Goal: Contribute content: Add original content to the website for others to see

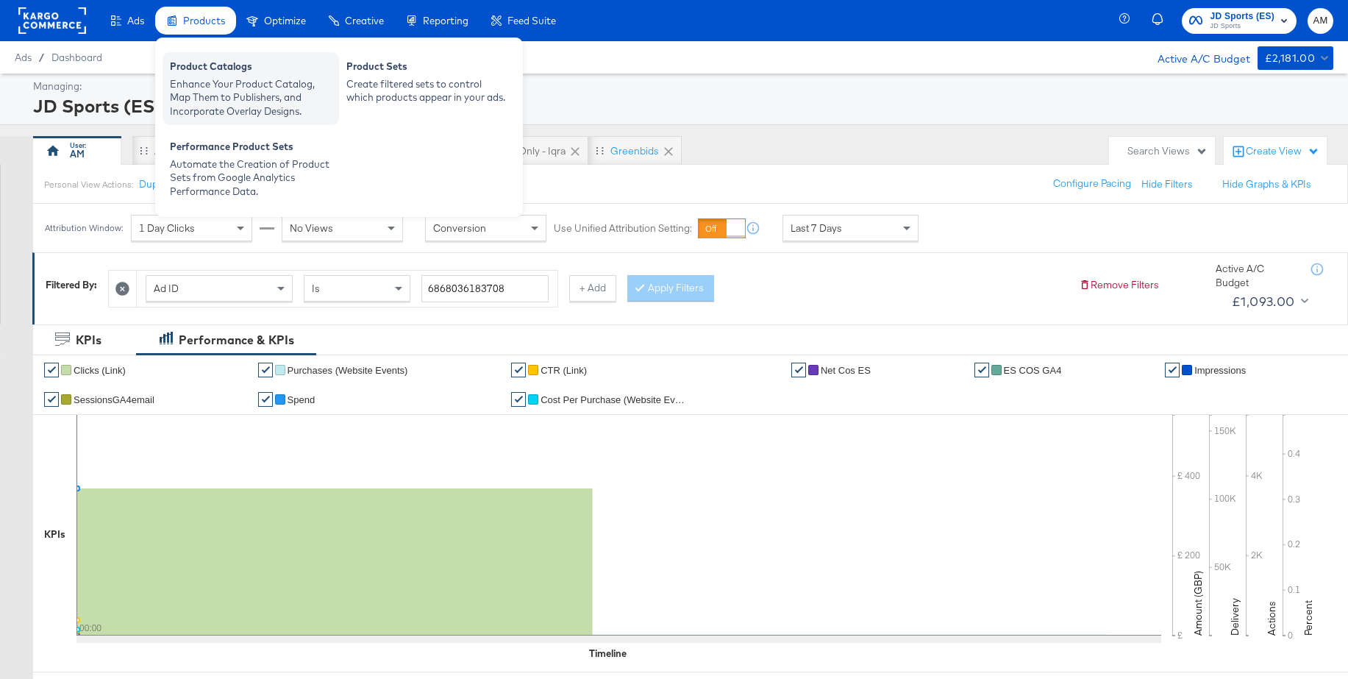
click at [242, 79] on div "Enhance Your Product Catalog, Map Them to Publishers, and Incorporate Overlay D…" at bounding box center [251, 97] width 162 height 41
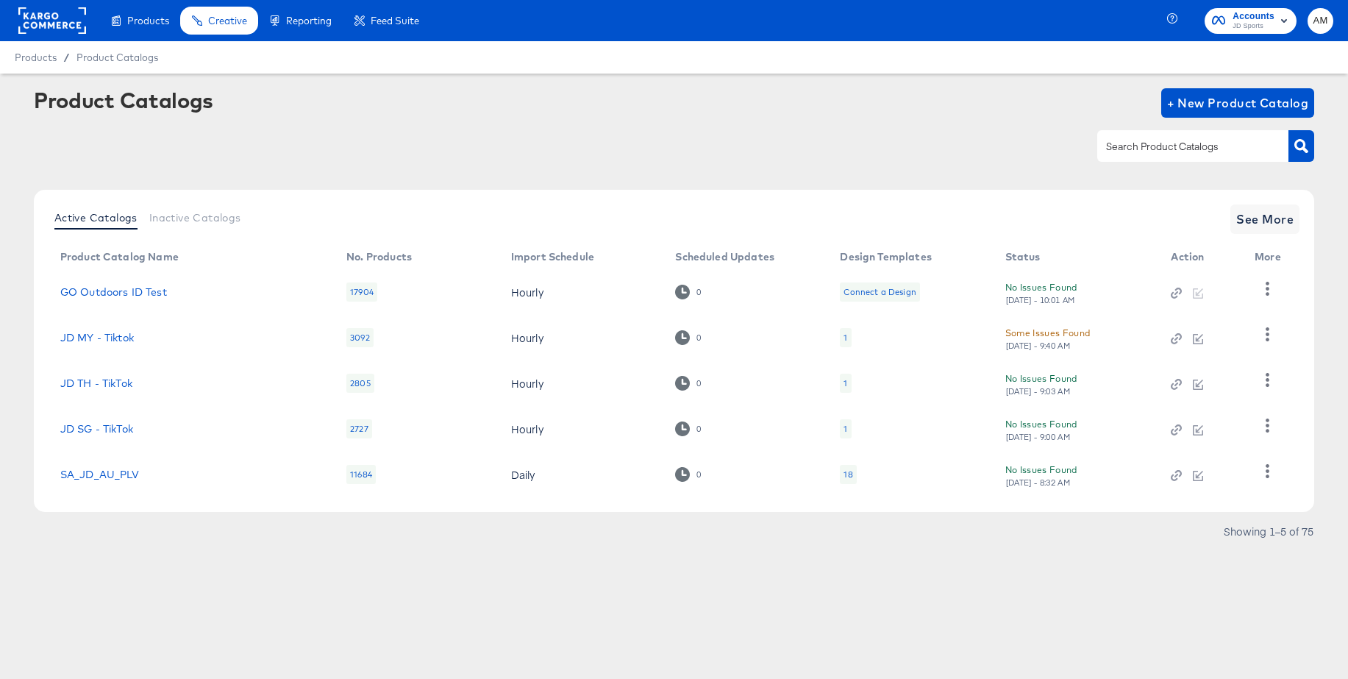
click at [1158, 154] on input "text" at bounding box center [1181, 146] width 157 height 17
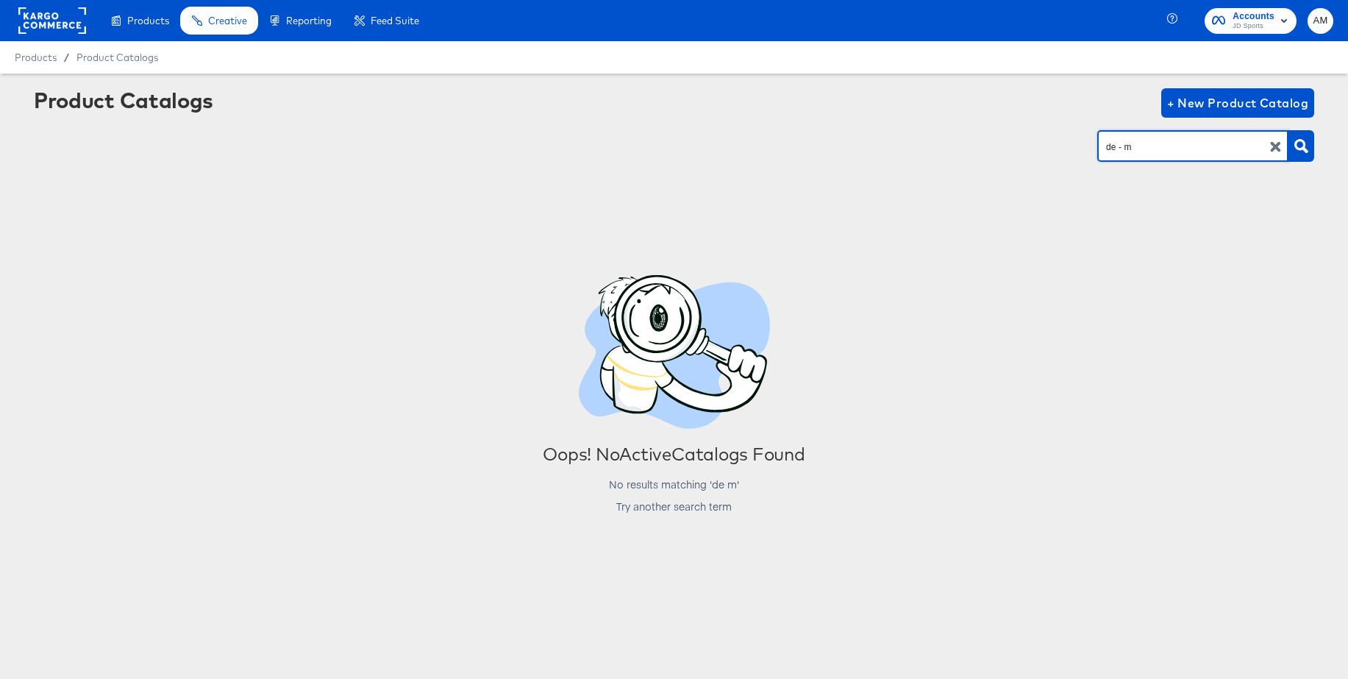
type input "de - m"
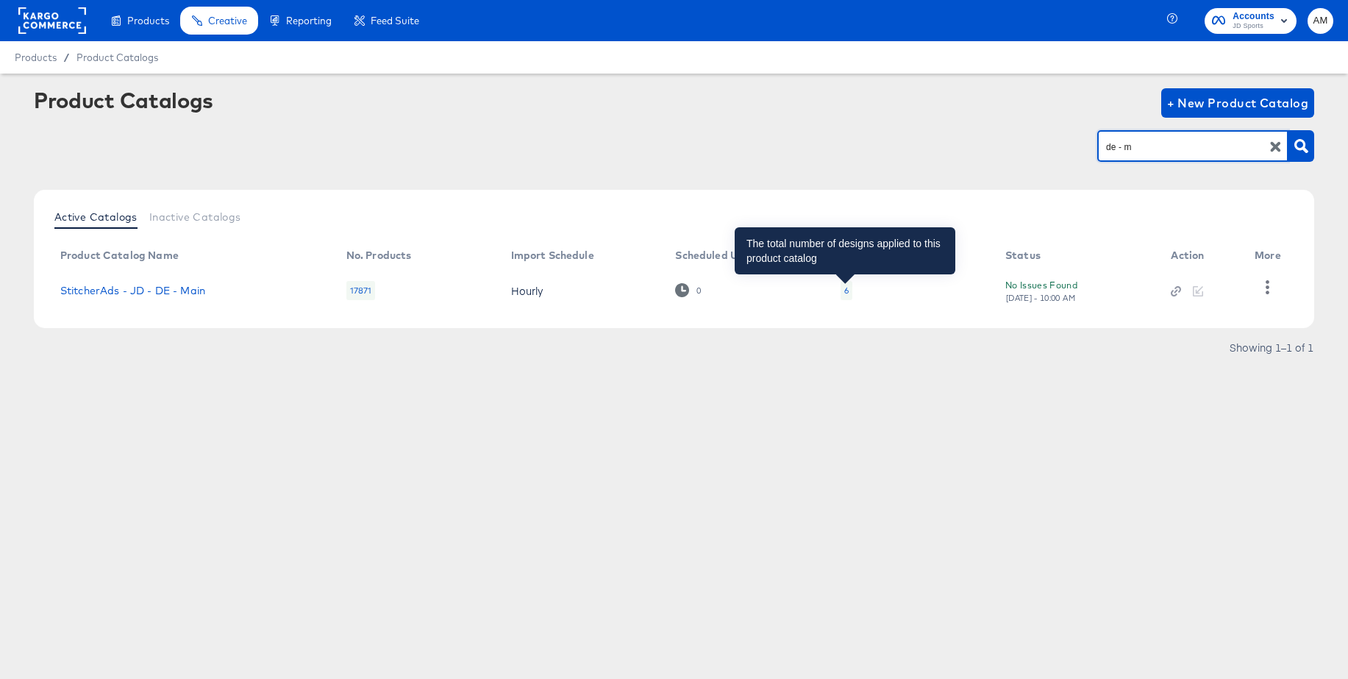
click at [844, 296] on div "6" at bounding box center [846, 291] width 4 height 12
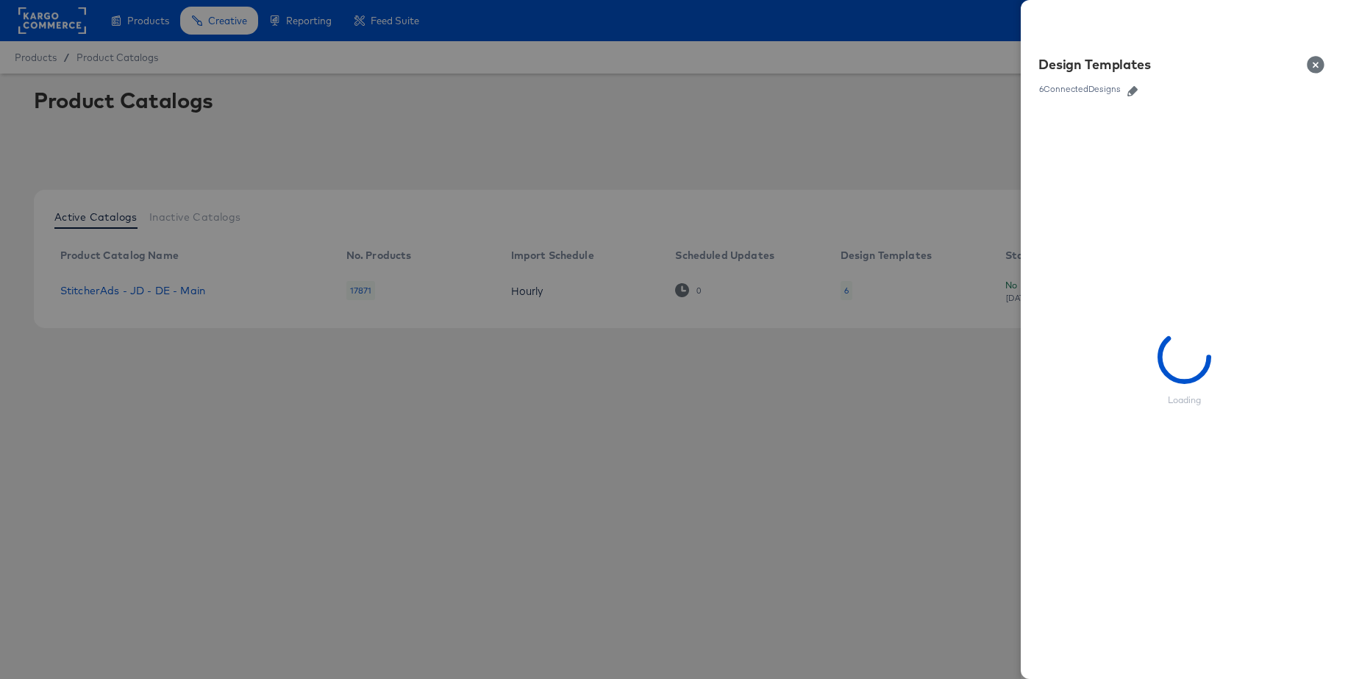
click at [1134, 93] on icon "button" at bounding box center [1132, 91] width 10 height 10
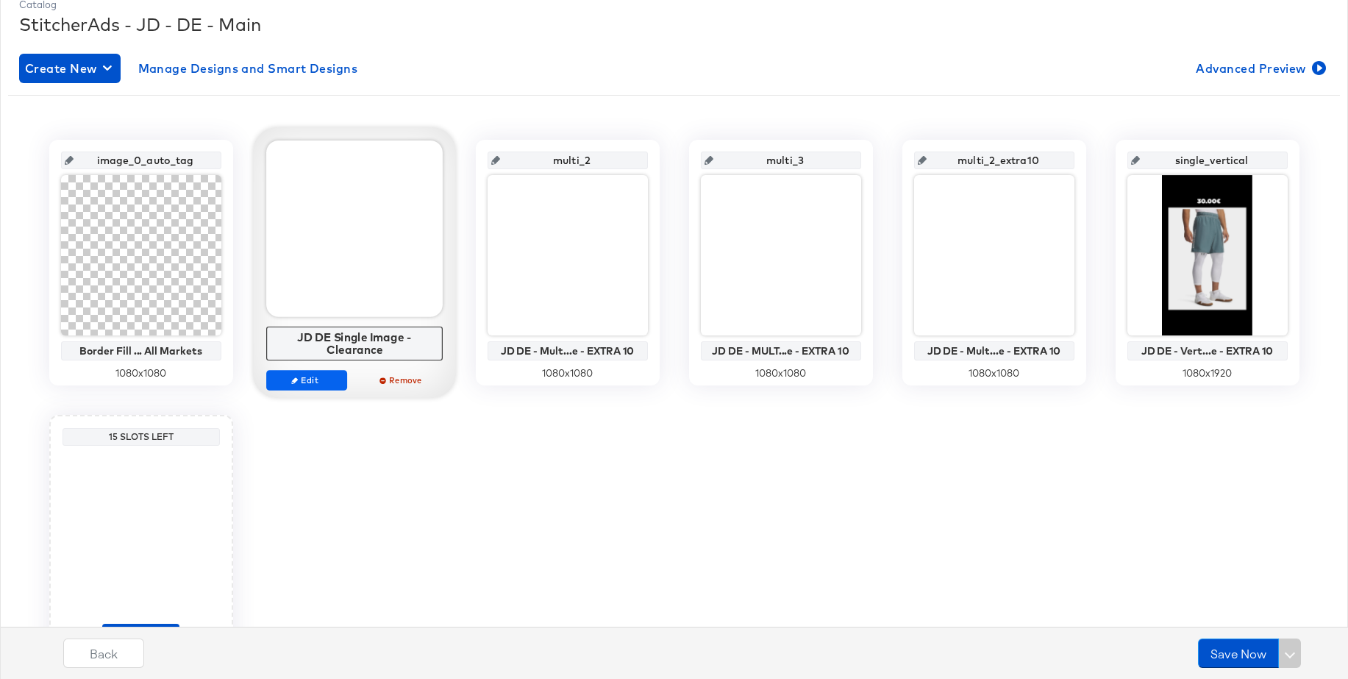
scroll to position [213, 0]
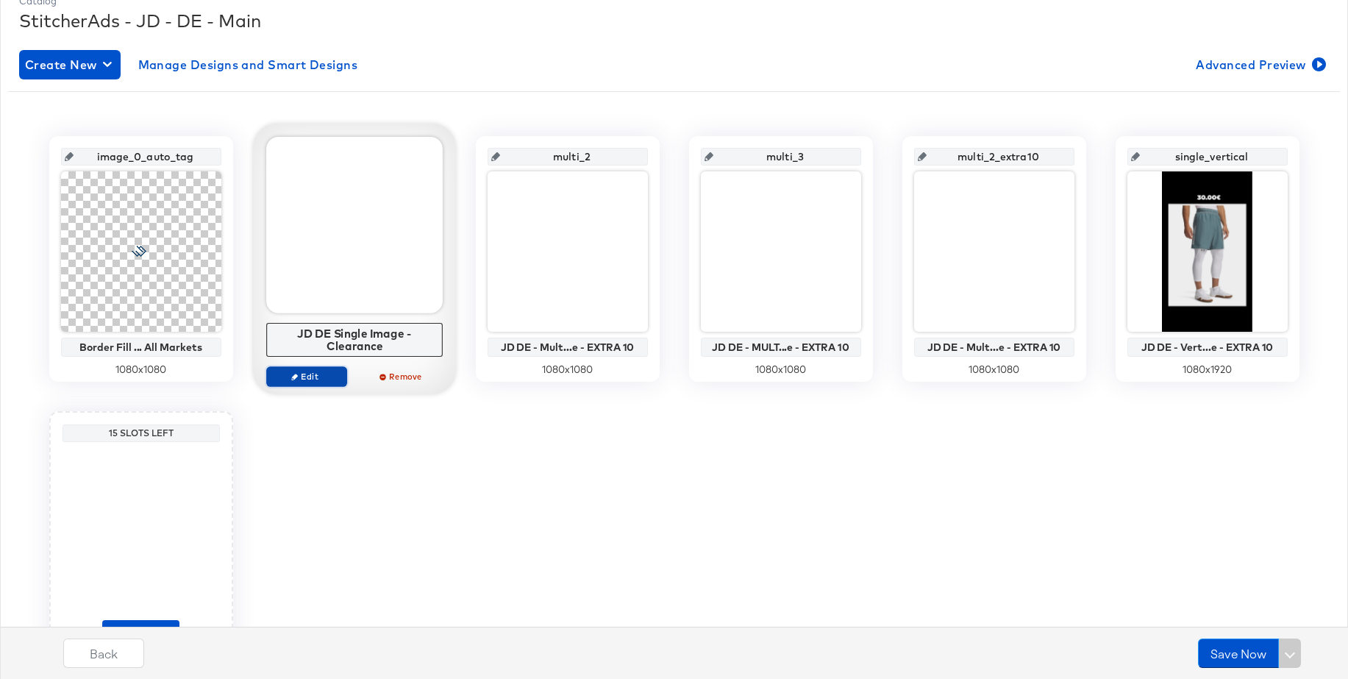
click at [315, 383] on button "Edit" at bounding box center [306, 376] width 81 height 21
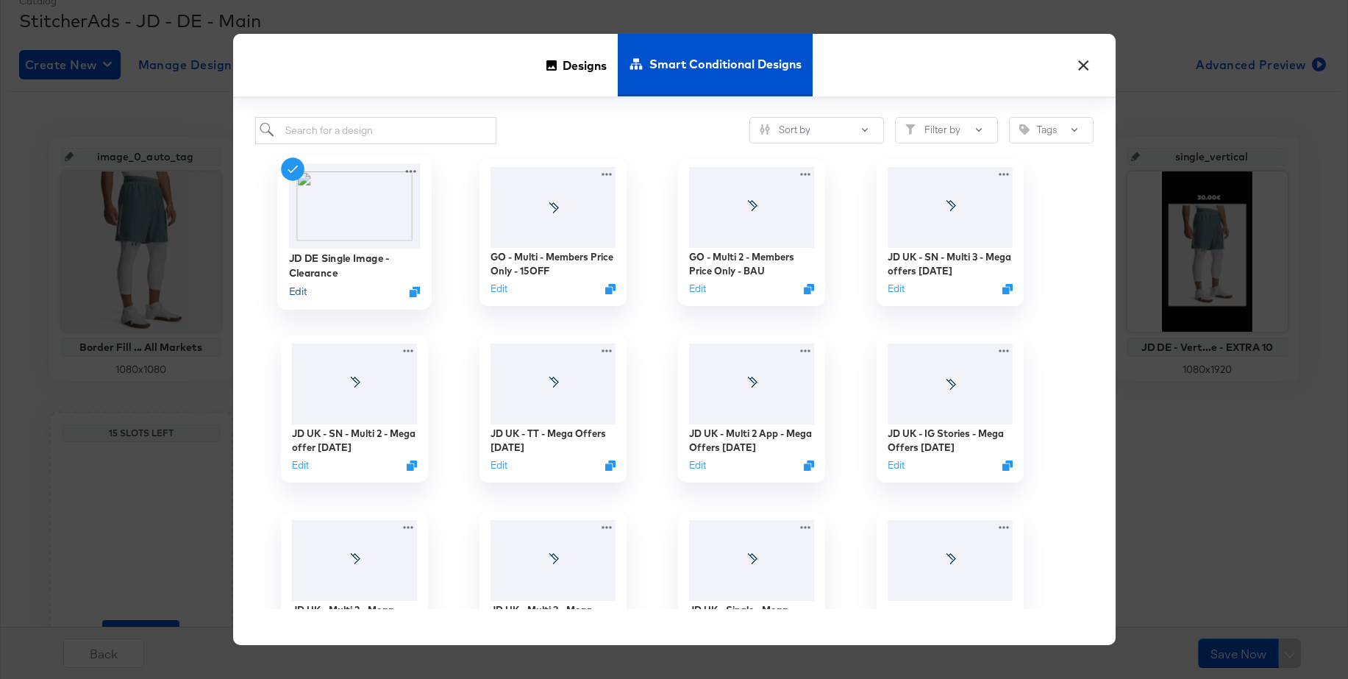
click at [299, 292] on button "Edit" at bounding box center [297, 291] width 18 height 14
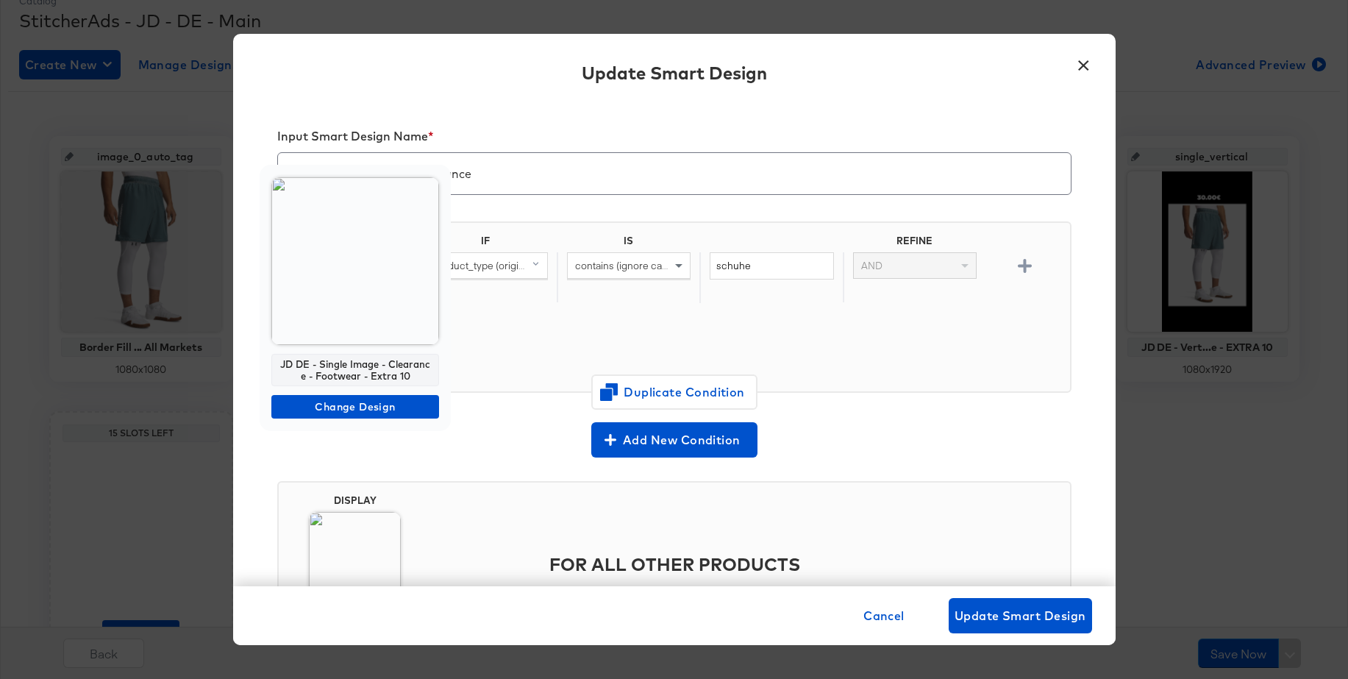
scroll to position [298, 0]
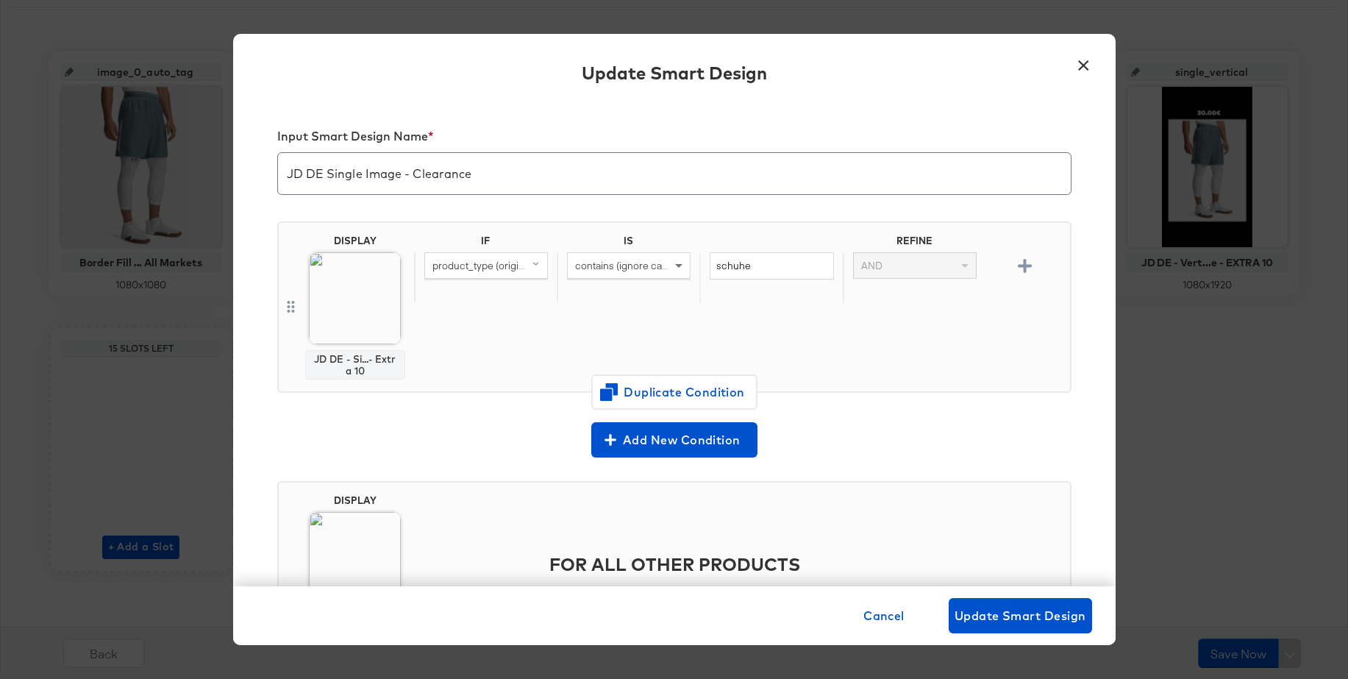
click at [1085, 64] on button "×" at bounding box center [1084, 62] width 26 height 26
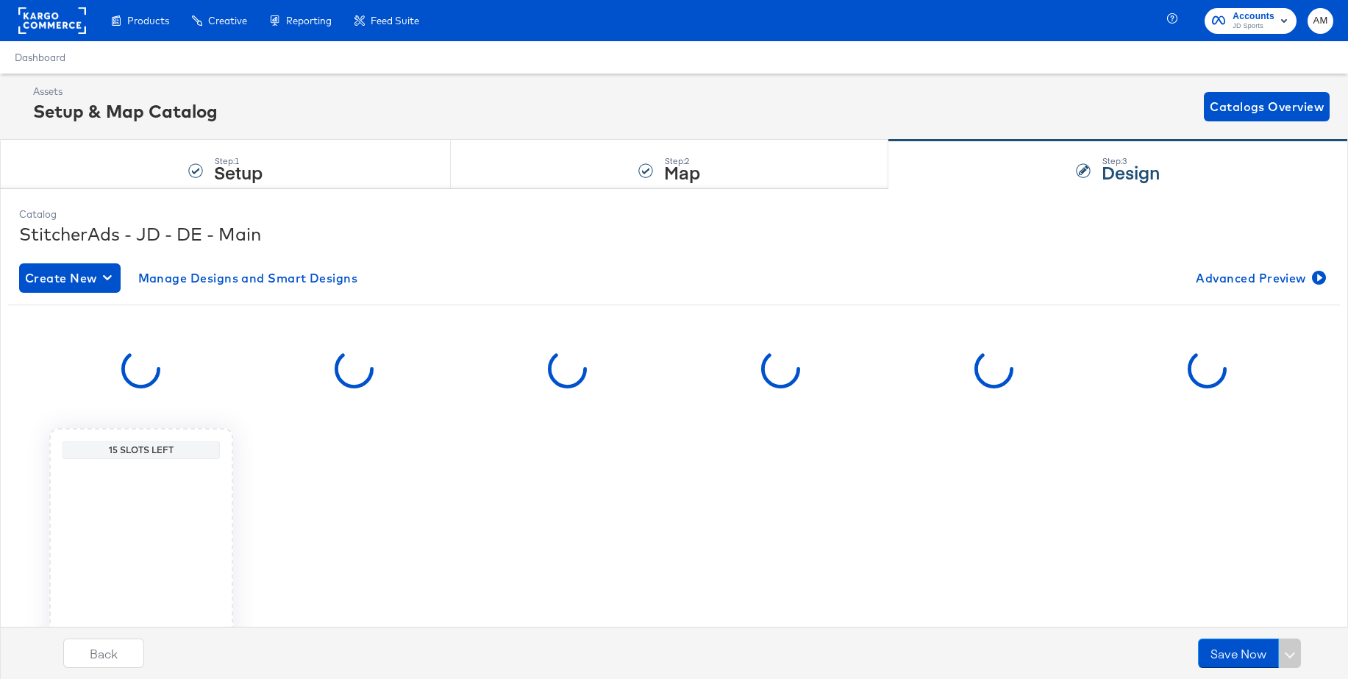
click at [0, 0] on div "My Designs" at bounding box center [0, 0] width 0 height 0
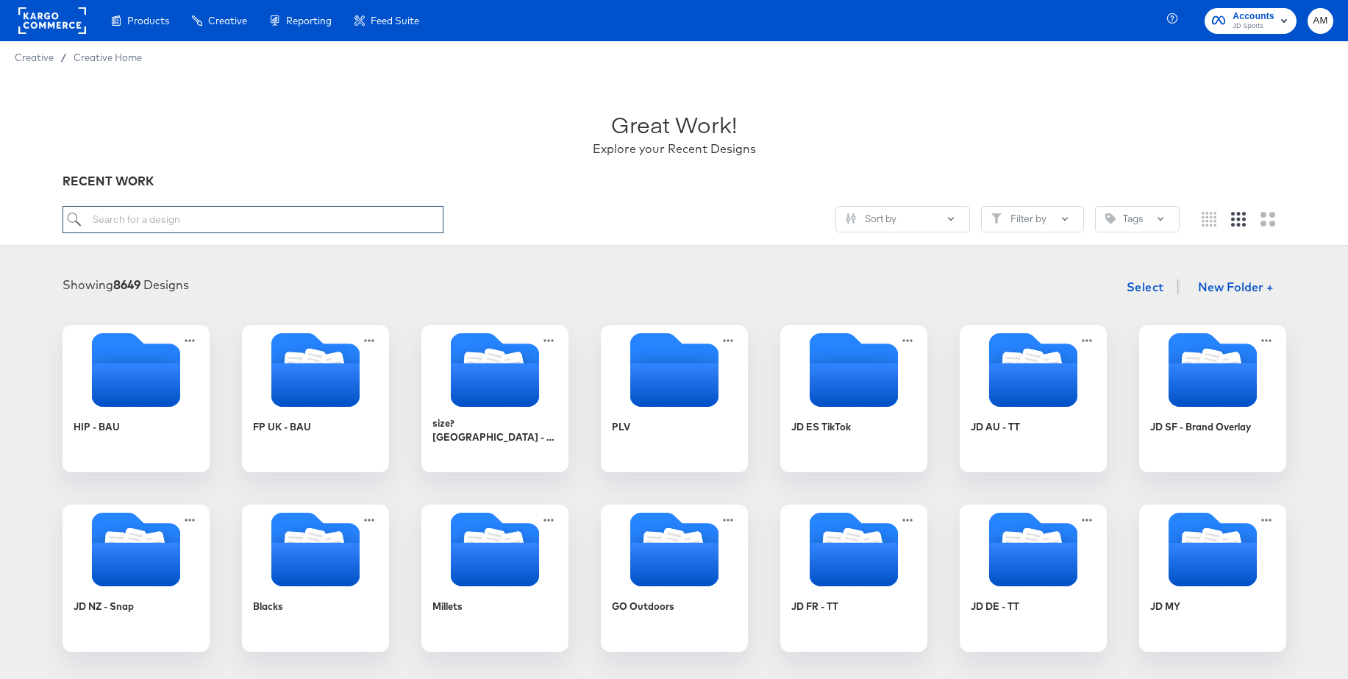
click at [189, 213] on input "search" at bounding box center [253, 219] width 381 height 27
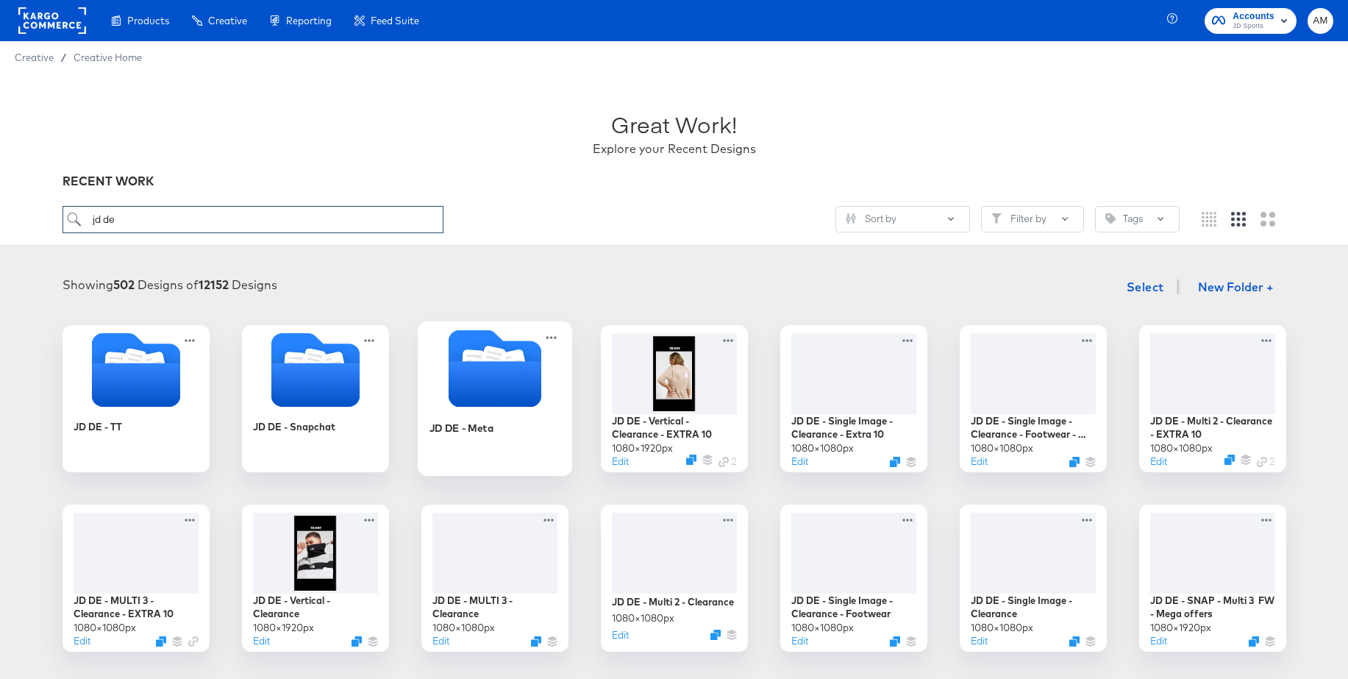
type input "jd de"
click at [456, 363] on icon "Folder" at bounding box center [494, 384] width 93 height 46
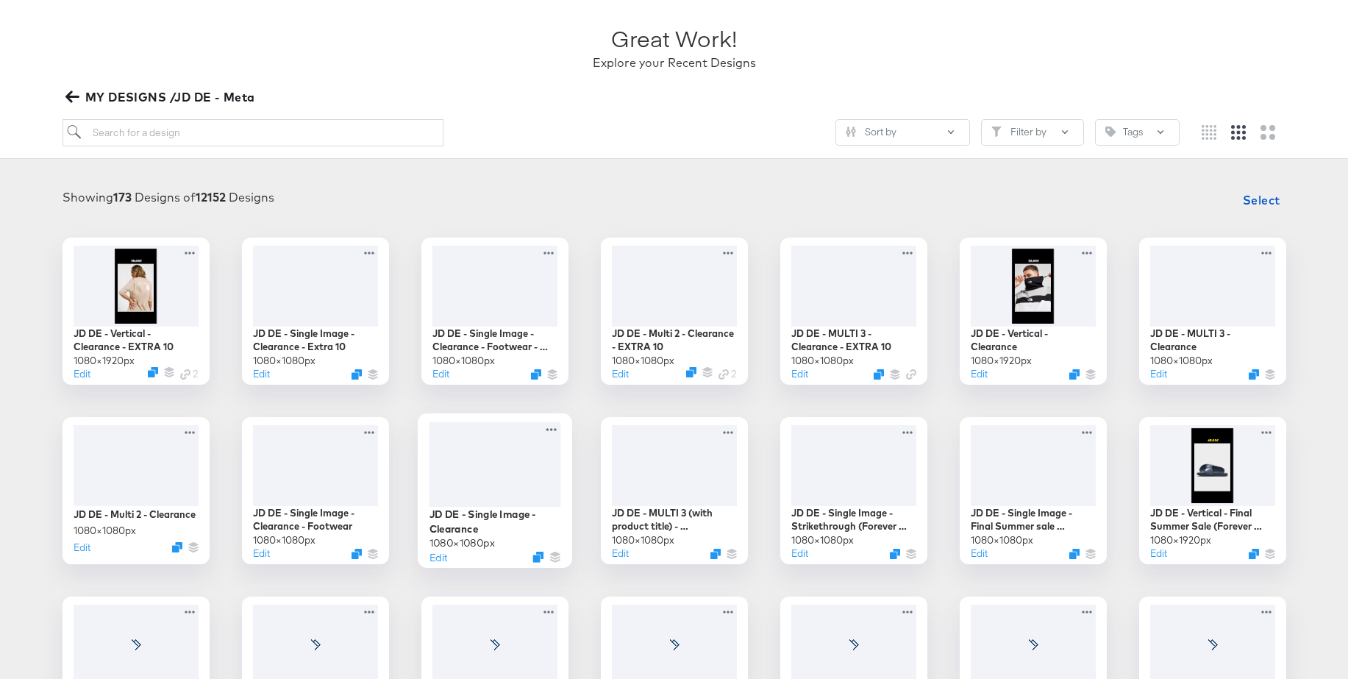
scroll to position [158, 0]
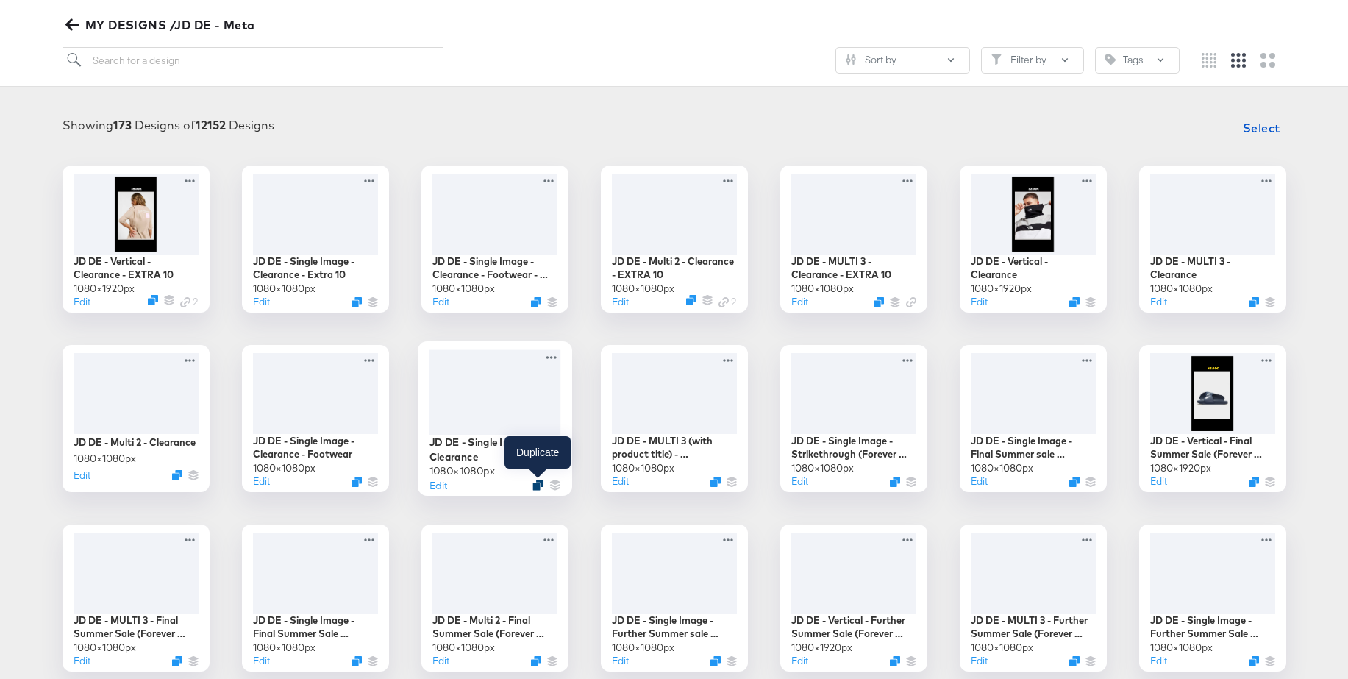
click at [538, 483] on icon "Duplicate" at bounding box center [537, 484] width 11 height 11
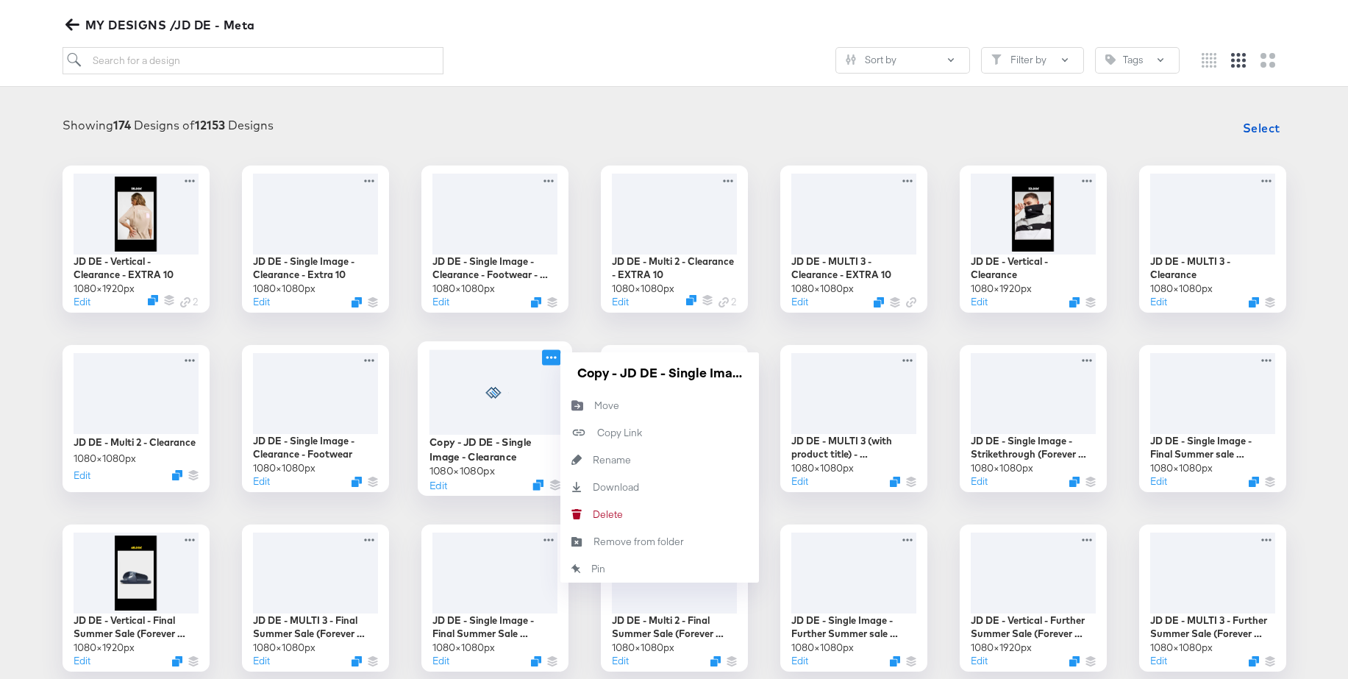
click at [555, 357] on icon at bounding box center [551, 357] width 10 height 3
click at [593, 514] on div "Delete Delete" at bounding box center [593, 514] width 0 height 0
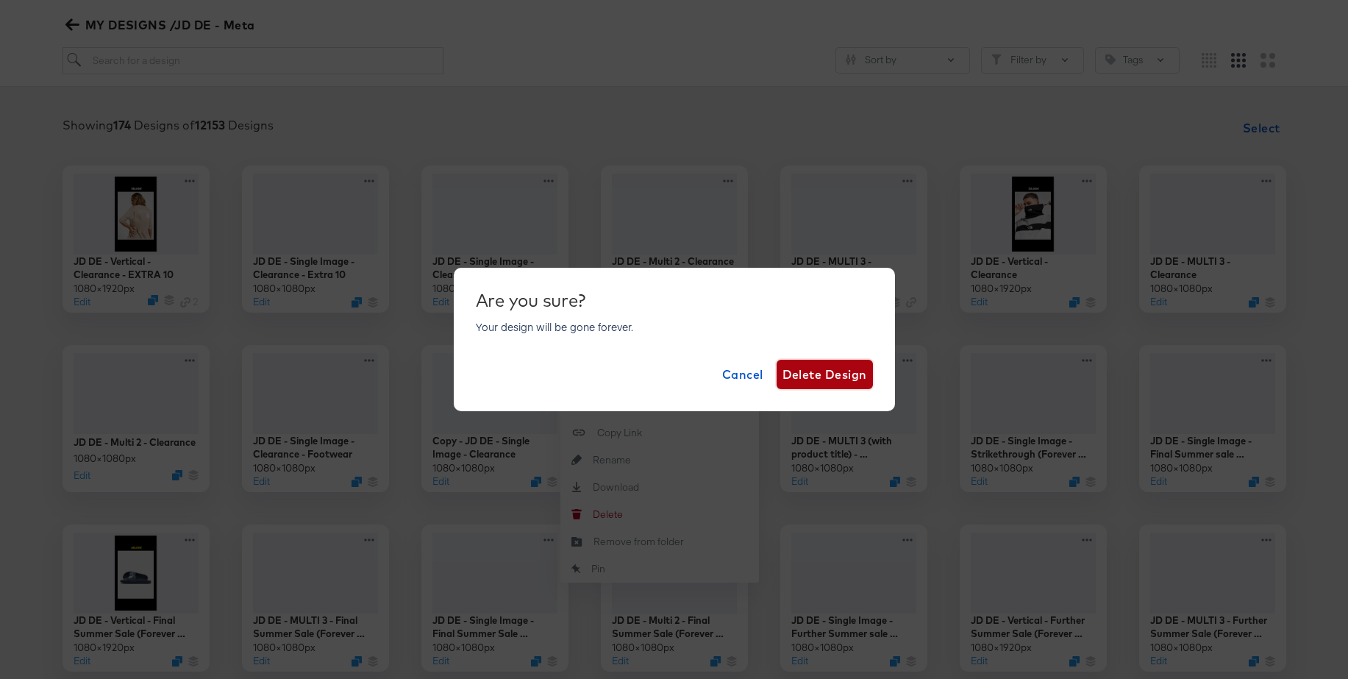
click at [830, 378] on span "Delete Design" at bounding box center [824, 374] width 85 height 21
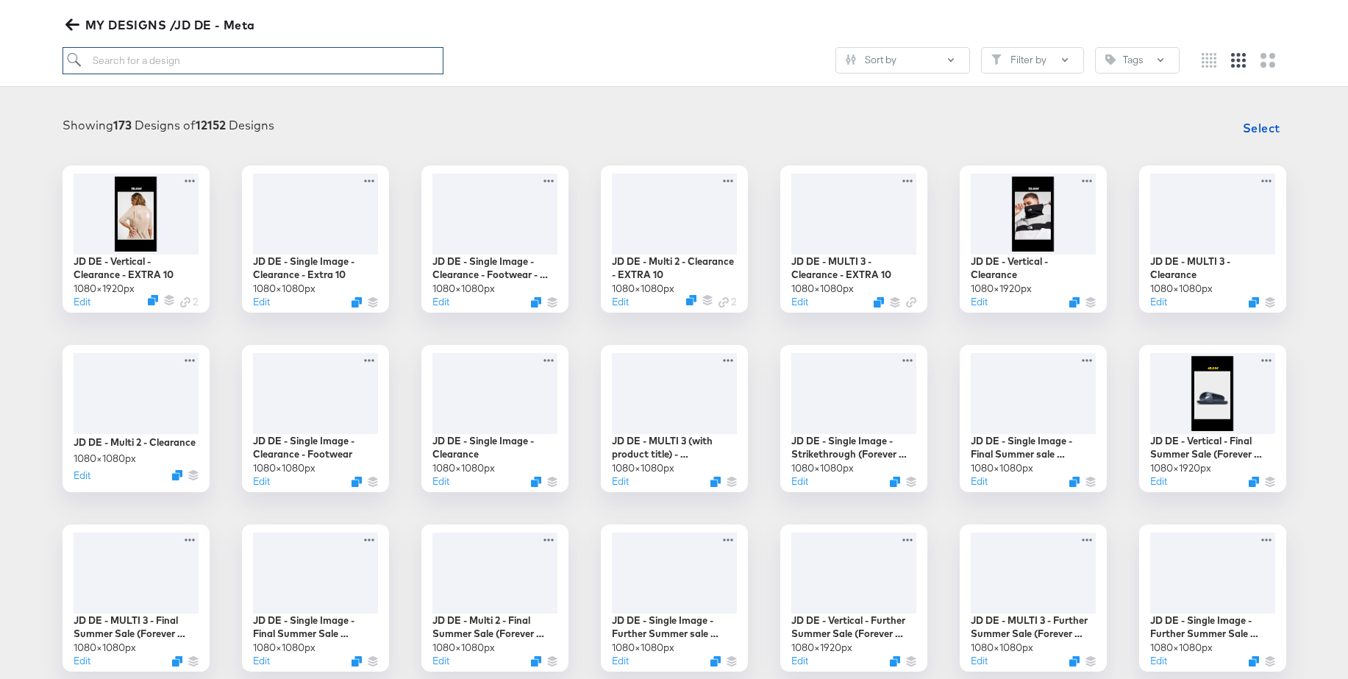
click at [229, 63] on input "search" at bounding box center [253, 60] width 381 height 27
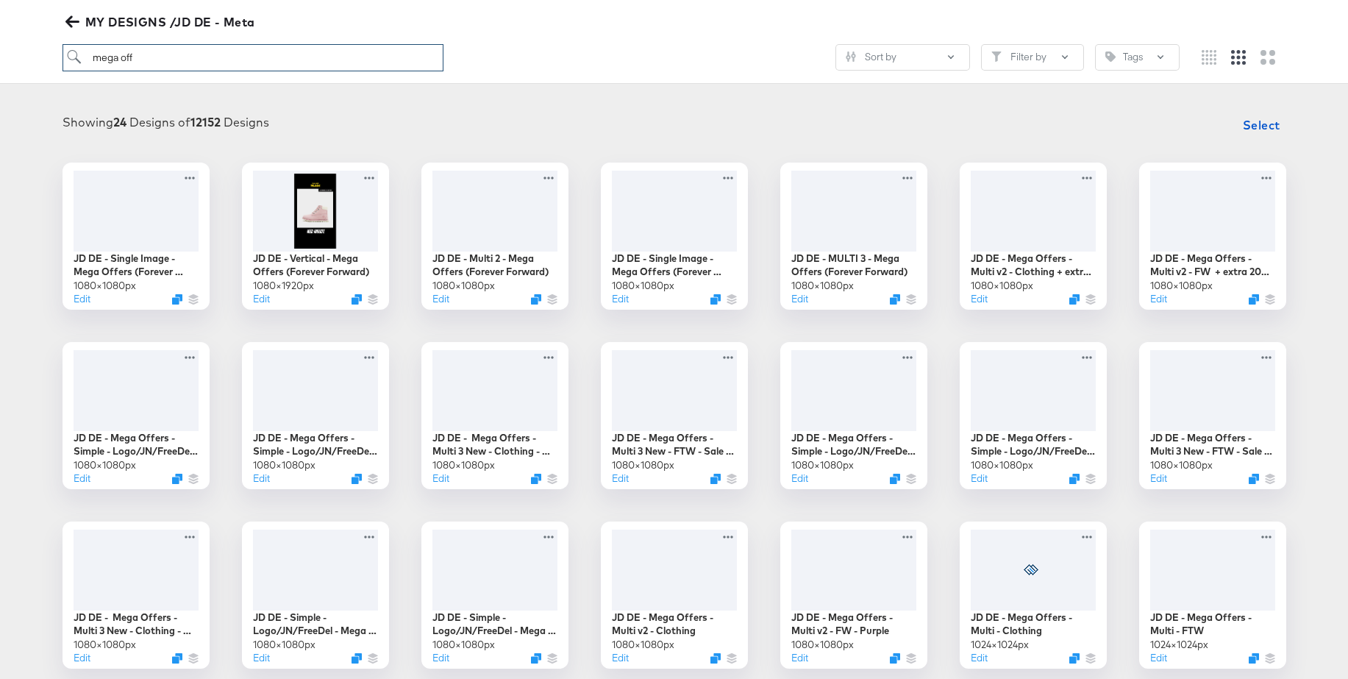
scroll to position [155, 0]
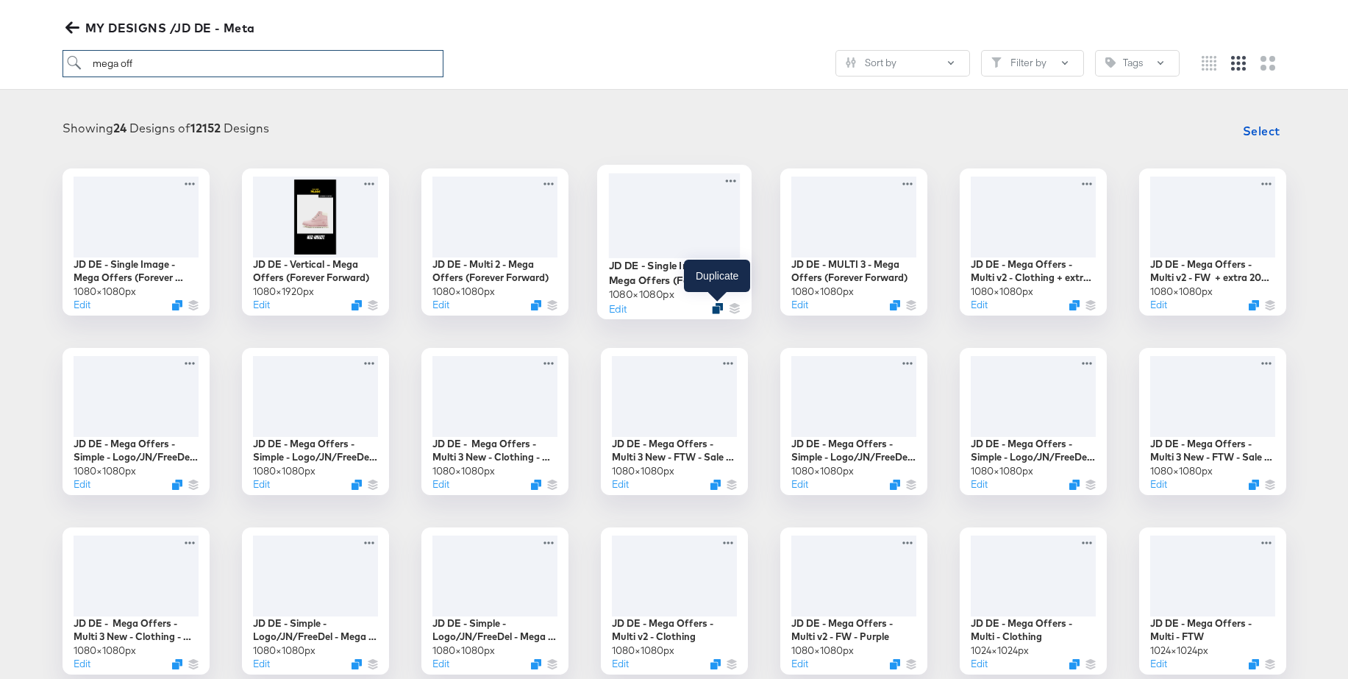
type input "mega off"
click at [716, 307] on icon "Duplicate" at bounding box center [717, 307] width 11 height 11
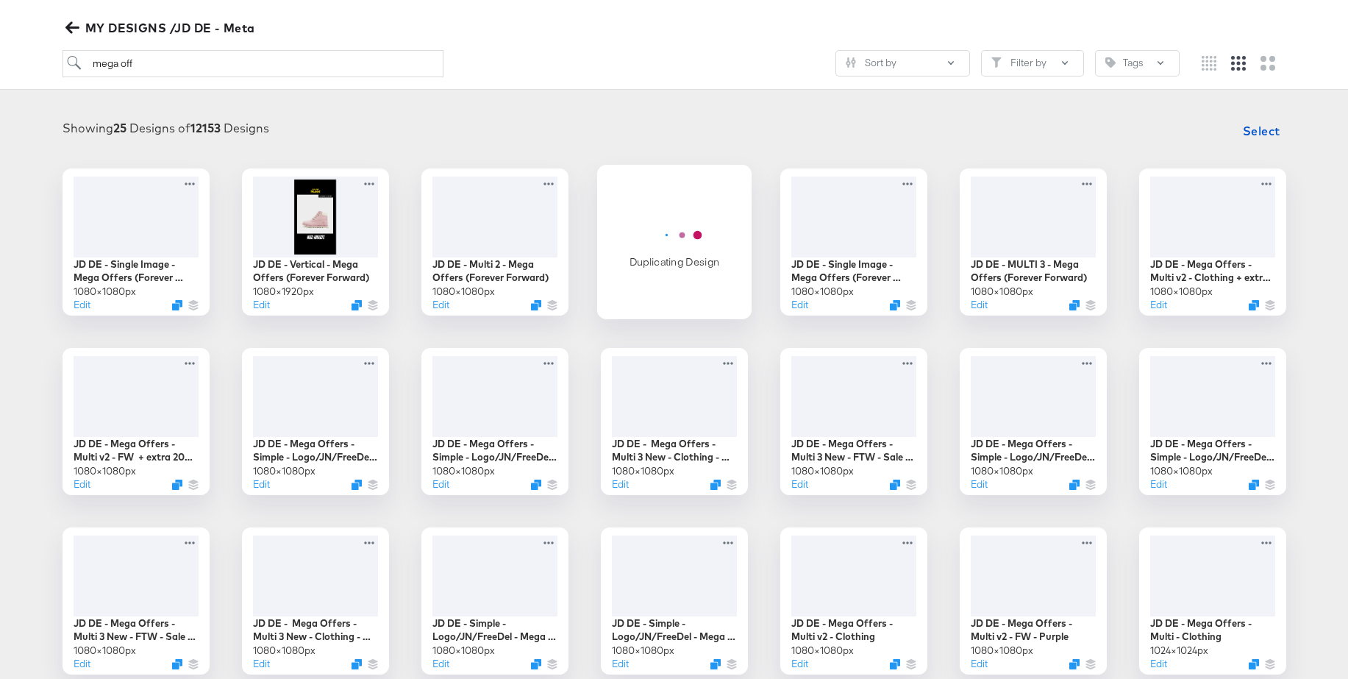
scroll to position [156, 0]
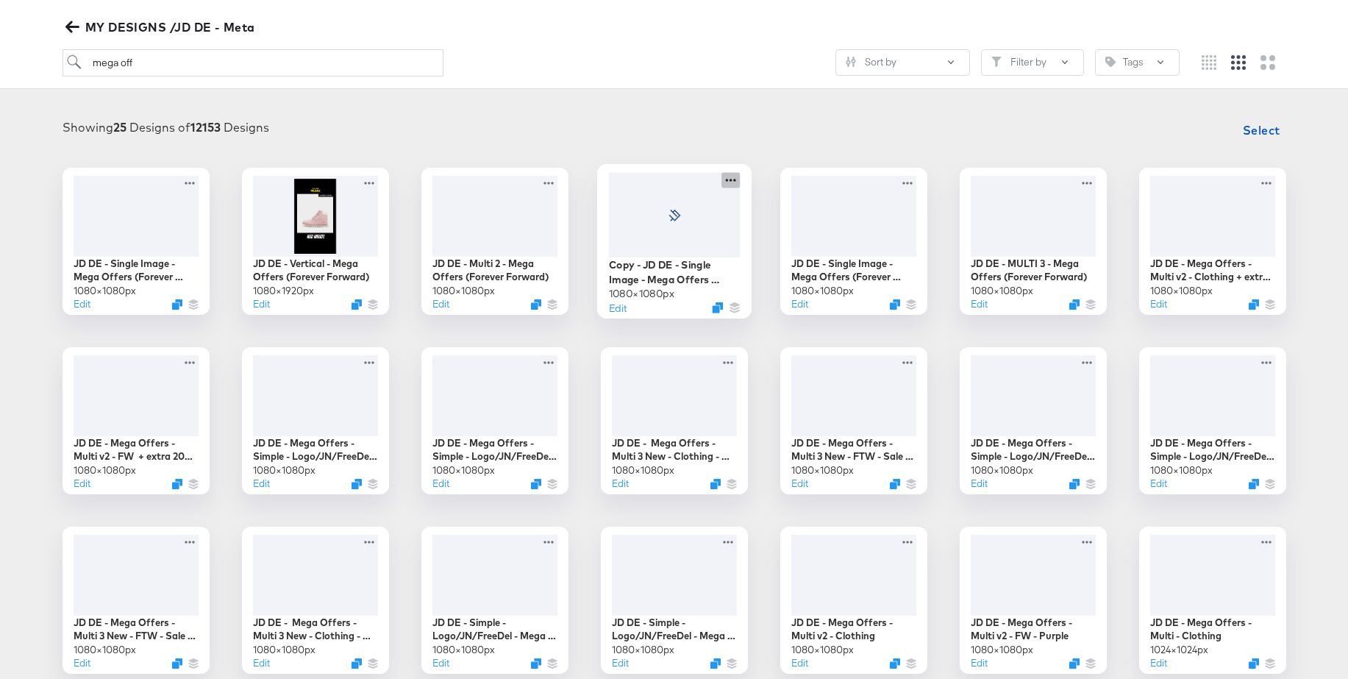
click at [732, 182] on icon at bounding box center [730, 179] width 18 height 15
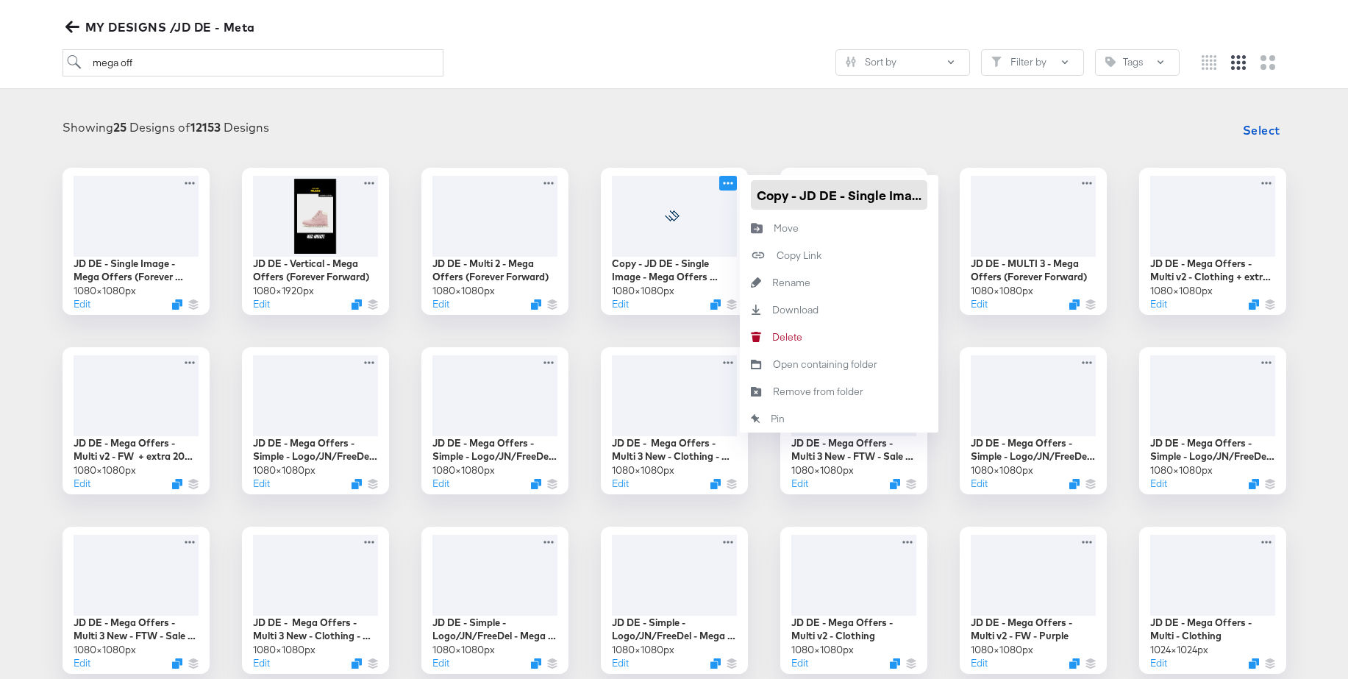
drag, startPoint x: 801, startPoint y: 198, endPoint x: 741, endPoint y: 197, distance: 60.3
click at [741, 197] on div "Copy - JD DE - Single Image - Mega Offers (Forever Forward)" at bounding box center [839, 195] width 199 height 40
drag, startPoint x: 938, startPoint y: 198, endPoint x: 960, endPoint y: 198, distance: 22.1
click at [960, 198] on div "JD DE - Single Image - Mega Offers (Forever Forward - Footwear) 1080 × 1080 px …" at bounding box center [674, 510] width 1319 height 685
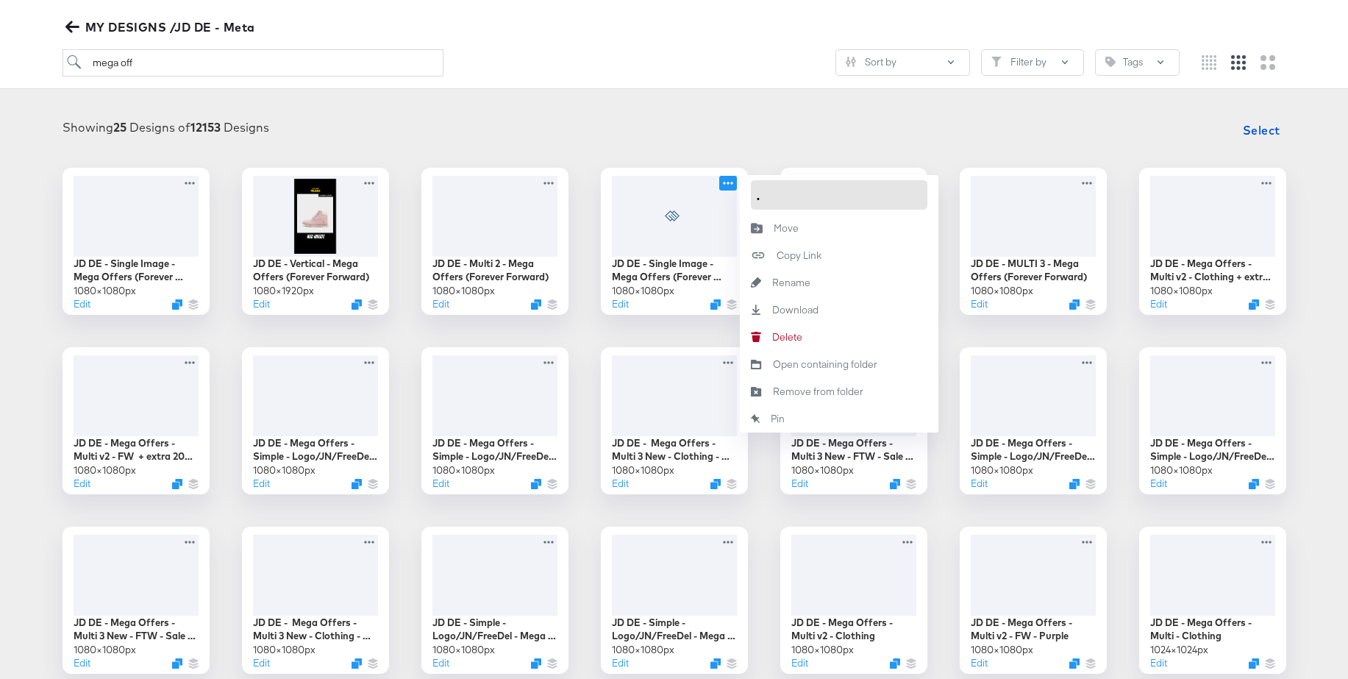
click at [919, 196] on input "JD DE - Single Image - Mega Offers (Forever Forward)" at bounding box center [839, 194] width 176 height 29
drag, startPoint x: 920, startPoint y: 197, endPoint x: 821, endPoint y: 194, distance: 98.6
click at [821, 194] on input "JD DE - Single Image - Mega Offers (Forever Forward)" at bounding box center [839, 194] width 176 height 29
type input "JD DE - Single Image - Mega Offers Oct 25"
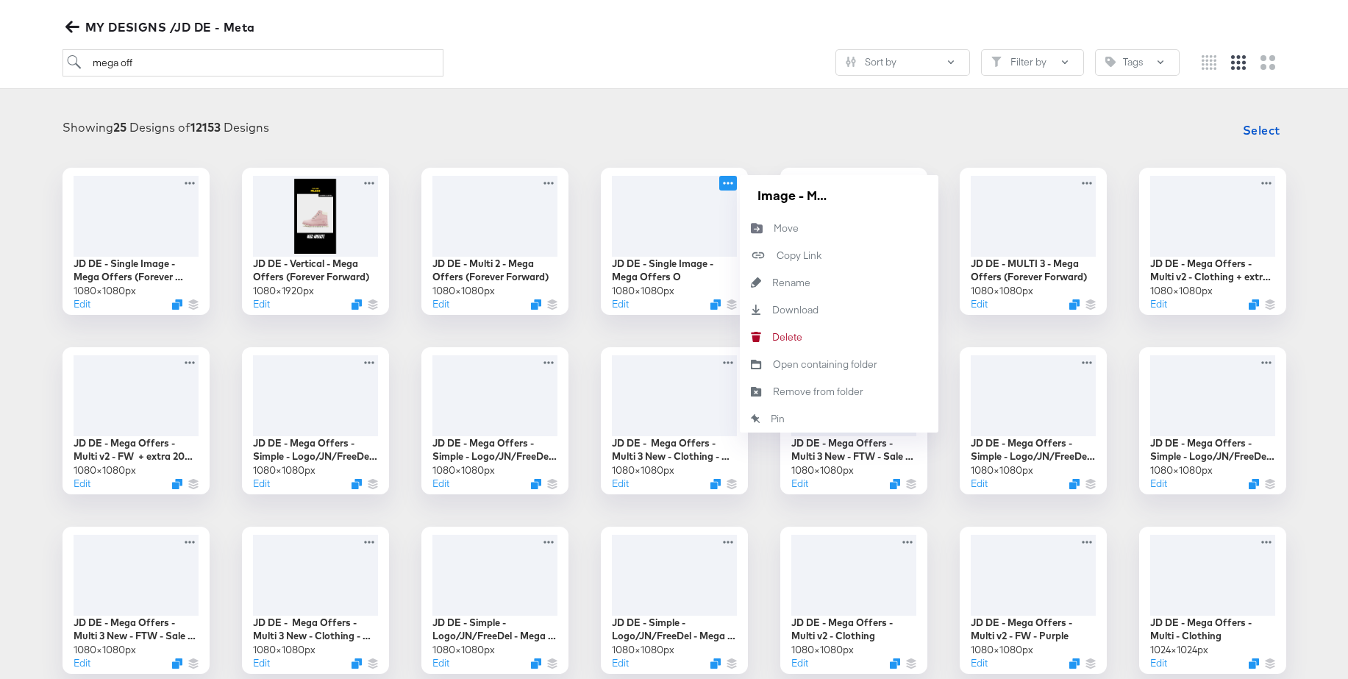
click at [710, 96] on article "Great Work! Explore your Recent Designs MY DESIGNS /JD DE - Meta mega off Sort …" at bounding box center [674, 421] width 1348 height 1006
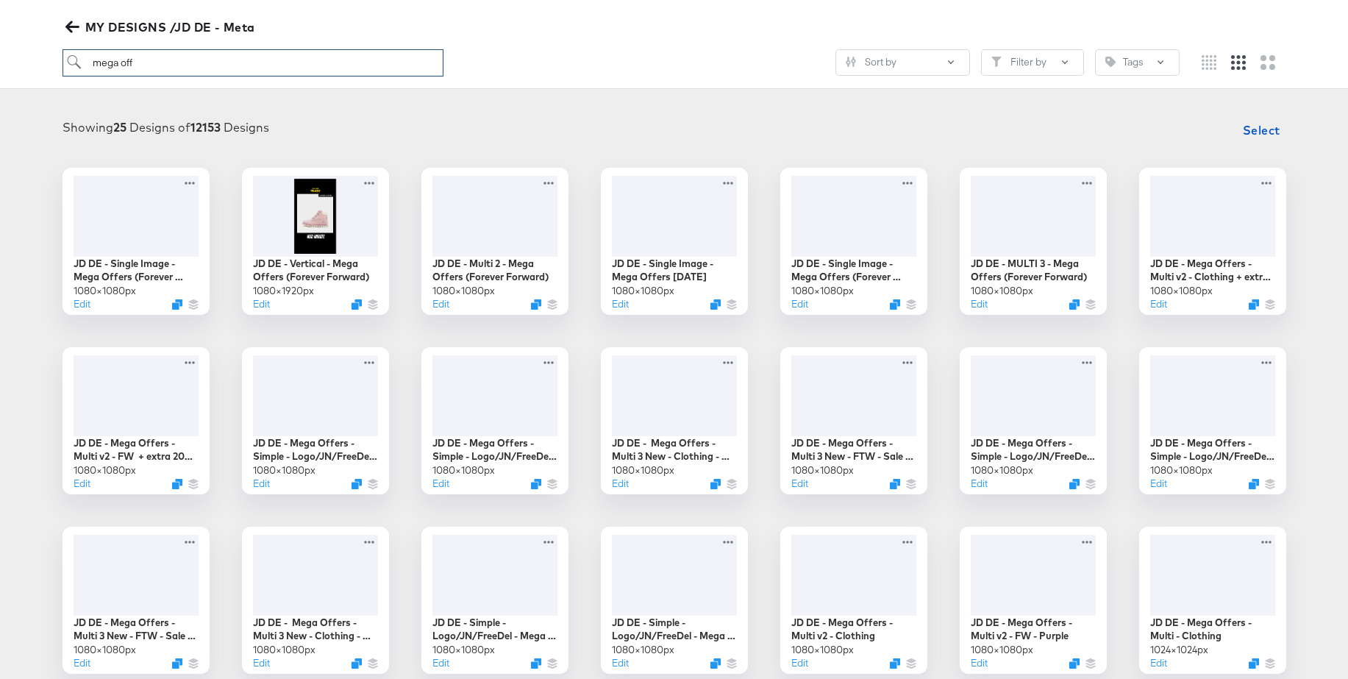
drag, startPoint x: 149, startPoint y: 64, endPoint x: 76, endPoint y: 58, distance: 72.3
click at [76, 58] on input "mega off" at bounding box center [253, 62] width 381 height 27
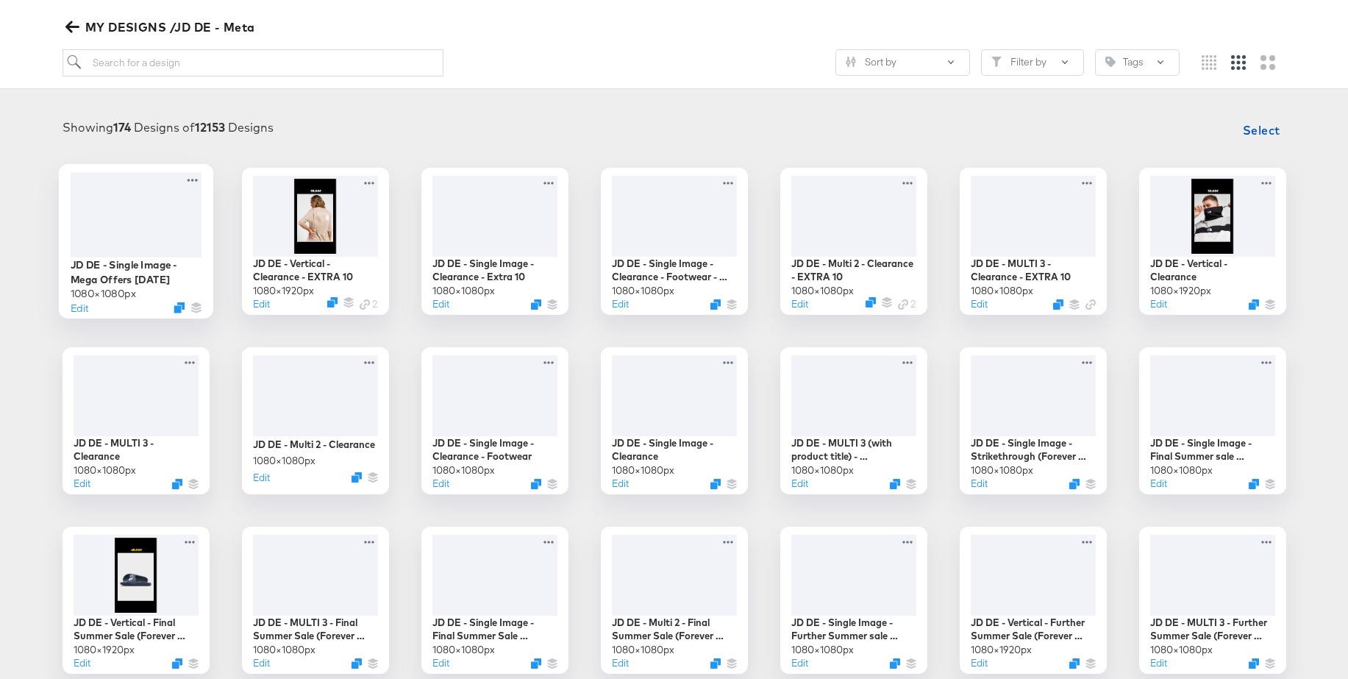
click at [137, 209] on div at bounding box center [136, 214] width 132 height 85
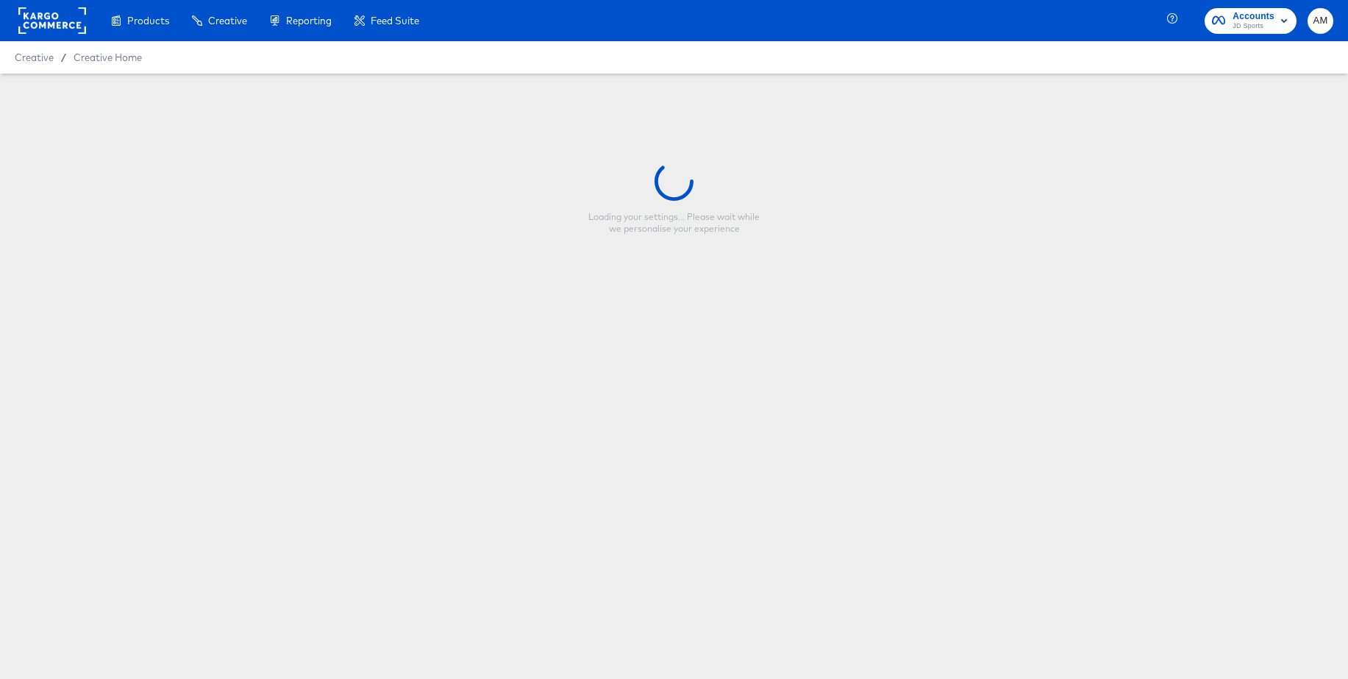
type input "JD DE - Single Image - Mega Offers Oct 25"
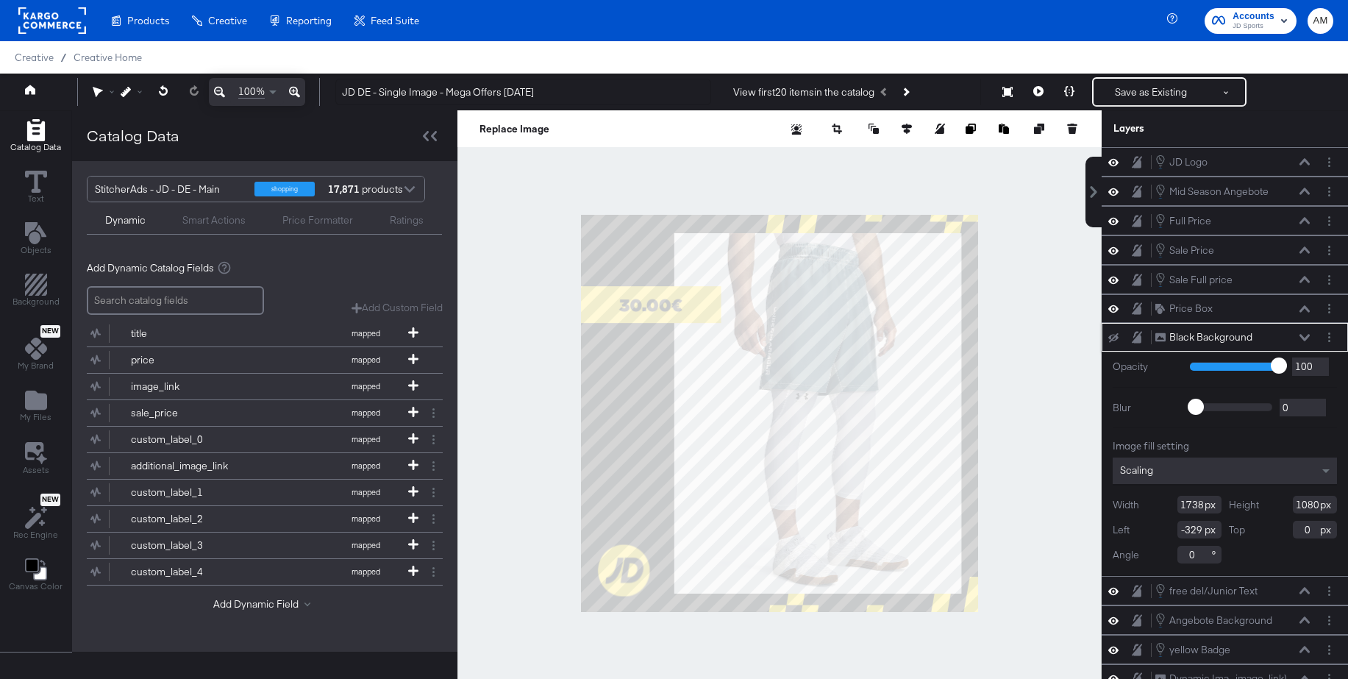
click at [1304, 335] on icon at bounding box center [1304, 337] width 10 height 7
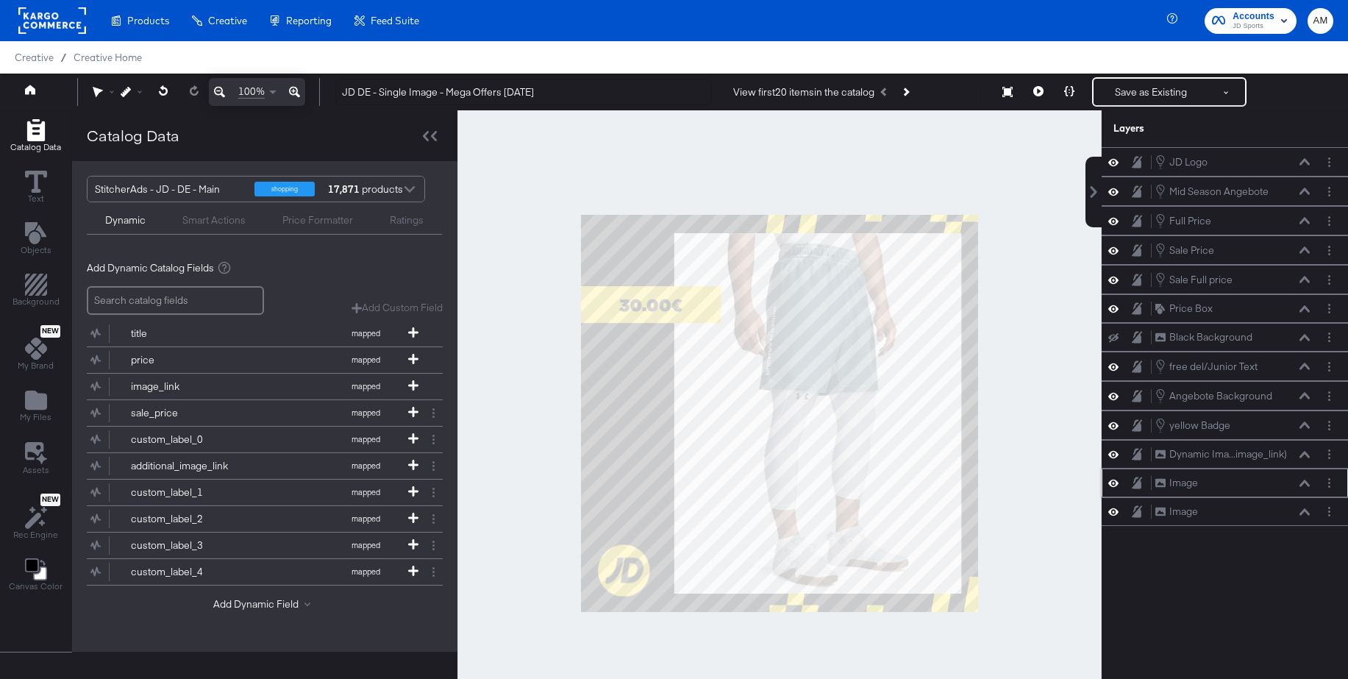
click at [1115, 482] on icon at bounding box center [1113, 483] width 10 height 13
click at [1112, 518] on div "Image Image" at bounding box center [1225, 511] width 235 height 15
click at [1112, 514] on icon at bounding box center [1113, 511] width 10 height 13
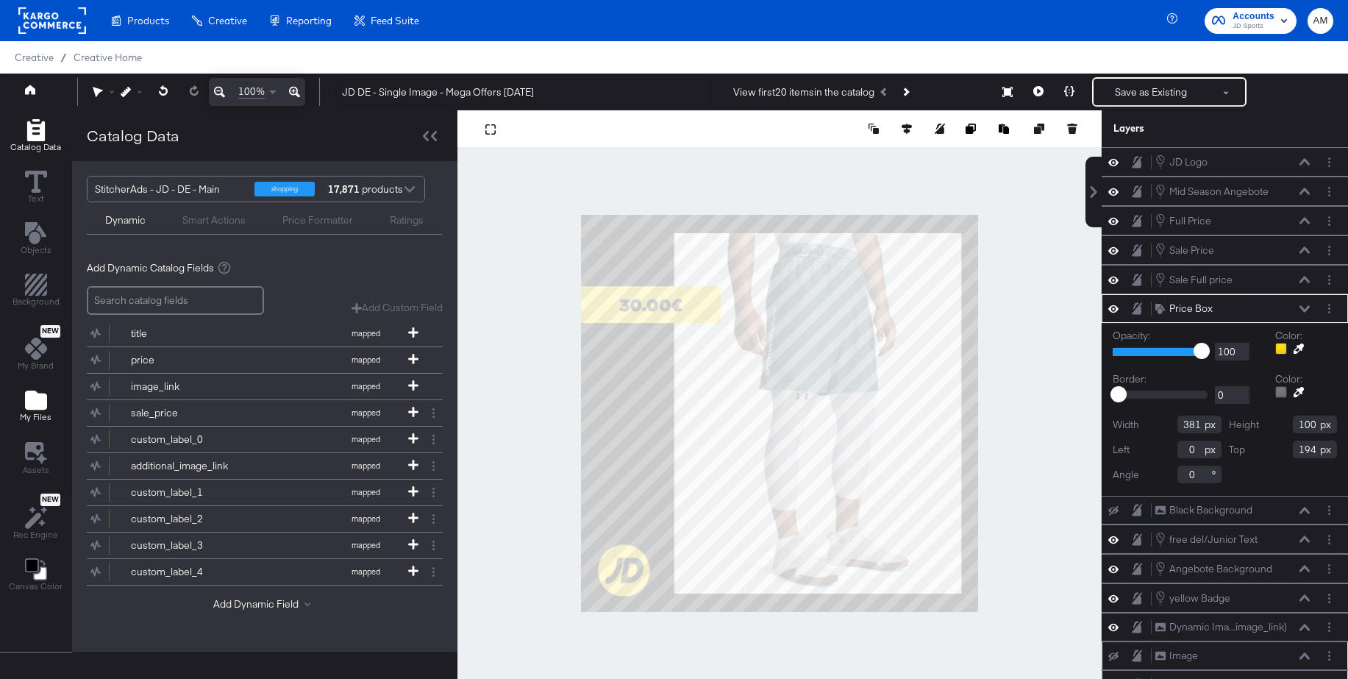
click at [34, 399] on icon "Add Files" at bounding box center [36, 399] width 22 height 19
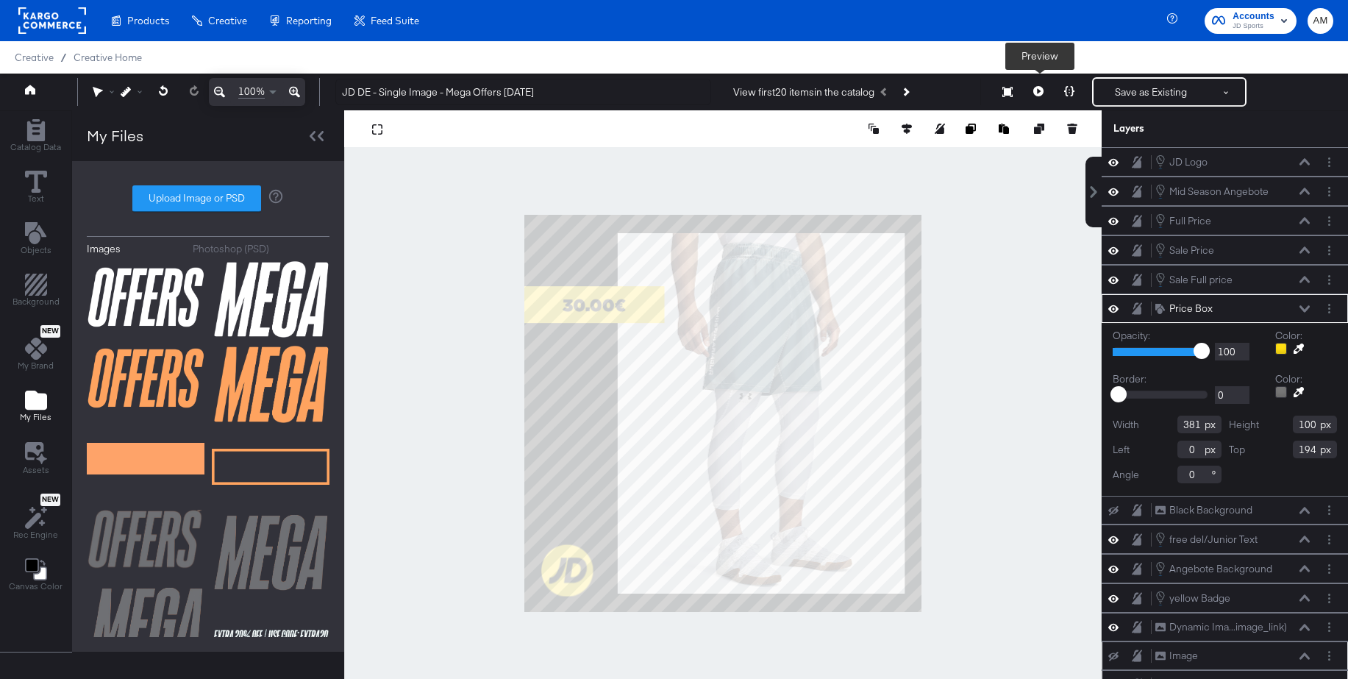
click at [1036, 92] on icon at bounding box center [1038, 91] width 10 height 10
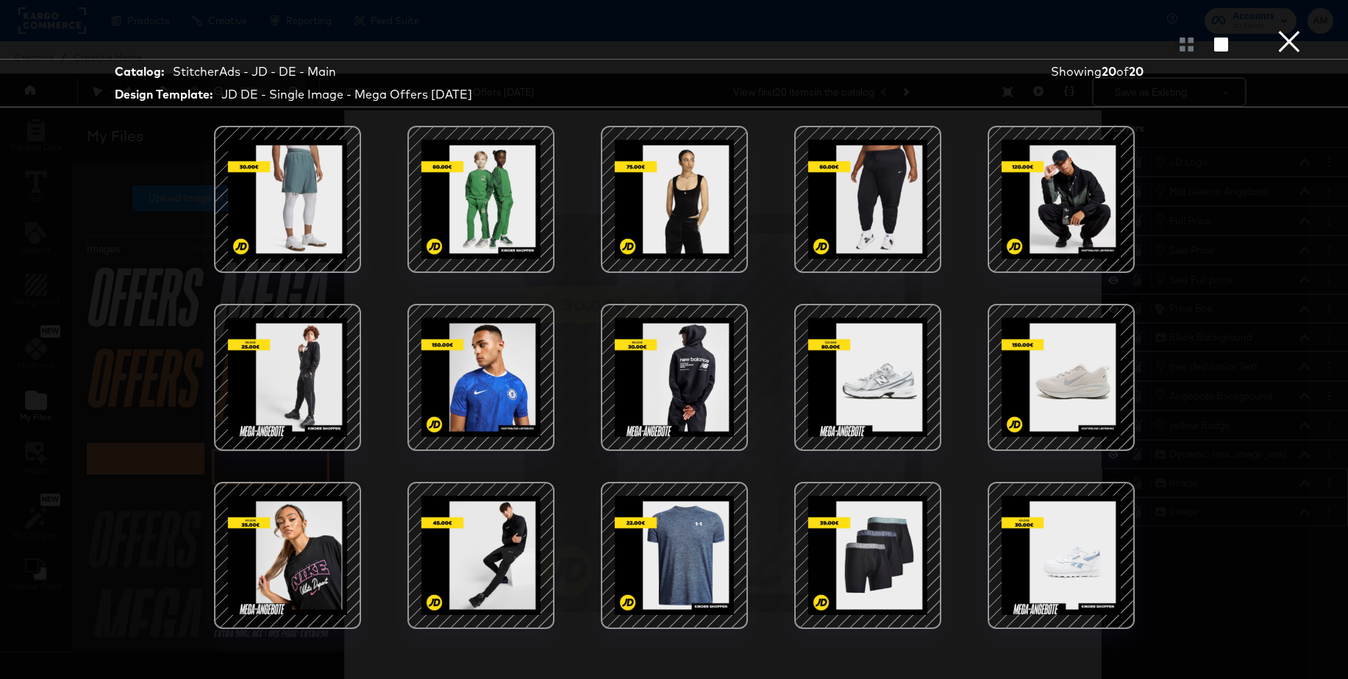
click at [1039, 541] on div at bounding box center [1061, 555] width 125 height 125
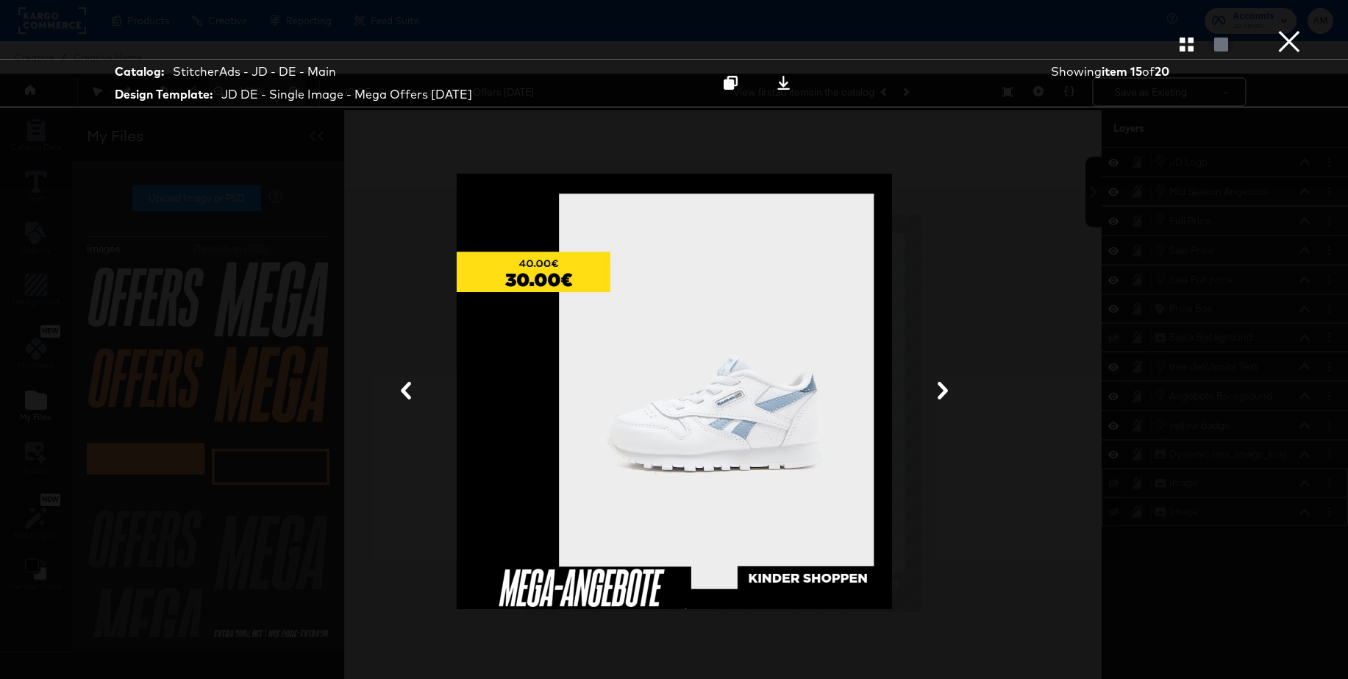
click at [1293, 29] on button "×" at bounding box center [1288, 14] width 29 height 29
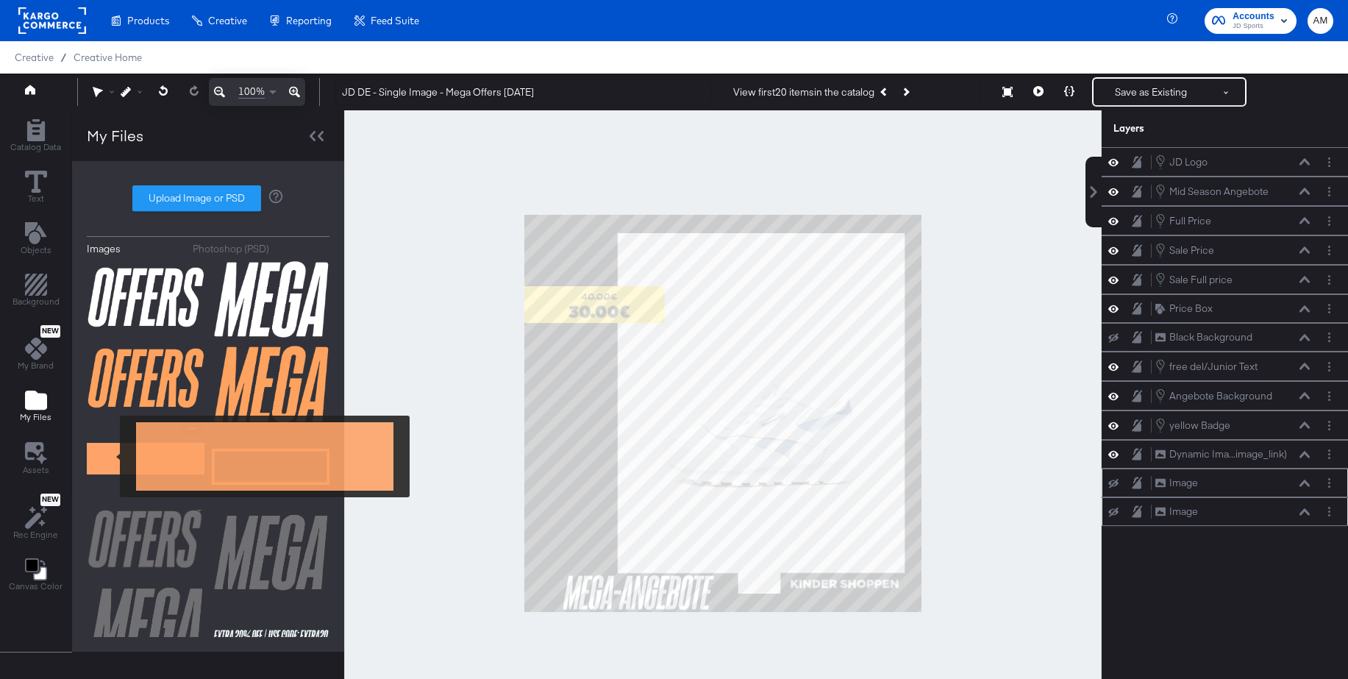
click at [110, 456] on img at bounding box center [146, 459] width 118 height 74
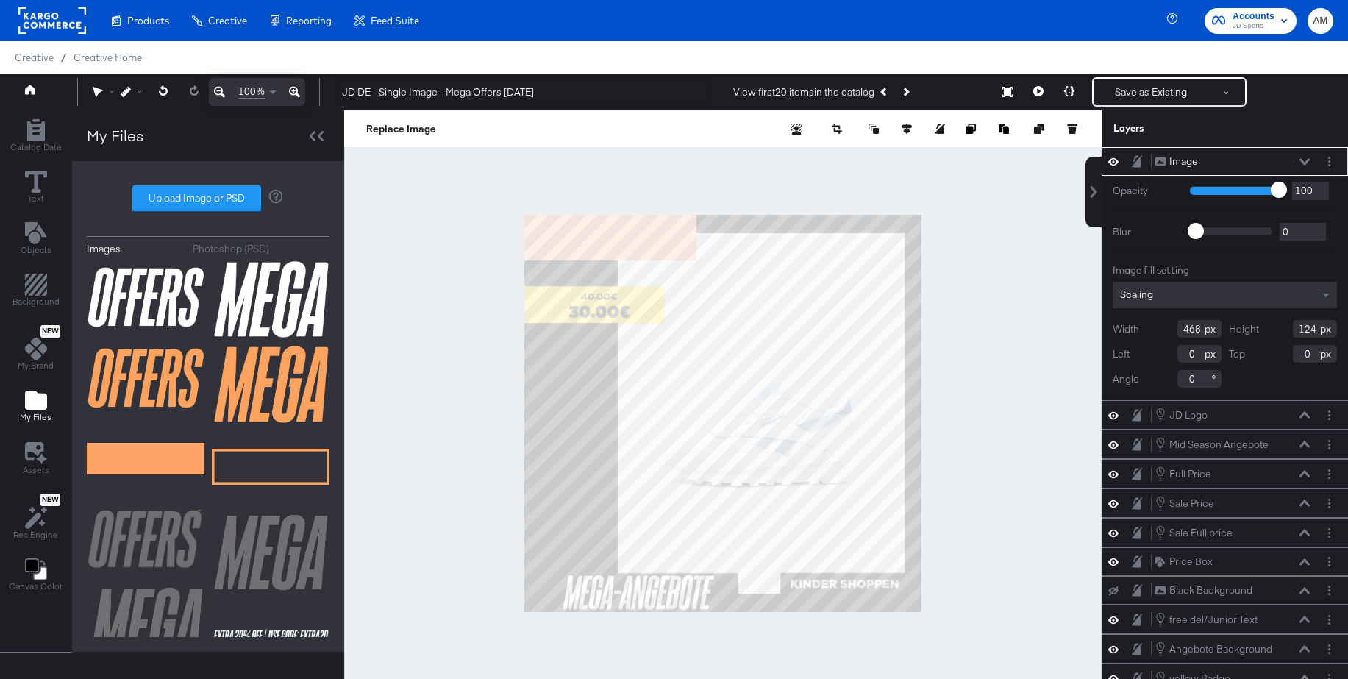
scroll to position [9, 0]
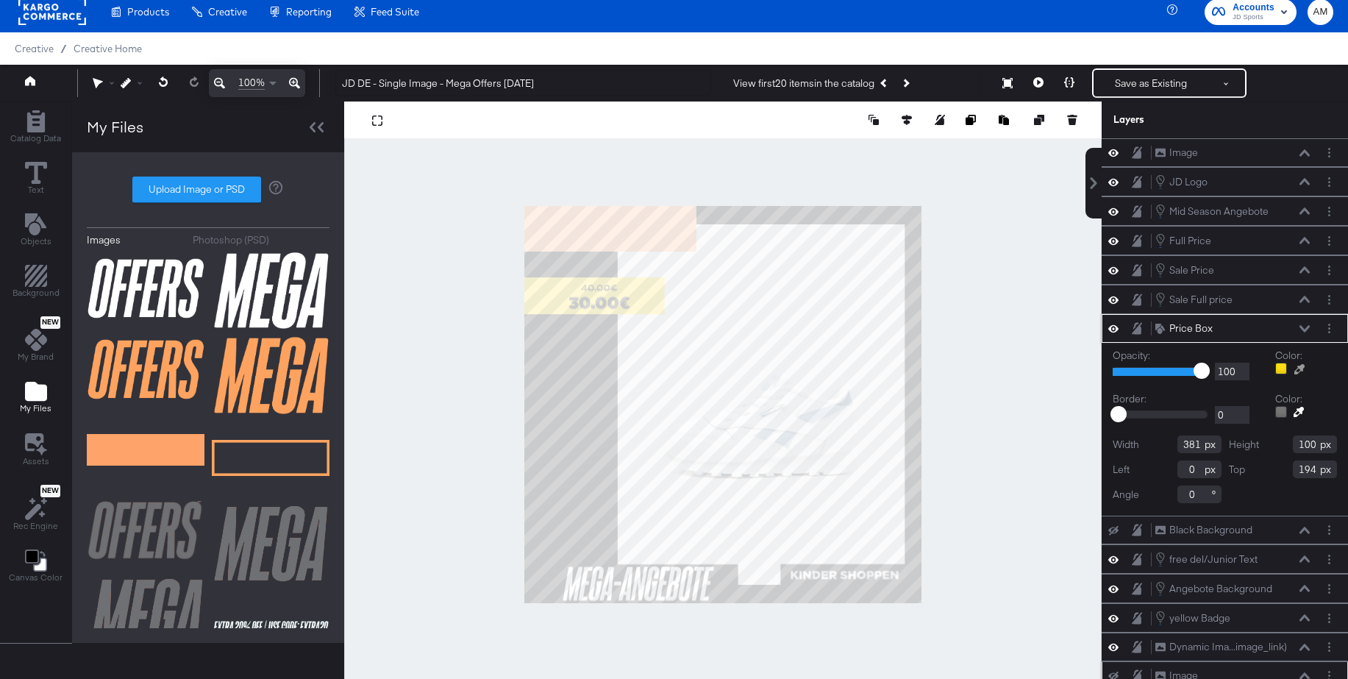
click at [1297, 368] on icon at bounding box center [1299, 369] width 10 height 10
click at [660, 225] on div at bounding box center [723, 404] width 756 height 606
click at [1305, 329] on icon at bounding box center [1304, 328] width 10 height 7
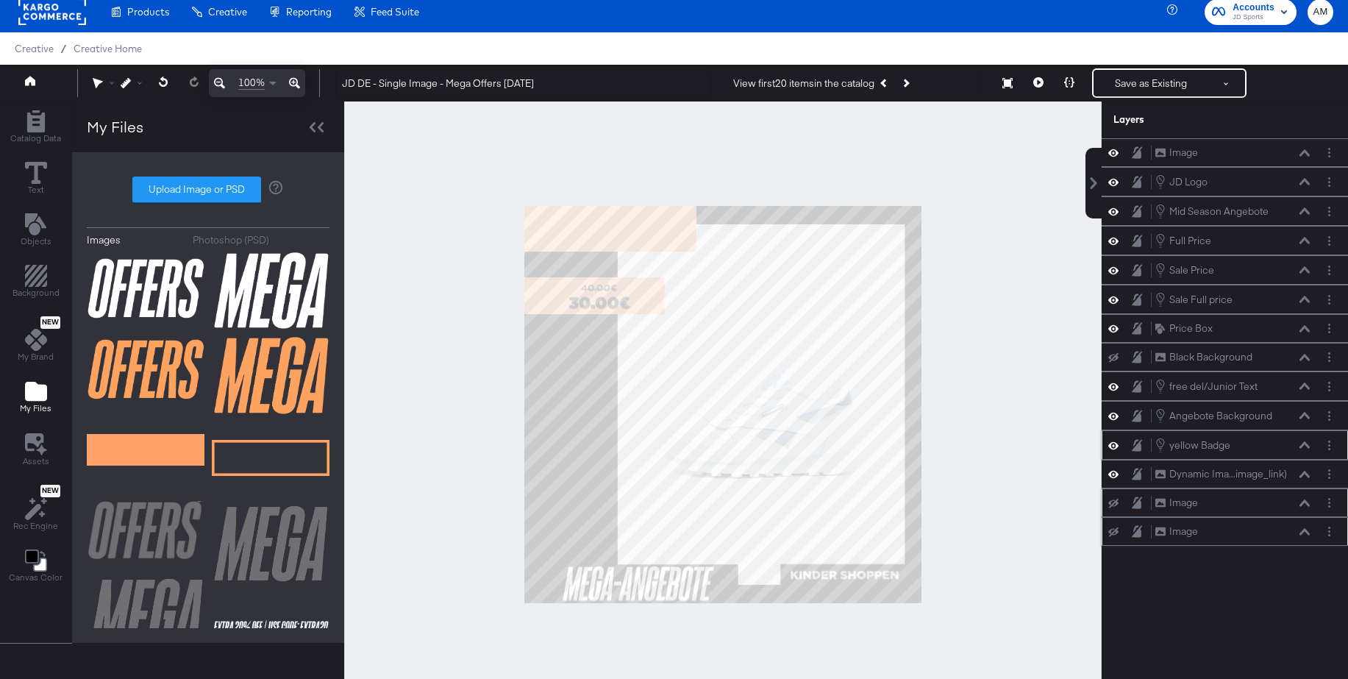
click at [1305, 446] on icon at bounding box center [1304, 444] width 10 height 7
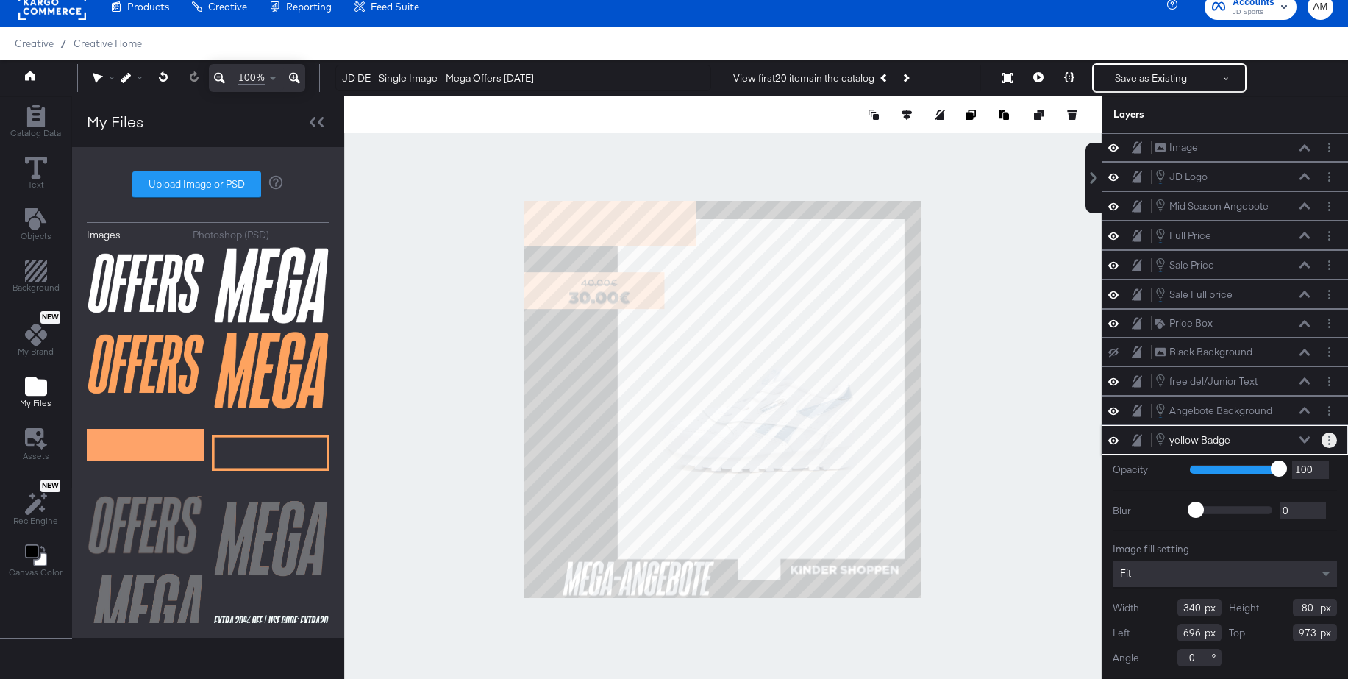
click at [1333, 439] on button "Layer Options" at bounding box center [1329, 439] width 15 height 15
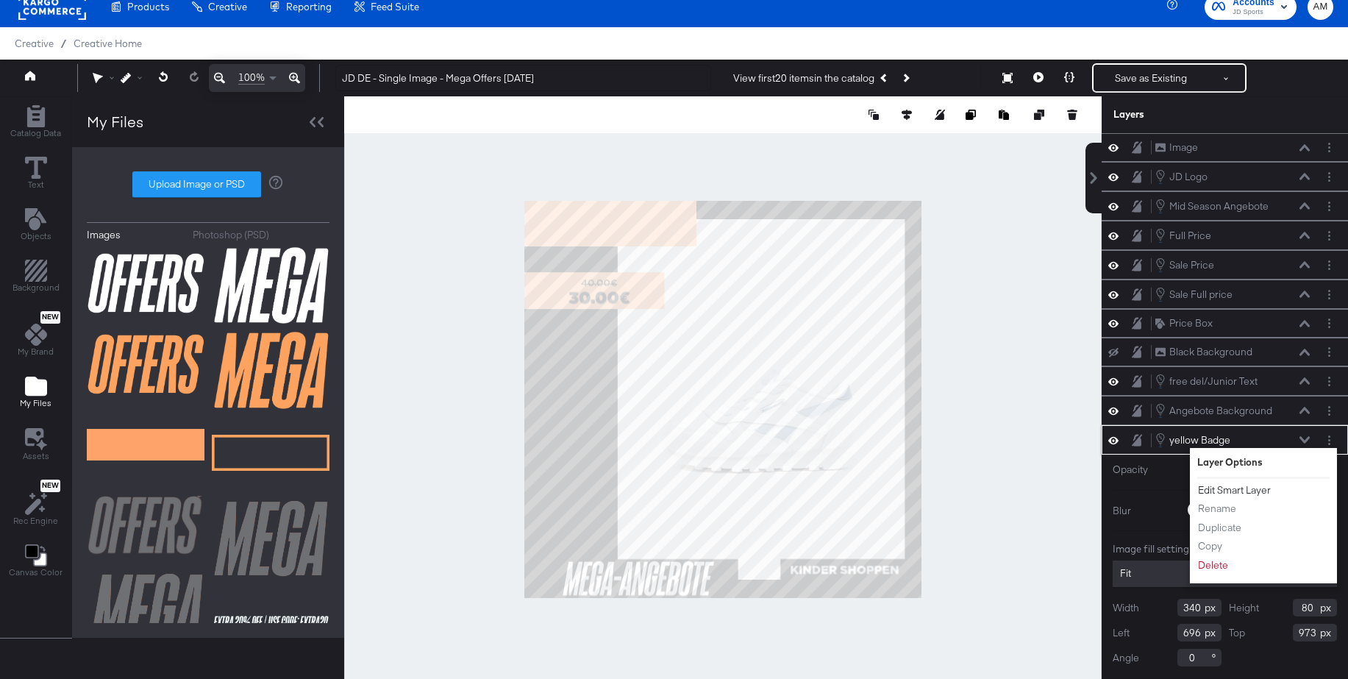
click at [1245, 485] on button "Edit Smart Layer" at bounding box center [1234, 489] width 74 height 15
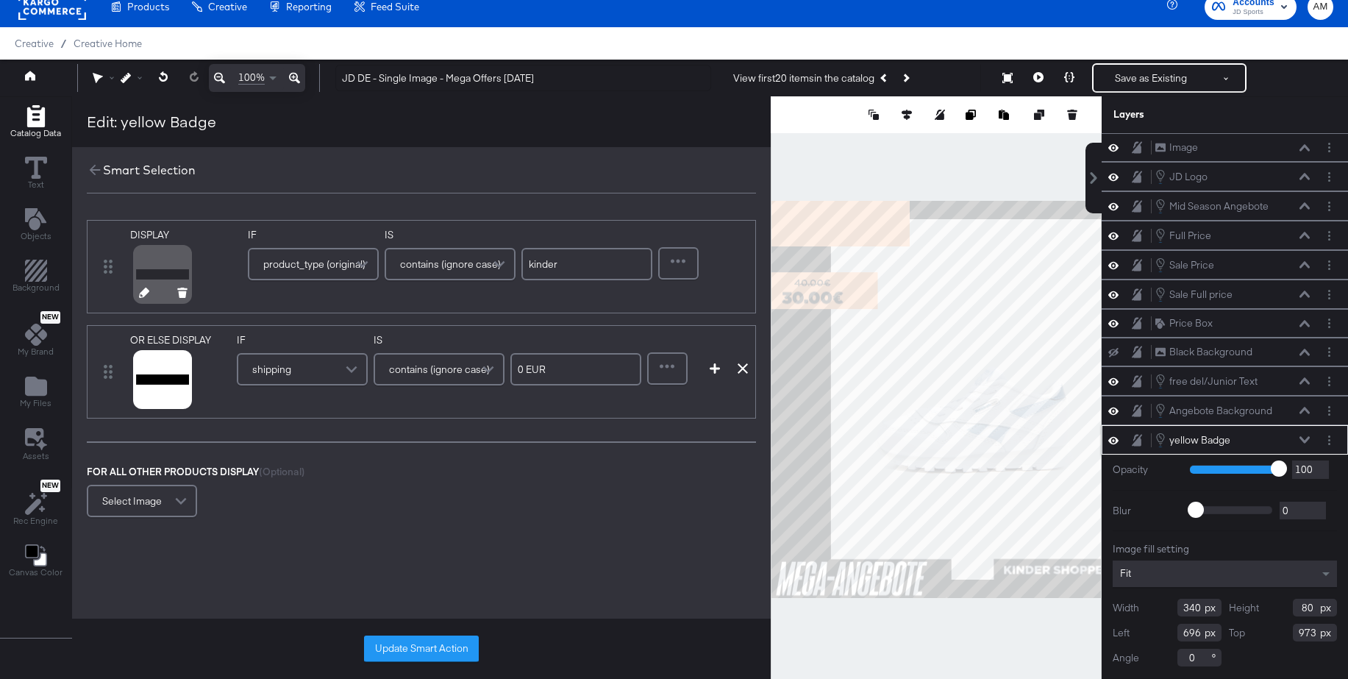
click at [136, 293] on div at bounding box center [163, 295] width 76 height 10
click at [140, 293] on icon at bounding box center [144, 293] width 10 height 10
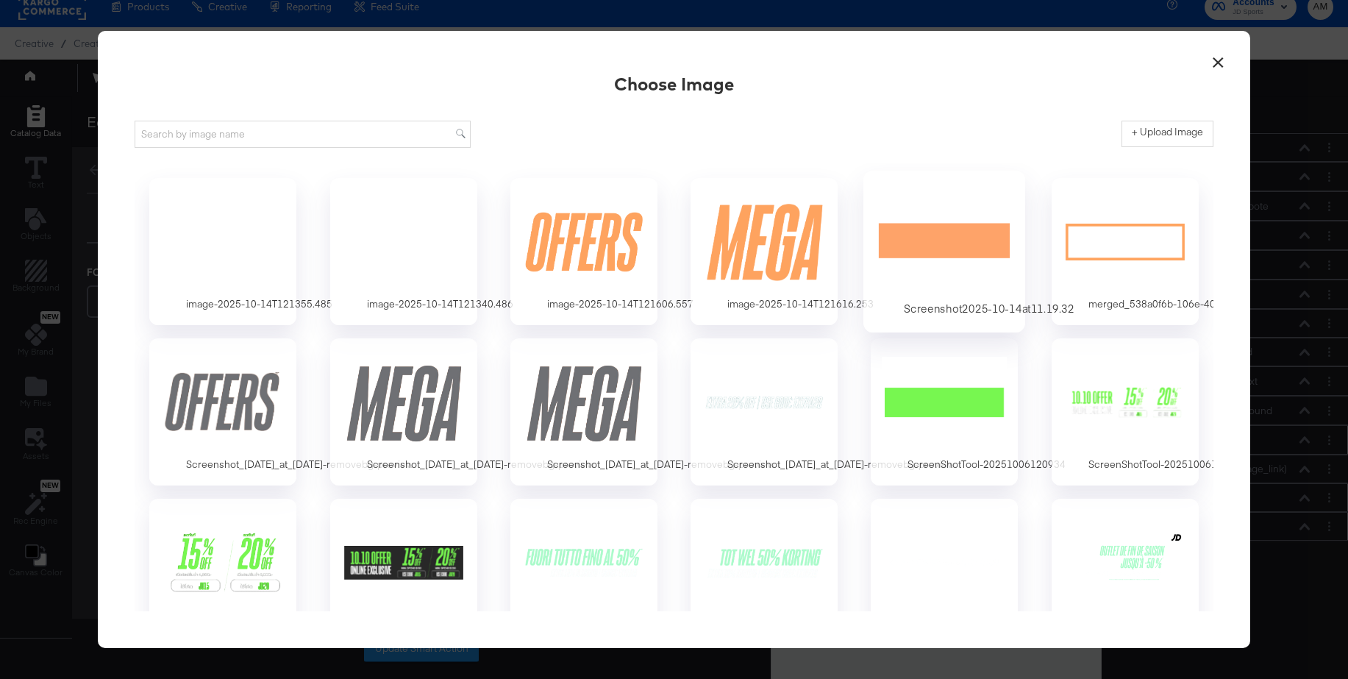
click at [925, 243] on div at bounding box center [945, 240] width 138 height 101
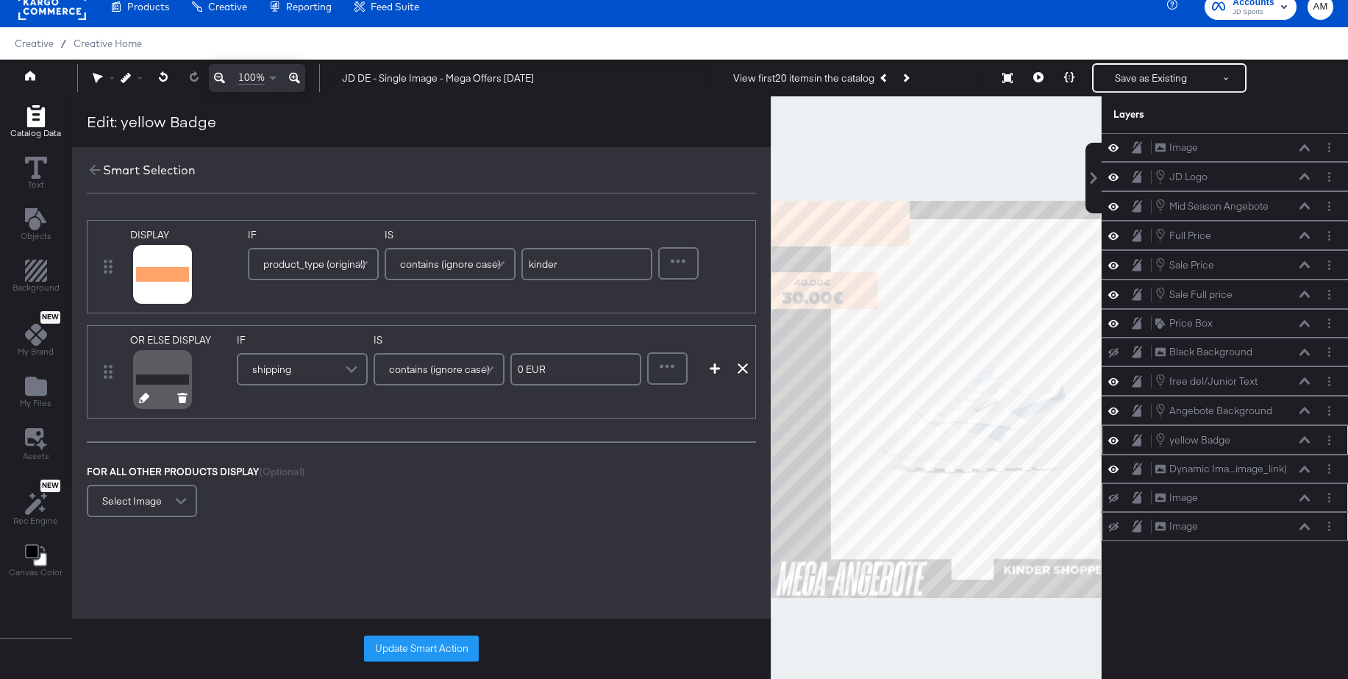
click at [143, 398] on icon at bounding box center [144, 398] width 10 height 10
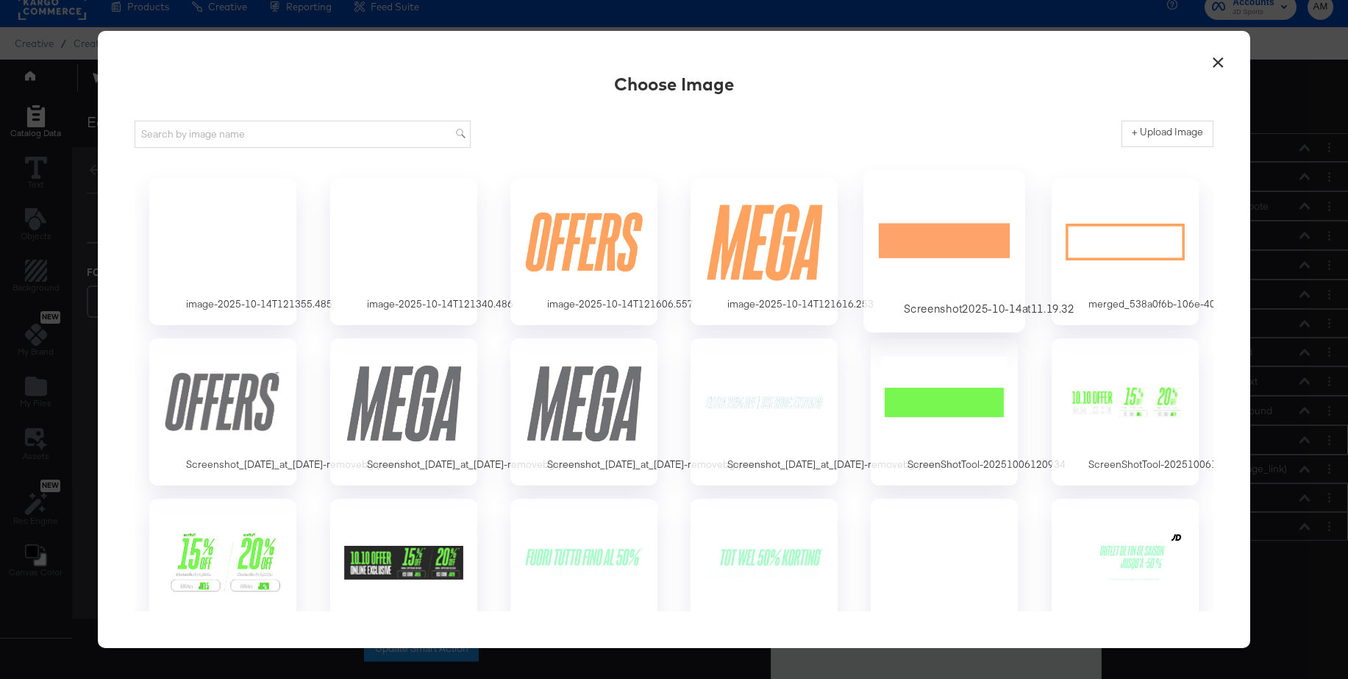
click at [934, 240] on div at bounding box center [945, 240] width 138 height 101
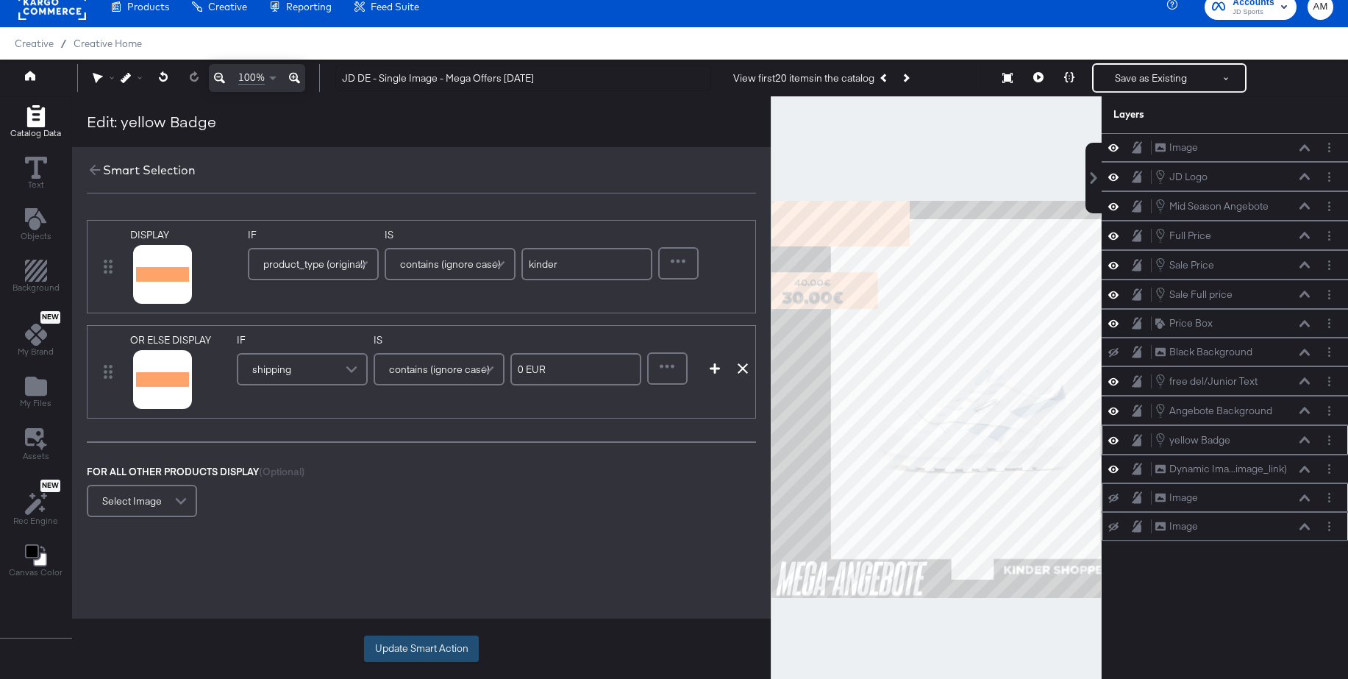
click at [433, 642] on button "Update Smart Action" at bounding box center [421, 648] width 115 height 26
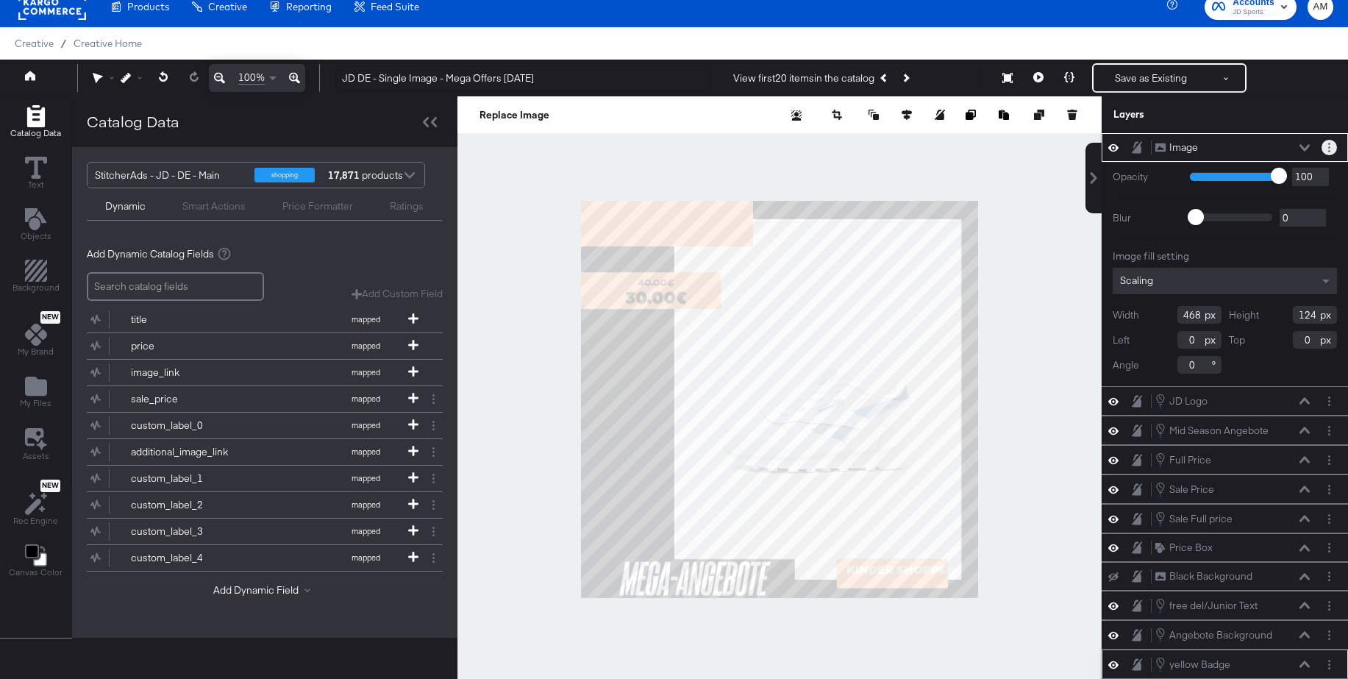
click at [1328, 146] on icon "Layer Options" at bounding box center [1329, 148] width 2 height 10
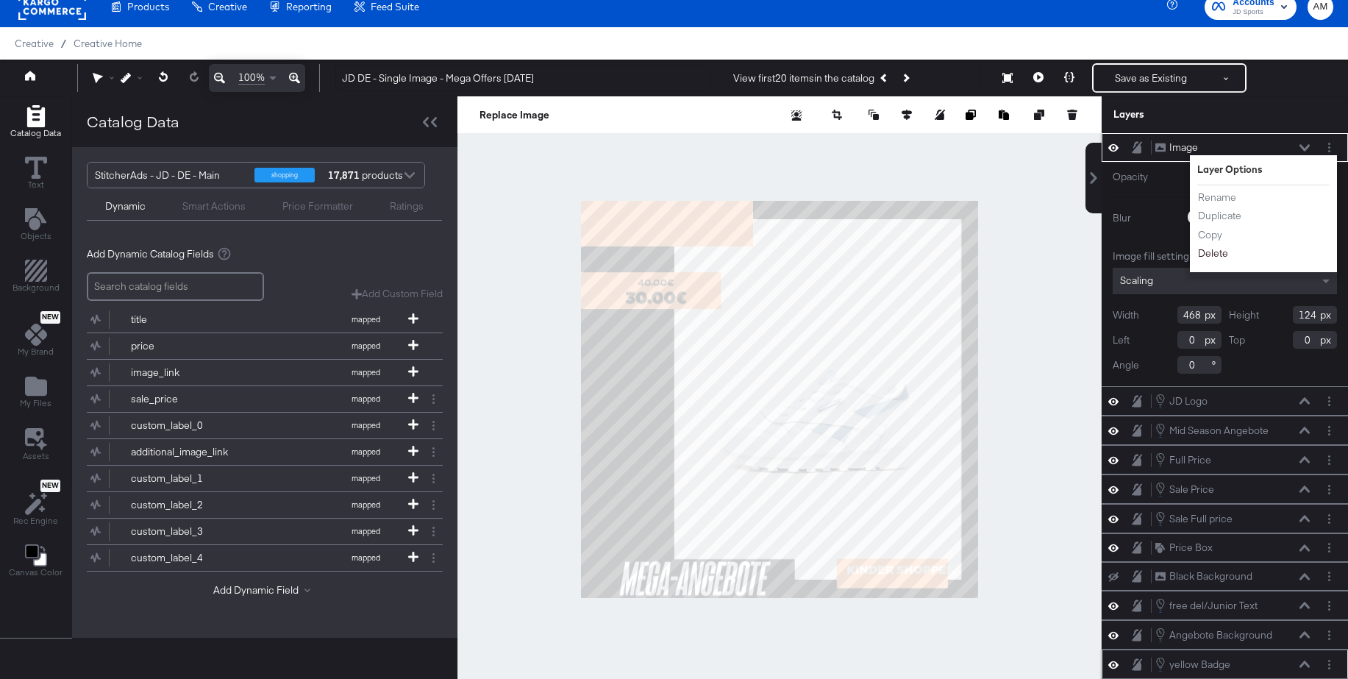
click at [1214, 251] on button "Delete" at bounding box center [1213, 253] width 32 height 15
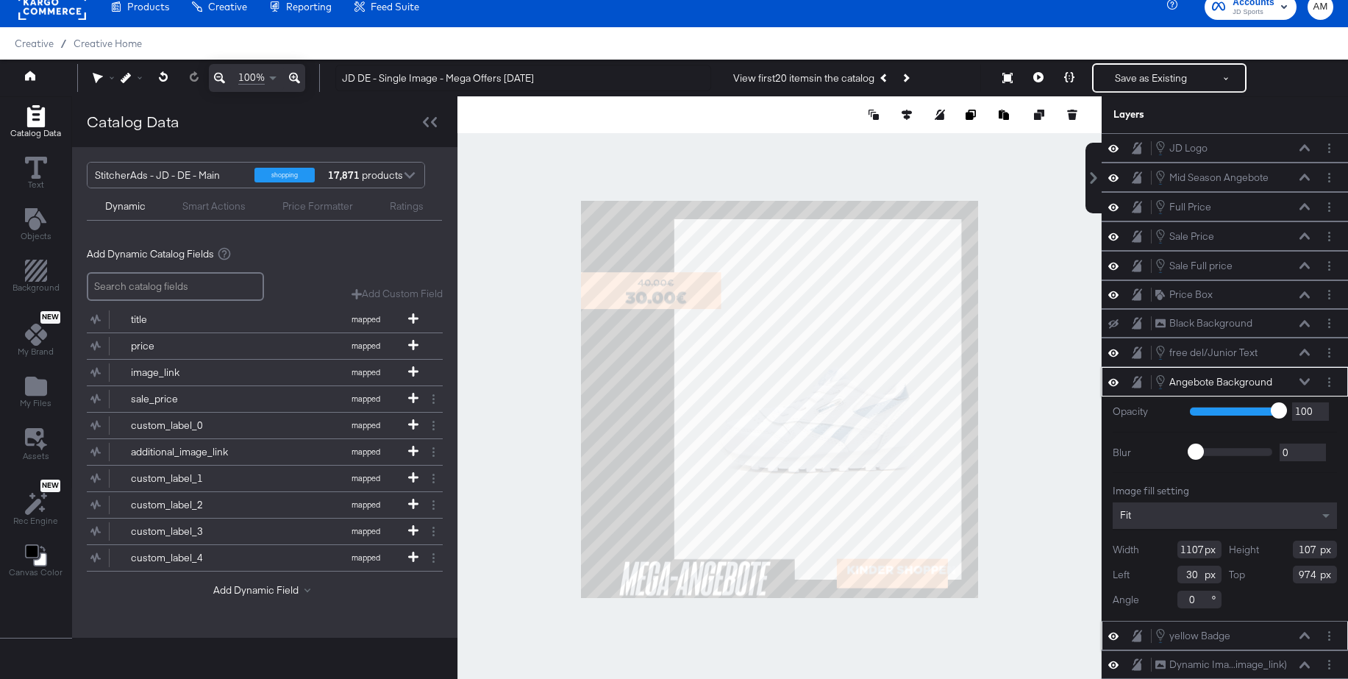
click at [1306, 379] on icon at bounding box center [1304, 381] width 10 height 7
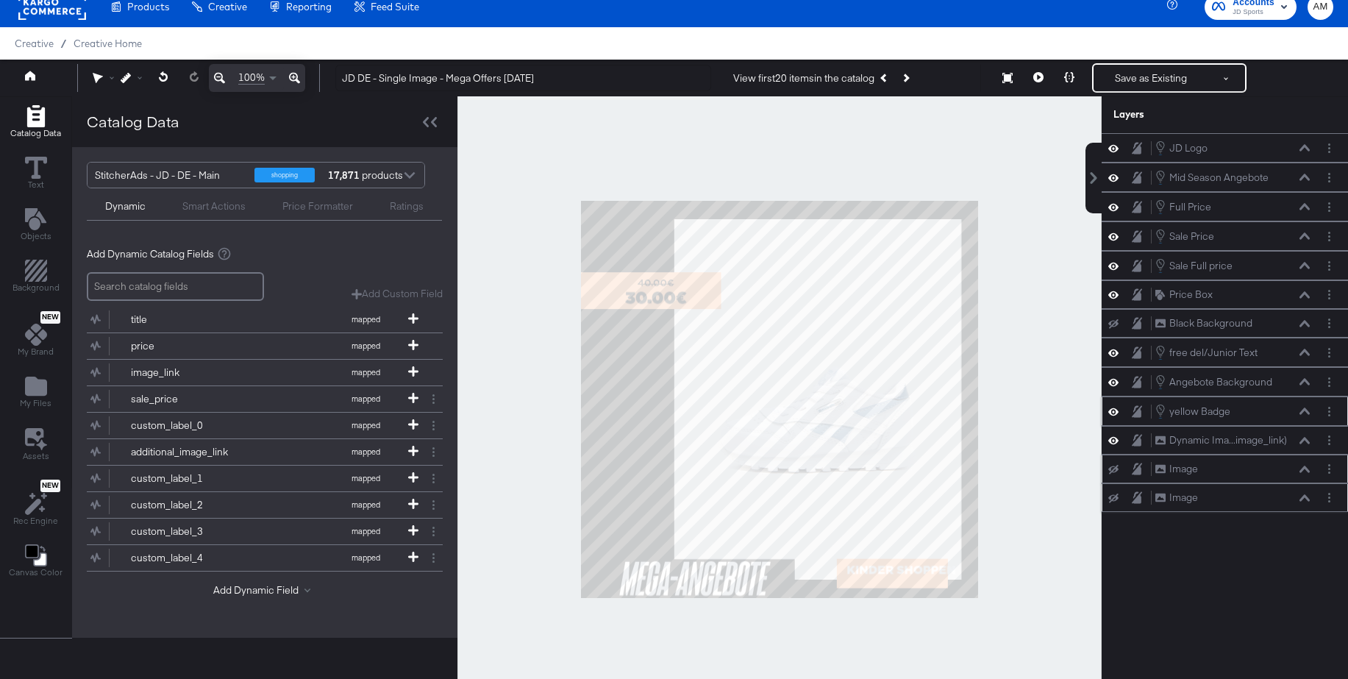
click at [1306, 410] on icon at bounding box center [1304, 410] width 10 height 7
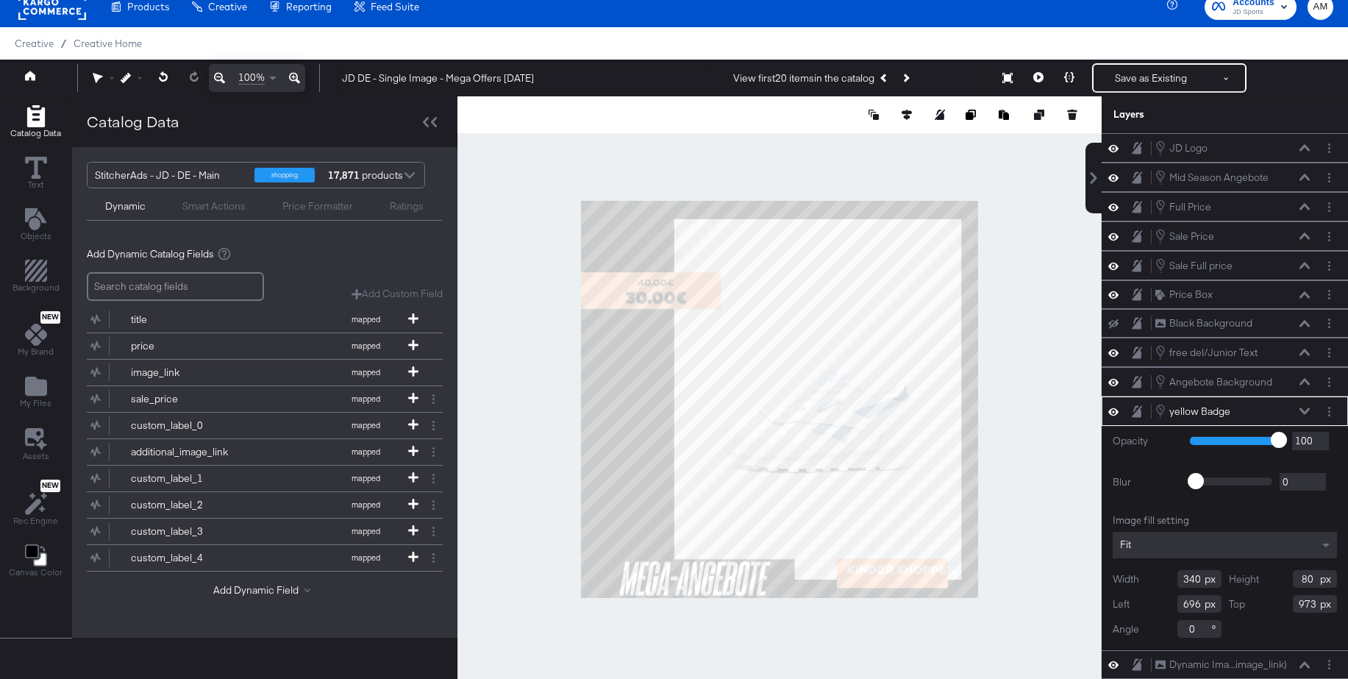
scroll to position [38, 0]
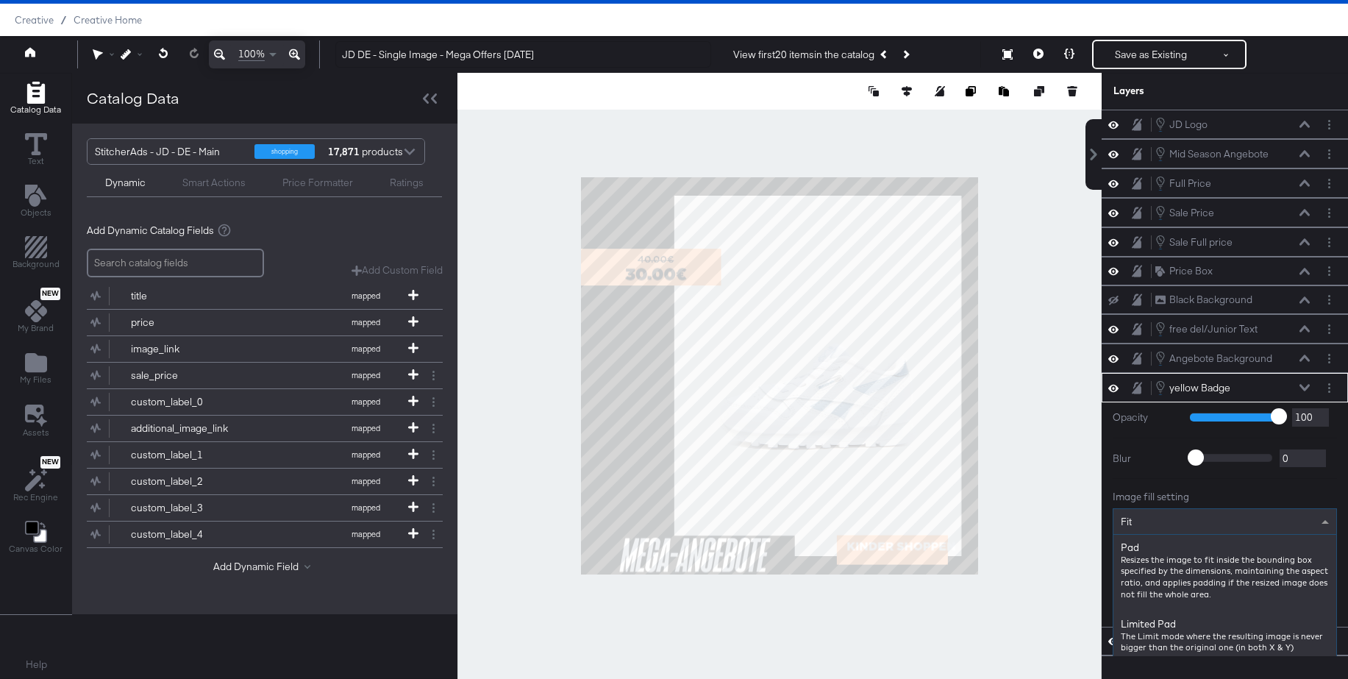
click at [1143, 535] on div "Fit Pad Resizes the image to fit inside the bounding box specified by the dimen…" at bounding box center [1225, 521] width 224 height 26
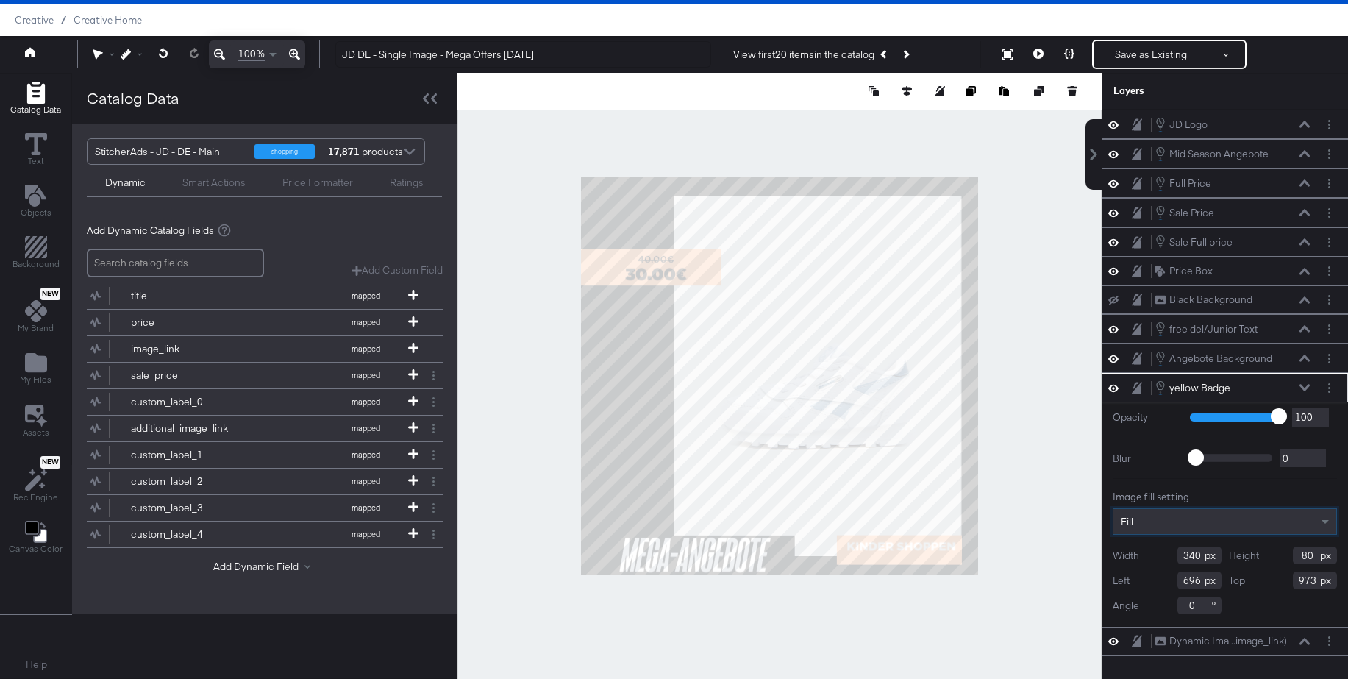
click at [996, 427] on div at bounding box center [779, 376] width 644 height 606
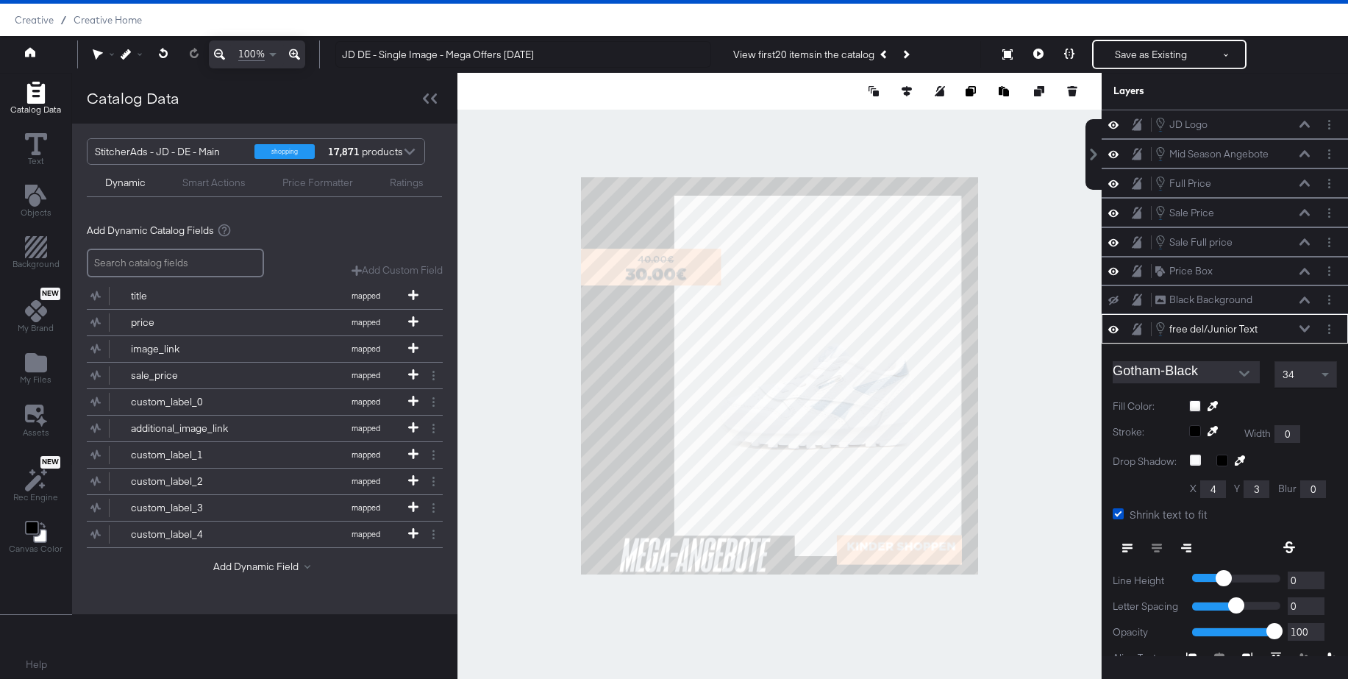
scroll to position [111, 0]
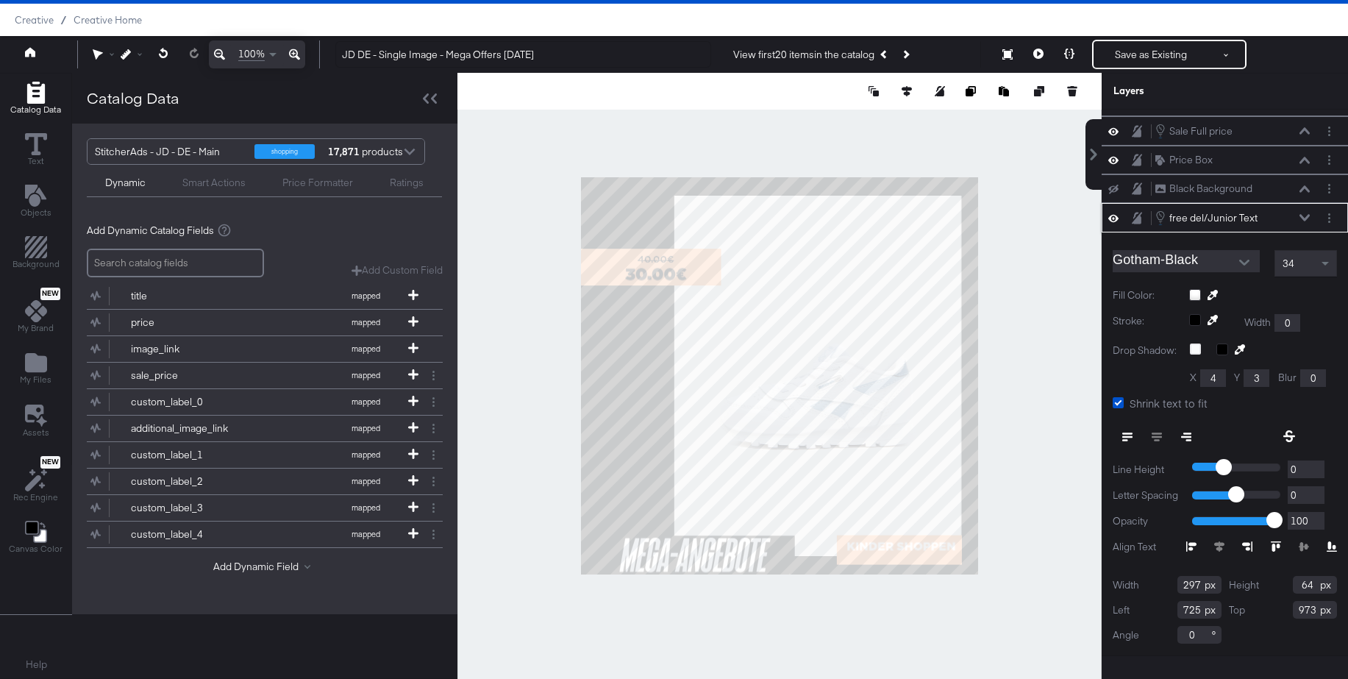
click at [1302, 213] on button at bounding box center [1305, 217] width 12 height 9
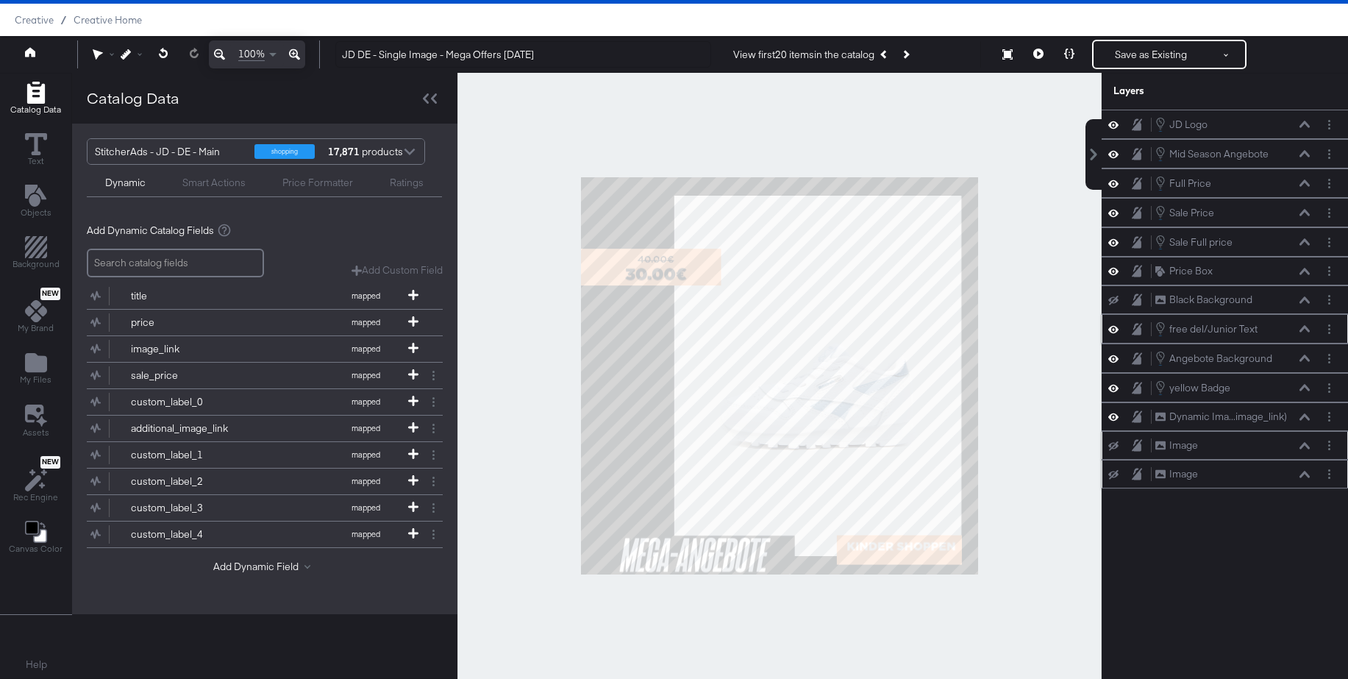
scroll to position [0, 0]
click at [1302, 387] on icon at bounding box center [1304, 387] width 10 height 7
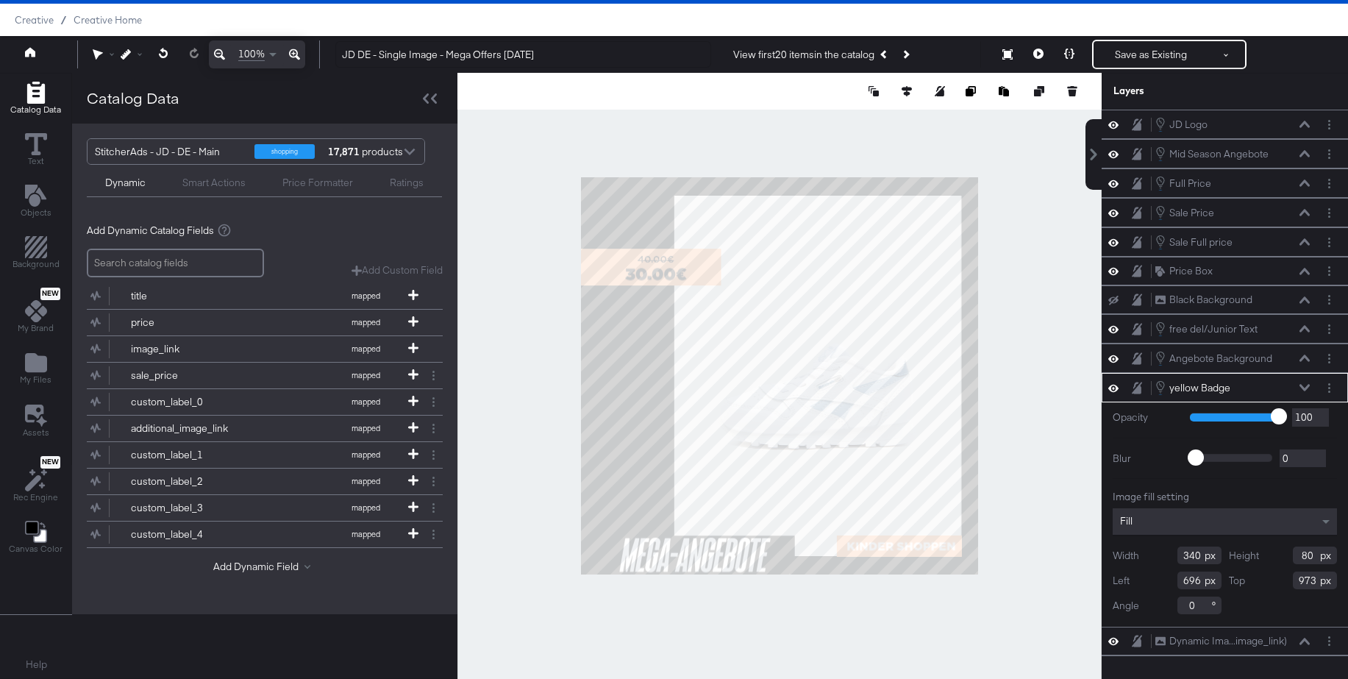
type input "58"
type input "974"
click at [1005, 553] on div at bounding box center [779, 376] width 644 height 606
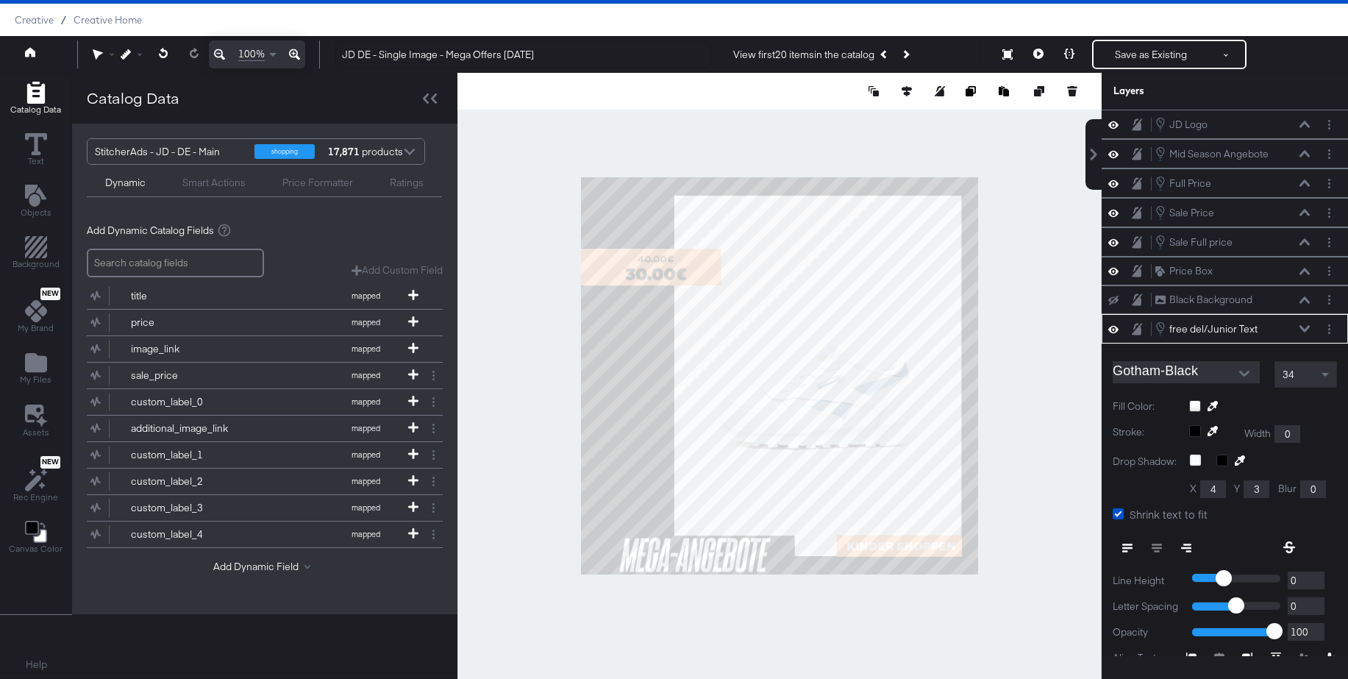
scroll to position [111, 0]
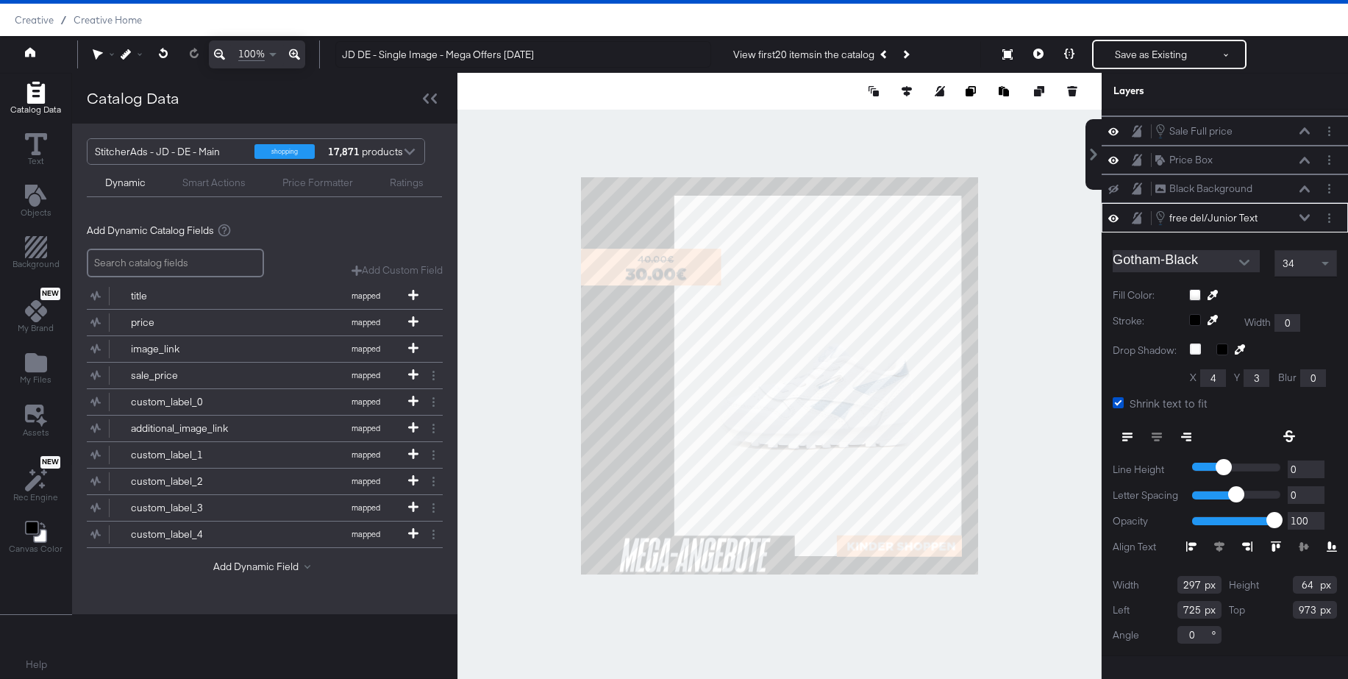
click at [1193, 293] on div at bounding box center [1263, 295] width 148 height 12
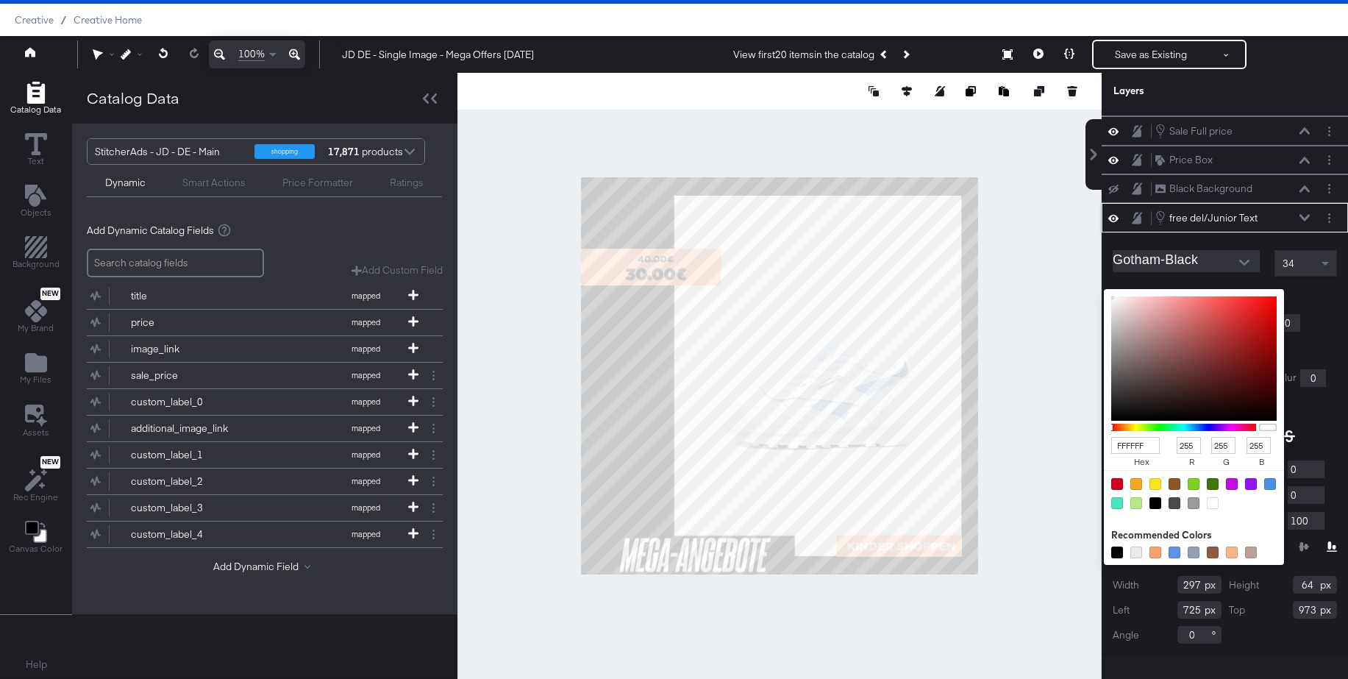
click at [1158, 504] on div at bounding box center [1155, 503] width 12 height 12
type input "000000"
type input "0"
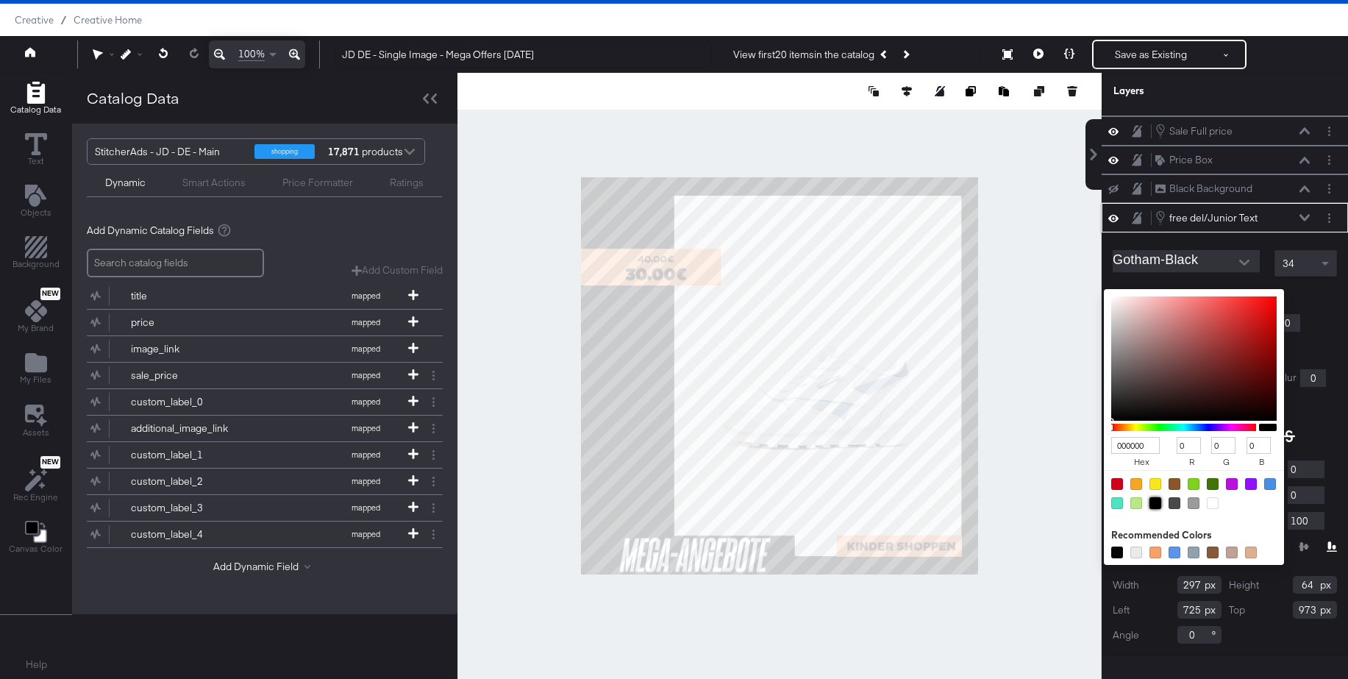
click at [1305, 217] on icon at bounding box center [1304, 217] width 10 height 7
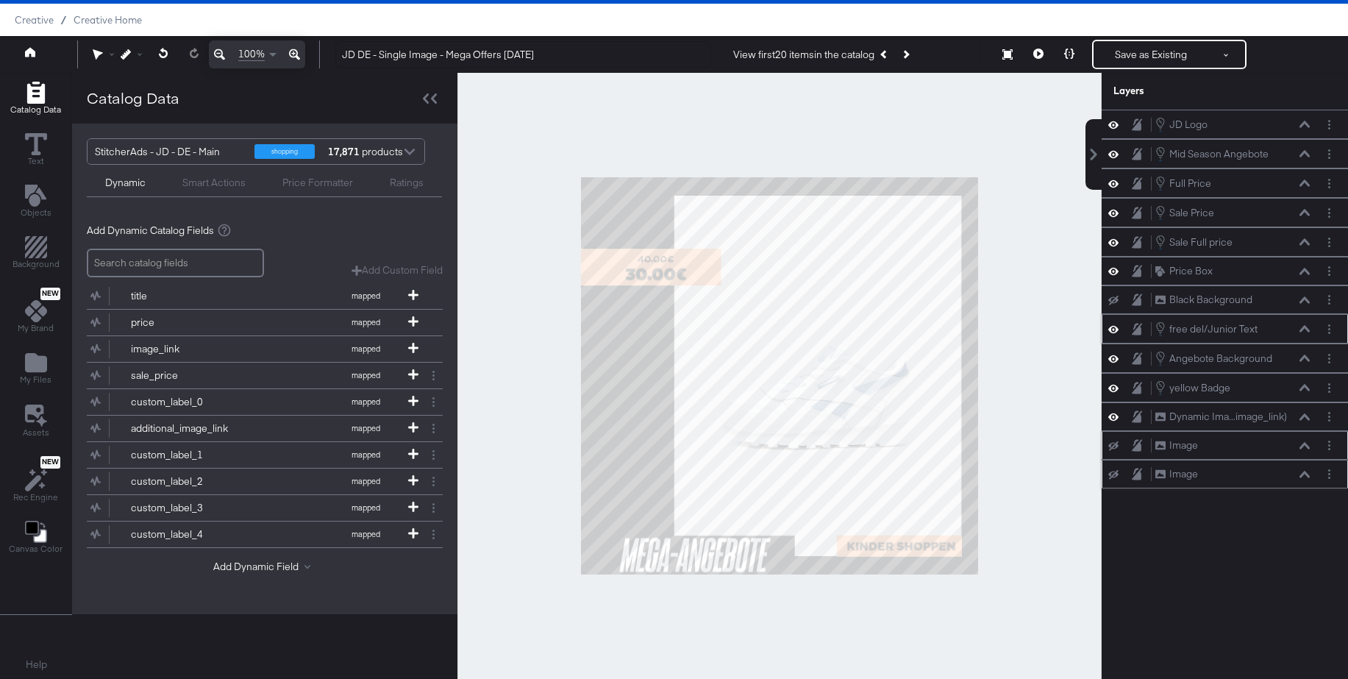
scroll to position [0, 0]
click at [1304, 390] on icon at bounding box center [1304, 387] width 10 height 7
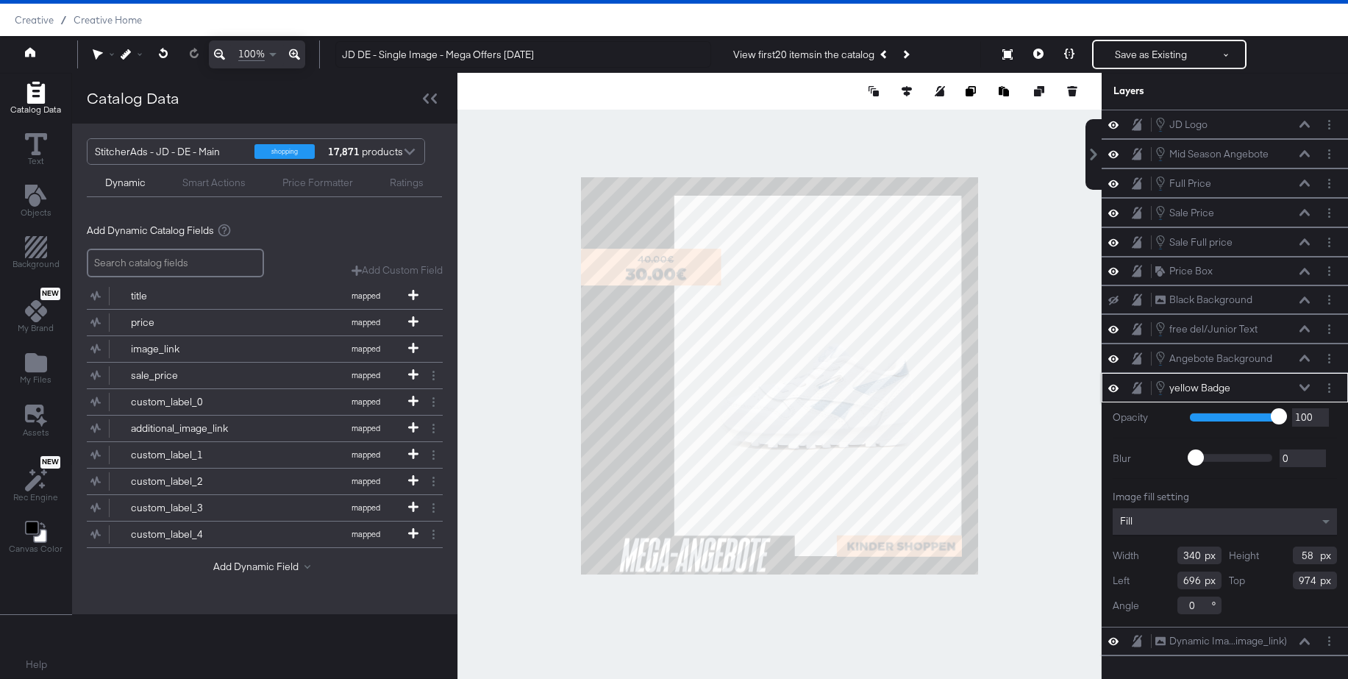
type input "695"
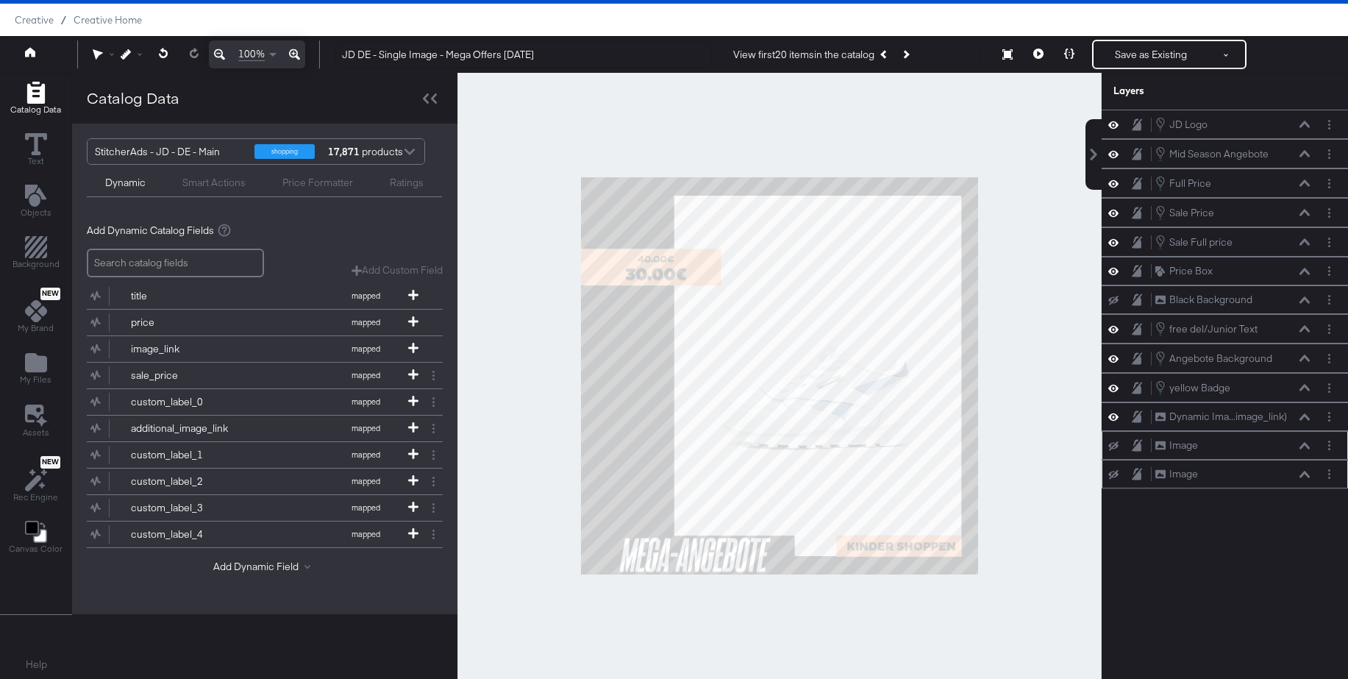
click at [1059, 465] on div at bounding box center [779, 376] width 644 height 606
click at [1041, 54] on icon at bounding box center [1038, 54] width 10 height 10
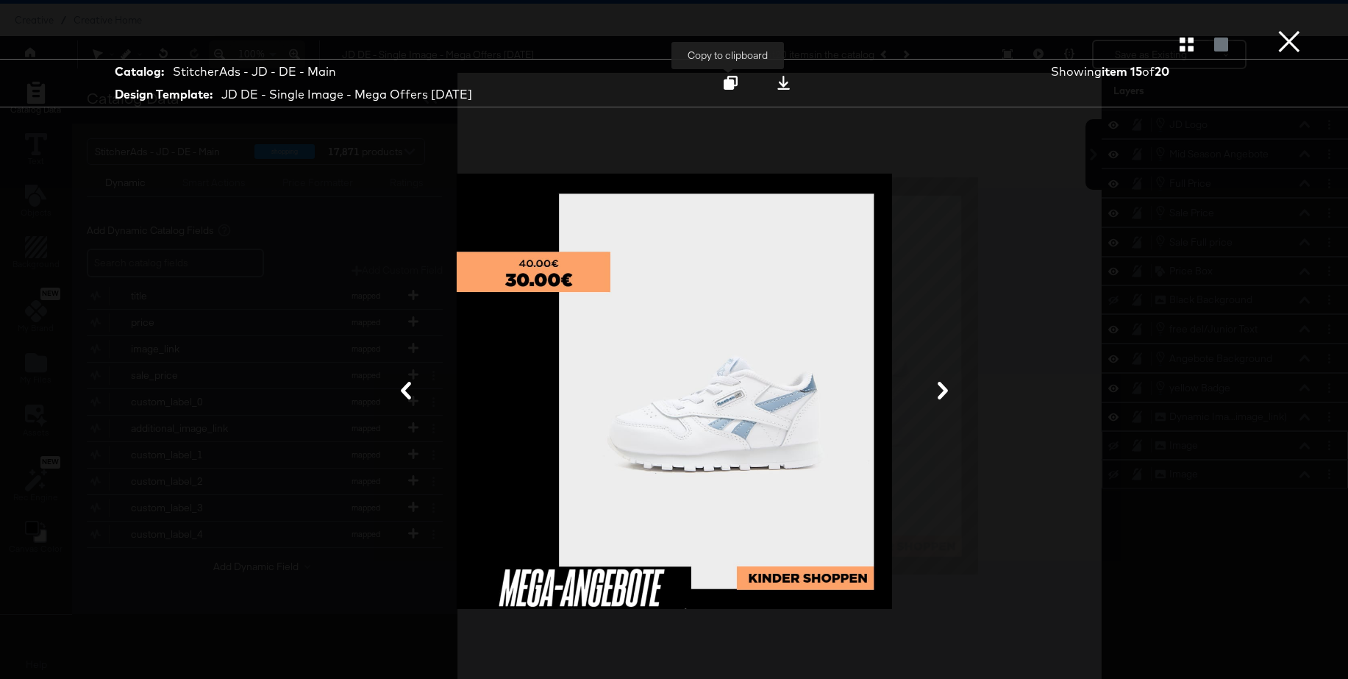
click at [724, 87] on icon at bounding box center [731, 83] width 14 height 14
click at [1291, 29] on button "×" at bounding box center [1288, 14] width 29 height 29
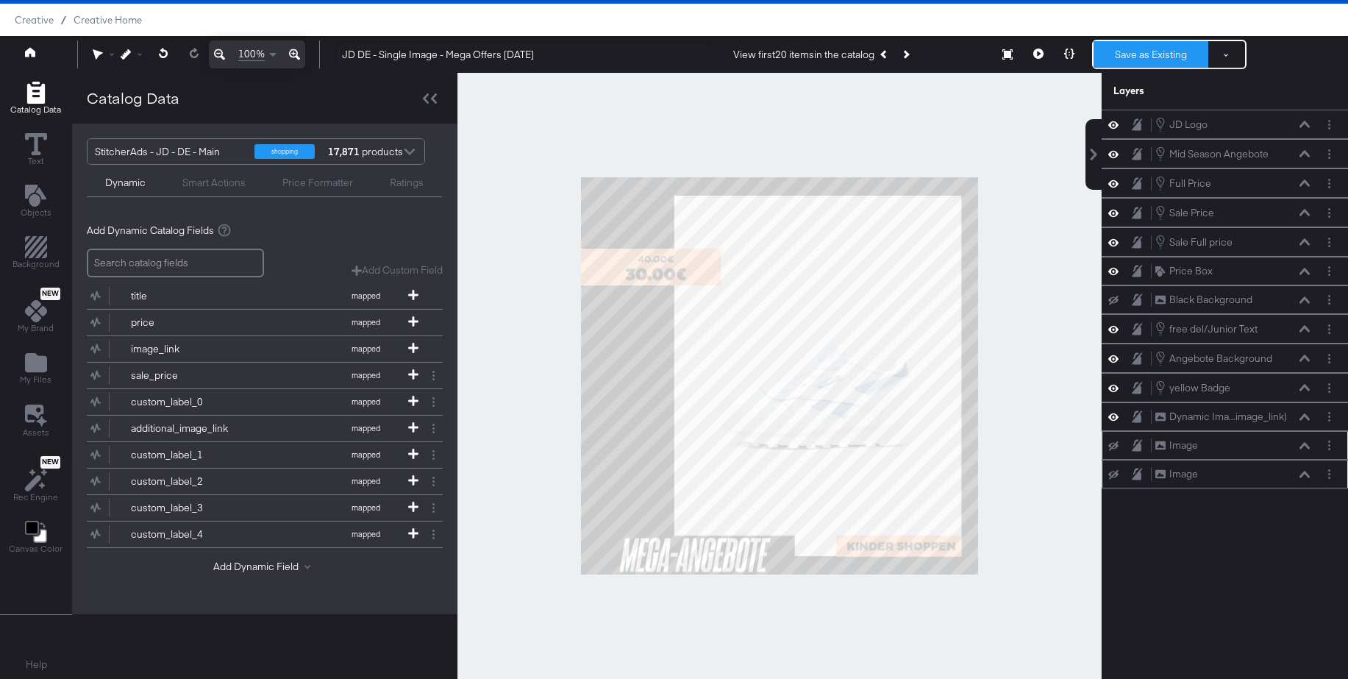
click at [1154, 54] on button "Save as Existing" at bounding box center [1151, 54] width 115 height 26
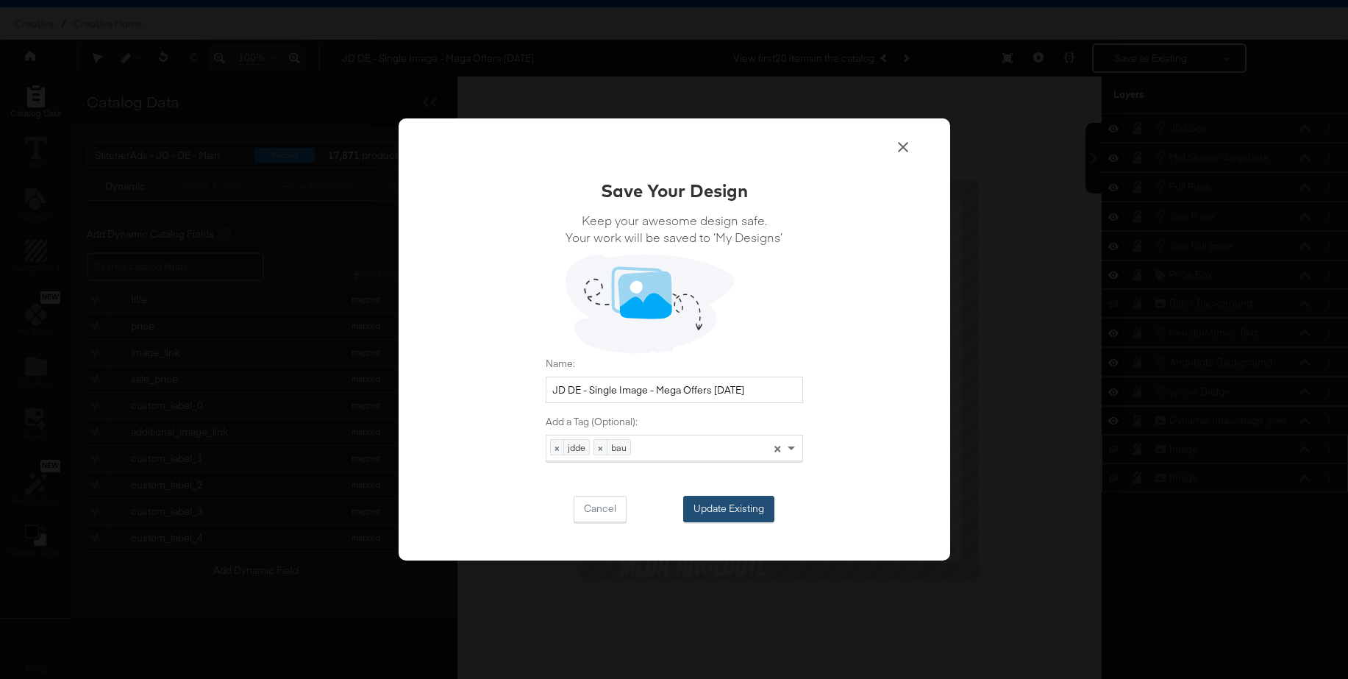
scroll to position [33, 0]
click at [721, 509] on button "Update Existing" at bounding box center [728, 509] width 91 height 26
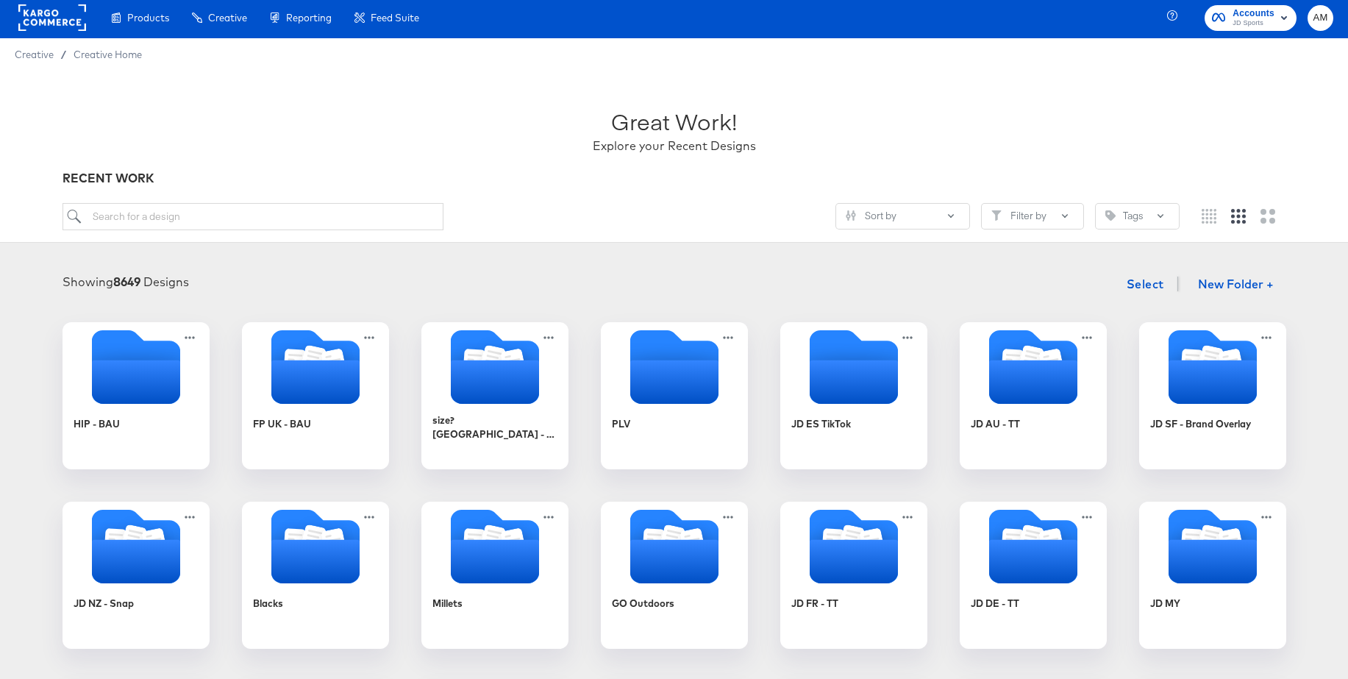
scroll to position [7, 0]
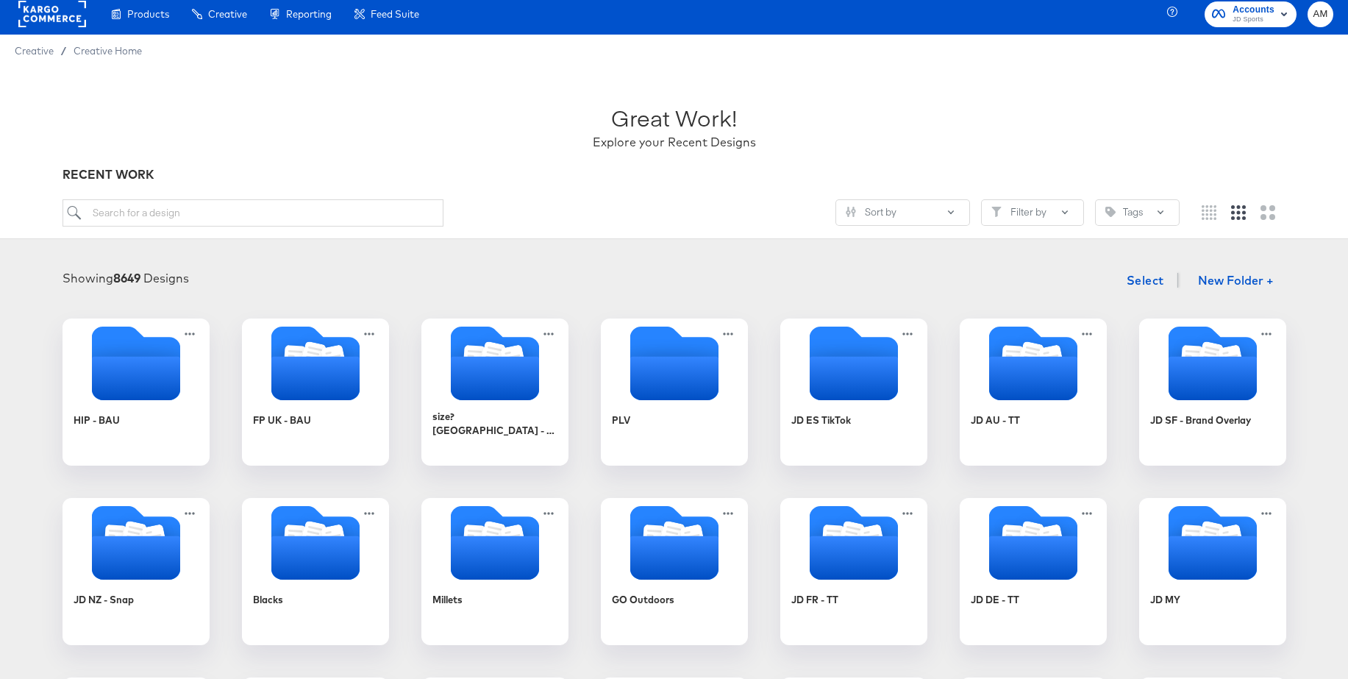
click at [61, 21] on rect at bounding box center [52, 14] width 68 height 26
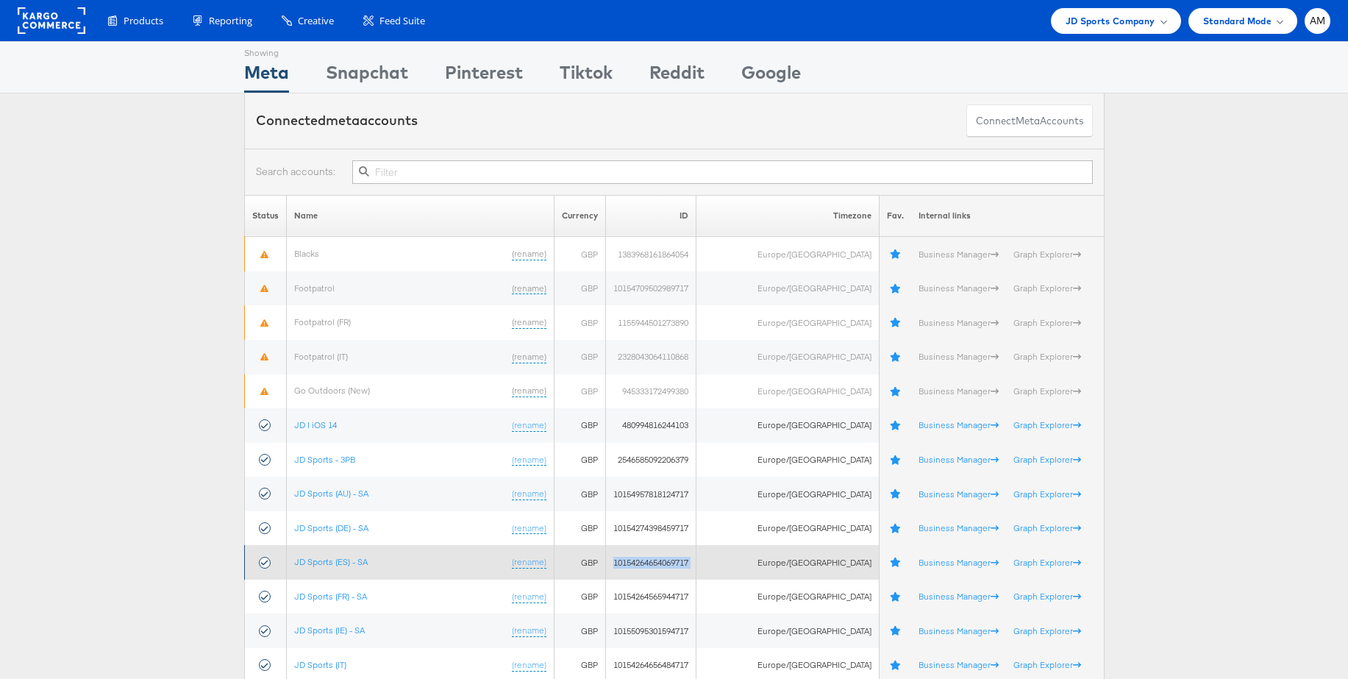
drag, startPoint x: 632, startPoint y: 561, endPoint x: 728, endPoint y: 563, distance: 95.6
click at [728, 563] on tr "JD Sports (ES) - SA (rename) GBP 10154264654069717 Europe/London Business Manag…" at bounding box center [674, 562] width 860 height 35
copy tr "10154264654069717"
click at [344, 558] on link "JD Sports (ES) - SA" at bounding box center [331, 561] width 74 height 11
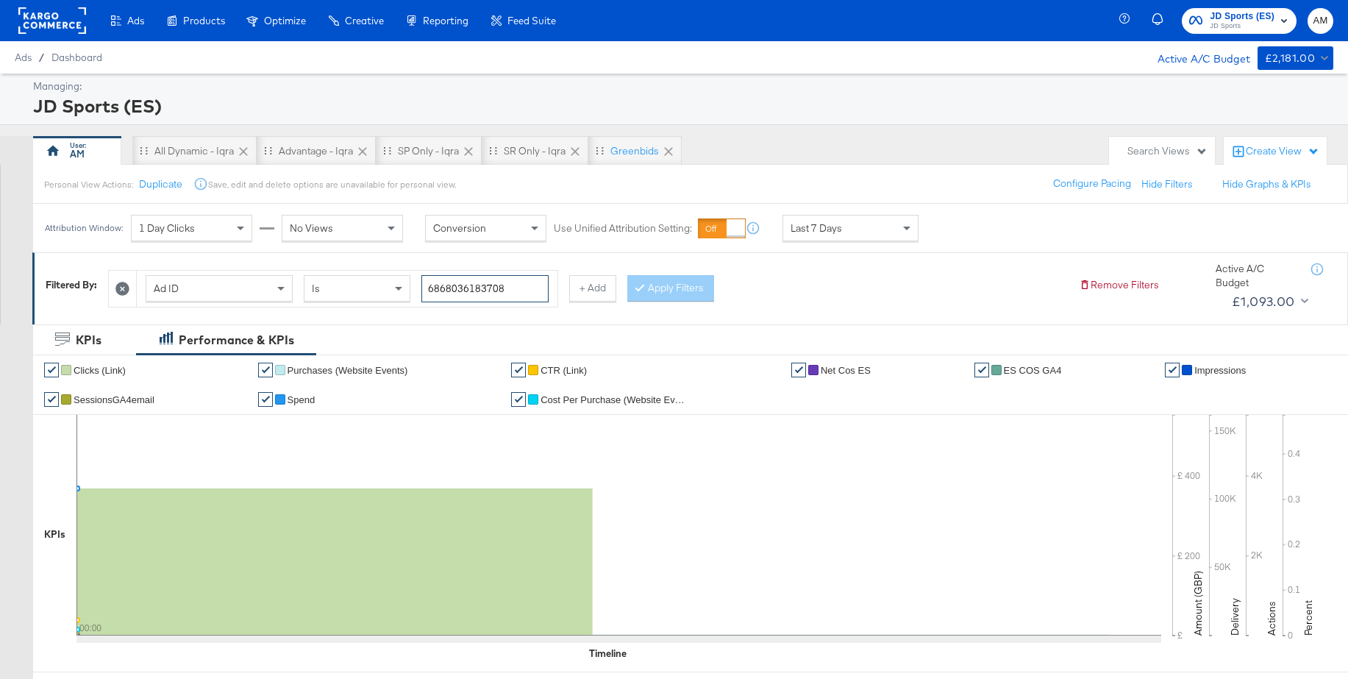
drag, startPoint x: 504, startPoint y: 292, endPoint x: 388, endPoint y: 288, distance: 117.0
click at [388, 288] on div "Ad ID Is 6868036183708" at bounding box center [347, 288] width 403 height 27
paste input "74774361"
type input "6867477436108"
click at [654, 284] on button "Apply Filters" at bounding box center [670, 288] width 87 height 26
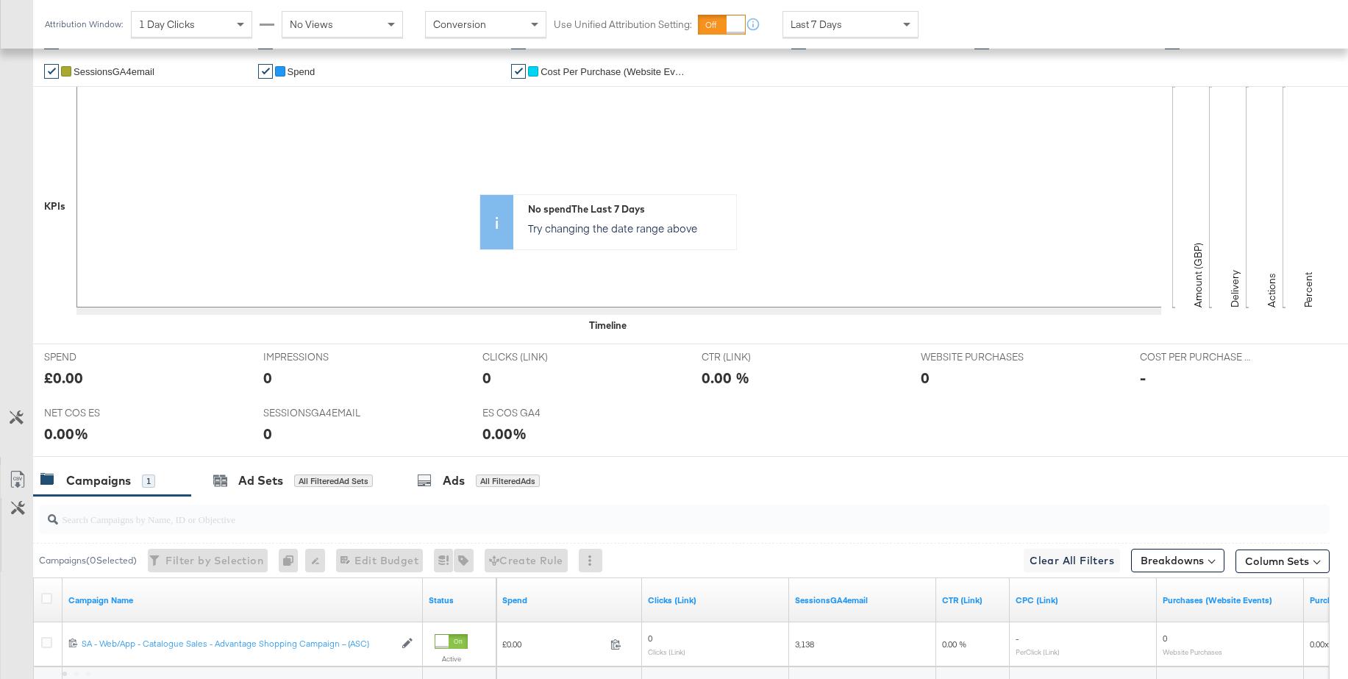
click at [452, 339] on div "✔ Clicks (Link) ✔ Purchases (Website Events) ✔ CTR (Link) ✔ Net Cos ES ✔ ES COS…" at bounding box center [690, 184] width 1315 height 317
click at [457, 477] on div "Ads" at bounding box center [454, 481] width 22 height 17
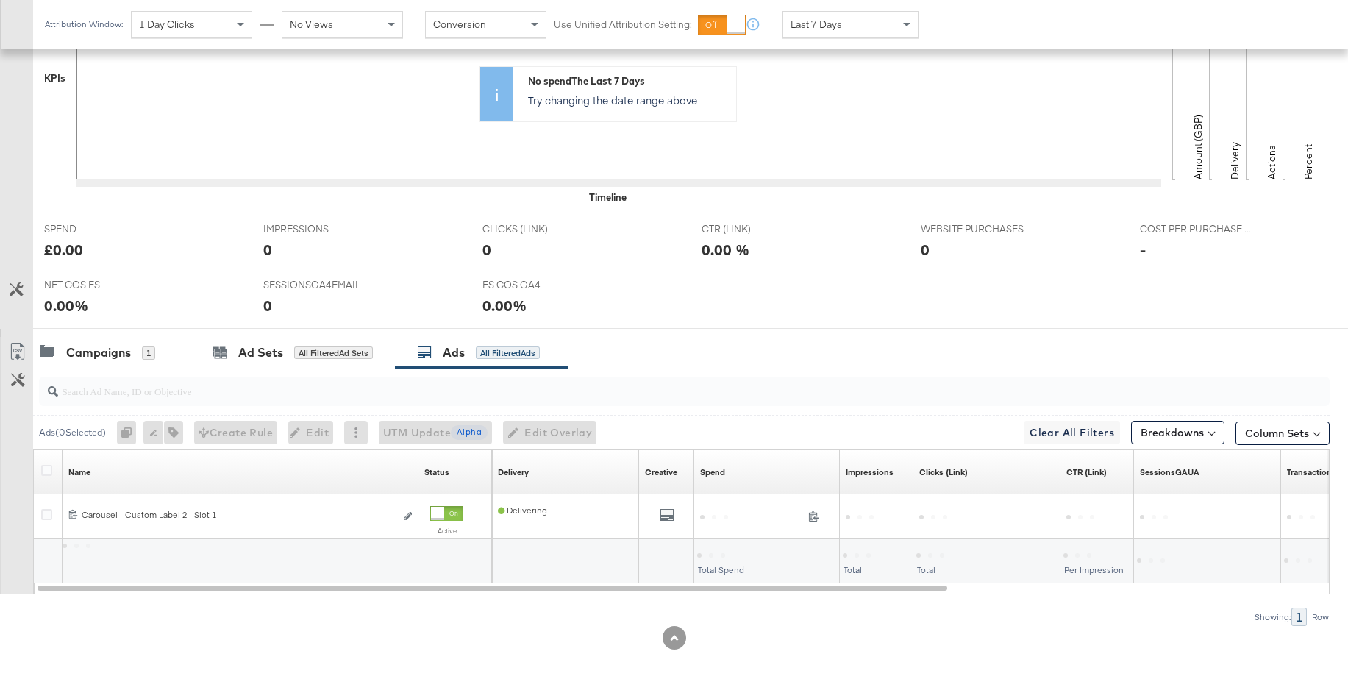
scroll to position [468, 0]
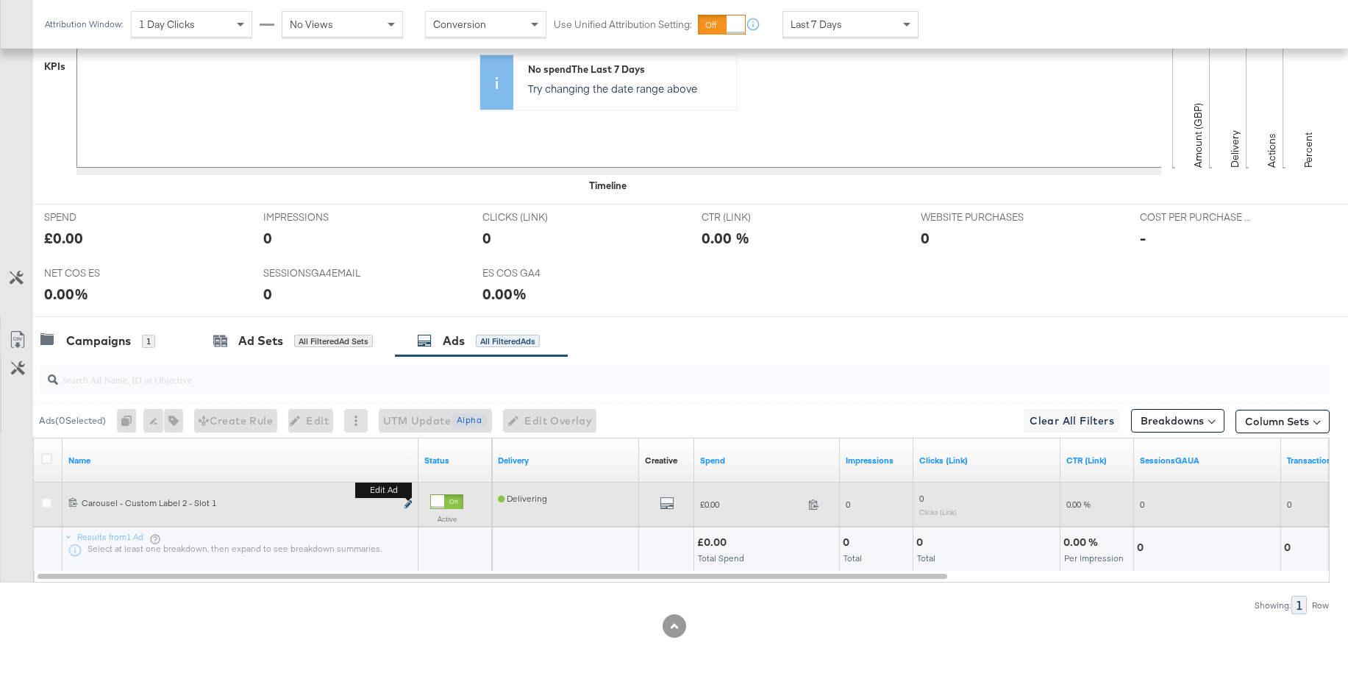
click at [409, 502] on icon "link" at bounding box center [407, 504] width 7 height 8
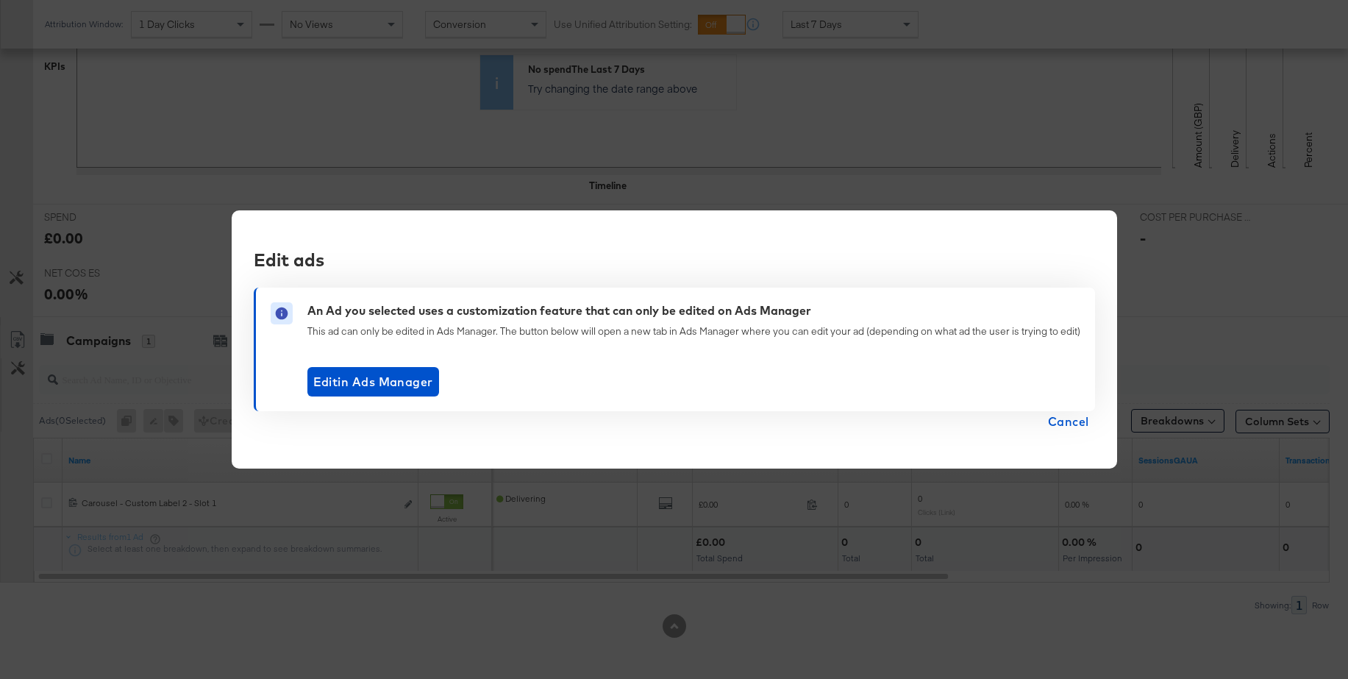
click at [1069, 424] on span "Cancel" at bounding box center [1068, 421] width 41 height 21
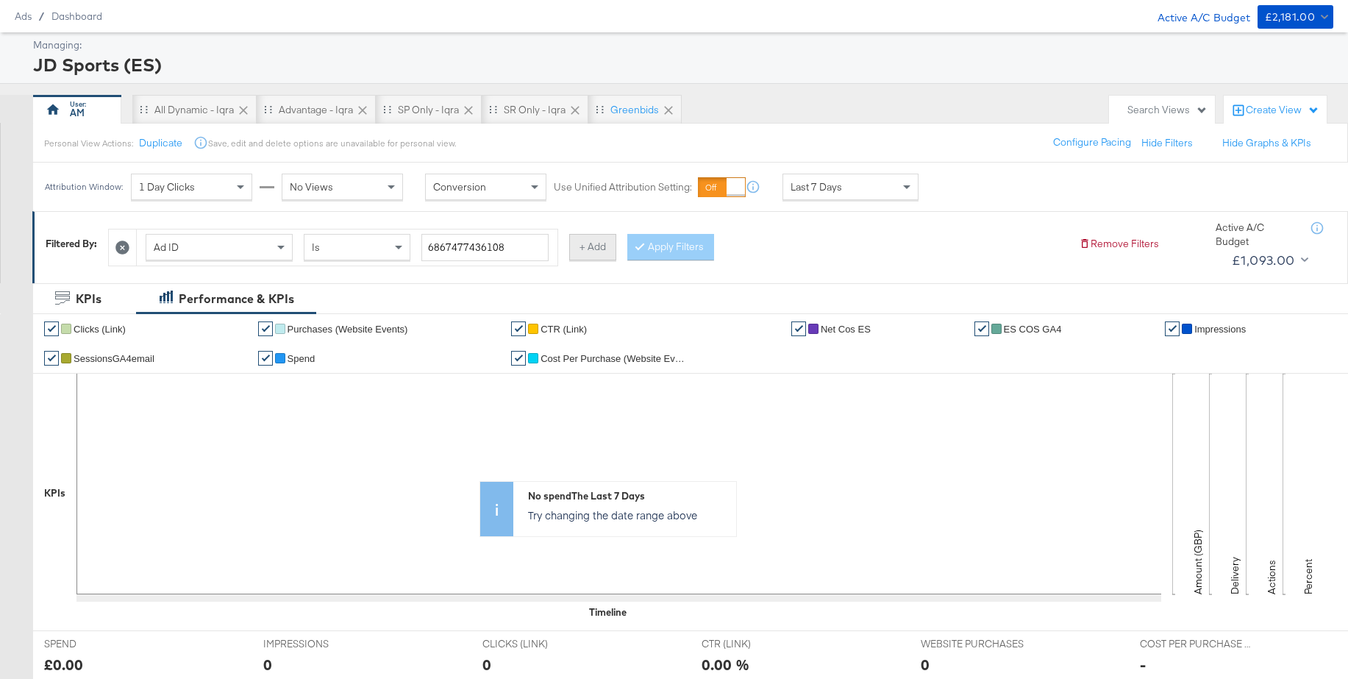
scroll to position [46, 0]
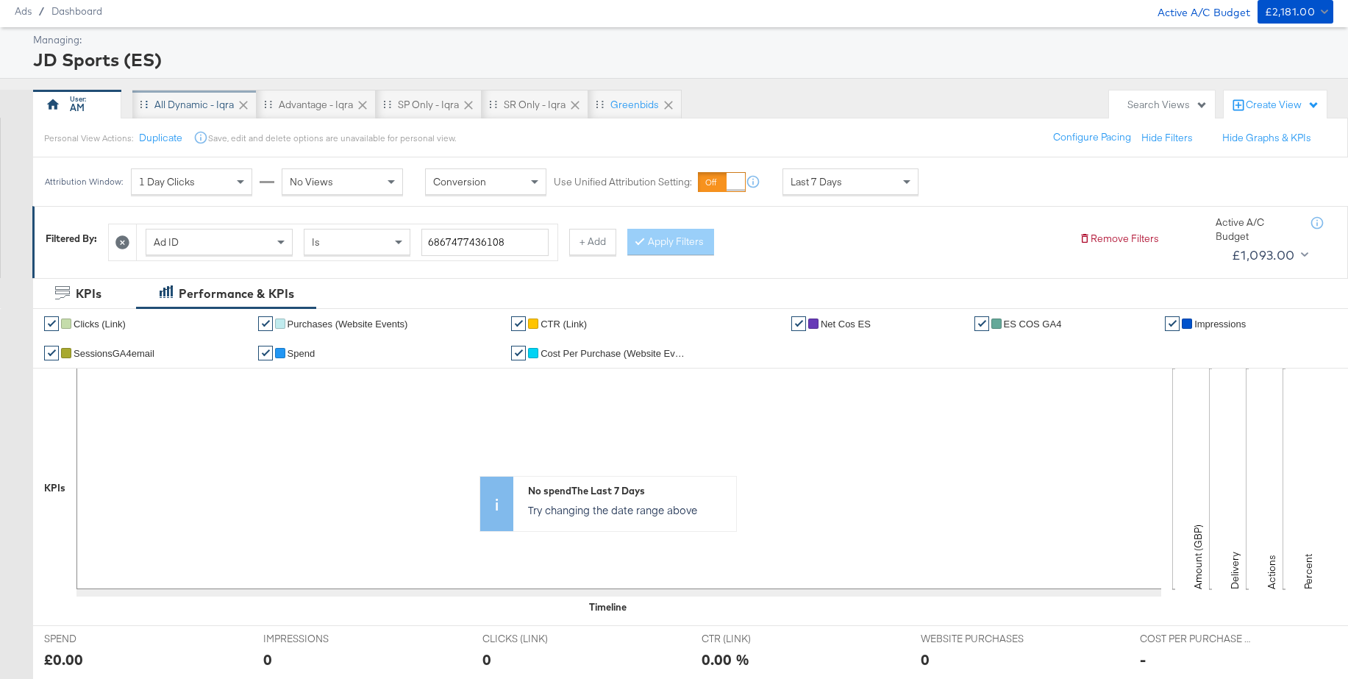
click at [185, 99] on div "All Dynamic - Iqra" at bounding box center [193, 105] width 79 height 14
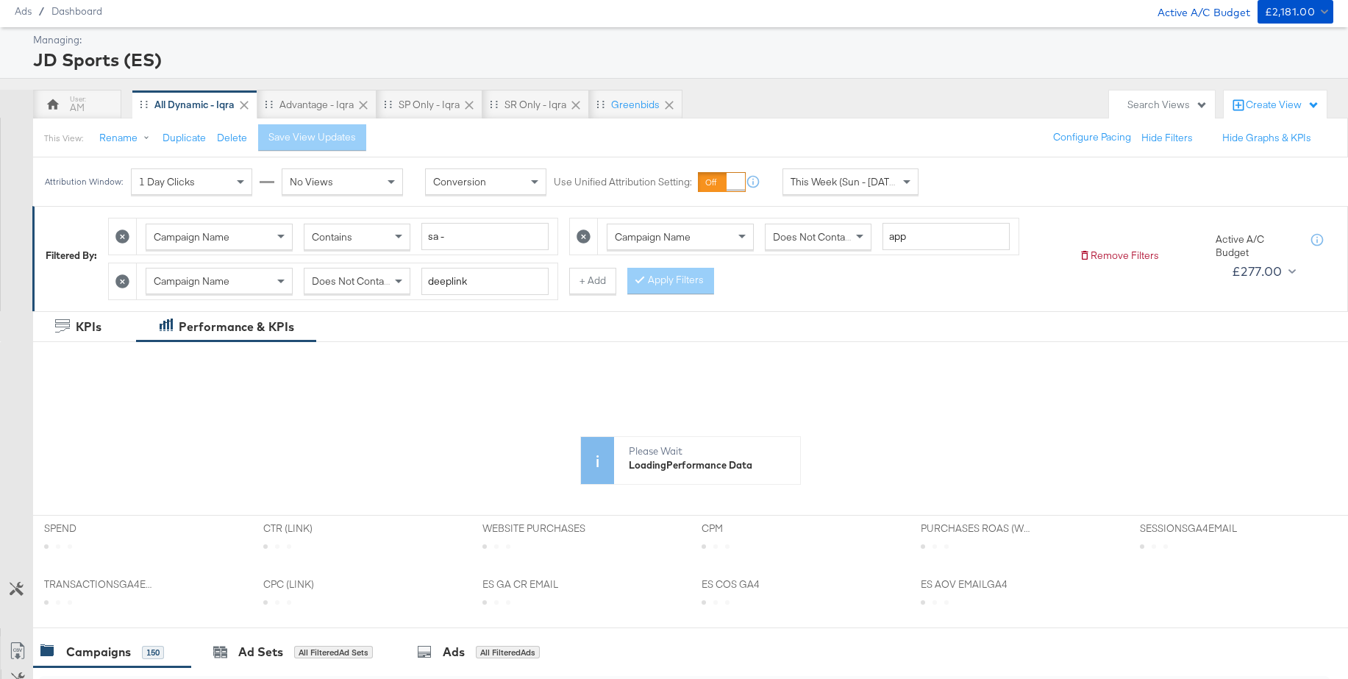
click at [124, 284] on icon at bounding box center [122, 281] width 14 height 14
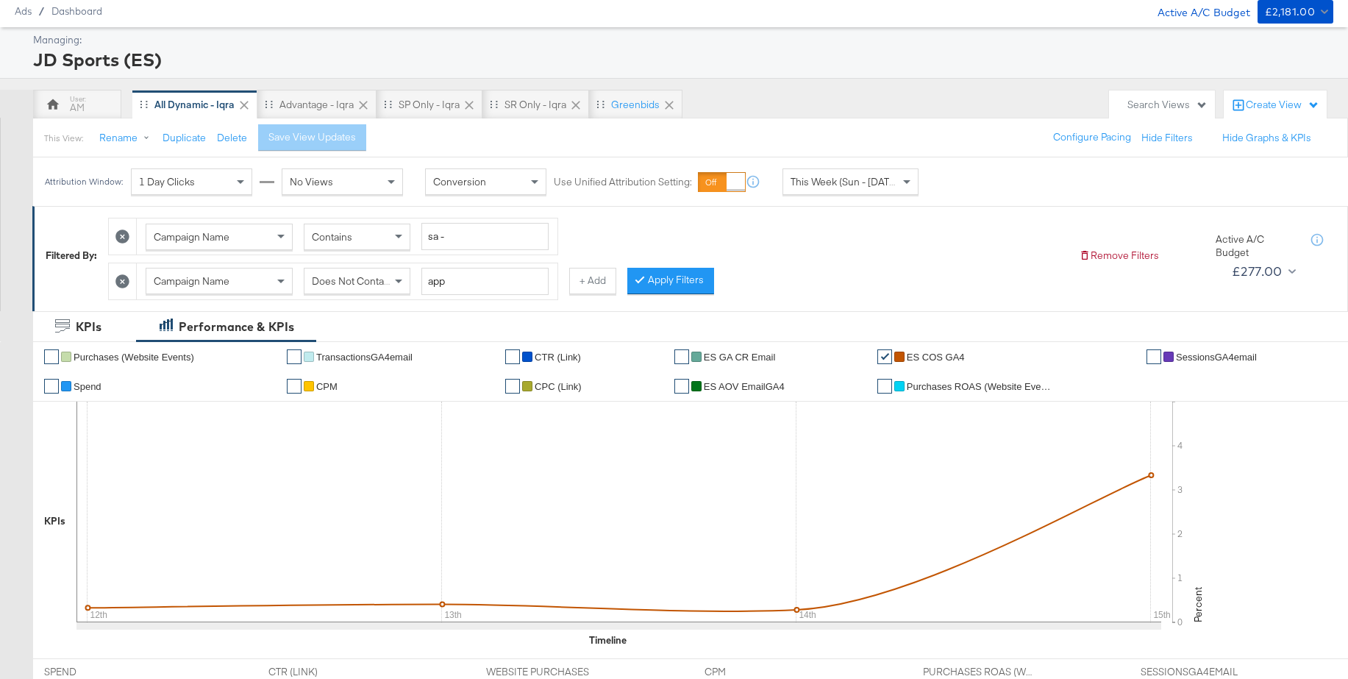
click at [126, 282] on icon at bounding box center [122, 281] width 14 height 14
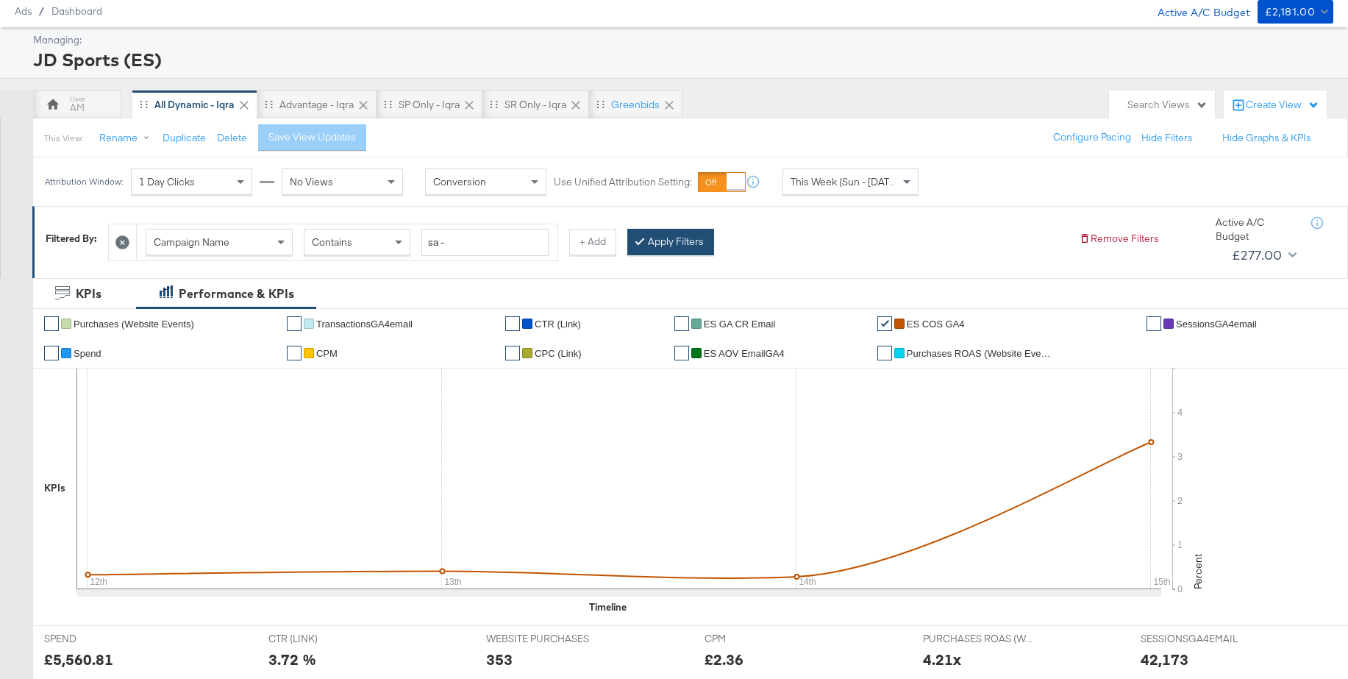
click at [660, 245] on button "Apply Filters" at bounding box center [670, 242] width 87 height 26
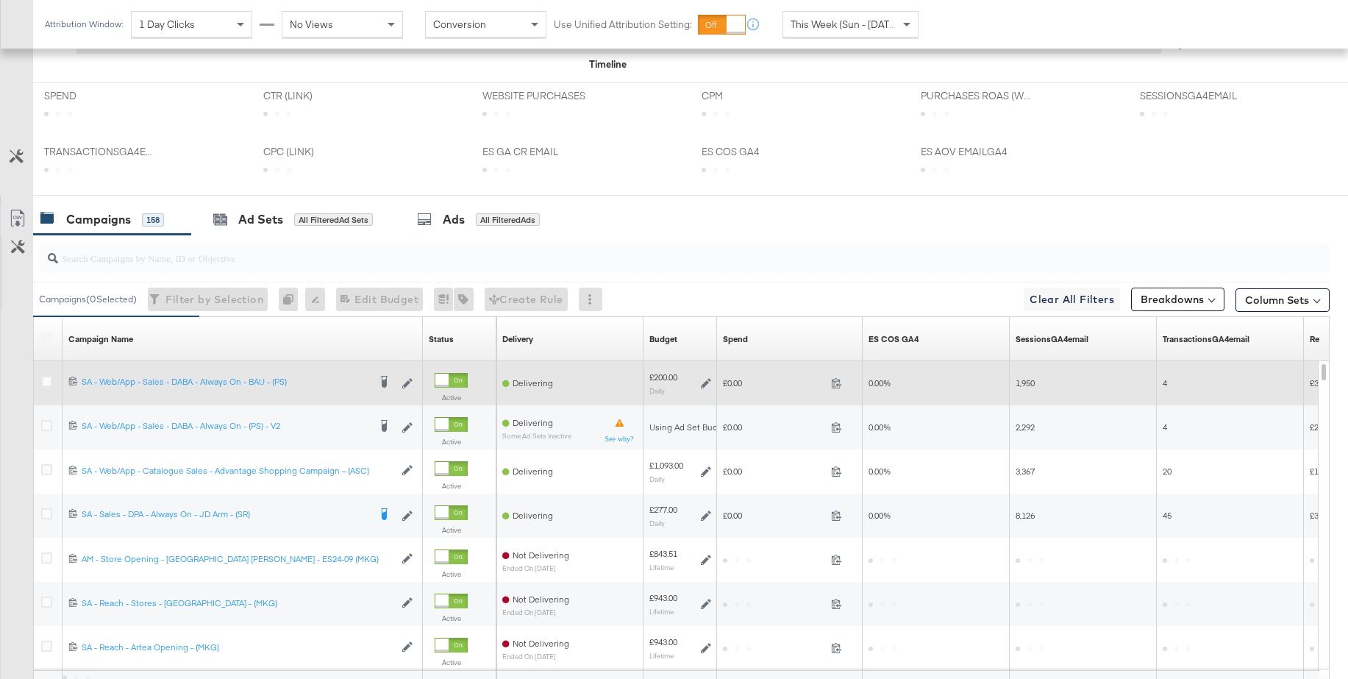
scroll to position [732, 0]
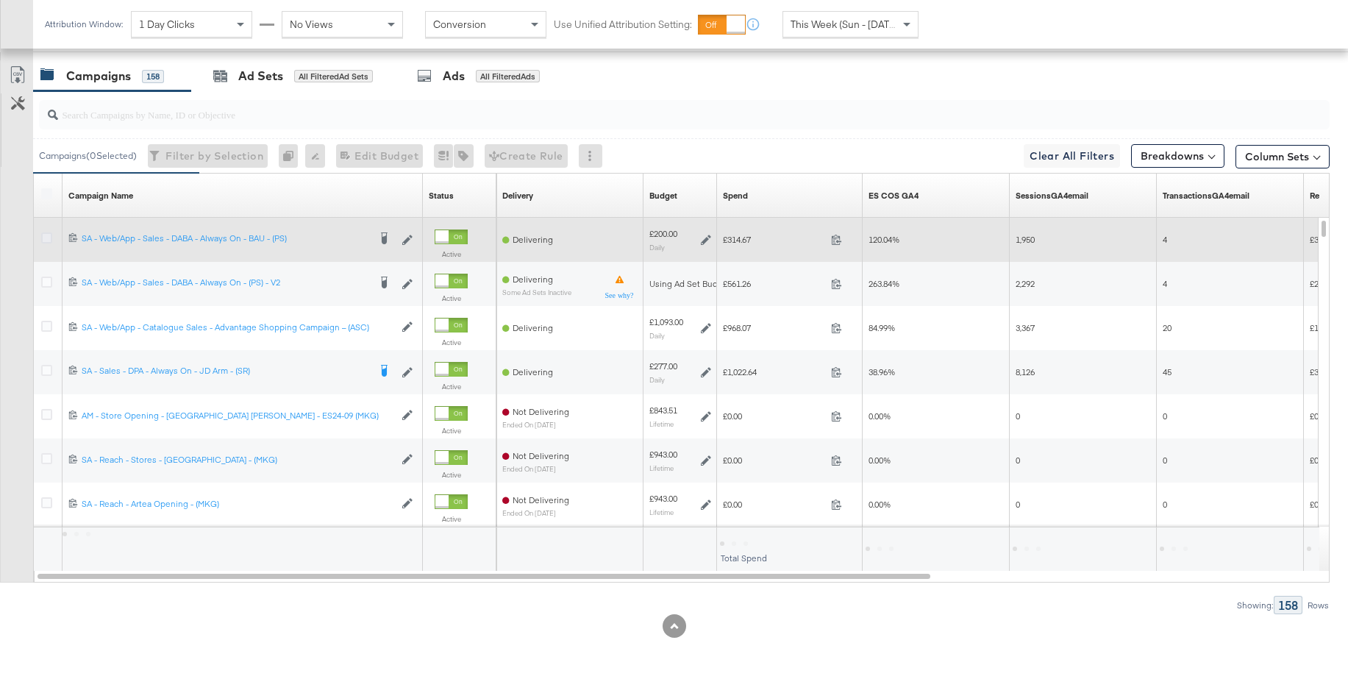
click at [49, 236] on icon at bounding box center [46, 237] width 11 height 11
click at [0, 0] on input "checkbox" at bounding box center [0, 0] width 0 height 0
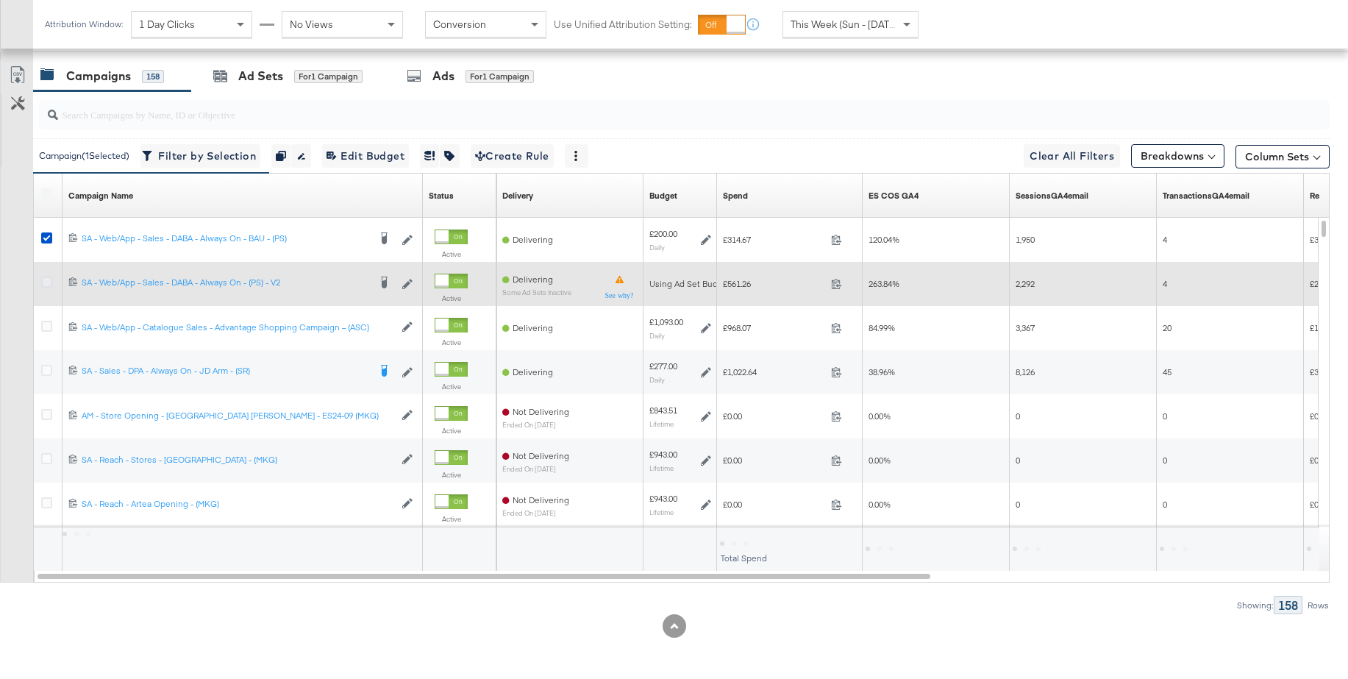
click at [46, 285] on icon at bounding box center [46, 282] width 11 height 11
click at [0, 0] on input "checkbox" at bounding box center [0, 0] width 0 height 0
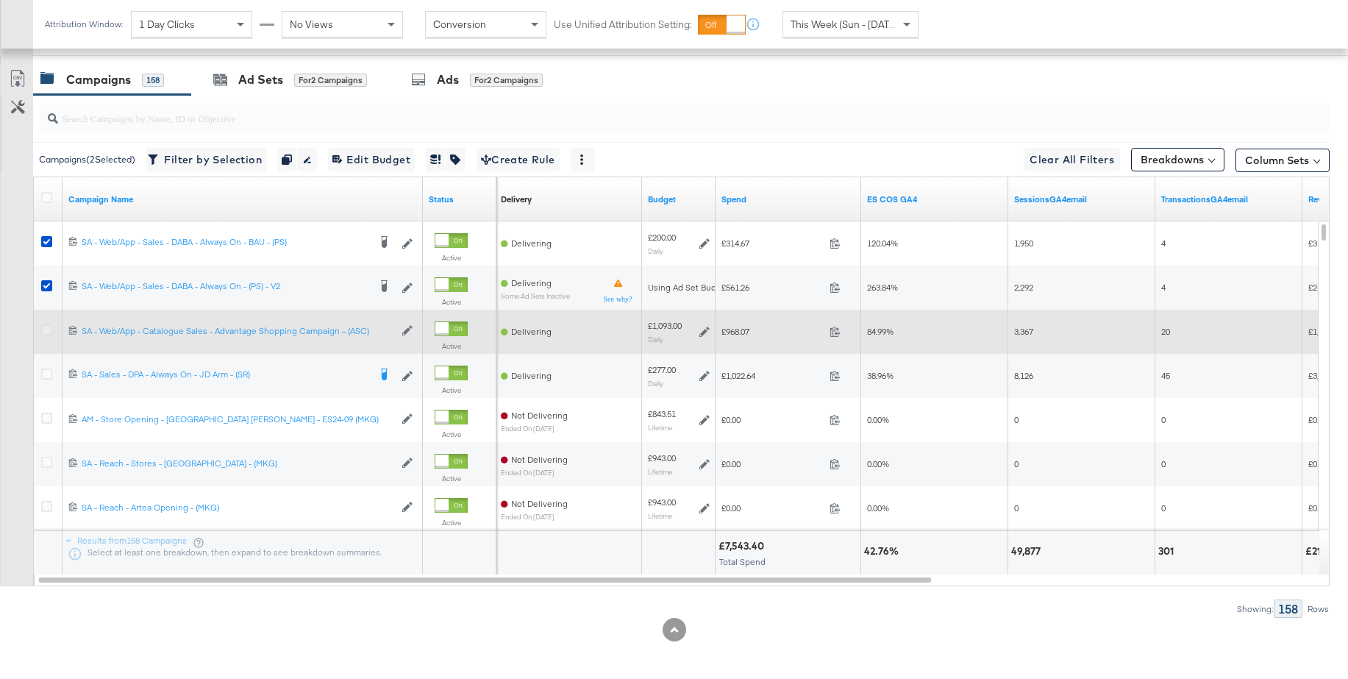
click at [47, 332] on icon at bounding box center [46, 329] width 11 height 11
click at [0, 0] on input "checkbox" at bounding box center [0, 0] width 0 height 0
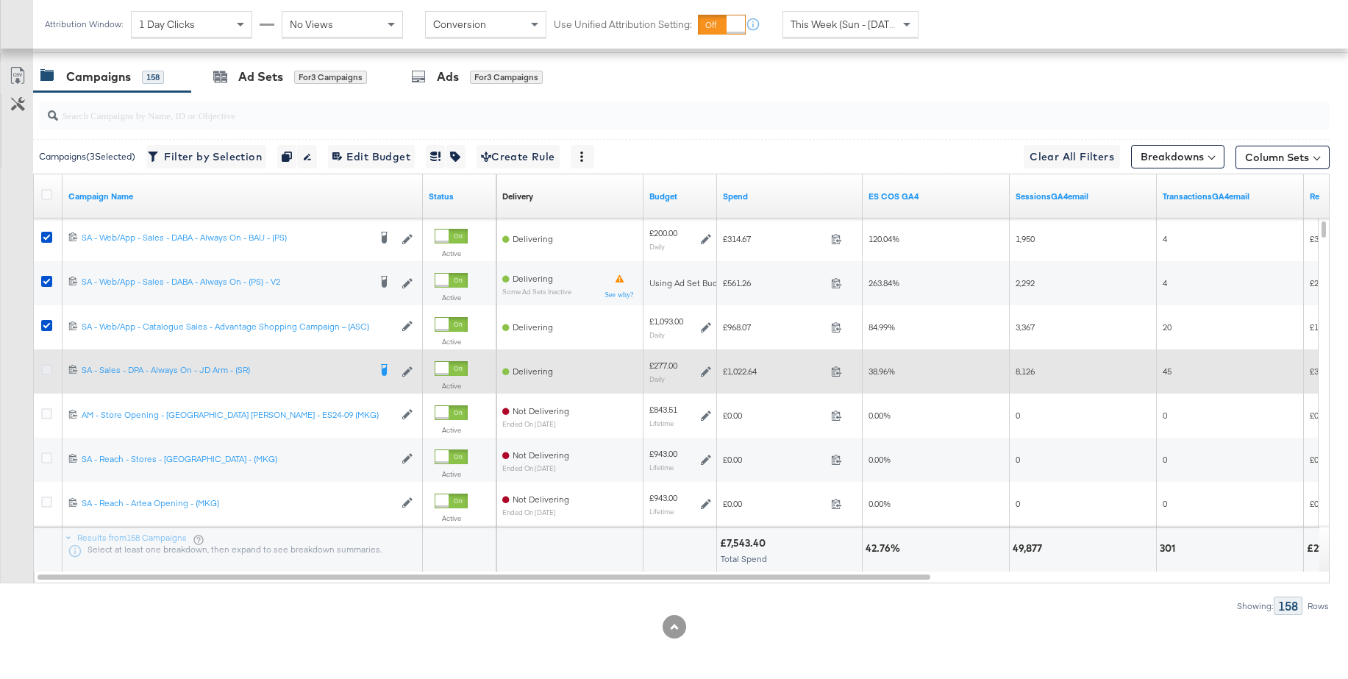
click at [45, 372] on icon at bounding box center [46, 369] width 11 height 11
click at [0, 0] on input "checkbox" at bounding box center [0, 0] width 0 height 0
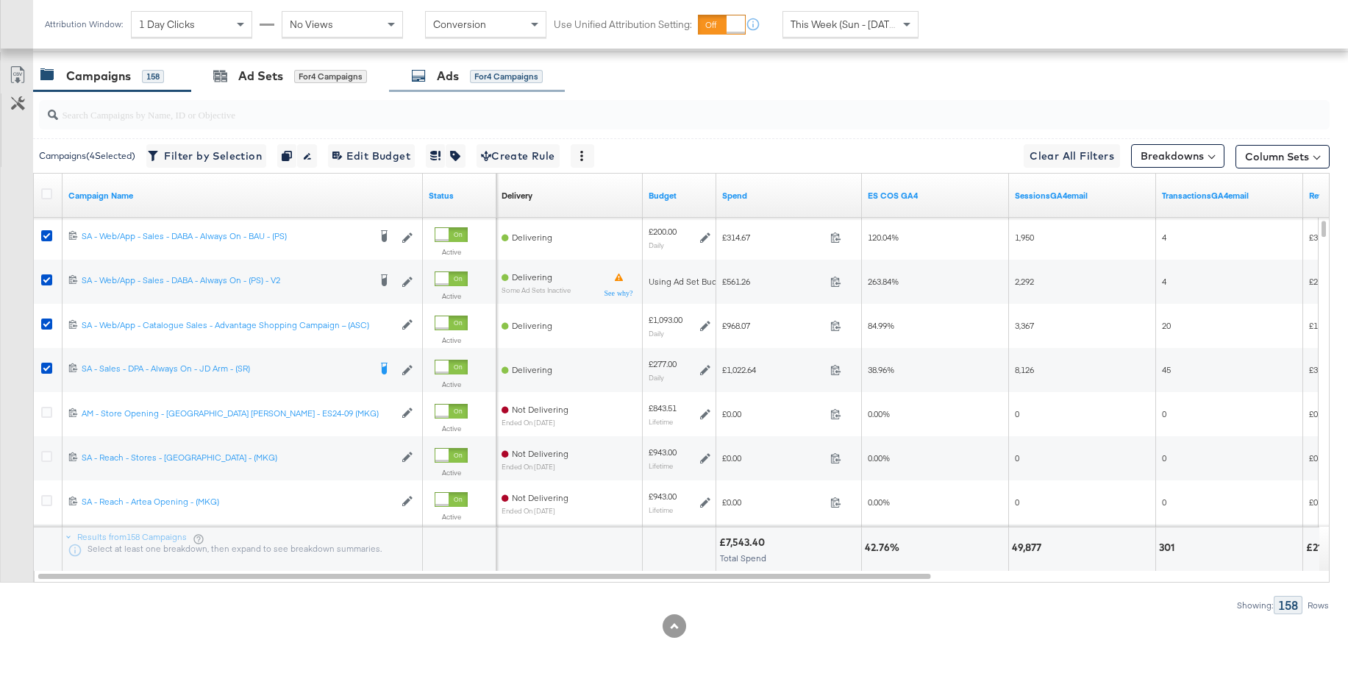
click at [458, 76] on div "Ads" at bounding box center [448, 76] width 22 height 17
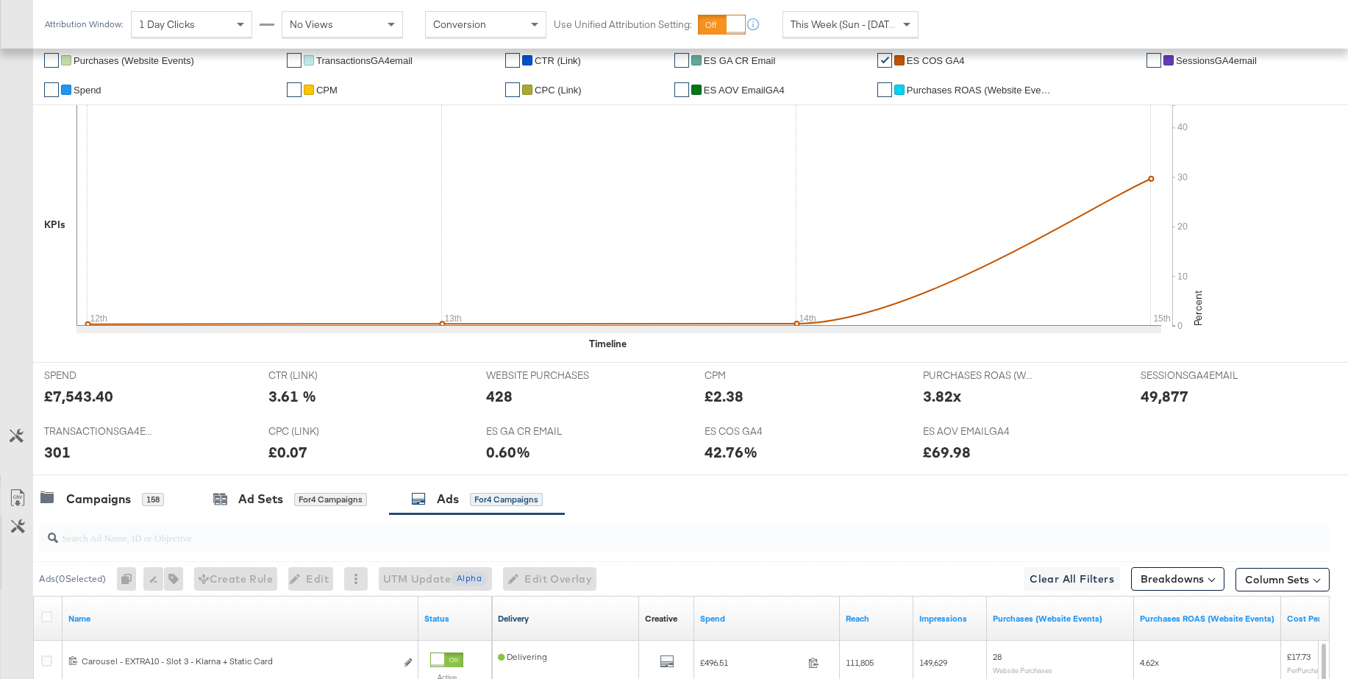
scroll to position [175, 0]
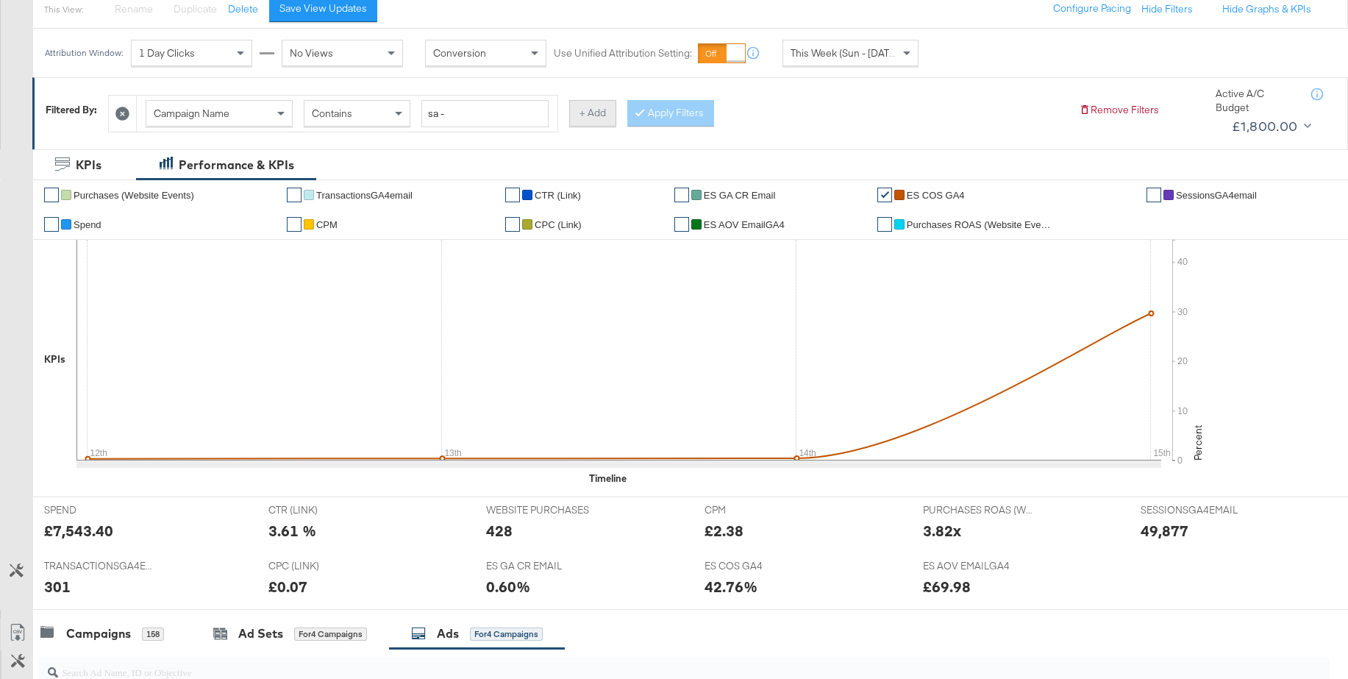
click at [588, 114] on button "+ Add" at bounding box center [592, 113] width 47 height 26
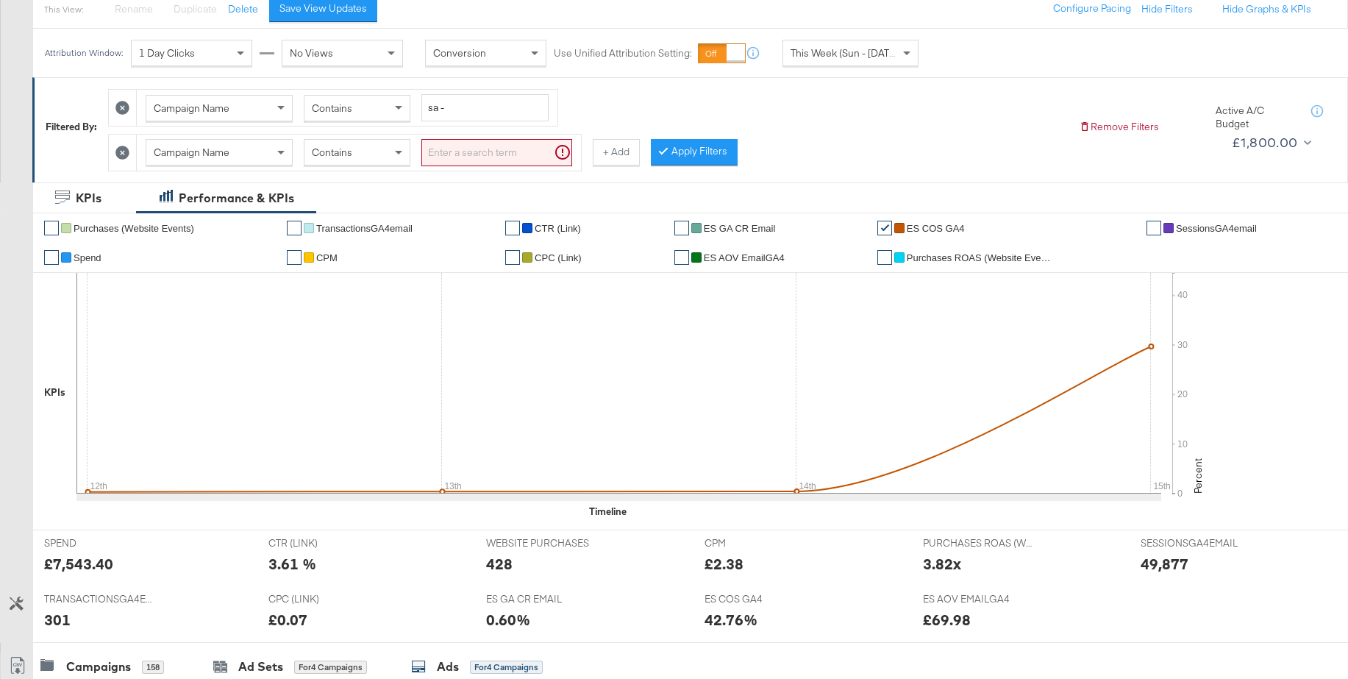
click at [207, 154] on span "Campaign Name" at bounding box center [192, 152] width 76 height 13
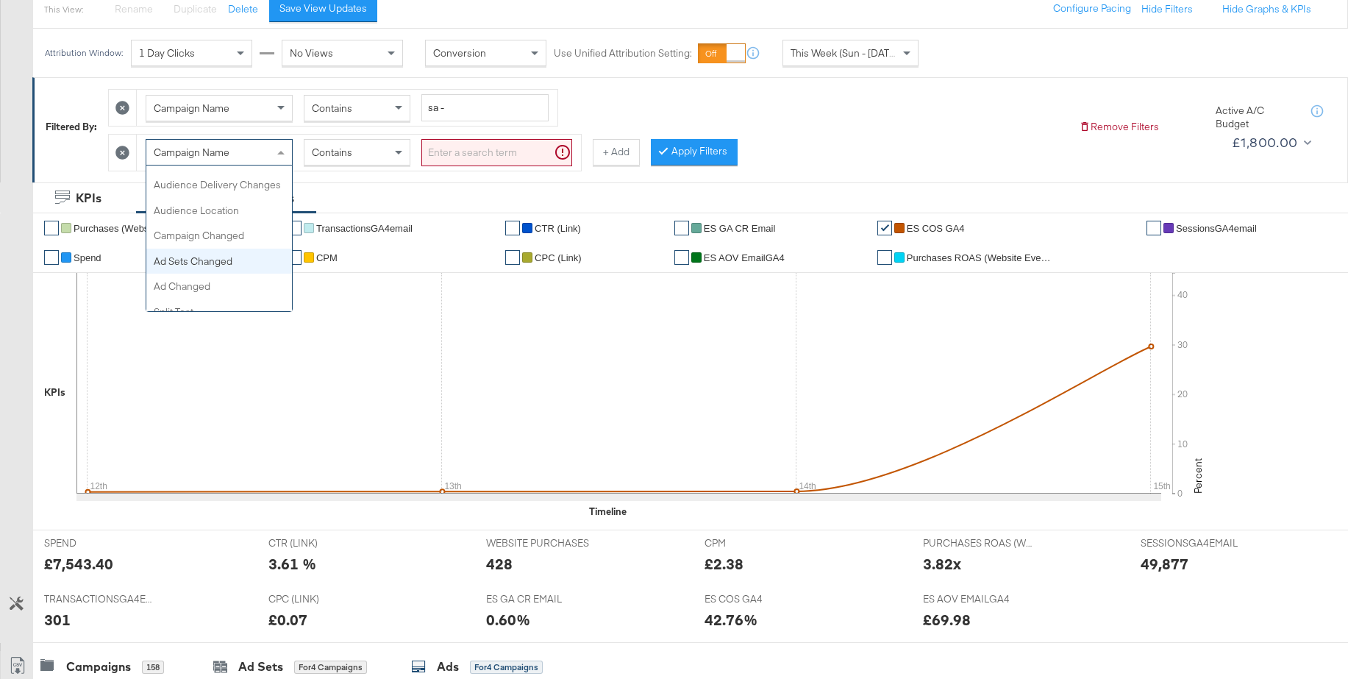
scroll to position [0, 0]
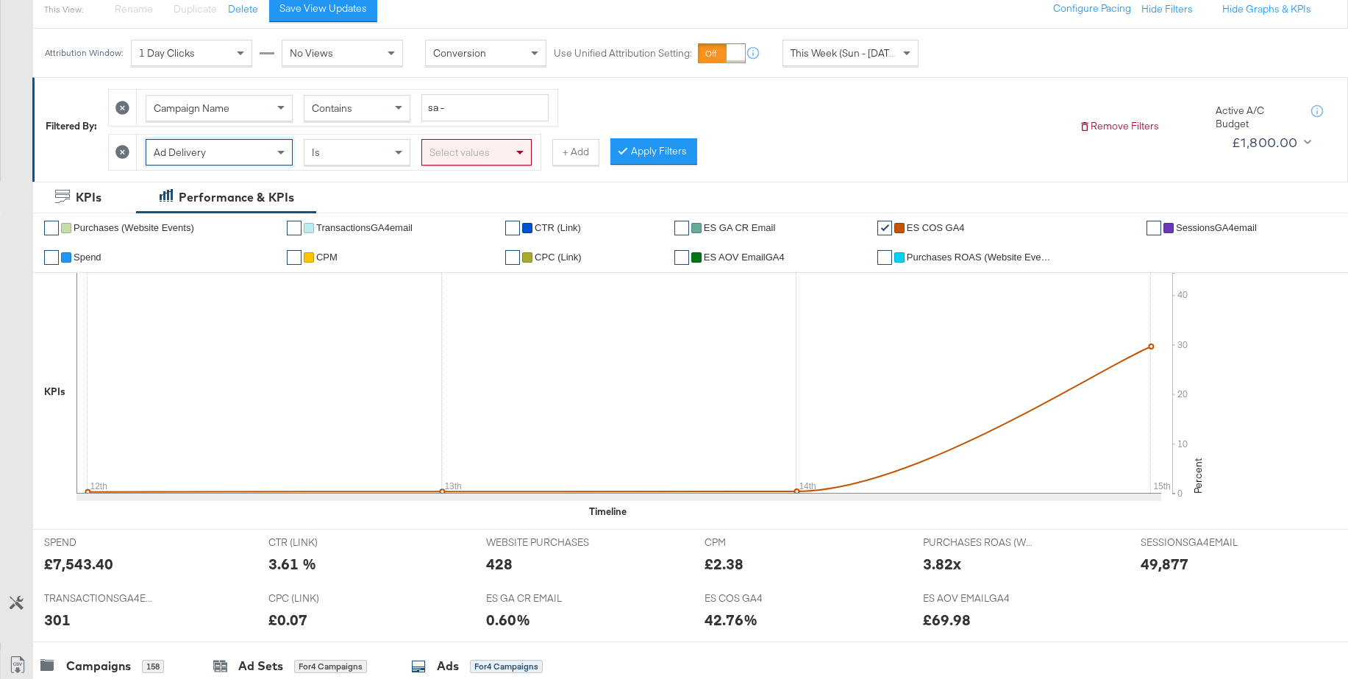
click at [467, 148] on div "Select values" at bounding box center [476, 152] width 109 height 25
click at [666, 156] on button "Apply Filters" at bounding box center [653, 151] width 87 height 26
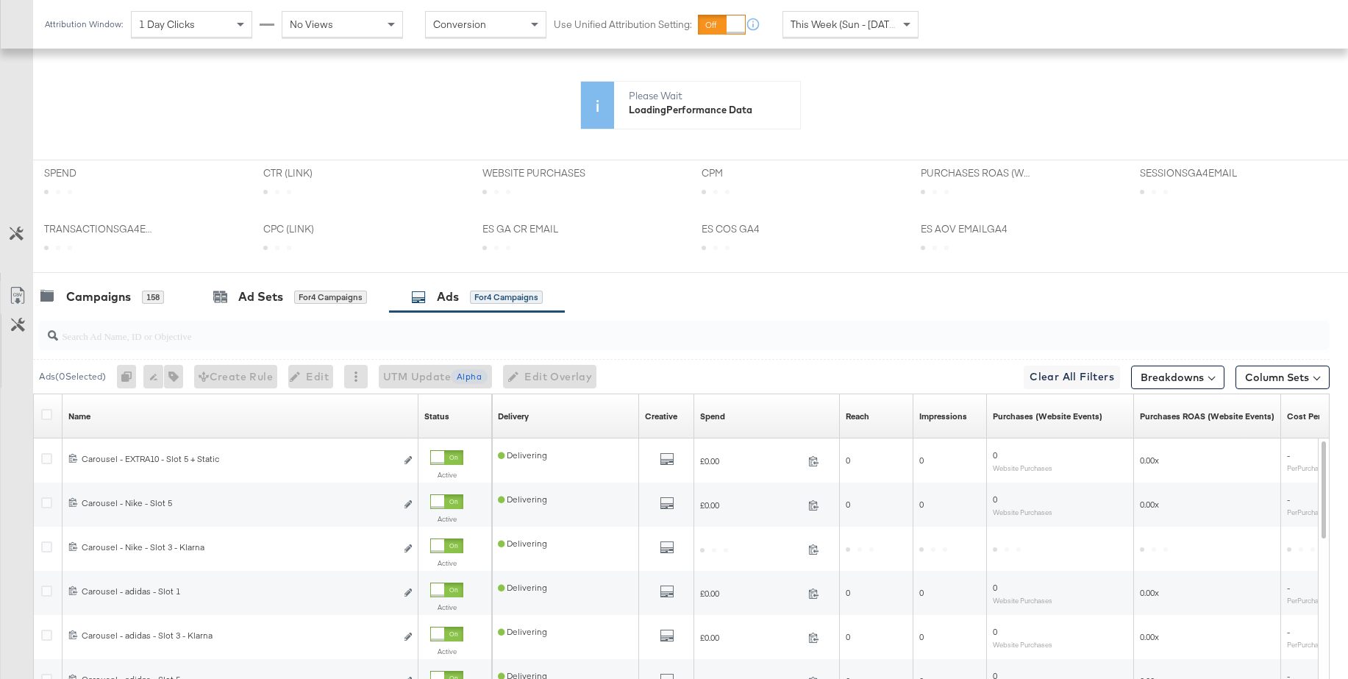
scroll to position [412, 0]
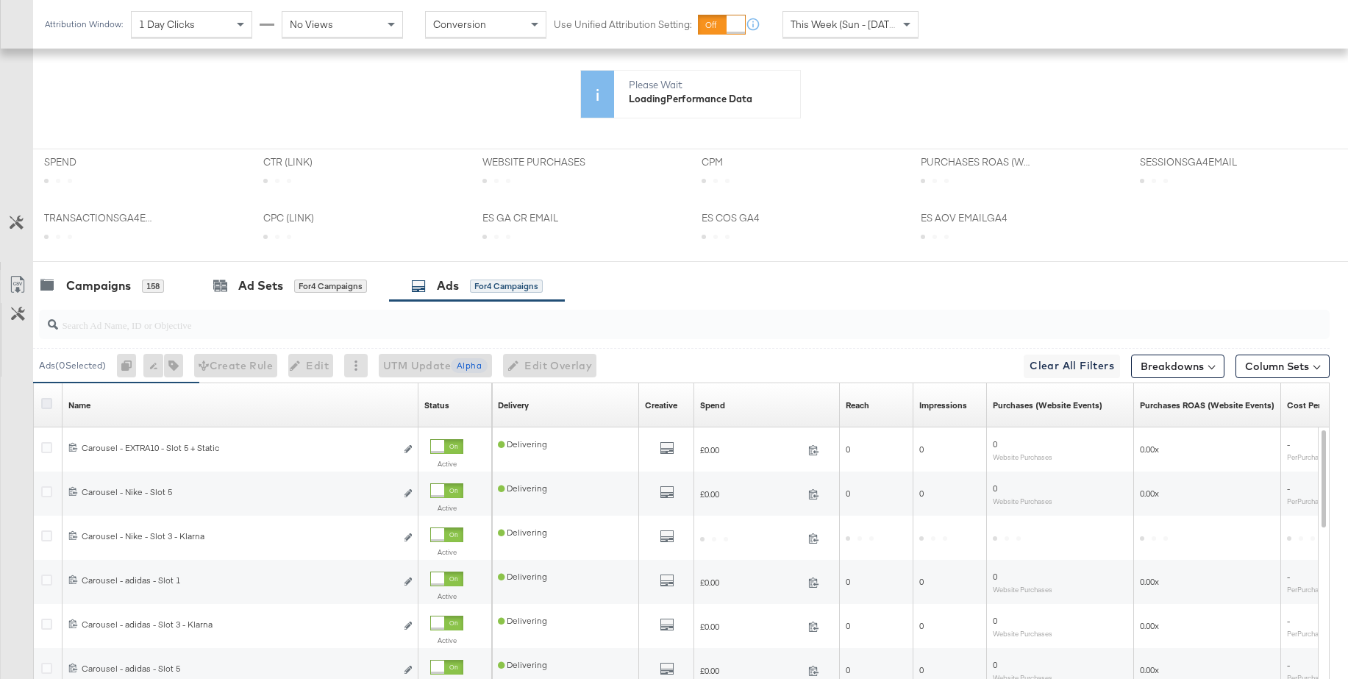
click at [45, 406] on icon at bounding box center [46, 403] width 11 height 11
click at [0, 0] on input "checkbox" at bounding box center [0, 0] width 0 height 0
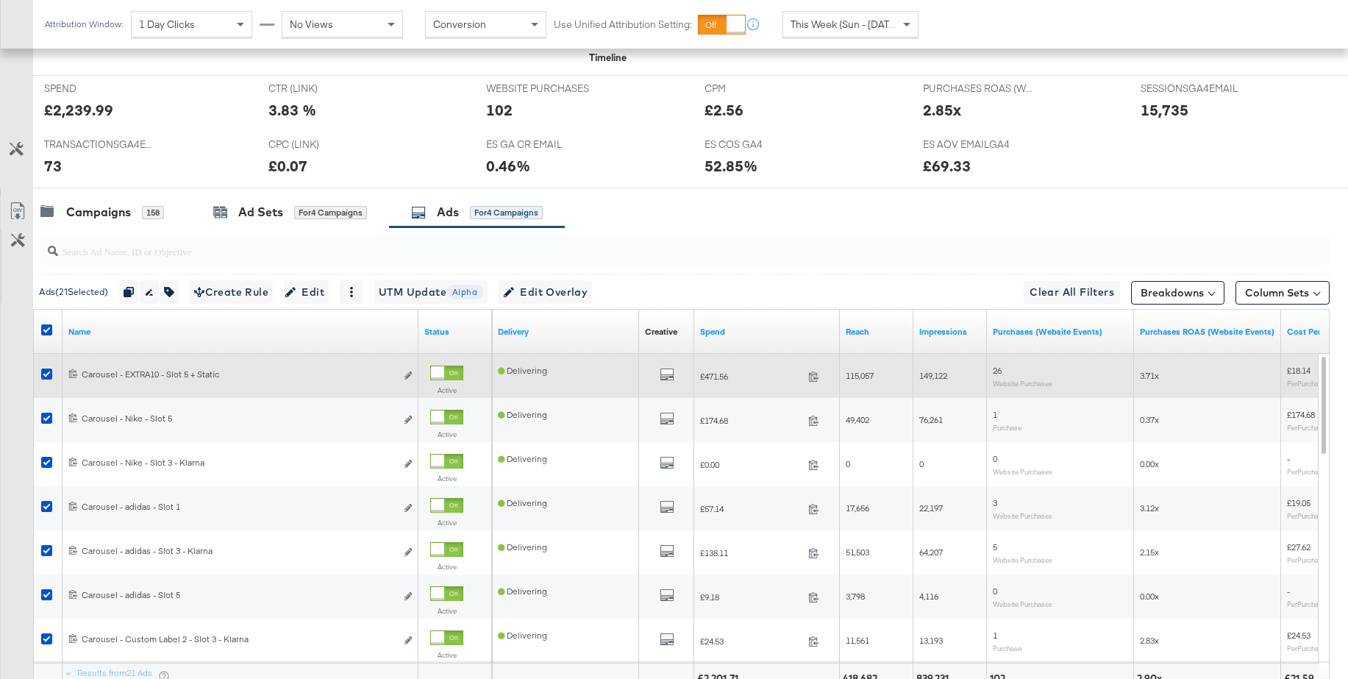
scroll to position [721, 0]
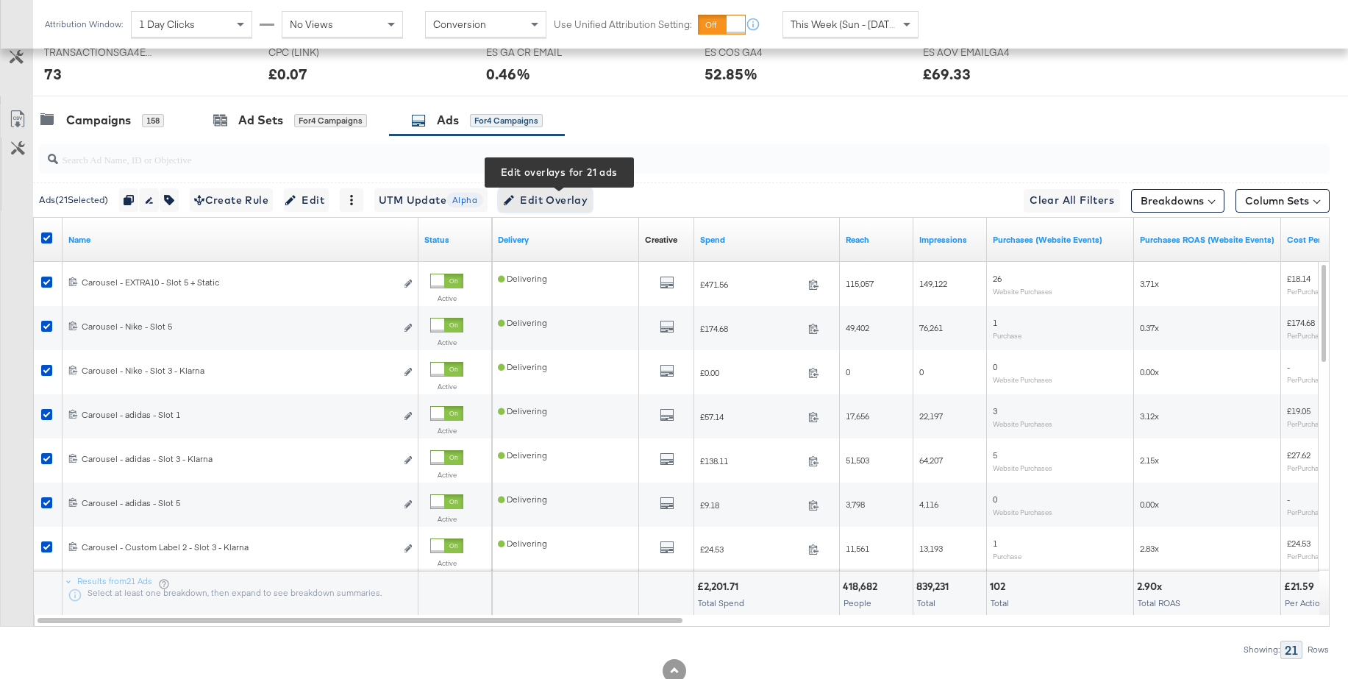
click at [577, 204] on span "Edit Overlay Edit overlays for 21 ads" at bounding box center [545, 200] width 85 height 18
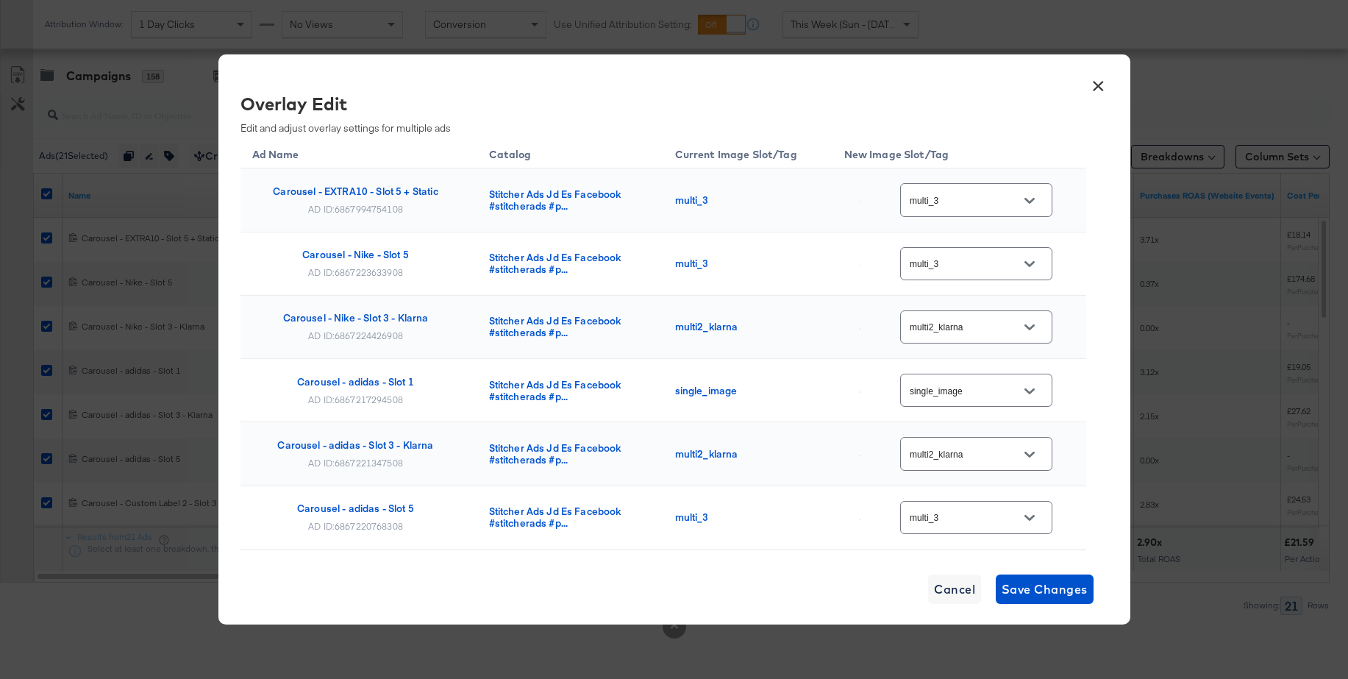
scroll to position [0, 0]
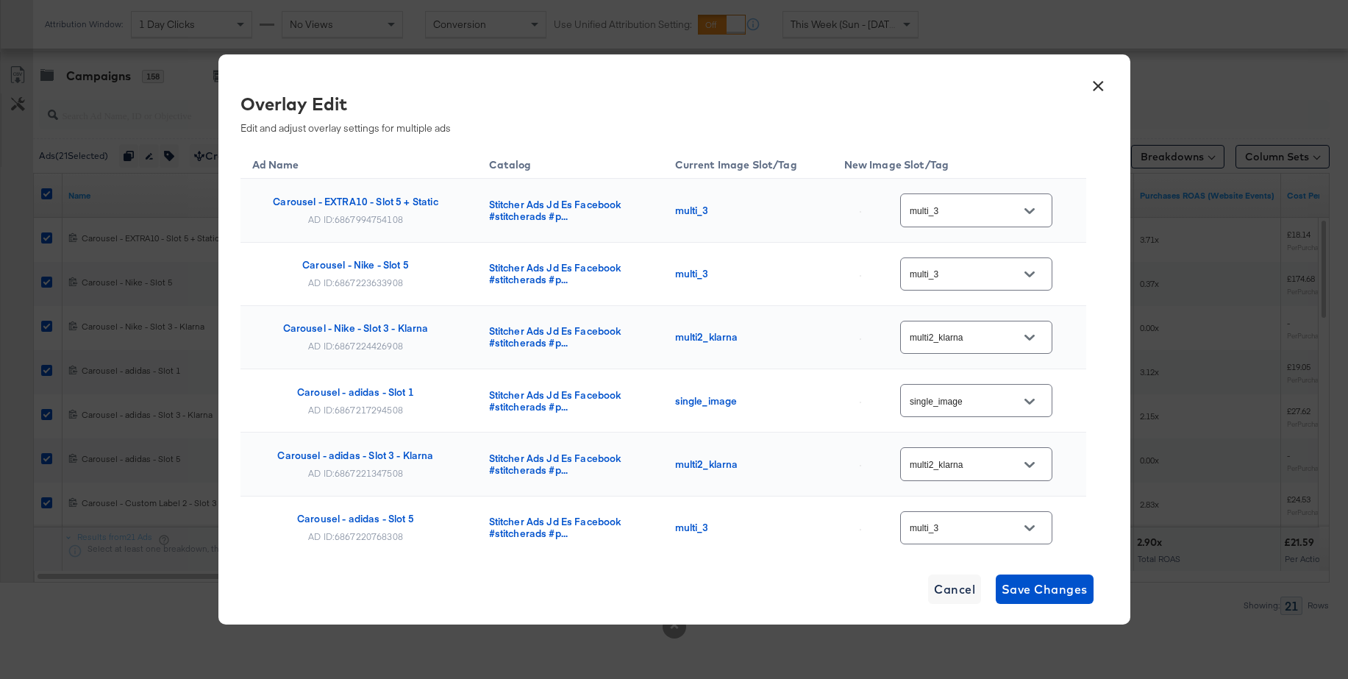
click at [1094, 81] on button "×" at bounding box center [1098, 82] width 26 height 26
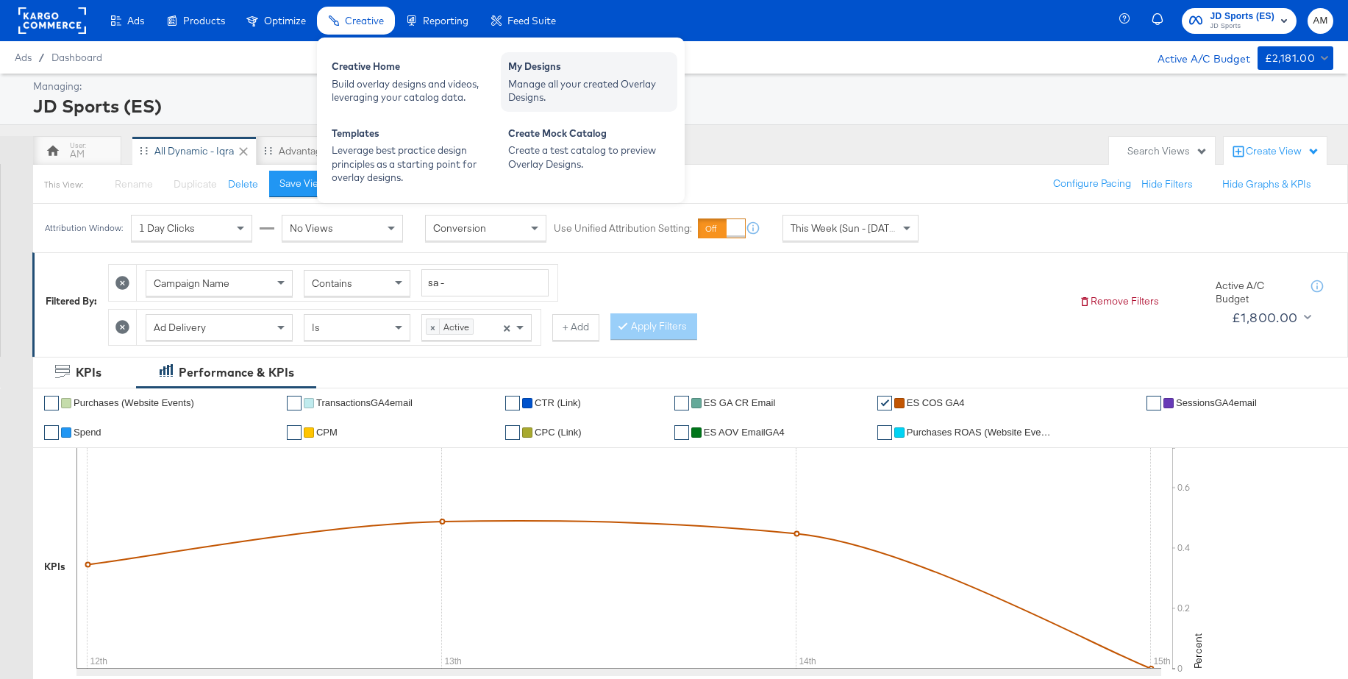
click at [541, 74] on div "My Designs" at bounding box center [589, 69] width 162 height 18
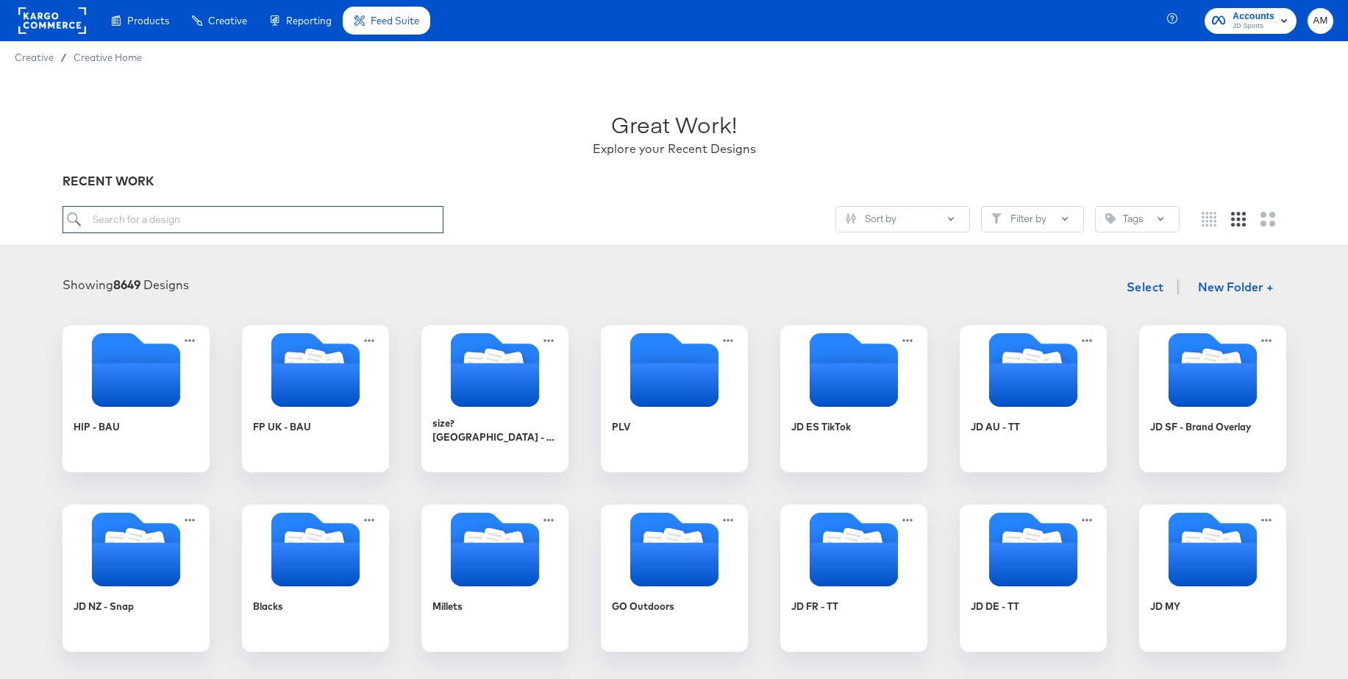
click at [233, 214] on input "search" at bounding box center [253, 219] width 381 height 27
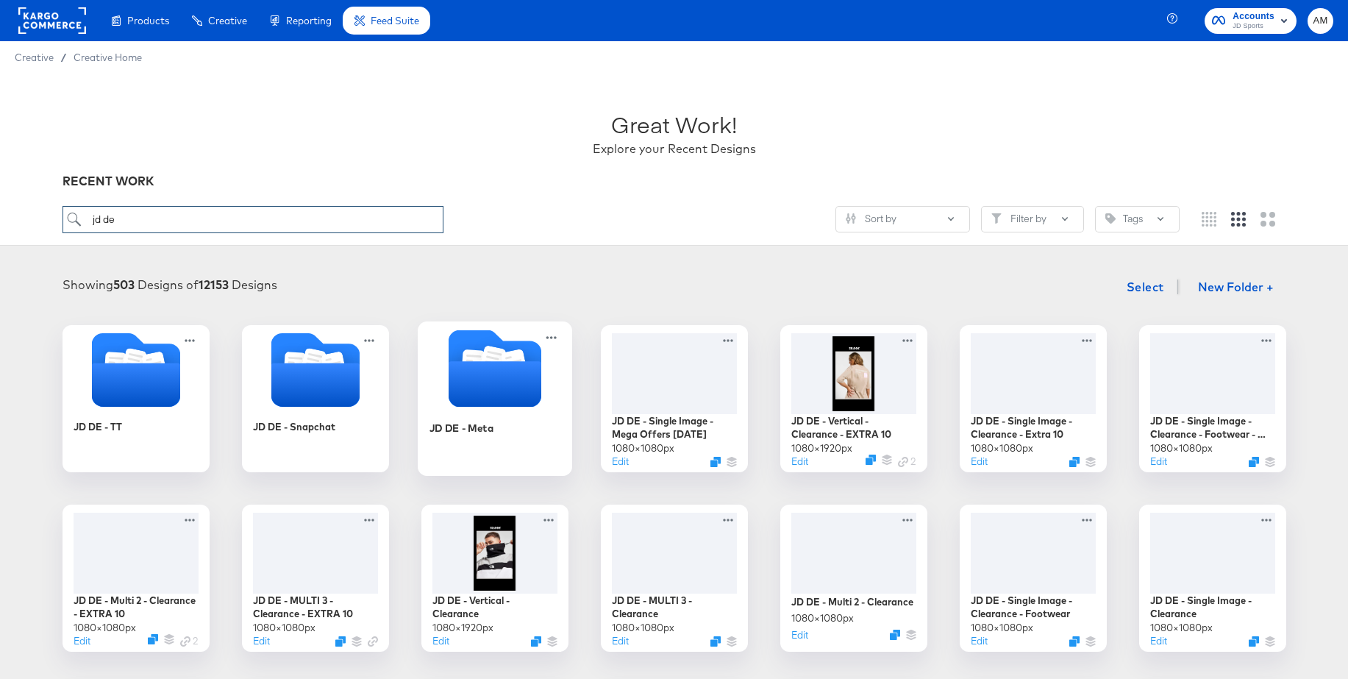
type input "jd de"
click at [488, 359] on g "Folder" at bounding box center [494, 367] width 118 height 77
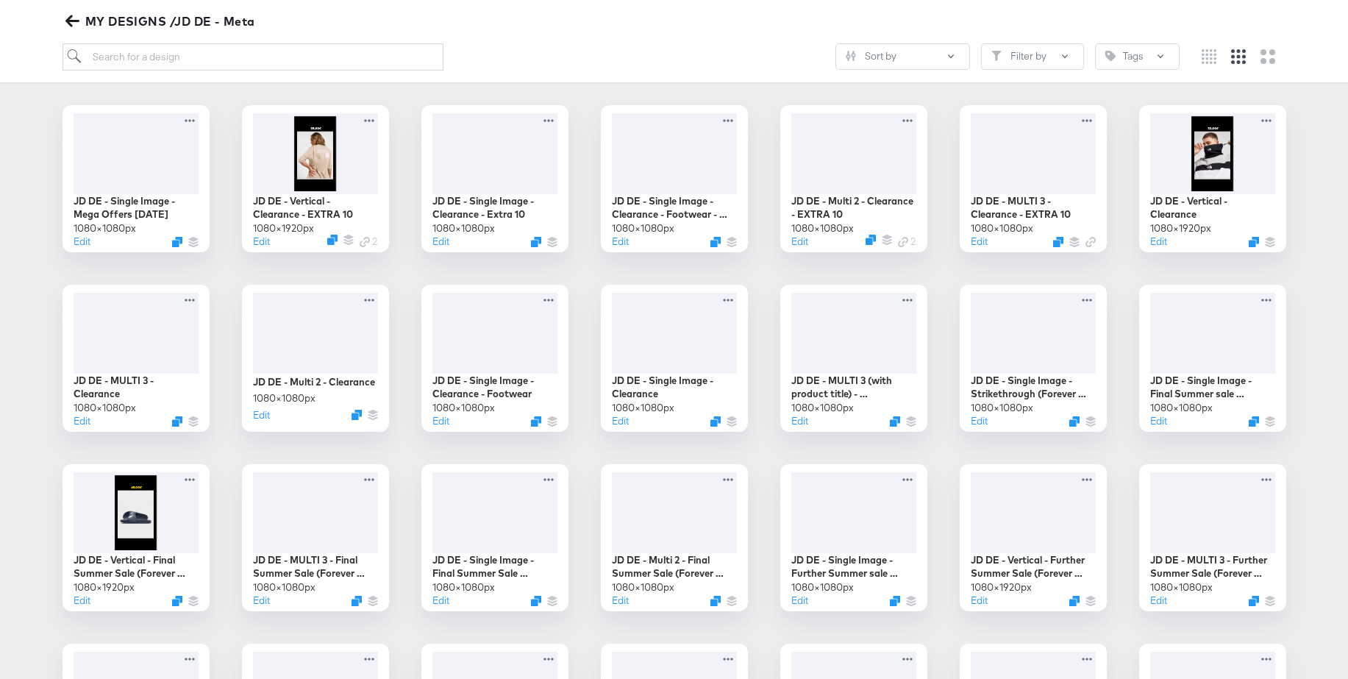
scroll to position [225, 0]
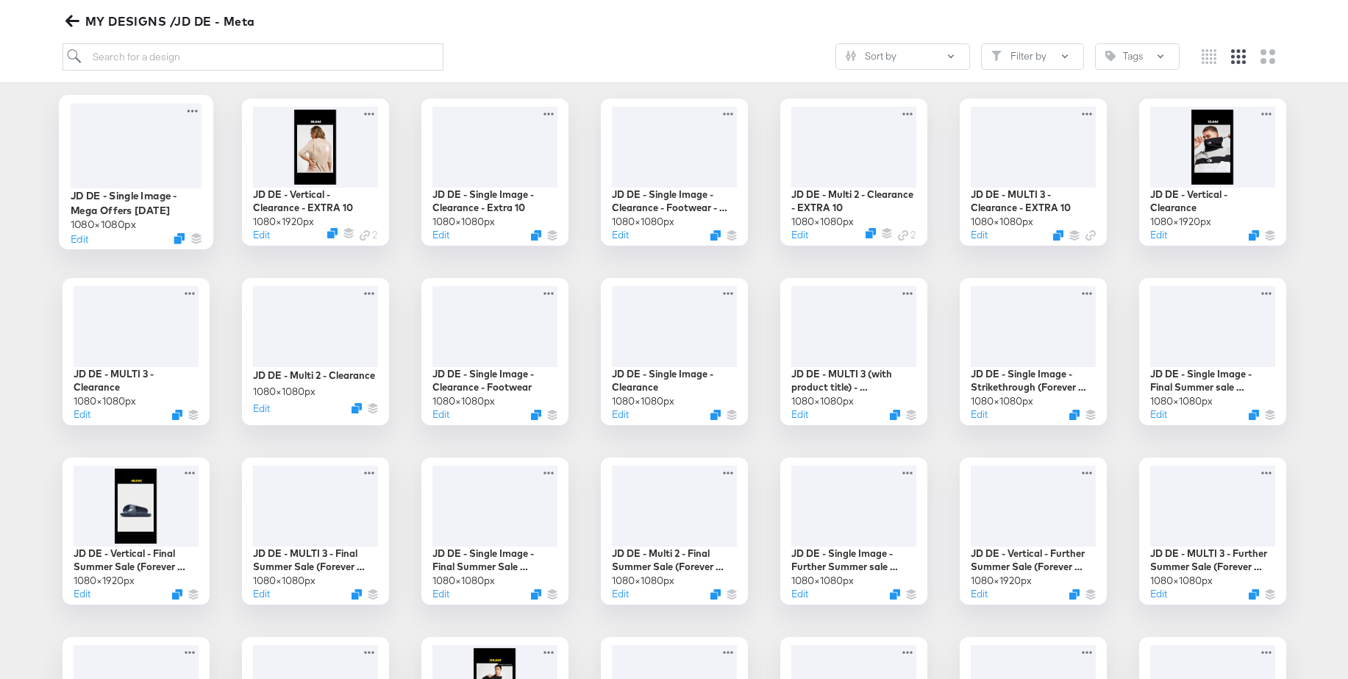
click at [132, 165] on div at bounding box center [136, 145] width 132 height 85
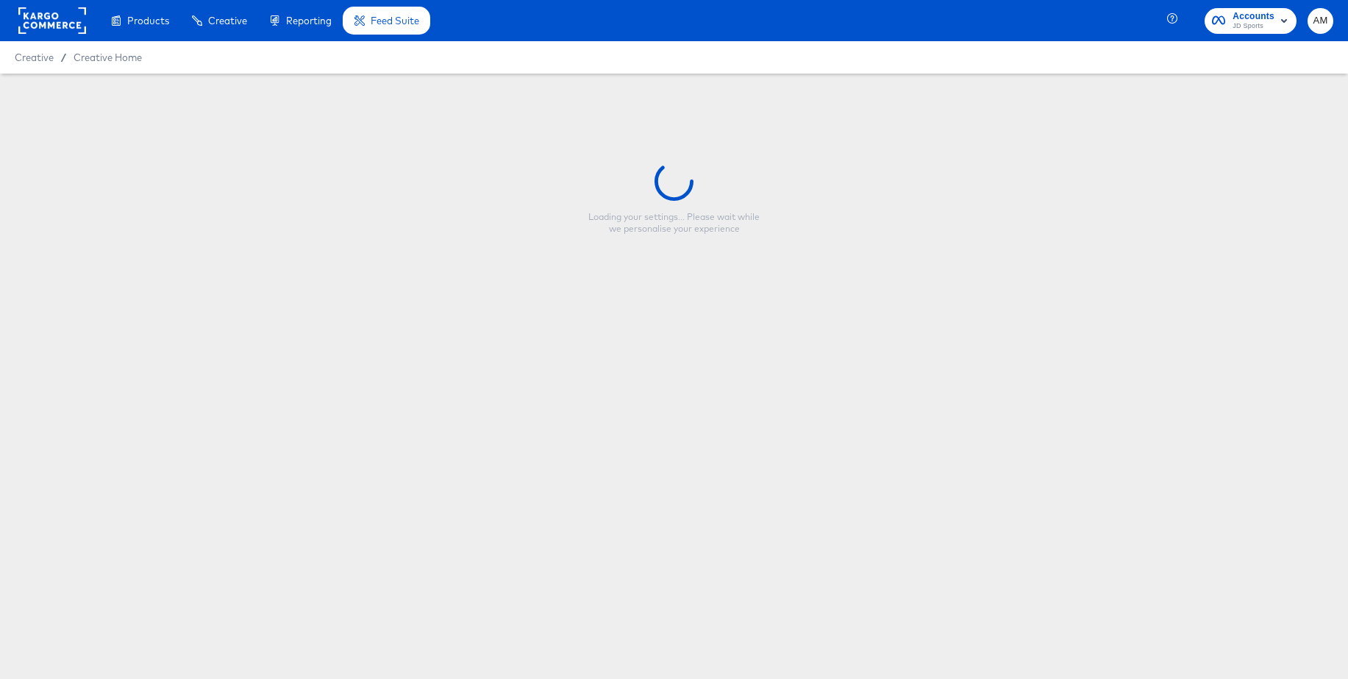
type input "JD DE - Single Image - Mega Offers [DATE]"
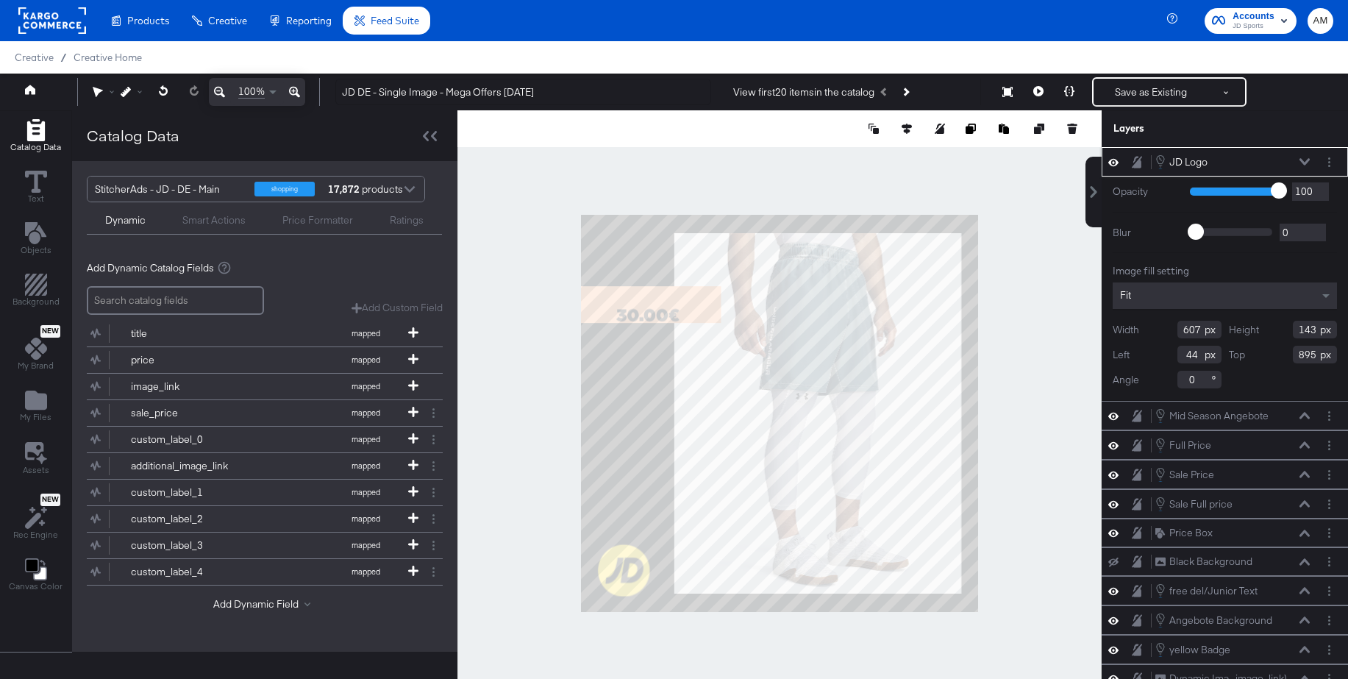
click at [1115, 163] on icon at bounding box center [1113, 162] width 10 height 13
click at [42, 397] on icon "Add Files" at bounding box center [36, 399] width 22 height 19
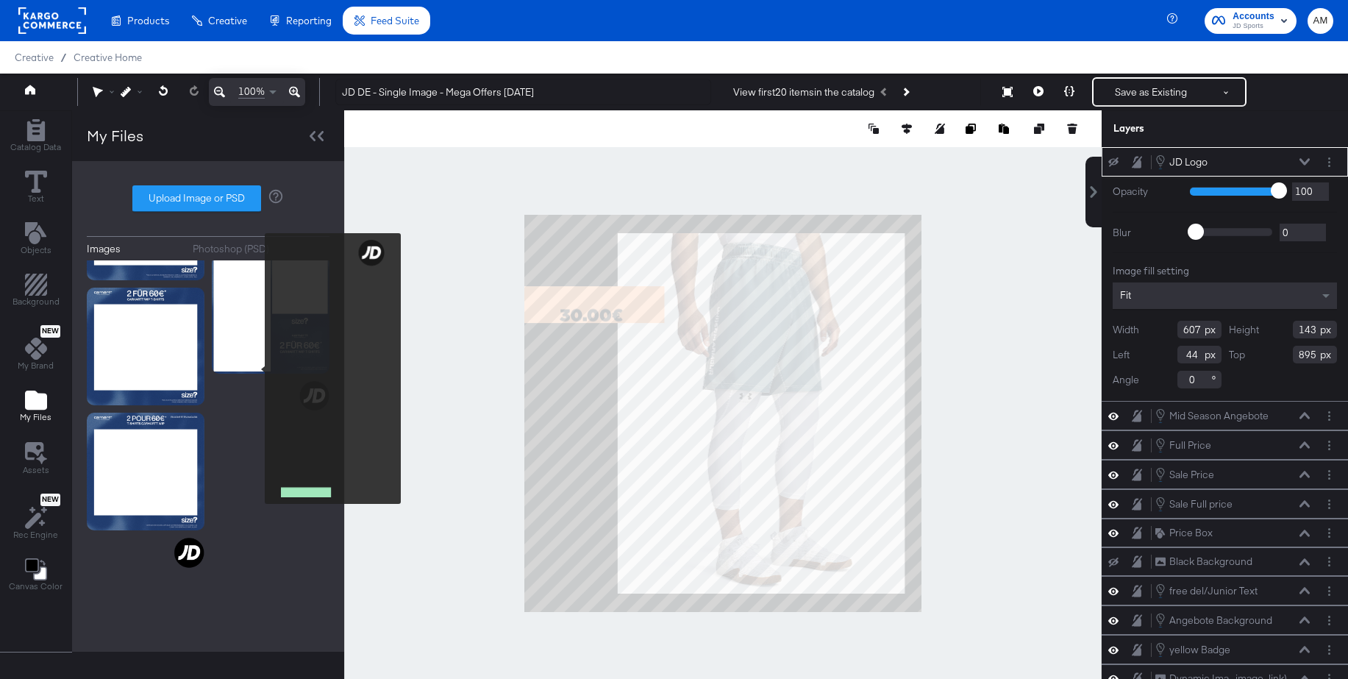
scroll to position [3711, 0]
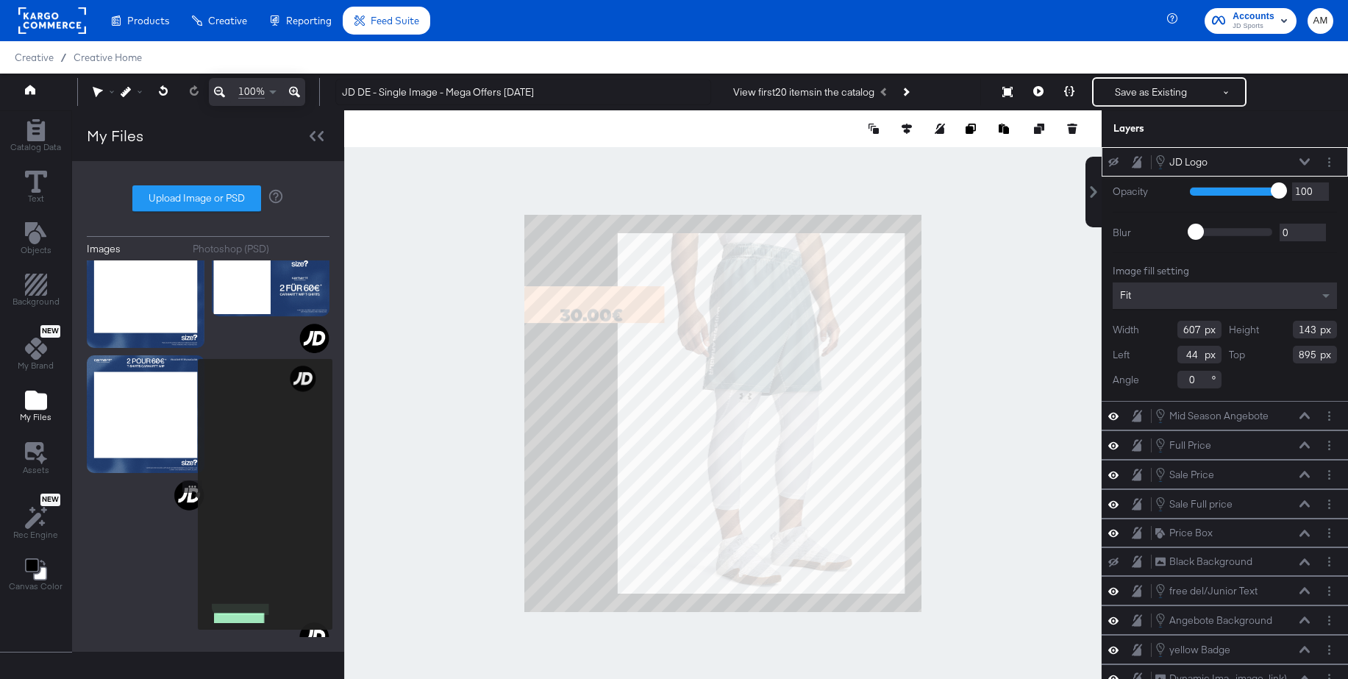
click at [188, 494] on img at bounding box center [146, 628] width 118 height 296
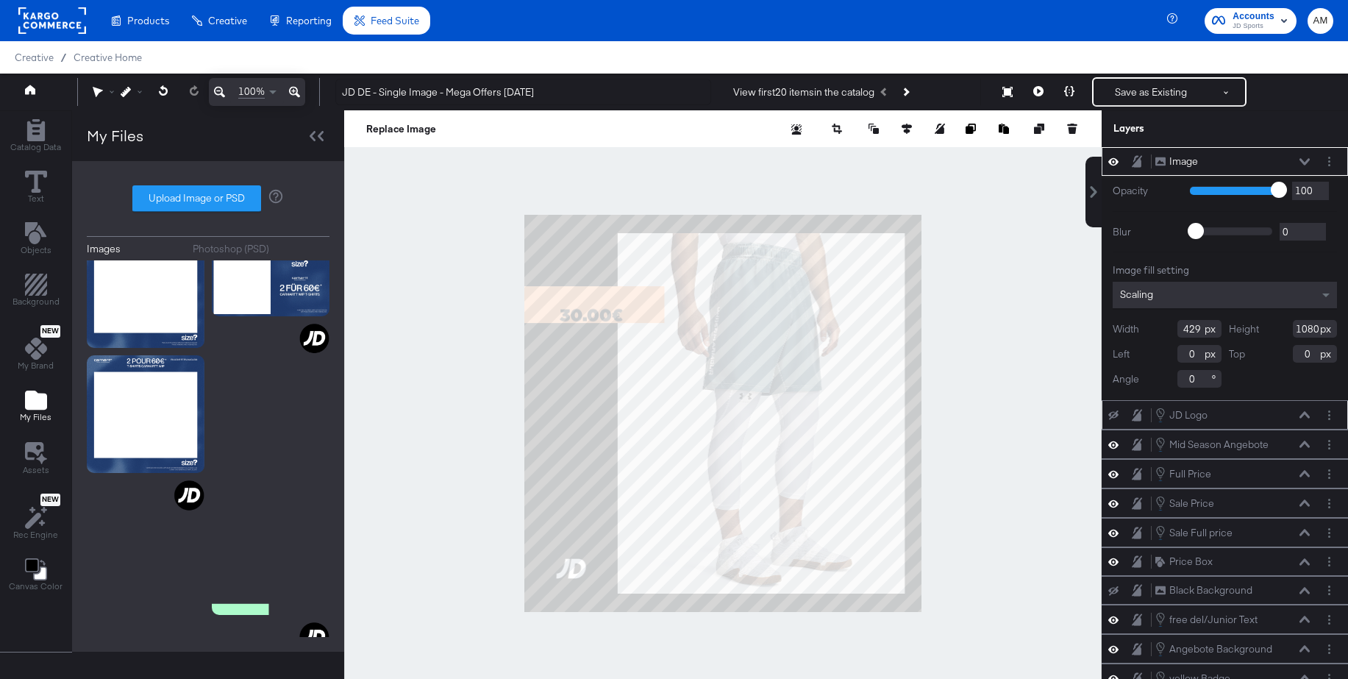
type input "-246"
type input "908"
click at [1328, 161] on icon "Layer Options" at bounding box center [1329, 162] width 2 height 10
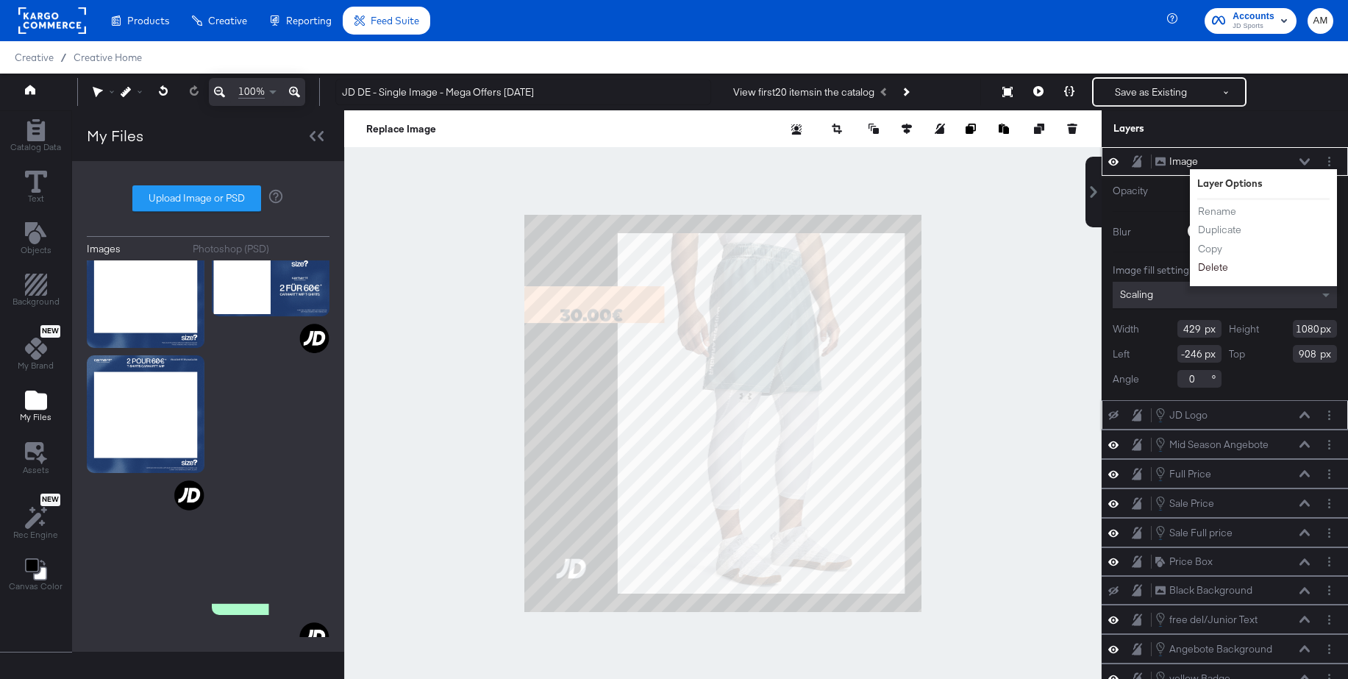
drag, startPoint x: 1222, startPoint y: 266, endPoint x: 1071, endPoint y: 285, distance: 152.6
click at [1221, 266] on button "Delete" at bounding box center [1213, 267] width 32 height 15
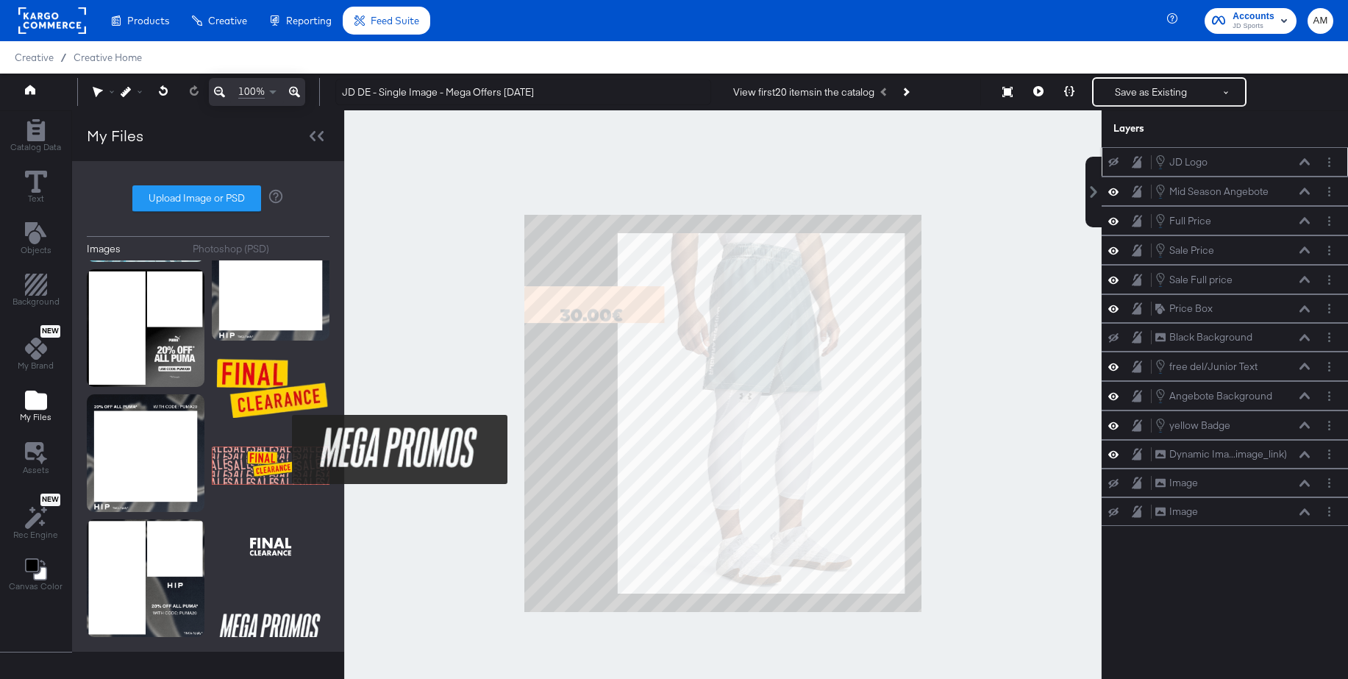
scroll to position [6204, 0]
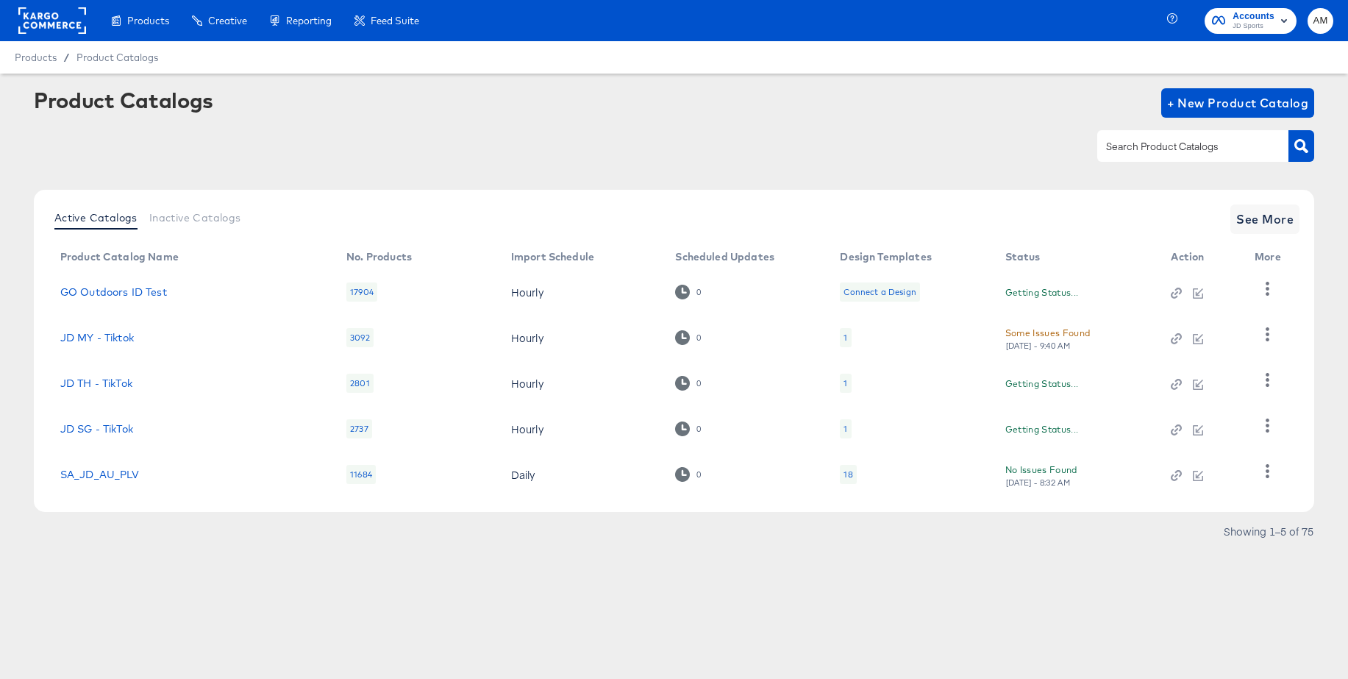
click at [1135, 143] on input "text" at bounding box center [1181, 146] width 157 height 17
type input "jd_es"
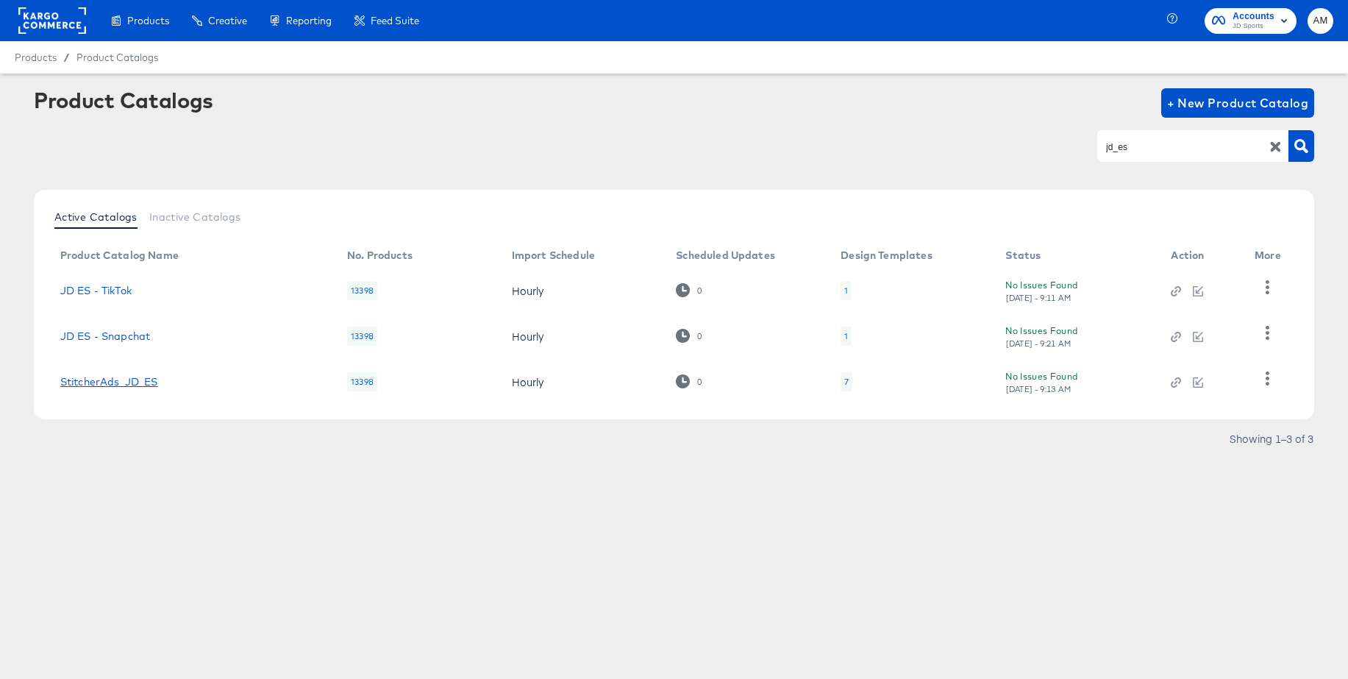
click at [154, 382] on link "StitcherAds_JD_ES" at bounding box center [109, 382] width 98 height 12
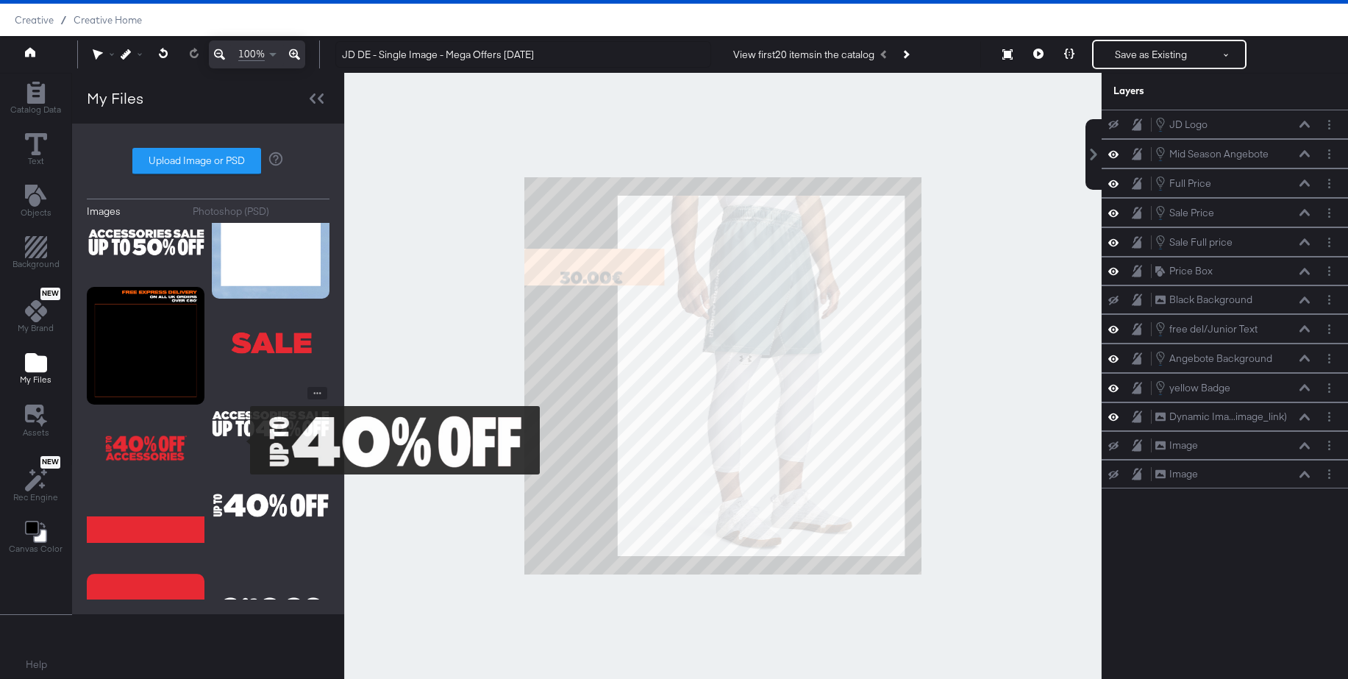
scroll to position [10983, 0]
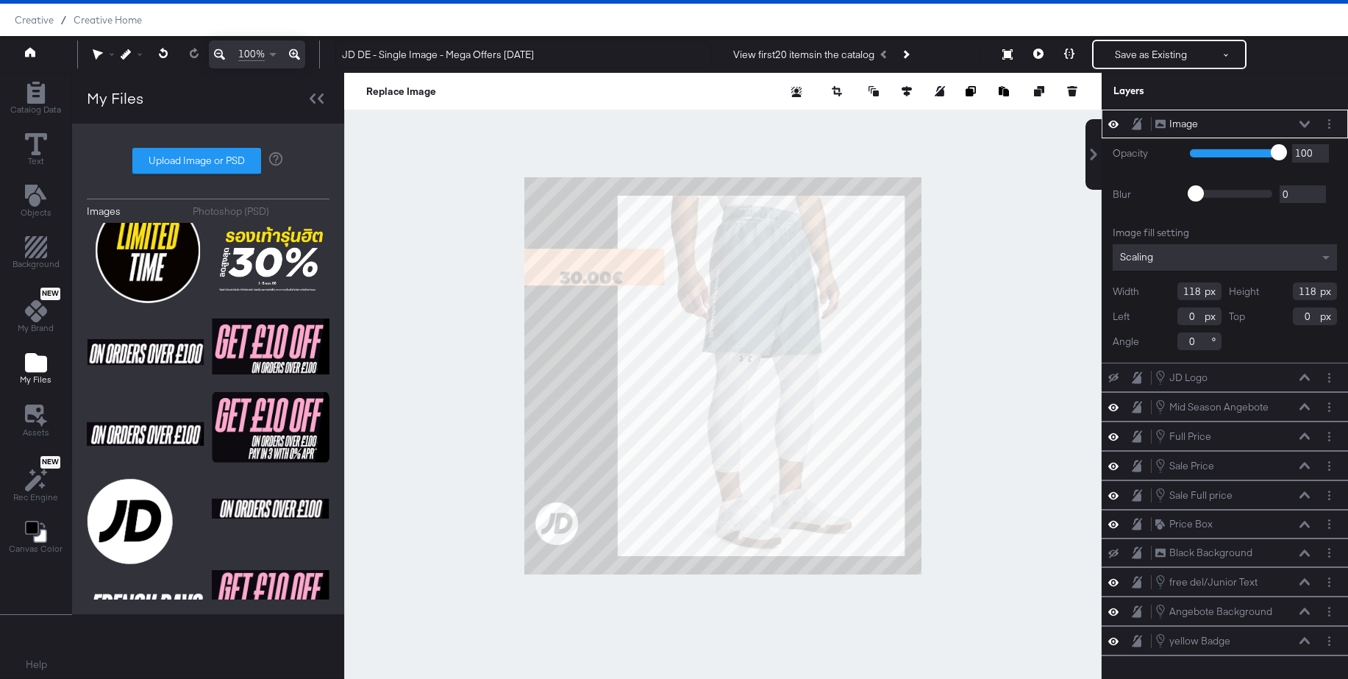
type input "30"
type input "882"
click at [1330, 377] on circle "Layer Options" at bounding box center [1329, 378] width 2 height 2
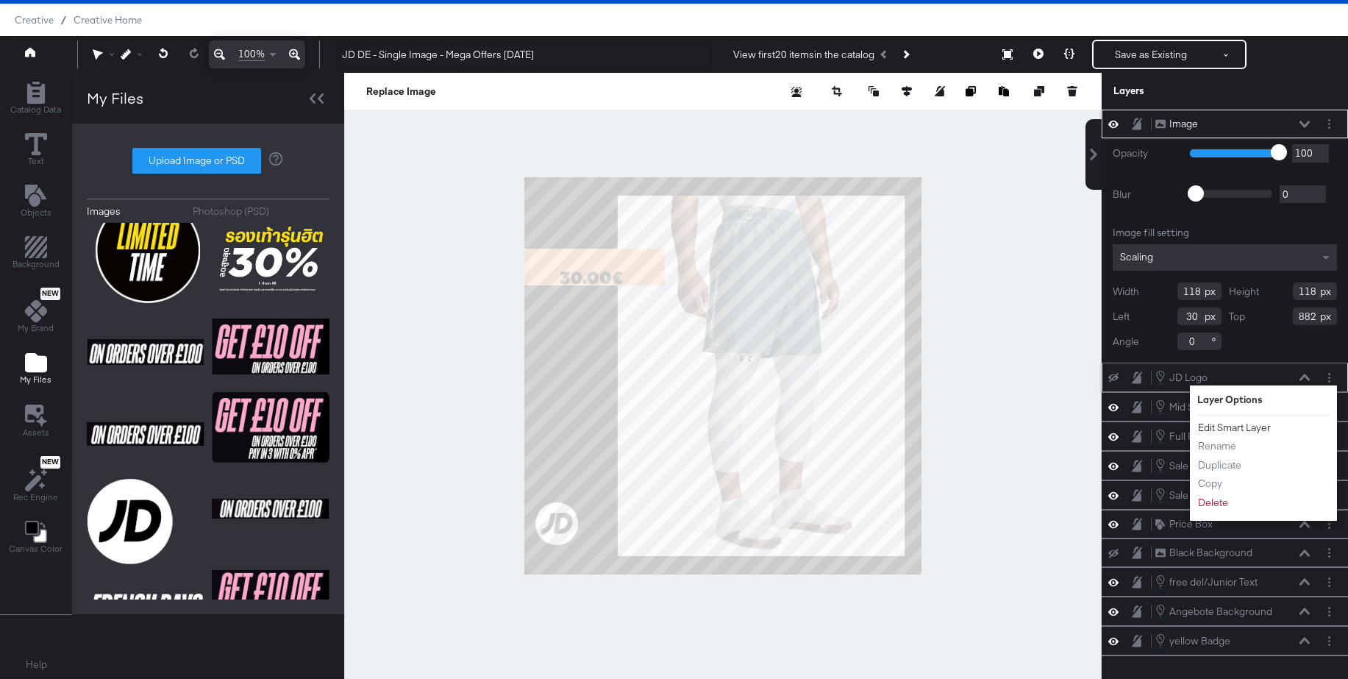
click at [1227, 427] on button "Edit Smart Layer" at bounding box center [1234, 427] width 74 height 15
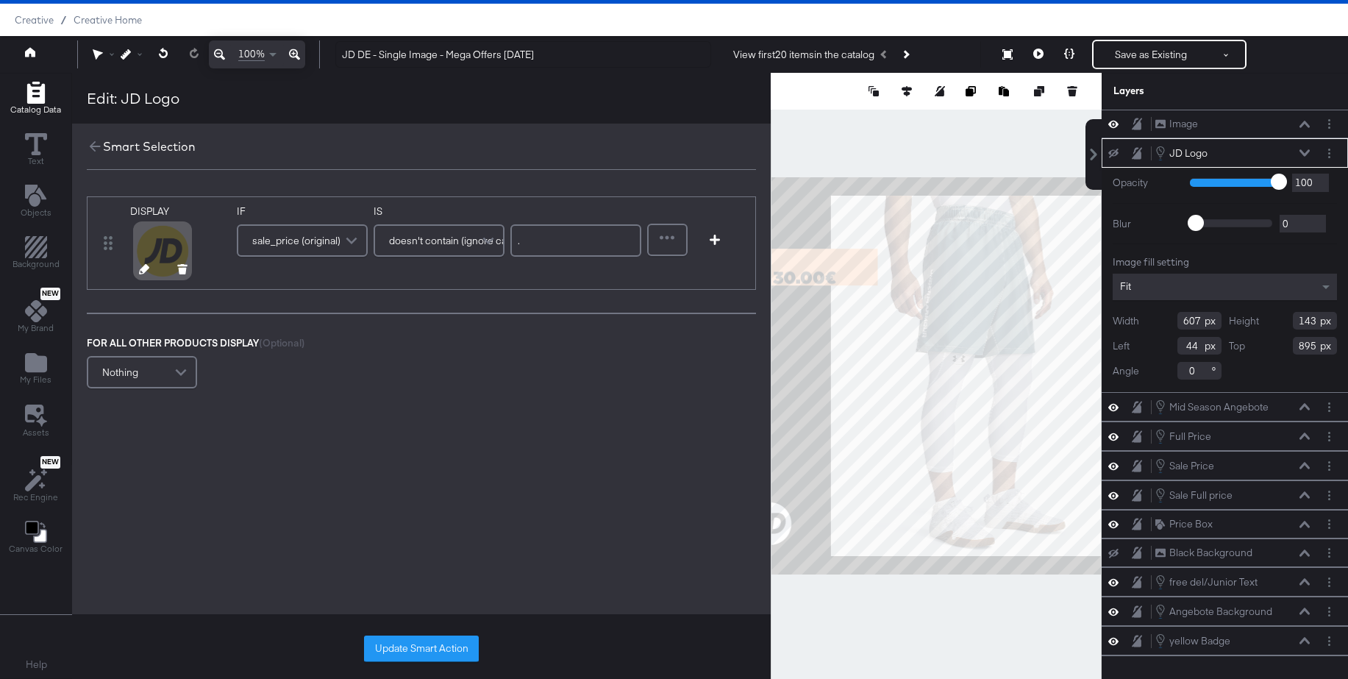
click at [139, 273] on icon at bounding box center [144, 269] width 10 height 10
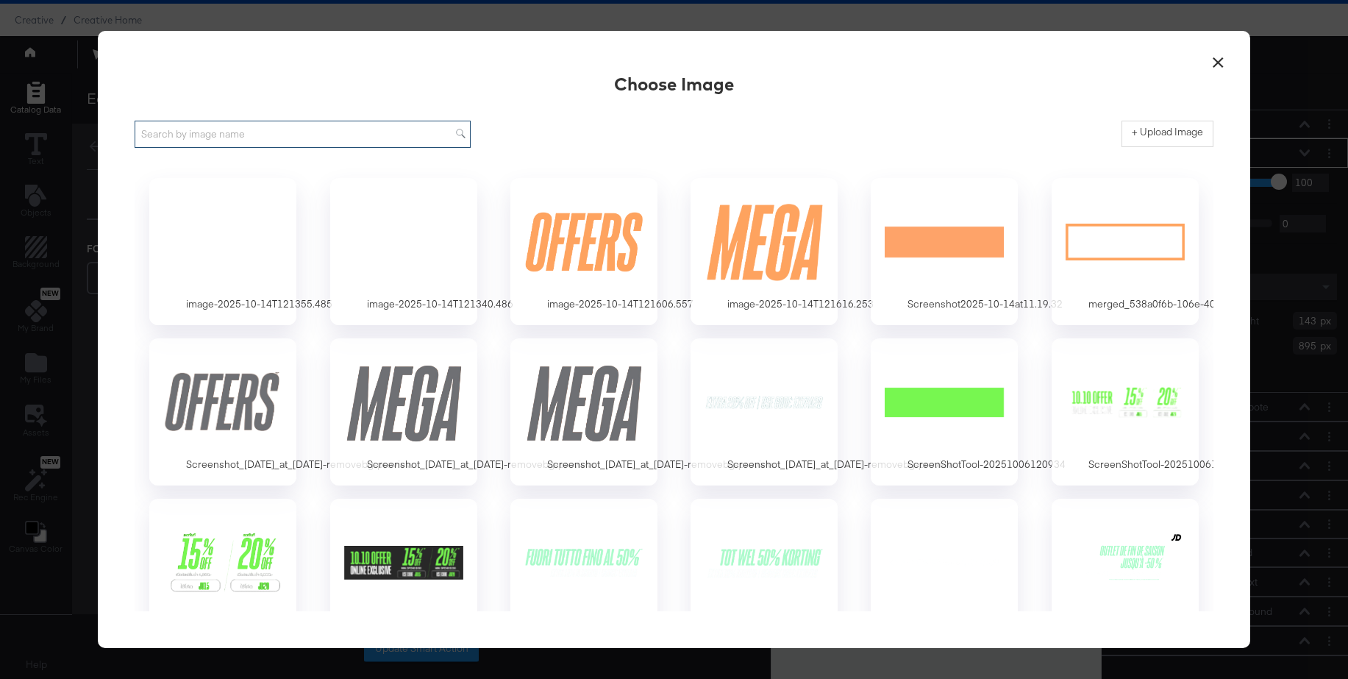
click at [325, 132] on input "text" at bounding box center [303, 134] width 336 height 27
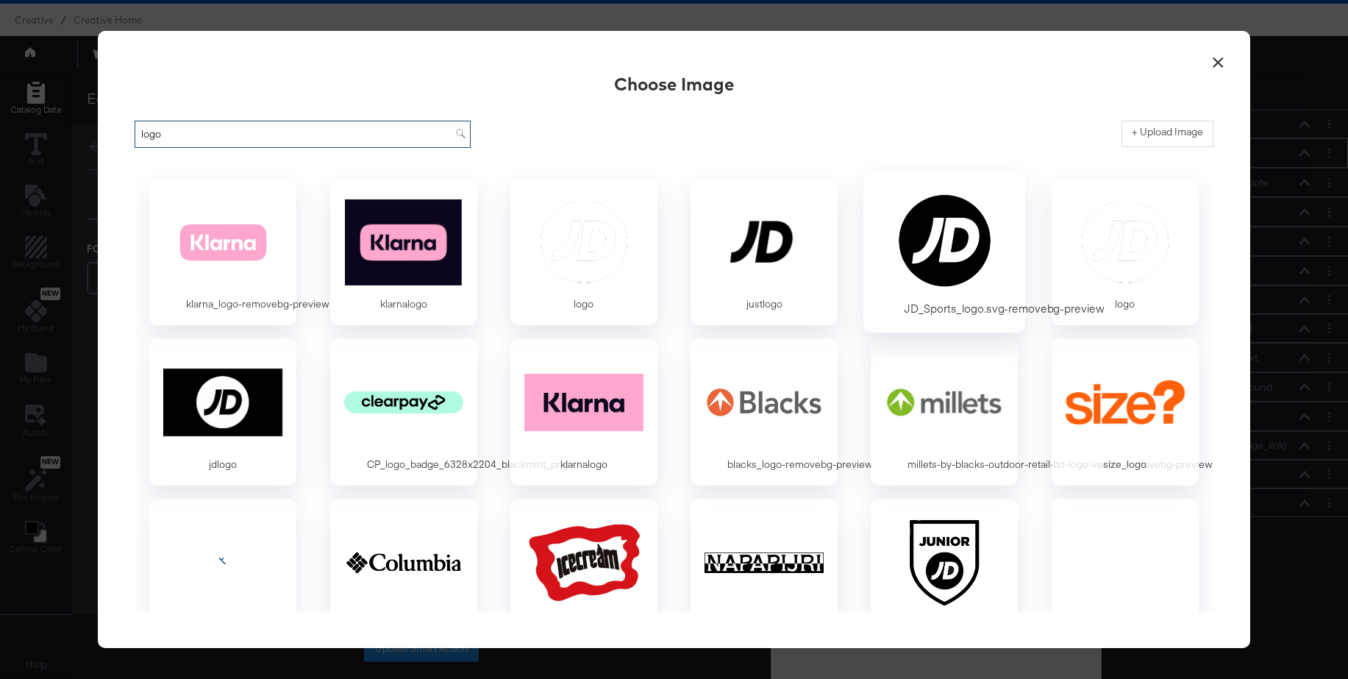
type input "logo"
click at [932, 237] on div at bounding box center [945, 240] width 138 height 101
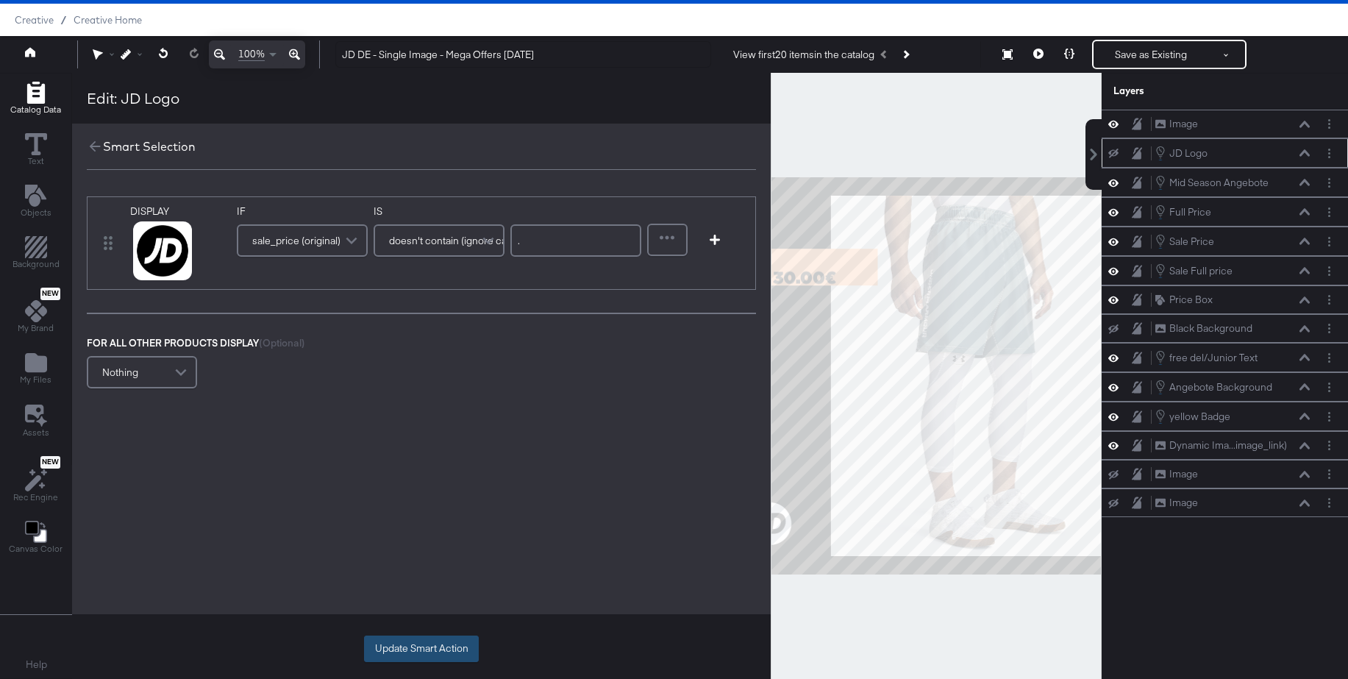
click at [389, 651] on button "Update Smart Action" at bounding box center [421, 648] width 115 height 26
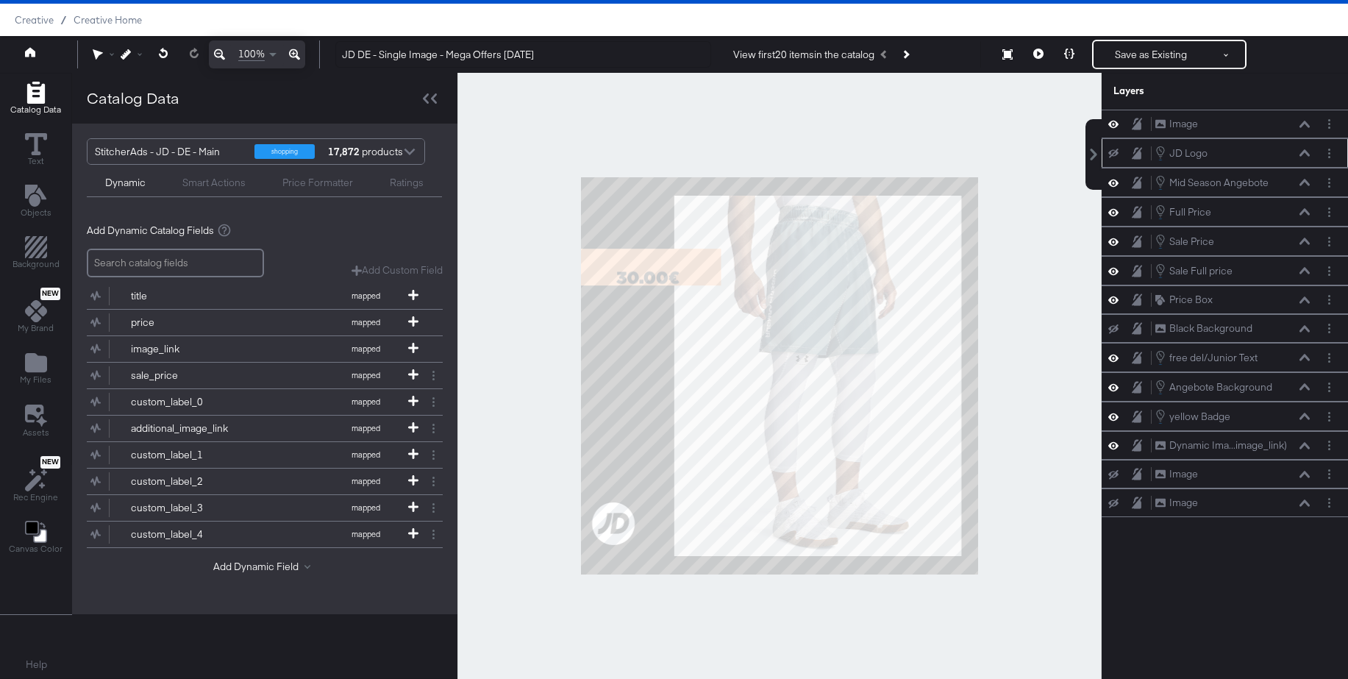
click at [1116, 159] on div "JD Logo JD Logo" at bounding box center [1225, 153] width 235 height 16
click at [1114, 155] on icon at bounding box center [1113, 154] width 10 height 10
click at [1332, 126] on button "Layer Options" at bounding box center [1329, 123] width 15 height 15
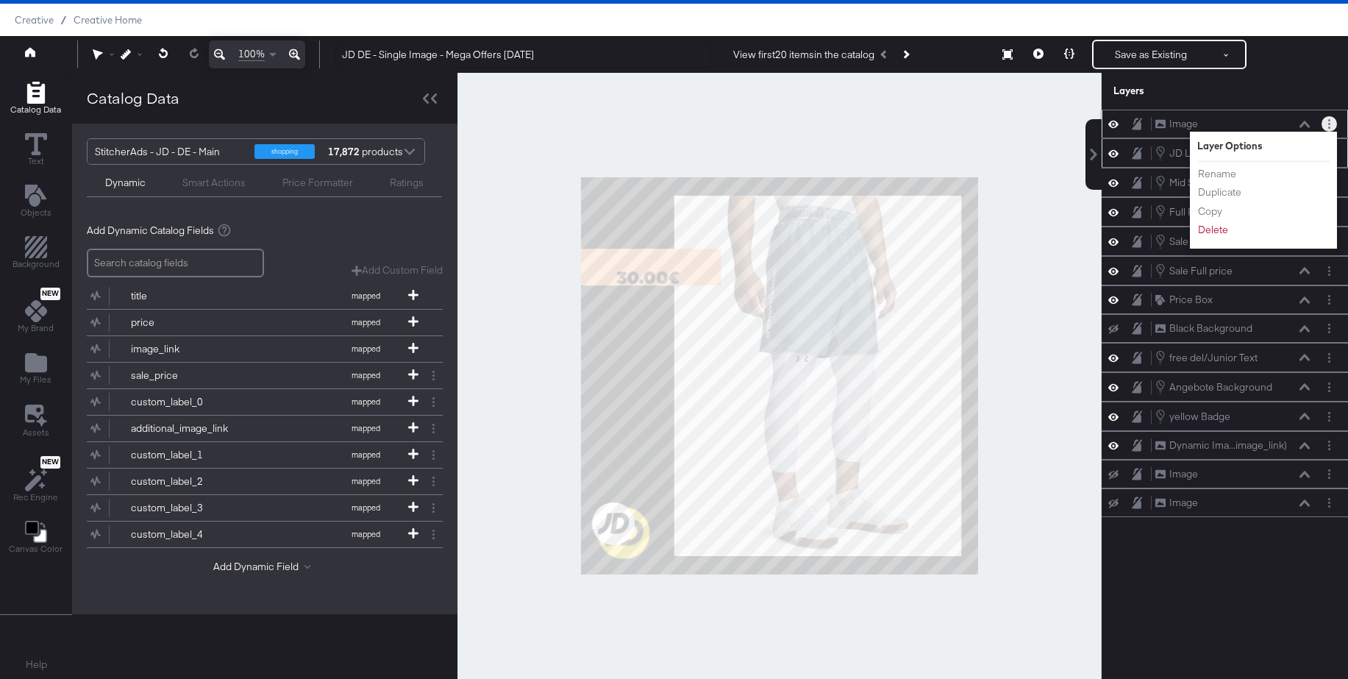
click at [1113, 126] on icon at bounding box center [1113, 124] width 10 height 13
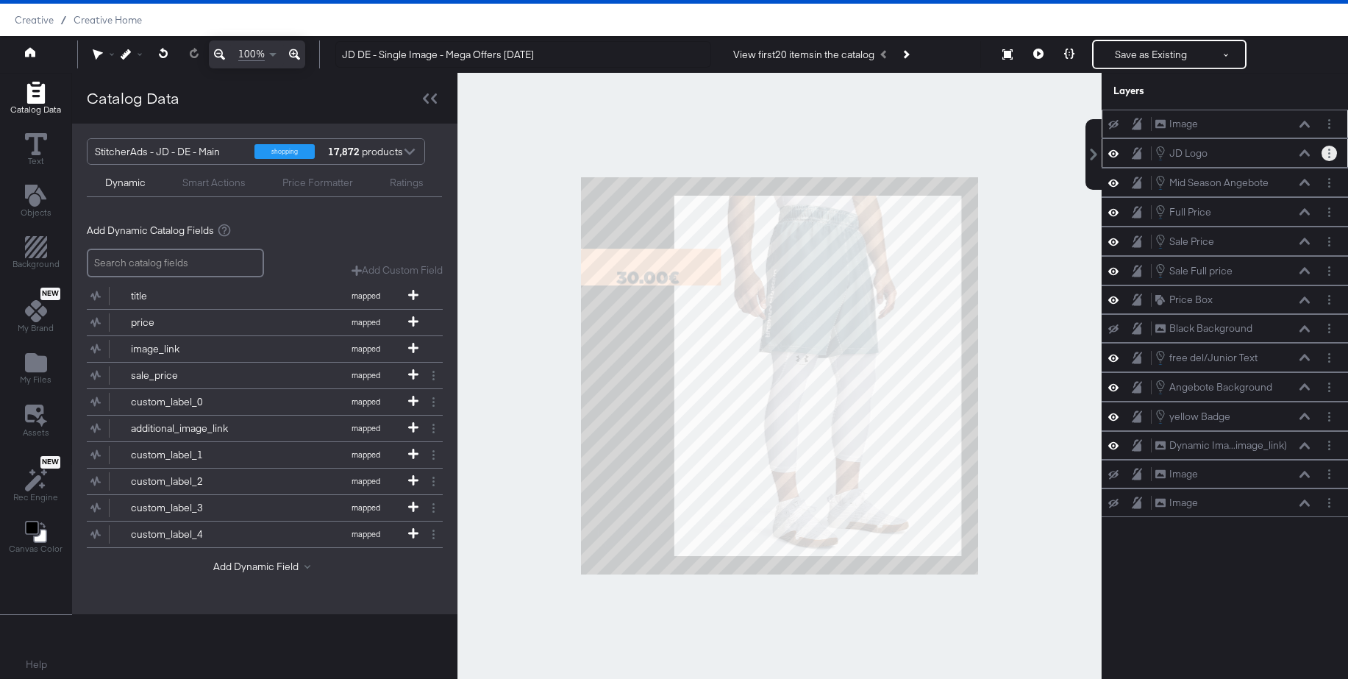
click at [1330, 157] on button "Layer Options" at bounding box center [1329, 153] width 15 height 15
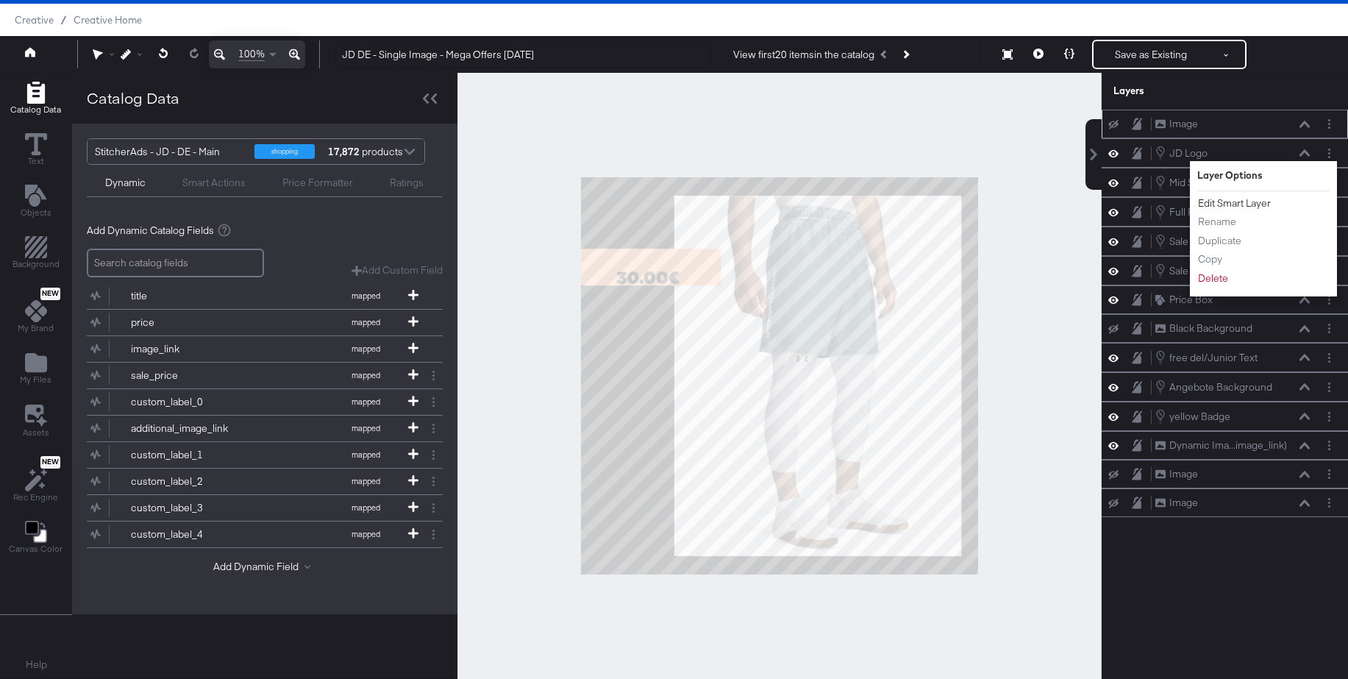
click at [1258, 204] on button "Edit Smart Layer" at bounding box center [1234, 203] width 74 height 15
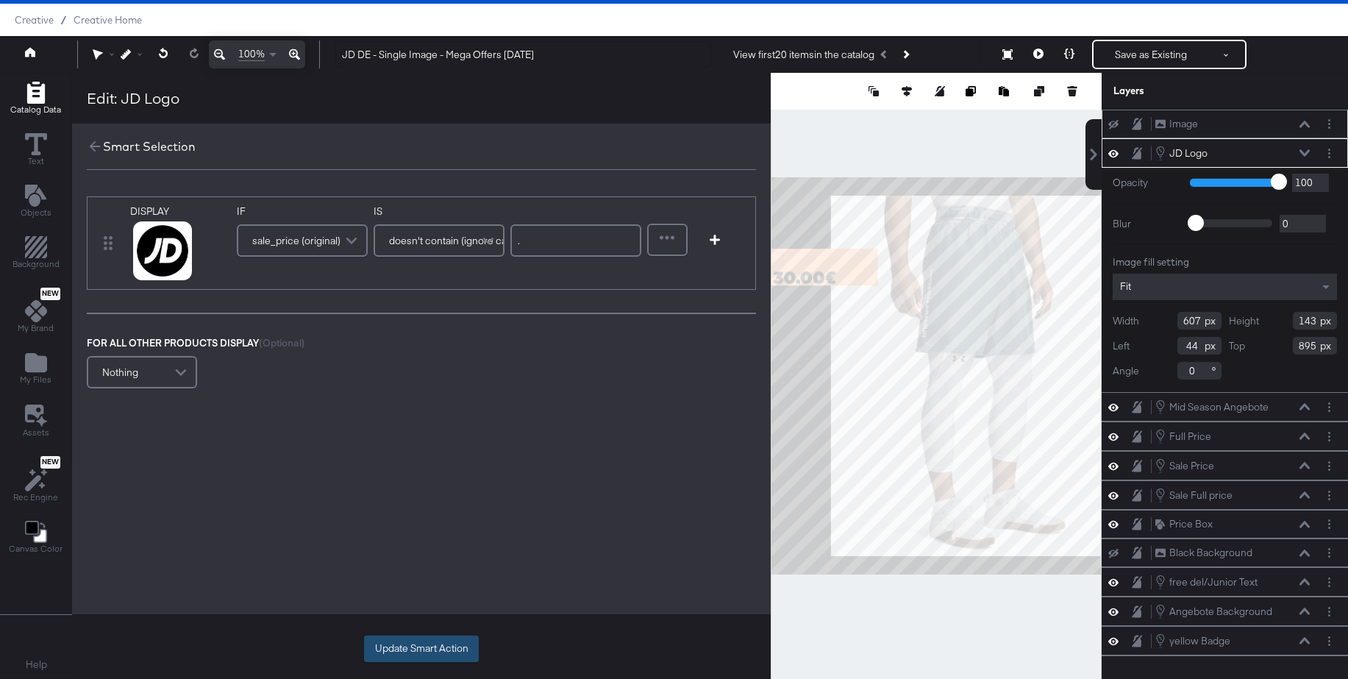
click at [444, 646] on button "Update Smart Action" at bounding box center [421, 648] width 115 height 26
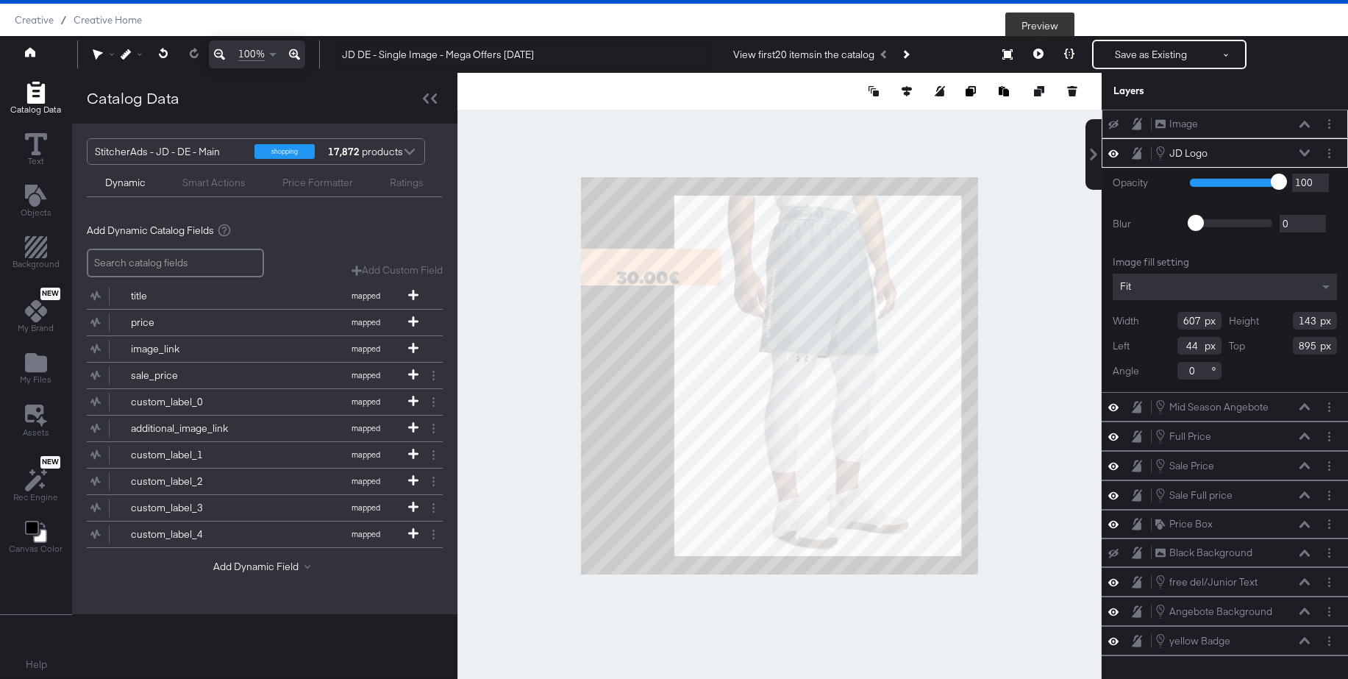
click at [1038, 48] on button at bounding box center [1038, 54] width 31 height 29
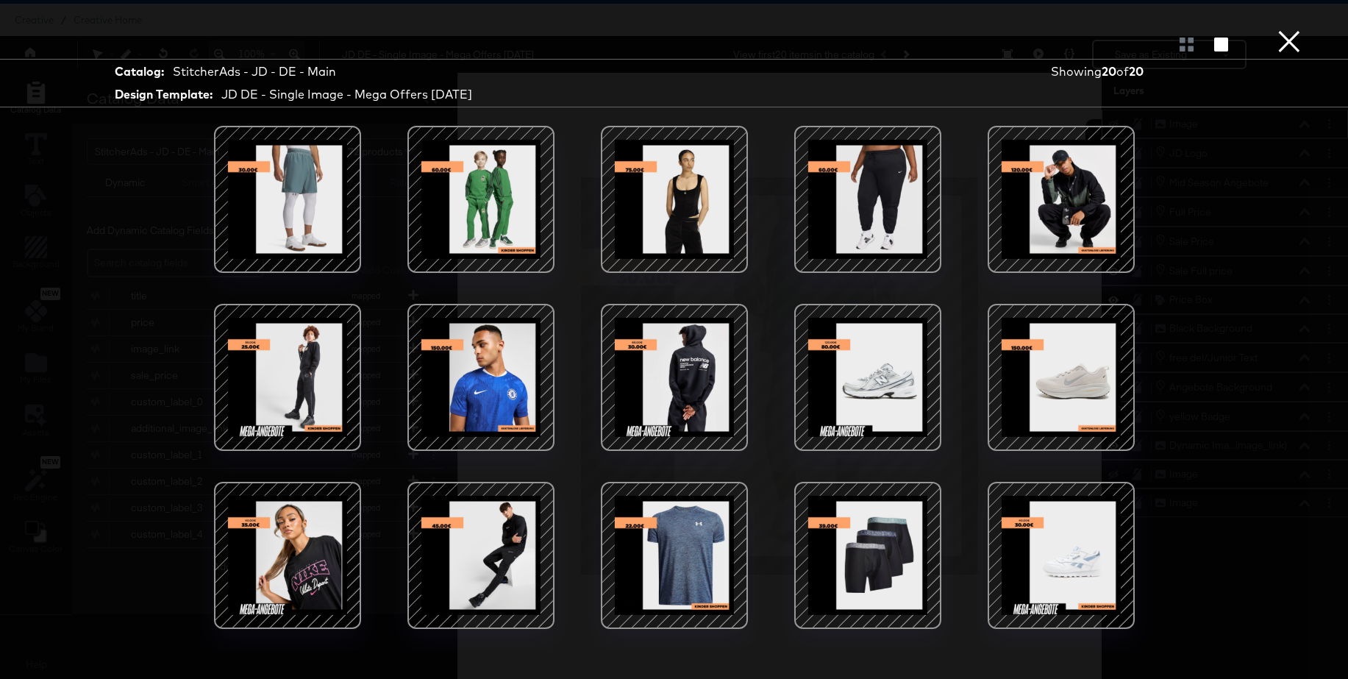
click at [1286, 29] on button "×" at bounding box center [1288, 14] width 29 height 29
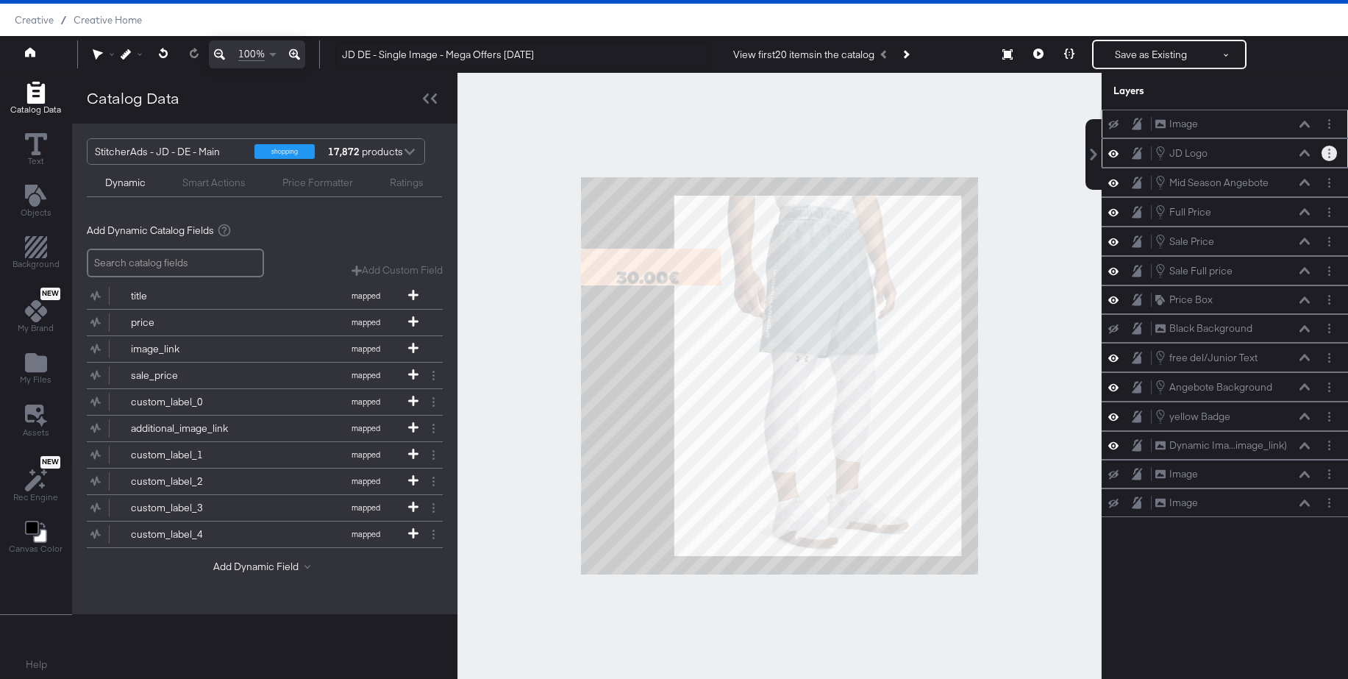
click at [1330, 151] on button "Layer Options" at bounding box center [1329, 153] width 15 height 15
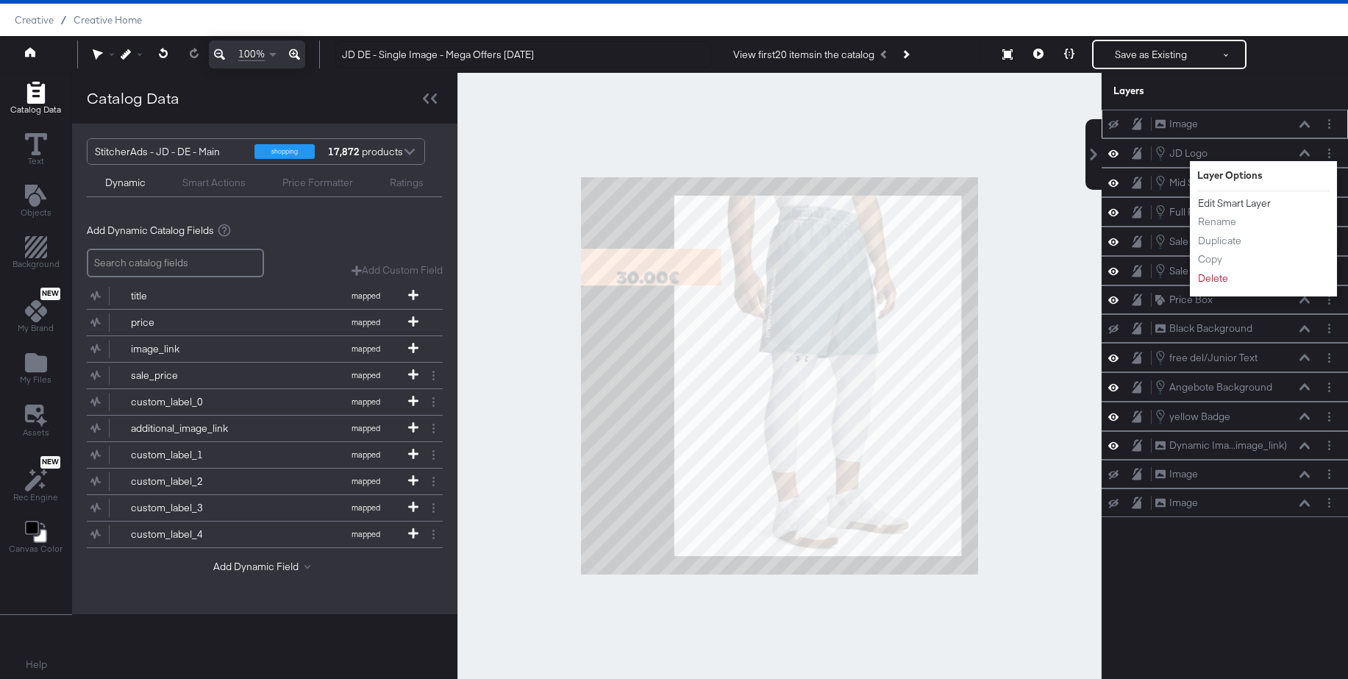
click at [1243, 205] on button "Edit Smart Layer" at bounding box center [1234, 203] width 74 height 15
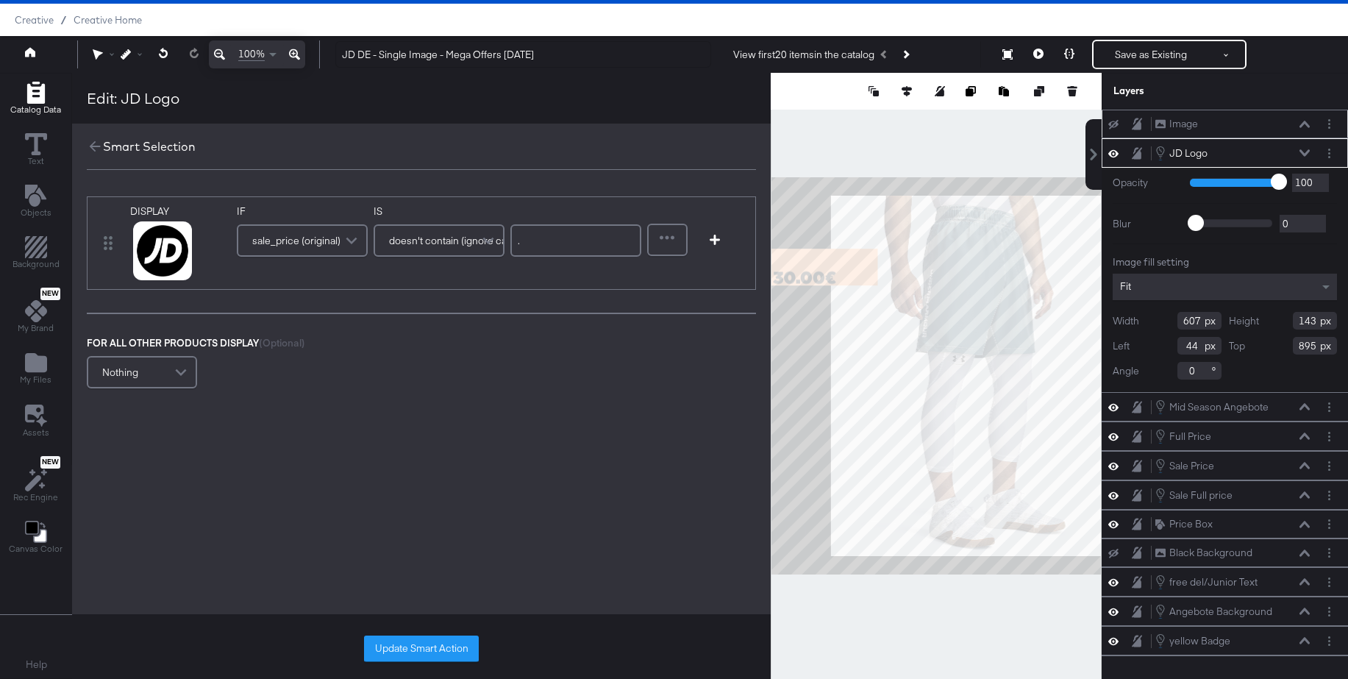
drag, startPoint x: 392, startPoint y: 656, endPoint x: 449, endPoint y: 610, distance: 72.7
click at [392, 656] on button "Update Smart Action" at bounding box center [421, 648] width 115 height 26
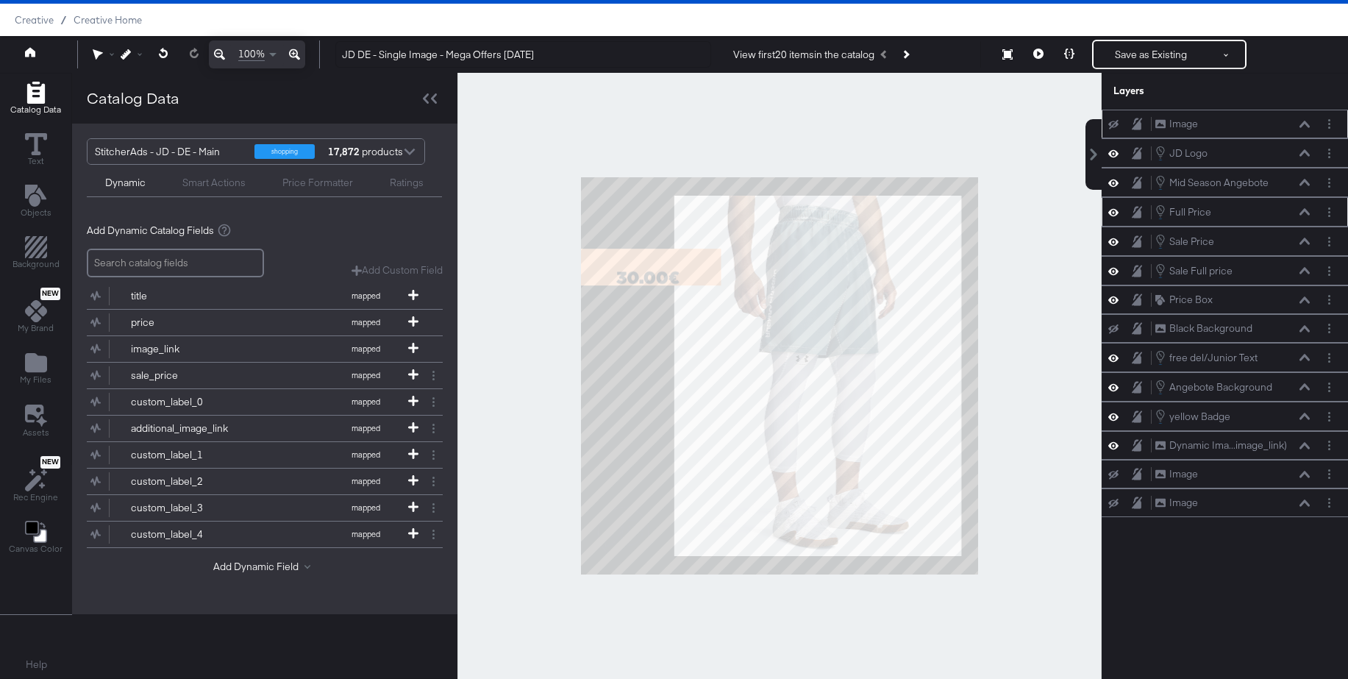
click at [1304, 211] on icon at bounding box center [1304, 211] width 10 height 7
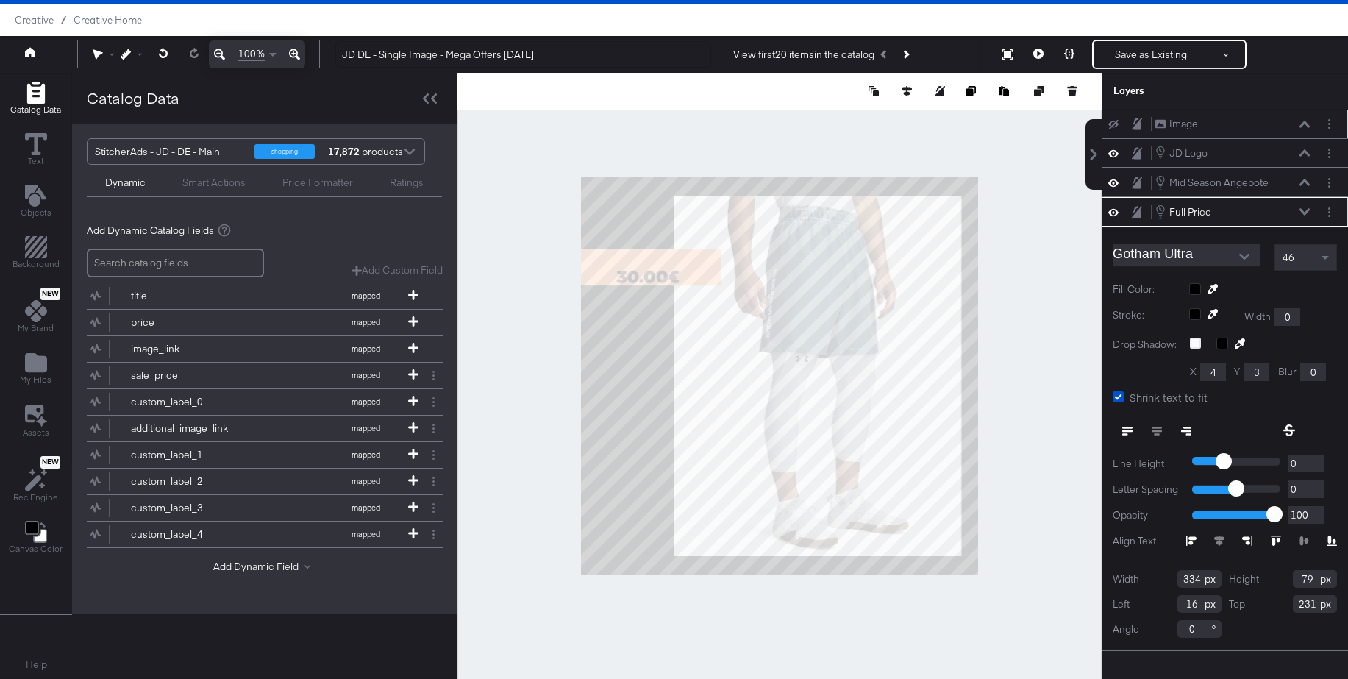
type input "230"
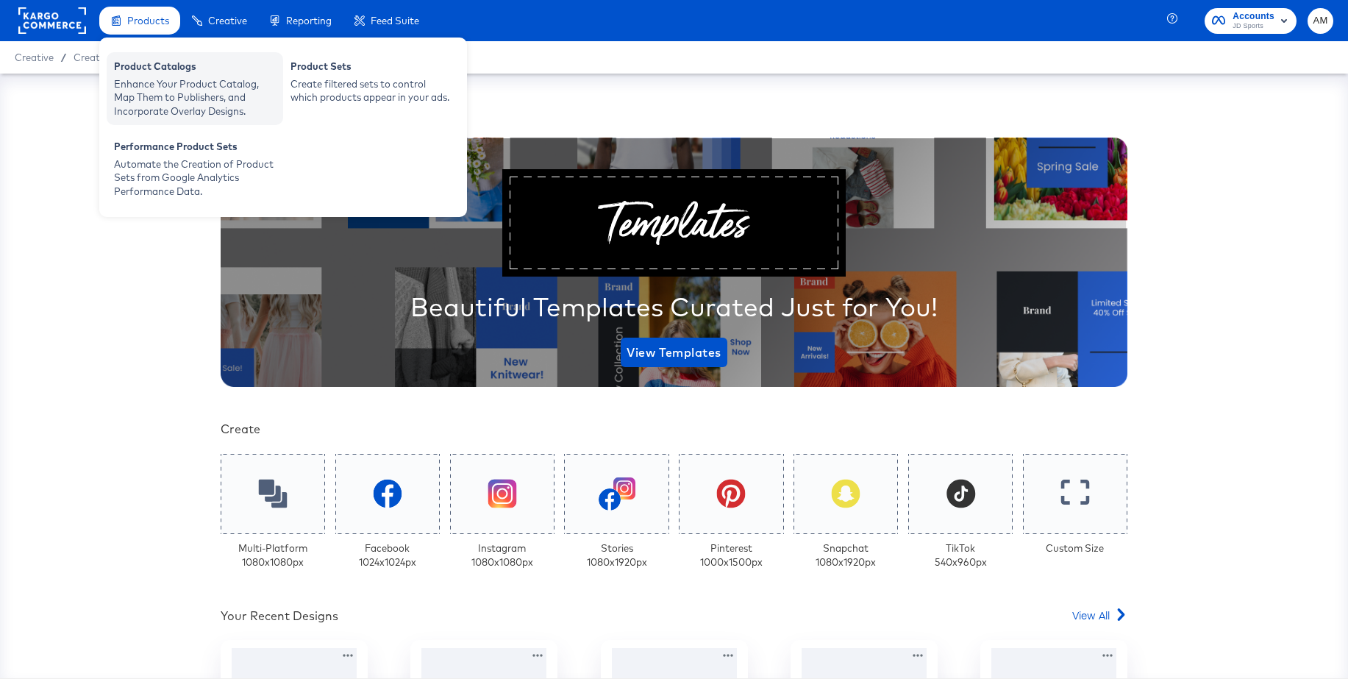
click at [154, 83] on div "Enhance Your Product Catalog, Map Them to Publishers, and Incorporate Overlay D…" at bounding box center [195, 97] width 162 height 41
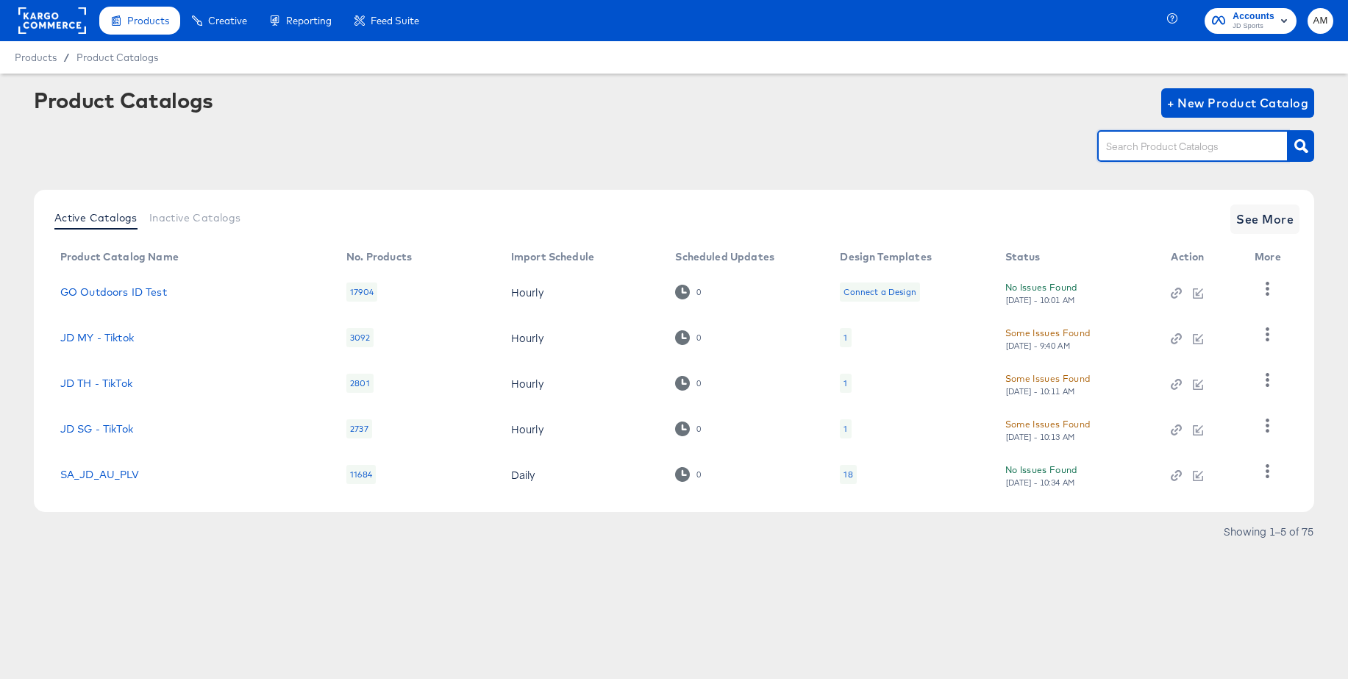
click at [1132, 145] on input "text" at bounding box center [1181, 146] width 157 height 17
type input "jd_es"
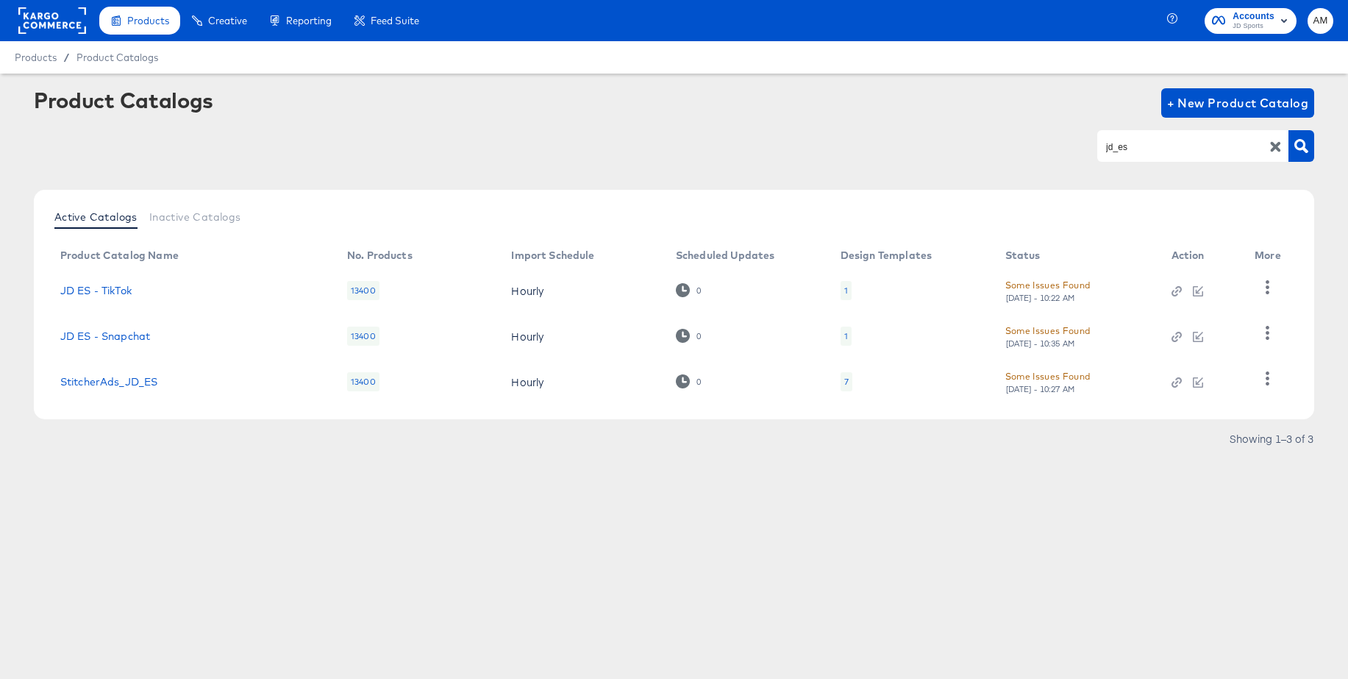
click at [842, 382] on div "7" at bounding box center [847, 381] width 12 height 19
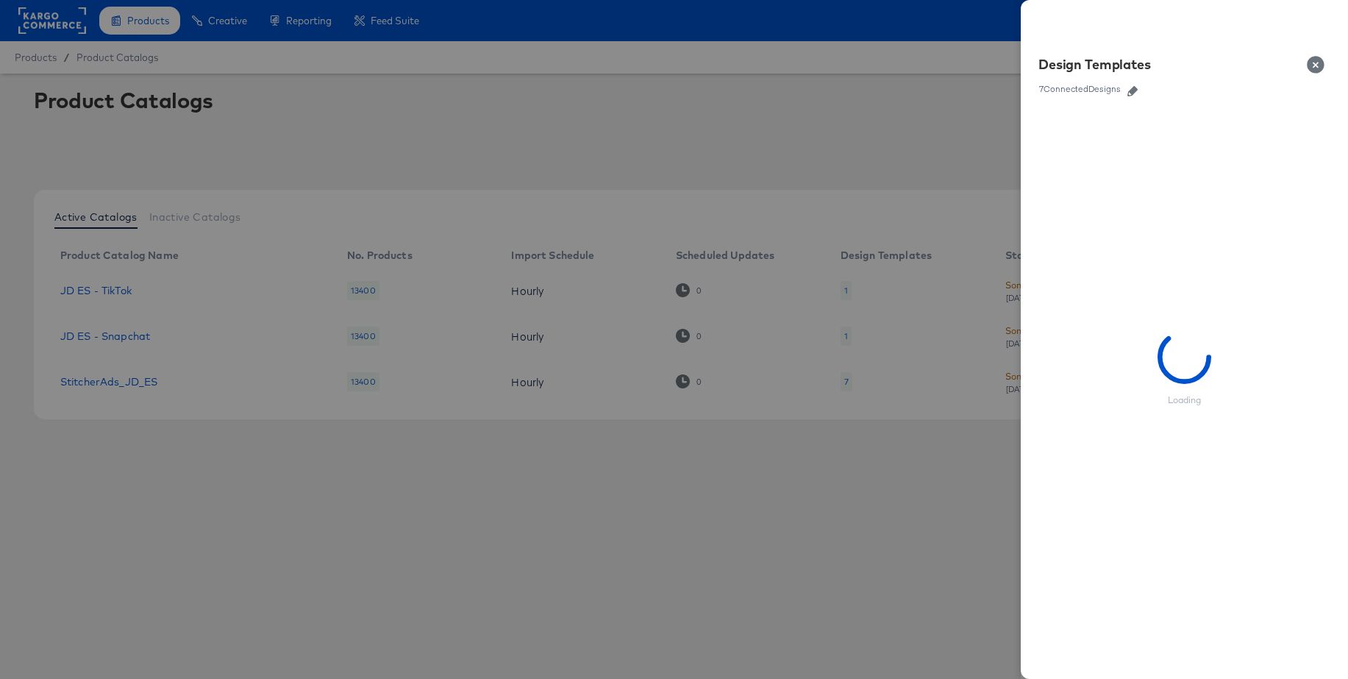
click at [1133, 91] on icon "button" at bounding box center [1132, 91] width 10 height 10
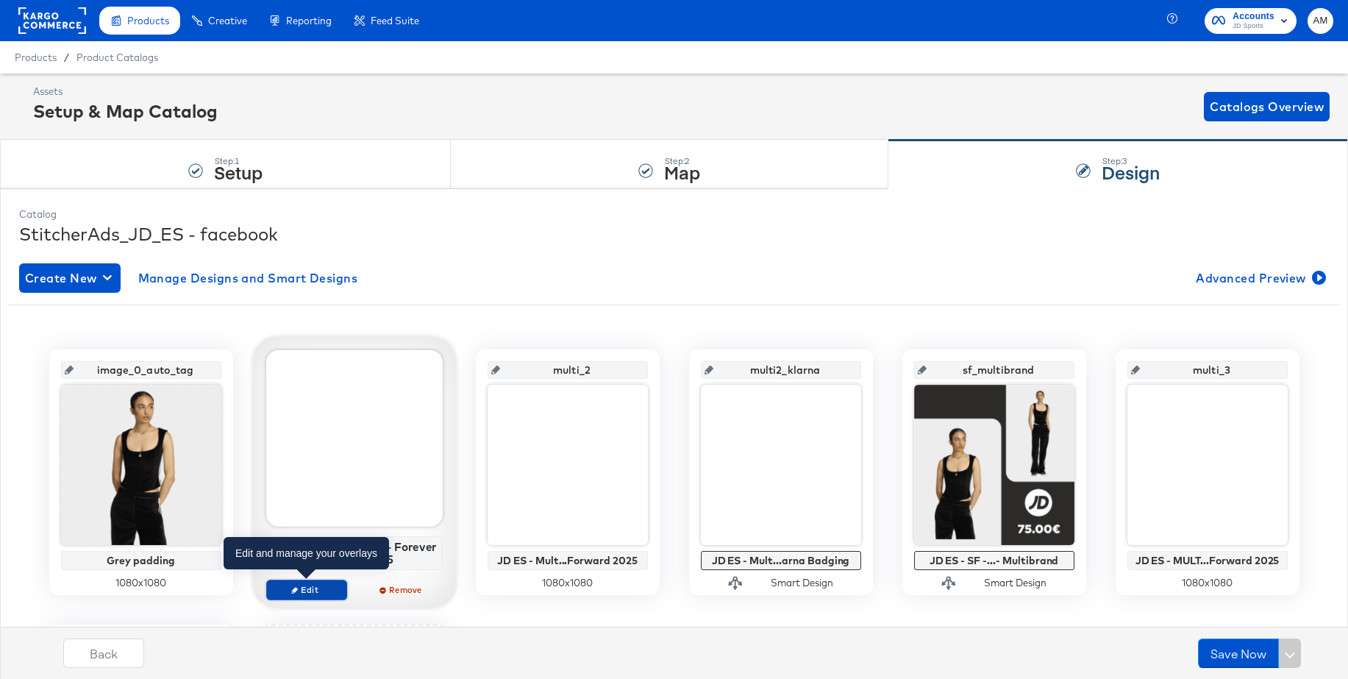
click at [286, 584] on span "Edit" at bounding box center [306, 589] width 68 height 11
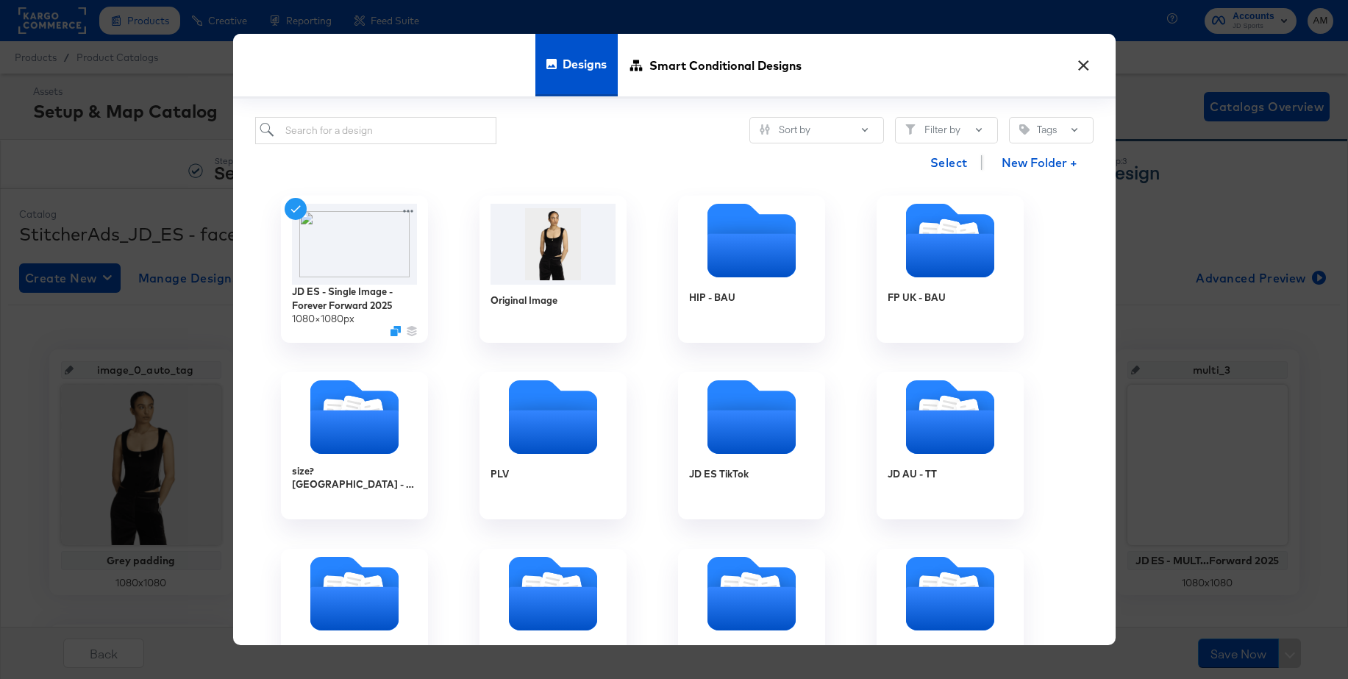
click at [1082, 65] on button "×" at bounding box center [1084, 62] width 26 height 26
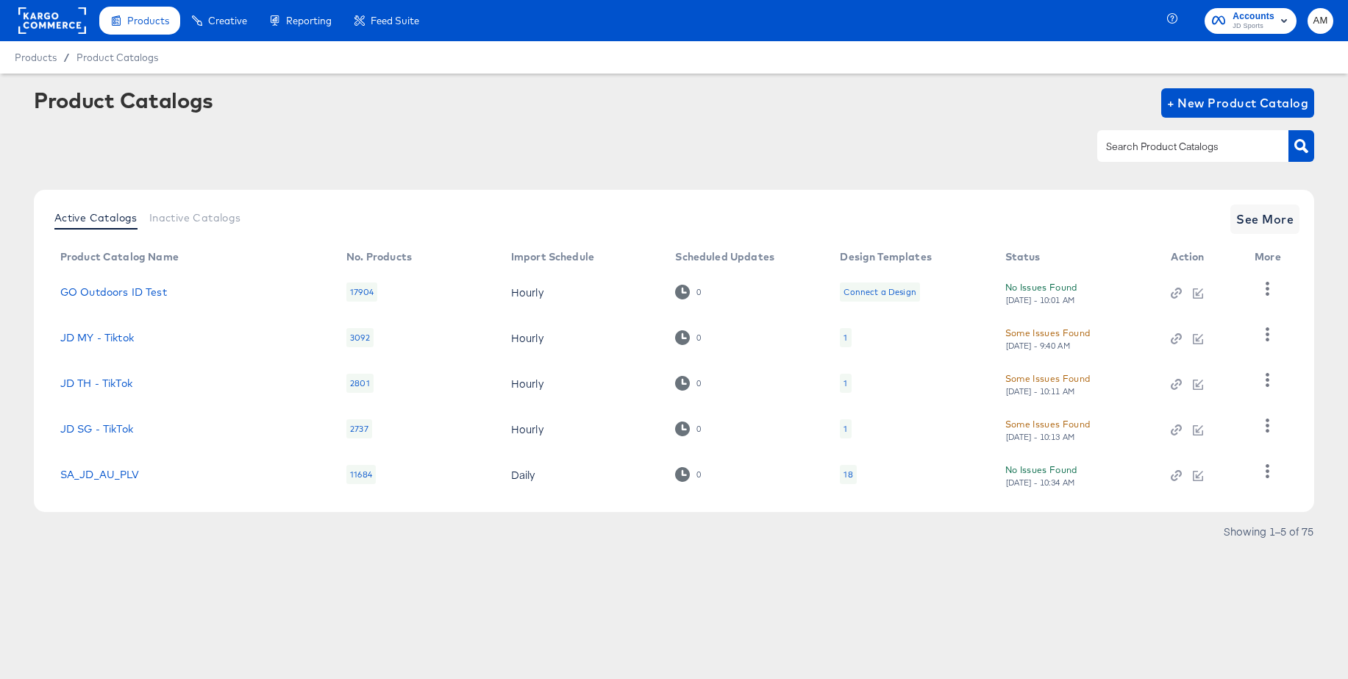
click at [1138, 146] on input "text" at bounding box center [1181, 146] width 157 height 17
type input "de - m"
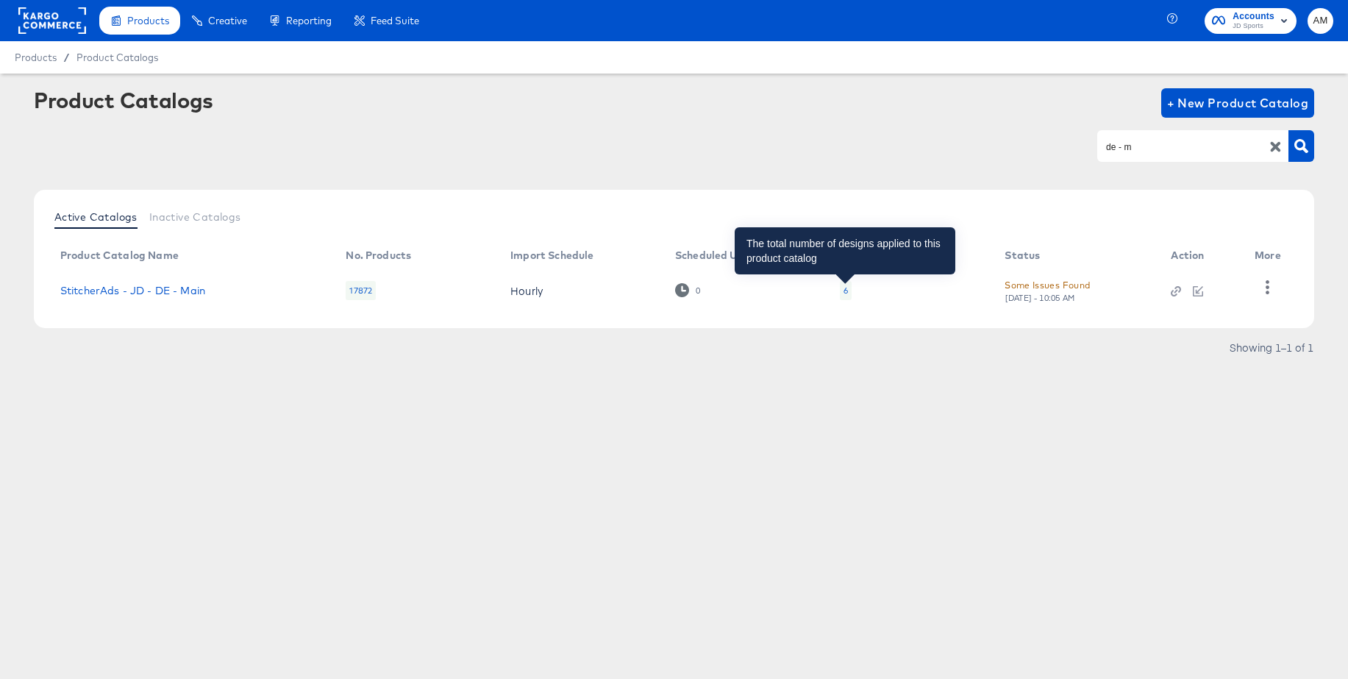
click at [845, 290] on div "6" at bounding box center [846, 291] width 4 height 12
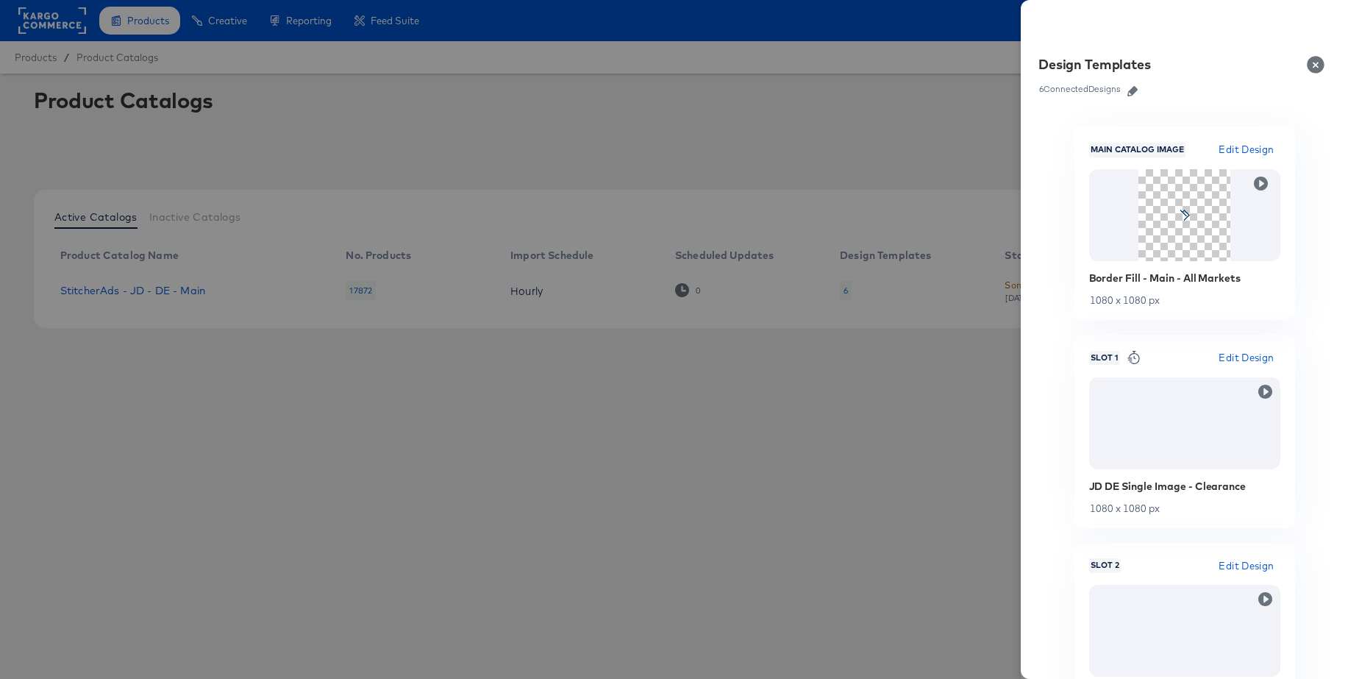
click at [1135, 90] on icon "button" at bounding box center [1132, 91] width 10 height 10
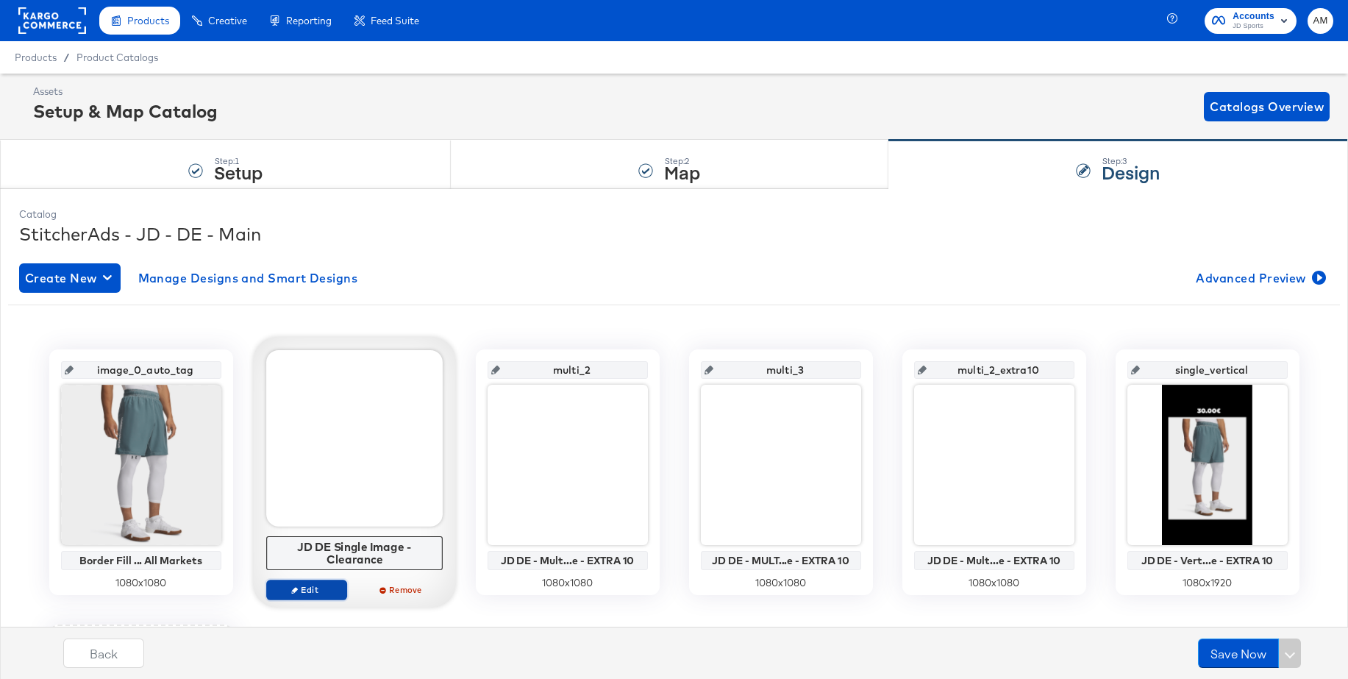
click at [306, 593] on span "Edit" at bounding box center [306, 589] width 68 height 11
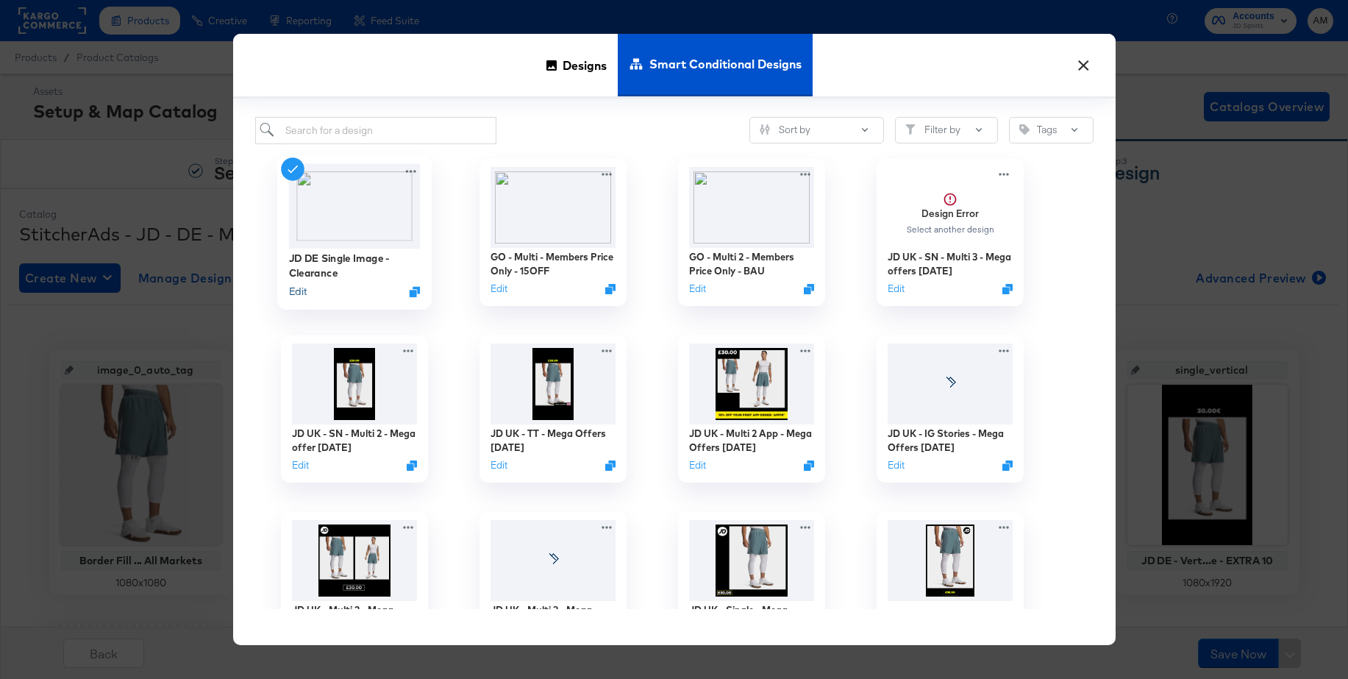
click at [297, 292] on button "Edit" at bounding box center [297, 291] width 18 height 14
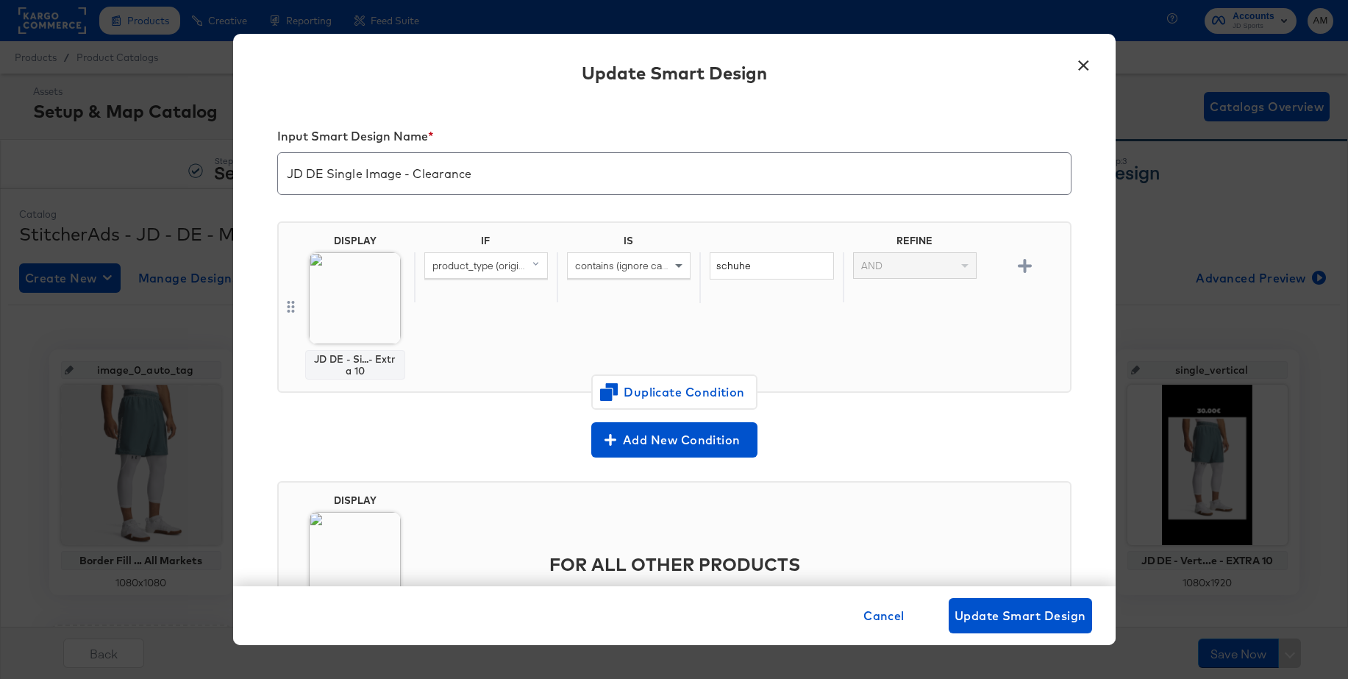
scroll to position [104, 0]
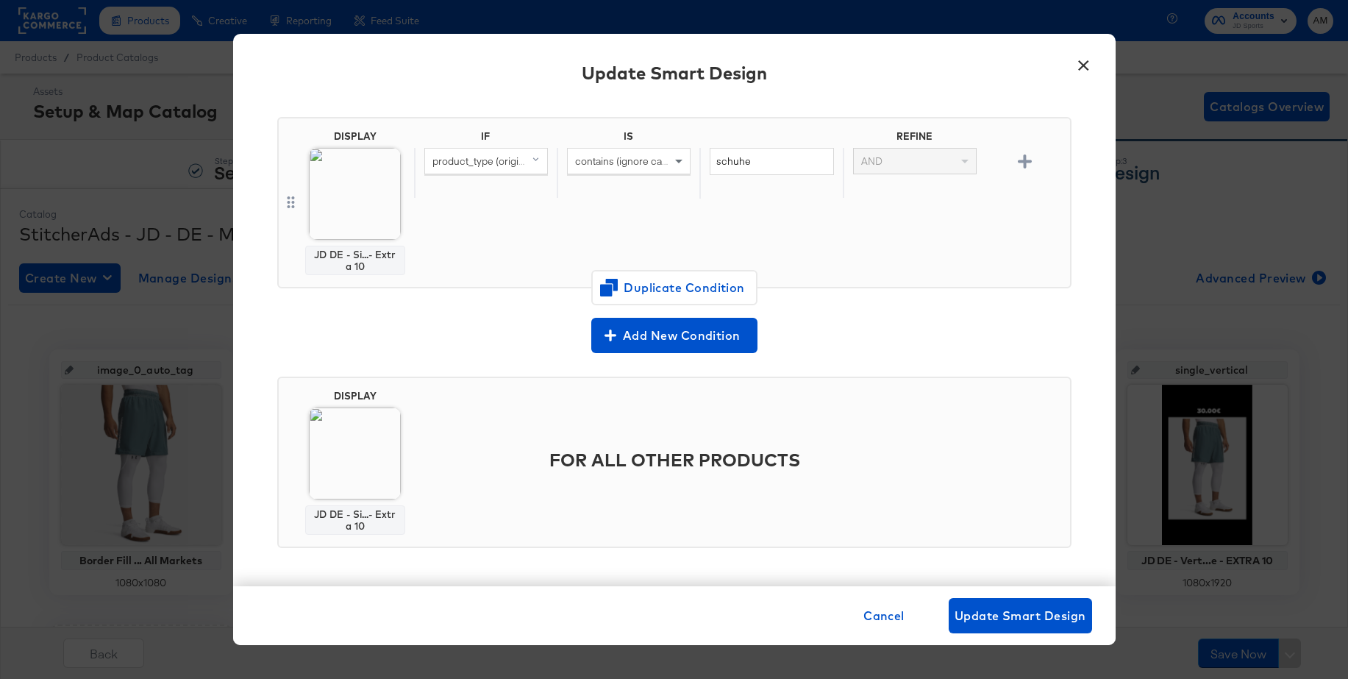
click at [1083, 63] on button "×" at bounding box center [1084, 62] width 26 height 26
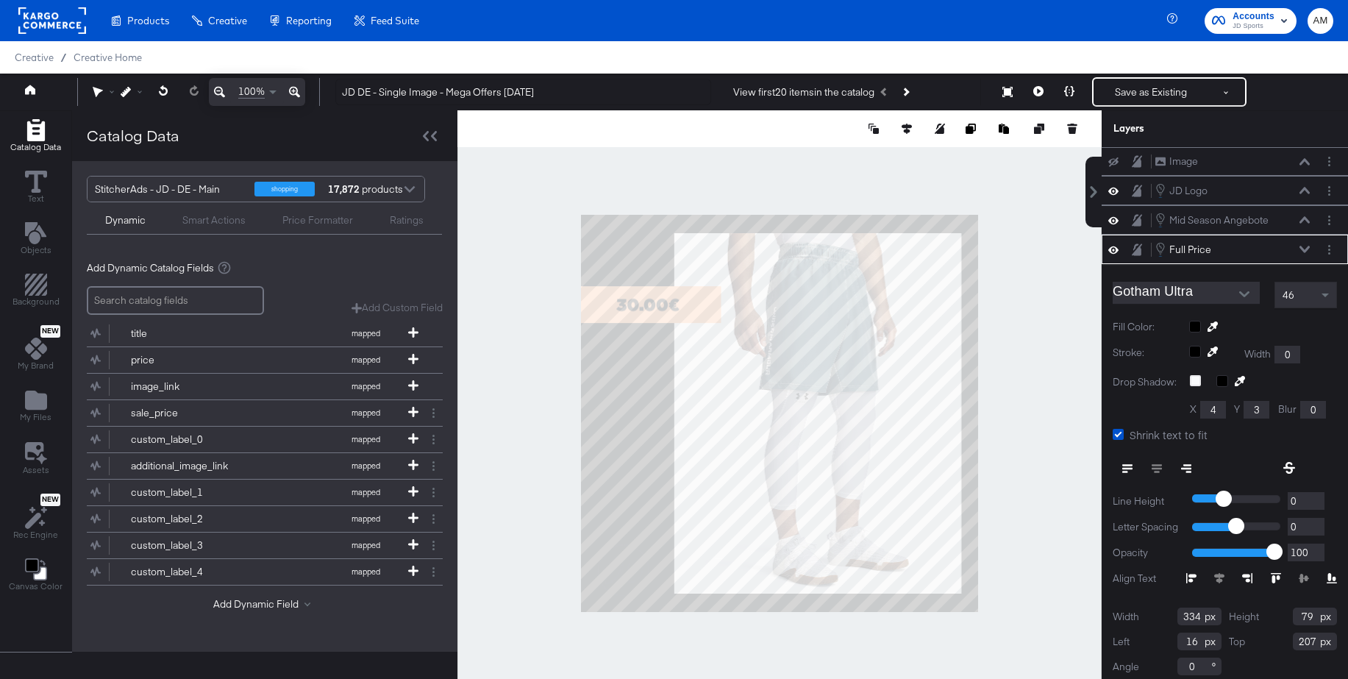
scroll to position [38, 0]
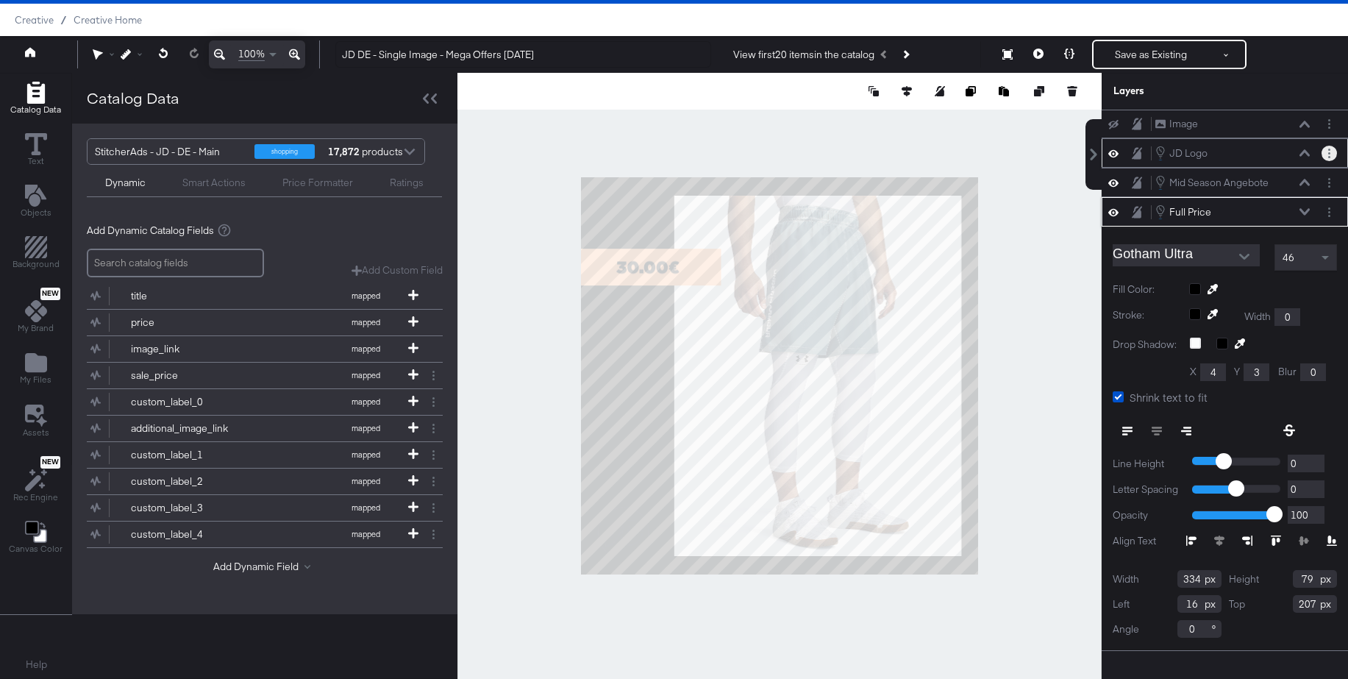
click at [1328, 153] on icon "Layer Options" at bounding box center [1329, 154] width 2 height 10
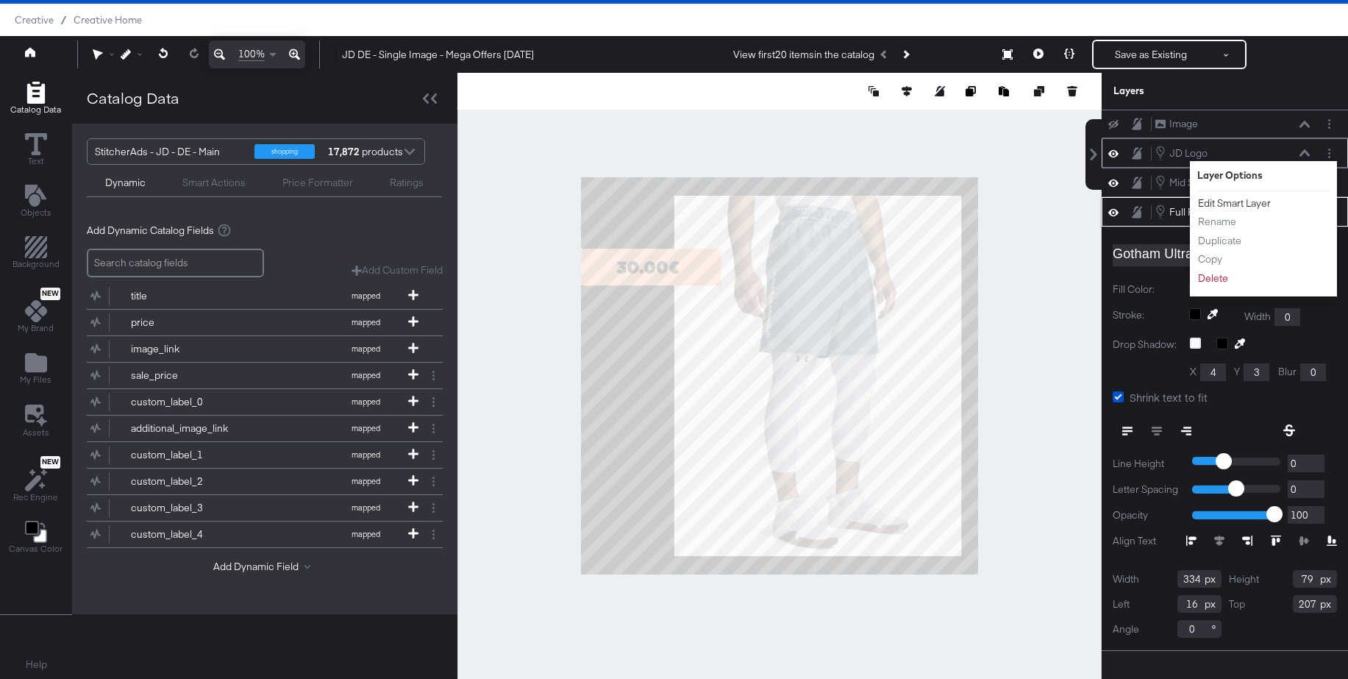
click at [1241, 202] on button "Edit Smart Layer" at bounding box center [1234, 203] width 74 height 15
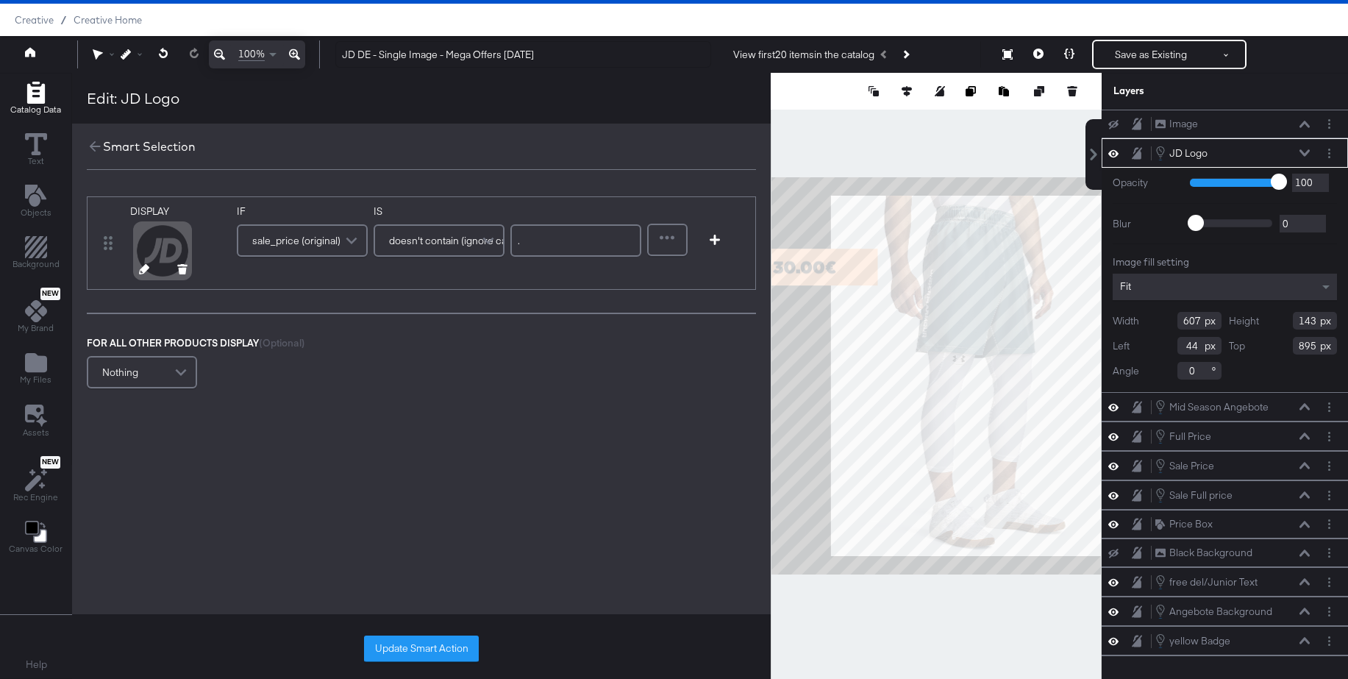
click at [143, 267] on icon at bounding box center [144, 269] width 10 height 10
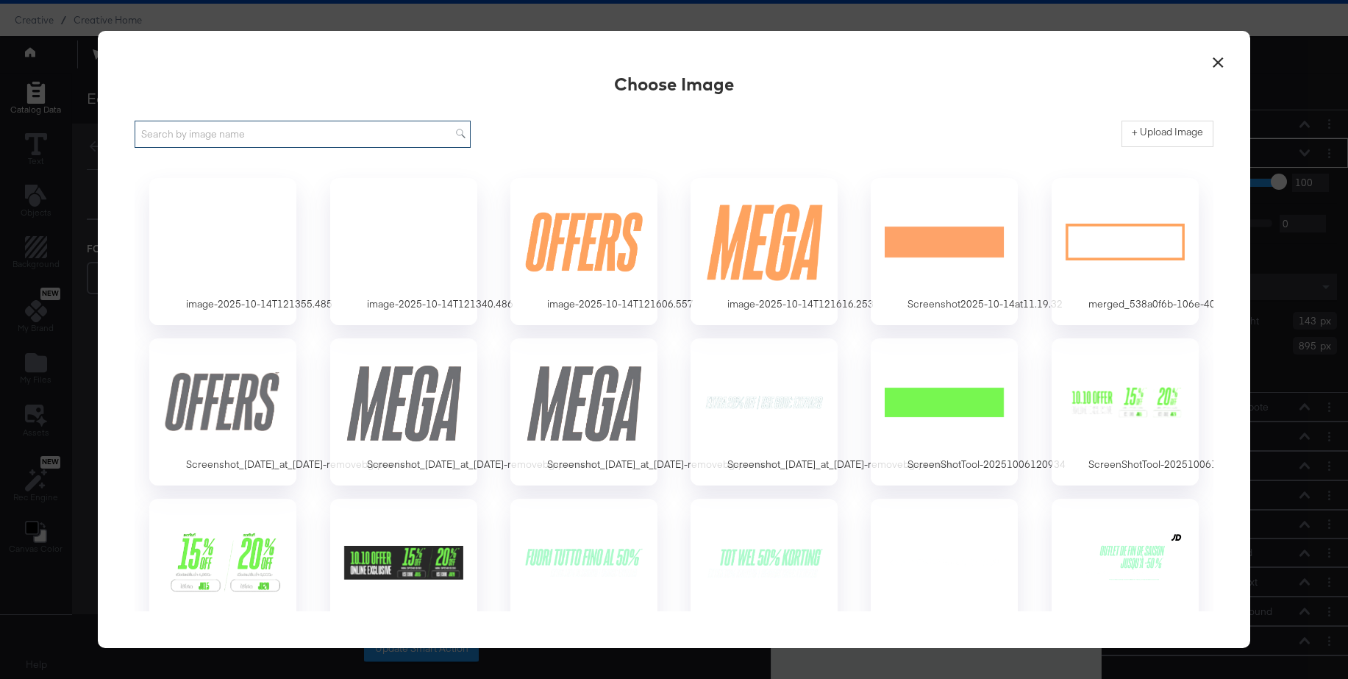
click at [279, 136] on input "text" at bounding box center [303, 134] width 336 height 27
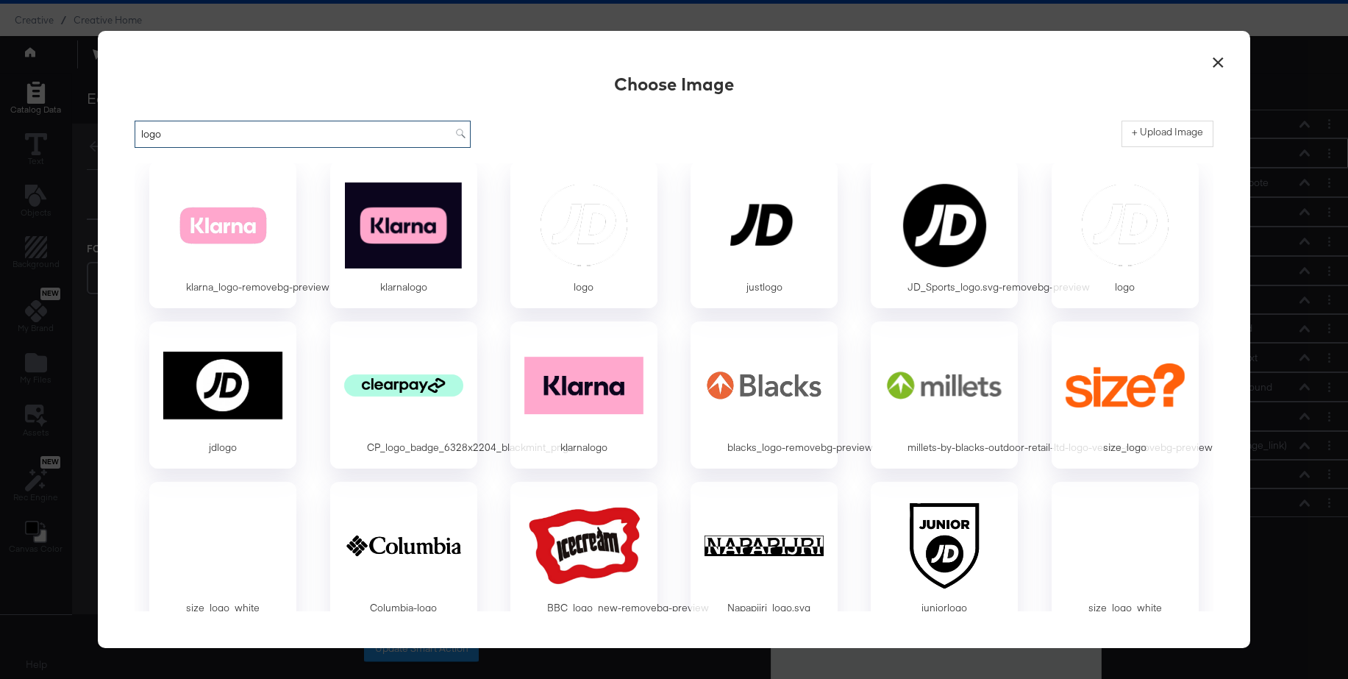
scroll to position [0, 0]
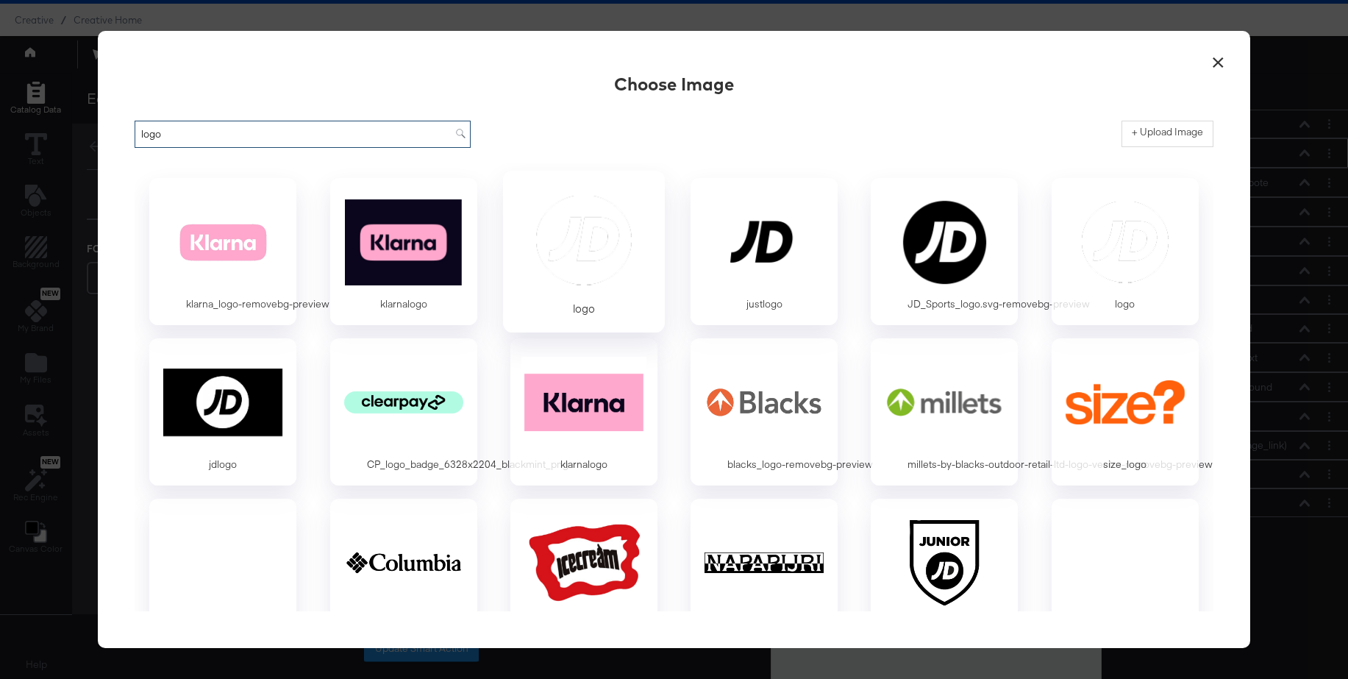
type input "logo"
click at [591, 265] on div at bounding box center [584, 240] width 138 height 101
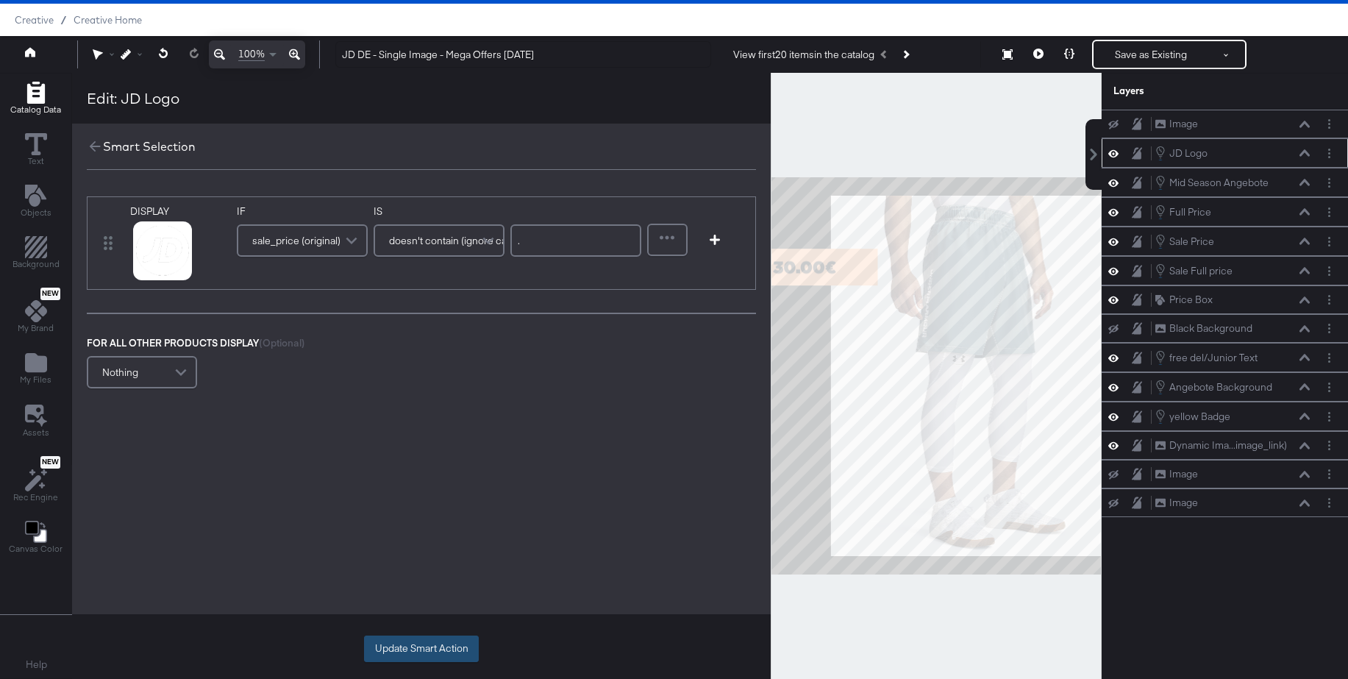
click at [390, 646] on button "Update Smart Action" at bounding box center [421, 648] width 115 height 26
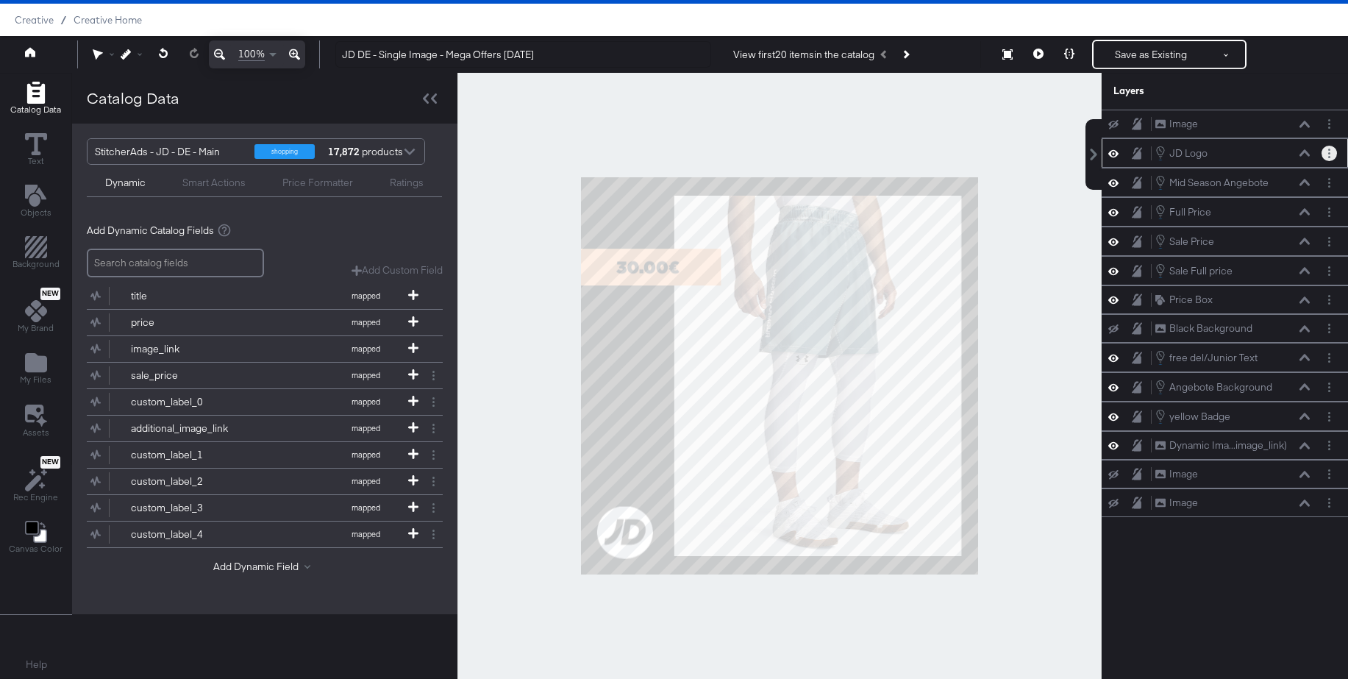
click at [1333, 153] on button "Layer Options" at bounding box center [1329, 153] width 15 height 15
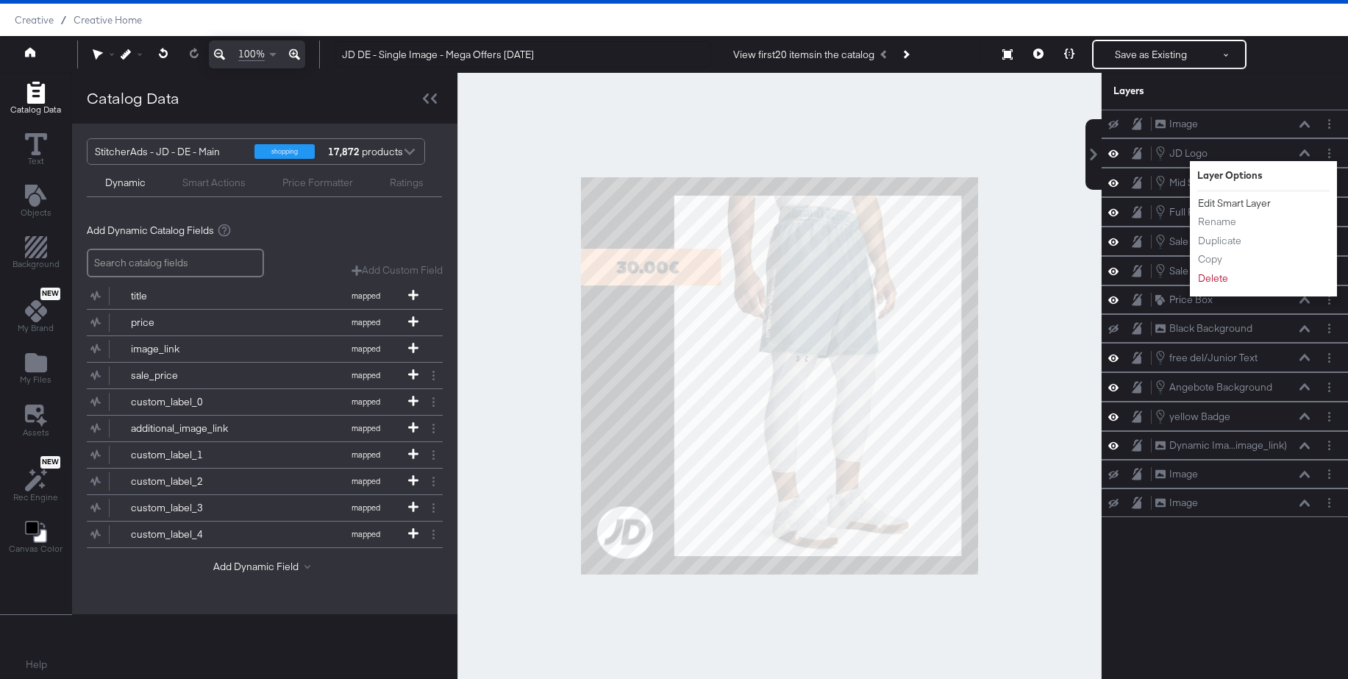
click at [1256, 202] on button "Edit Smart Layer" at bounding box center [1234, 203] width 74 height 15
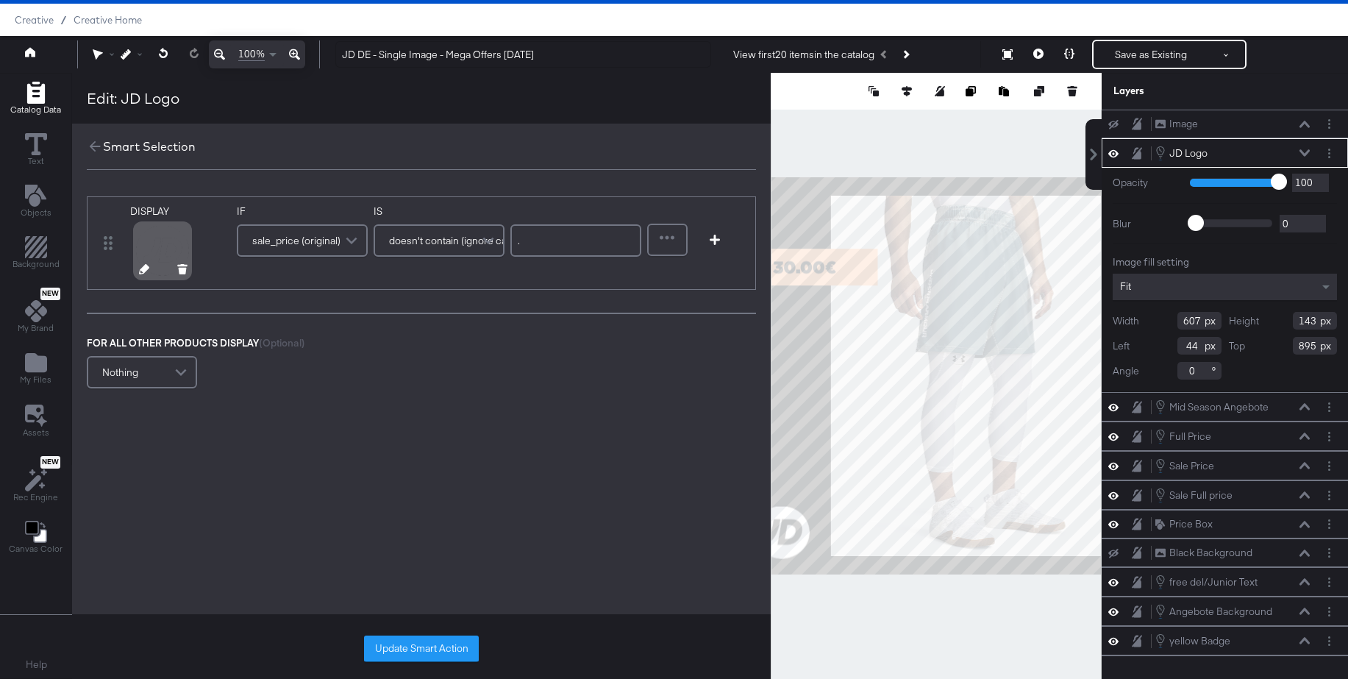
click at [139, 267] on icon at bounding box center [144, 269] width 10 height 10
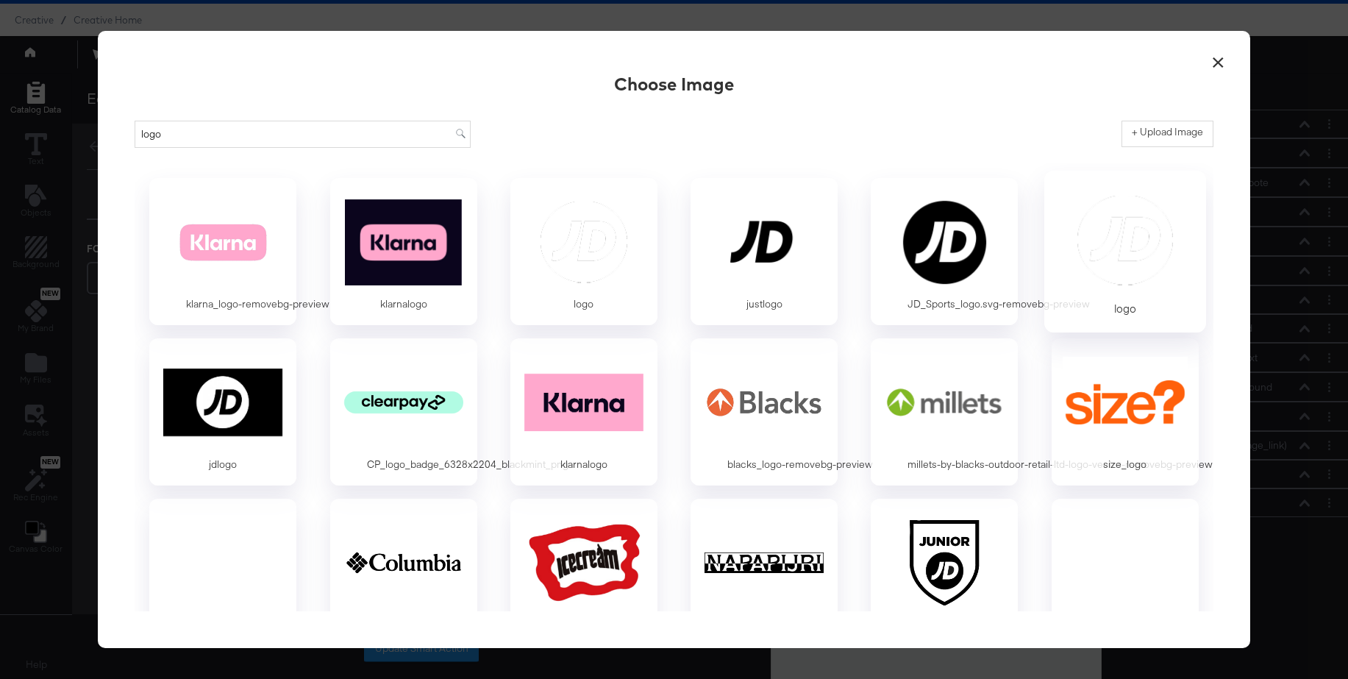
type input "logo"
click at [1102, 239] on div at bounding box center [1125, 240] width 138 height 101
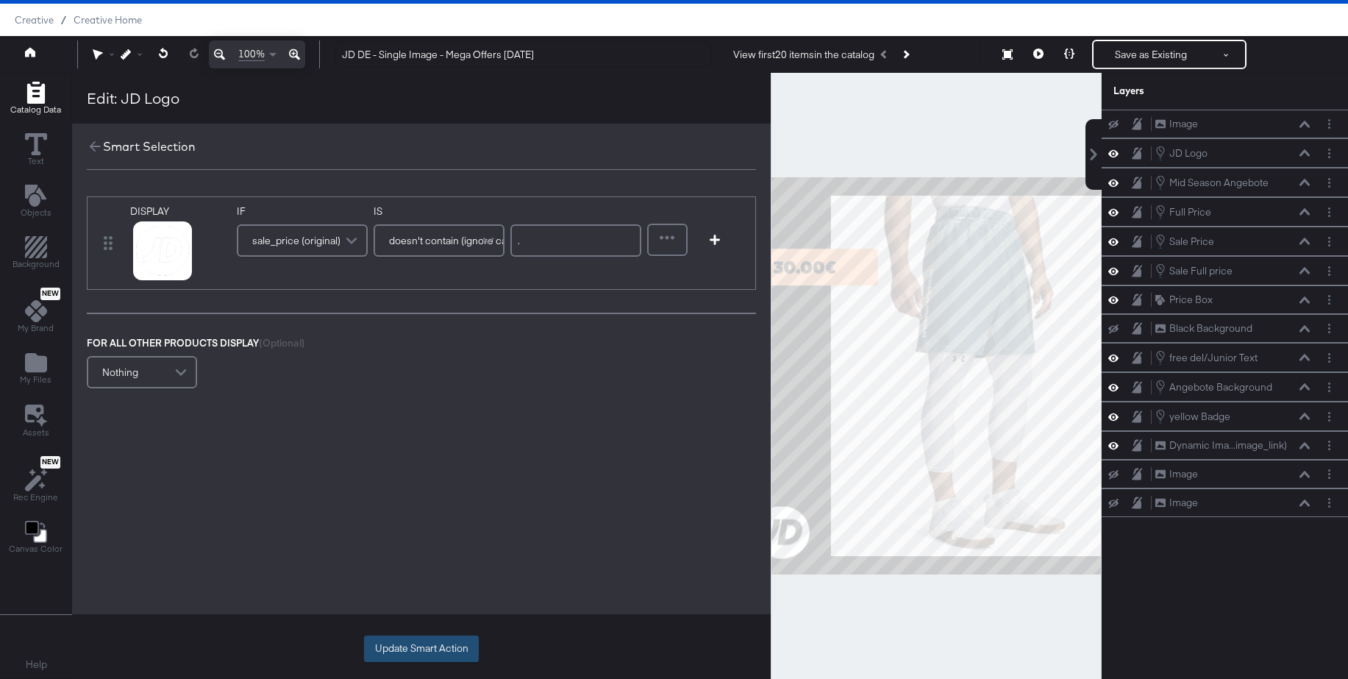
click at [401, 646] on button "Update Smart Action" at bounding box center [421, 648] width 115 height 26
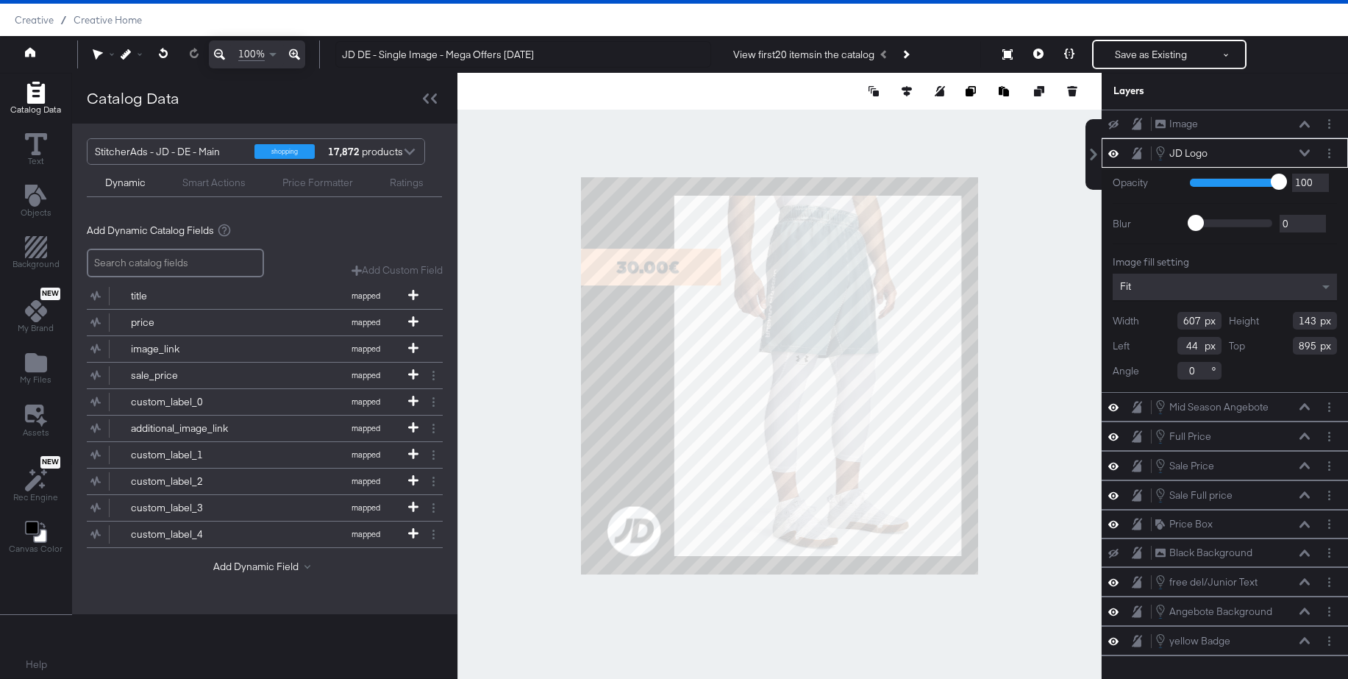
type input "577"
type input "136"
type input "74"
type input "507"
type input "119"
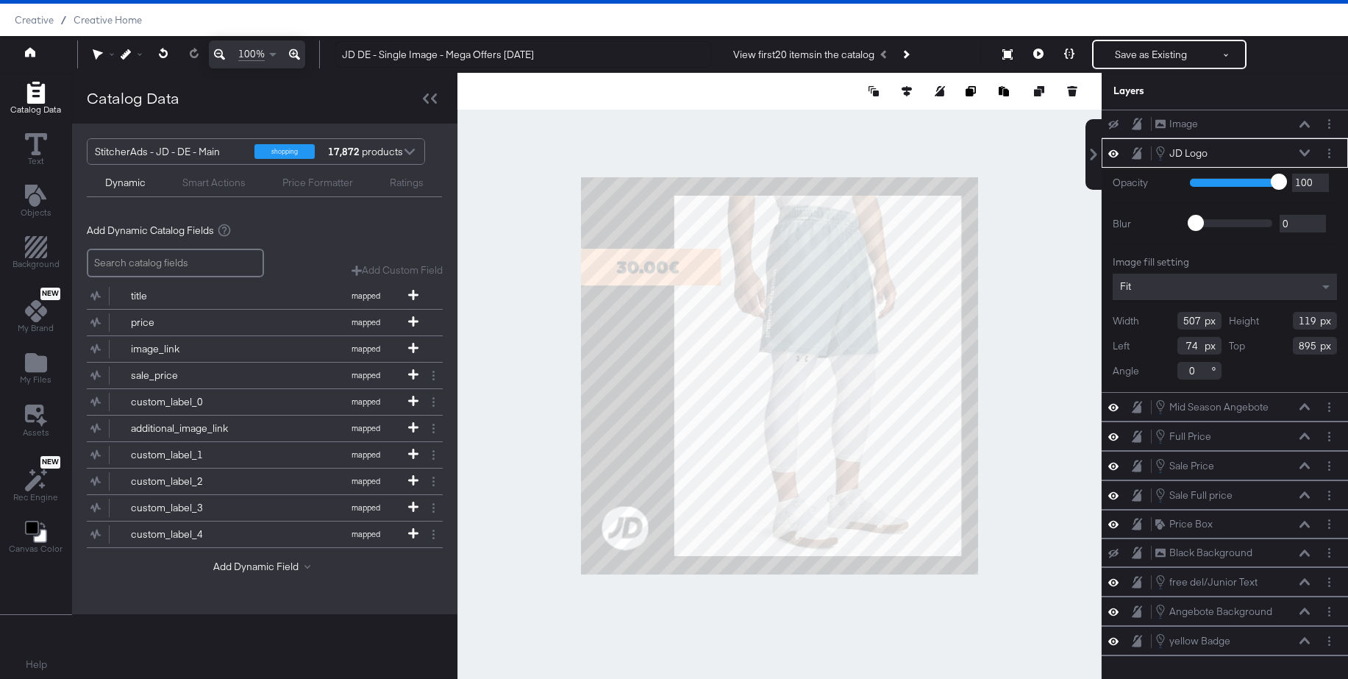
type input "57"
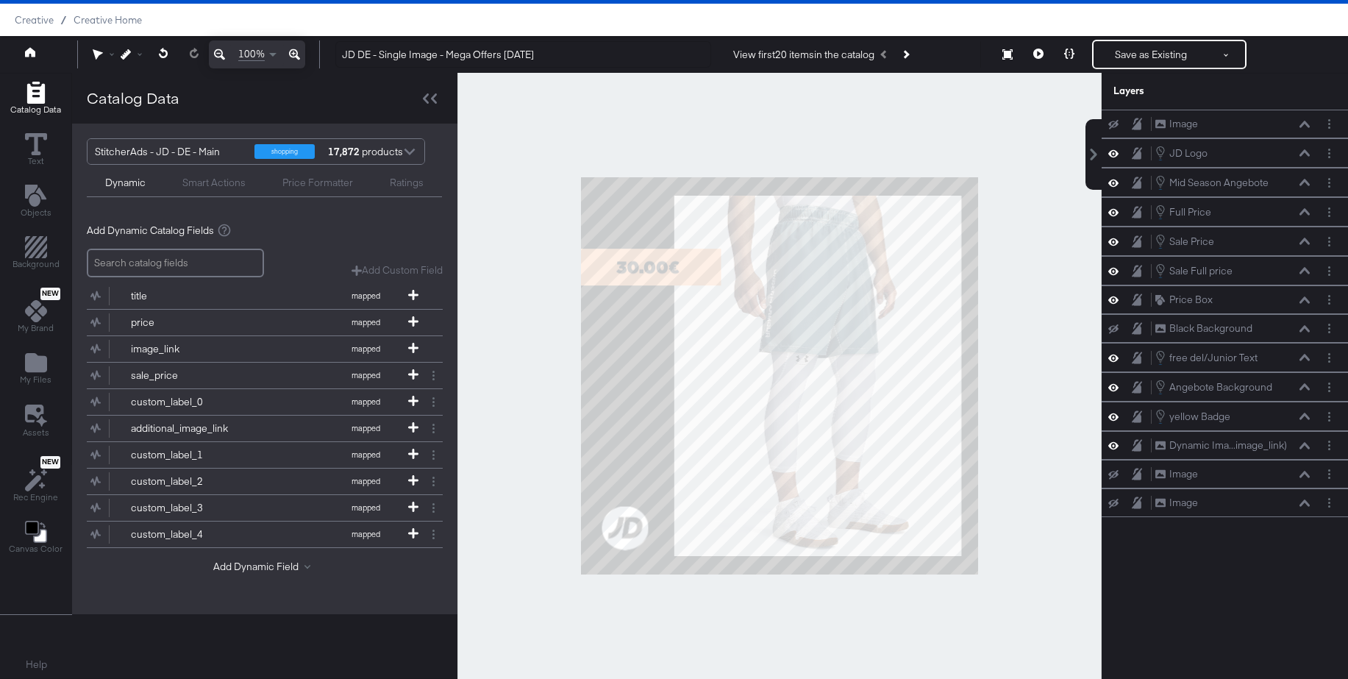
click at [1027, 398] on div at bounding box center [779, 376] width 644 height 606
click at [910, 54] on icon "Next Product" at bounding box center [906, 54] width 8 height 8
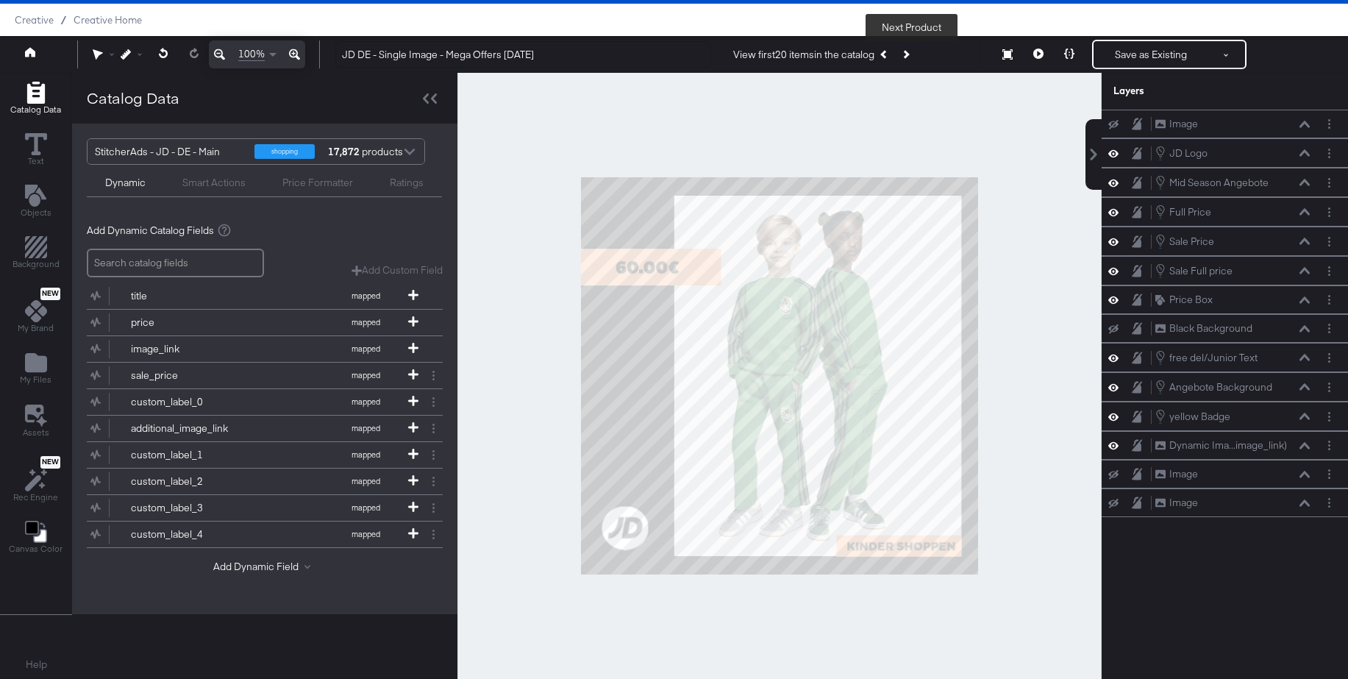
click at [910, 54] on icon "Next Product" at bounding box center [906, 54] width 8 height 8
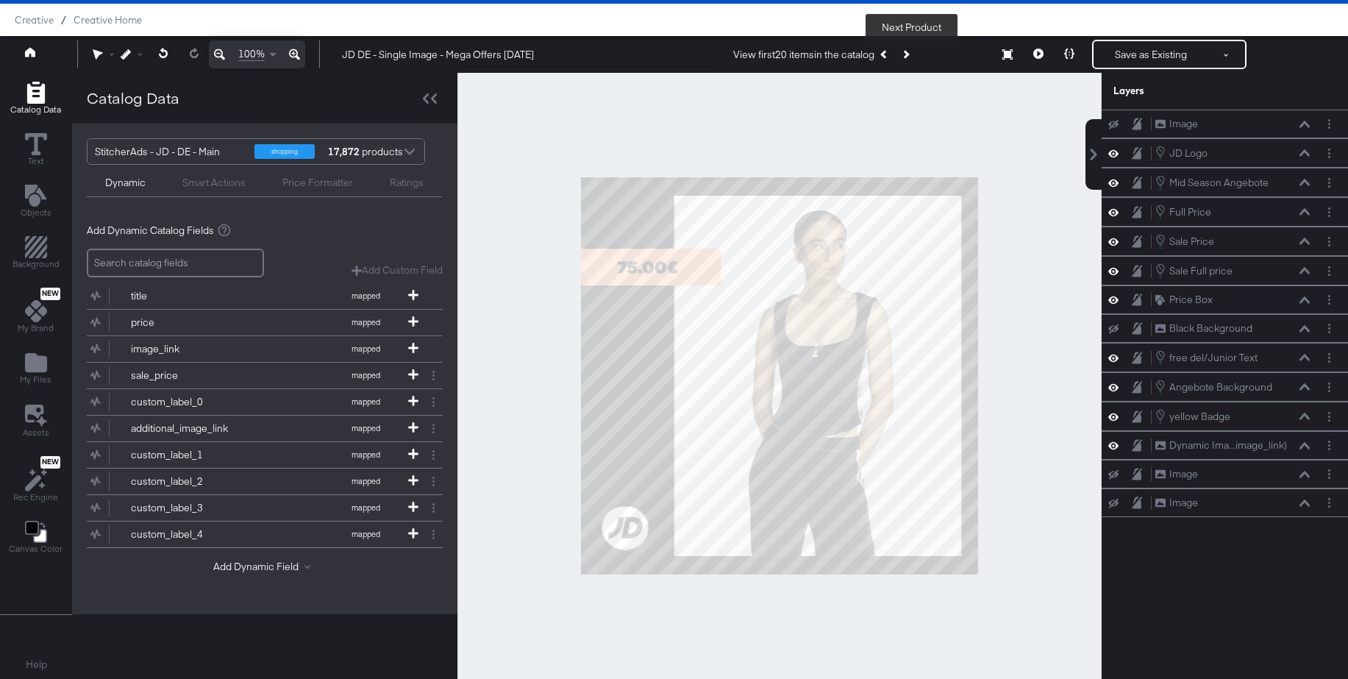
click at [910, 54] on icon "Next Product" at bounding box center [906, 54] width 8 height 8
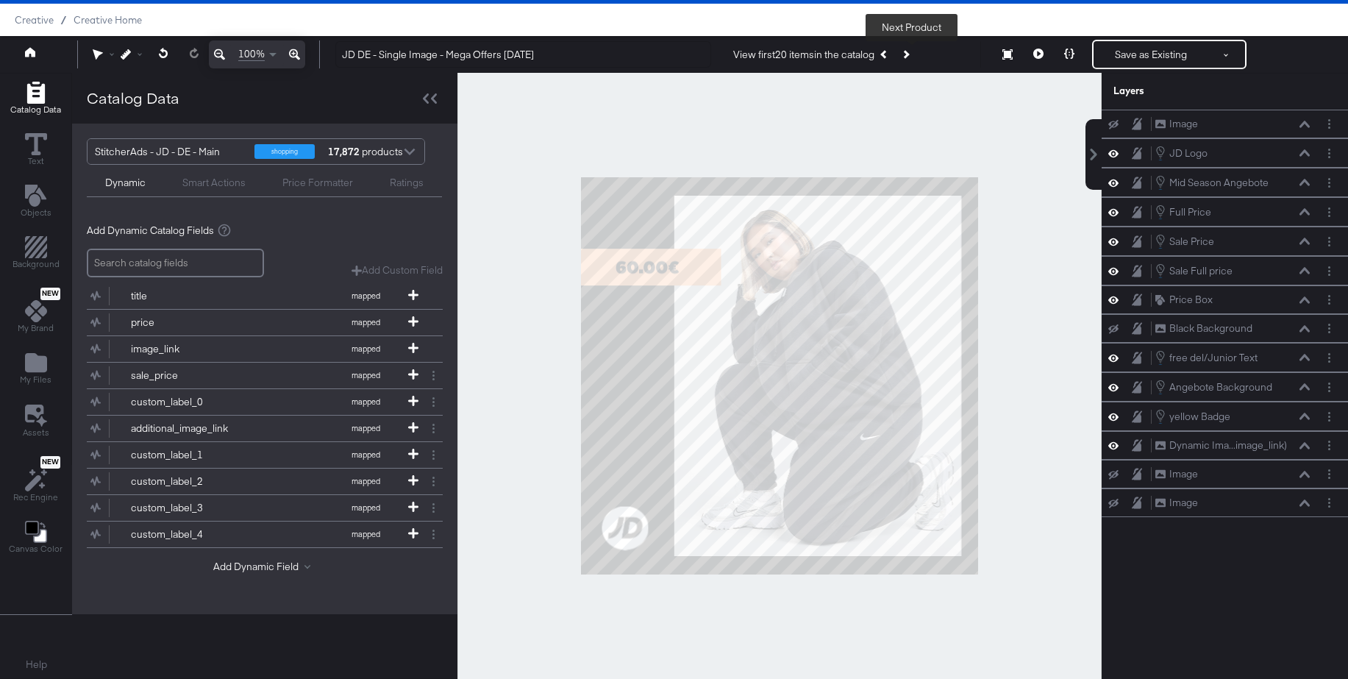
click at [910, 54] on icon "Next Product" at bounding box center [906, 54] width 8 height 8
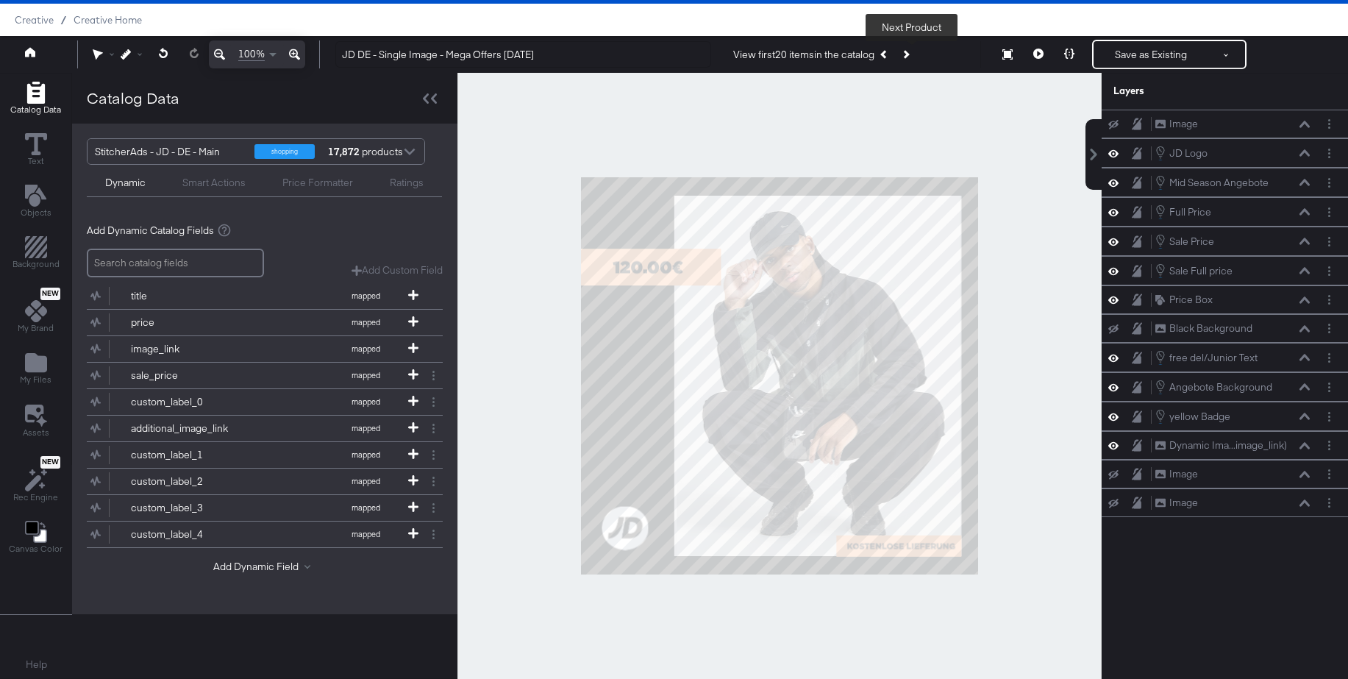
click at [910, 54] on icon "Next Product" at bounding box center [906, 54] width 8 height 8
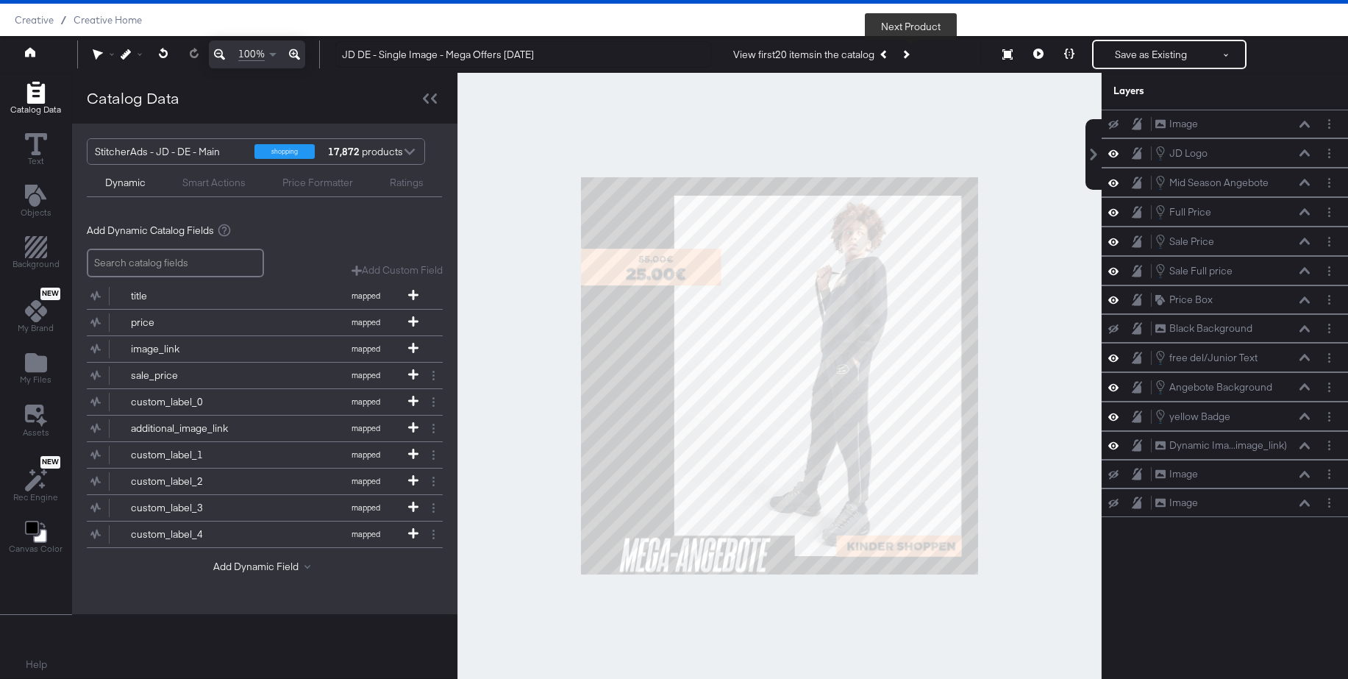
click at [910, 52] on icon "Next Product" at bounding box center [906, 54] width 8 height 8
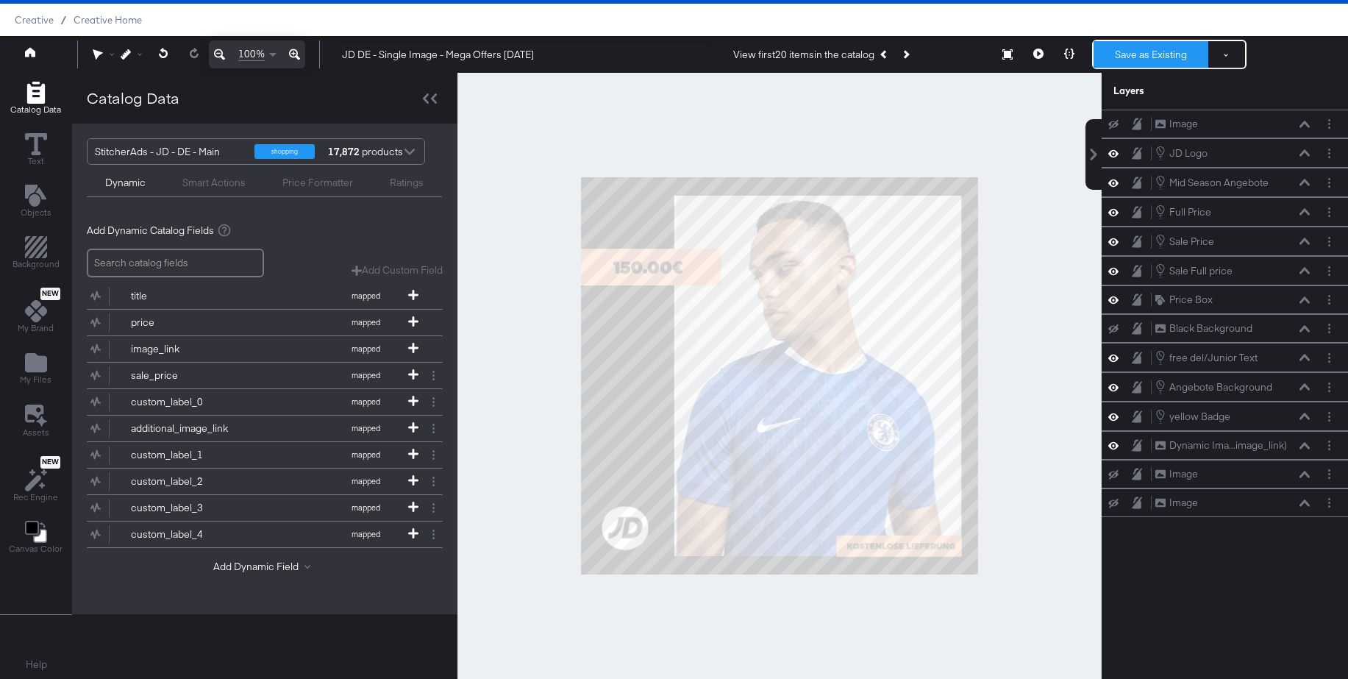
click at [1144, 57] on button "Save as Existing" at bounding box center [1151, 54] width 115 height 26
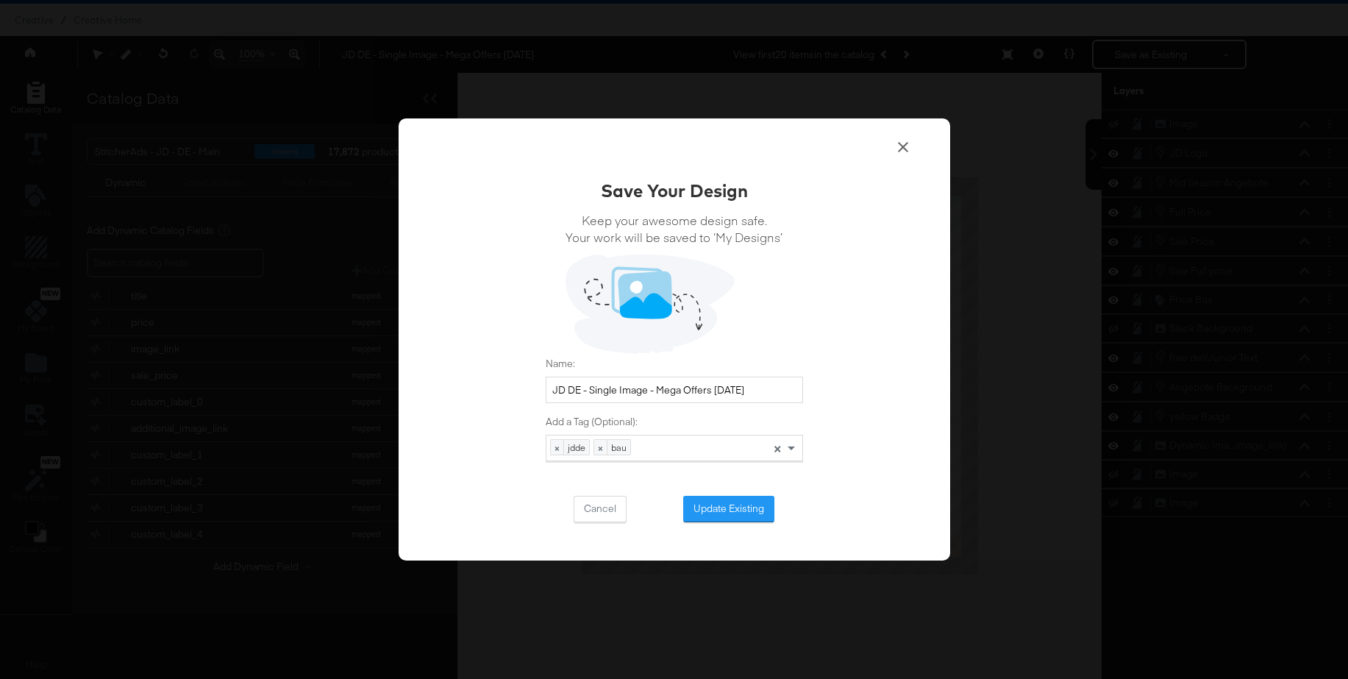
click at [727, 506] on button "Update Existing" at bounding box center [728, 509] width 91 height 26
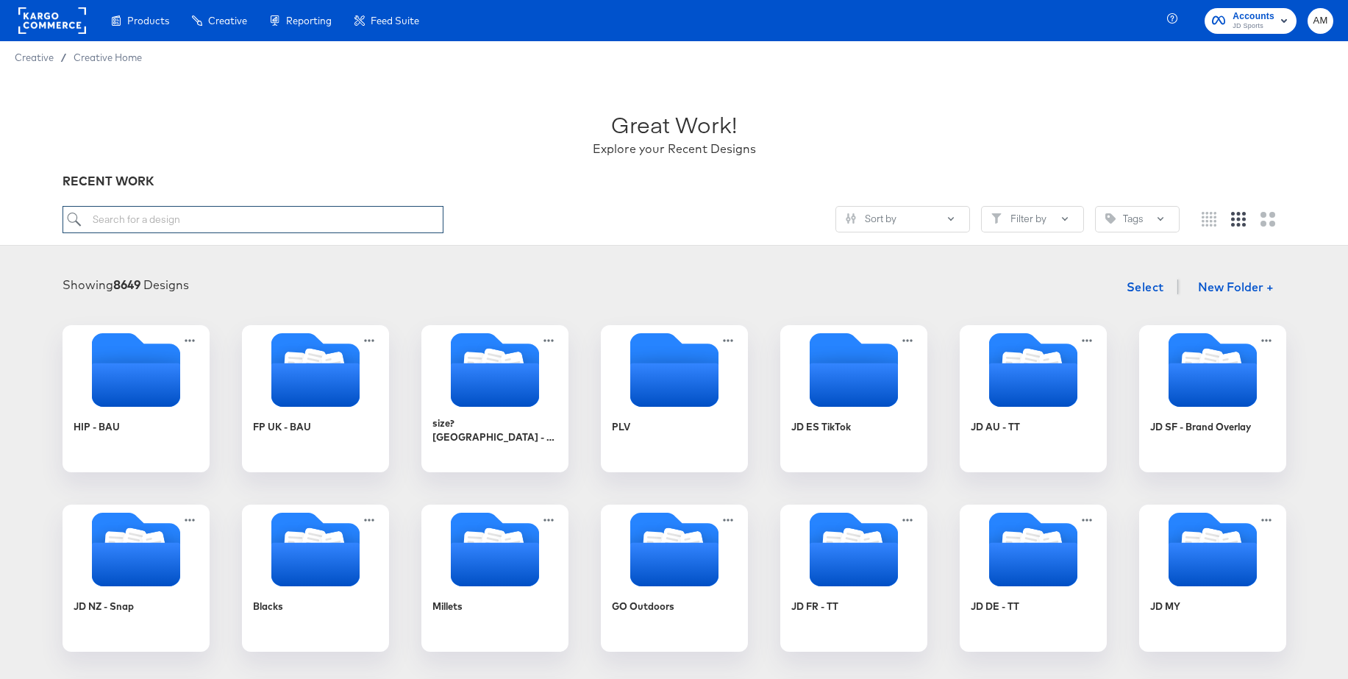
click at [196, 218] on input "search" at bounding box center [253, 219] width 381 height 27
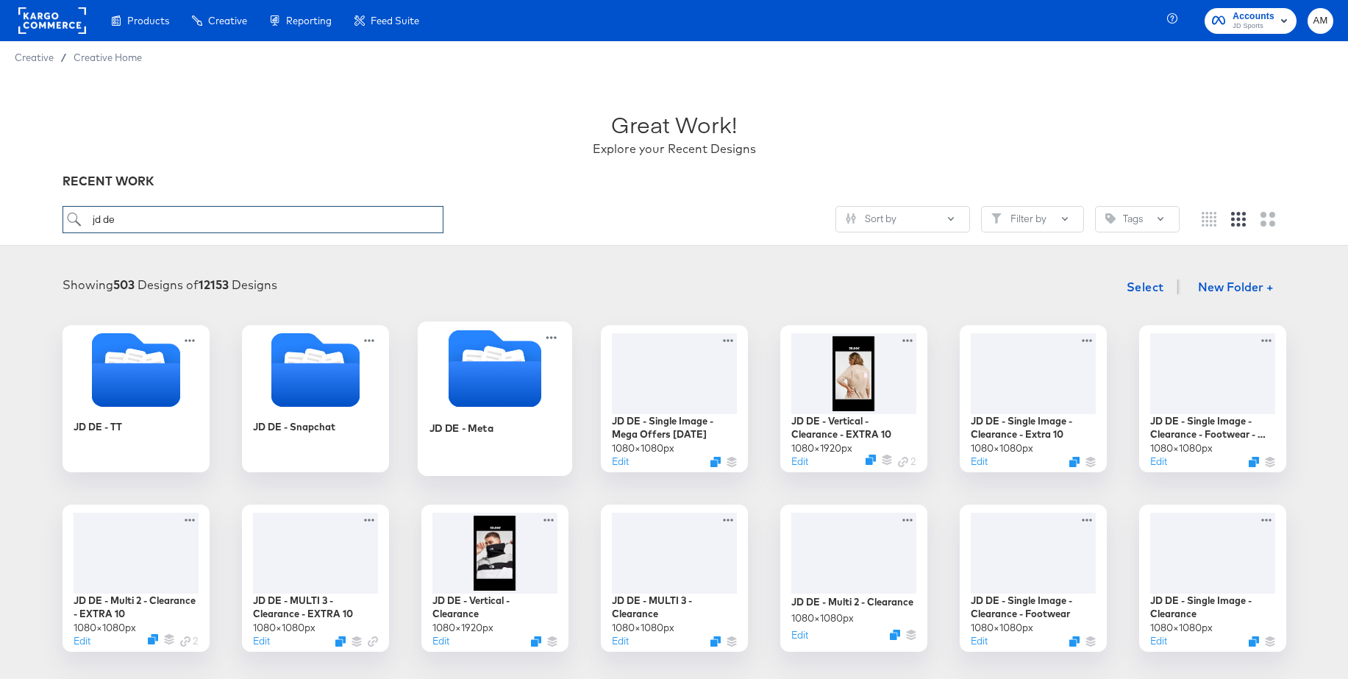
type input "jd de"
click at [497, 370] on icon "Folder" at bounding box center [494, 384] width 93 height 46
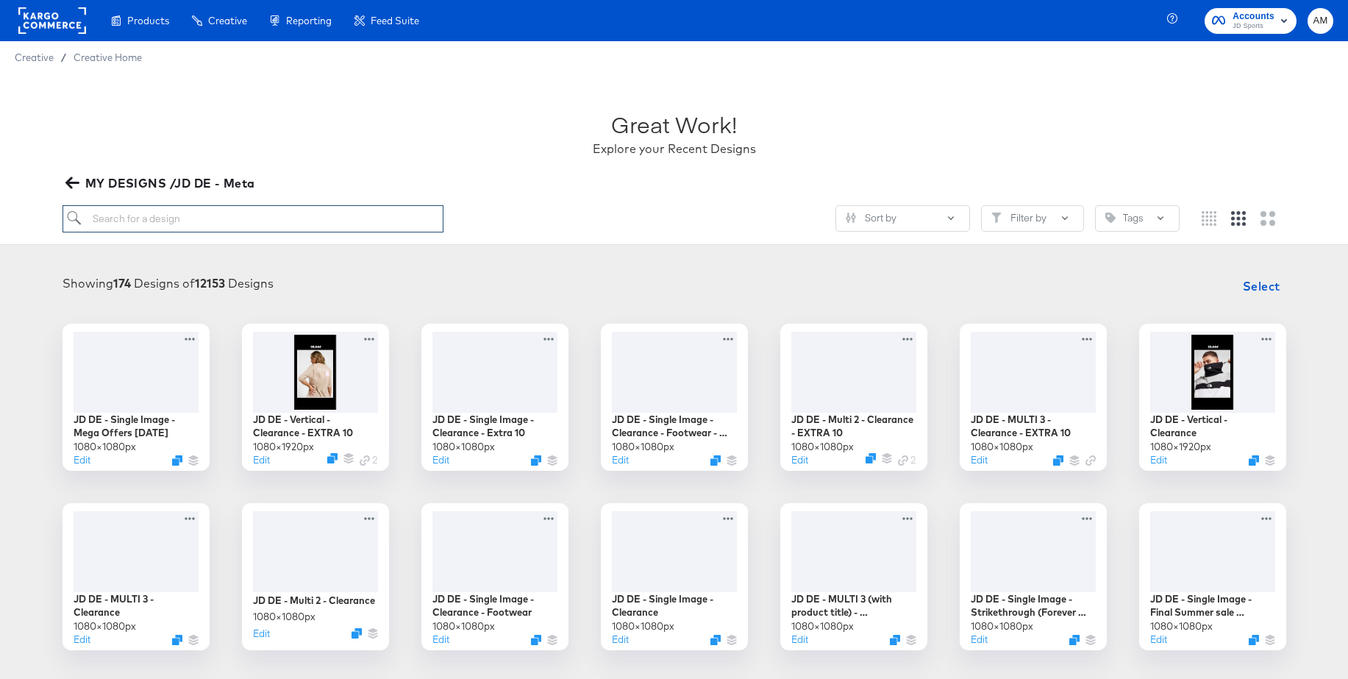
click at [206, 215] on input "search" at bounding box center [253, 218] width 381 height 27
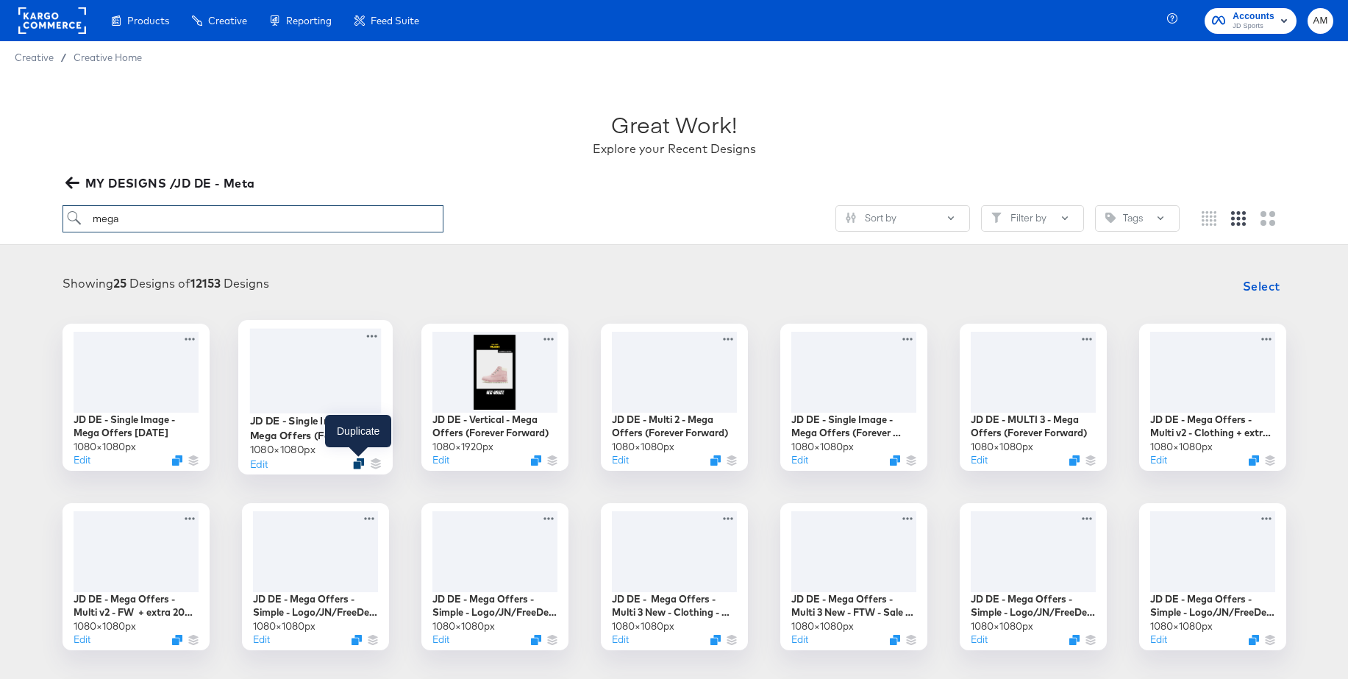
type input "mega"
click at [357, 466] on icon "Duplicate" at bounding box center [358, 462] width 11 height 11
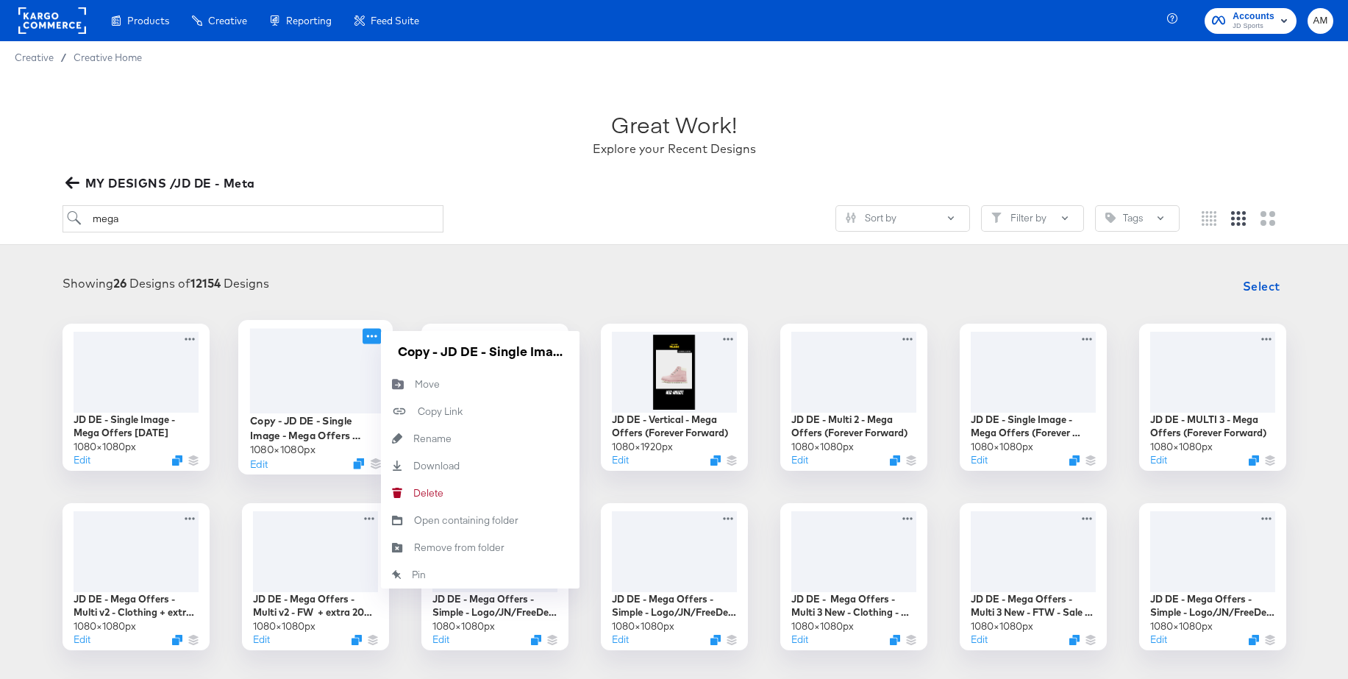
click at [370, 338] on icon at bounding box center [372, 335] width 18 height 15
drag, startPoint x: 442, startPoint y: 354, endPoint x: 346, endPoint y: 358, distance: 96.4
click at [343, 357] on div "Copy - JD DE - Single Image - Mega Offers (Forever Forward - Footwear) 1080 × 1…" at bounding box center [315, 397] width 147 height 147
drag, startPoint x: 473, startPoint y: 355, endPoint x: 375, endPoint y: 352, distance: 97.9
click at [375, 352] on div "Copy - 1080 × 1080 px Edit Copy - Move Move Copy Link Copied! Rename Rename Dow…" at bounding box center [315, 397] width 147 height 147
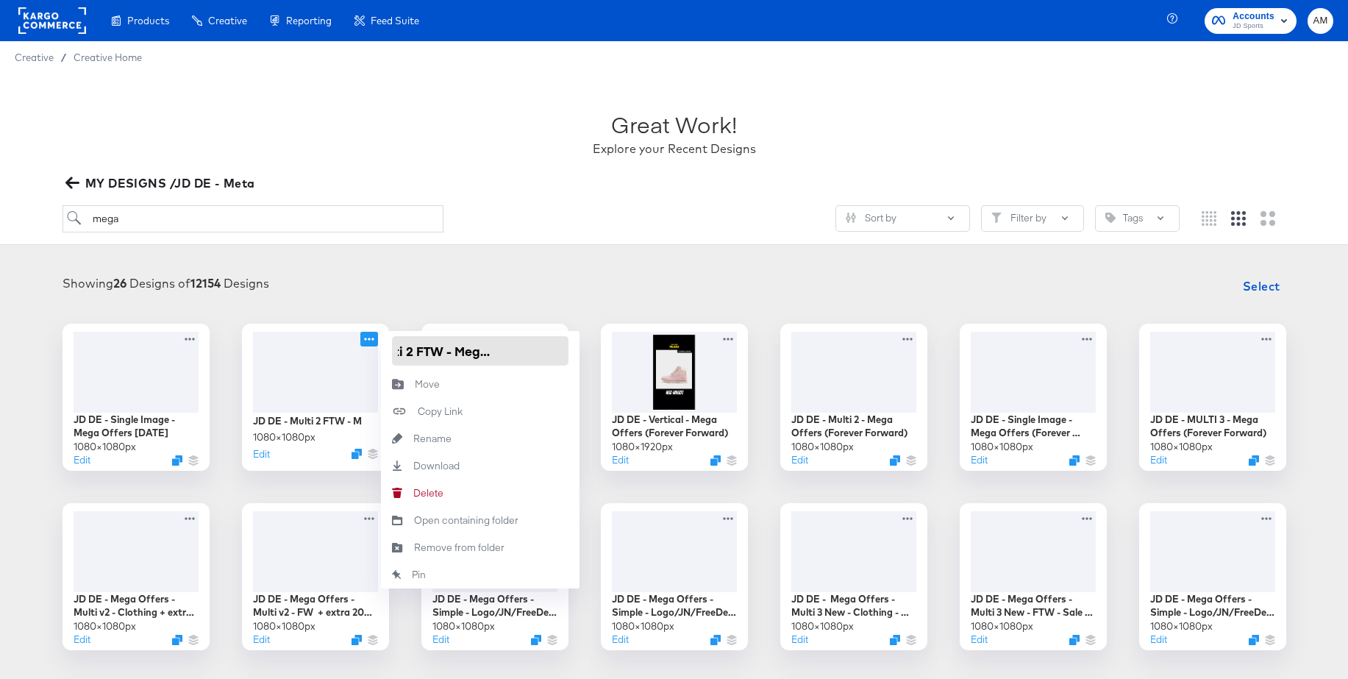
type input "JD DE - Multi 2 FTW - Mega Offers [DATE]"
click at [509, 246] on article "Great Work! Explore your Recent Designs MY DESIGNS /JD DE - Meta mega Sort by F…" at bounding box center [674, 577] width 1348 height 1006
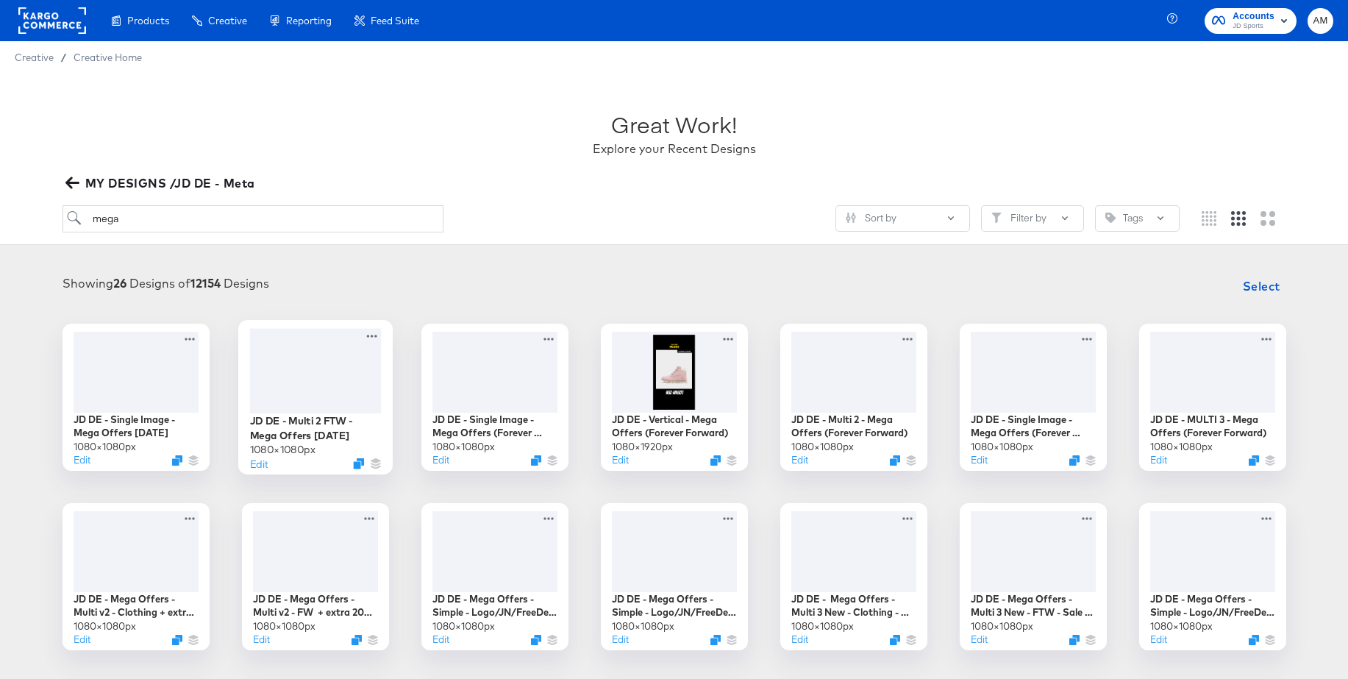
click at [312, 365] on div at bounding box center [315, 370] width 132 height 85
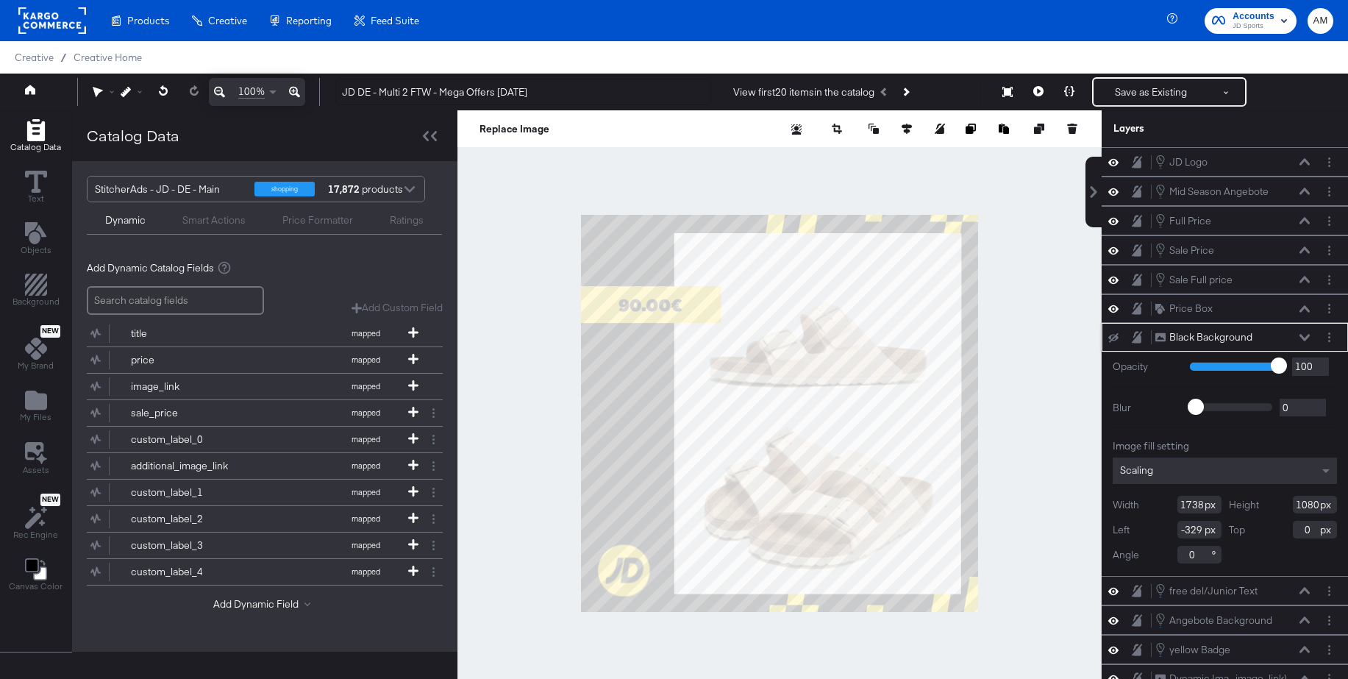
click at [1305, 335] on icon at bounding box center [1304, 337] width 10 height 7
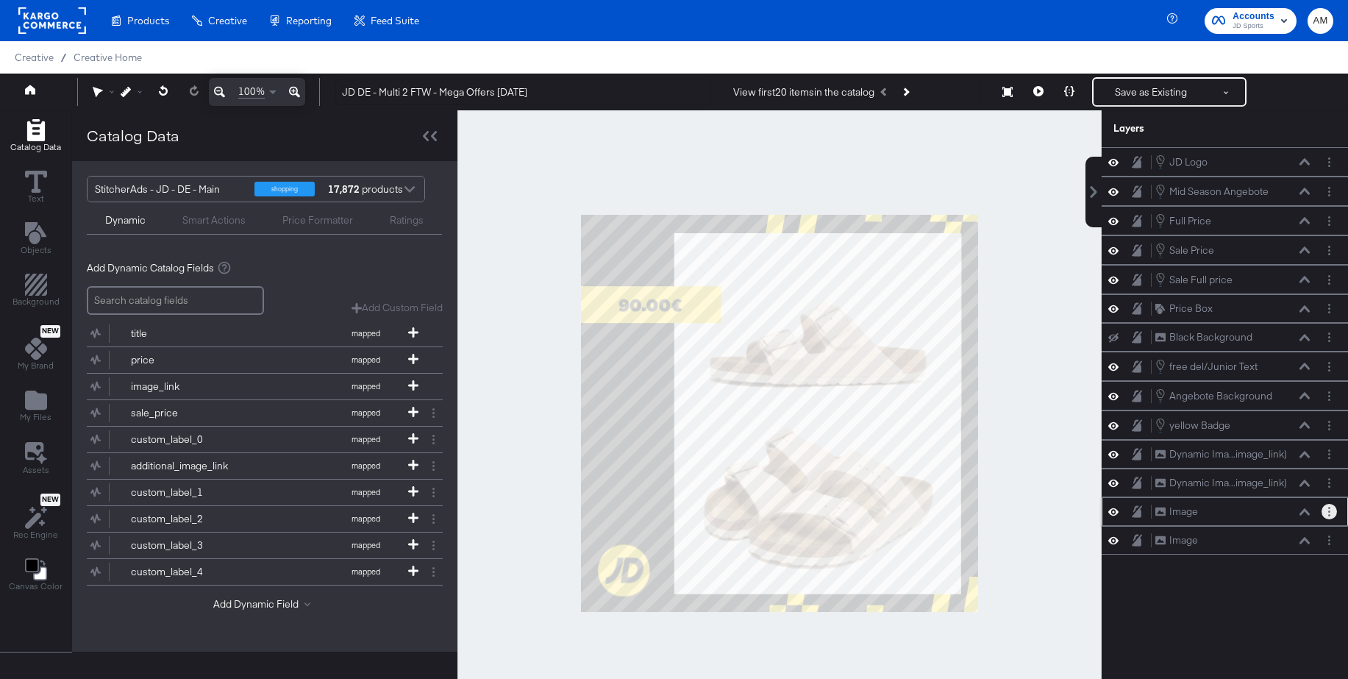
click at [1330, 516] on button "Layer Options" at bounding box center [1329, 511] width 15 height 15
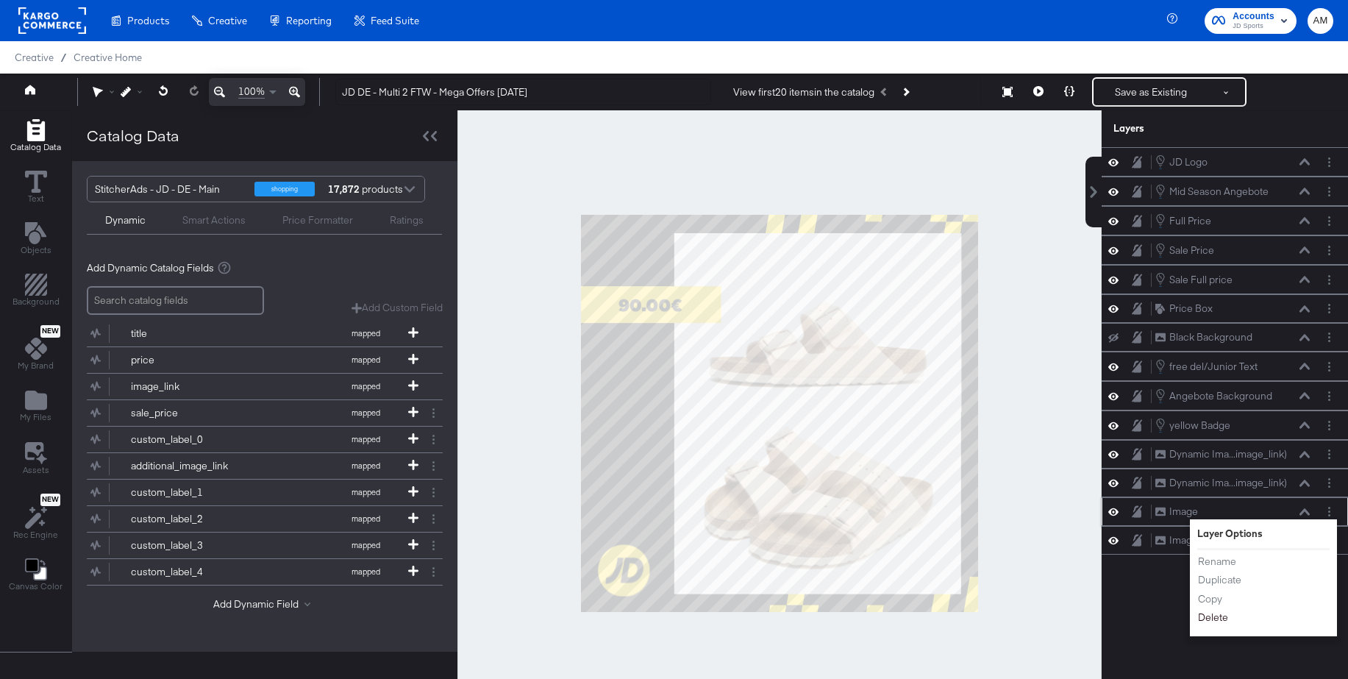
click at [1210, 618] on button "Delete" at bounding box center [1213, 617] width 32 height 15
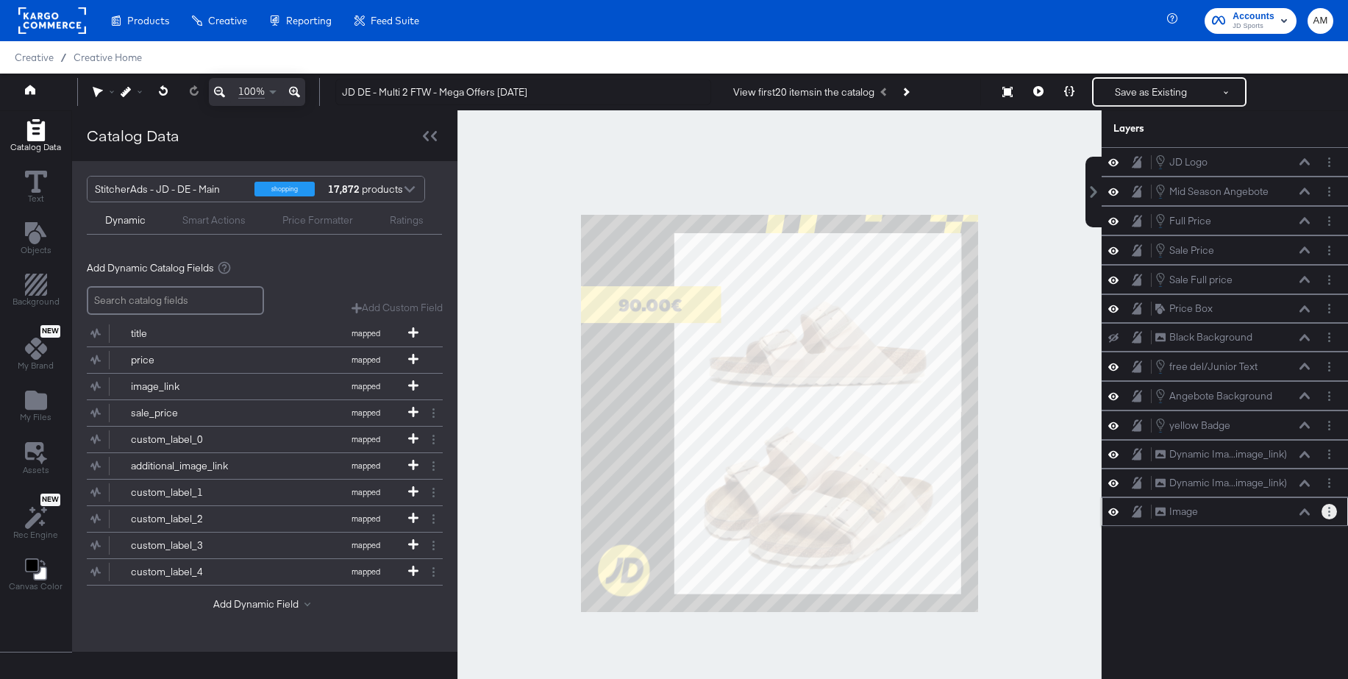
click at [1331, 514] on button "Layer Options" at bounding box center [1329, 511] width 15 height 15
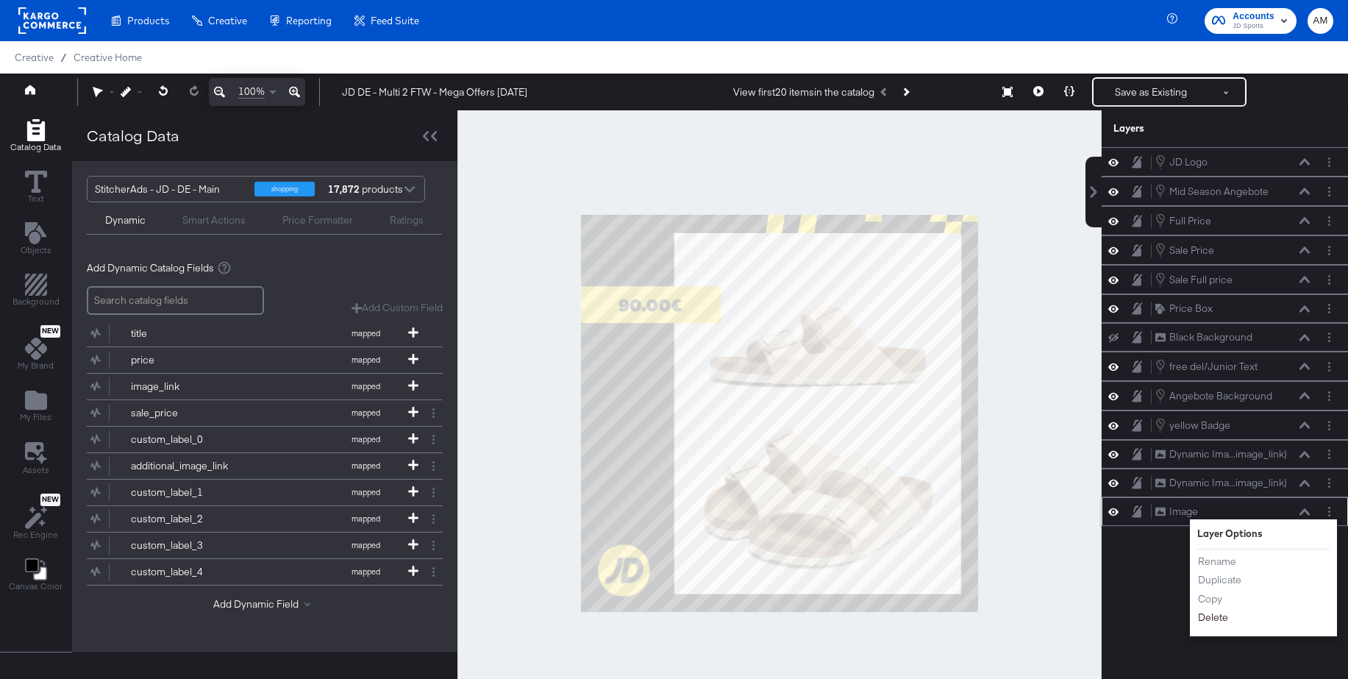
click at [1214, 619] on button "Delete" at bounding box center [1213, 617] width 32 height 15
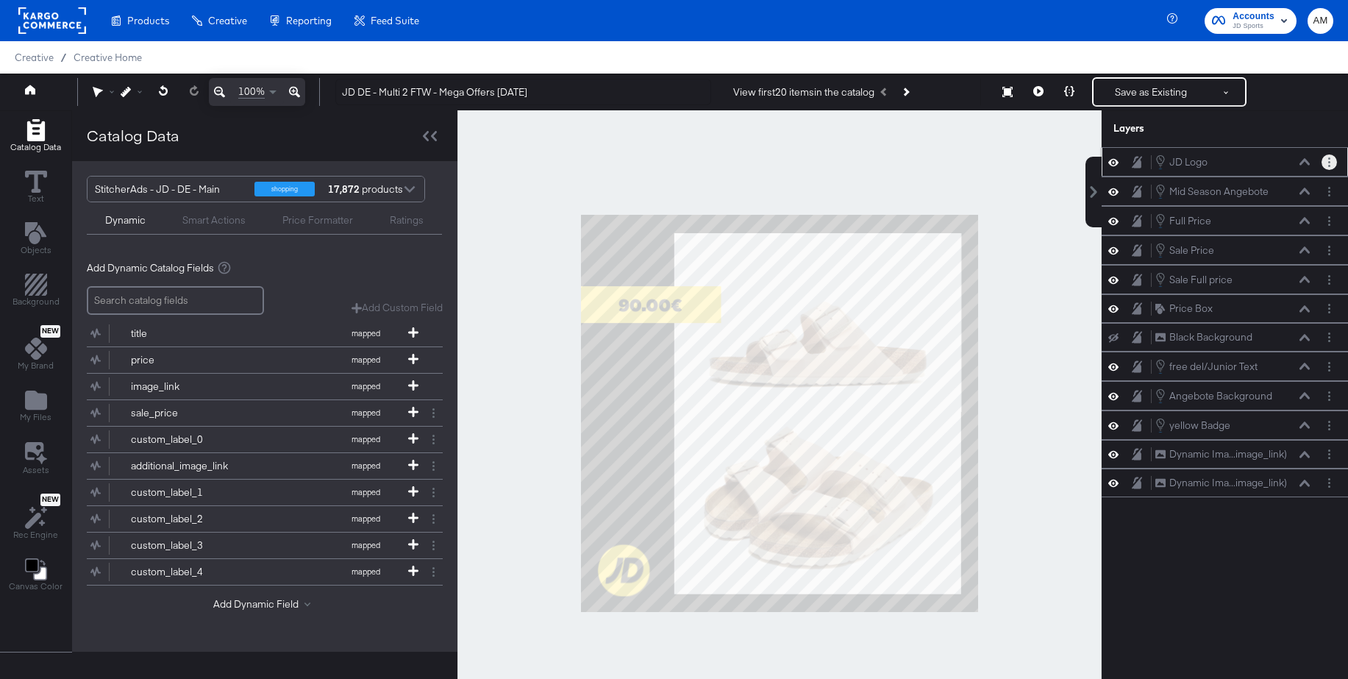
click at [1333, 160] on button "Layer Options" at bounding box center [1329, 161] width 15 height 15
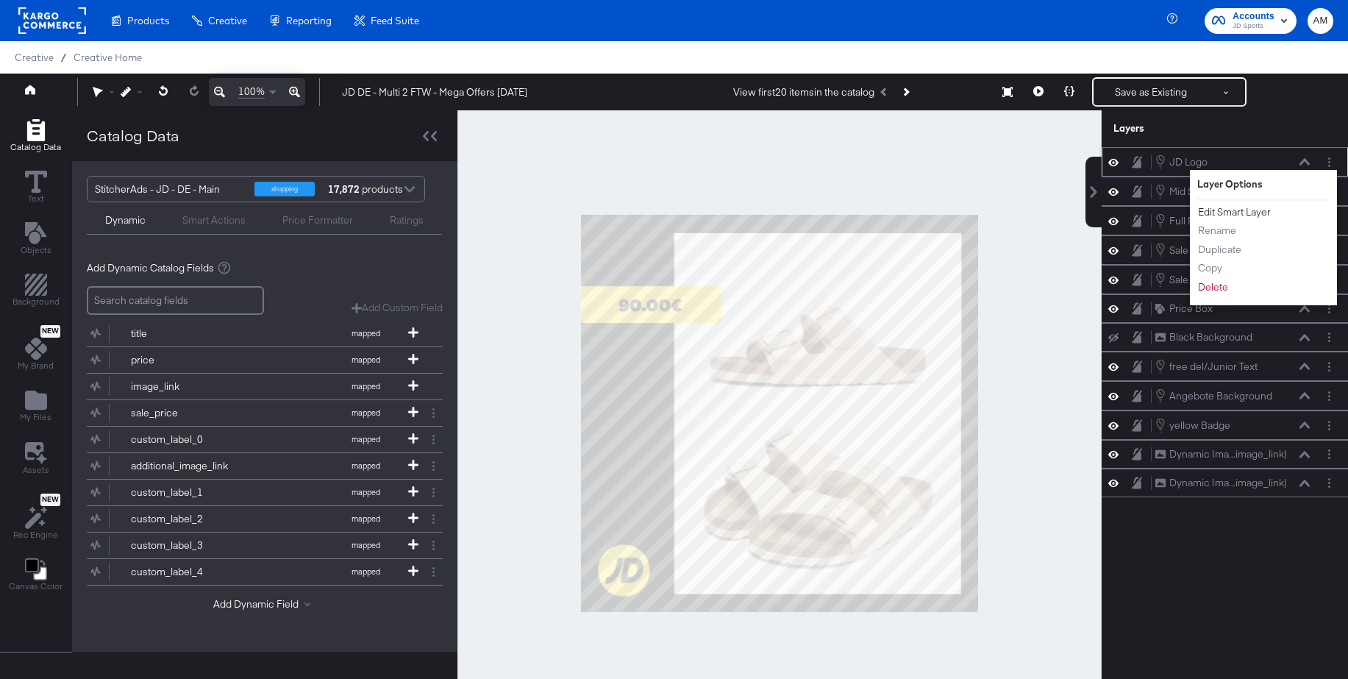
click at [1237, 213] on button "Edit Smart Layer" at bounding box center [1234, 211] width 74 height 15
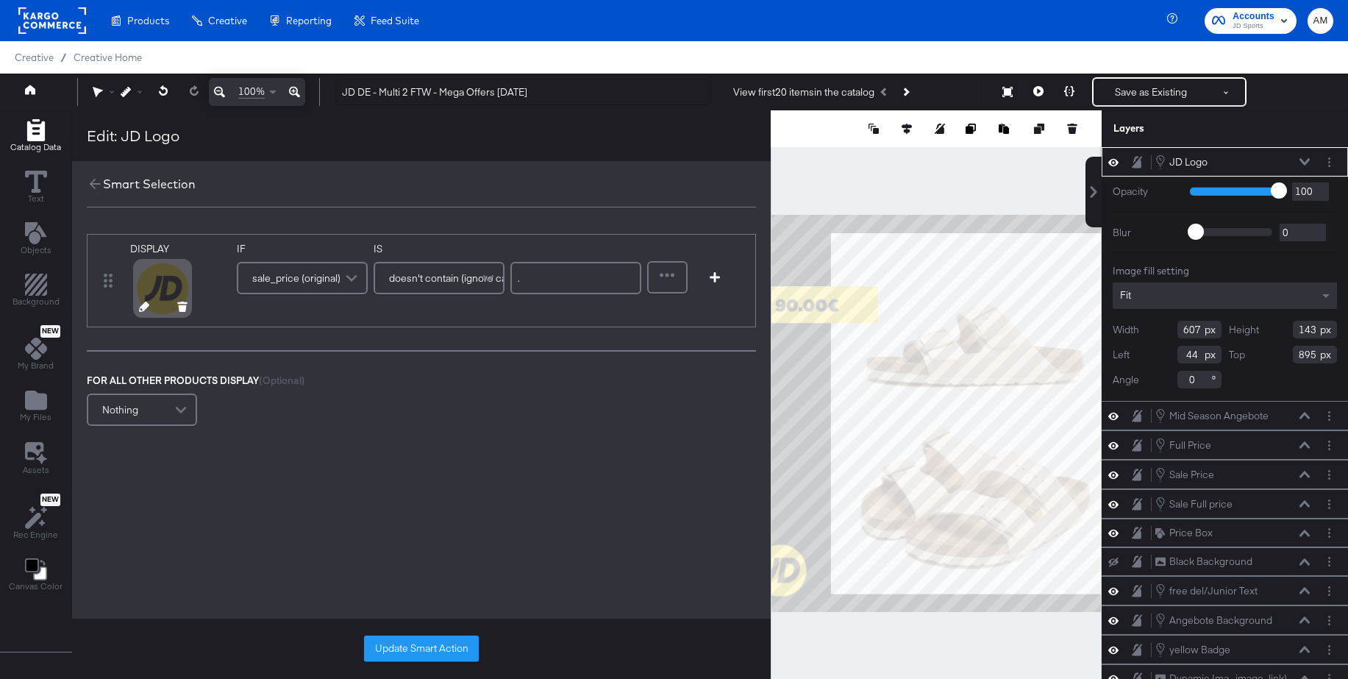
click at [141, 302] on icon at bounding box center [144, 307] width 10 height 10
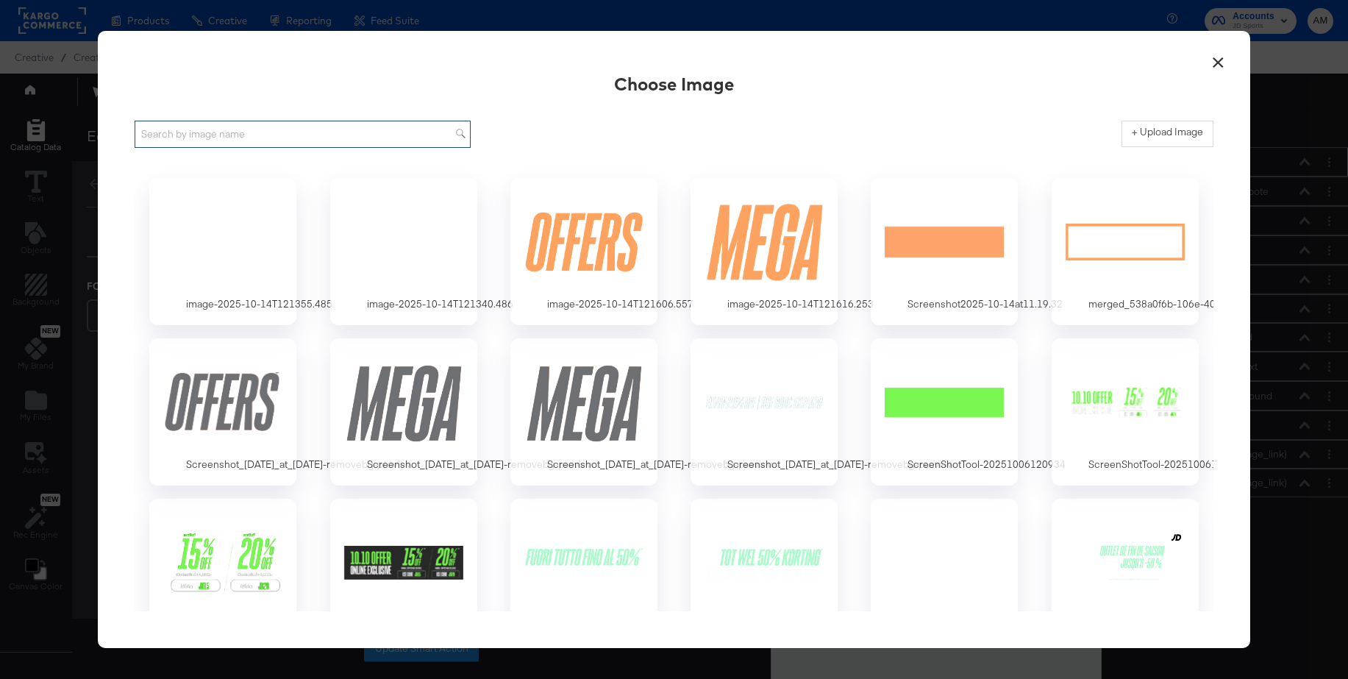
click at [273, 132] on input "text" at bounding box center [303, 134] width 336 height 27
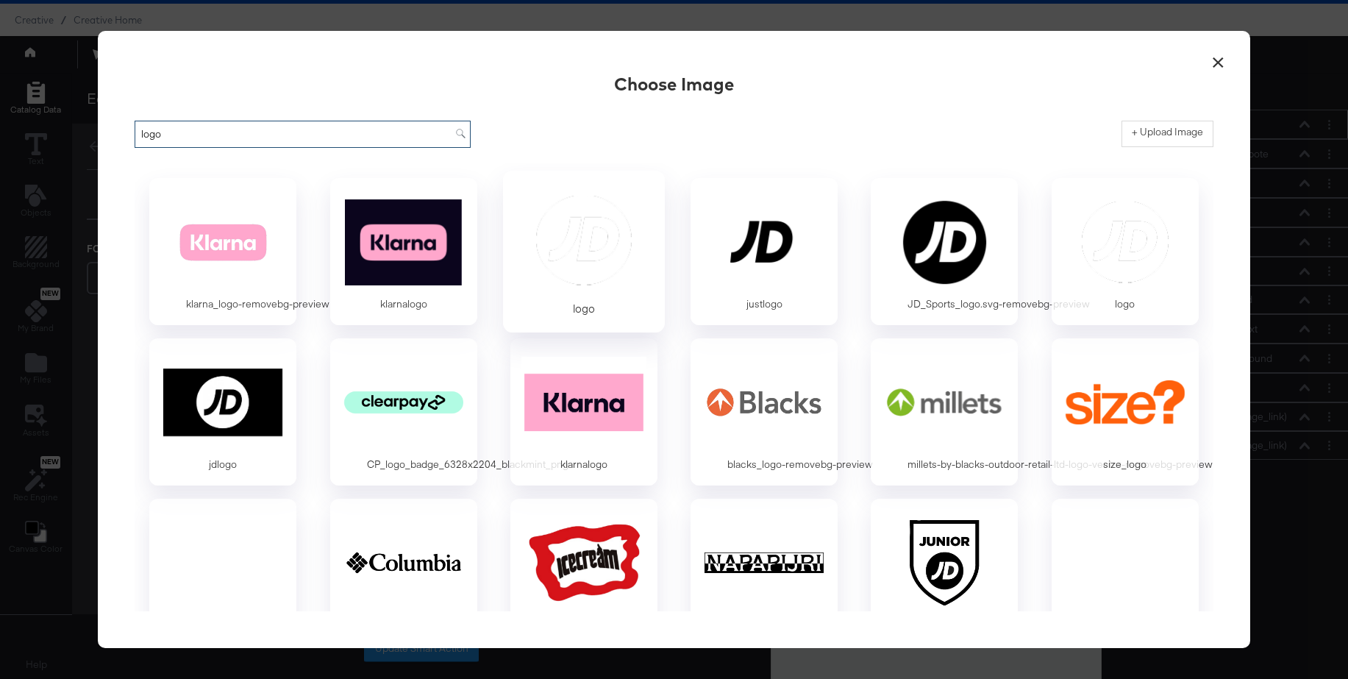
type input "logo"
click at [558, 254] on div at bounding box center [584, 240] width 138 height 101
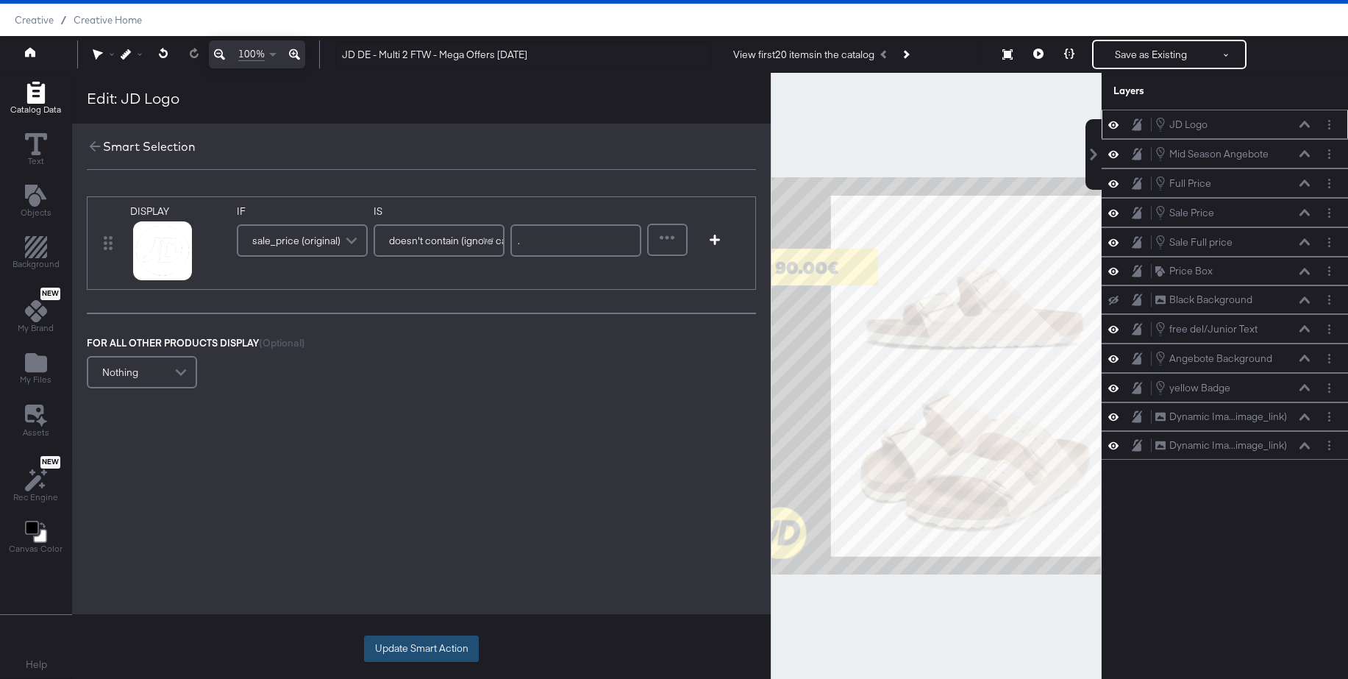
click at [444, 656] on button "Update Smart Action" at bounding box center [421, 648] width 115 height 26
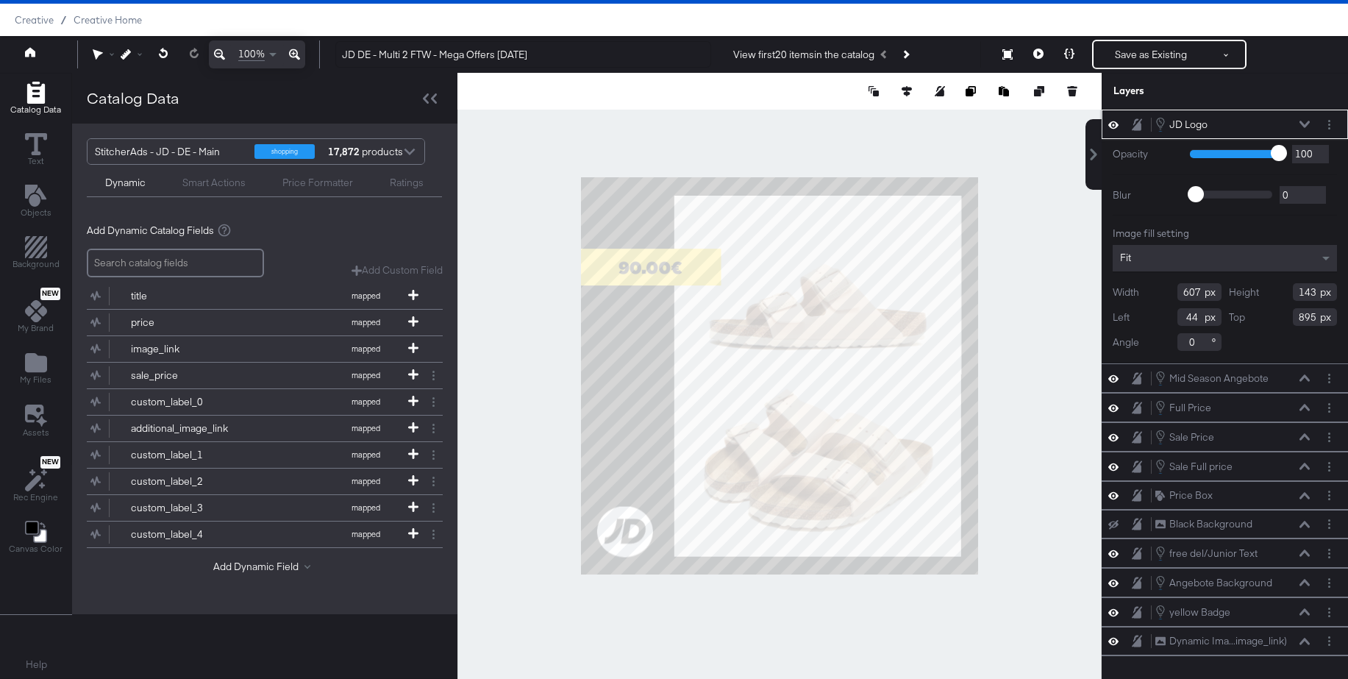
type input "139"
type input "557"
type input "128"
click at [1308, 120] on button at bounding box center [1305, 124] width 12 height 9
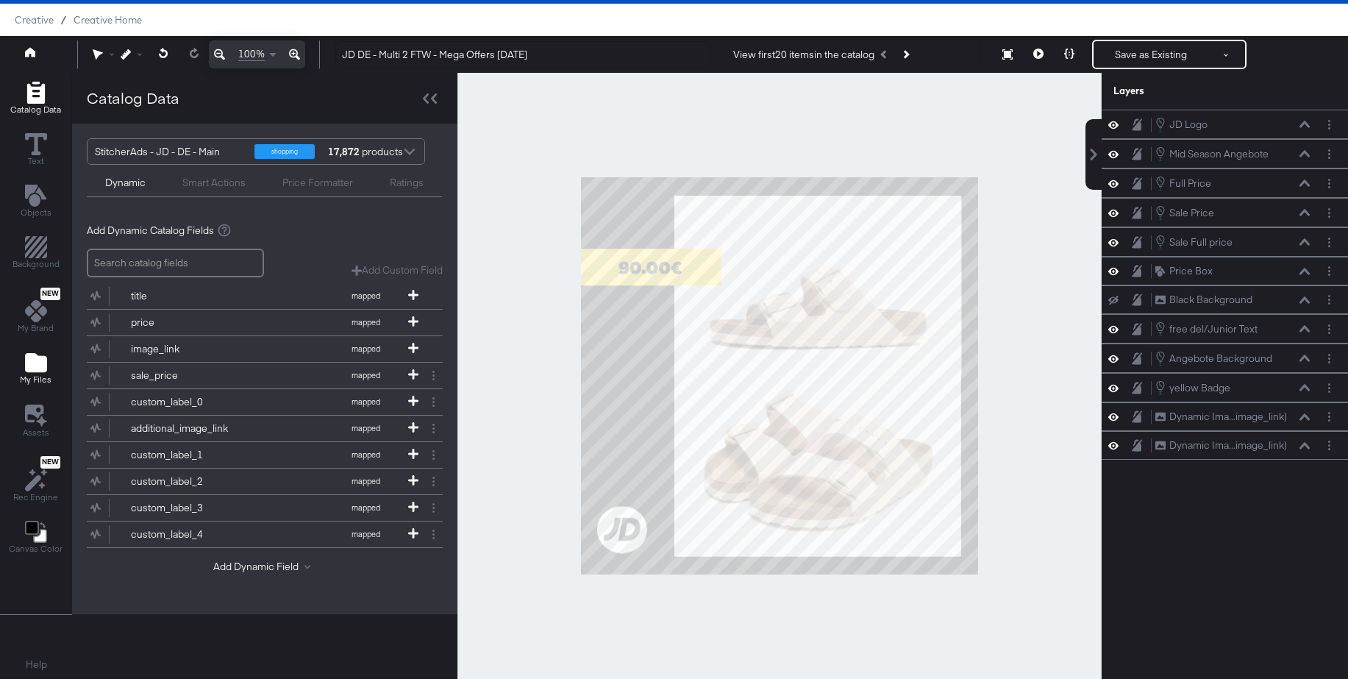
click at [38, 361] on icon "Add Files" at bounding box center [36, 362] width 22 height 19
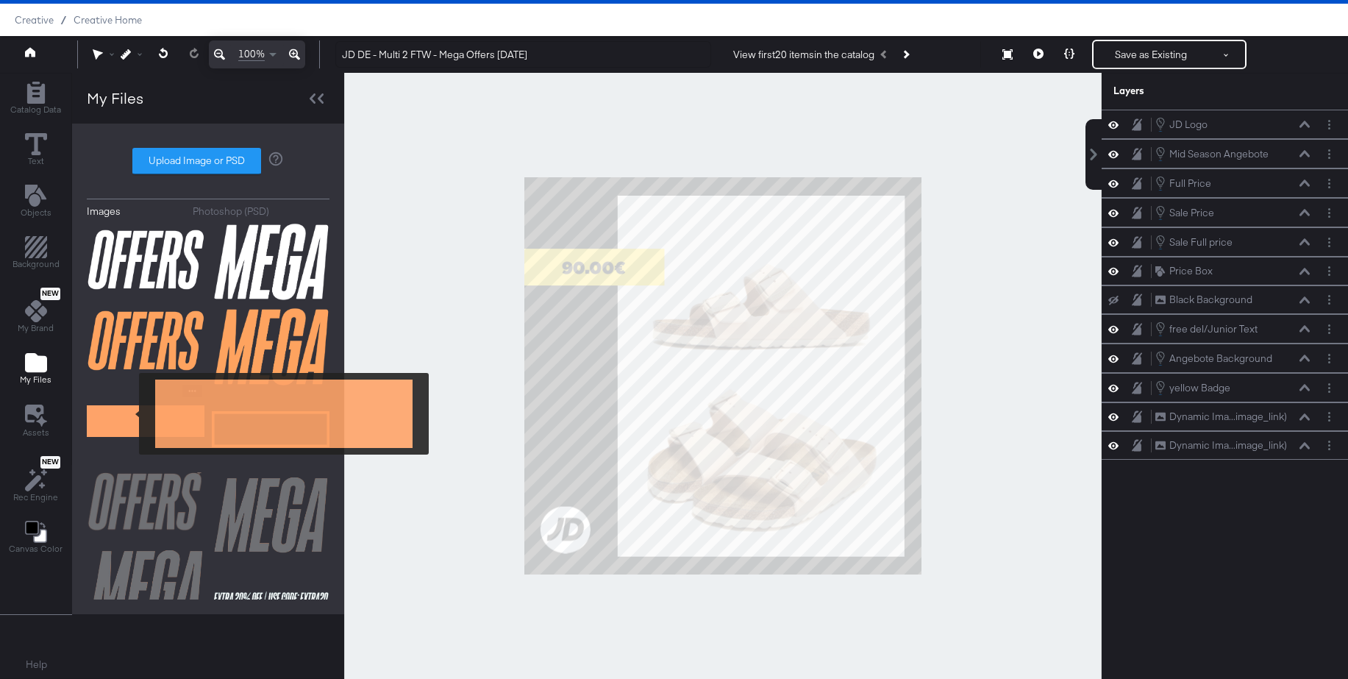
click at [129, 413] on img at bounding box center [146, 422] width 118 height 74
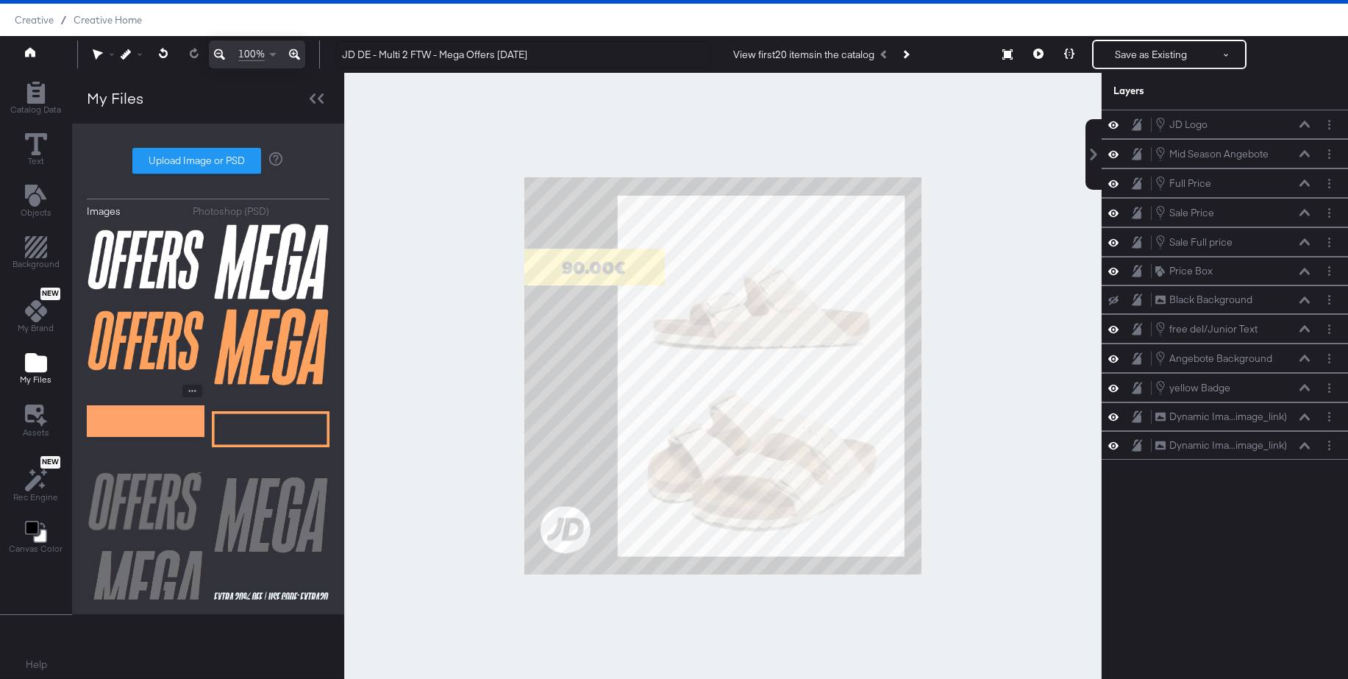
scroll to position [36, 0]
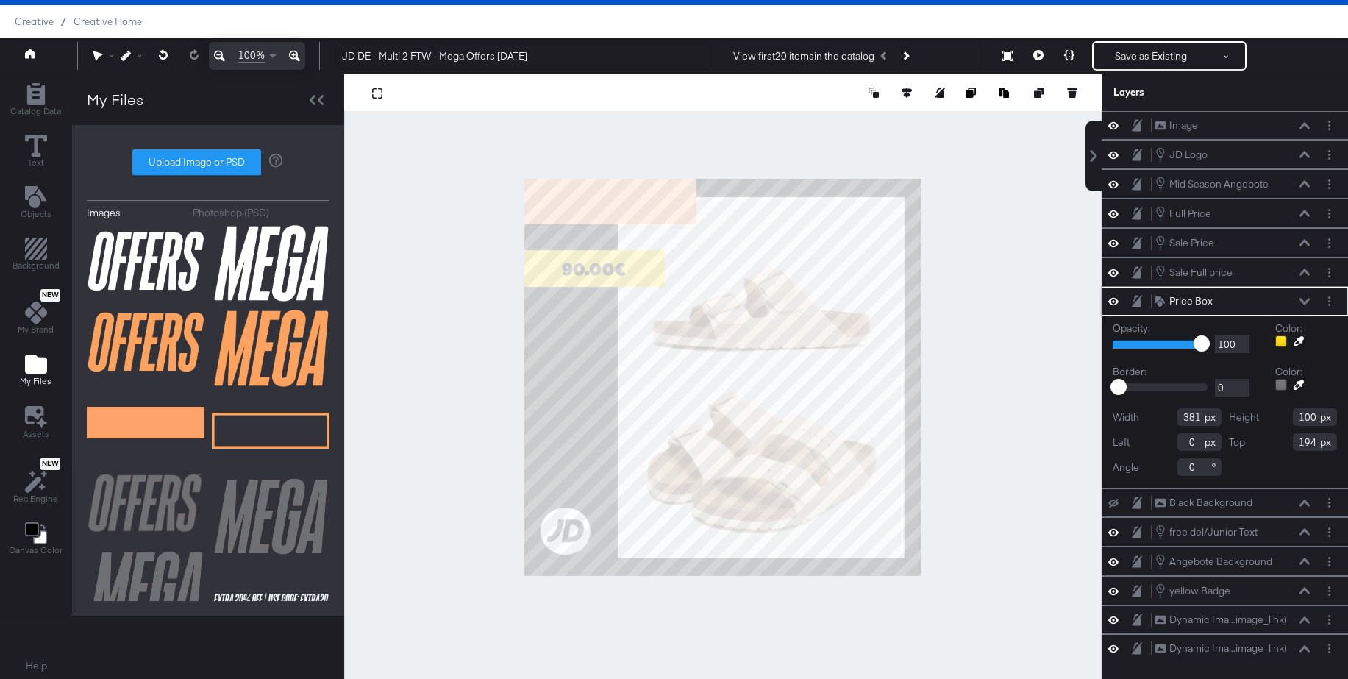
drag, startPoint x: 1299, startPoint y: 340, endPoint x: 1263, endPoint y: 329, distance: 37.5
click at [1299, 340] on icon at bounding box center [1299, 341] width 10 height 10
click at [669, 194] on div at bounding box center [723, 377] width 756 height 606
click at [910, 56] on icon "Next Product" at bounding box center [906, 55] width 8 height 8
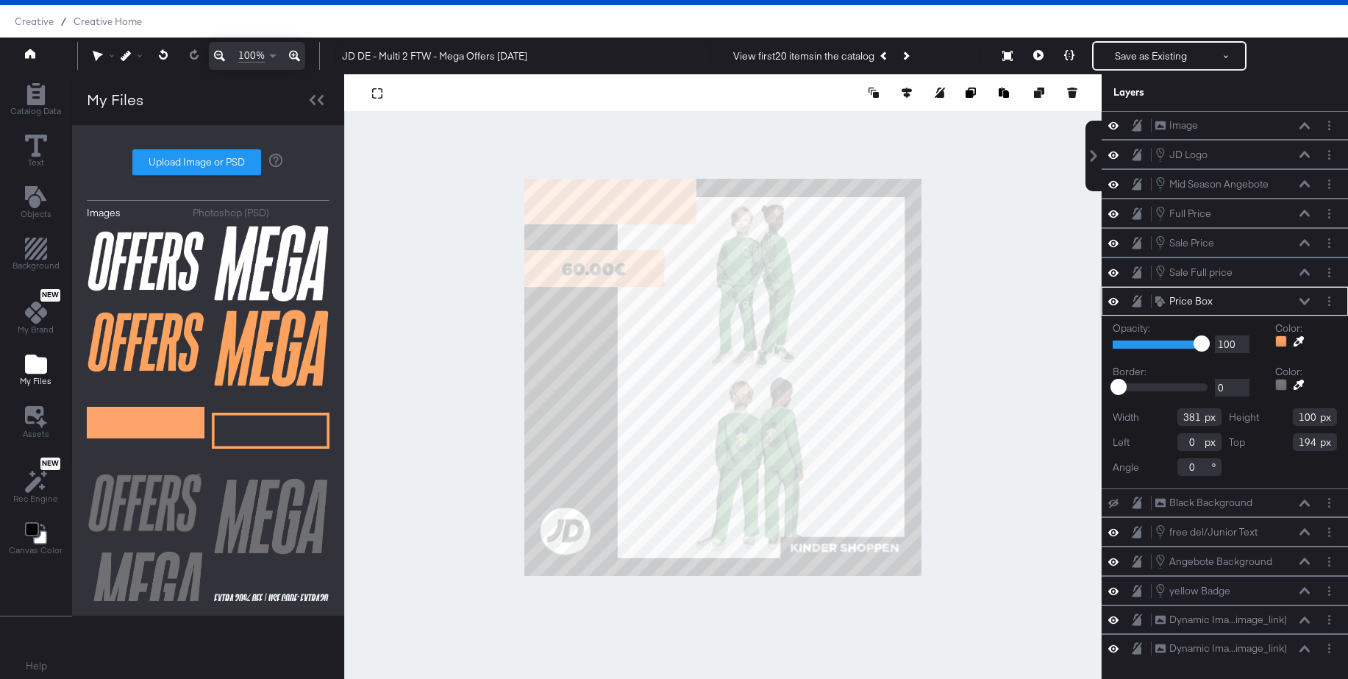
click at [1305, 301] on icon at bounding box center [1304, 301] width 10 height 7
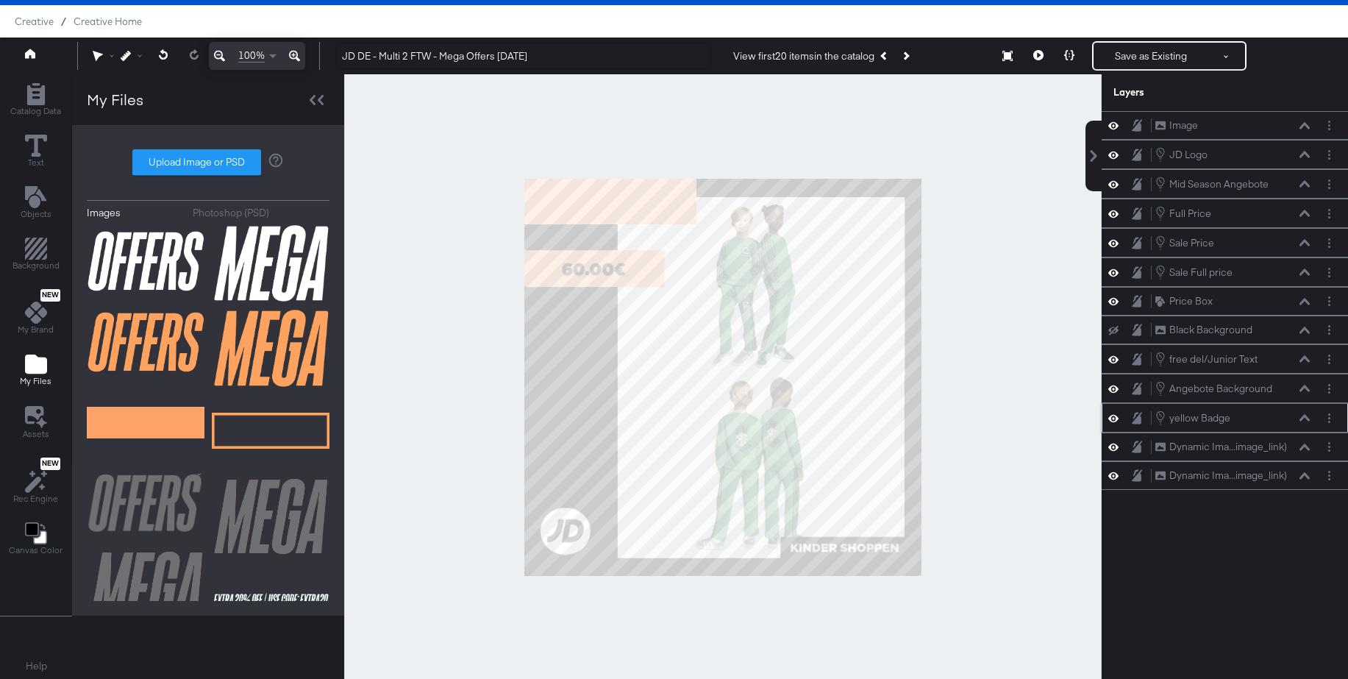
click at [1306, 418] on icon at bounding box center [1304, 417] width 10 height 7
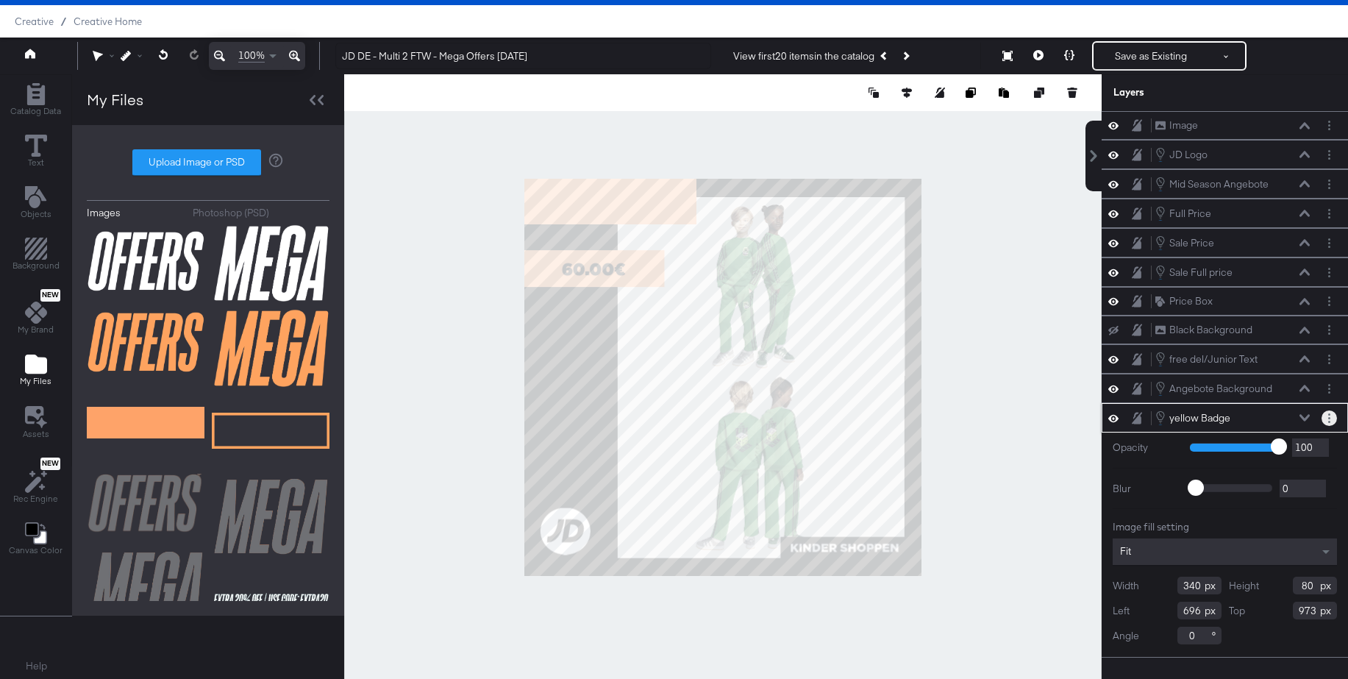
click at [1328, 421] on icon "Layer Options" at bounding box center [1329, 418] width 2 height 10
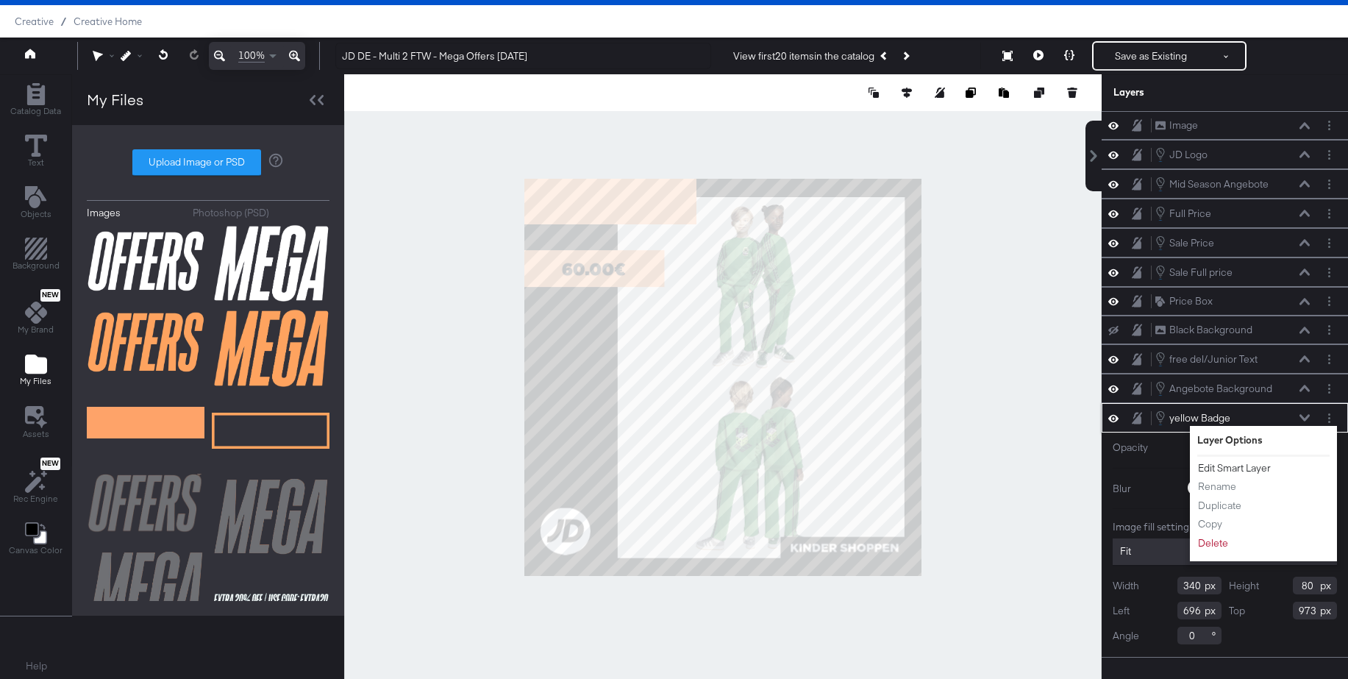
click at [1237, 464] on button "Edit Smart Layer" at bounding box center [1234, 467] width 74 height 15
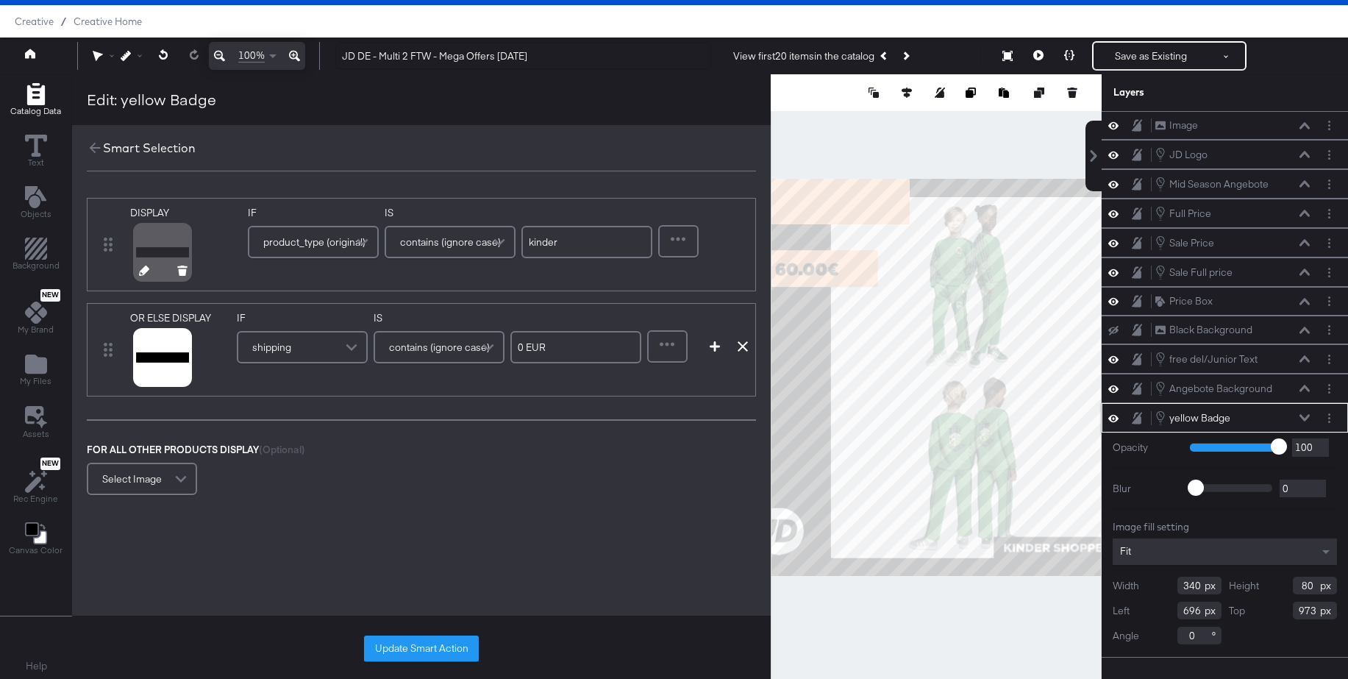
click at [141, 271] on icon at bounding box center [144, 270] width 10 height 10
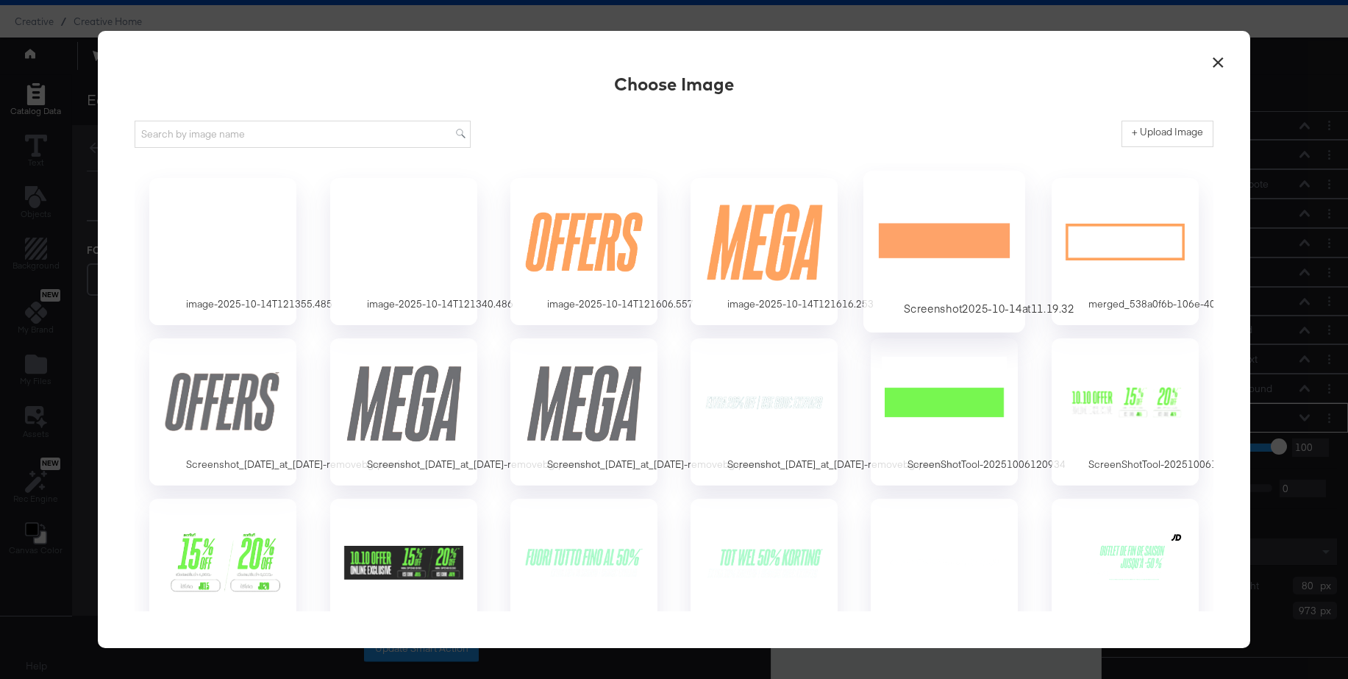
click at [938, 240] on div at bounding box center [945, 240] width 138 height 101
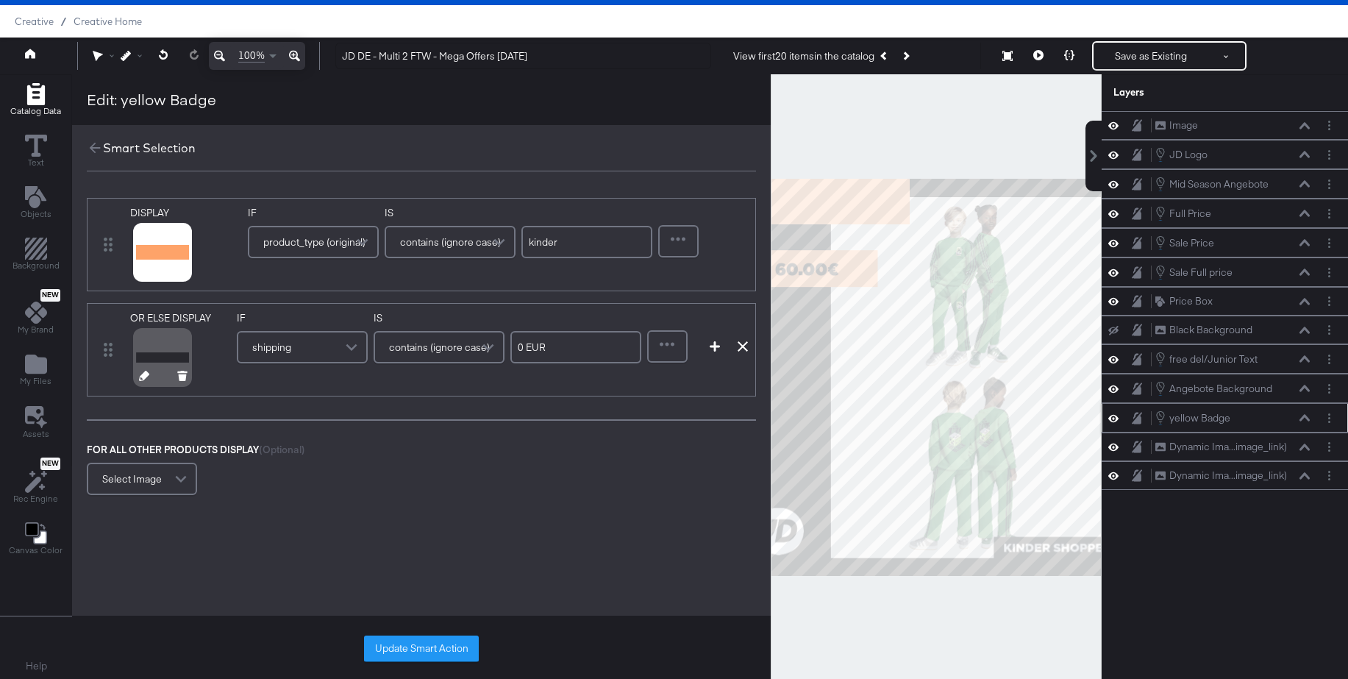
click at [143, 377] on icon at bounding box center [144, 376] width 10 height 10
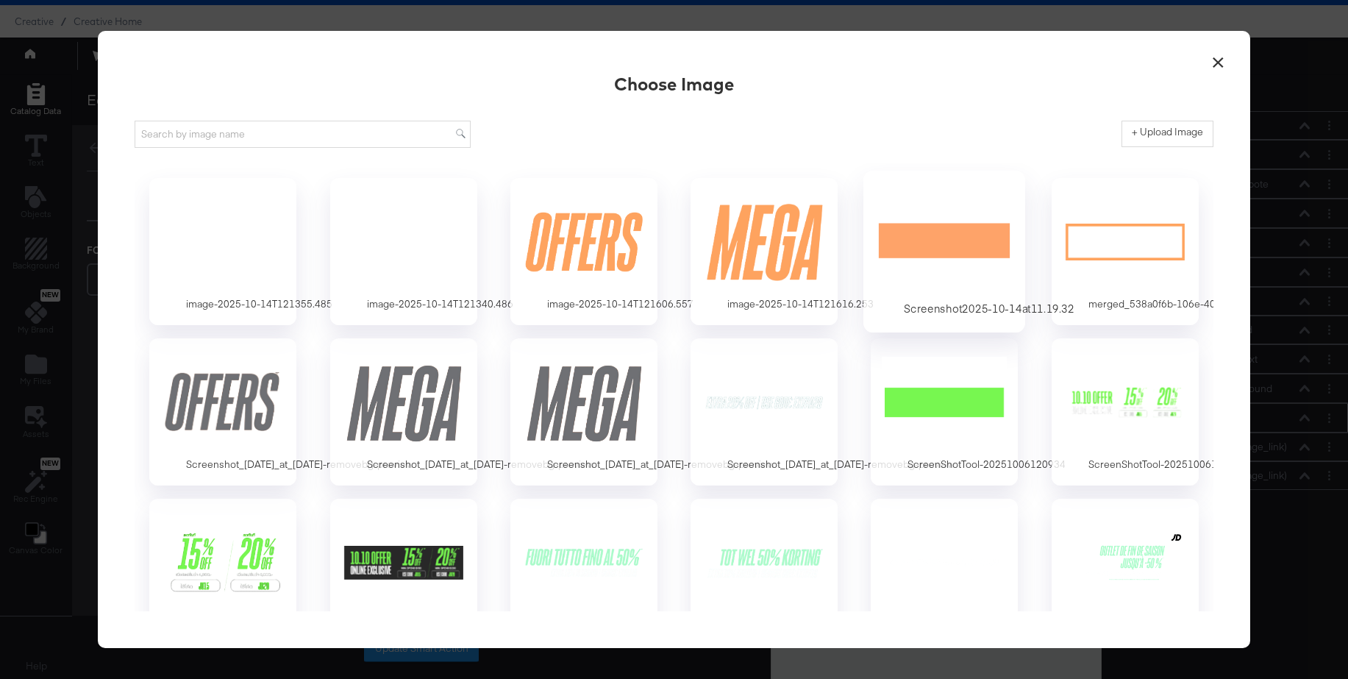
click at [955, 232] on div at bounding box center [945, 240] width 138 height 101
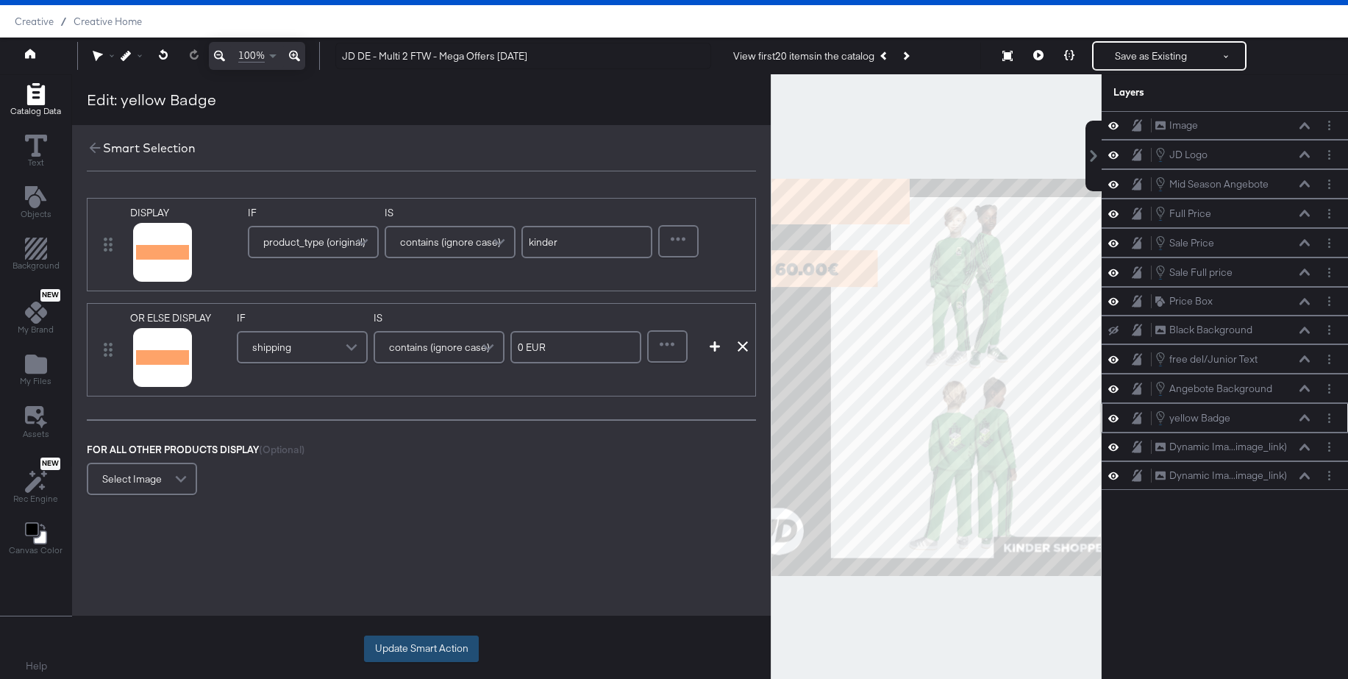
click at [394, 650] on button "Update Smart Action" at bounding box center [421, 648] width 115 height 26
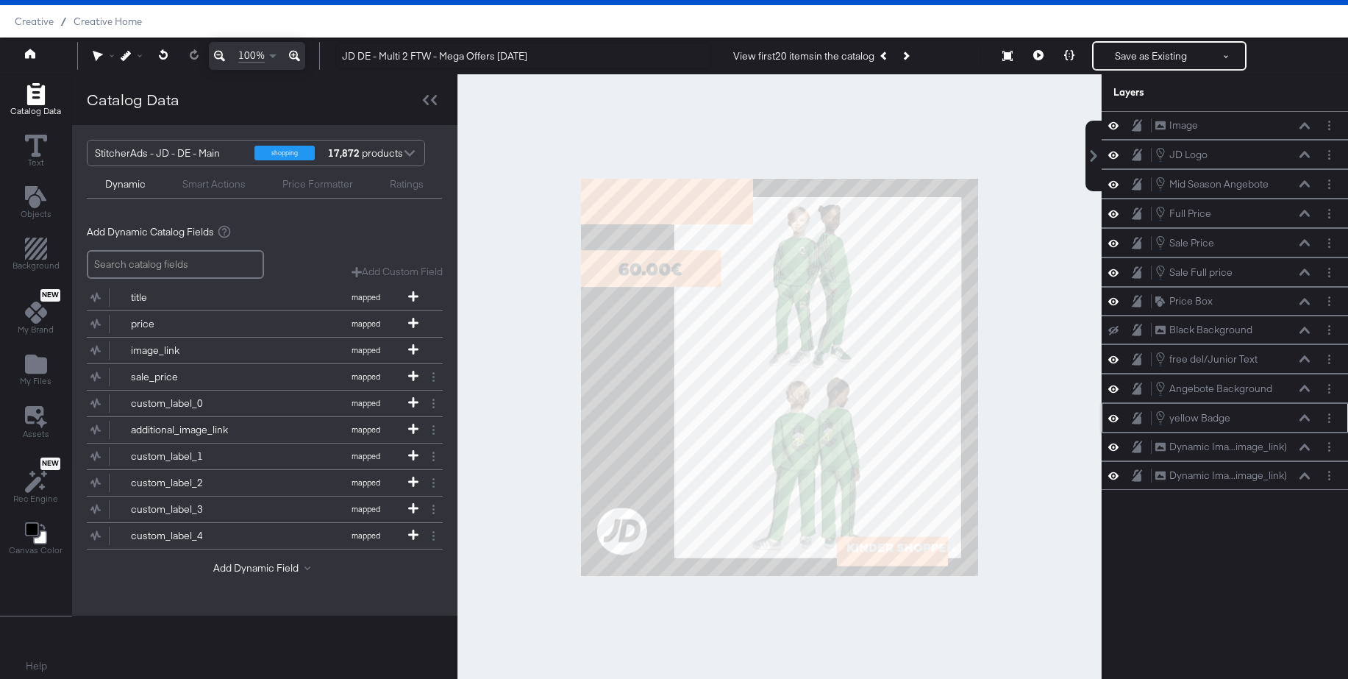
click at [1305, 421] on button at bounding box center [1305, 417] width 12 height 9
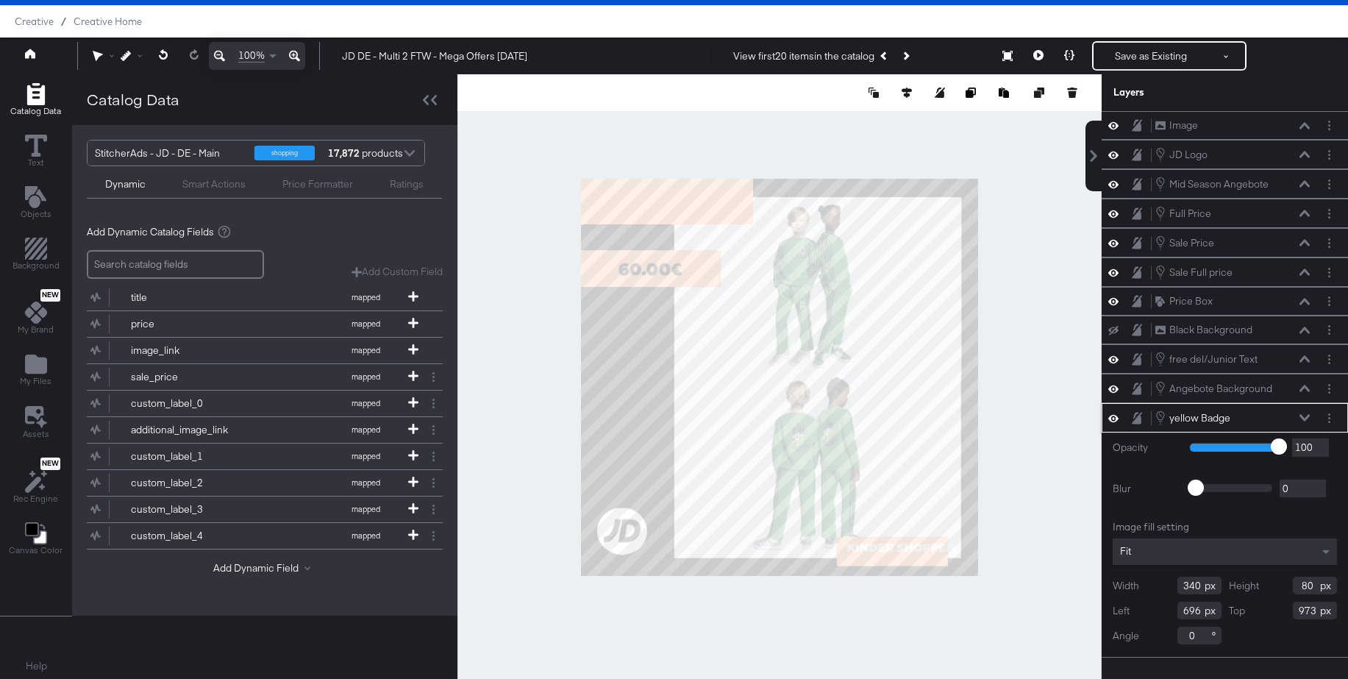
scroll to position [38, 0]
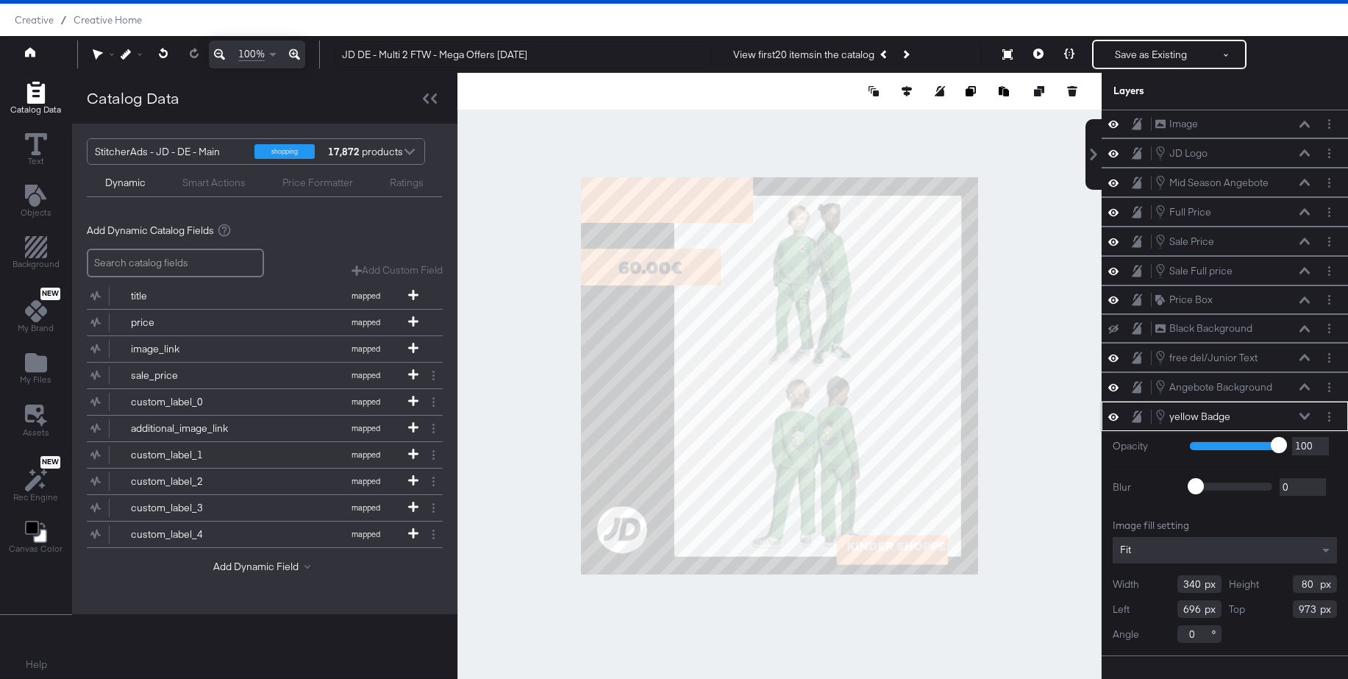
click at [1154, 557] on div "Fit" at bounding box center [1225, 550] width 224 height 26
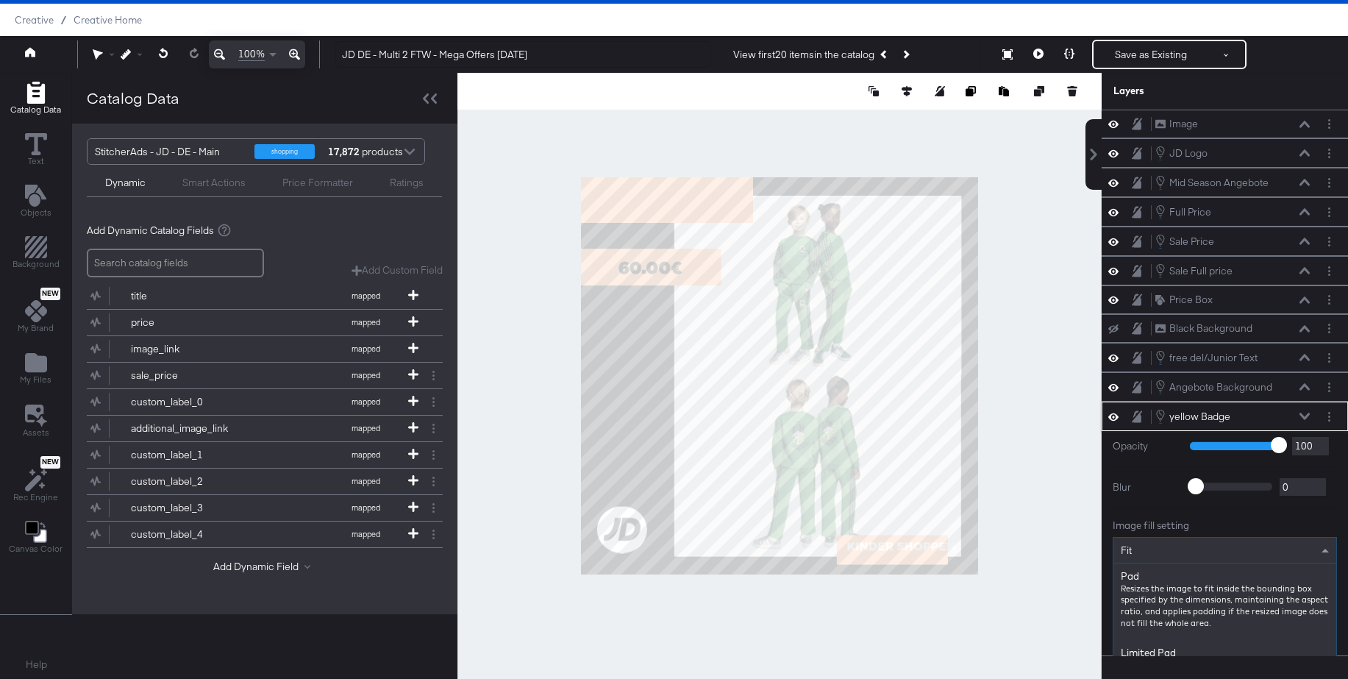
scroll to position [183, 0]
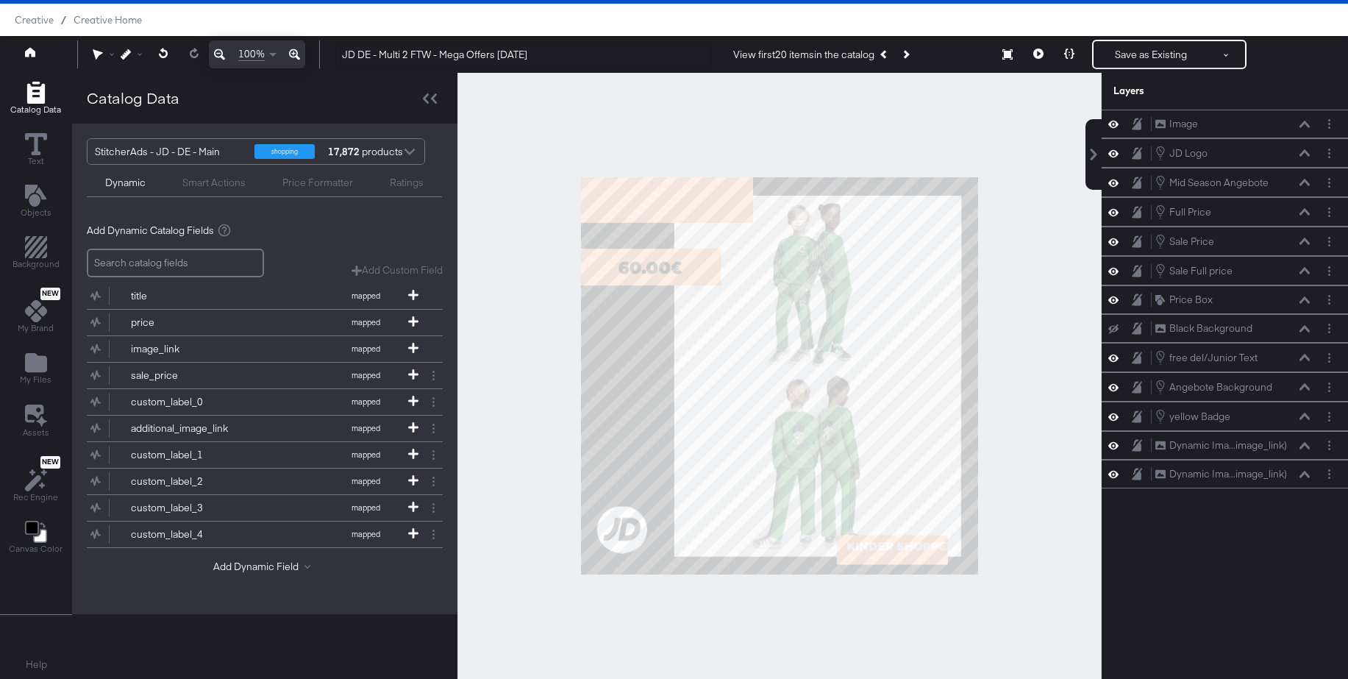
click at [1059, 578] on div at bounding box center [779, 376] width 644 height 606
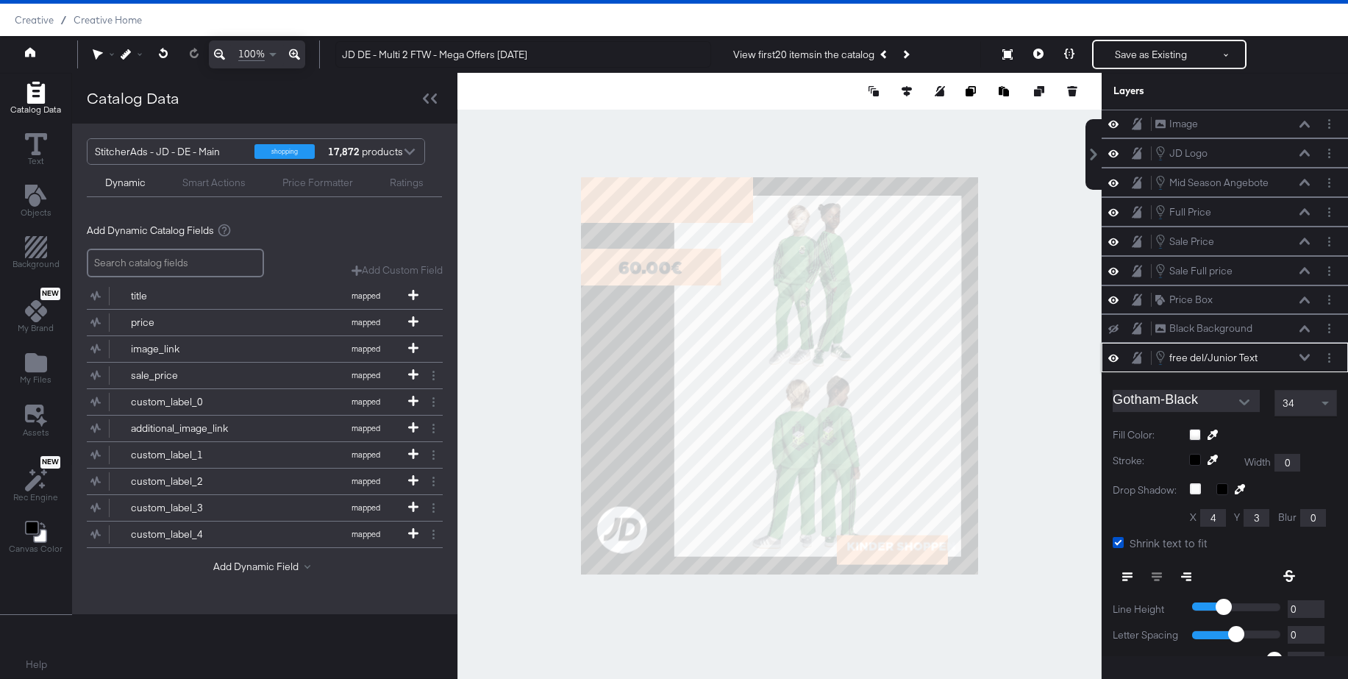
scroll to position [140, 0]
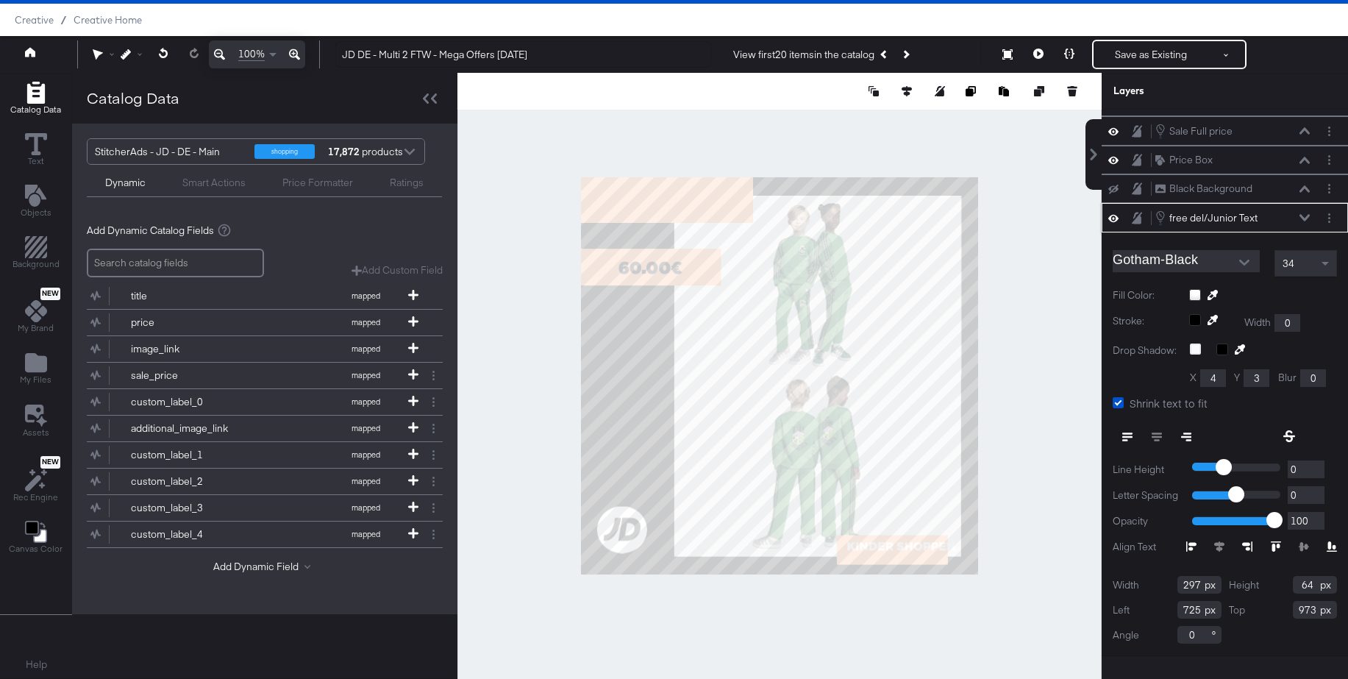
click at [1308, 217] on icon at bounding box center [1304, 217] width 10 height 7
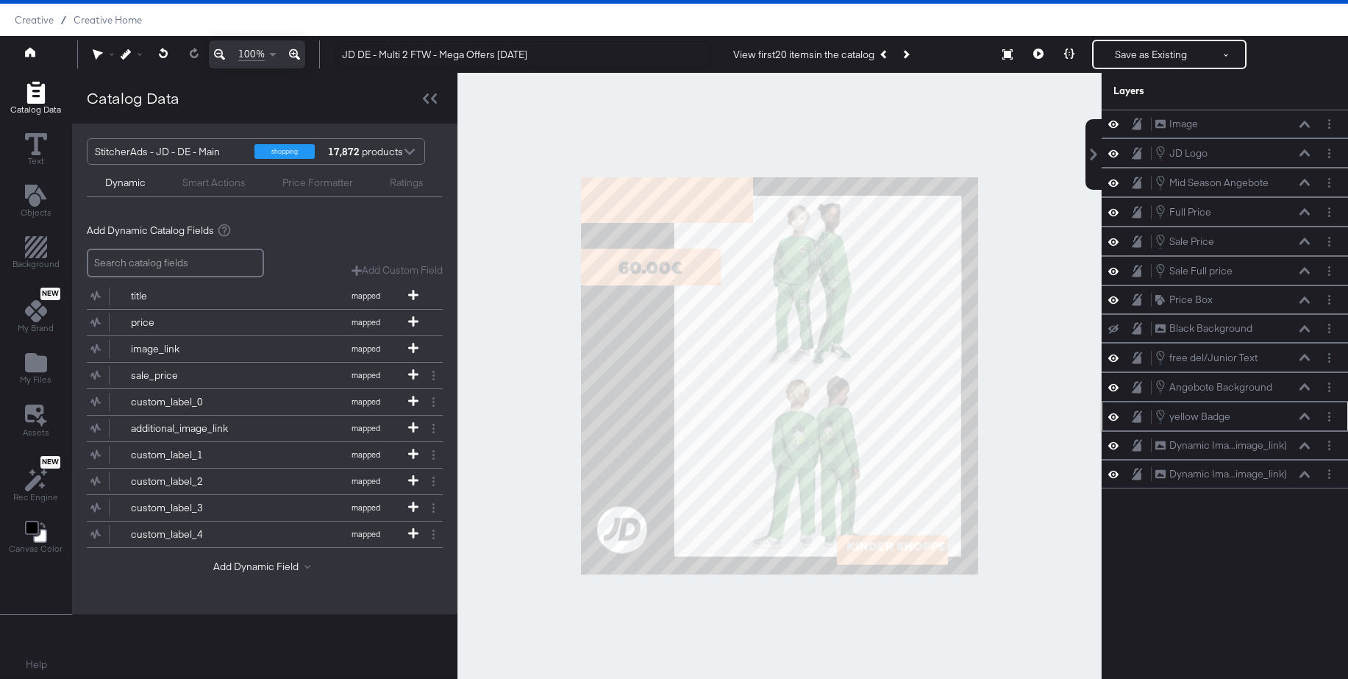
click at [1305, 416] on icon at bounding box center [1304, 416] width 10 height 7
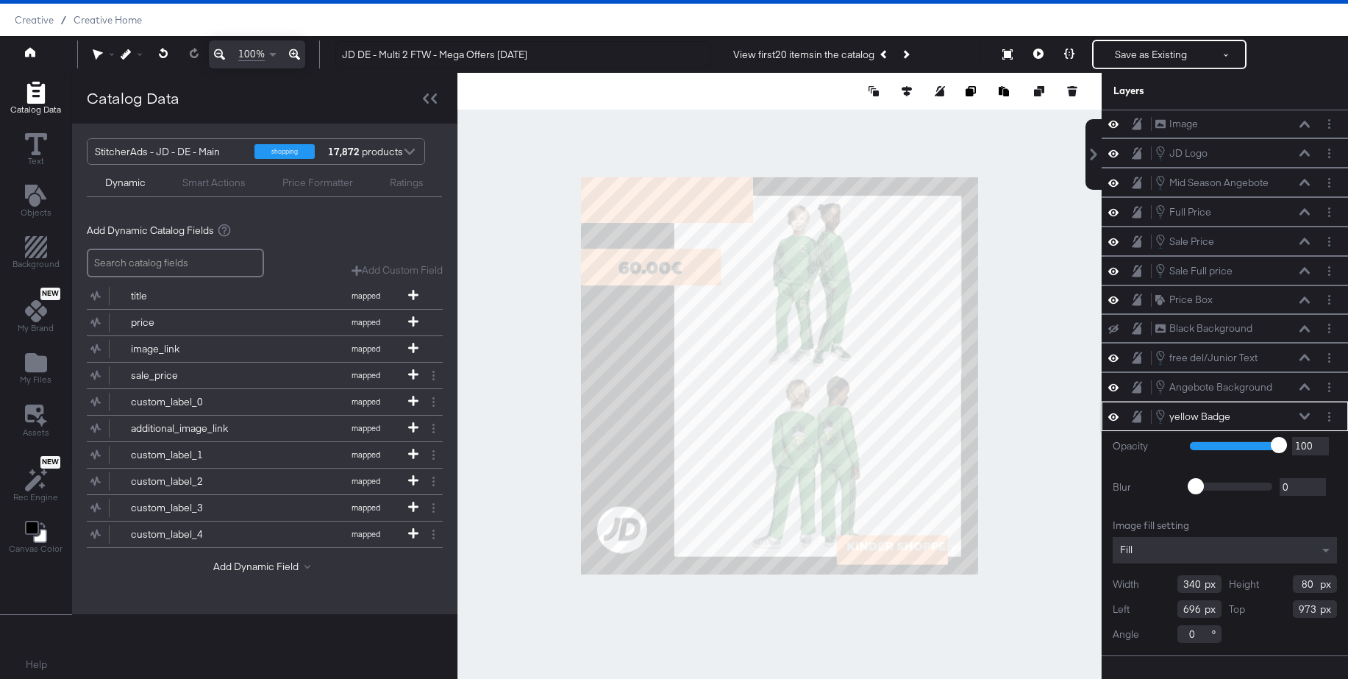
scroll to position [57, 0]
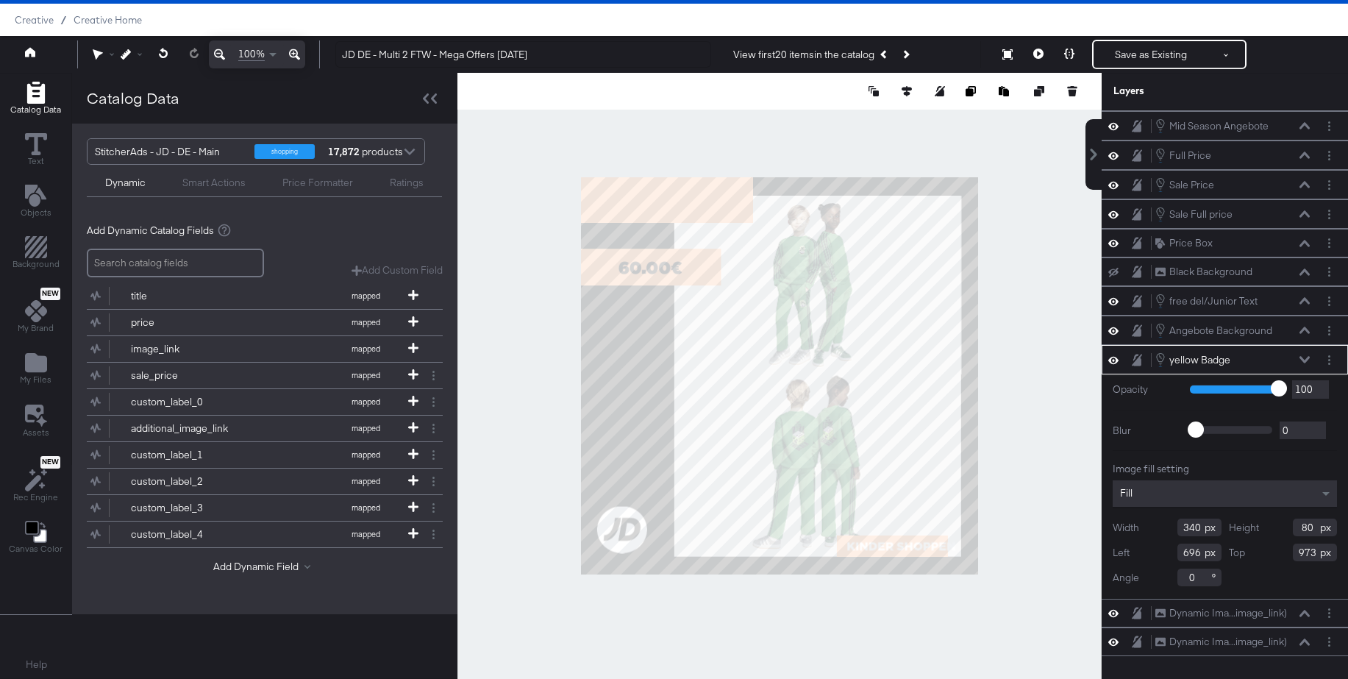
type input "58"
type input "974"
type input "381"
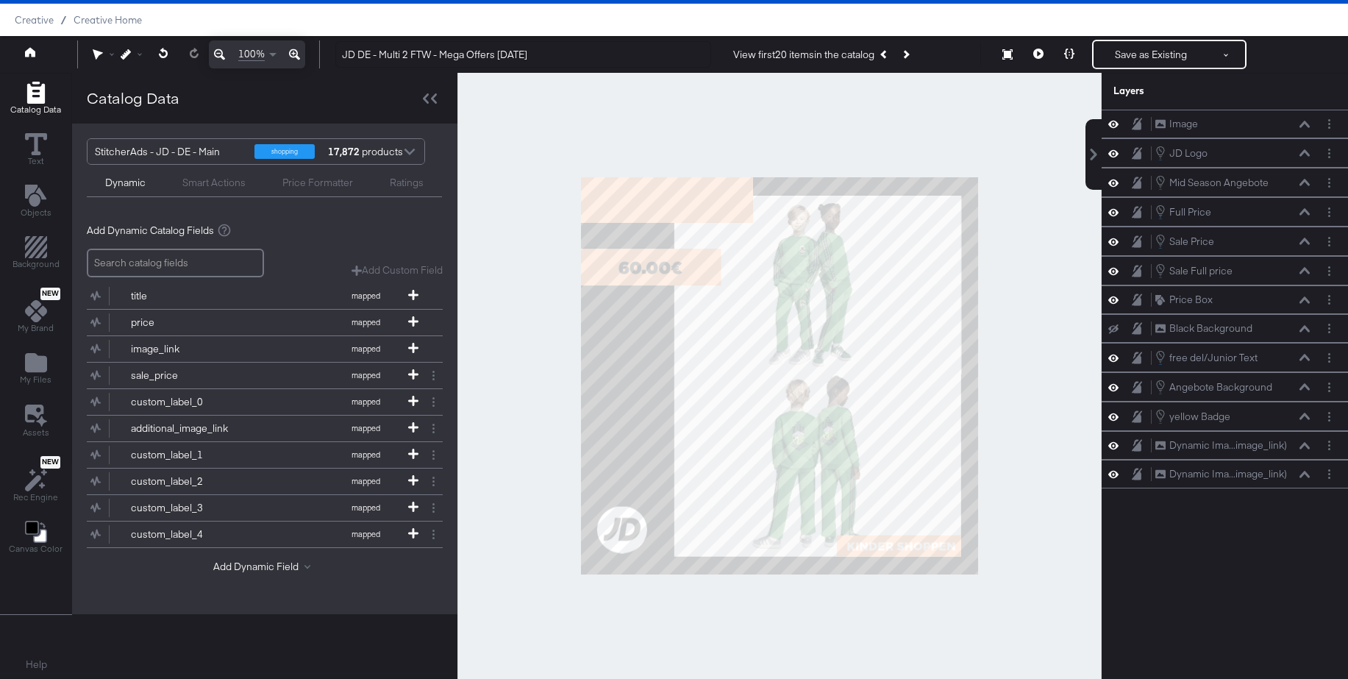
click at [1030, 544] on div at bounding box center [779, 376] width 644 height 606
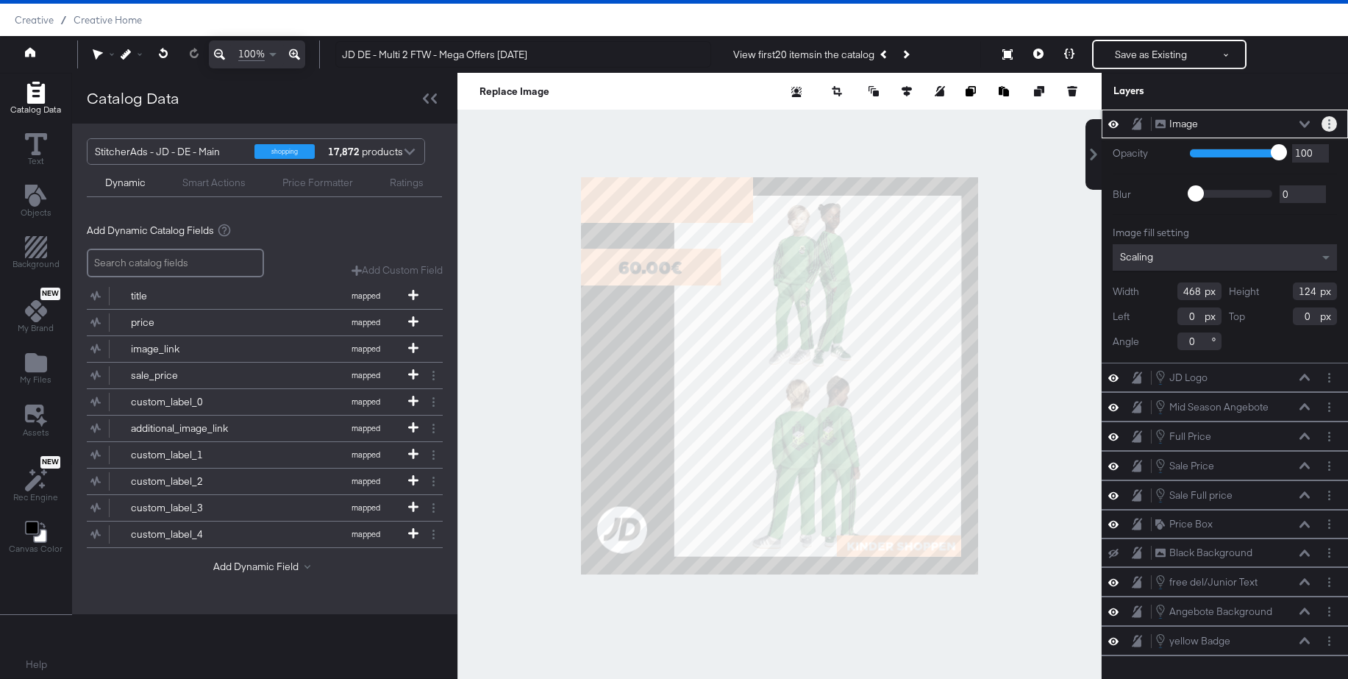
click at [1329, 121] on circle "Layer Options" at bounding box center [1329, 120] width 2 height 2
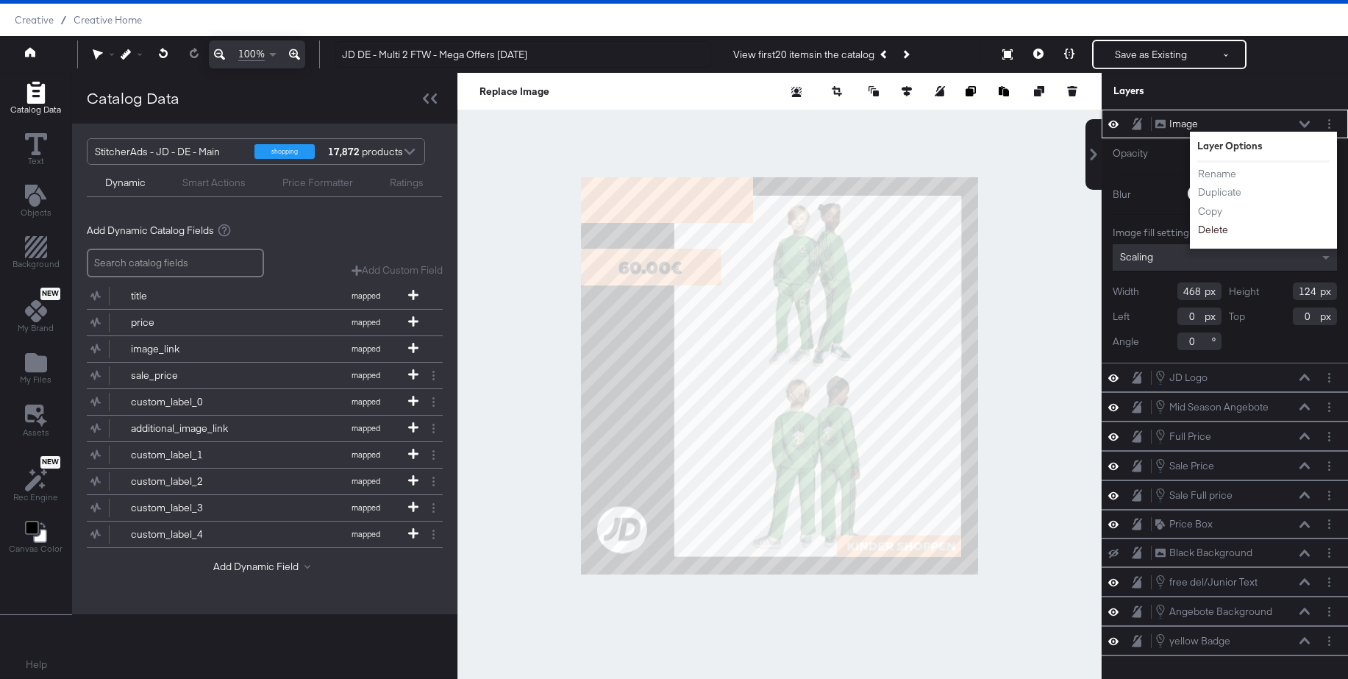
click at [1219, 225] on button "Delete" at bounding box center [1213, 229] width 32 height 15
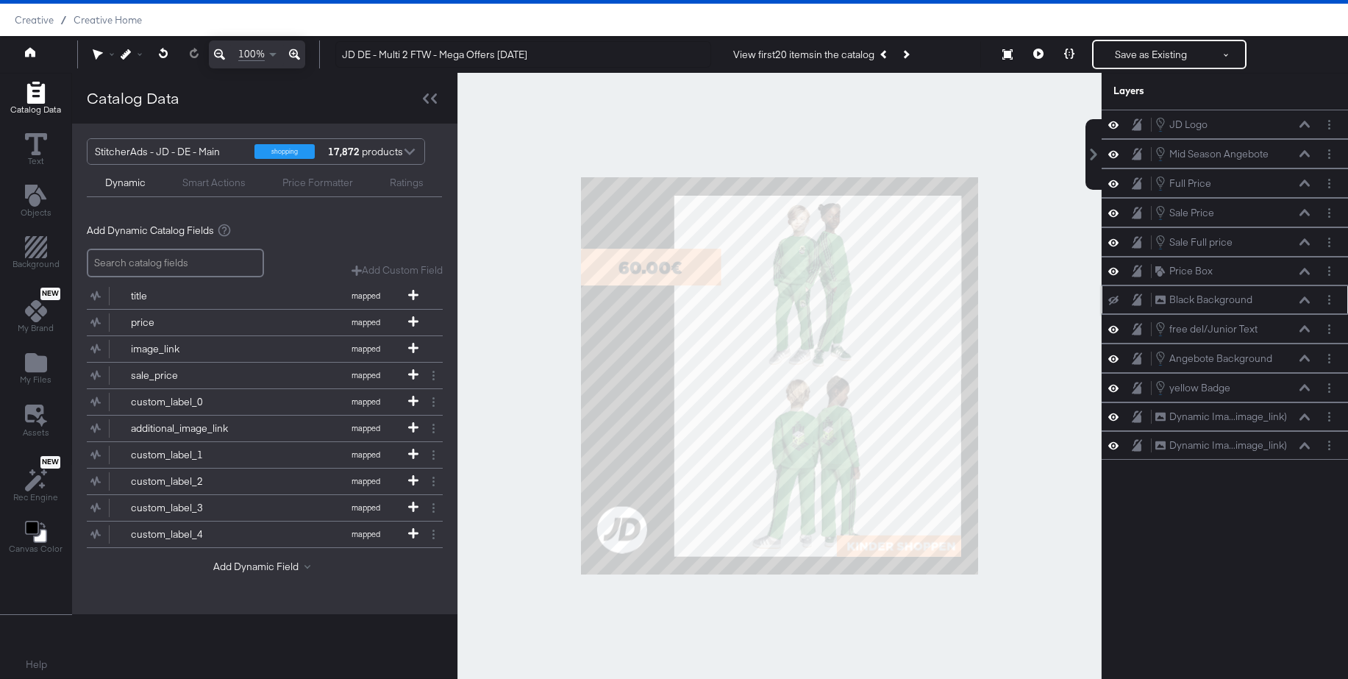
click at [1115, 300] on icon at bounding box center [1113, 301] width 10 height 10
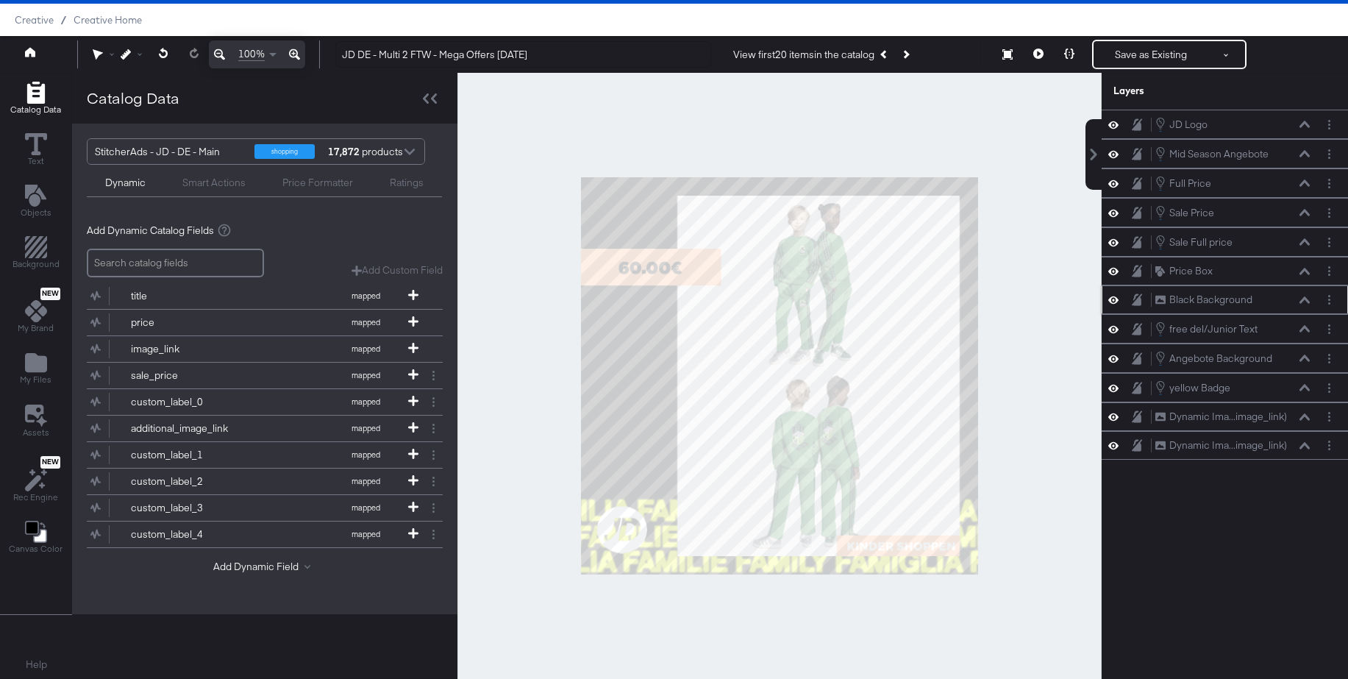
click at [1115, 300] on icon at bounding box center [1113, 299] width 10 height 13
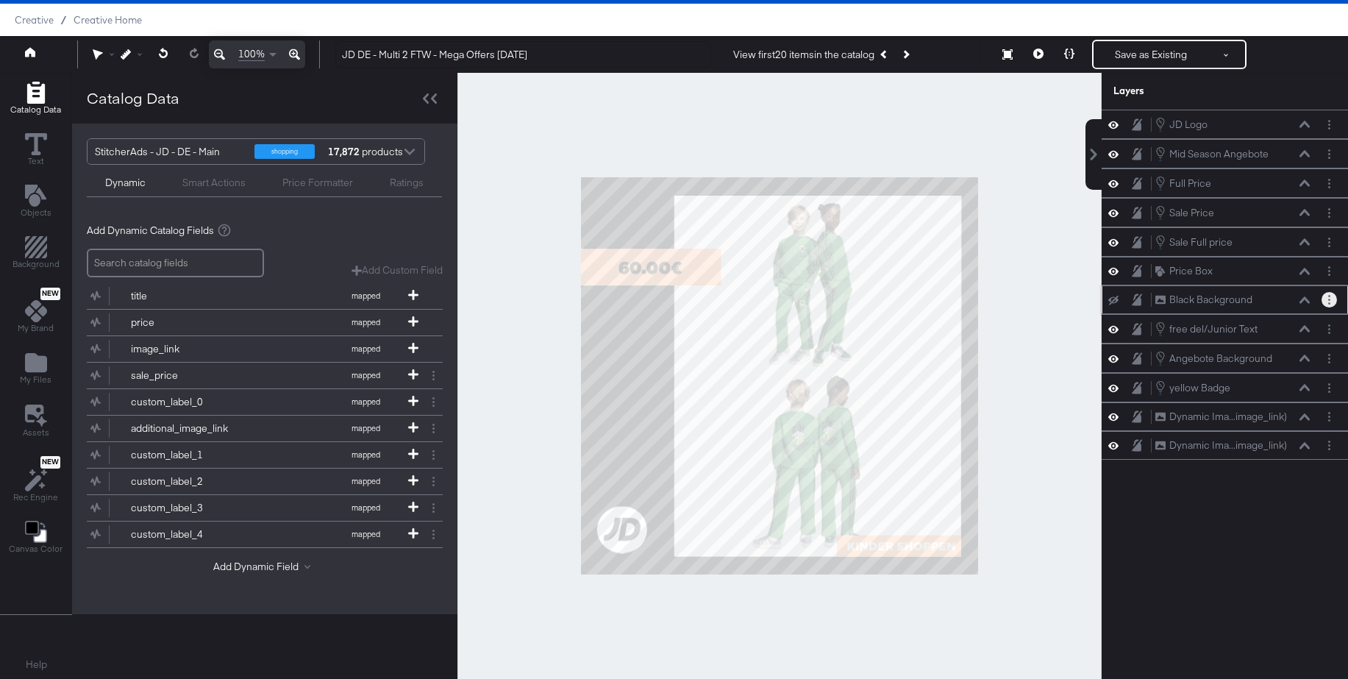
click at [1329, 299] on circle "Layer Options" at bounding box center [1329, 300] width 2 height 2
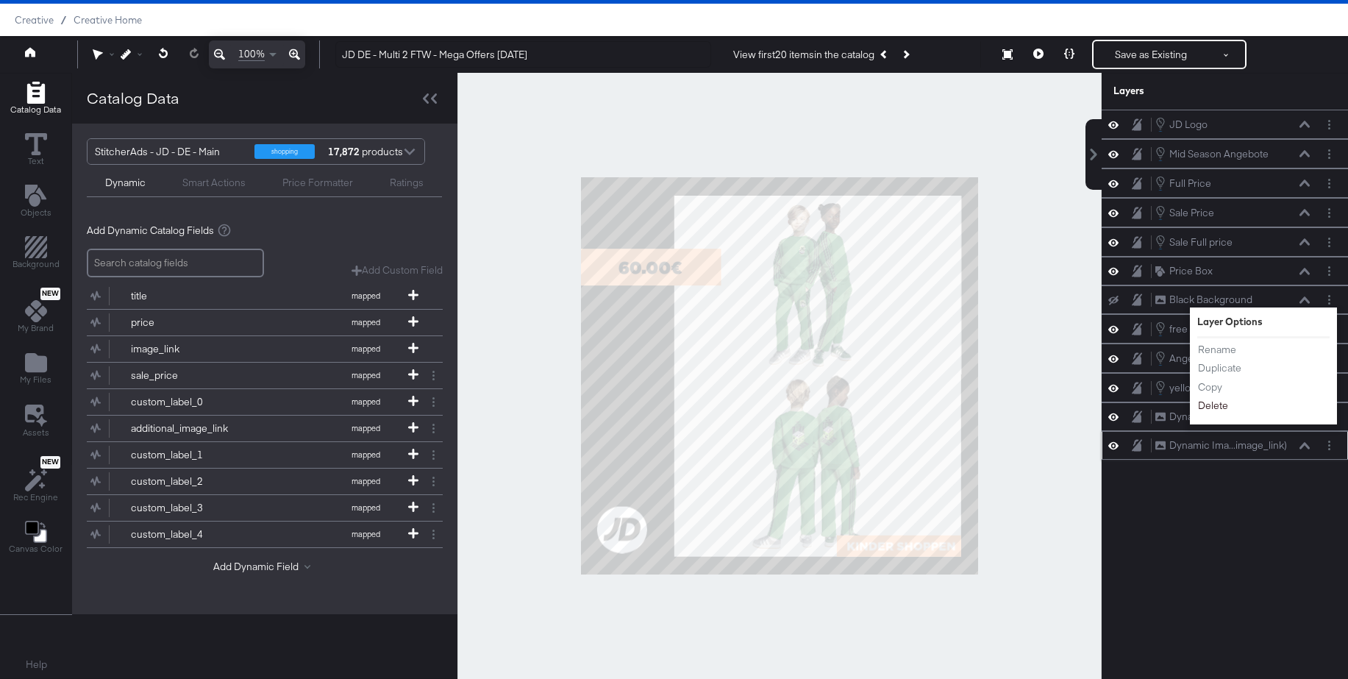
click at [1216, 407] on button "Delete" at bounding box center [1213, 405] width 32 height 15
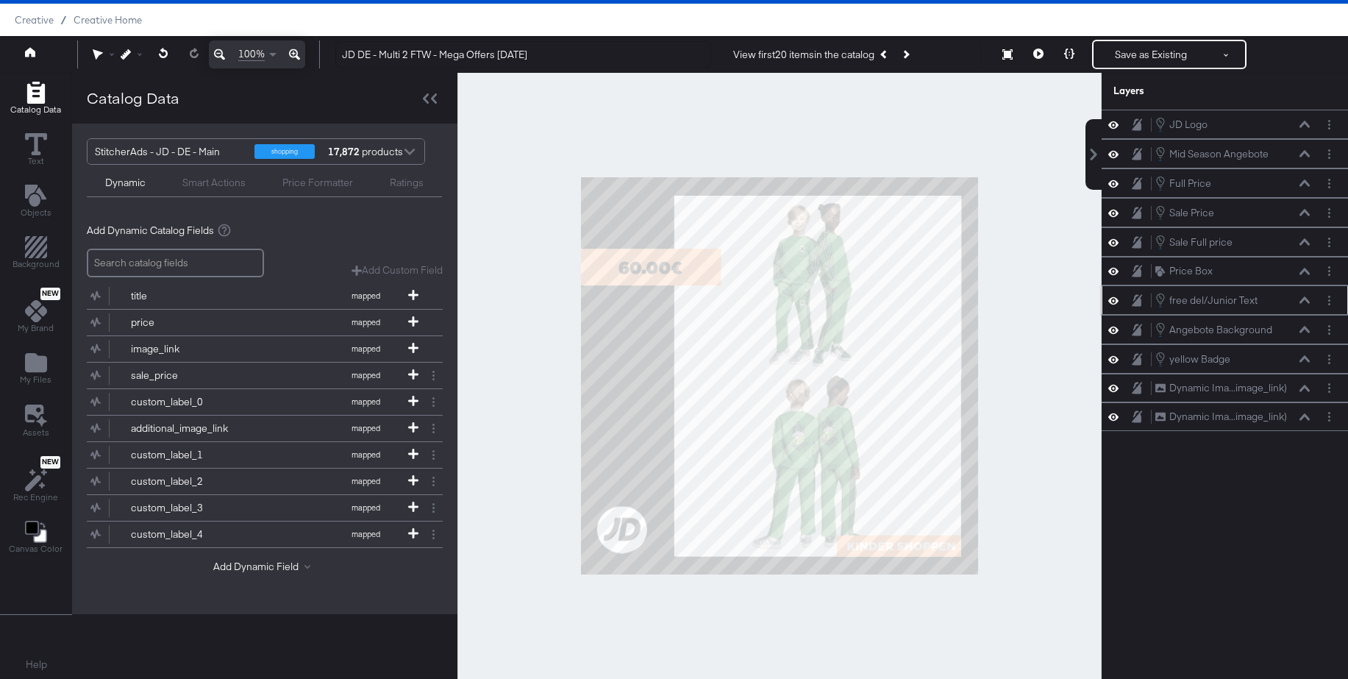
click at [1306, 302] on icon at bounding box center [1304, 299] width 10 height 7
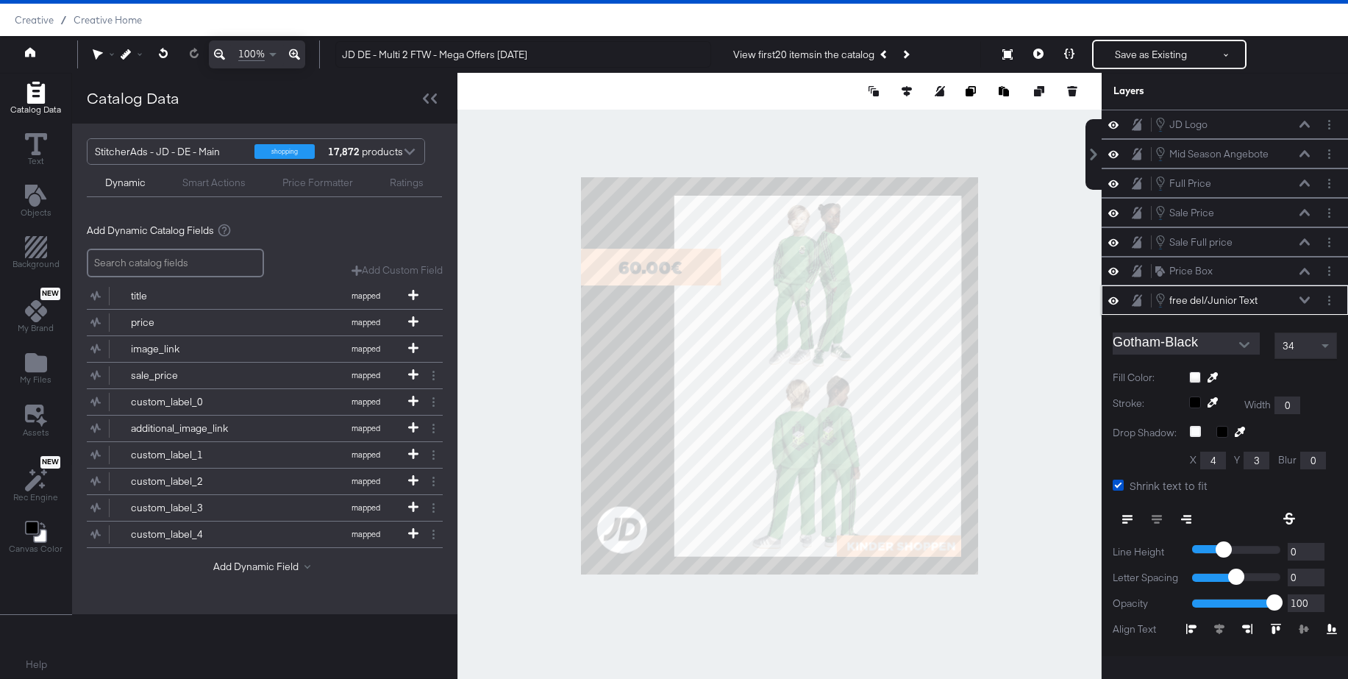
scroll to position [82, 0]
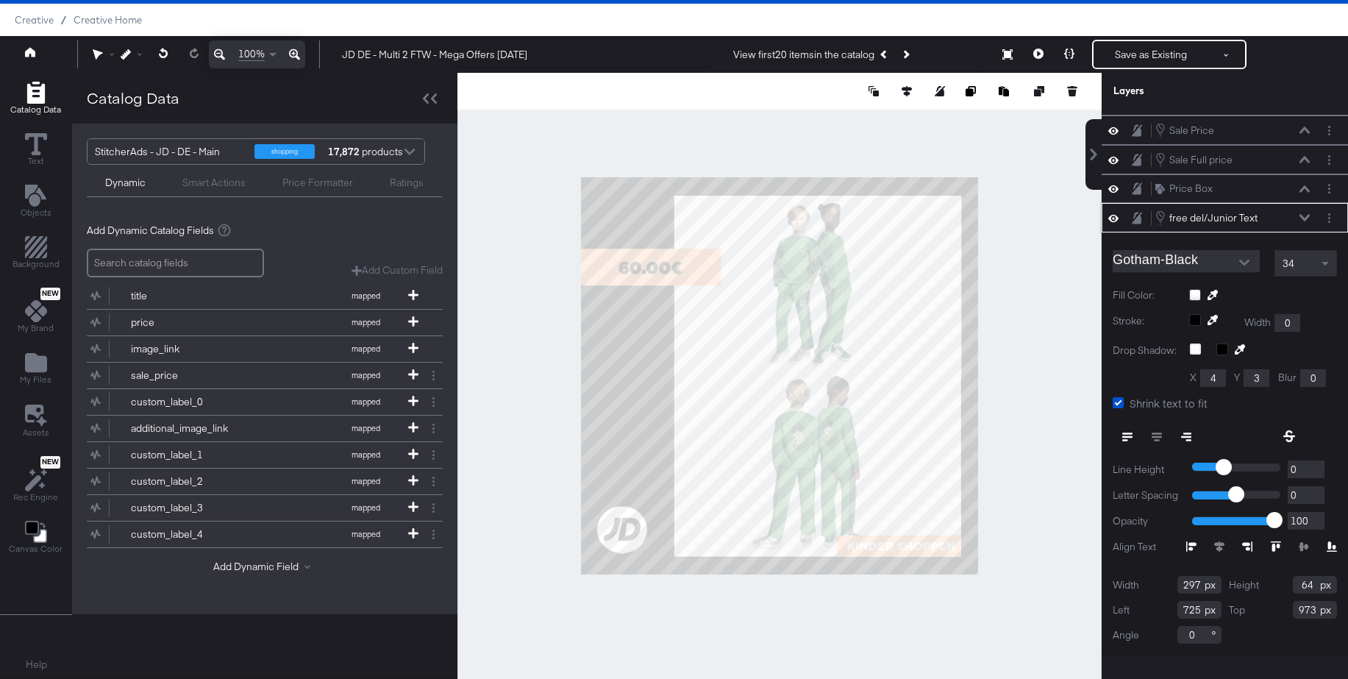
click at [1199, 292] on div at bounding box center [1263, 295] width 148 height 12
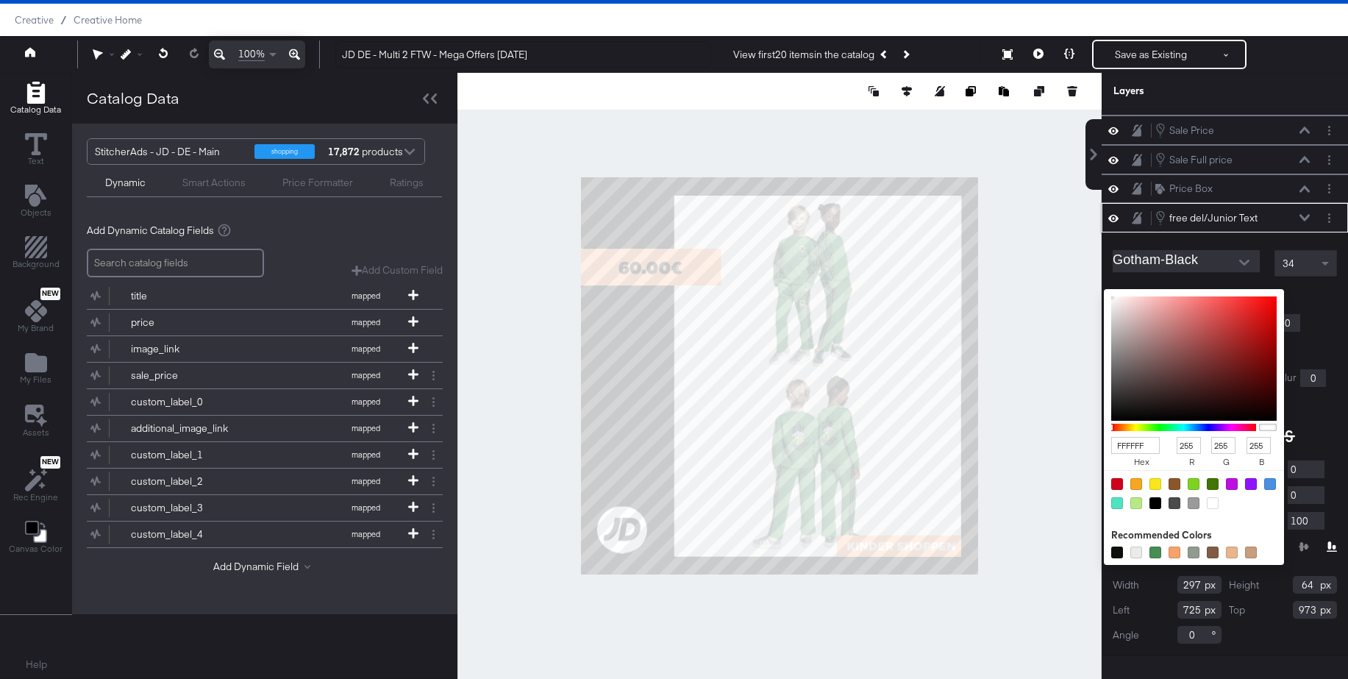
click at [1156, 502] on div at bounding box center [1155, 503] width 12 height 12
type input "000000"
type input "0"
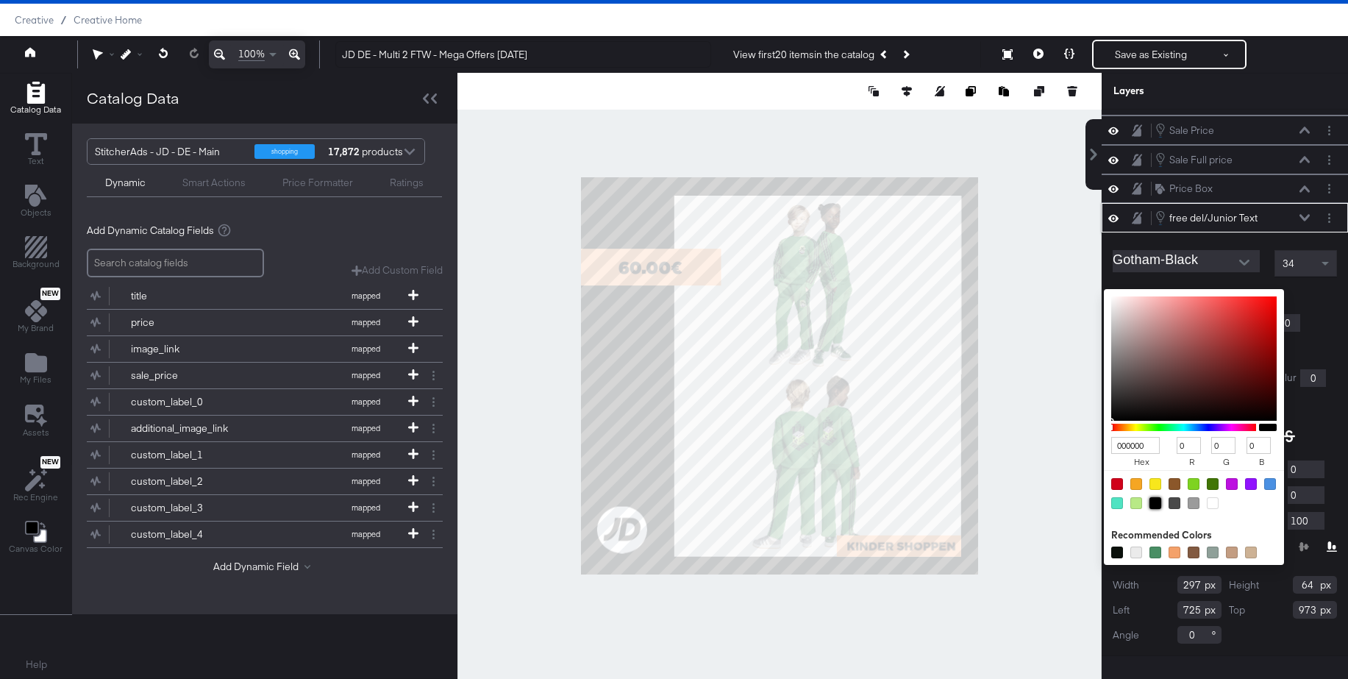
click at [1301, 216] on icon at bounding box center [1304, 217] width 10 height 7
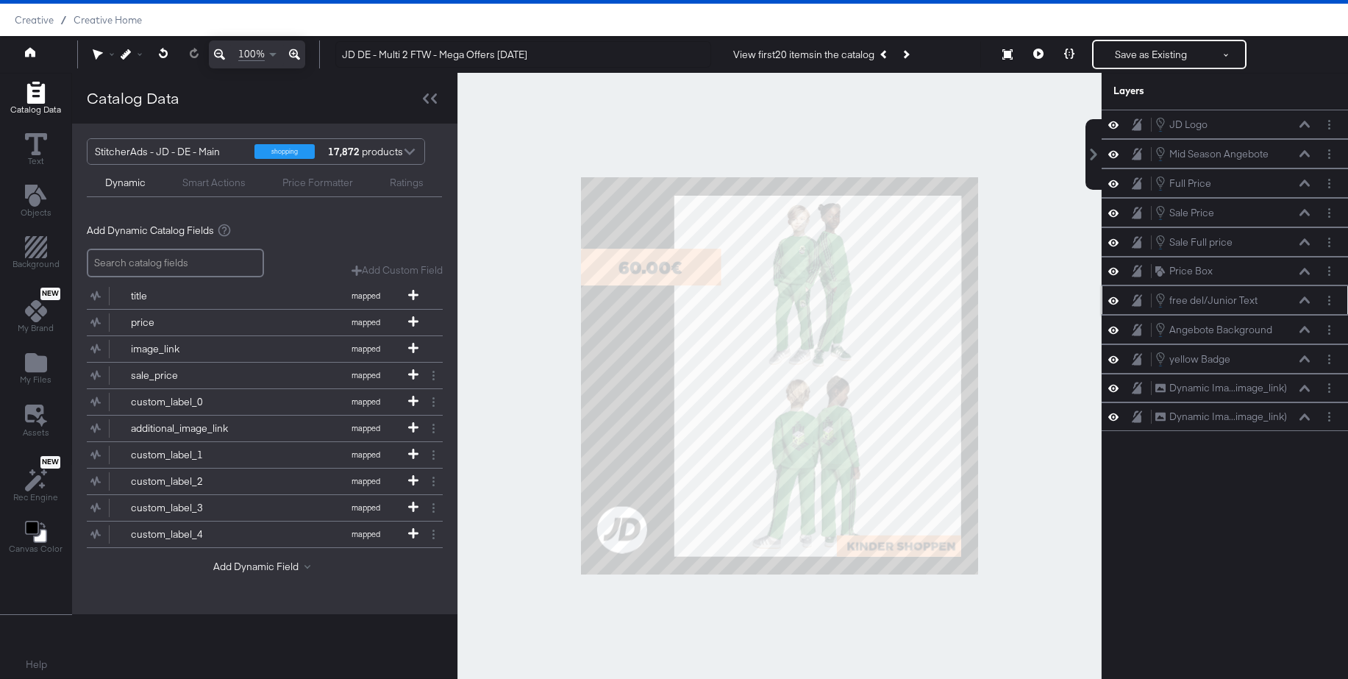
scroll to position [0, 0]
click at [913, 56] on button "Next Product" at bounding box center [905, 54] width 21 height 26
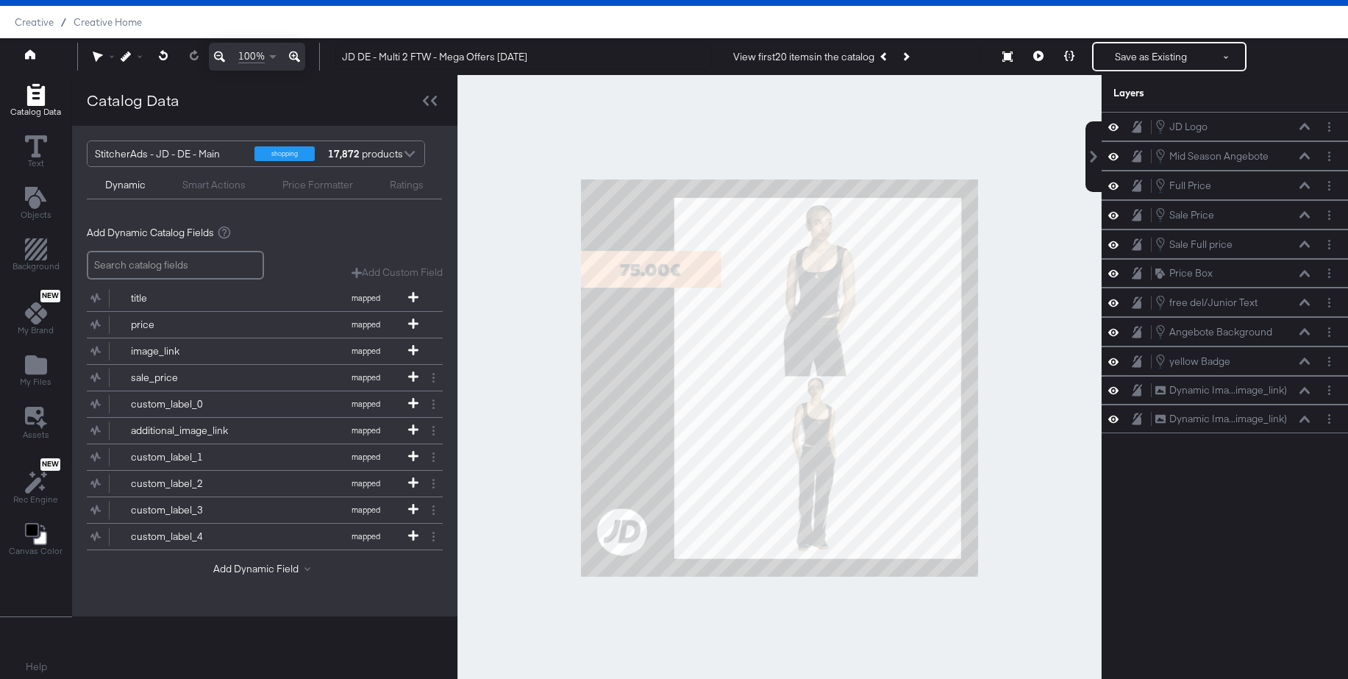
click at [910, 56] on icon "Next Product" at bounding box center [906, 56] width 8 height 8
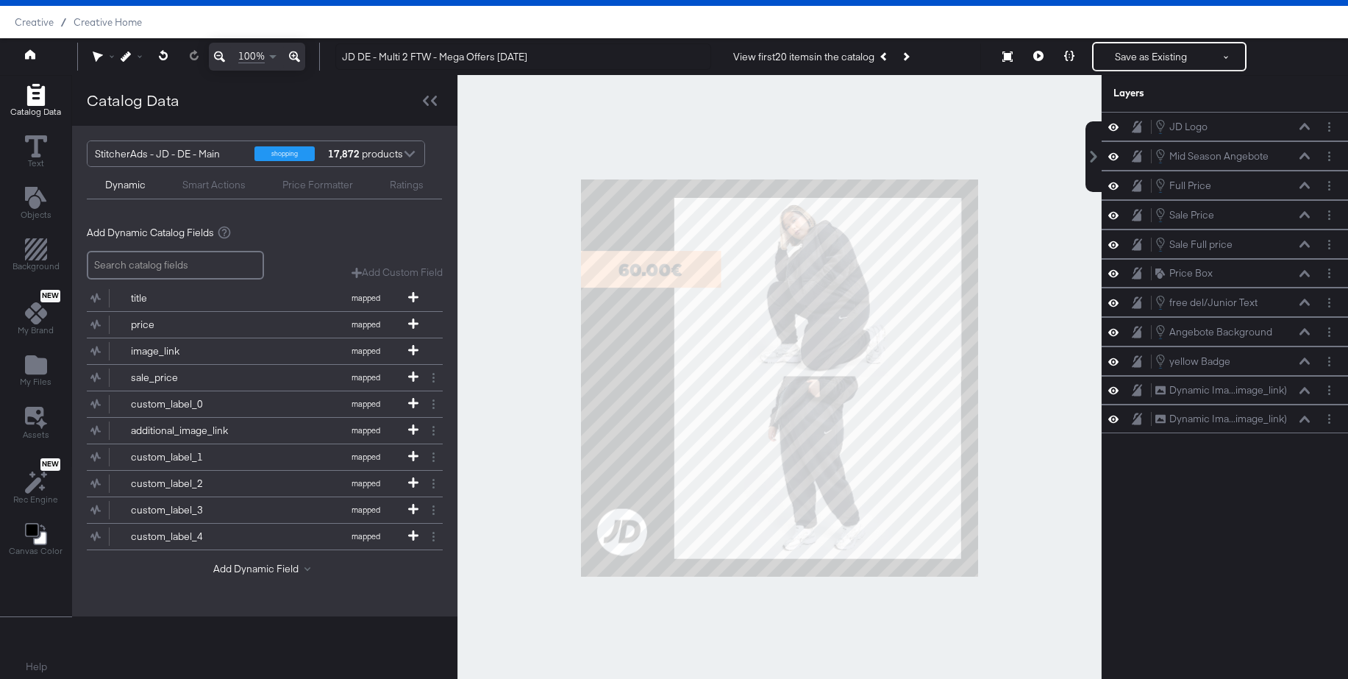
click at [910, 56] on icon "Next Product" at bounding box center [906, 56] width 8 height 8
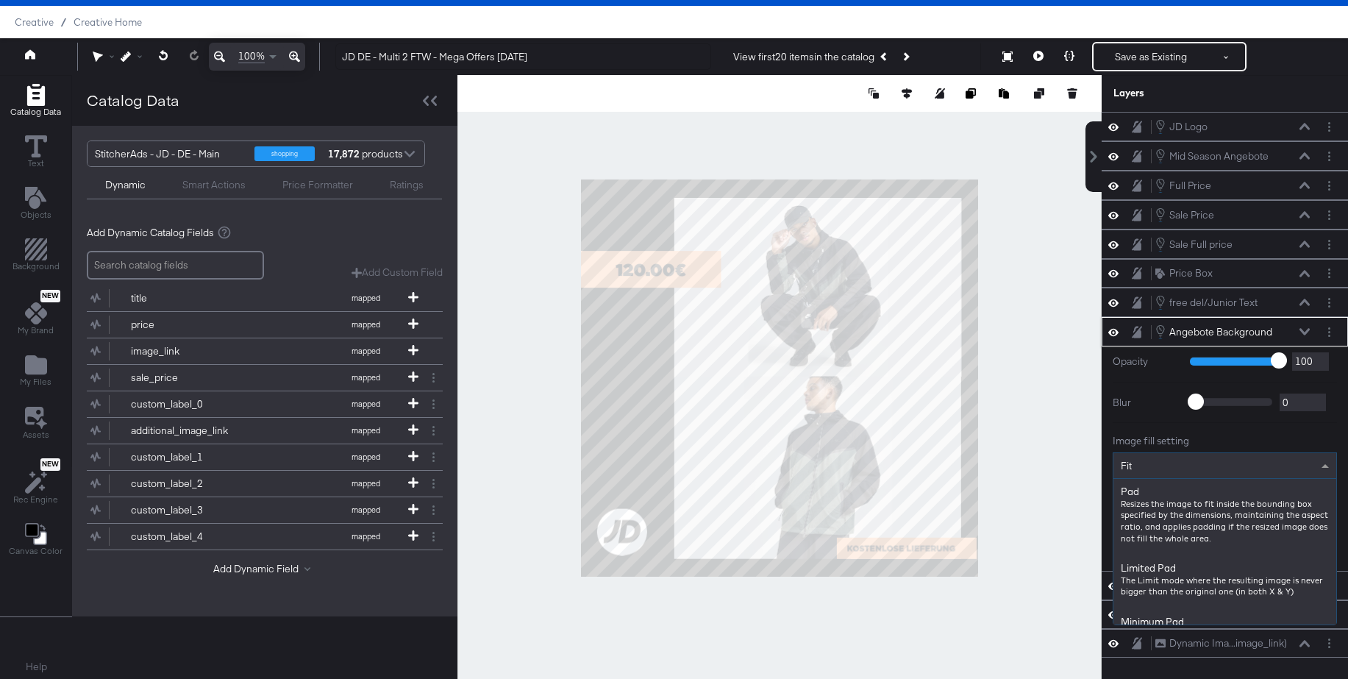
click at [1143, 468] on div "Fit" at bounding box center [1224, 465] width 223 height 25
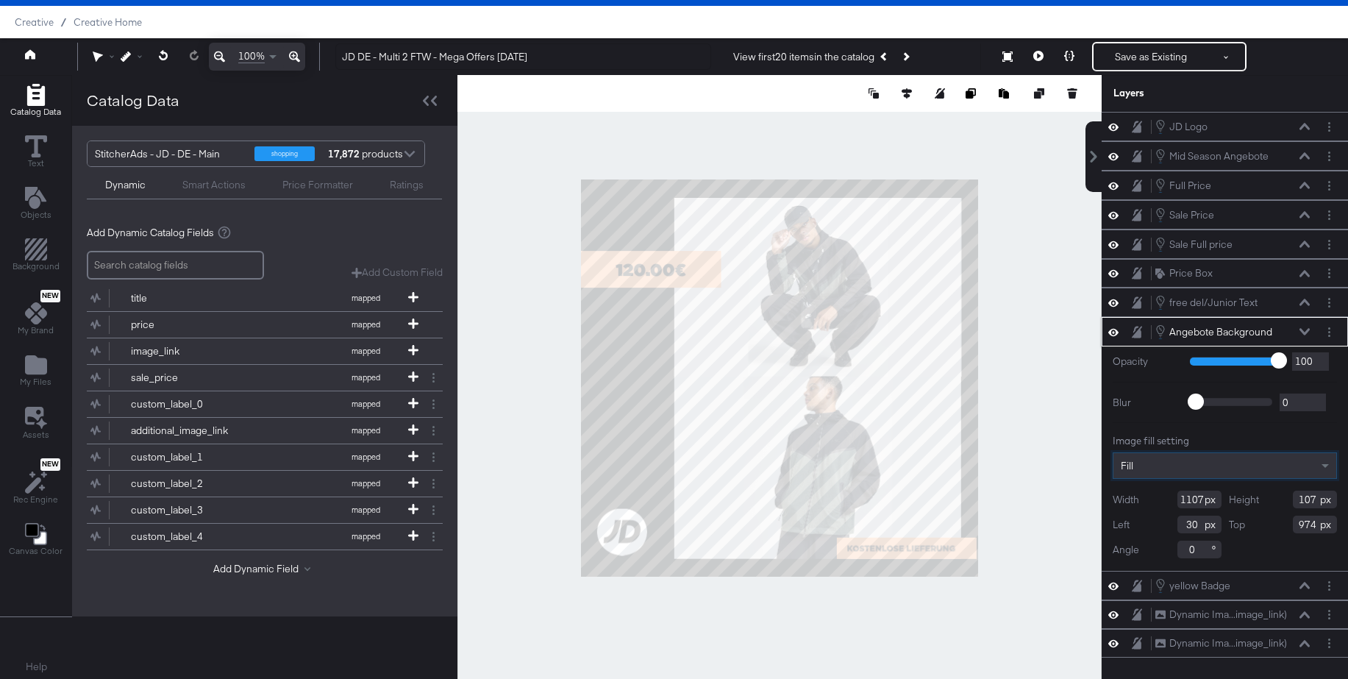
click at [1145, 468] on div "Fill" at bounding box center [1224, 465] width 223 height 25
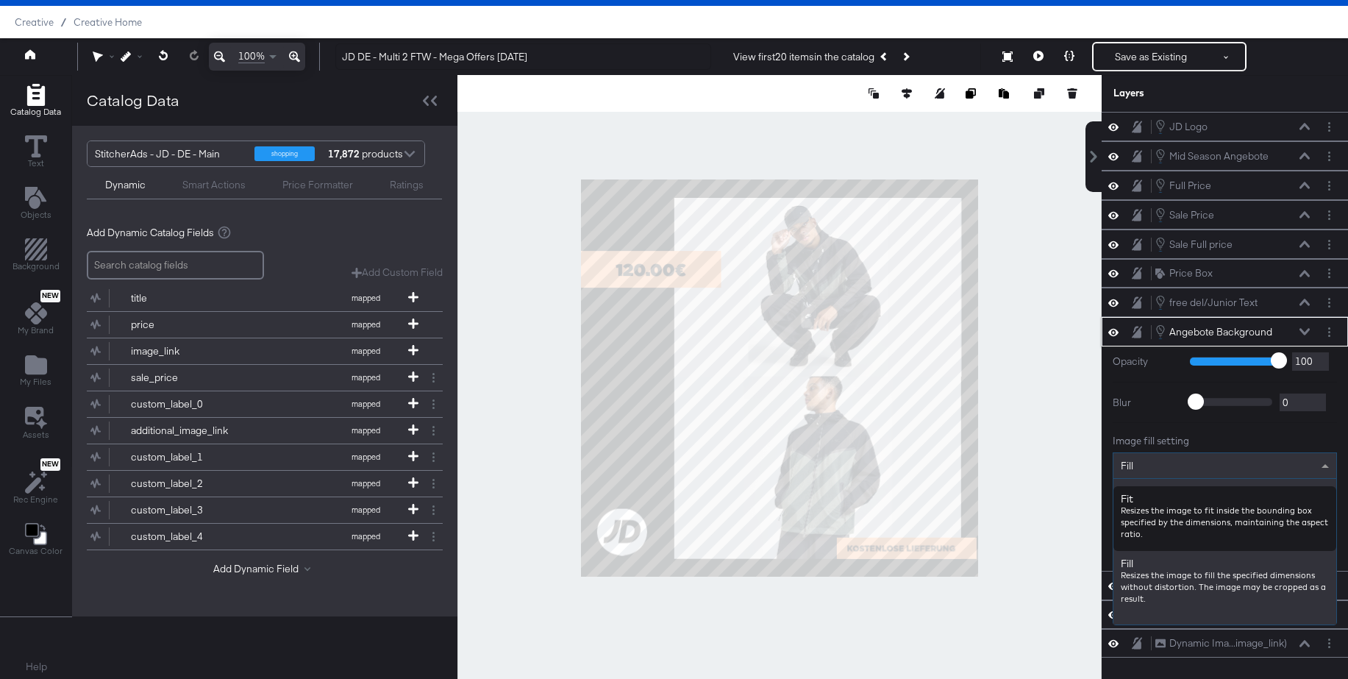
scroll to position [172, 0]
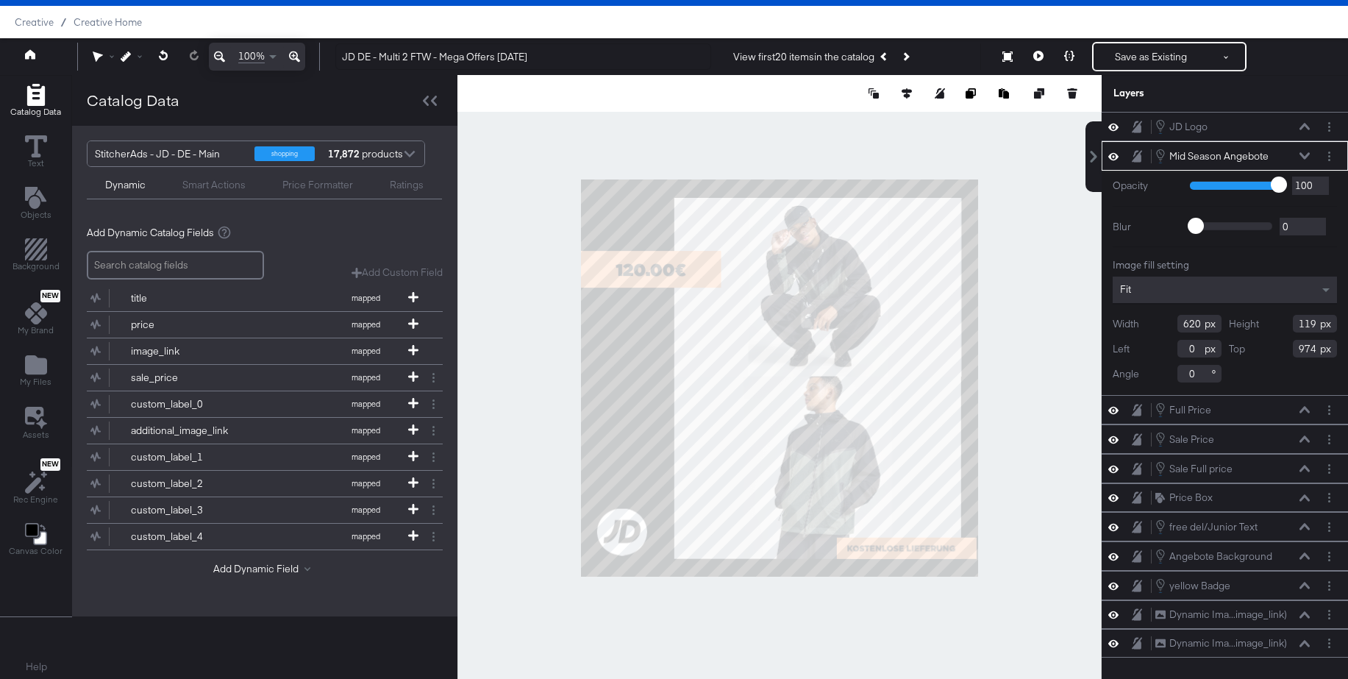
type input "-130"
type input "973"
type input "-178"
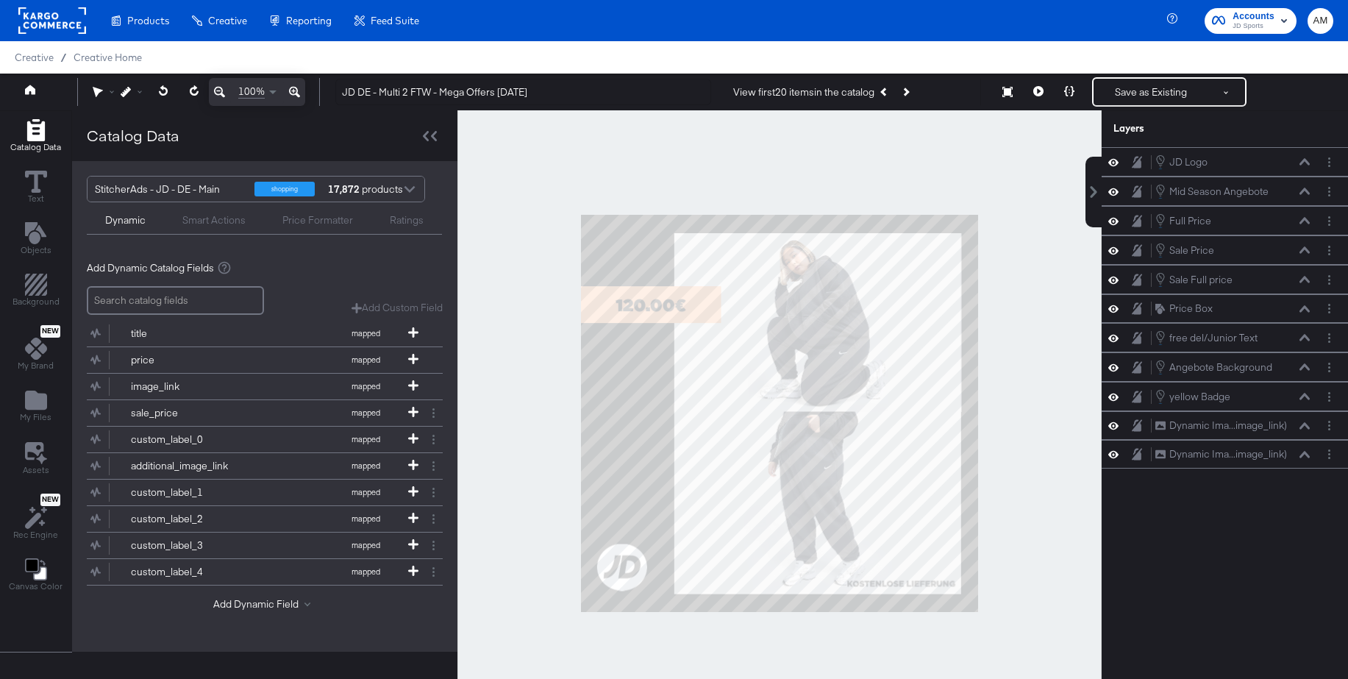
scroll to position [35, 0]
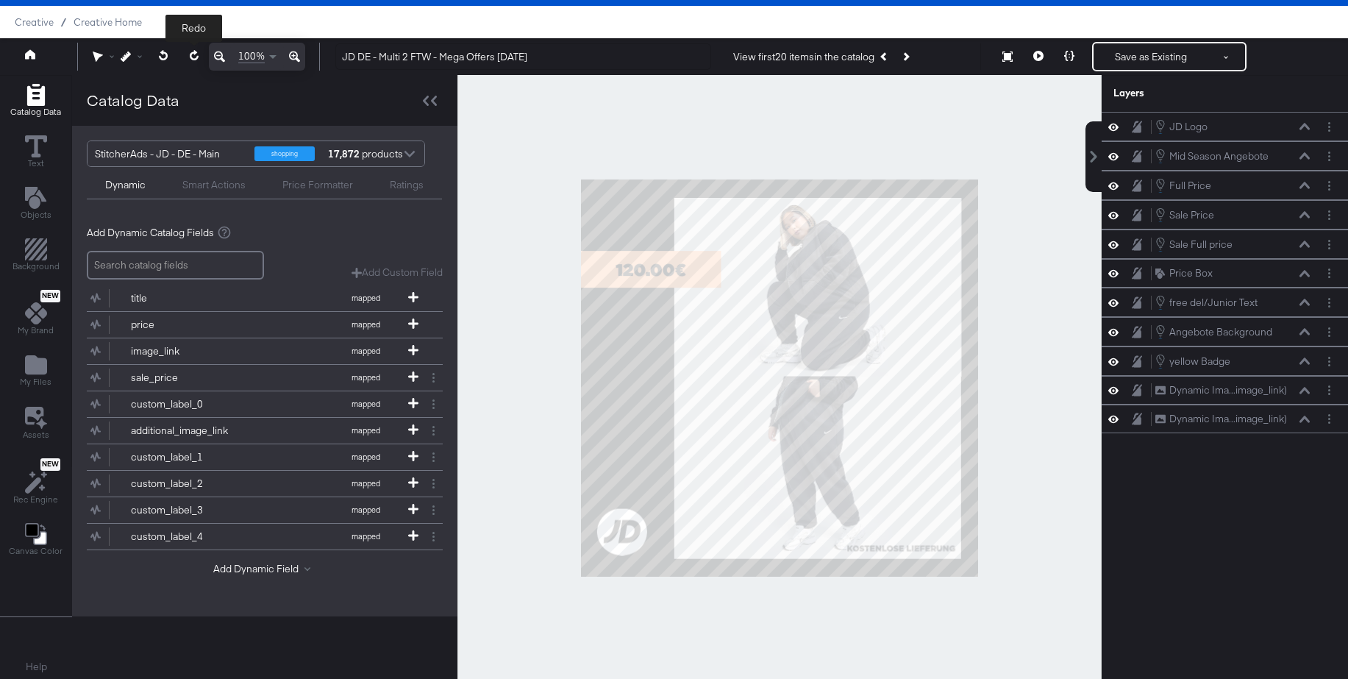
click at [195, 53] on icon at bounding box center [193, 55] width 9 height 10
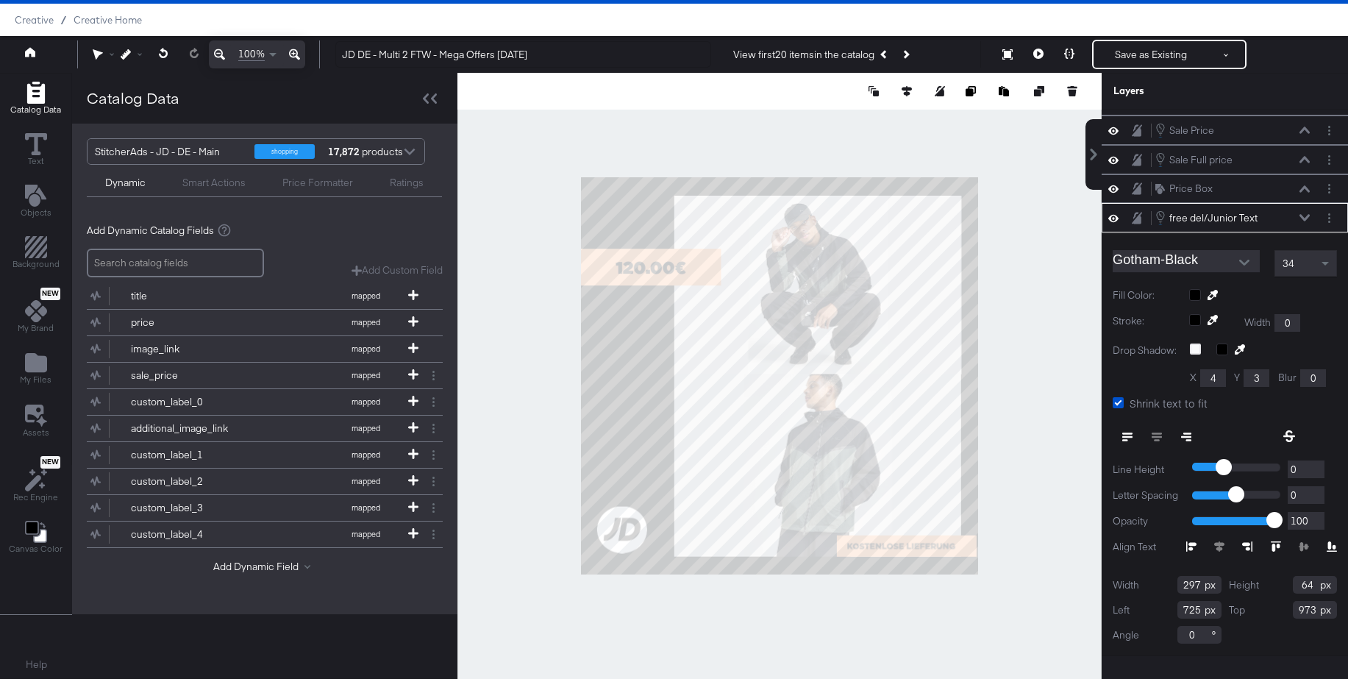
scroll to position [0, 0]
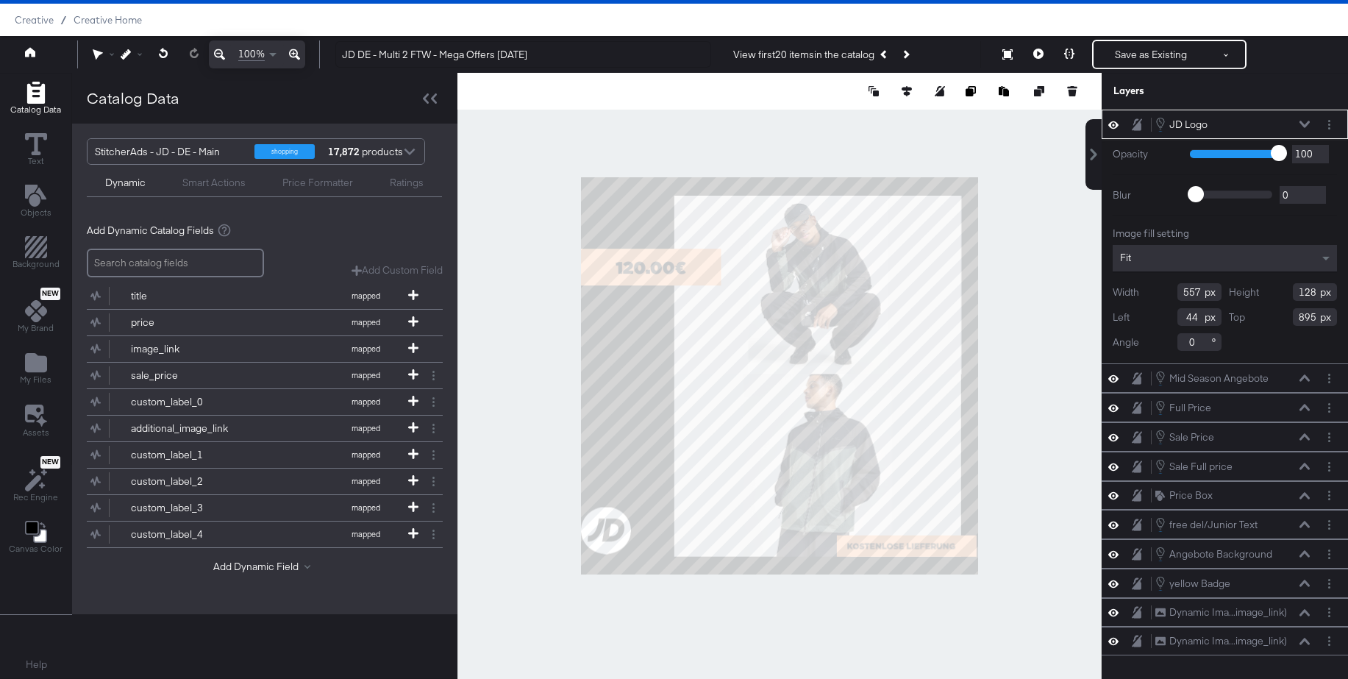
type input "0"
type input "897"
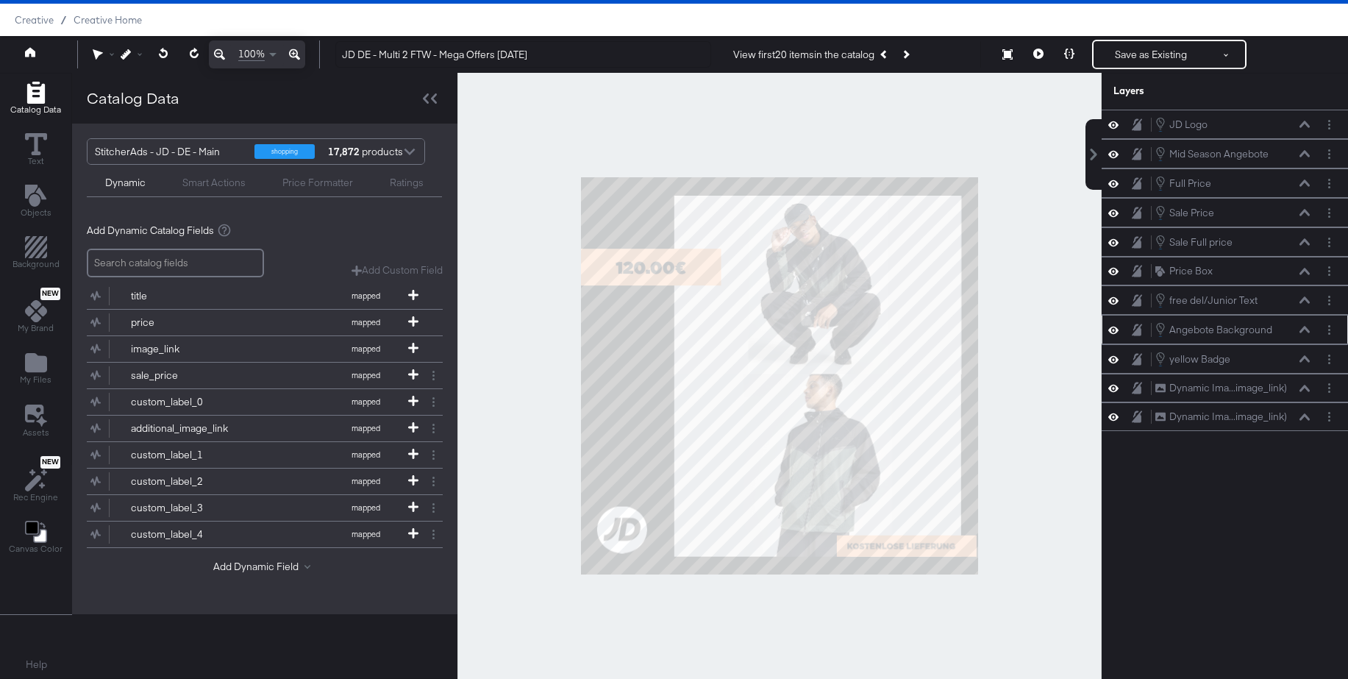
click at [1138, 329] on icon at bounding box center [1137, 330] width 10 height 12
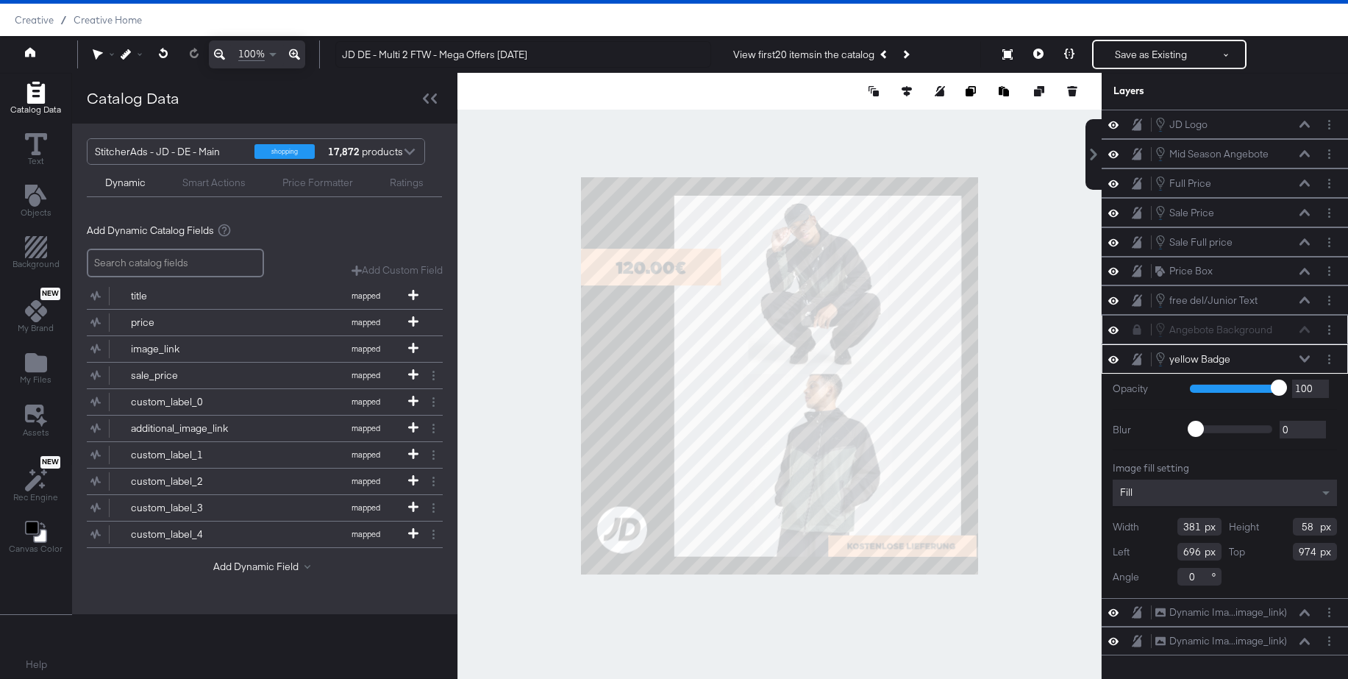
type input "404"
type input "673"
type input "339"
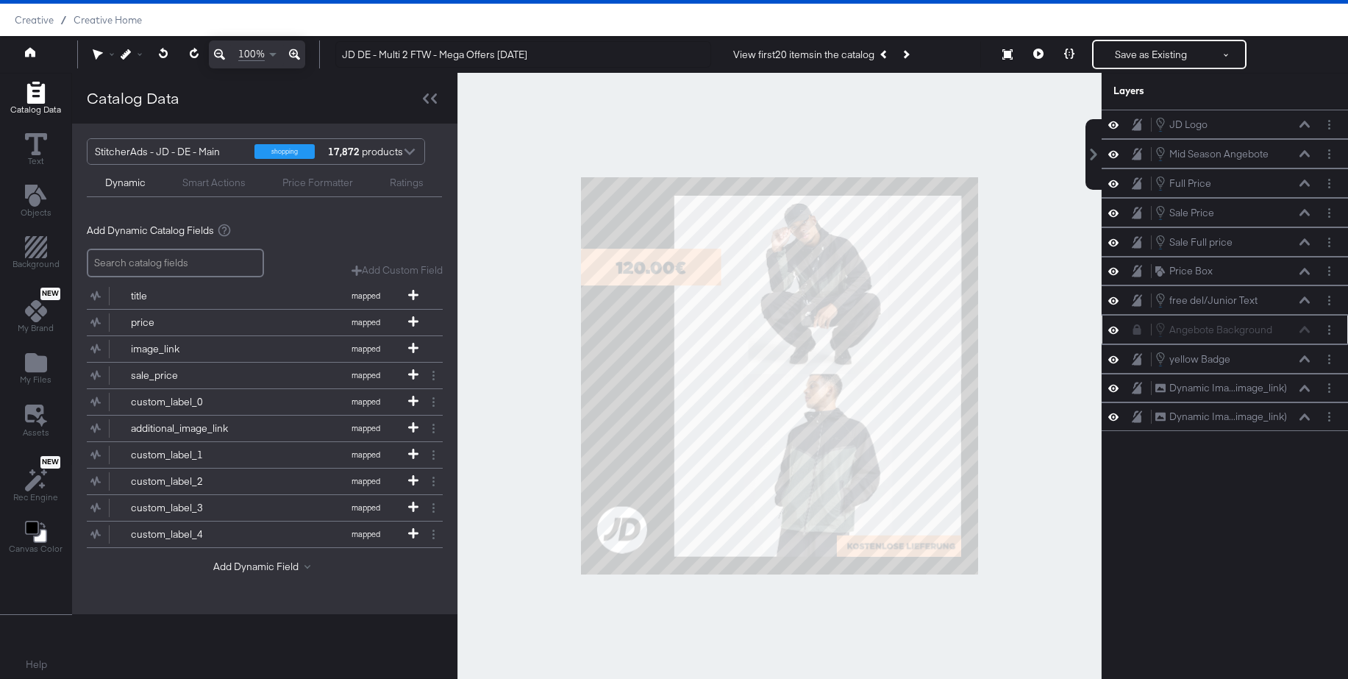
click at [1031, 543] on div at bounding box center [779, 376] width 644 height 606
click at [1139, 331] on icon at bounding box center [1137, 329] width 8 height 10
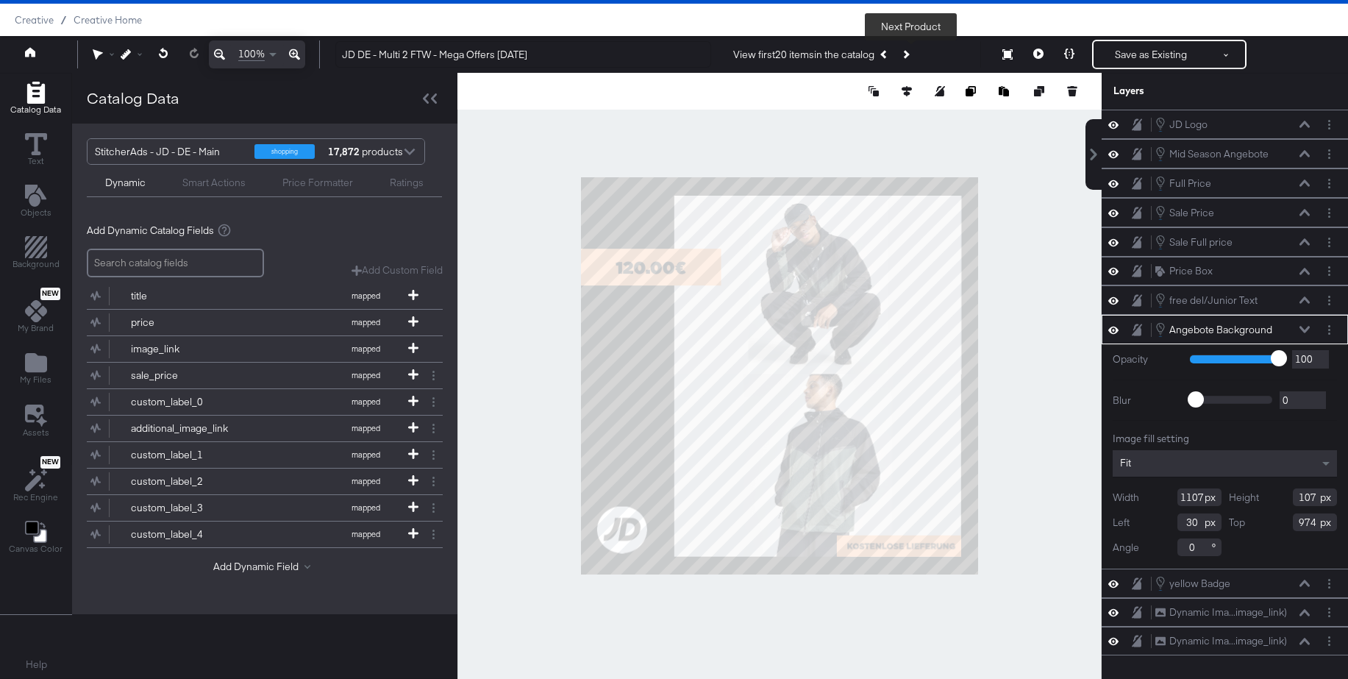
click at [910, 54] on icon "Next Product" at bounding box center [906, 54] width 8 height 8
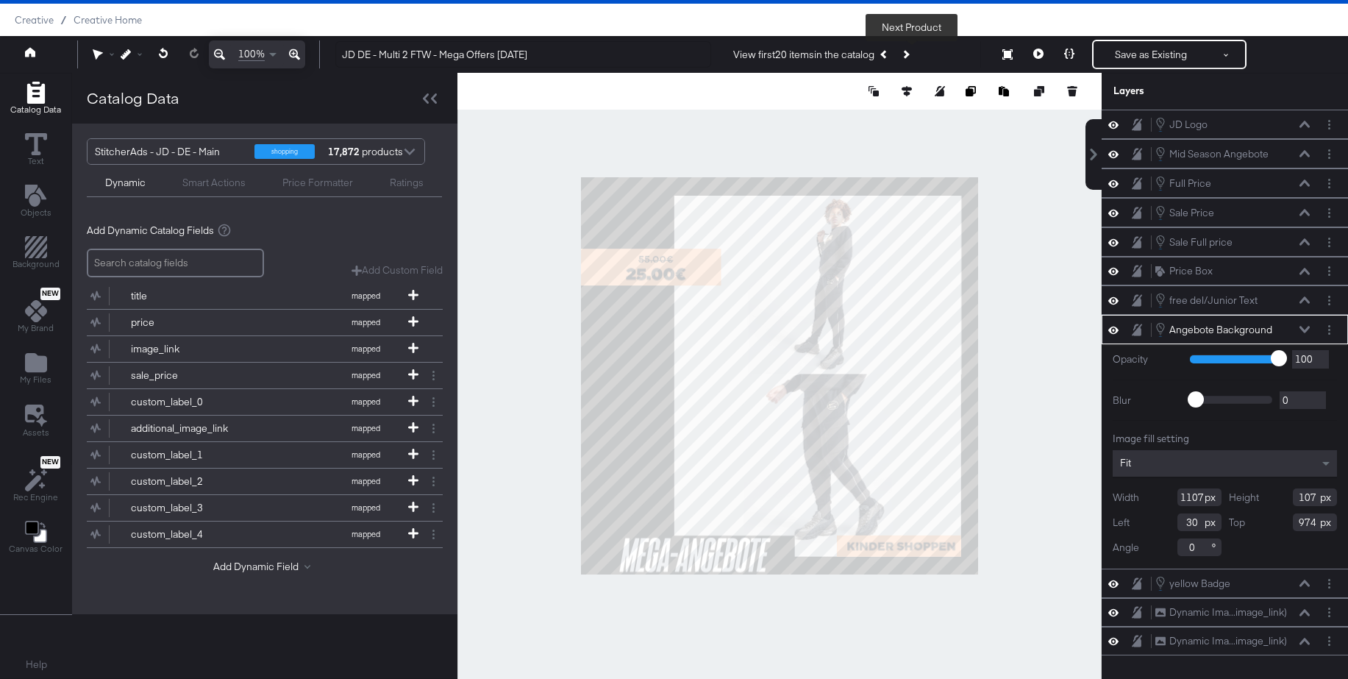
click at [910, 54] on icon "Next Product" at bounding box center [906, 54] width 8 height 8
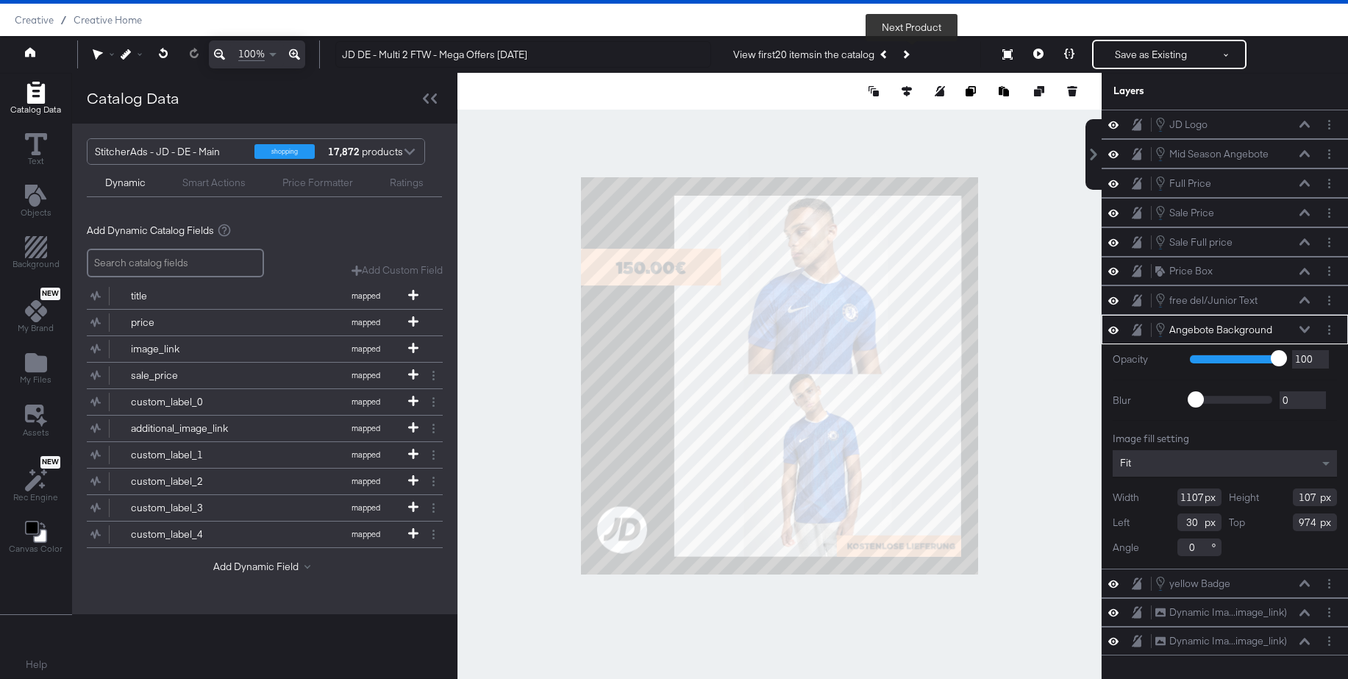
click at [910, 54] on icon "Next Product" at bounding box center [906, 54] width 8 height 8
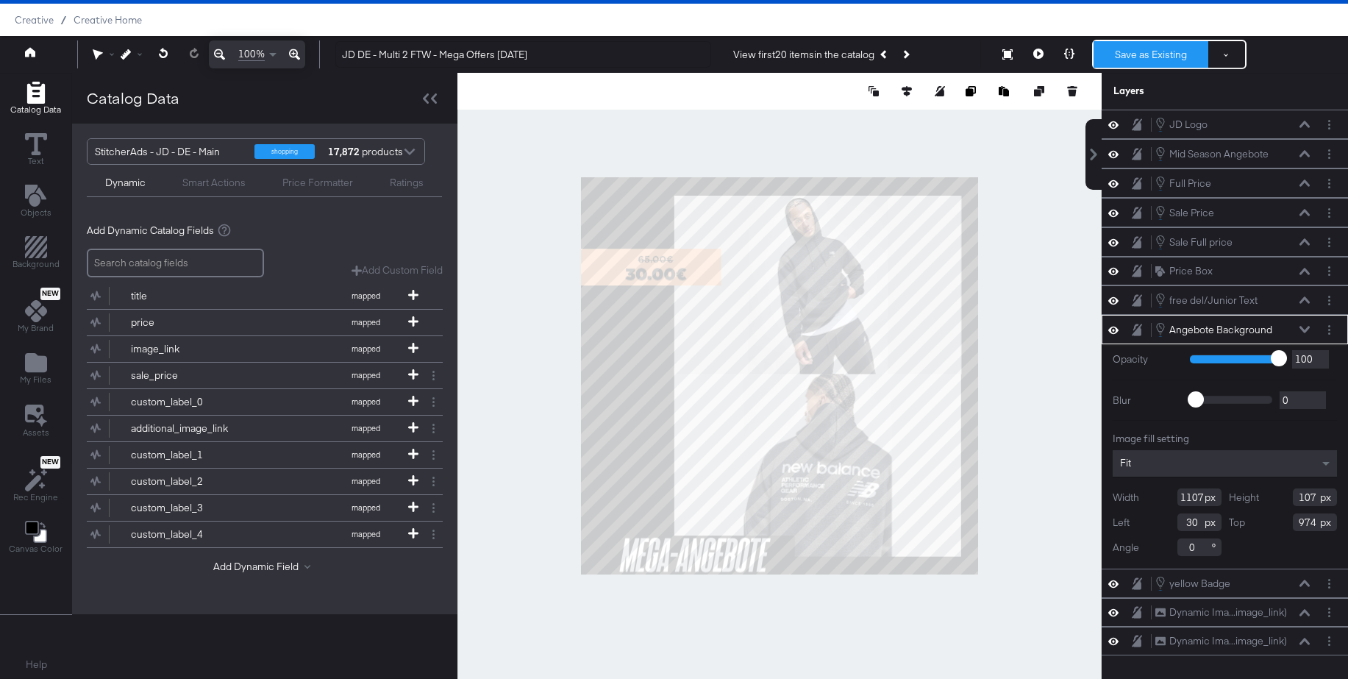
click at [1124, 57] on button "Save as Existing" at bounding box center [1151, 54] width 115 height 26
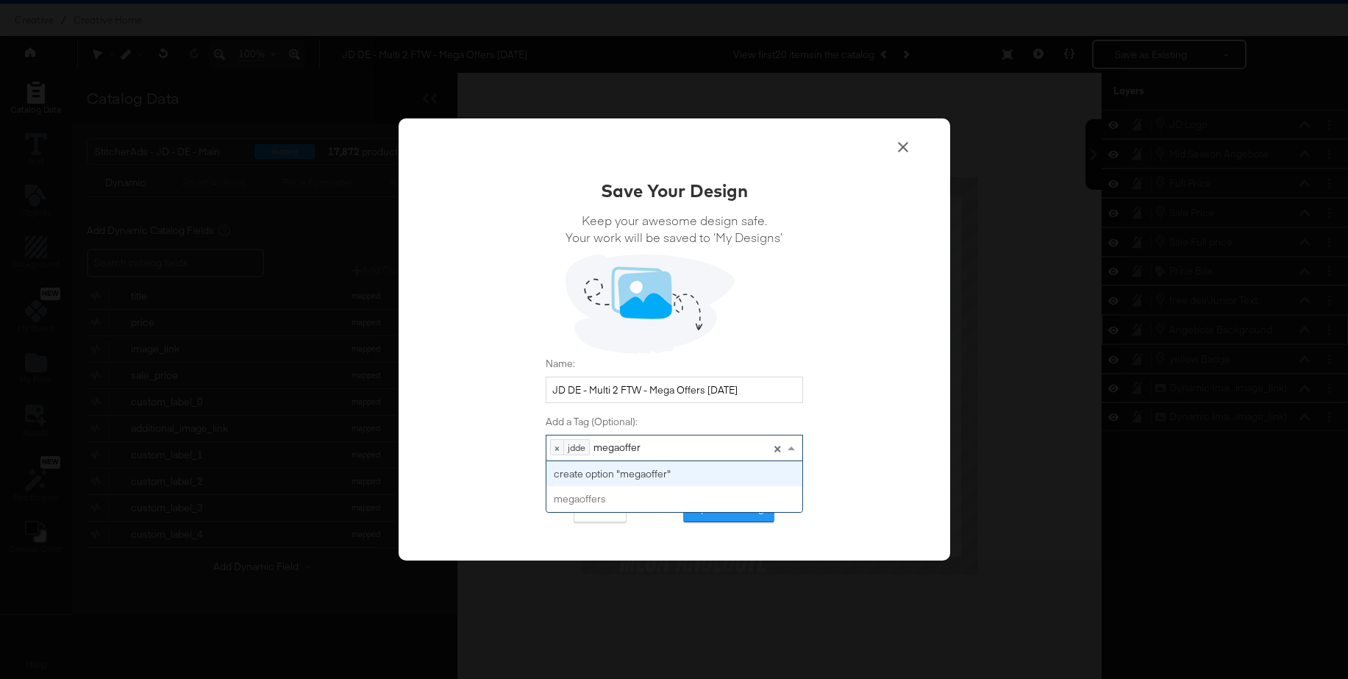
type input "megaoffers"
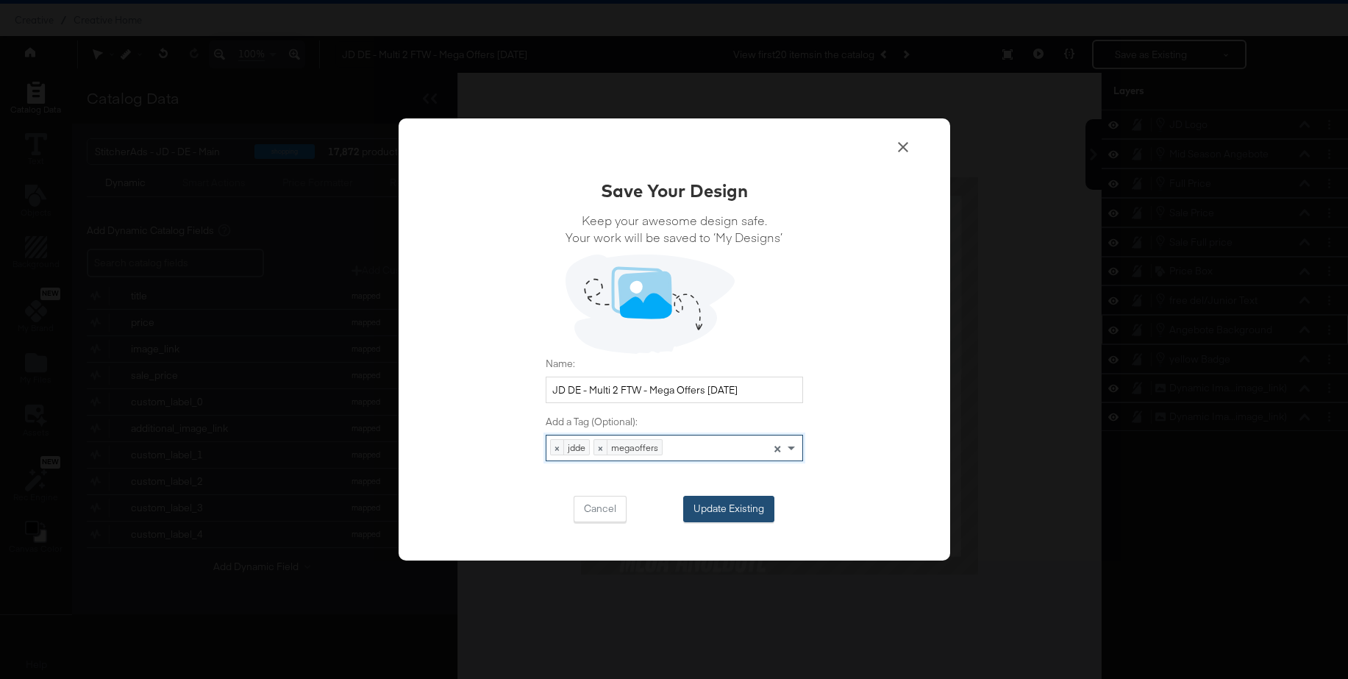
click at [730, 513] on button "Update Existing" at bounding box center [728, 509] width 91 height 26
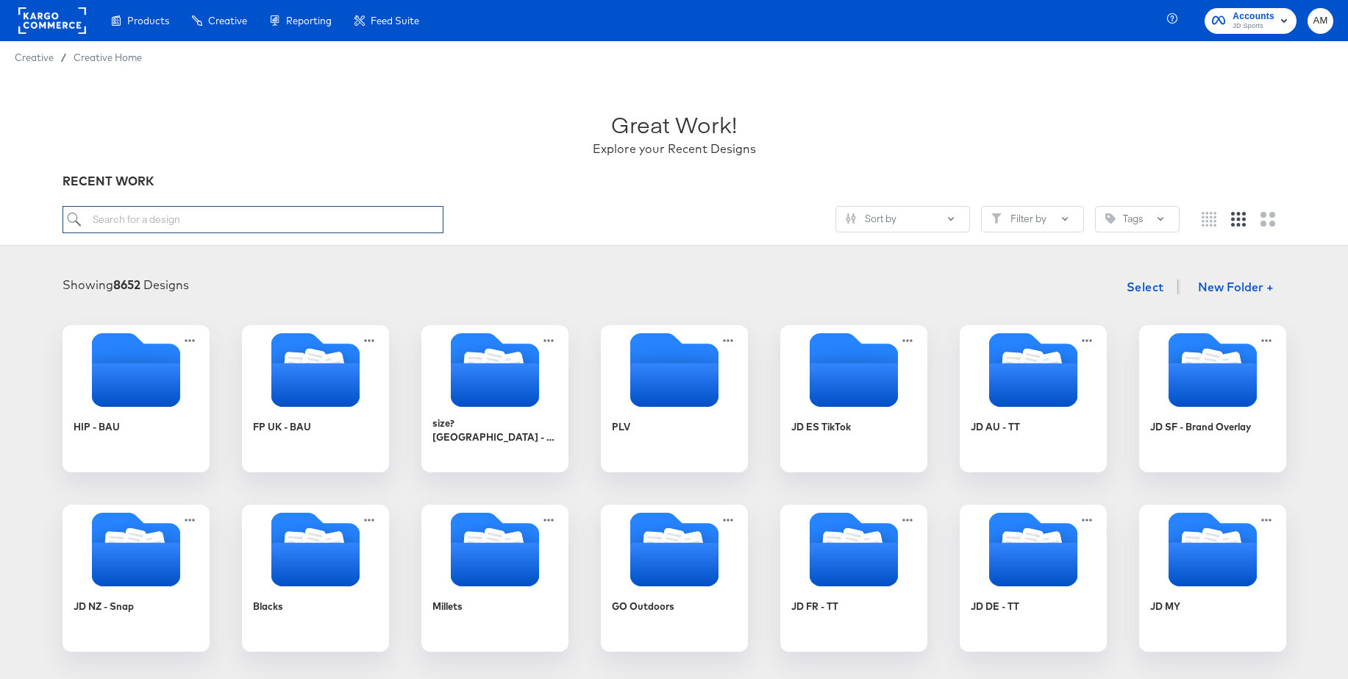
click at [285, 221] on input "search" at bounding box center [253, 219] width 381 height 27
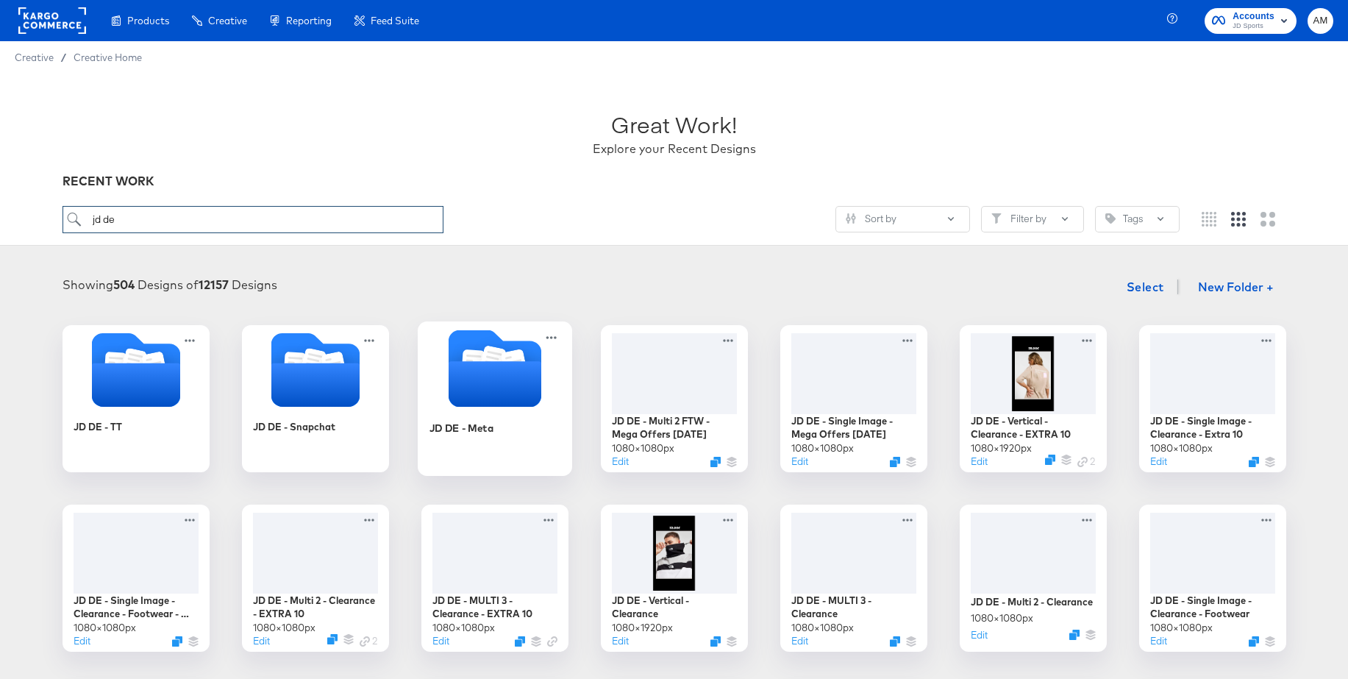
type input "jd de"
click at [493, 381] on icon "Folder" at bounding box center [494, 384] width 93 height 46
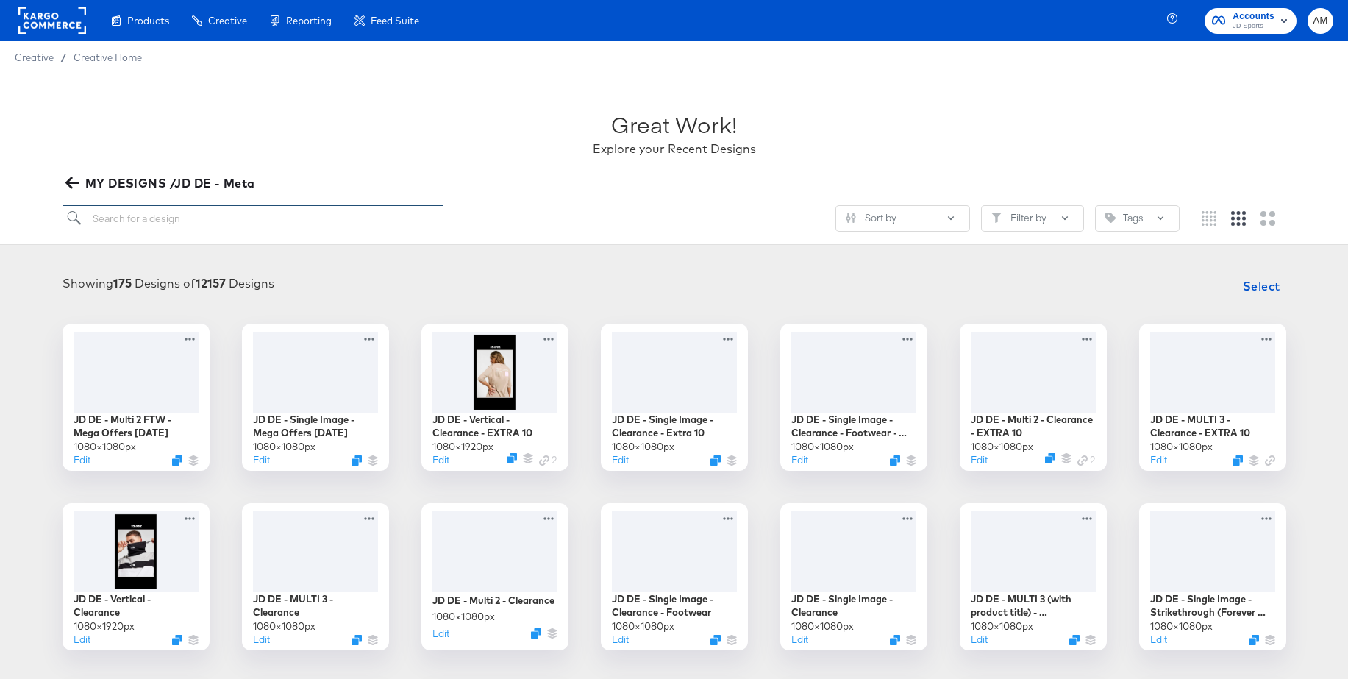
click at [280, 220] on input "search" at bounding box center [253, 218] width 381 height 27
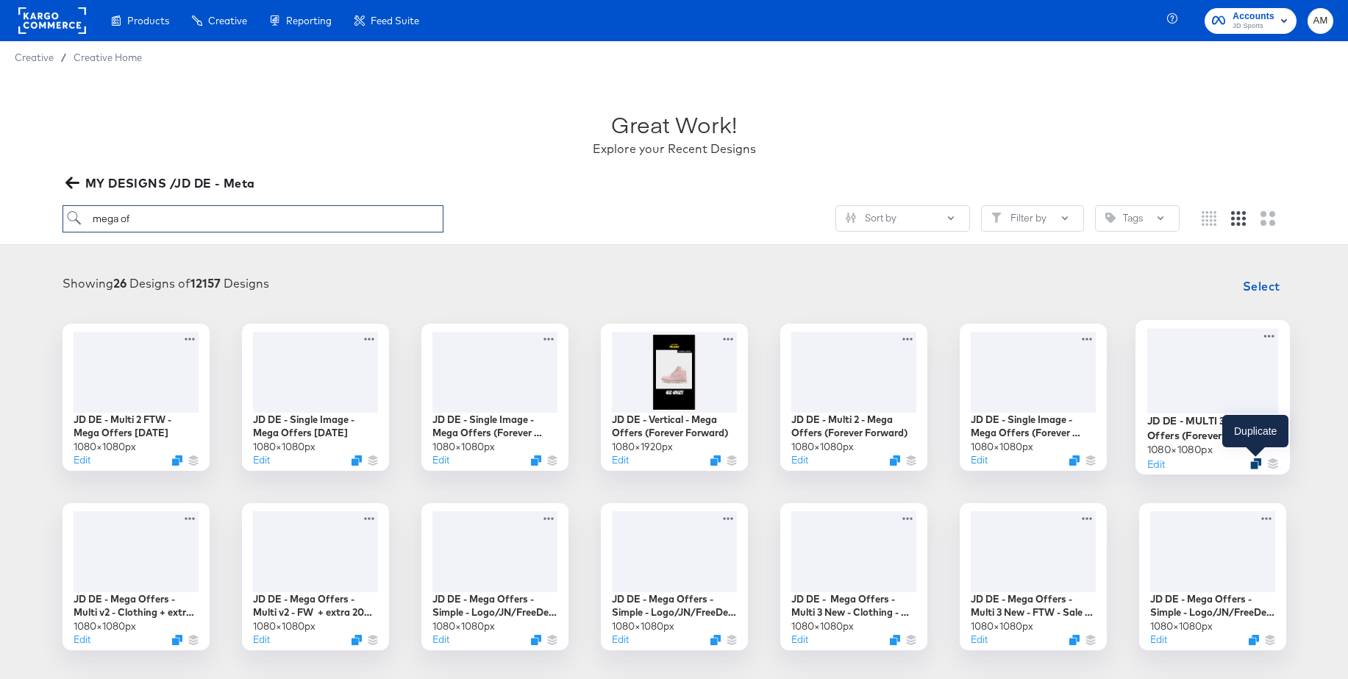
type input "mega of"
click at [1253, 466] on icon "Duplicate" at bounding box center [1255, 462] width 11 height 11
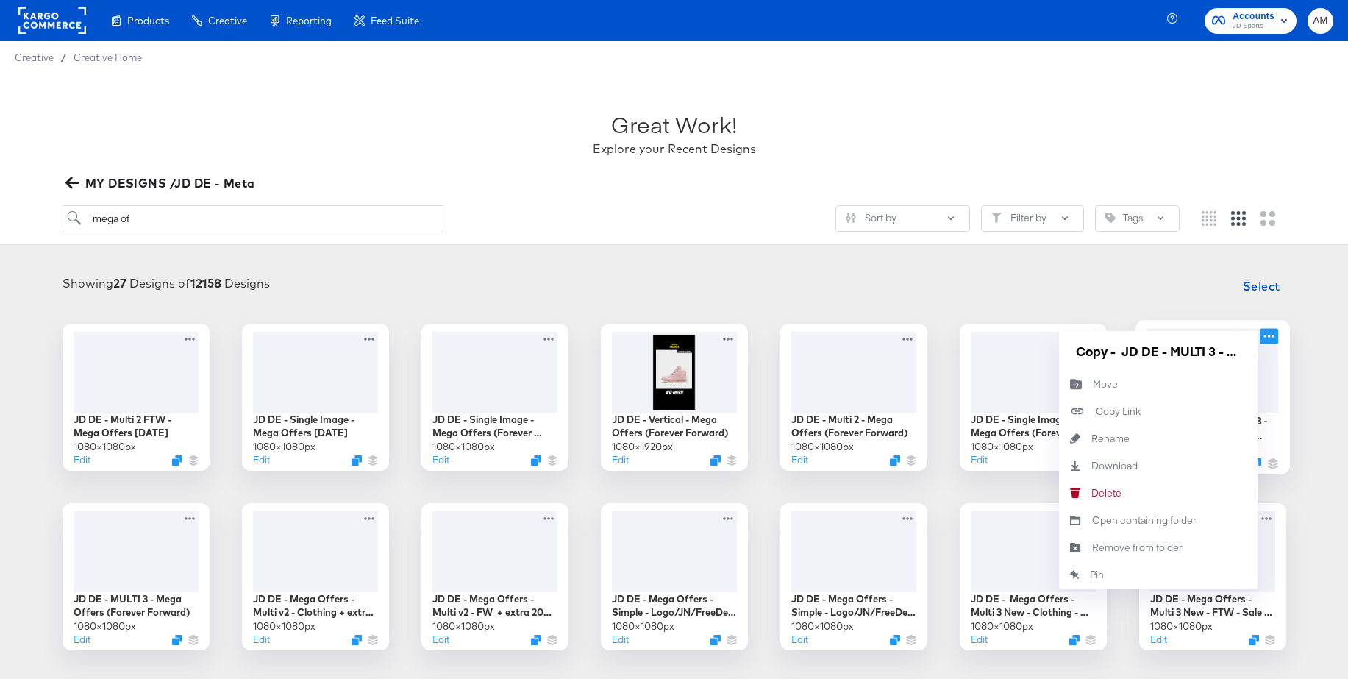
click at [1265, 338] on icon at bounding box center [1269, 335] width 18 height 15
click at [1122, 354] on input "Copy - JD DE - MULTI 3 - Mega Offers (Forever Forward)" at bounding box center [1158, 350] width 176 height 29
drag, startPoint x: 1216, startPoint y: 355, endPoint x: 1255, endPoint y: 353, distance: 39.8
click at [1255, 353] on div "JD DE - MULTI 3 - Mega Offers (Forever Forward)" at bounding box center [1158, 351] width 199 height 40
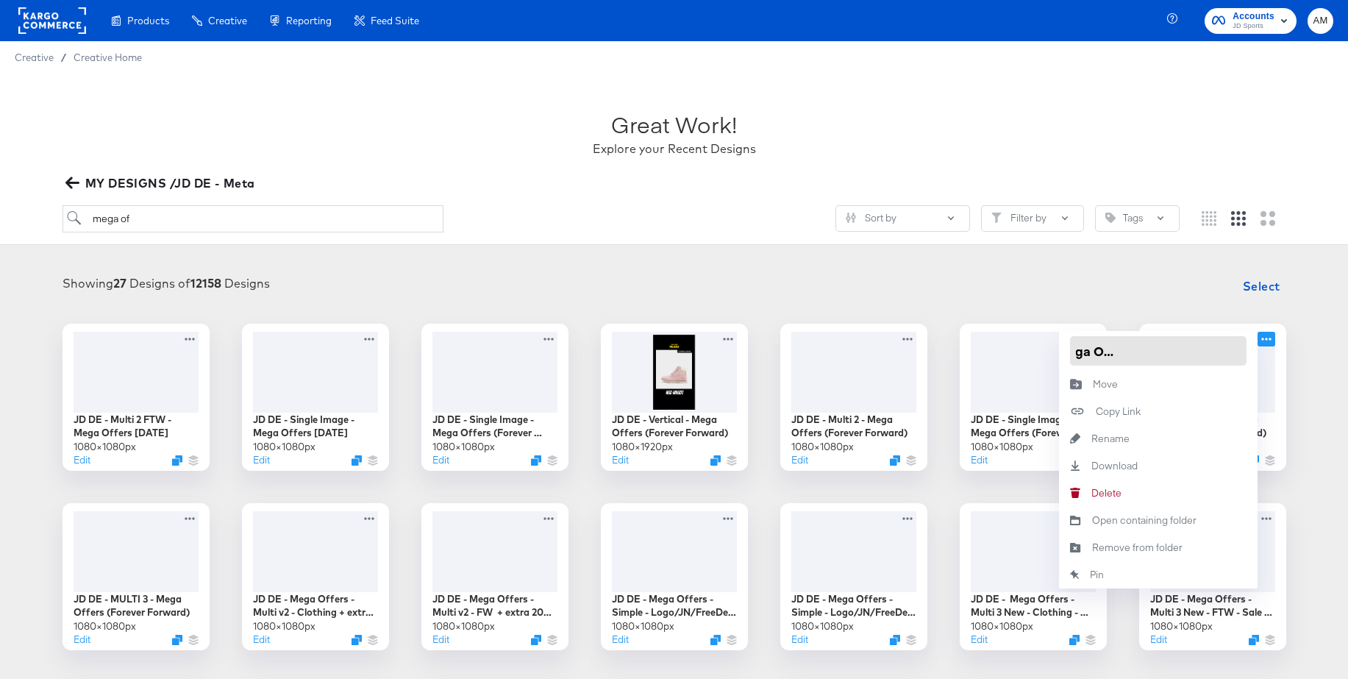
click at [1240, 349] on input "JD DE - MULTI 3 - Mega Offers (Forever Forward)" at bounding box center [1158, 350] width 176 height 29
drag, startPoint x: 1241, startPoint y: 352, endPoint x: 1140, endPoint y: 347, distance: 100.8
click at [1140, 347] on input "JD DE - MULTI 3 - Mega Offers (Forever Forward)" at bounding box center [1158, 350] width 176 height 29
type input "JD DE - MULTI 3 - Mega Offers [DATE]"
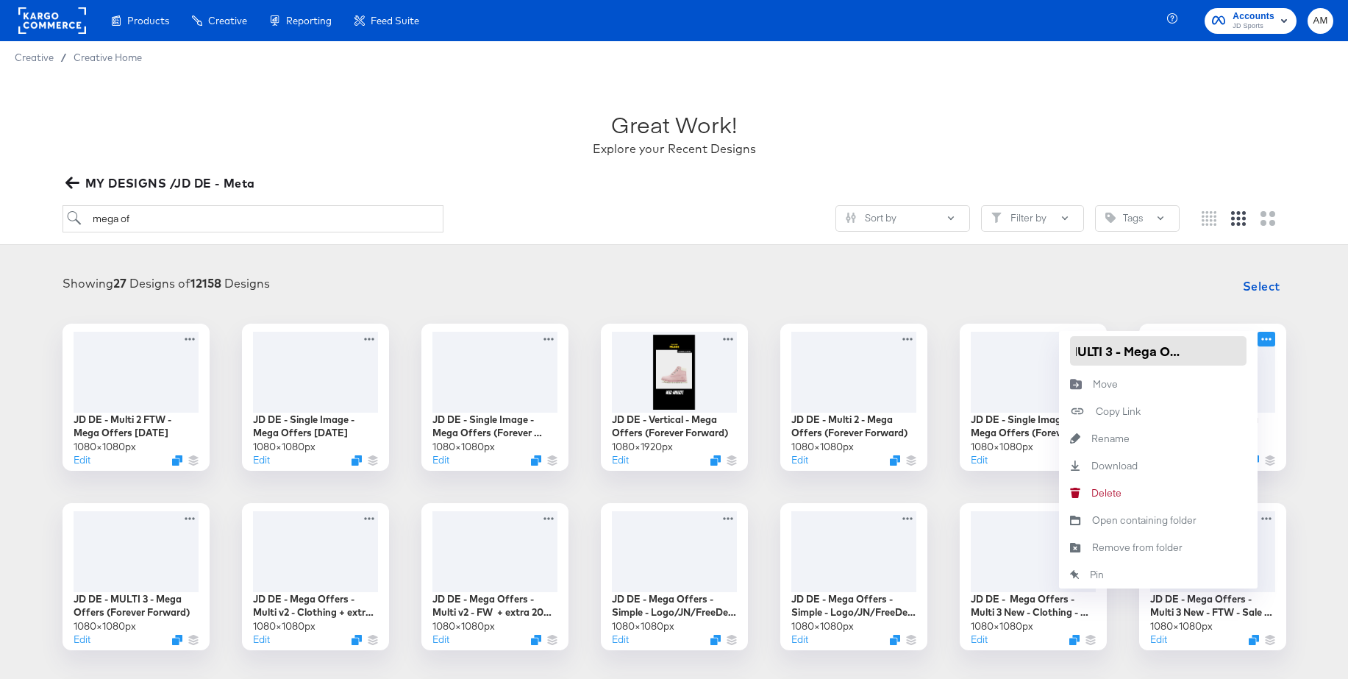
scroll to position [0, 57]
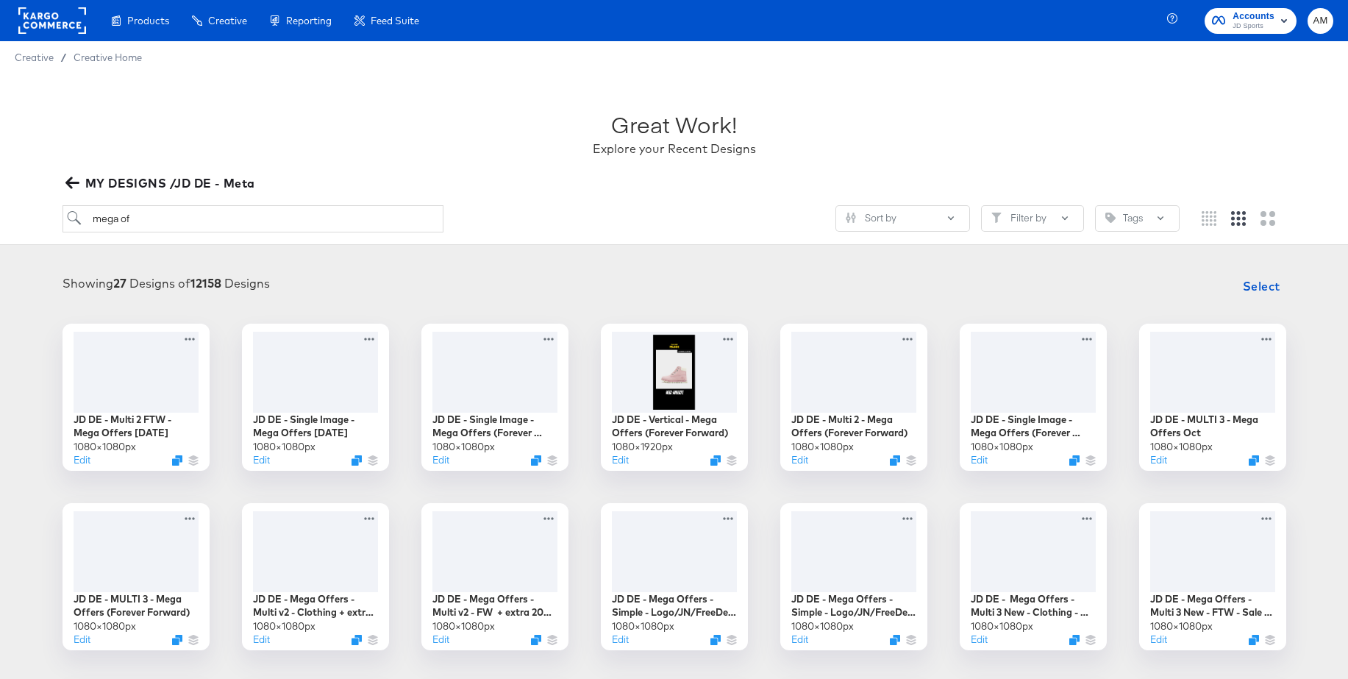
click at [1066, 279] on div "Showing 27 Designs of 12158 Designs Select" at bounding box center [674, 285] width 1319 height 29
click at [1220, 373] on div at bounding box center [1212, 370] width 132 height 85
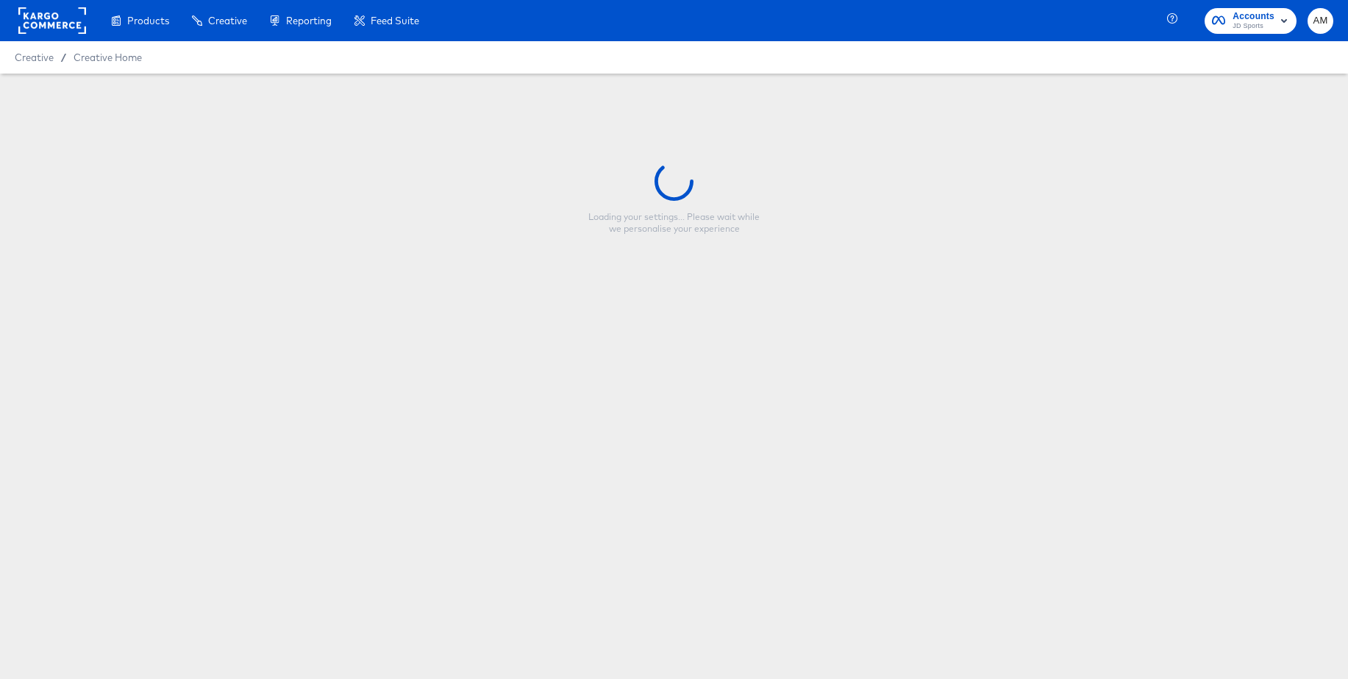
type input "JD DE - MULTI 3 - Mega Offers [DATE]"
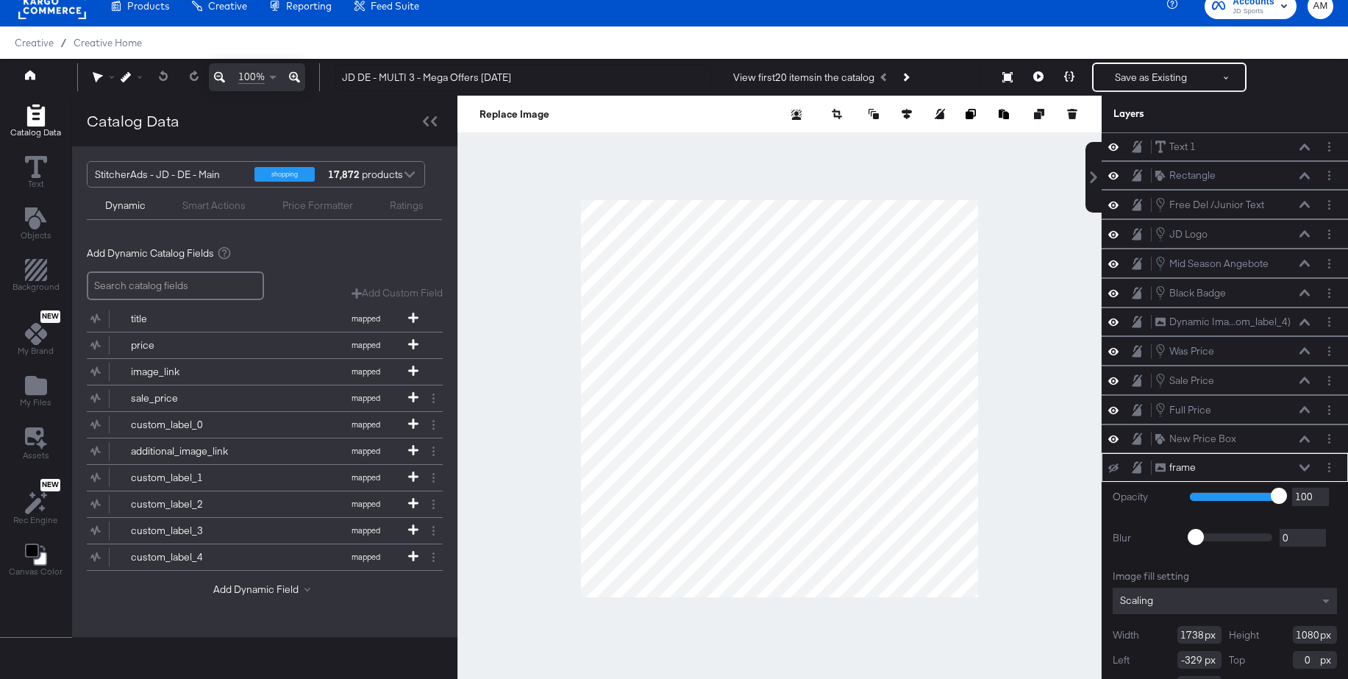
scroll to position [27, 0]
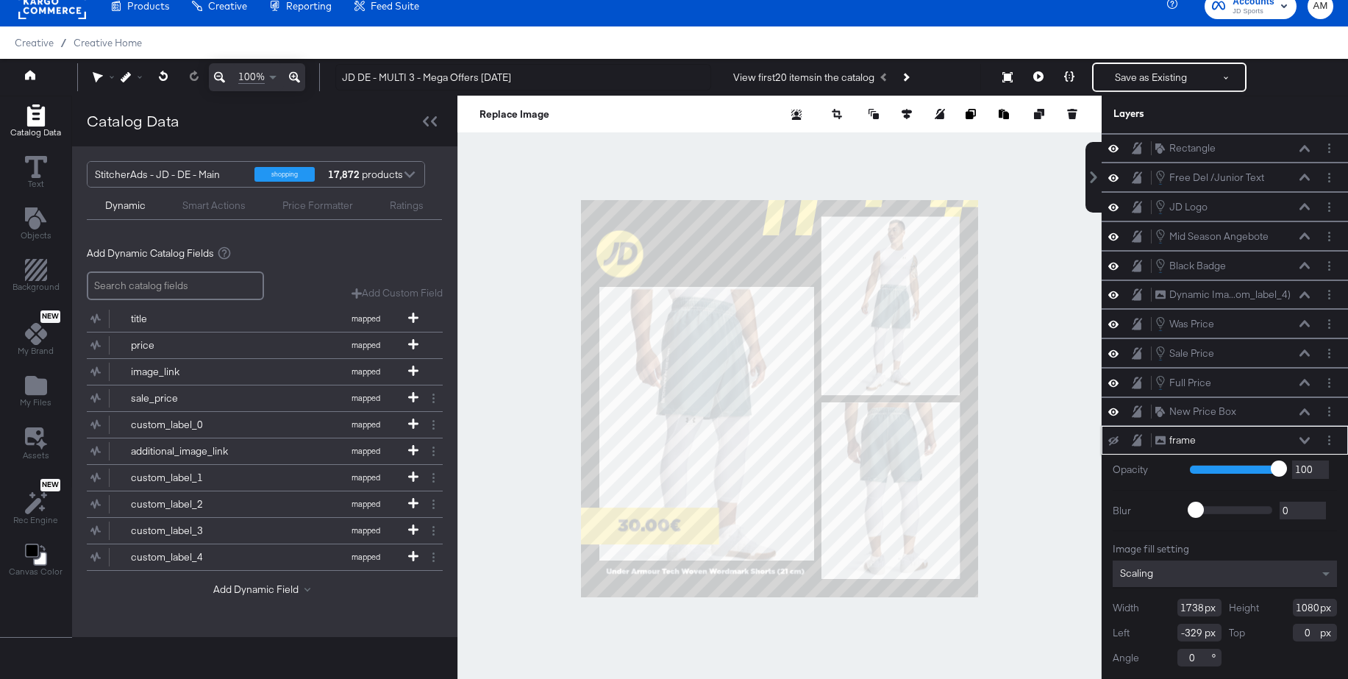
click at [1112, 440] on icon at bounding box center [1113, 441] width 10 height 10
click at [1112, 440] on icon at bounding box center [1113, 440] width 10 height 13
click at [1330, 441] on button "Layer Options" at bounding box center [1329, 439] width 15 height 15
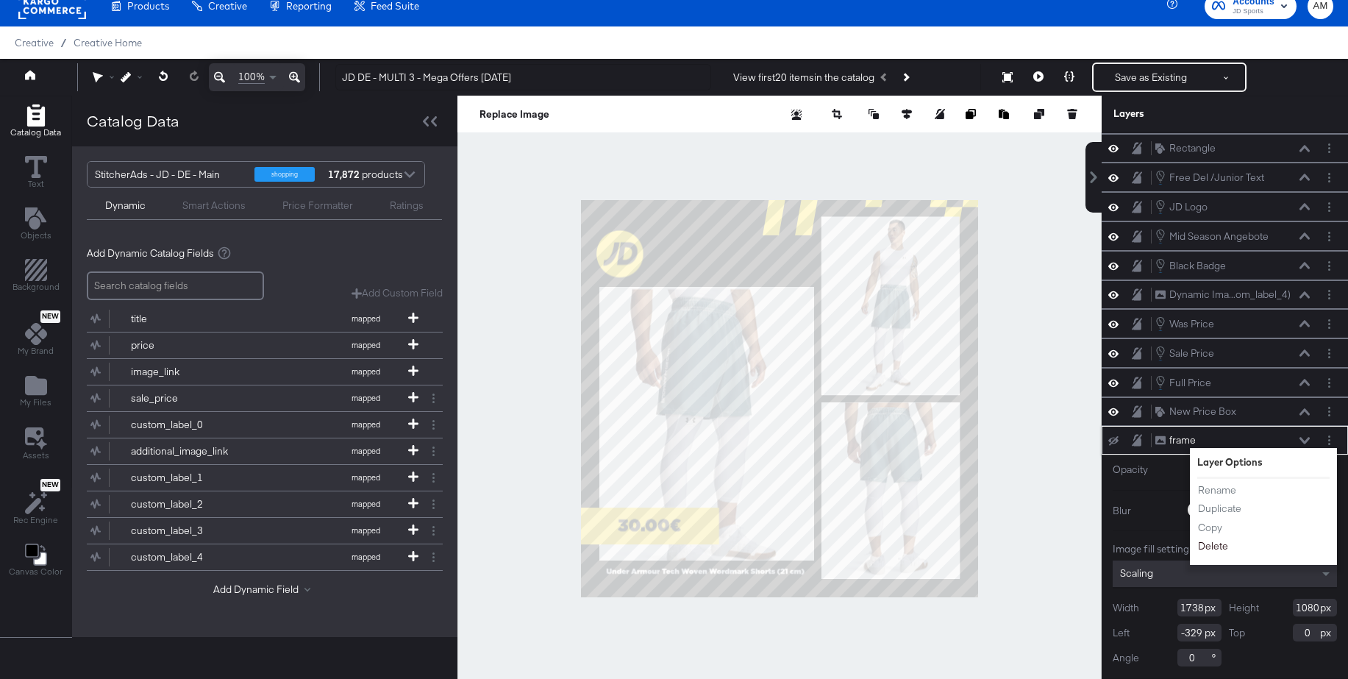
click at [1210, 545] on button "Delete" at bounding box center [1213, 545] width 32 height 15
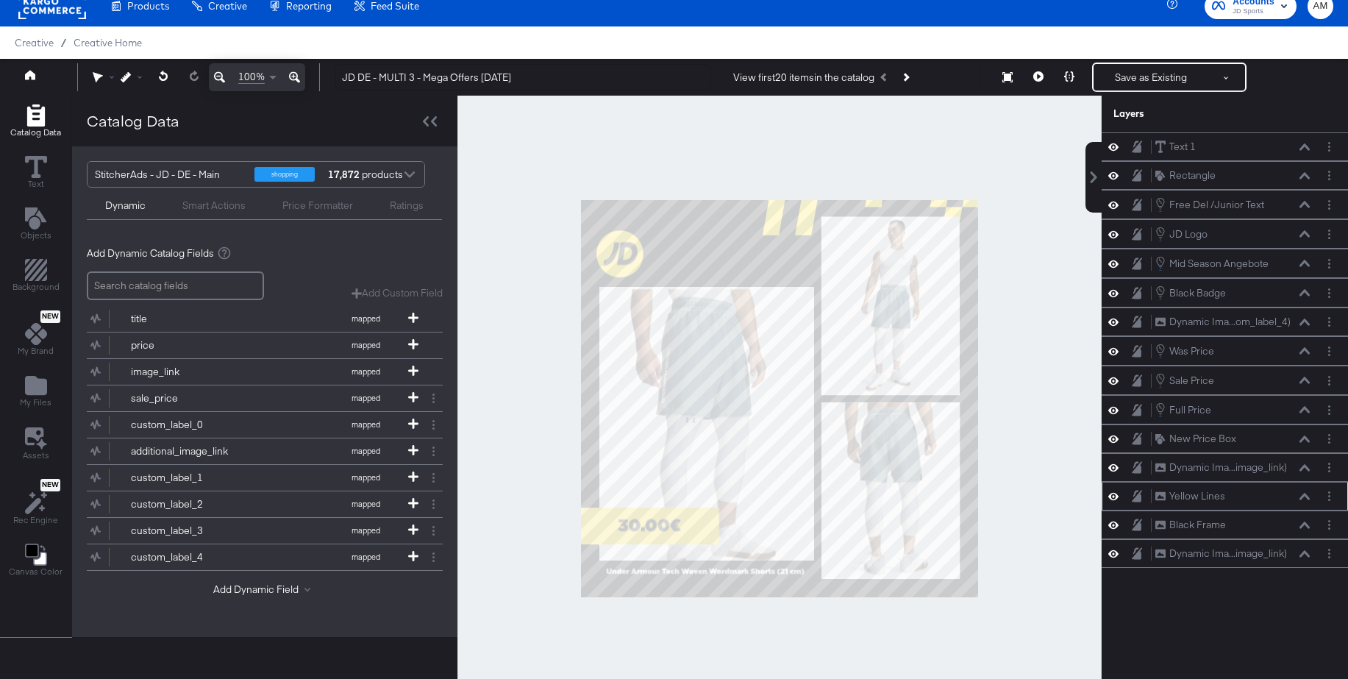
drag, startPoint x: 1117, startPoint y: 527, endPoint x: 1113, endPoint y: 509, distance: 18.0
click at [1116, 527] on icon at bounding box center [1113, 524] width 10 height 7
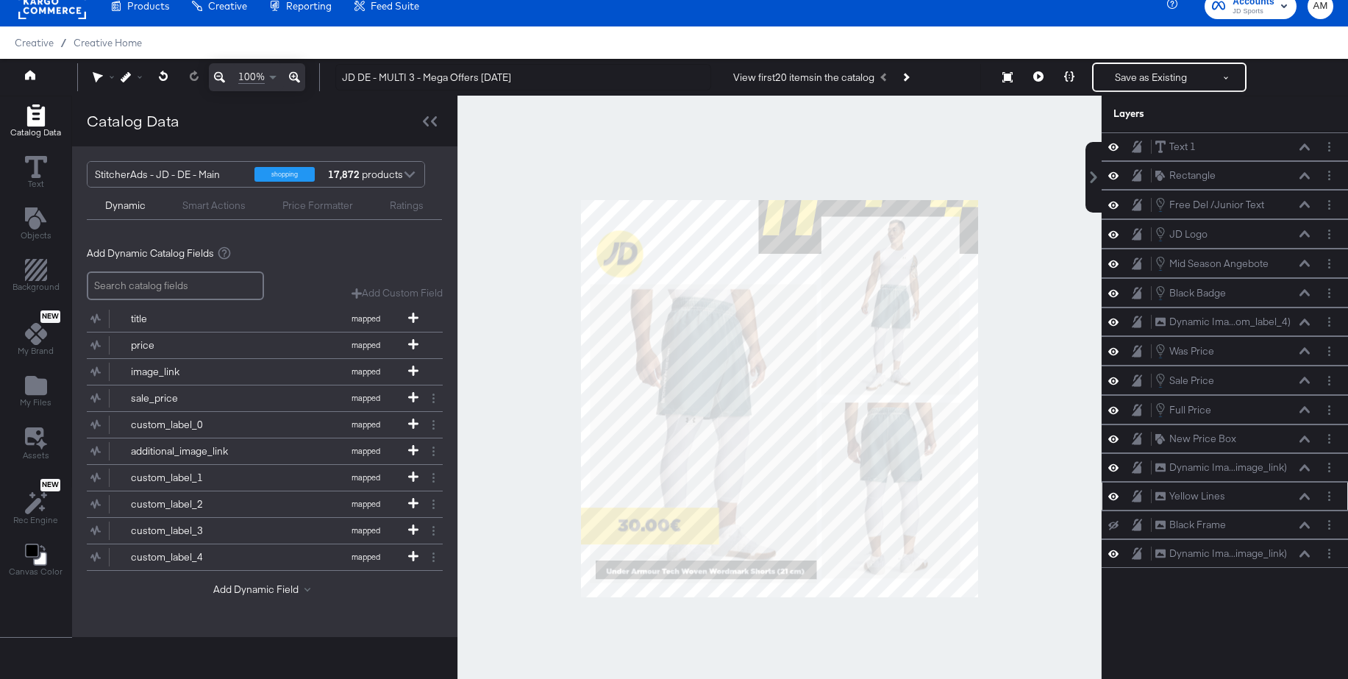
click at [1113, 497] on icon at bounding box center [1113, 496] width 10 height 13
click at [1113, 521] on icon at bounding box center [1113, 526] width 10 height 10
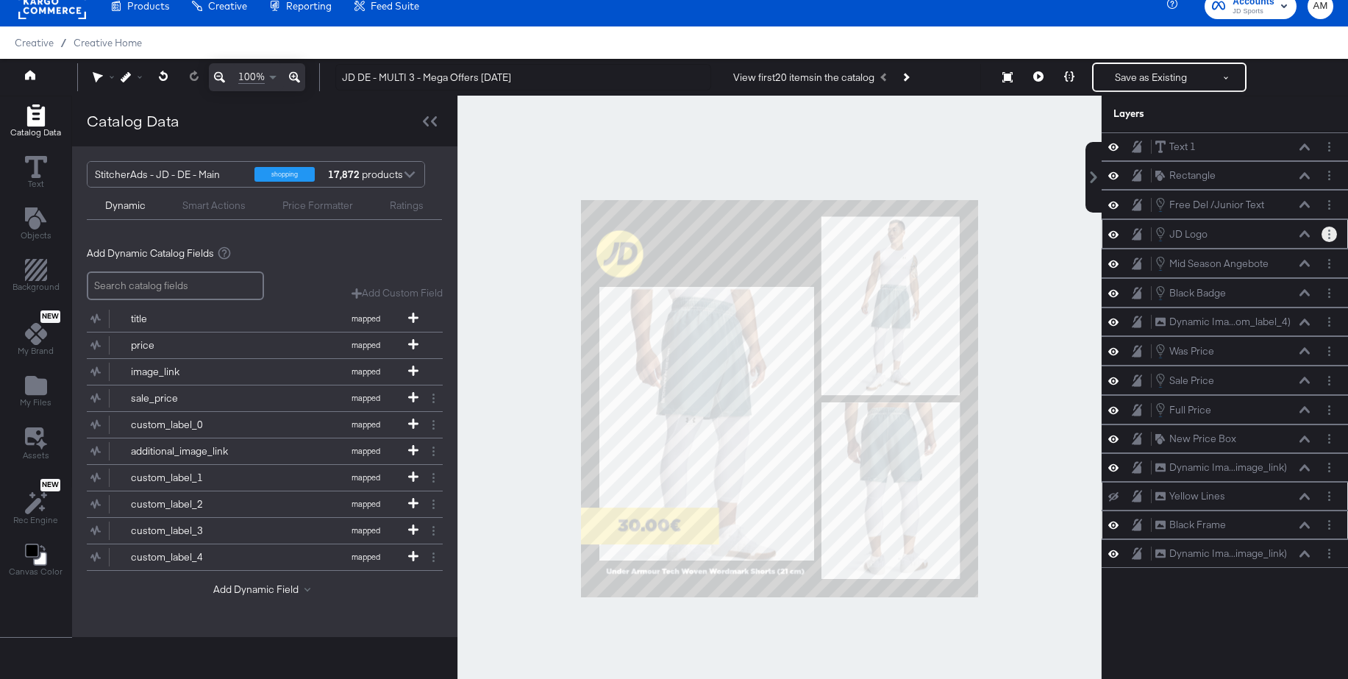
click at [1329, 237] on circle "Layer Options" at bounding box center [1329, 238] width 2 height 2
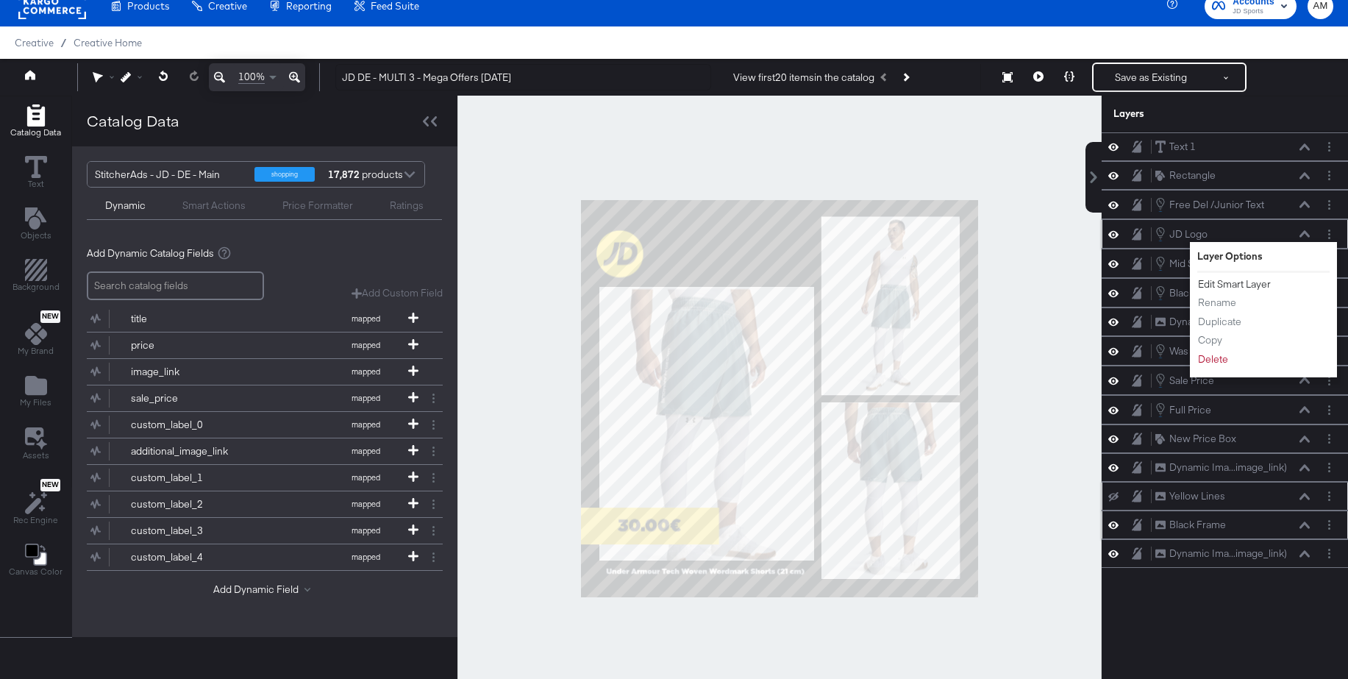
click at [1251, 285] on button "Edit Smart Layer" at bounding box center [1234, 284] width 74 height 15
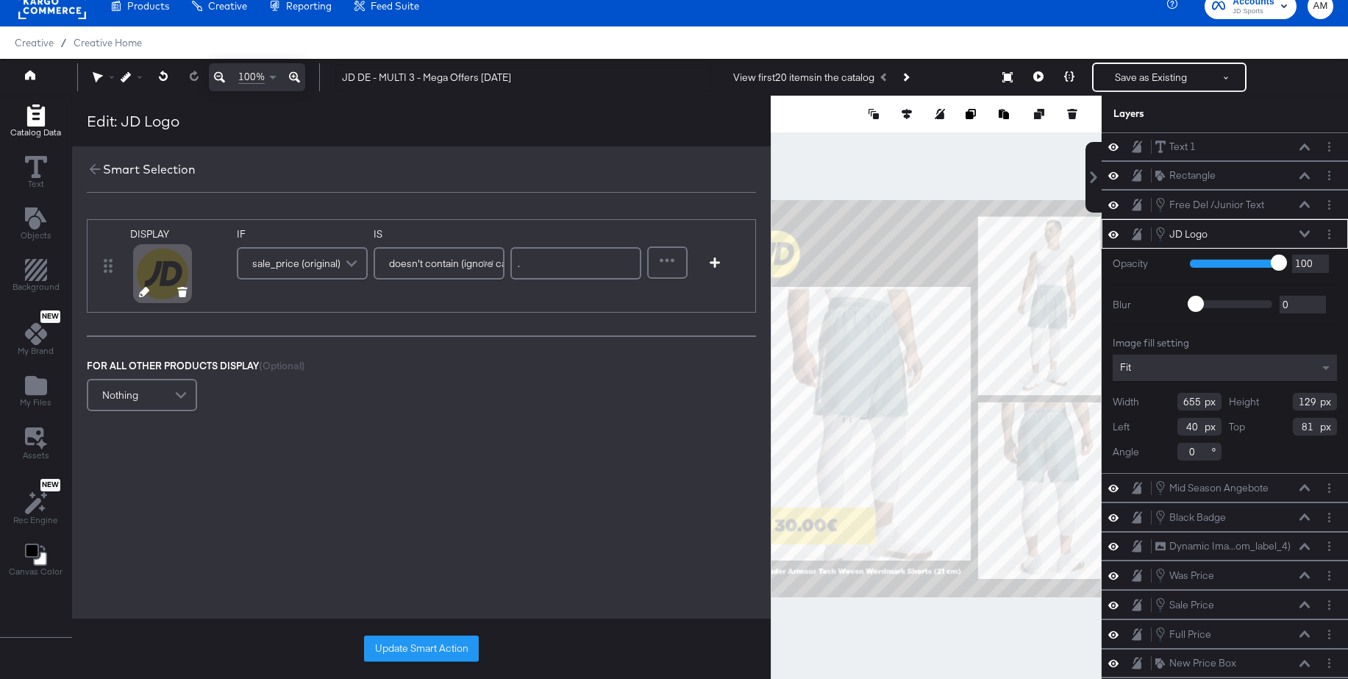
click at [139, 293] on icon at bounding box center [144, 292] width 10 height 10
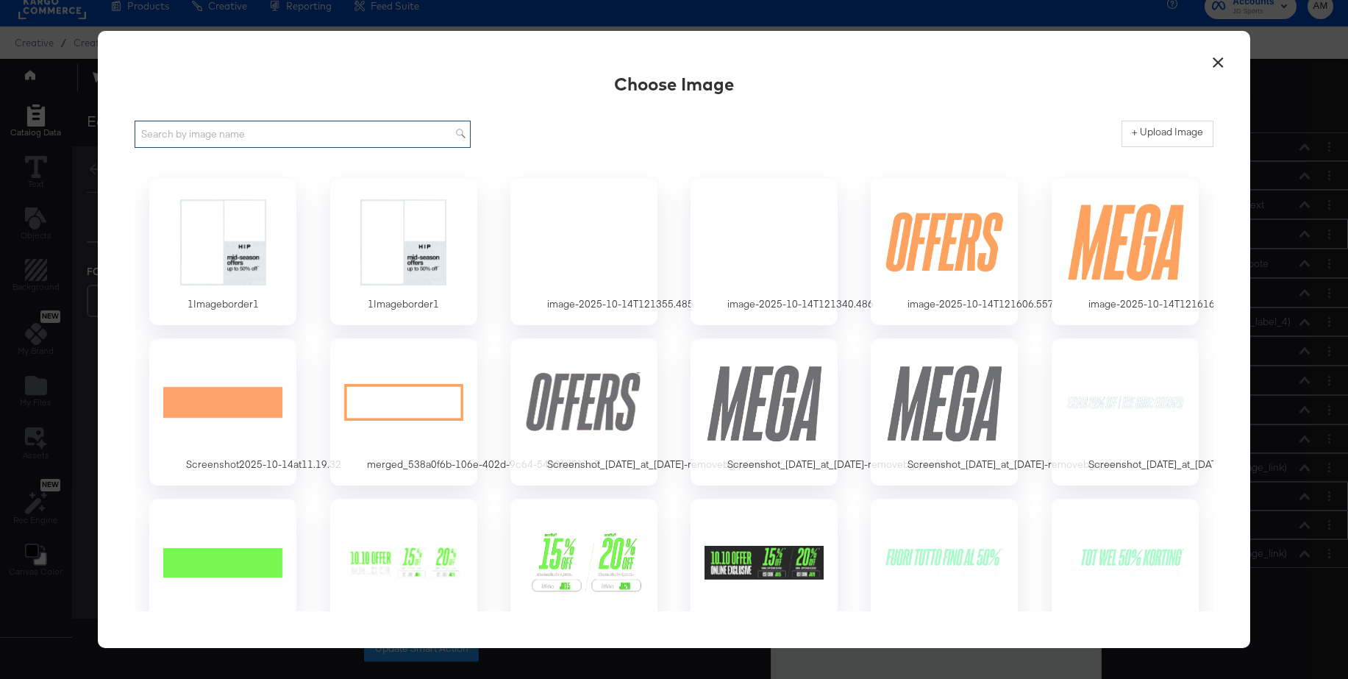
click at [326, 136] on input "text" at bounding box center [303, 134] width 336 height 27
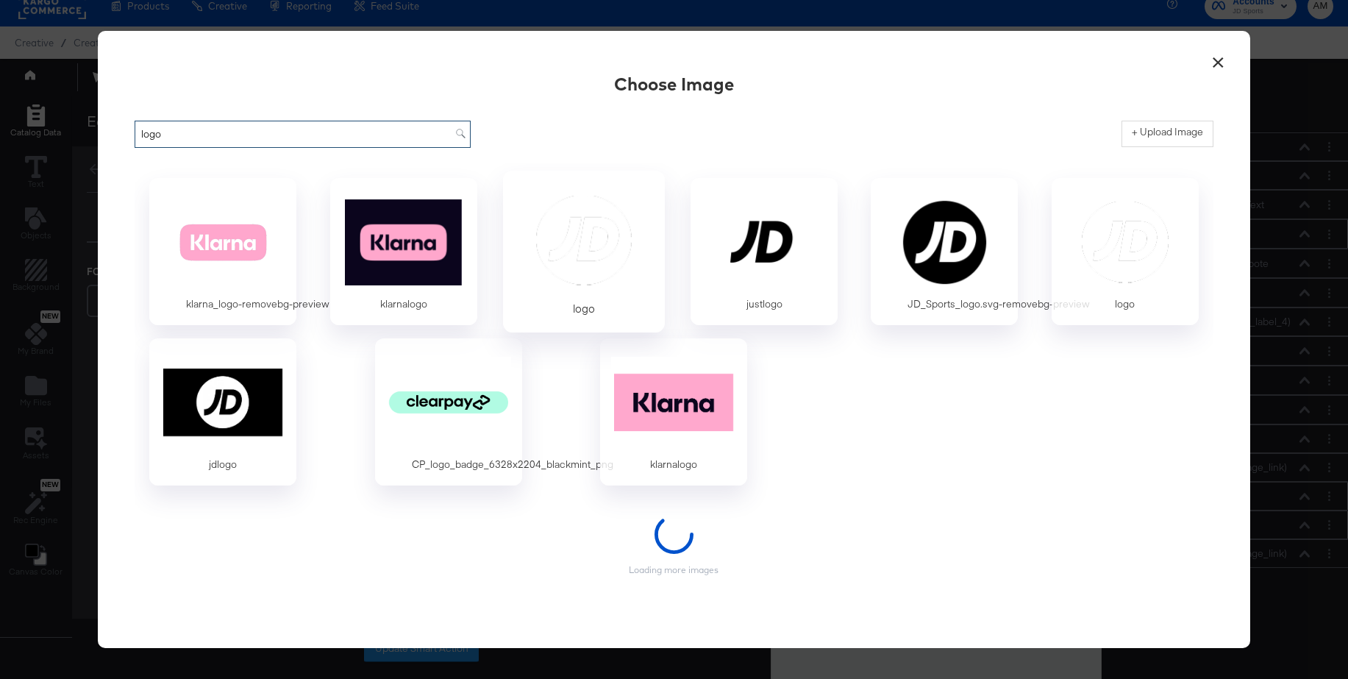
type input "logo"
click at [608, 232] on div at bounding box center [584, 240] width 138 height 101
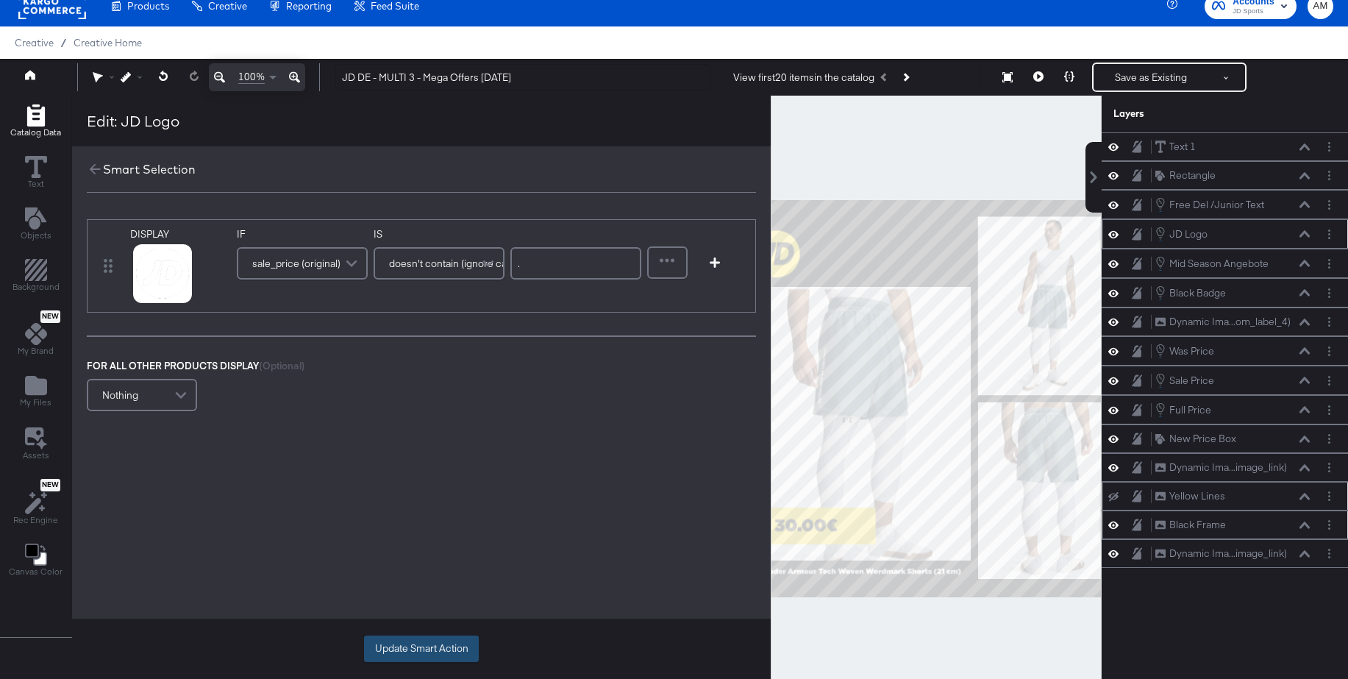
click at [407, 641] on button "Update Smart Action" at bounding box center [421, 648] width 115 height 26
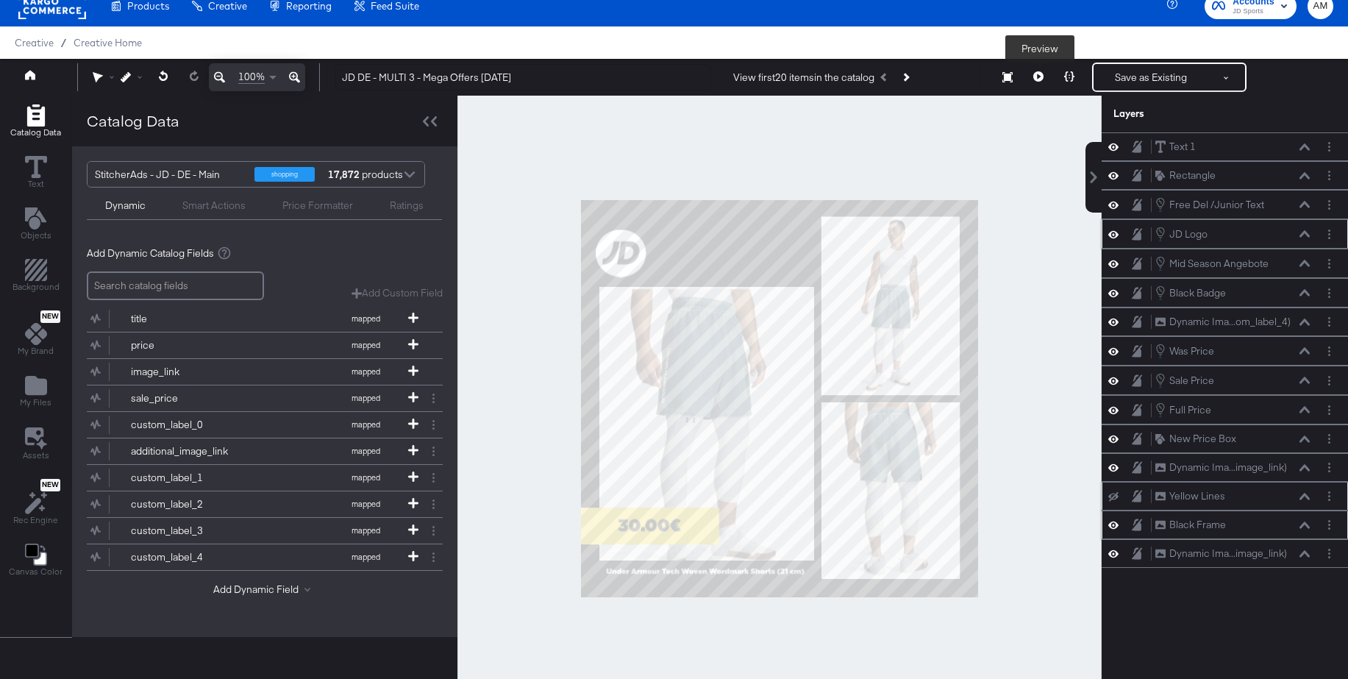
click at [1038, 79] on icon at bounding box center [1038, 76] width 10 height 10
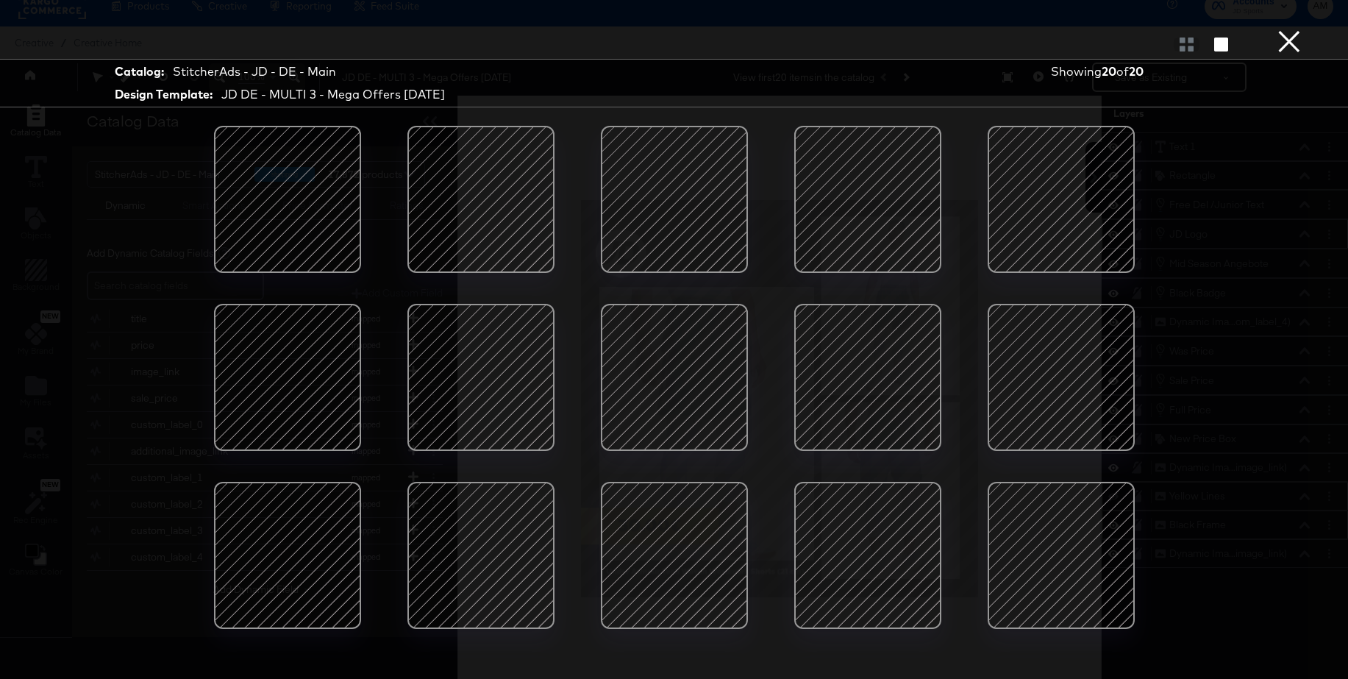
click at [476, 187] on div at bounding box center [480, 199] width 125 height 125
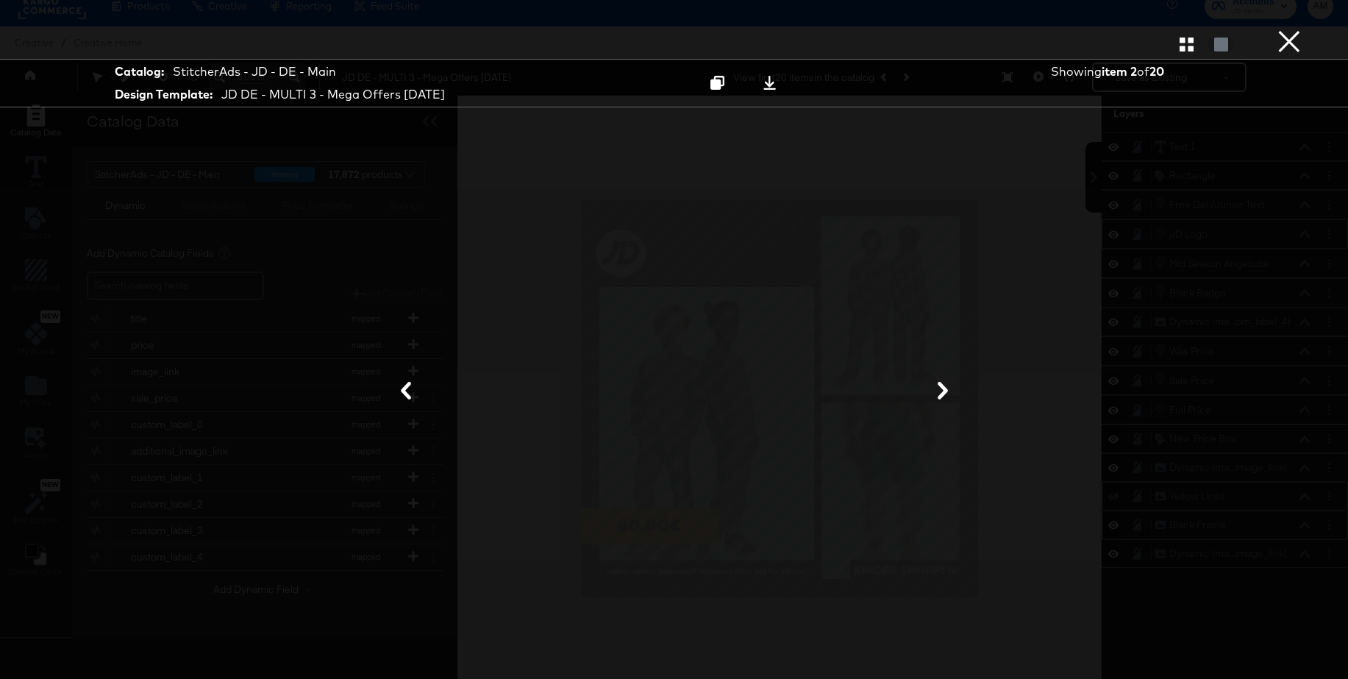
click at [1281, 29] on button "×" at bounding box center [1288, 14] width 29 height 29
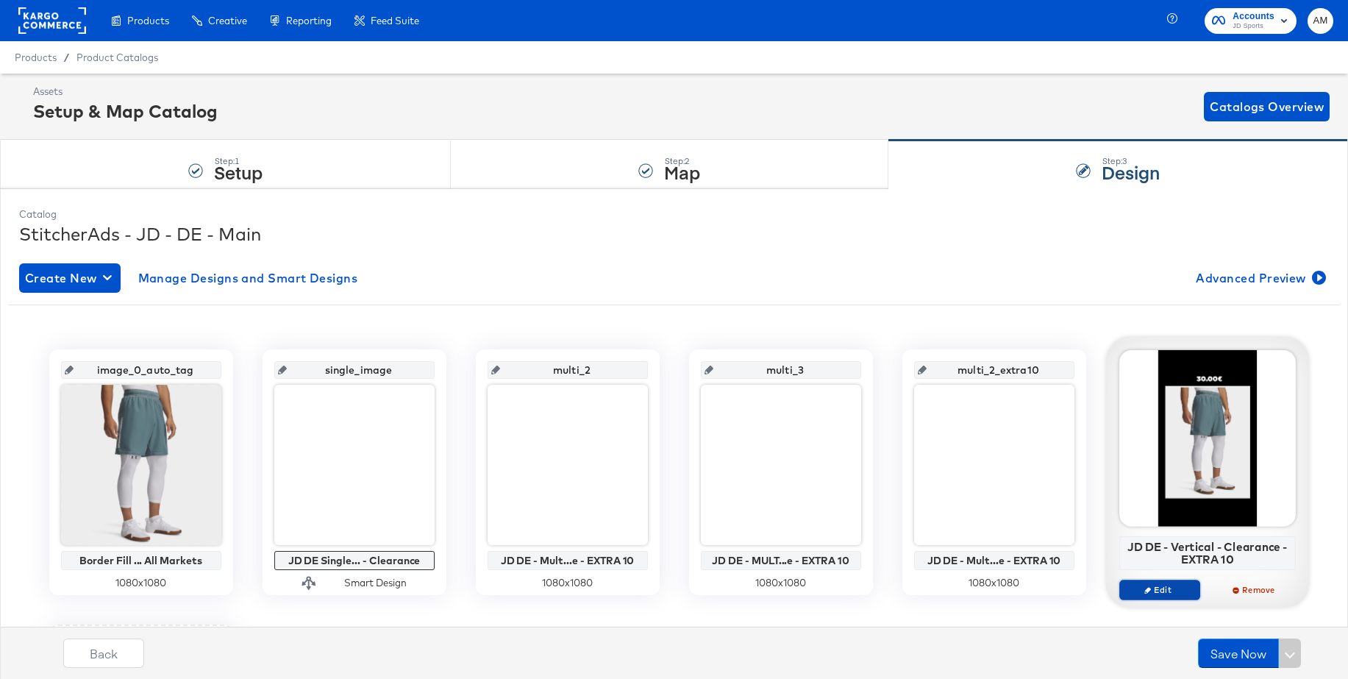
click at [1151, 593] on span "Edit" at bounding box center [1159, 589] width 68 height 11
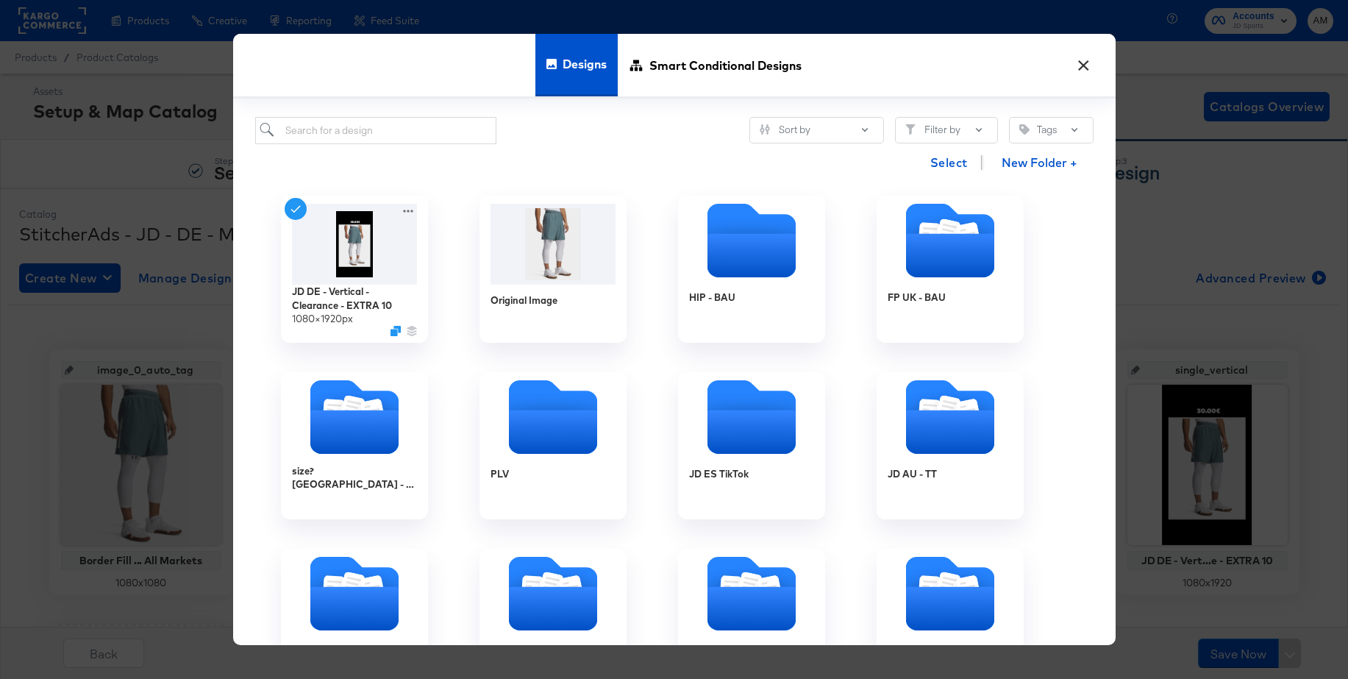
click at [1193, 202] on div "× Designs Smart Conditional Designs Sort by Filter by Tags Select New Folder + …" at bounding box center [674, 339] width 1348 height 679
click at [1087, 67] on button "×" at bounding box center [1084, 62] width 26 height 26
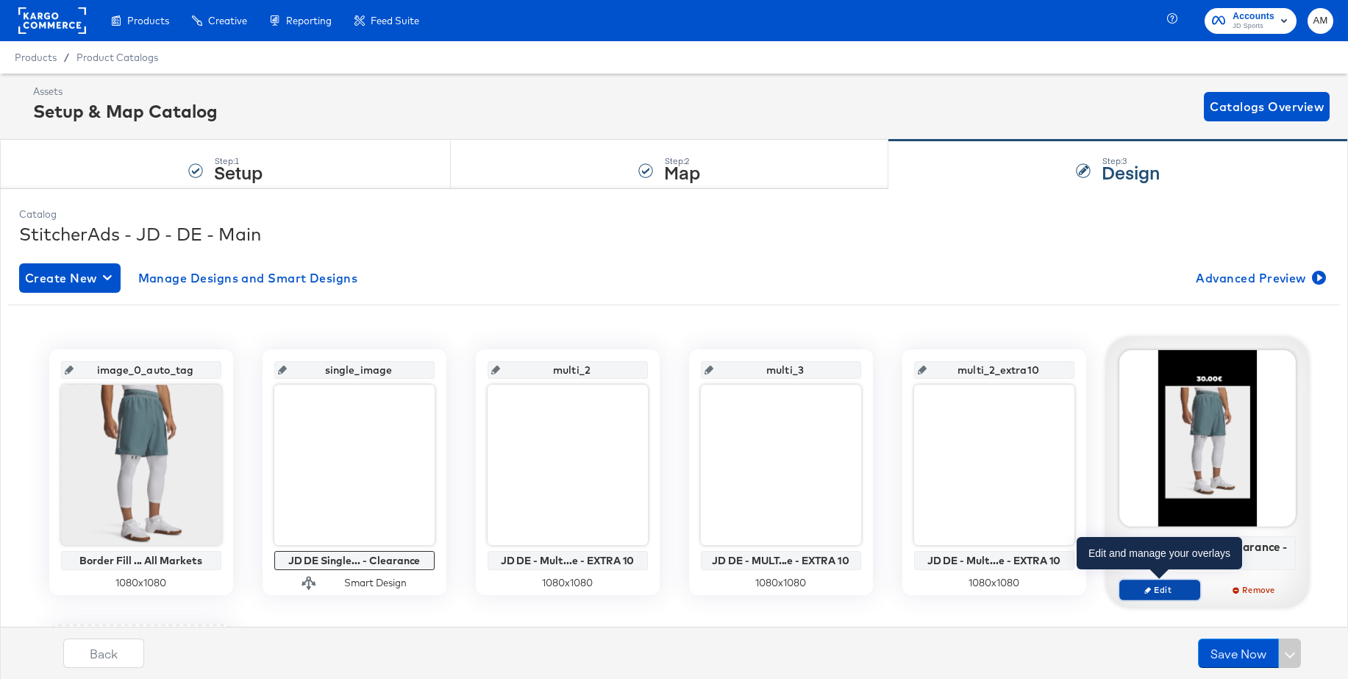
click at [1141, 588] on span "Edit" at bounding box center [1159, 589] width 68 height 11
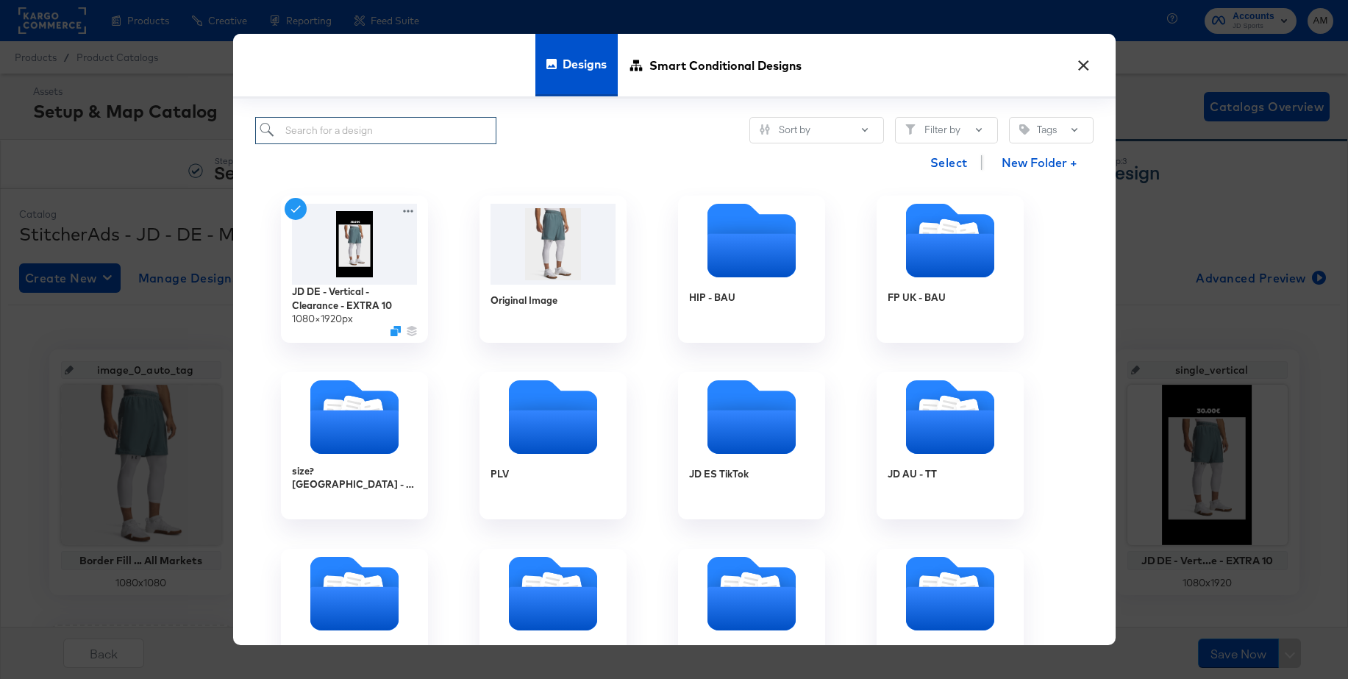
click at [418, 136] on input "search" at bounding box center [376, 130] width 242 height 27
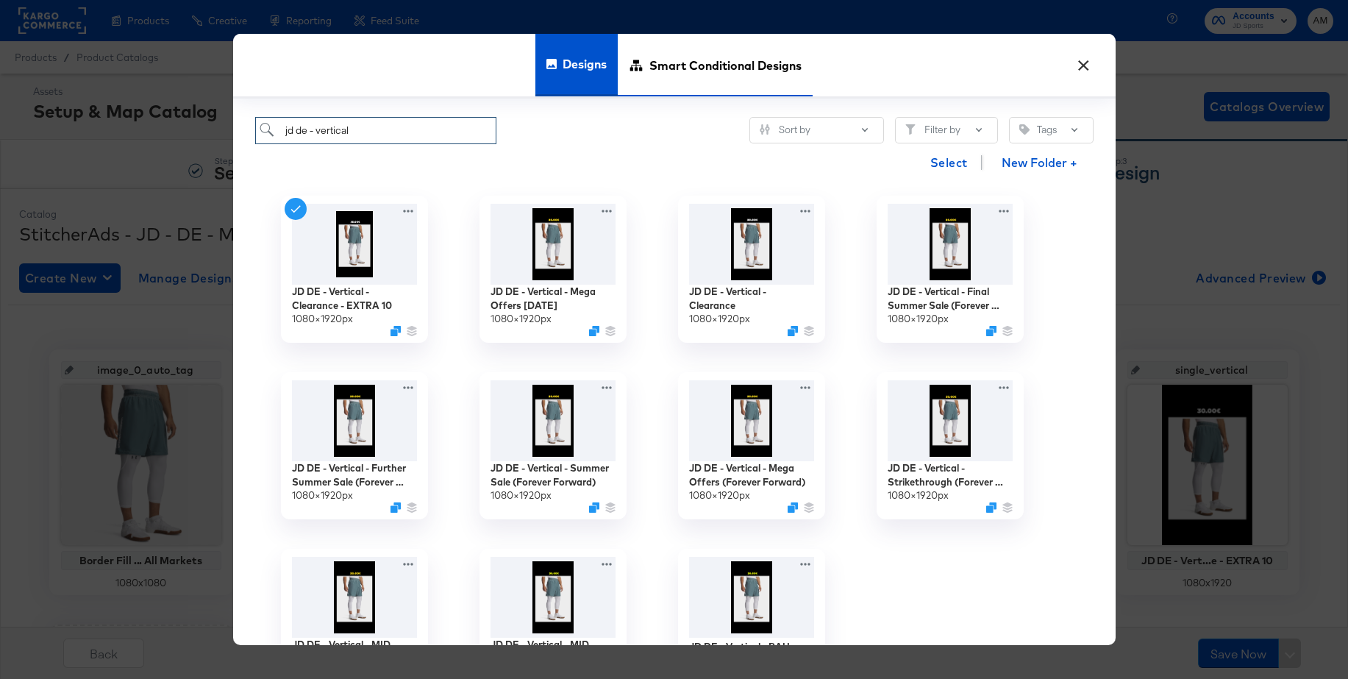
type input "jd de - vertical"
click at [714, 67] on span "Smart Conditional Designs" at bounding box center [725, 65] width 152 height 65
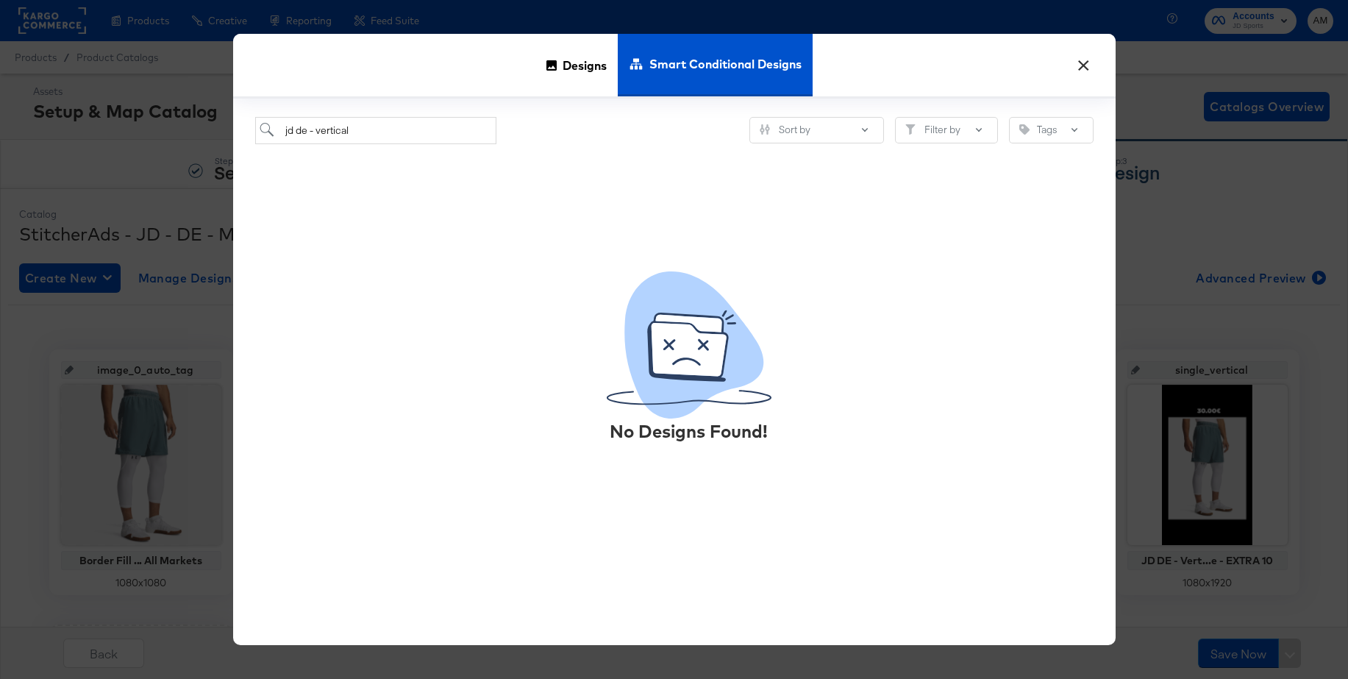
drag, startPoint x: 1082, startPoint y: 65, endPoint x: 944, endPoint y: 15, distance: 146.3
click at [1082, 65] on button "×" at bounding box center [1084, 62] width 26 height 26
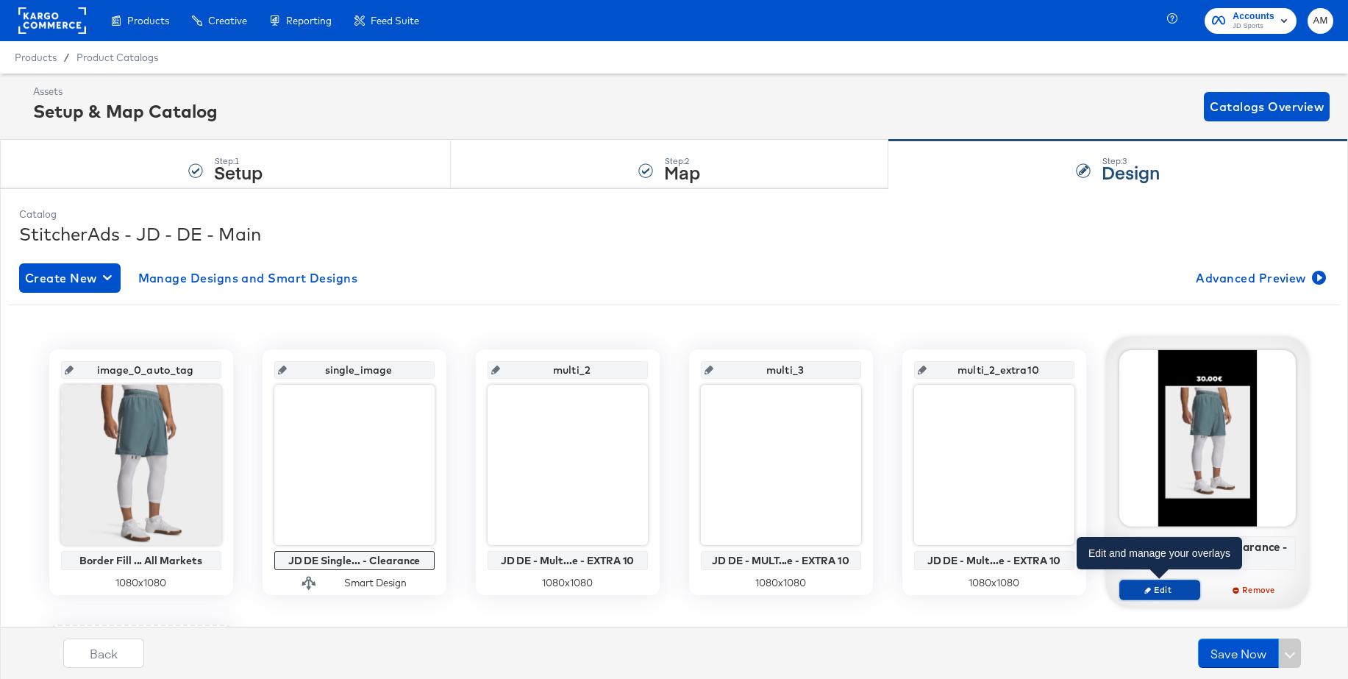
click at [1144, 592] on icon "button" at bounding box center [1147, 589] width 7 height 7
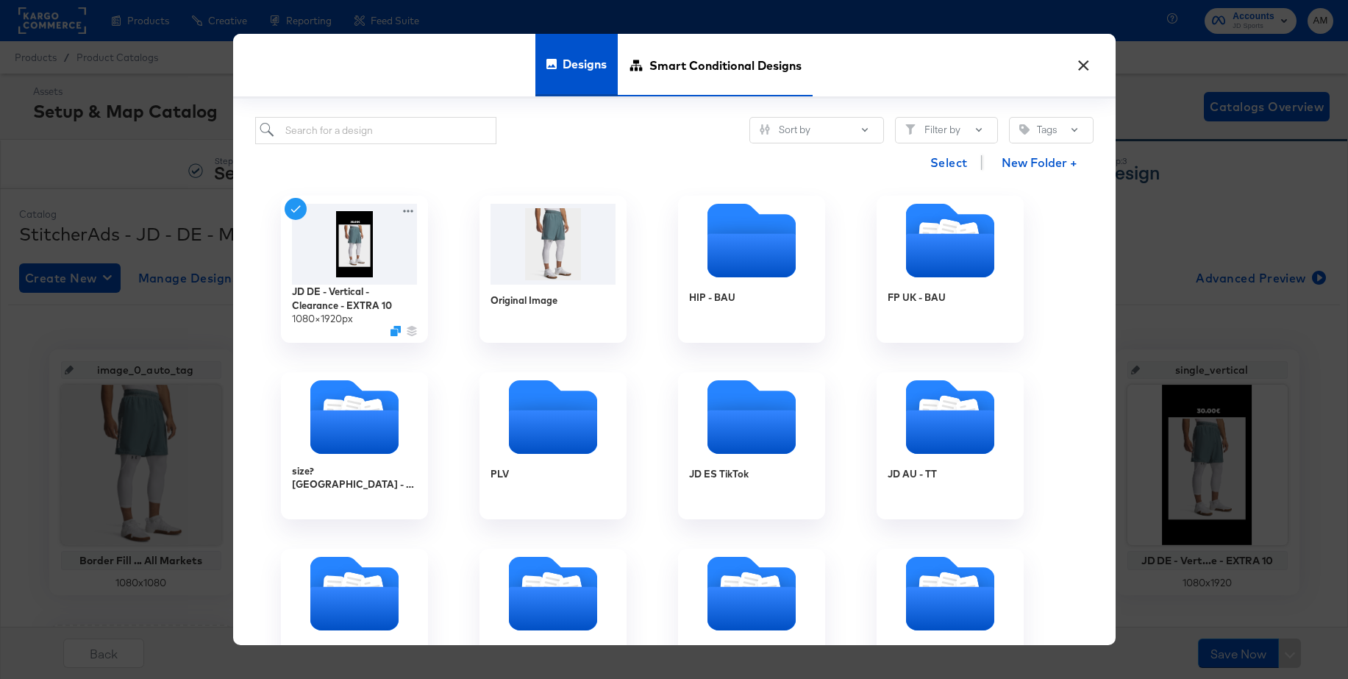
click at [691, 60] on span "Smart Conditional Designs" at bounding box center [725, 65] width 152 height 65
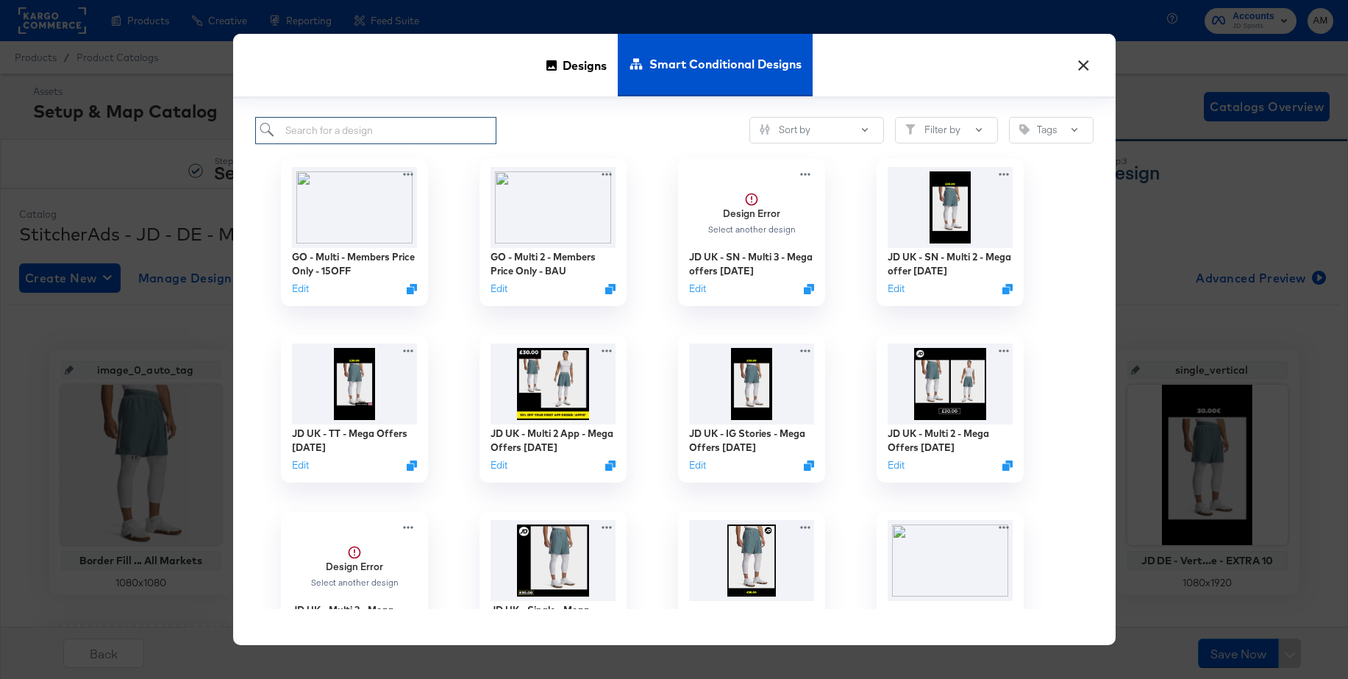
click at [435, 129] on input "search" at bounding box center [376, 130] width 242 height 27
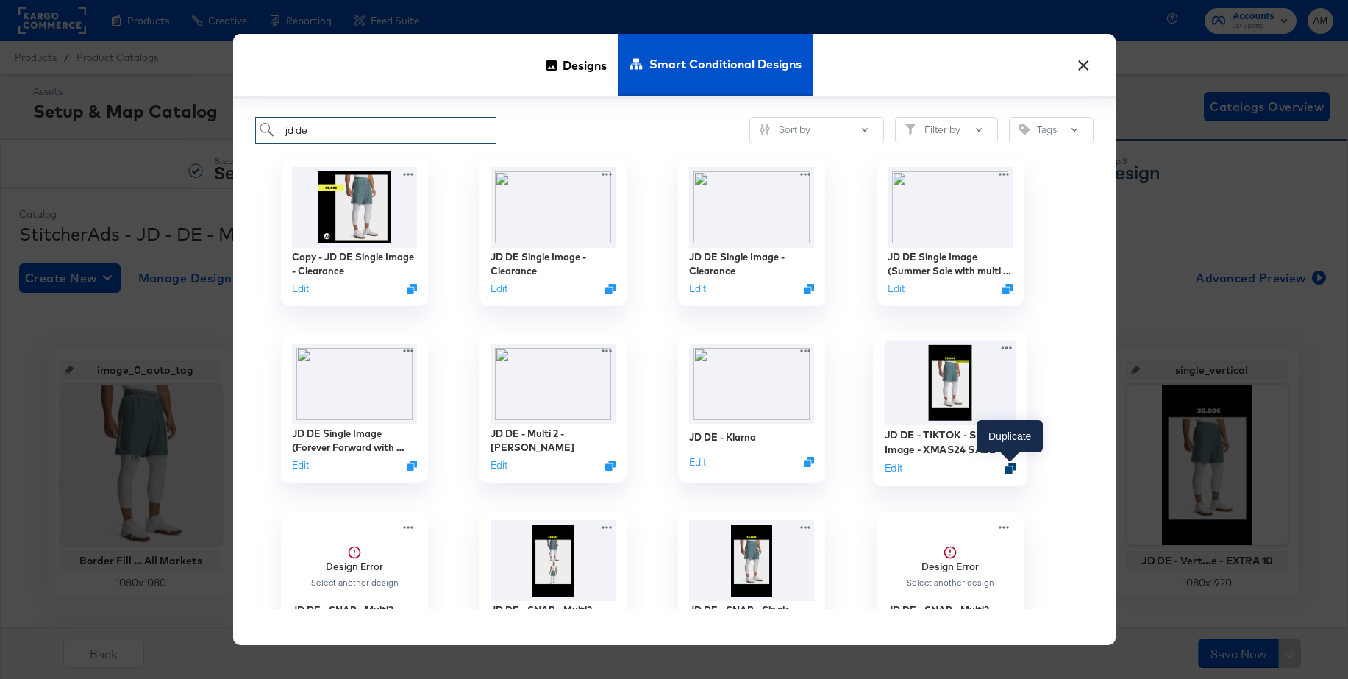
type input "jd de"
click at [1011, 471] on icon "Duplicate" at bounding box center [1010, 468] width 11 height 11
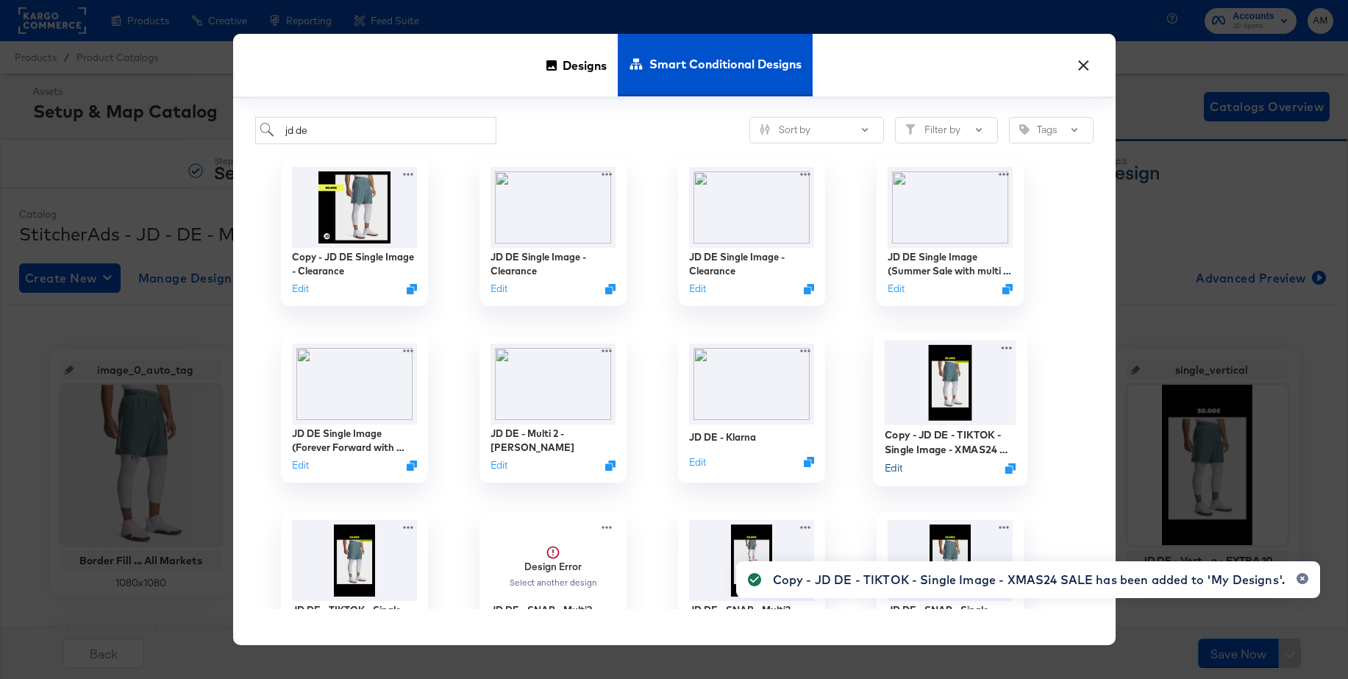
click at [899, 468] on button "Edit" at bounding box center [893, 467] width 18 height 14
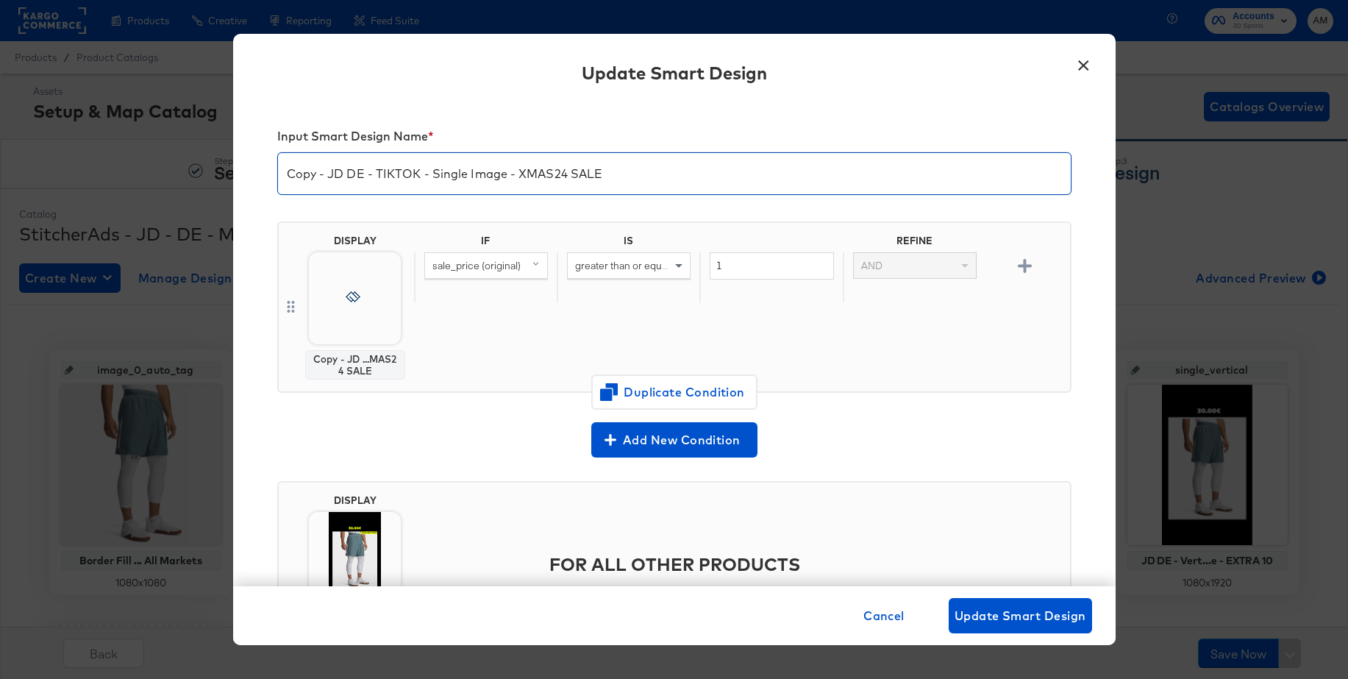
drag, startPoint x: 329, startPoint y: 174, endPoint x: 268, endPoint y: 173, distance: 60.3
click at [243, 170] on div "Input Smart Design Name * Copy - JD DE - TIKTOK - Single Image - XMAS24 SALE DI…" at bounding box center [674, 344] width 882 height 484
drag, startPoint x: 579, startPoint y: 175, endPoint x: 349, endPoint y: 172, distance: 230.2
click at [349, 172] on input "JD DE - TIKTOK - Single Image - XMAS24 SALE" at bounding box center [674, 167] width 793 height 41
type input "JD DE - Vertical - Mega offers Oct 25"
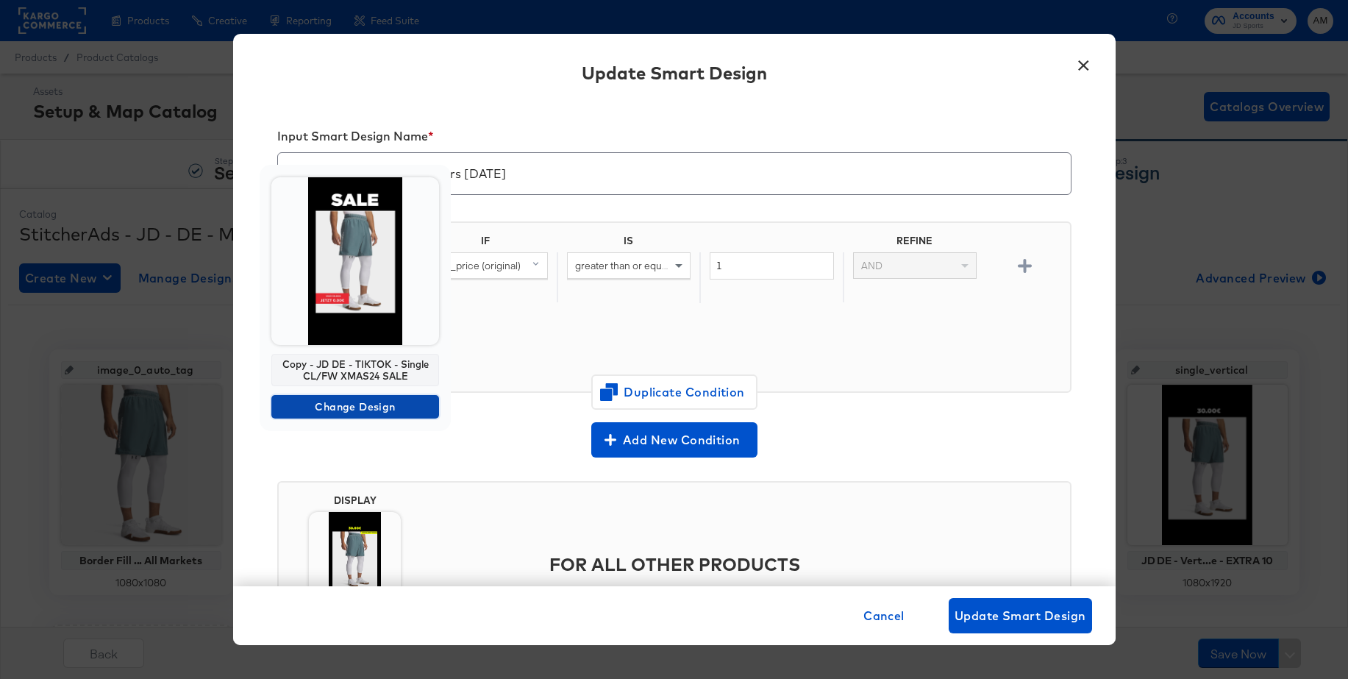
click at [309, 408] on span "Change Design" at bounding box center [355, 407] width 156 height 18
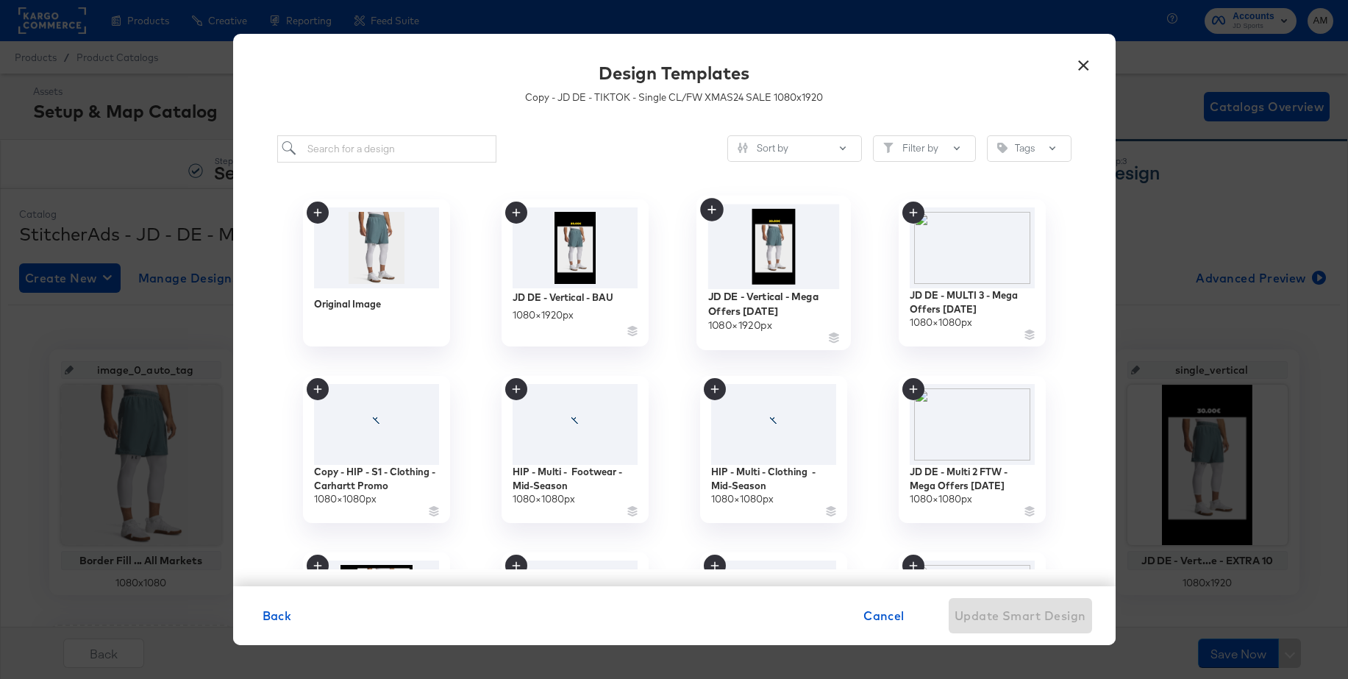
click at [767, 269] on img at bounding box center [773, 246] width 132 height 85
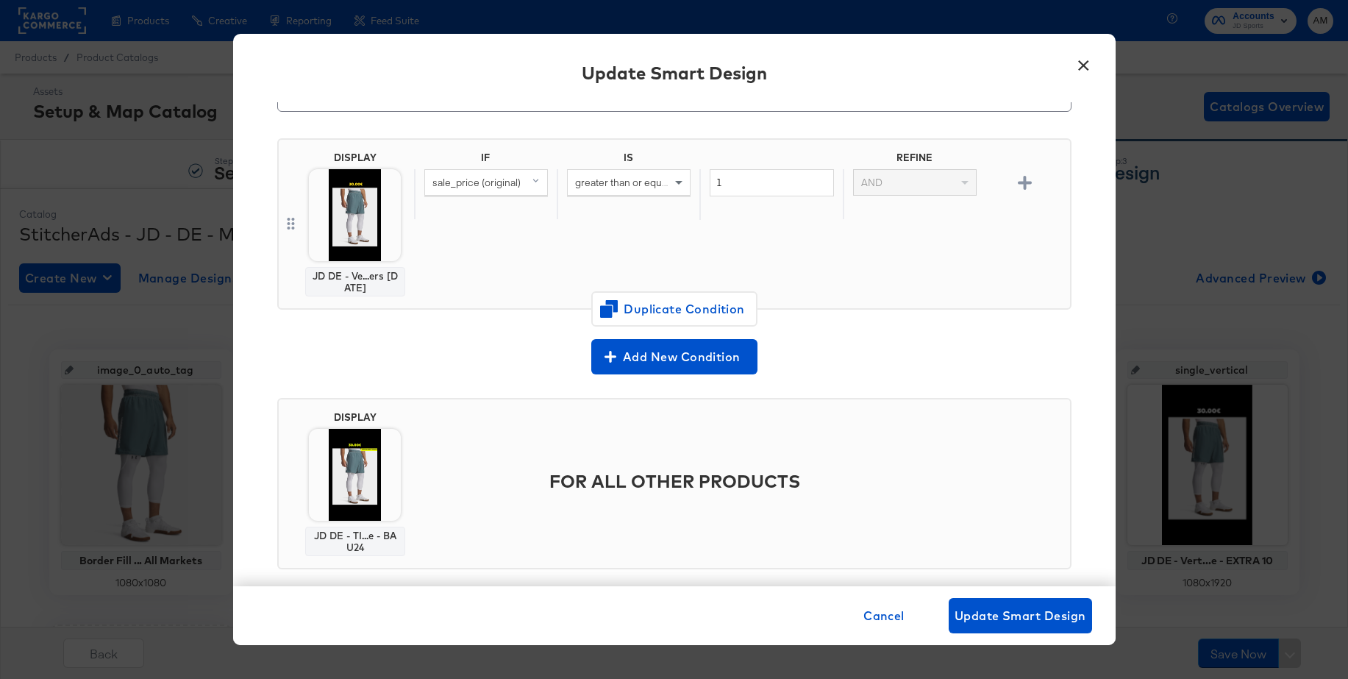
scroll to position [104, 0]
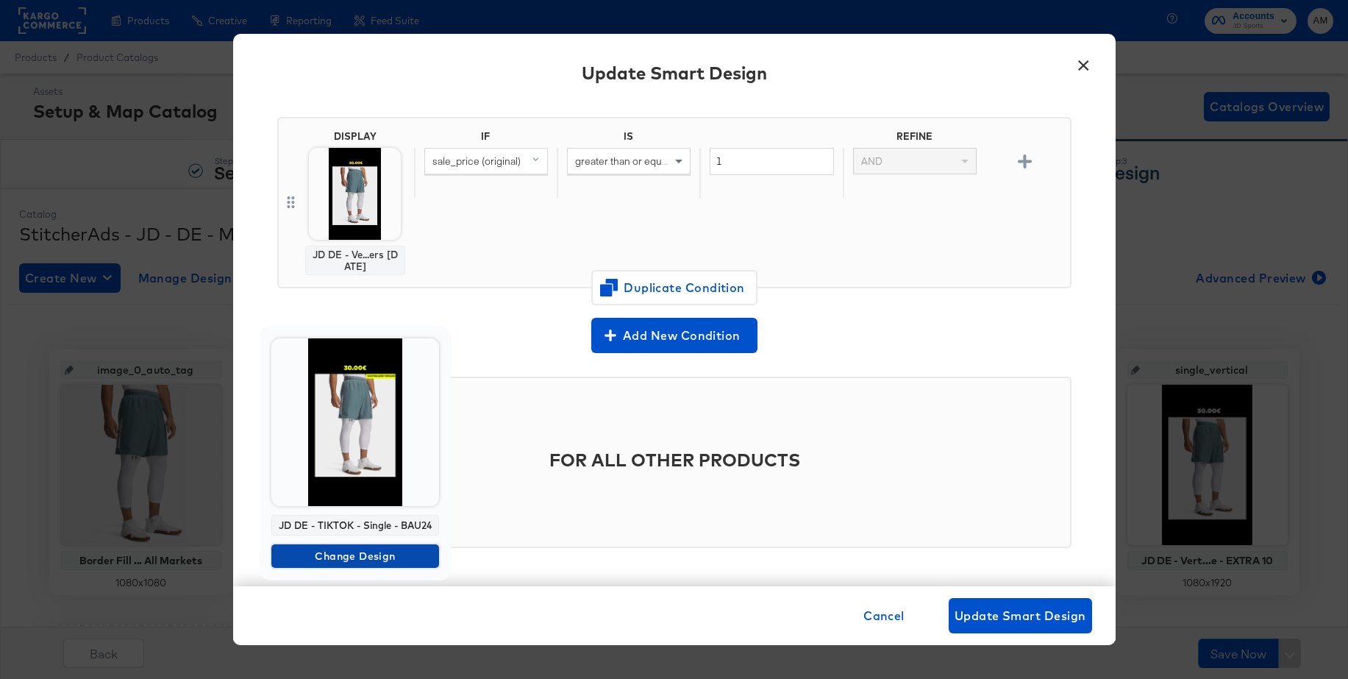
click at [284, 554] on span "Change Design" at bounding box center [355, 556] width 156 height 18
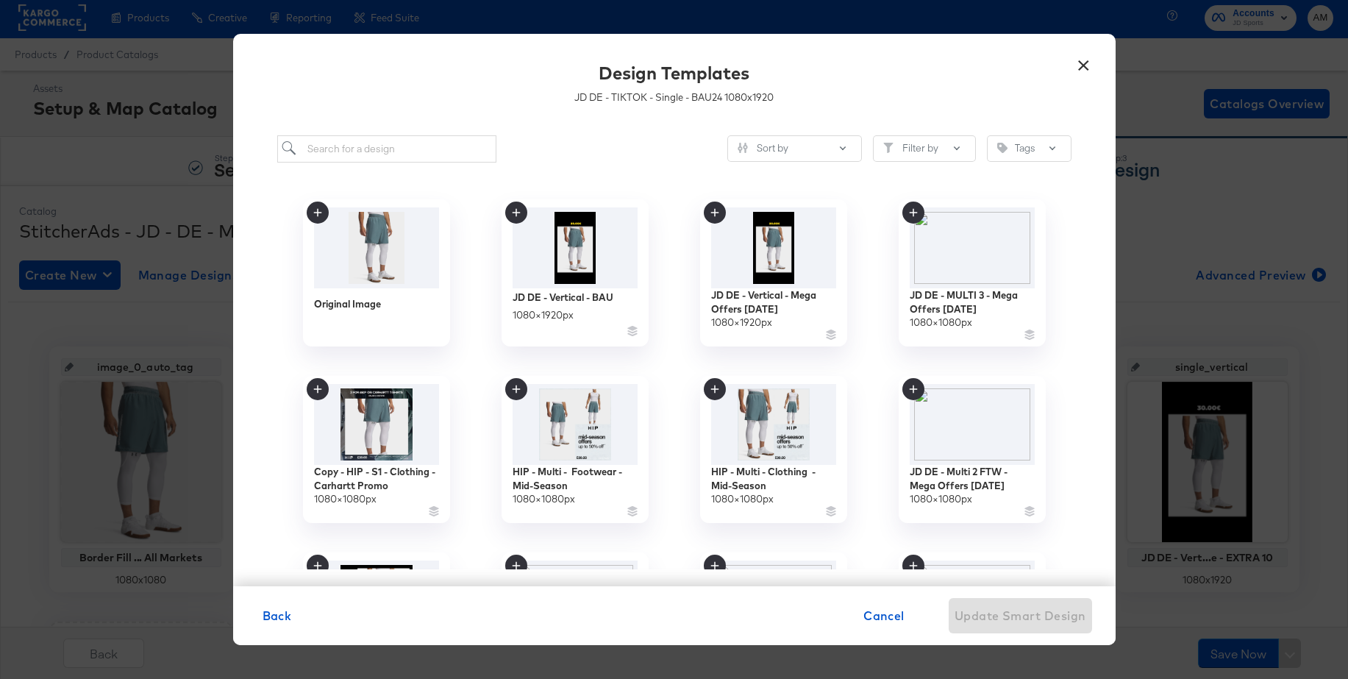
scroll to position [6, 0]
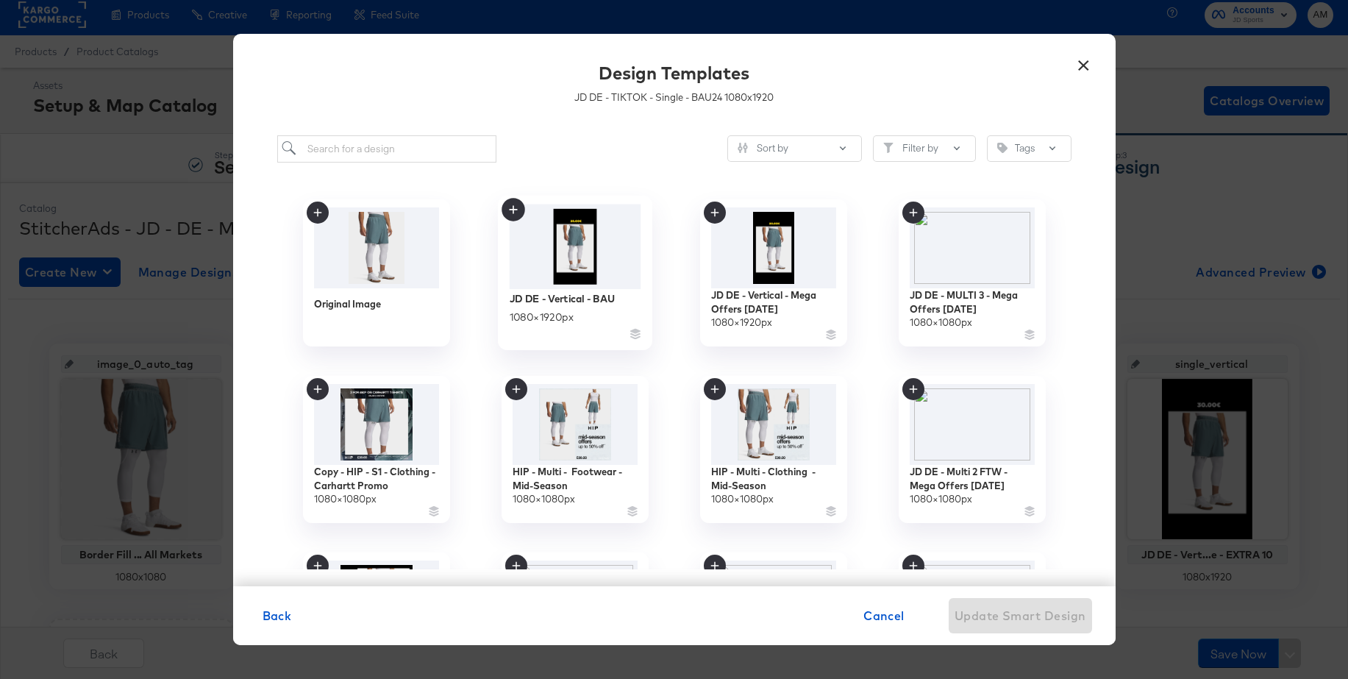
click at [582, 256] on img at bounding box center [575, 246] width 132 height 85
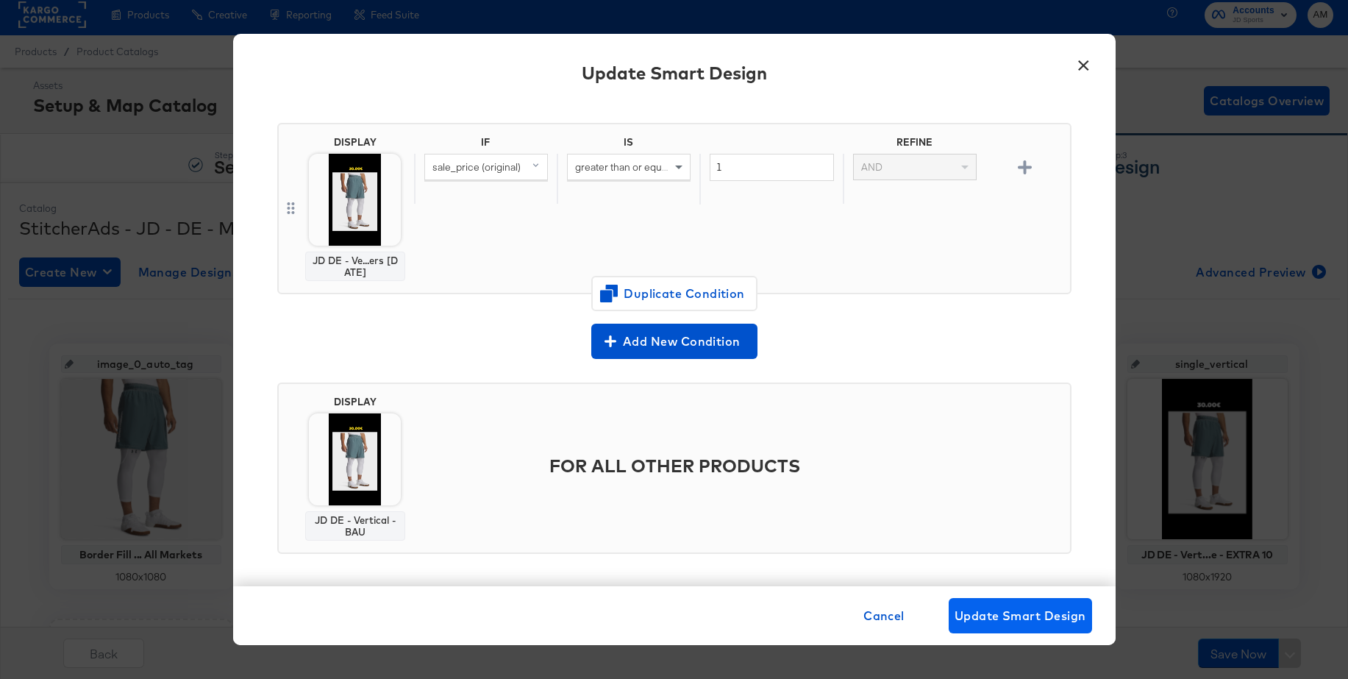
scroll to position [98, 0]
click at [1006, 619] on span "Update Smart Design" at bounding box center [1021, 615] width 132 height 21
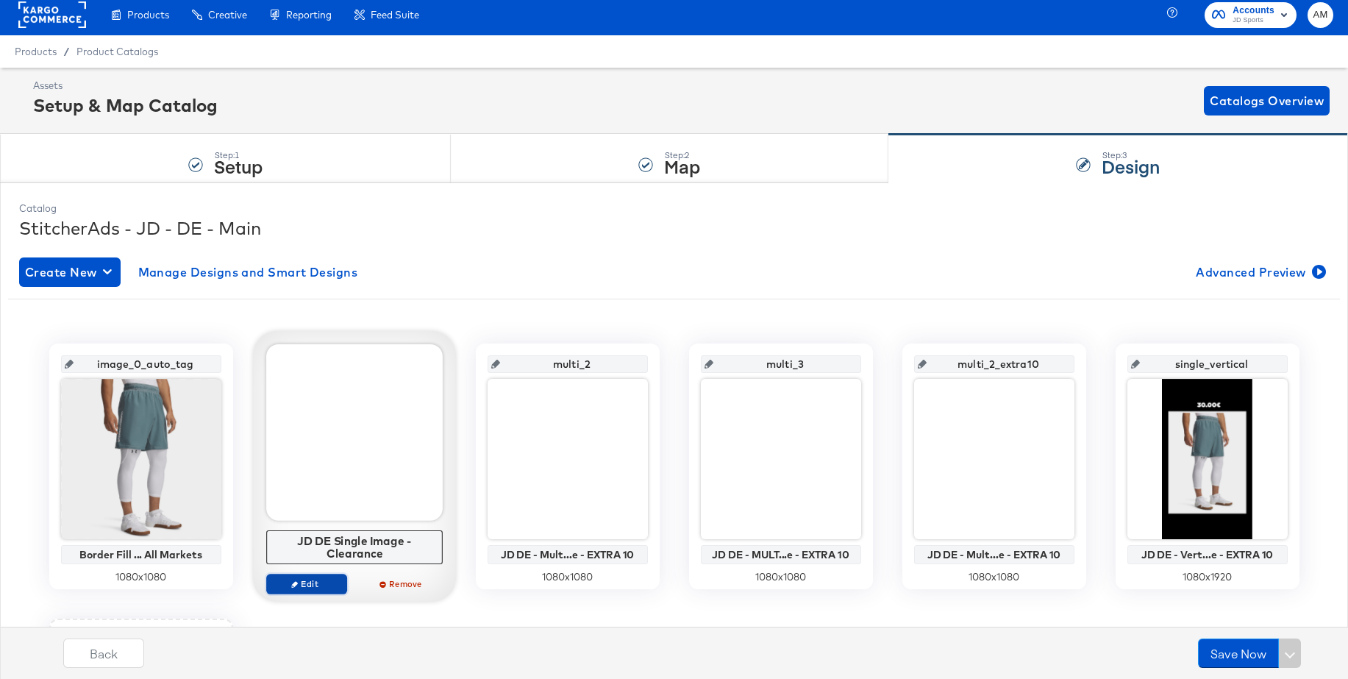
click at [296, 582] on icon "button" at bounding box center [294, 583] width 7 height 7
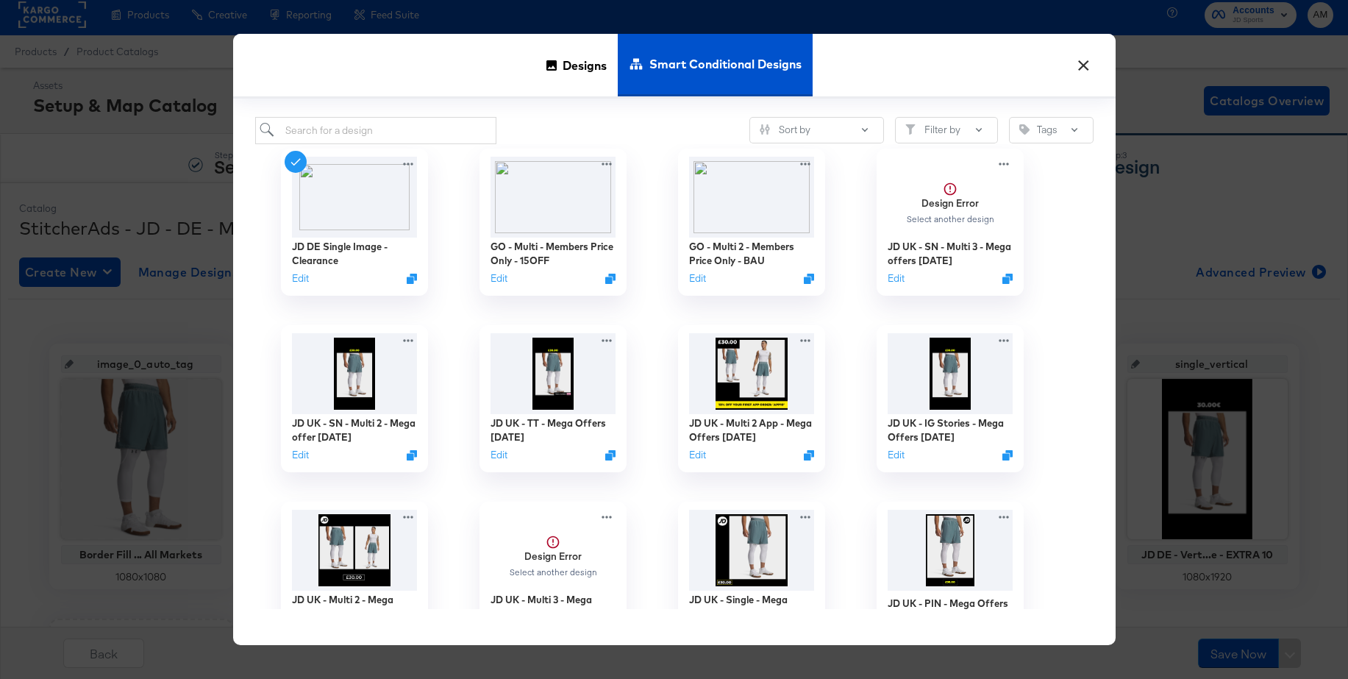
scroll to position [15, 0]
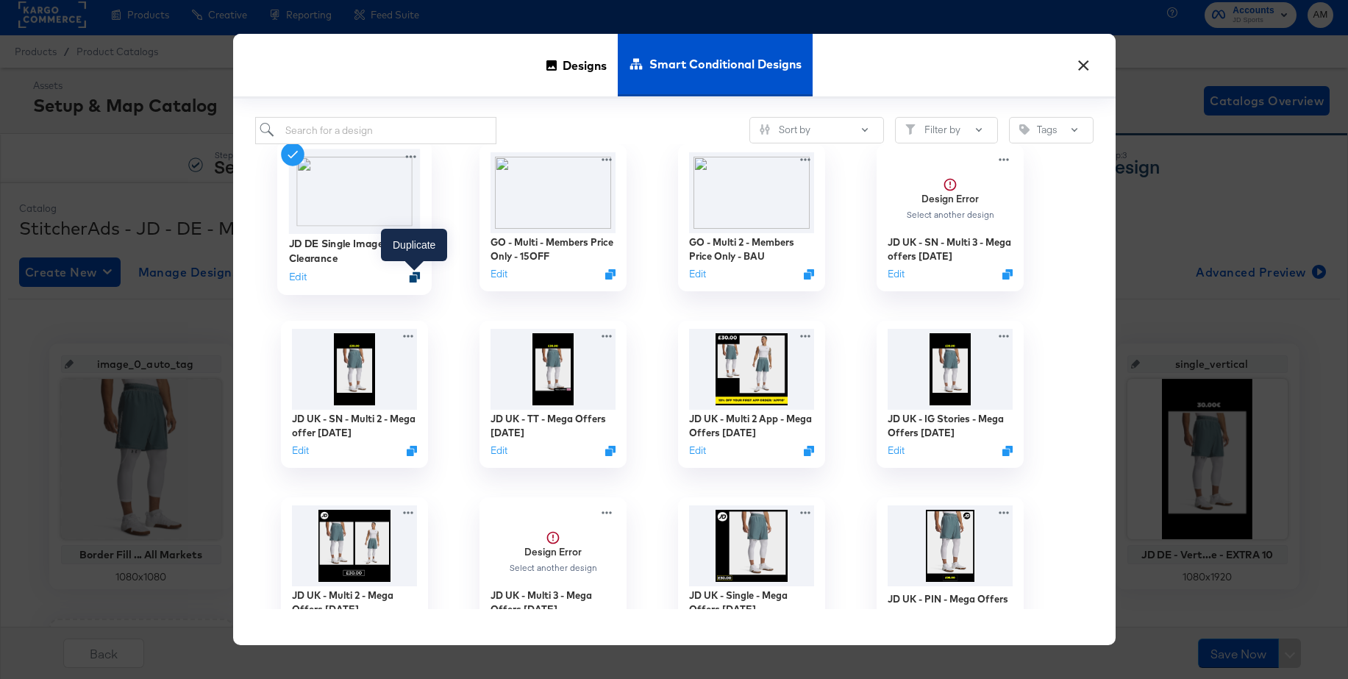
click at [413, 280] on icon "Duplicate" at bounding box center [414, 276] width 11 height 11
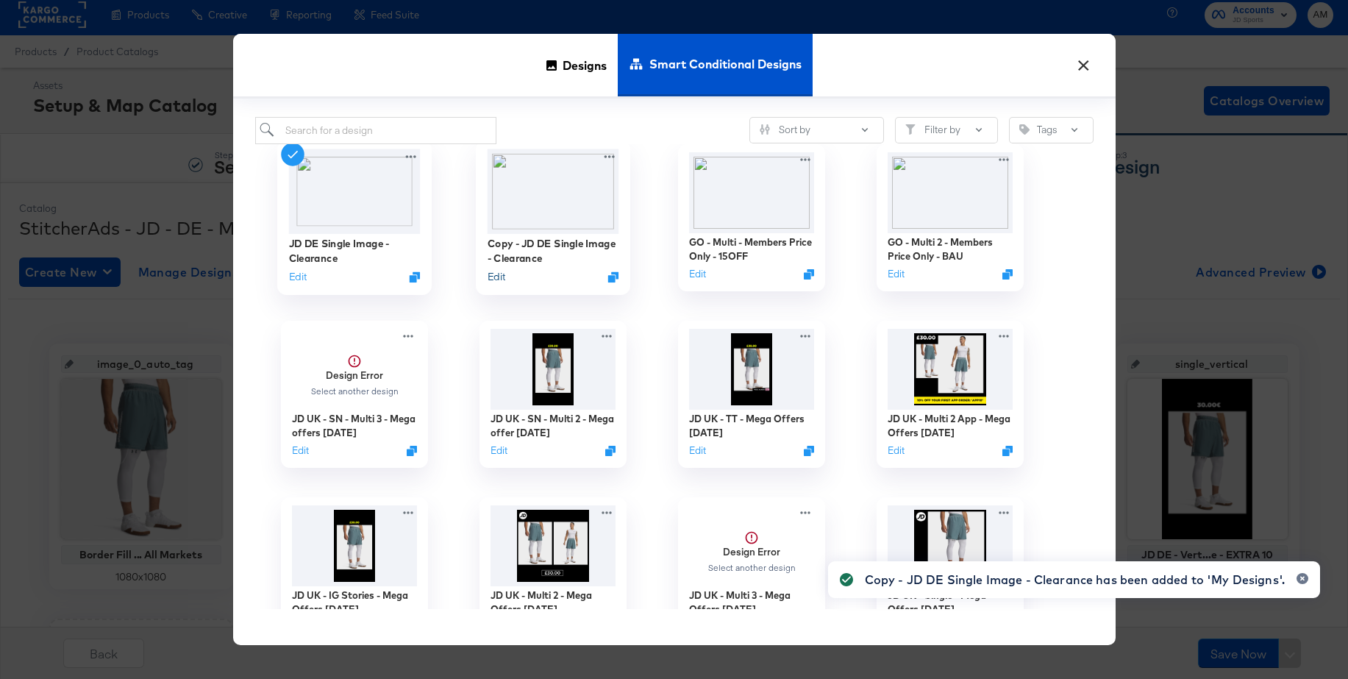
click at [497, 275] on button "Edit" at bounding box center [496, 276] width 18 height 14
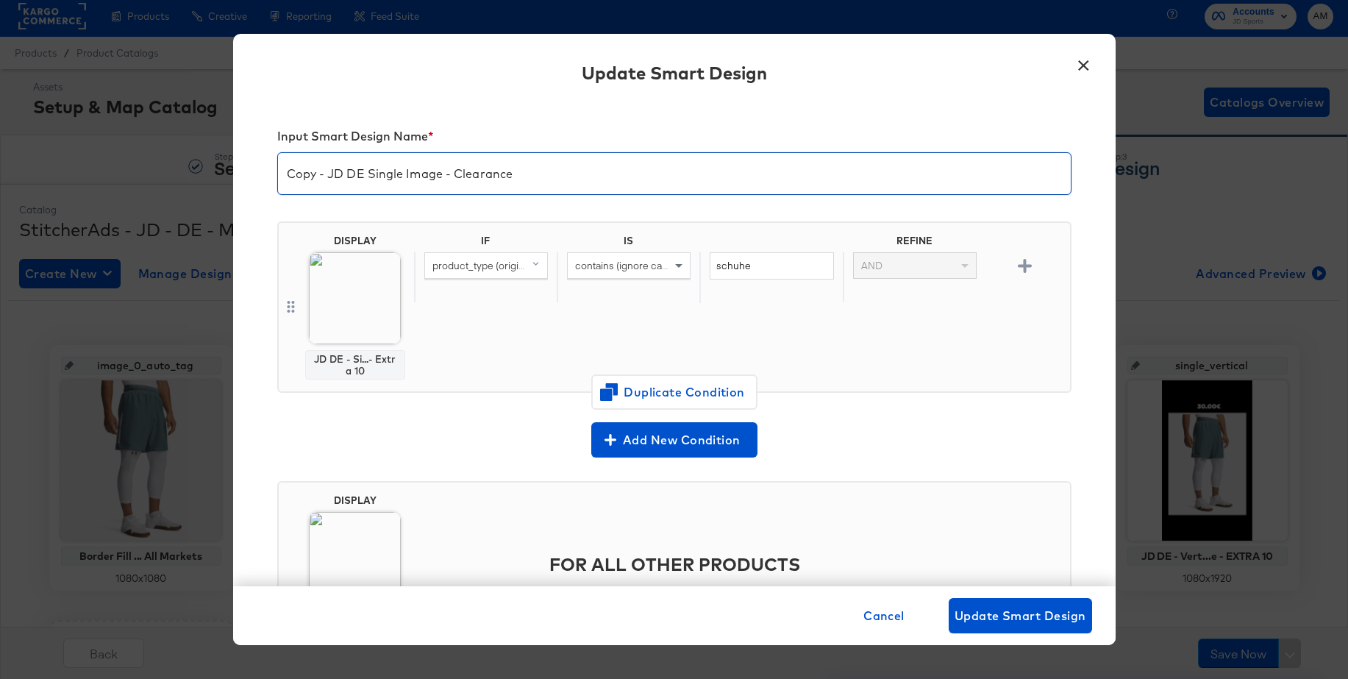
scroll to position [9, 0]
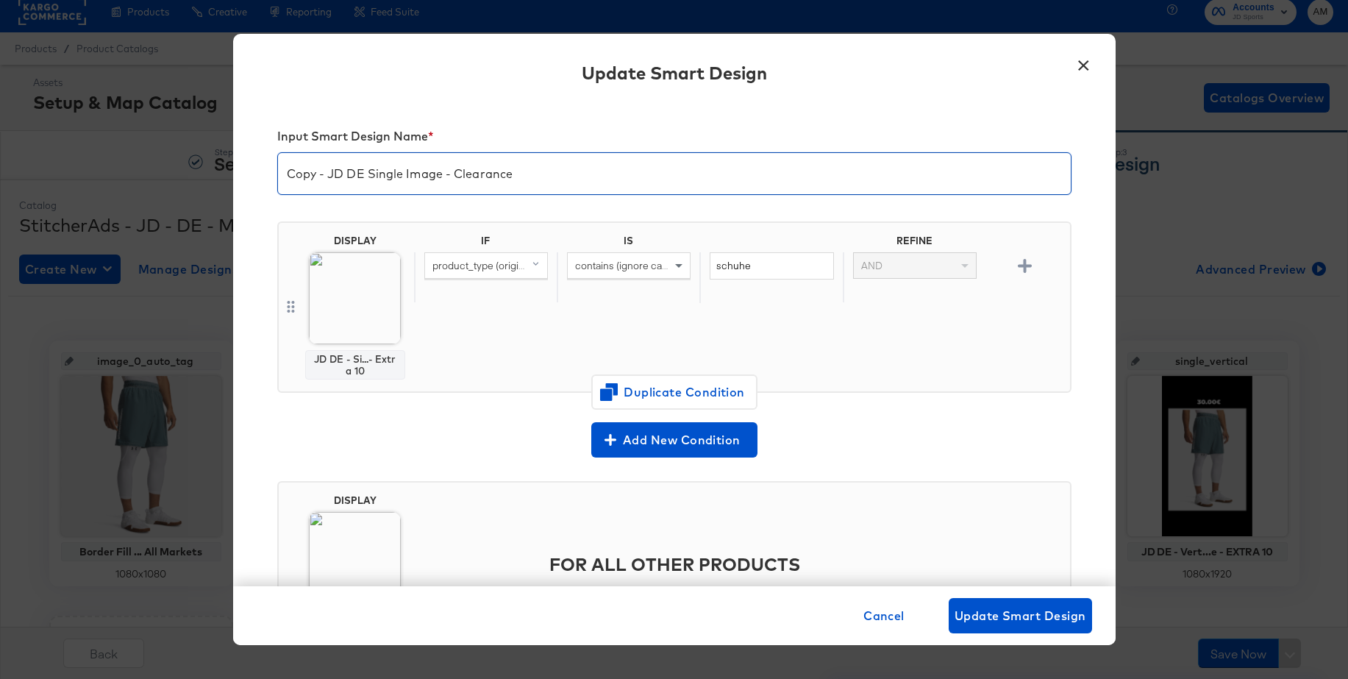
drag, startPoint x: 328, startPoint y: 175, endPoint x: 294, endPoint y: 172, distance: 34.0
click at [260, 169] on div "Input Smart Design Name * Copy - JD DE Single Image - Clearance DISPLAY JD DE -…" at bounding box center [674, 344] width 882 height 484
drag, startPoint x: 461, startPoint y: 171, endPoint x: 433, endPoint y: 169, distance: 28.0
click at [433, 169] on input "JD DE Single Image - Cle" at bounding box center [674, 167] width 793 height 41
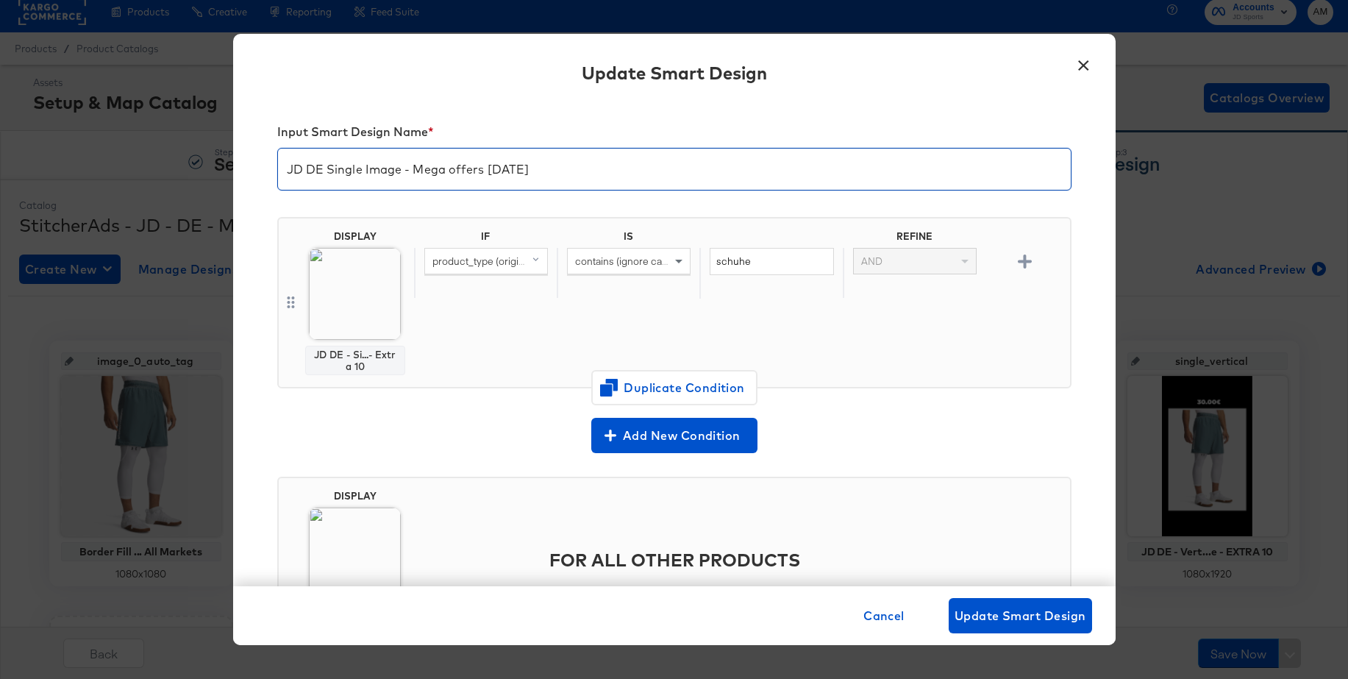
type input "JD DE Single Image - Mega offers Oct 25"
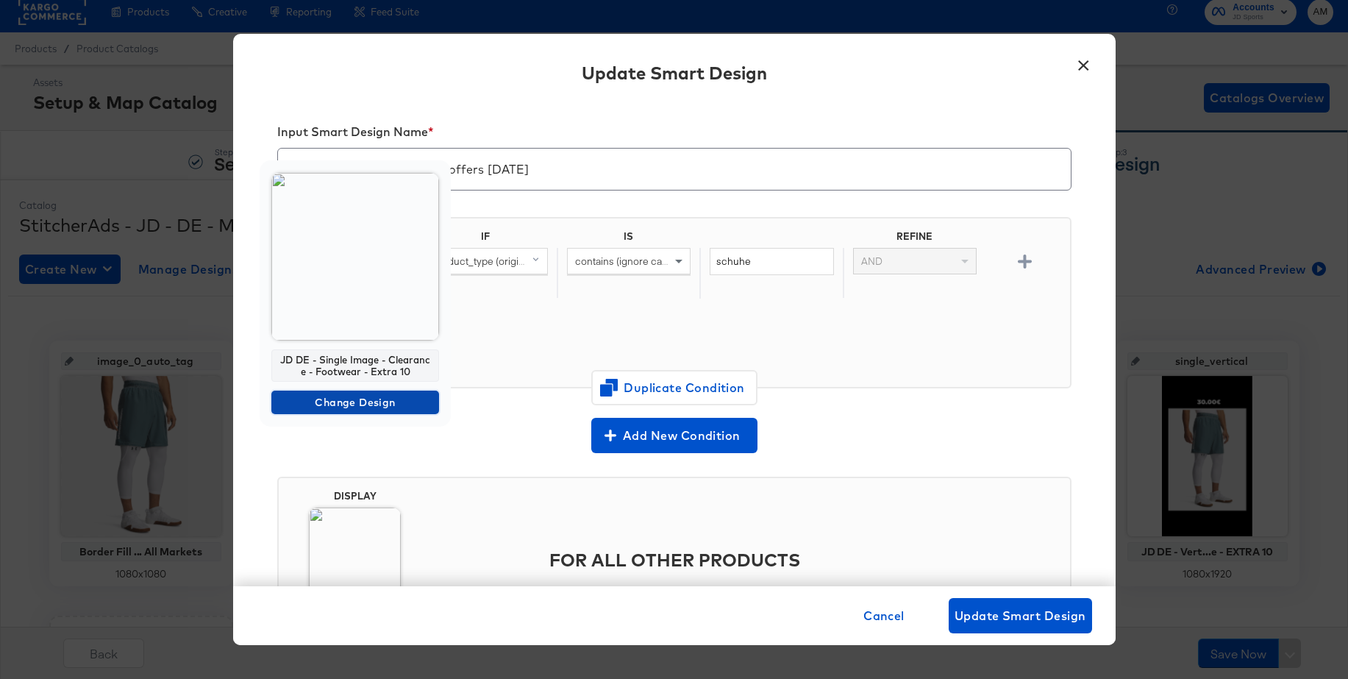
click at [321, 402] on span "Change Design" at bounding box center [355, 402] width 156 height 18
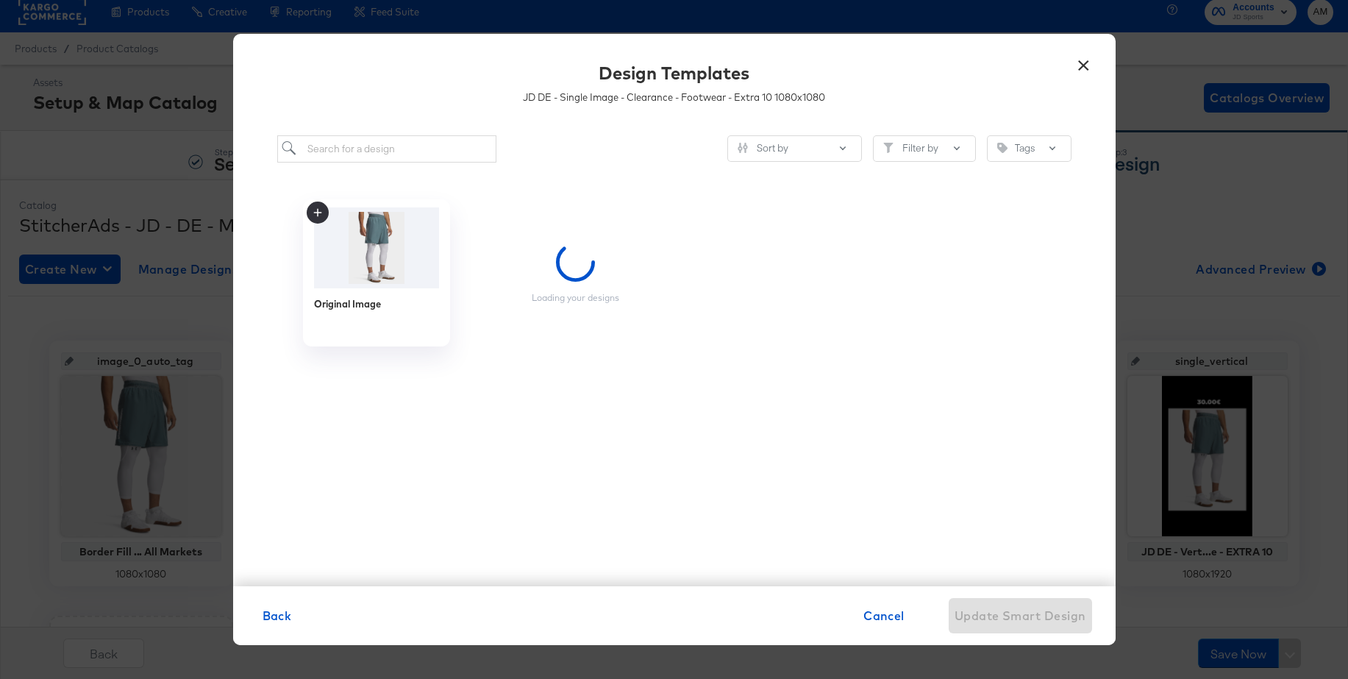
scroll to position [0, 0]
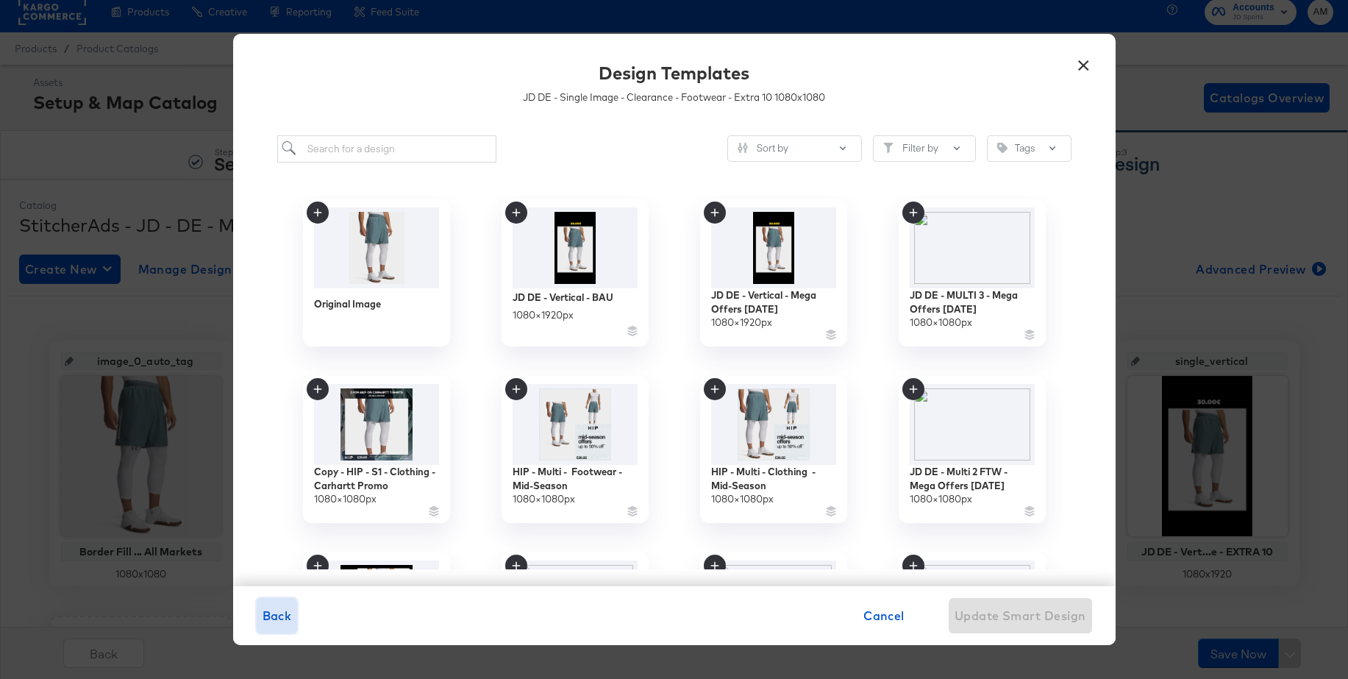
click at [284, 613] on span "Back" at bounding box center [277, 615] width 29 height 21
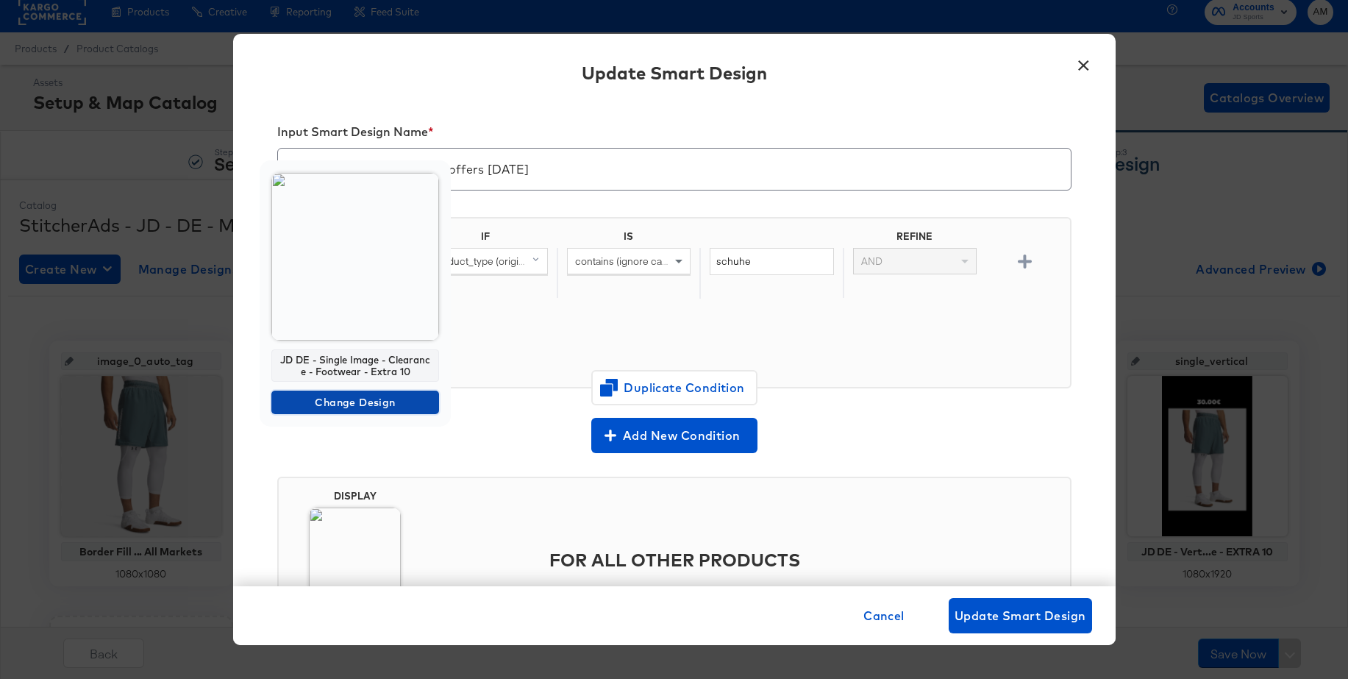
click at [331, 400] on span "Change Design" at bounding box center [355, 402] width 156 height 18
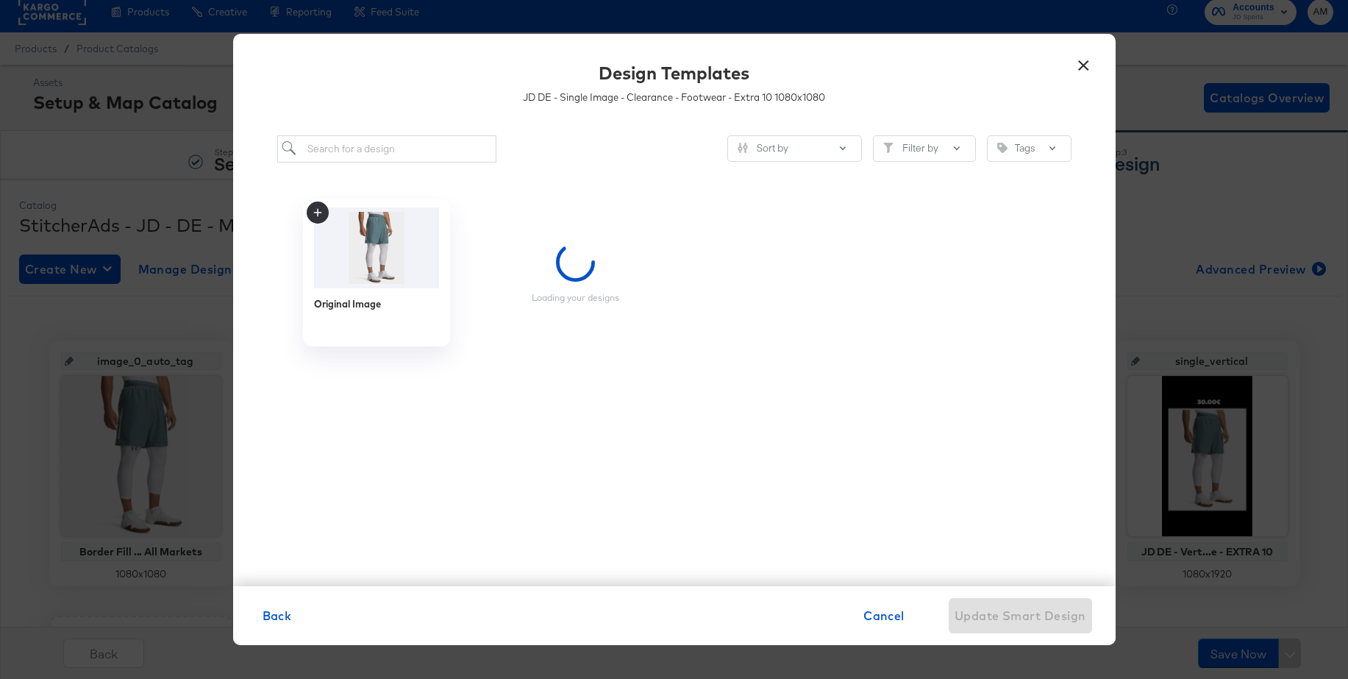
scroll to position [0, 0]
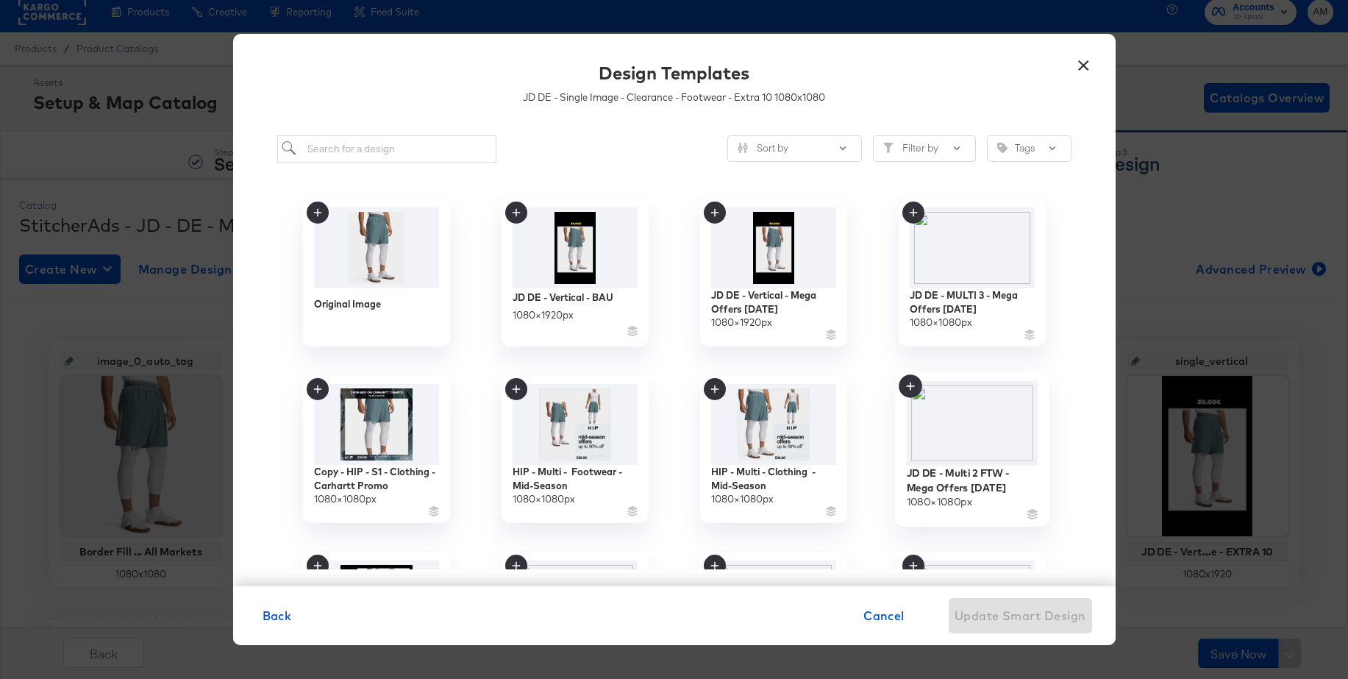
click at [964, 409] on img at bounding box center [972, 422] width 132 height 85
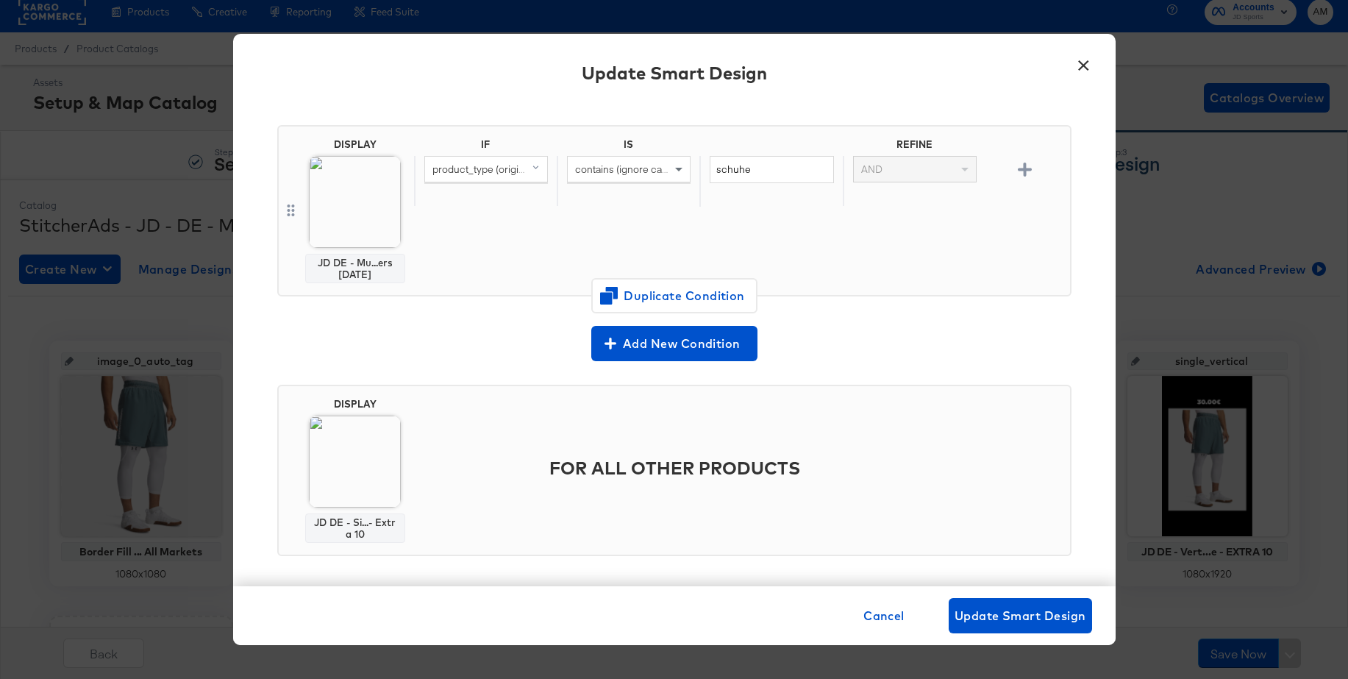
scroll to position [104, 0]
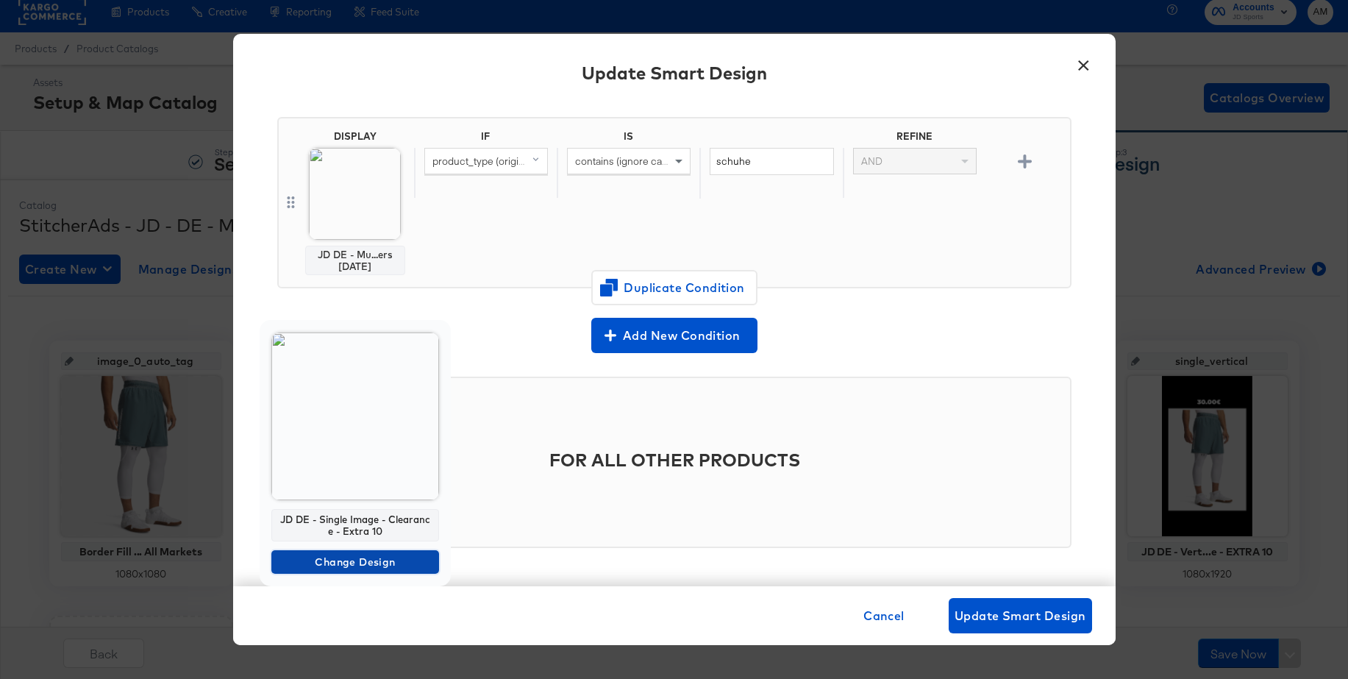
click at [314, 562] on span "Change Design" at bounding box center [355, 562] width 156 height 18
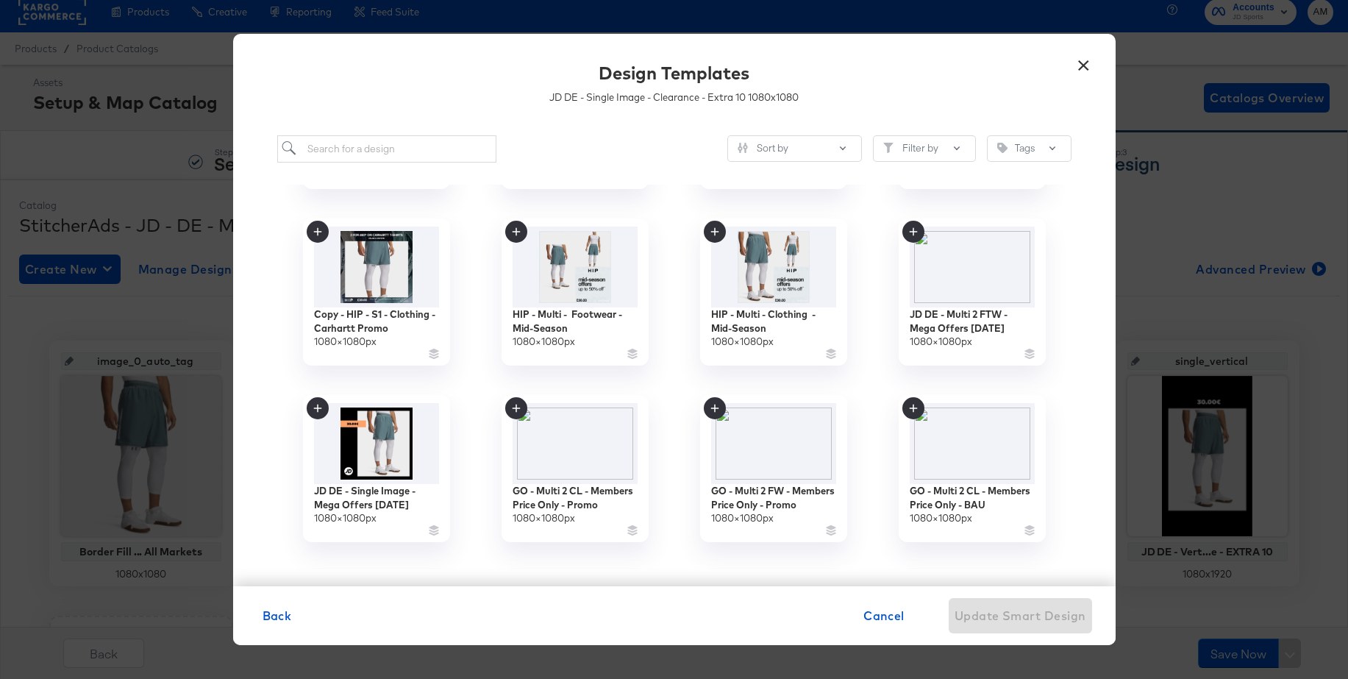
scroll to position [166, 0]
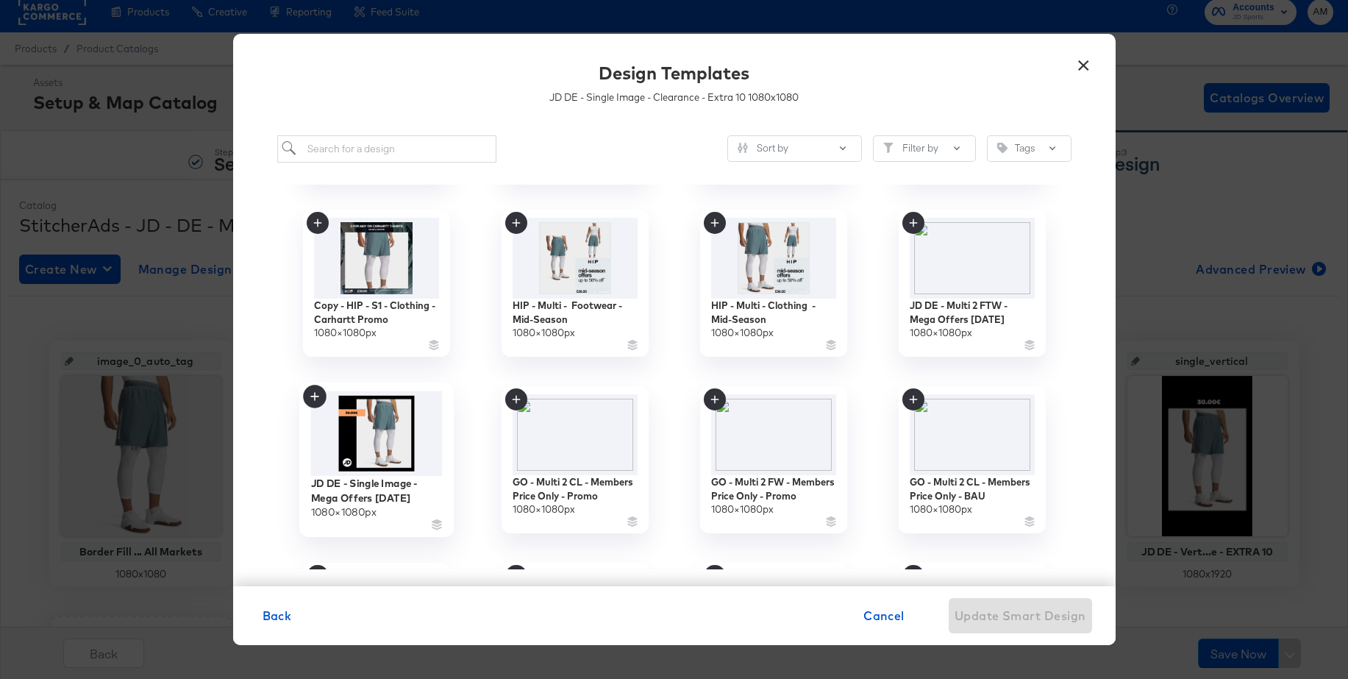
click at [389, 436] on img at bounding box center [376, 432] width 132 height 85
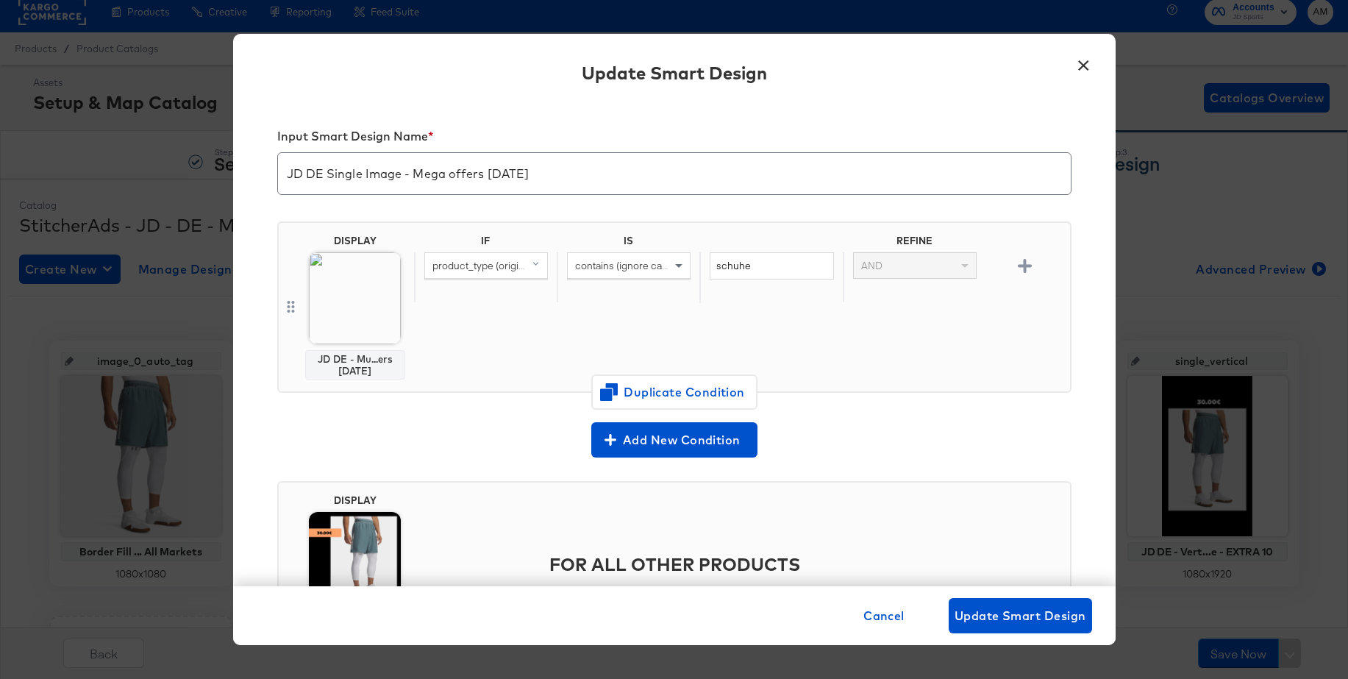
scroll to position [104, 0]
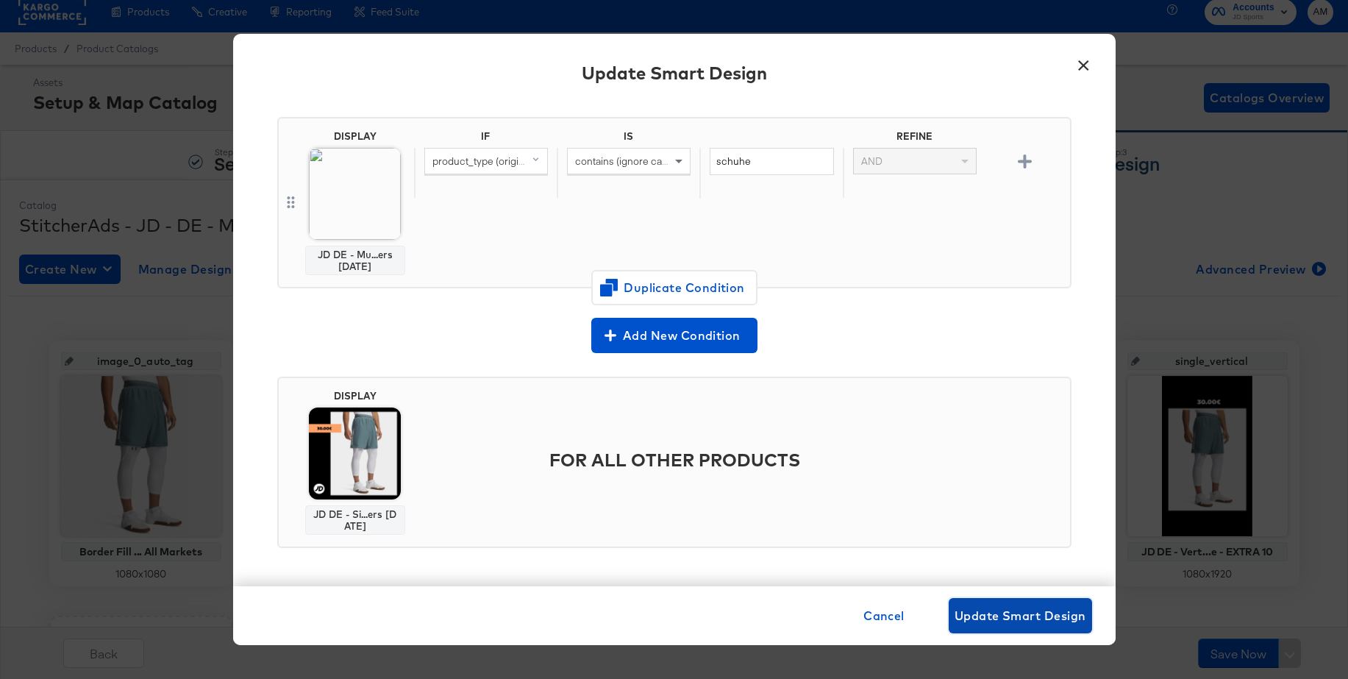
click at [990, 611] on span "Update Smart Design" at bounding box center [1021, 615] width 132 height 21
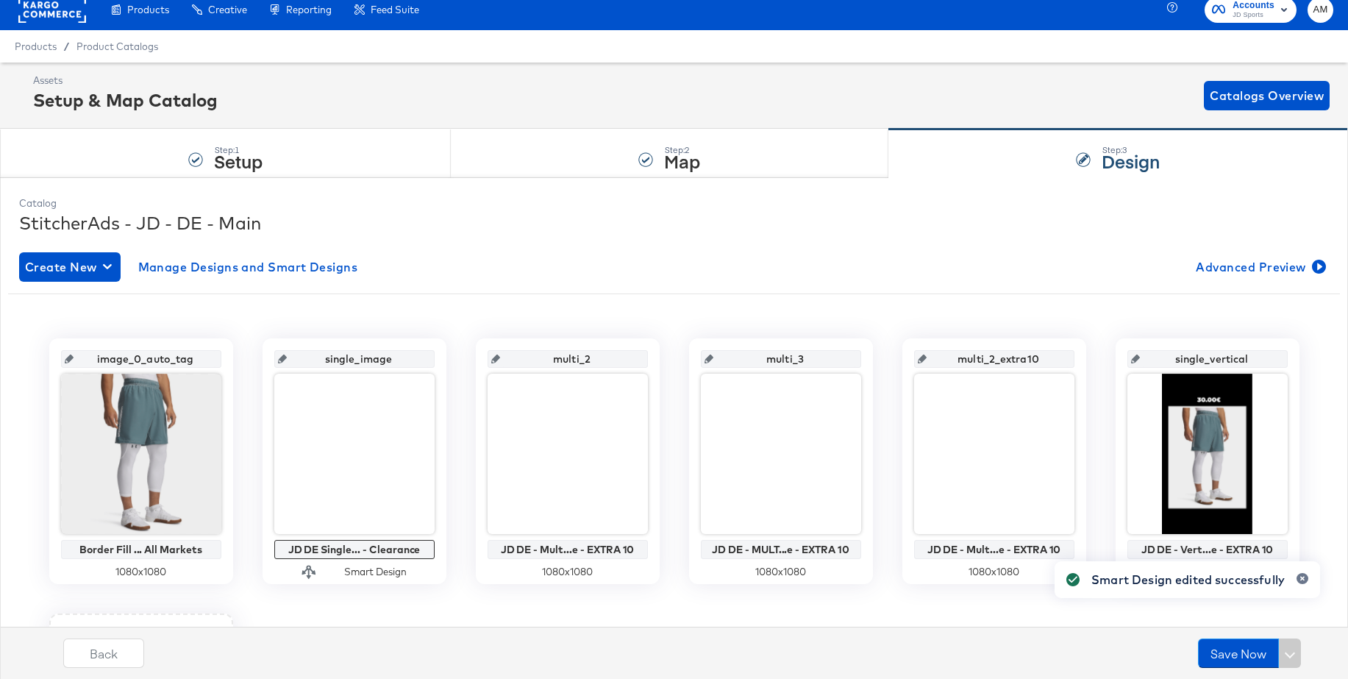
scroll to position [8, 0]
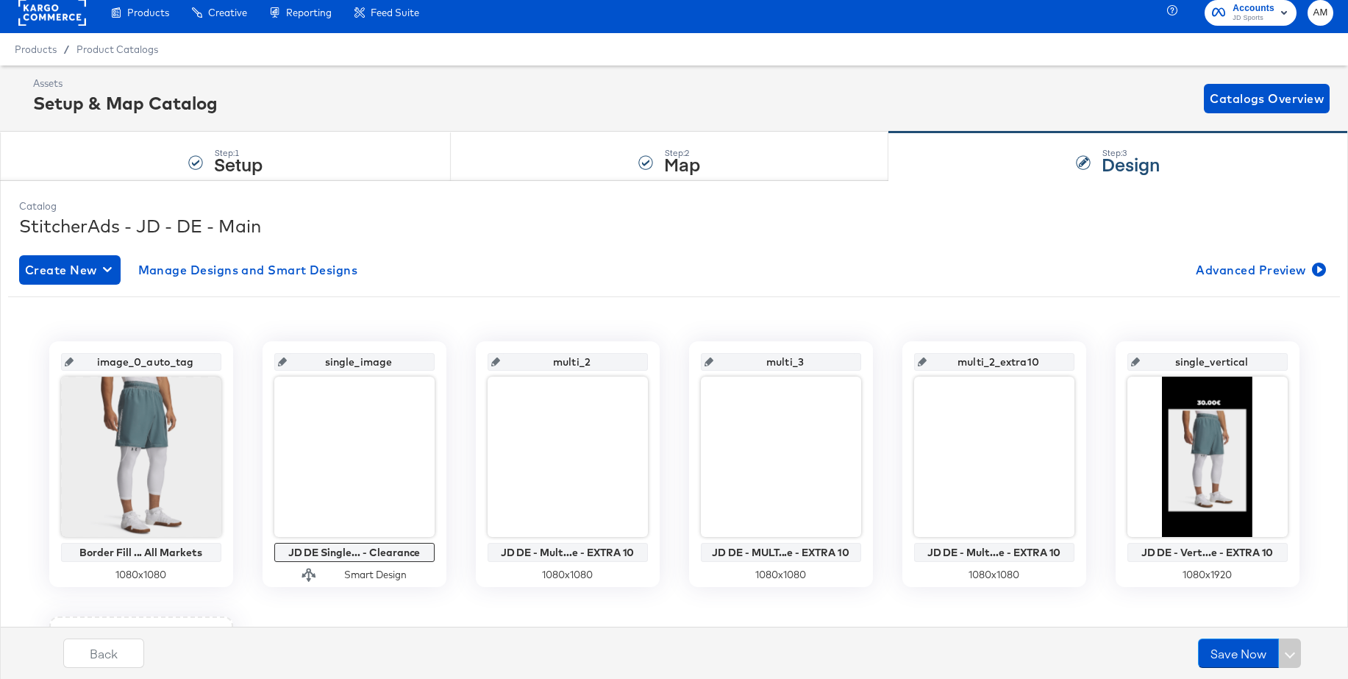
click at [491, 599] on div "image_0_auto_tag Border Fill ... All Markets 1080 x 1080 single_image JD DE Sin…" at bounding box center [674, 601] width 1332 height 521
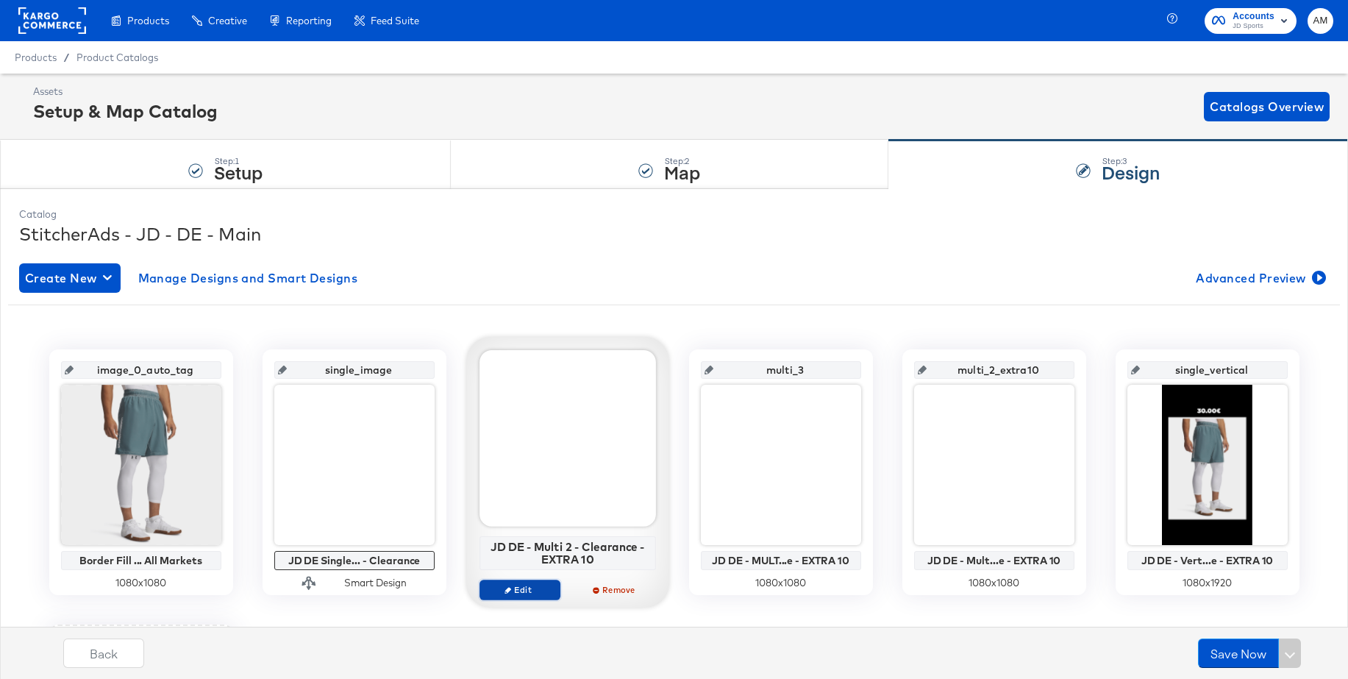
click at [527, 588] on span "Edit" at bounding box center [519, 589] width 68 height 11
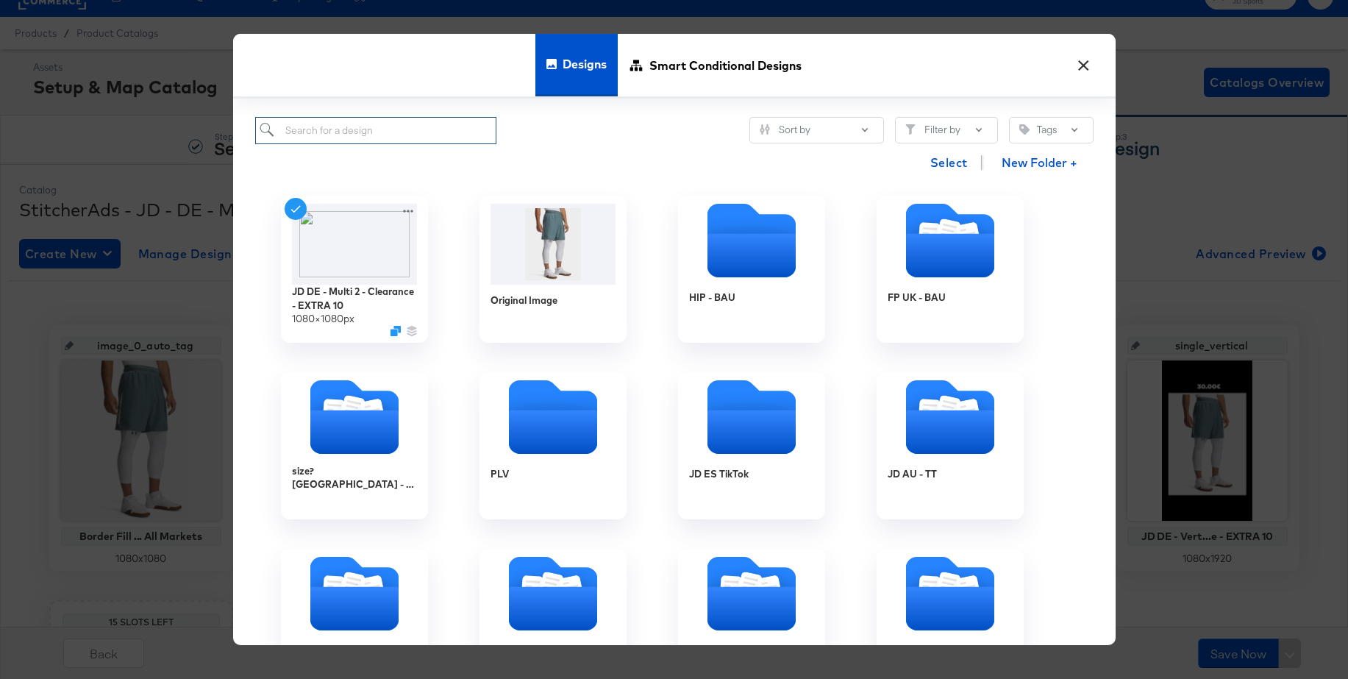
scroll to position [29, 0]
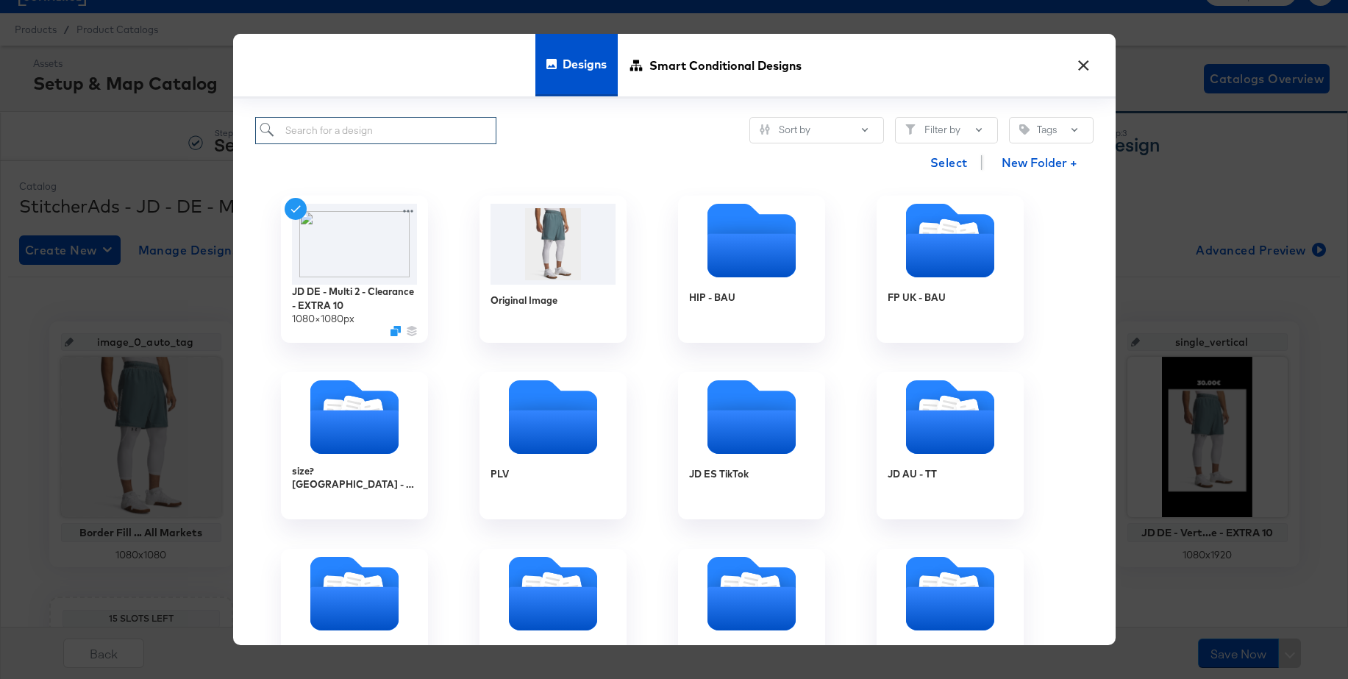
click at [379, 133] on input "search" at bounding box center [376, 130] width 242 height 27
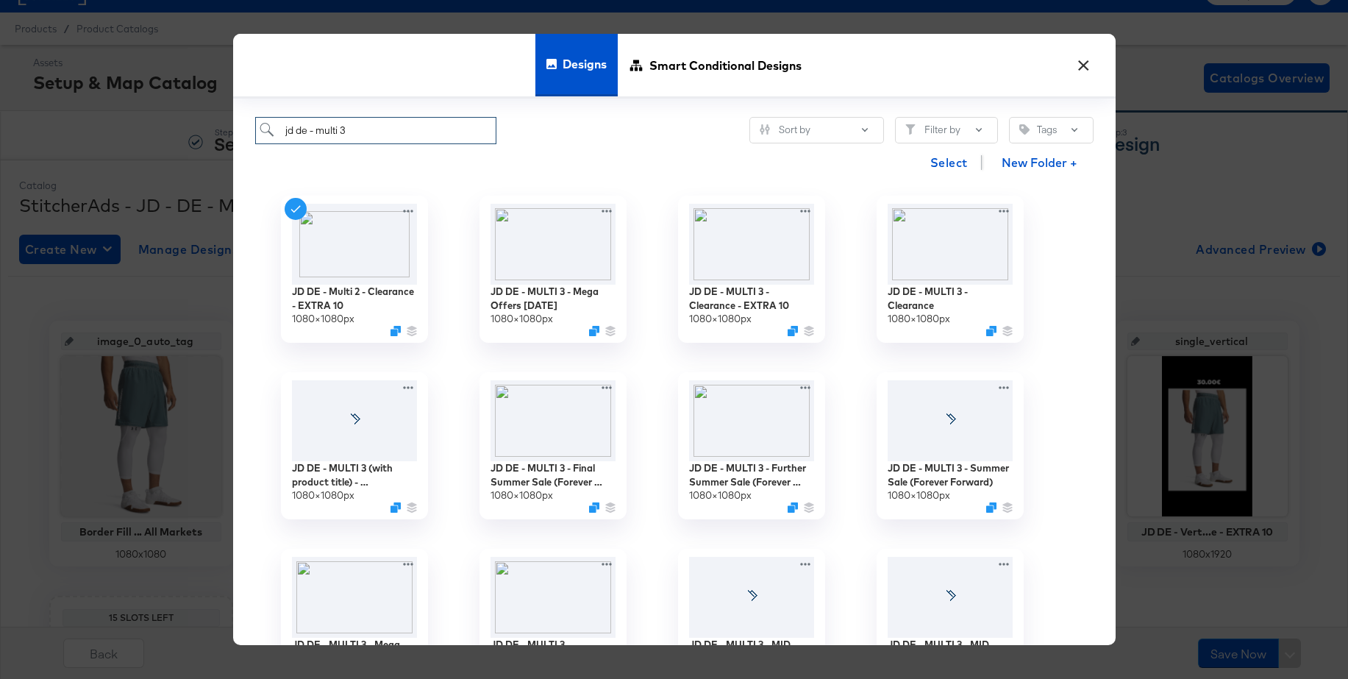
type input "jd de - multi 3"
click at [1086, 64] on button "×" at bounding box center [1084, 62] width 26 height 26
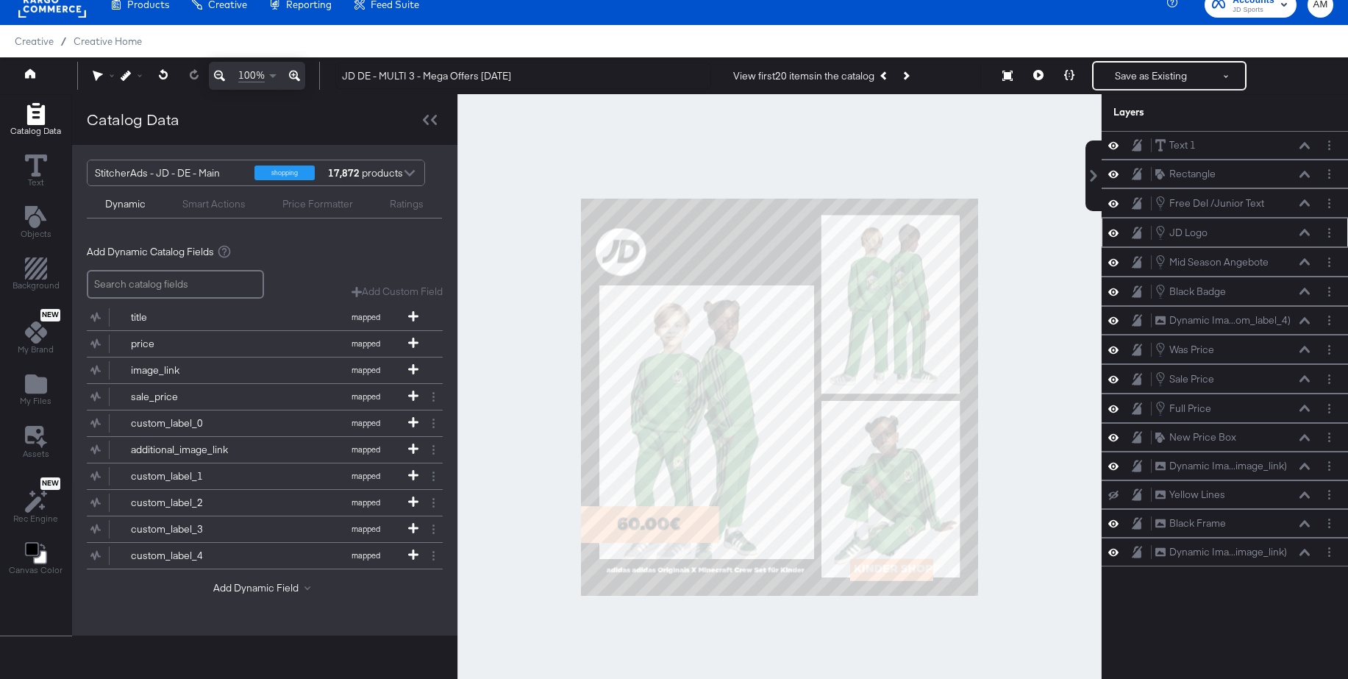
scroll to position [14, 0]
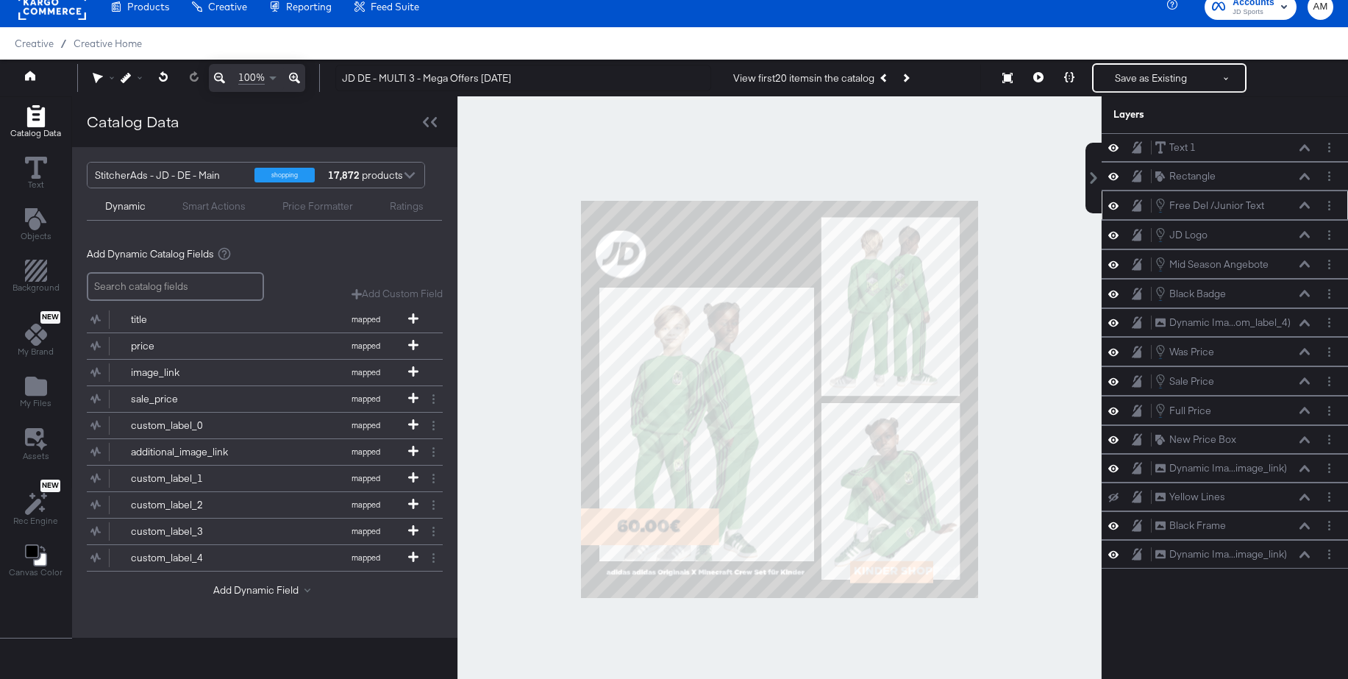
click at [1305, 203] on icon at bounding box center [1304, 204] width 10 height 7
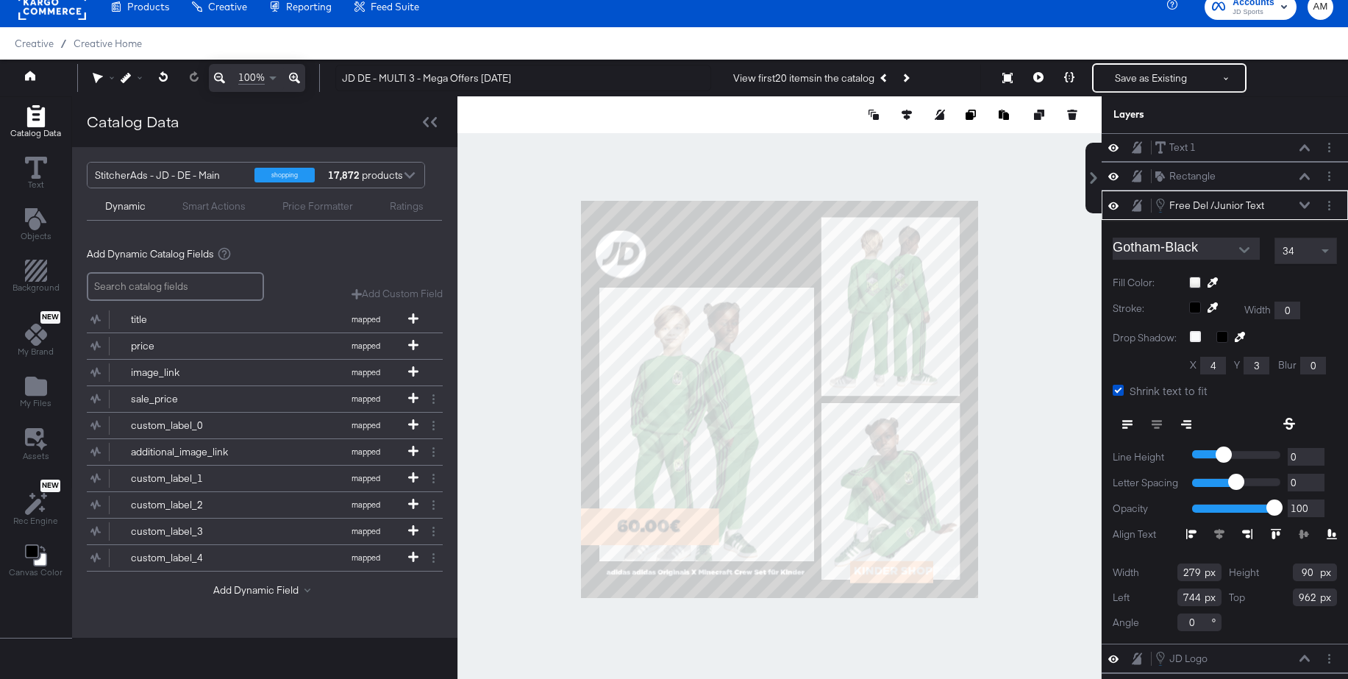
click at [1197, 282] on div at bounding box center [1263, 283] width 148 height 12
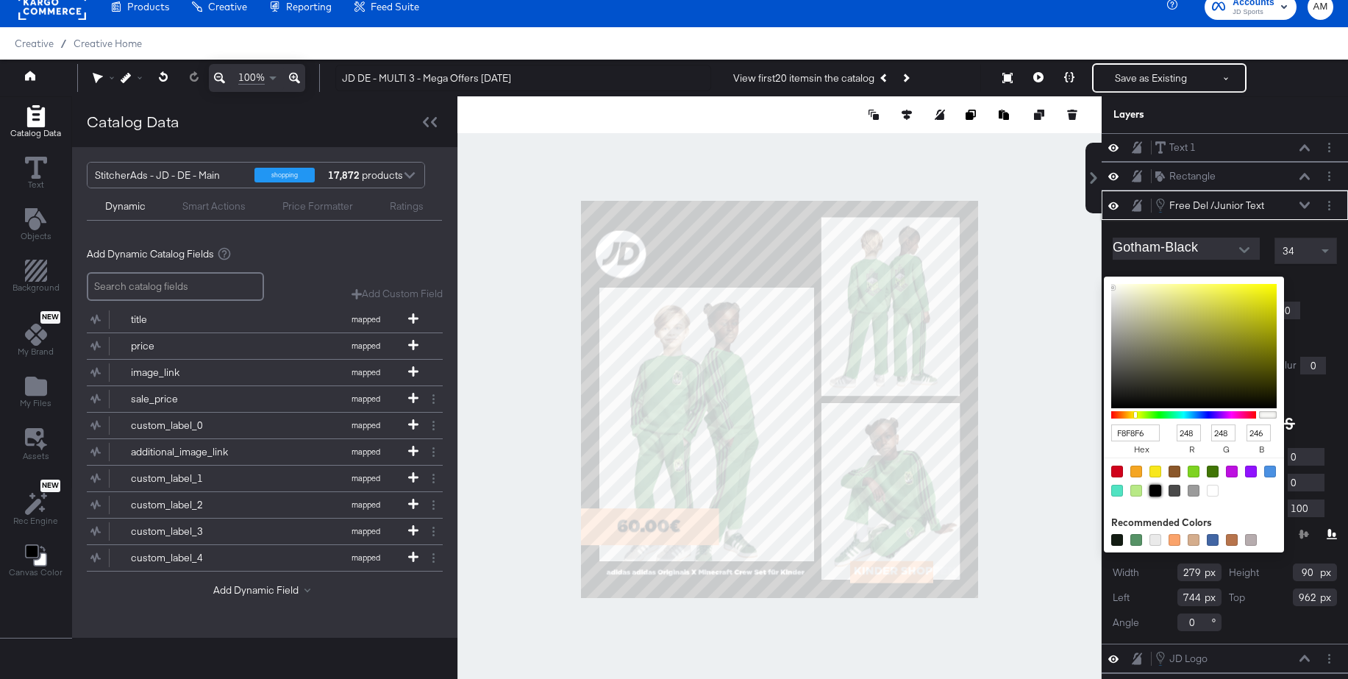
click at [1152, 485] on div at bounding box center [1155, 491] width 12 height 12
type input "000000"
type input "0"
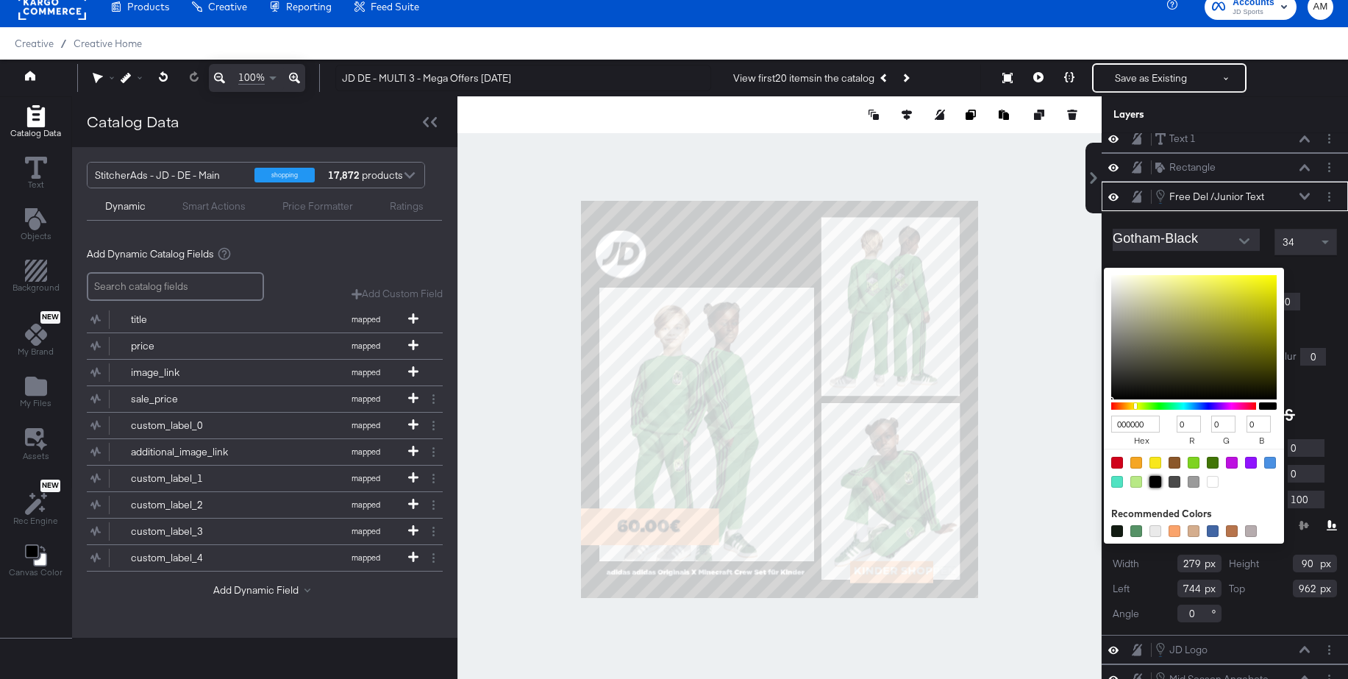
scroll to position [7, 0]
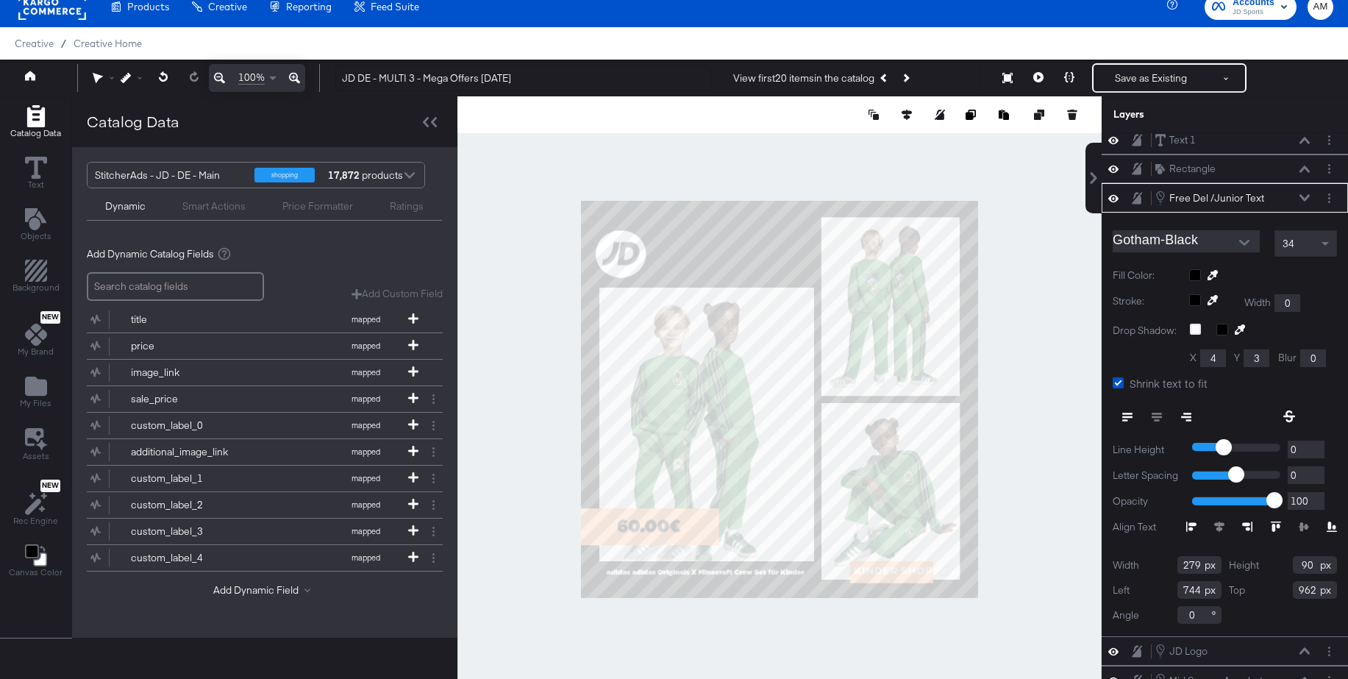
click at [1307, 196] on icon at bounding box center [1304, 197] width 10 height 7
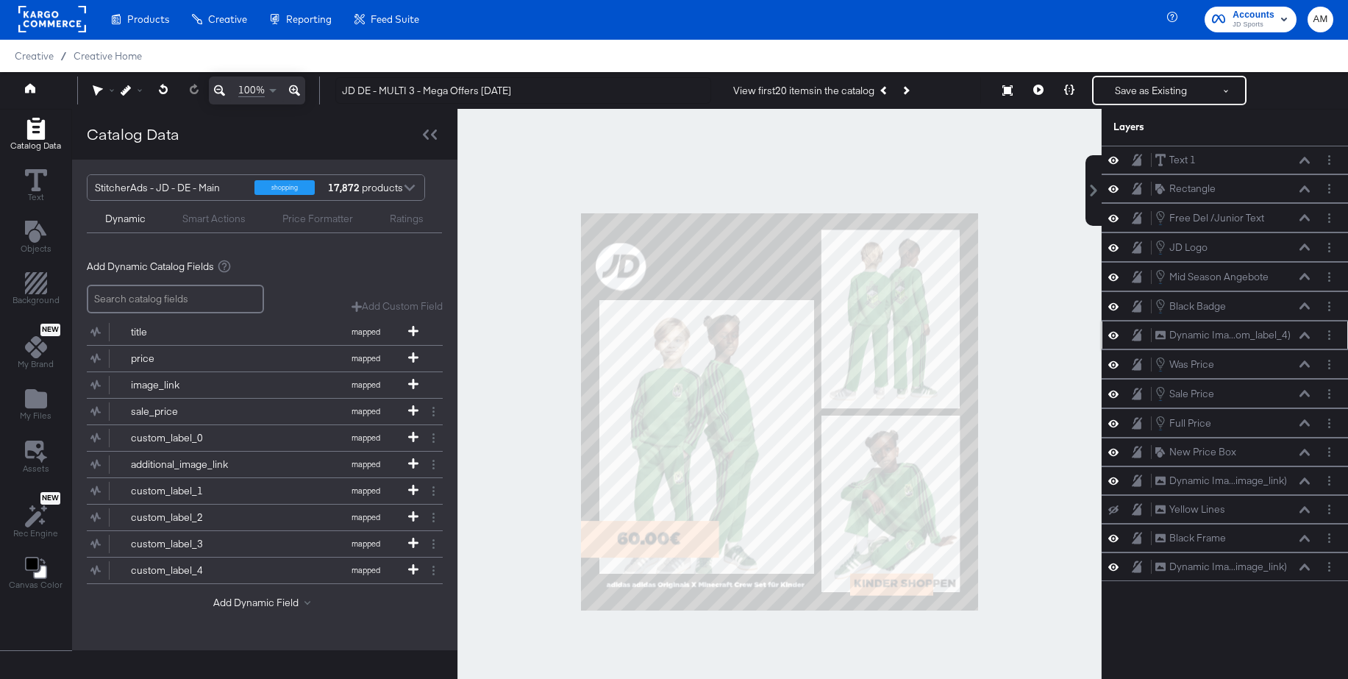
scroll to position [11, 0]
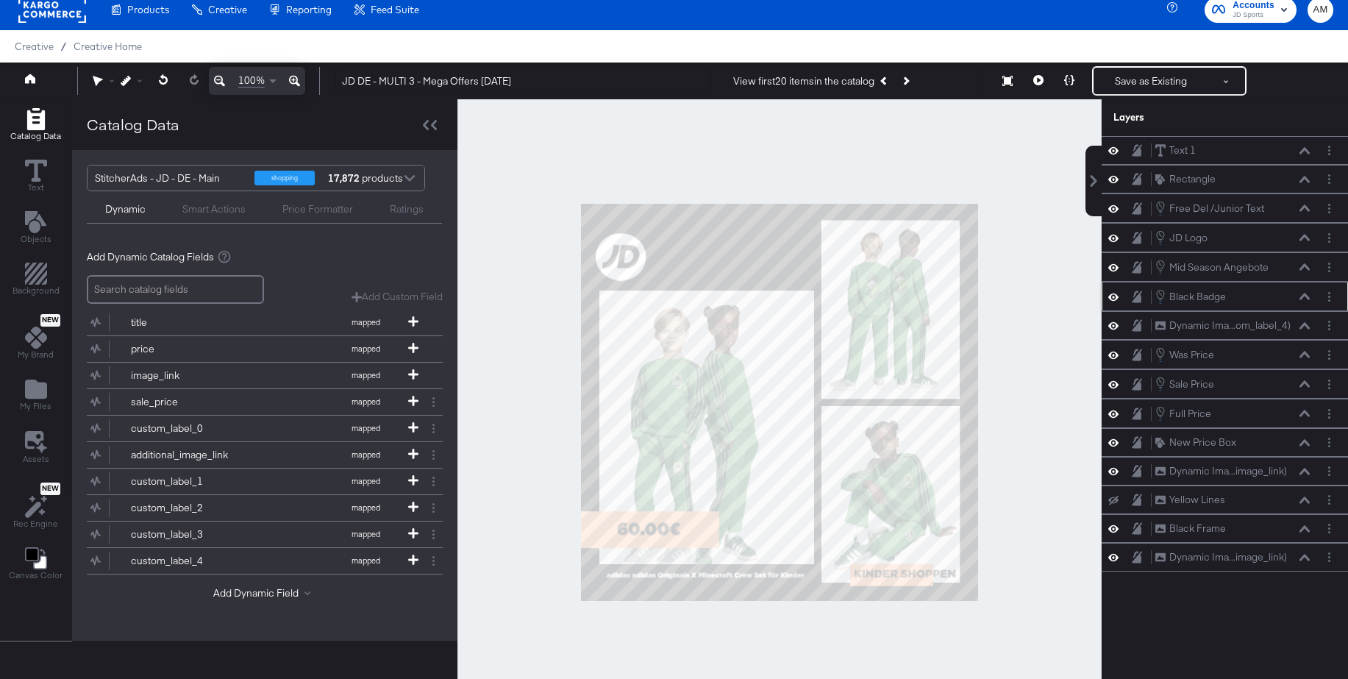
click at [1302, 296] on icon at bounding box center [1304, 296] width 10 height 7
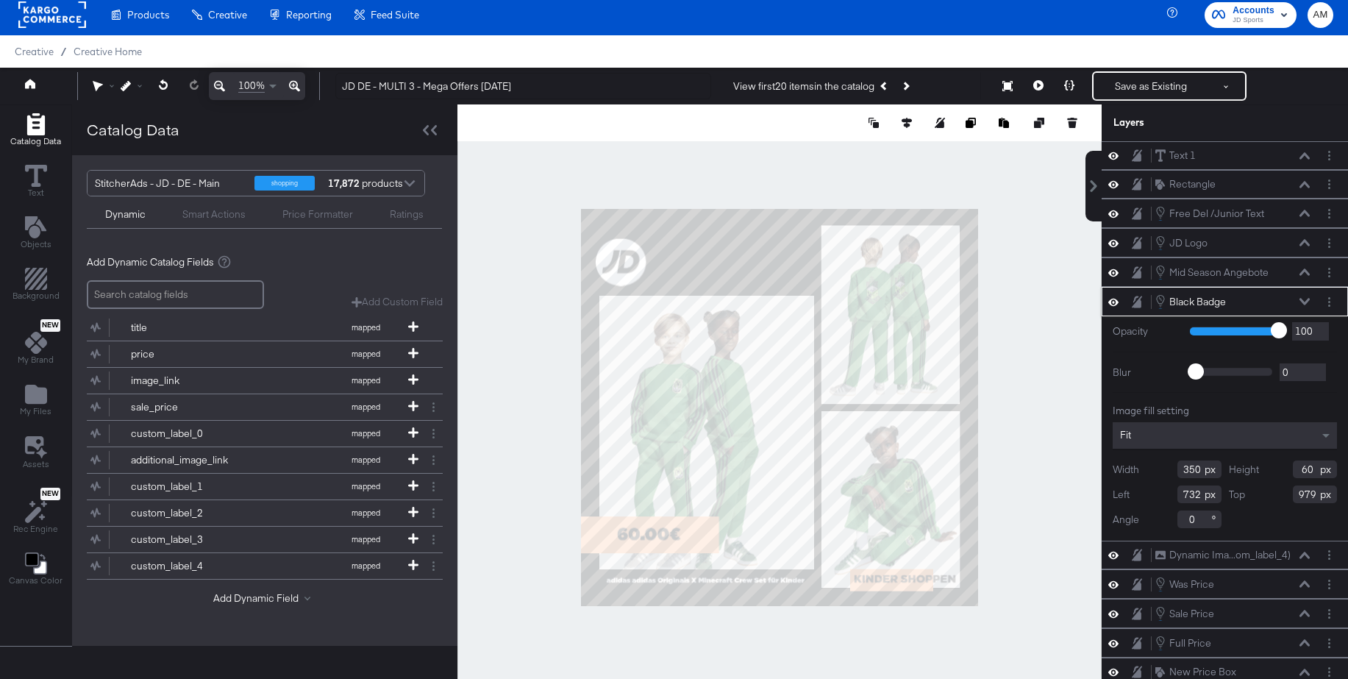
click at [1149, 432] on div "Fit" at bounding box center [1225, 435] width 224 height 26
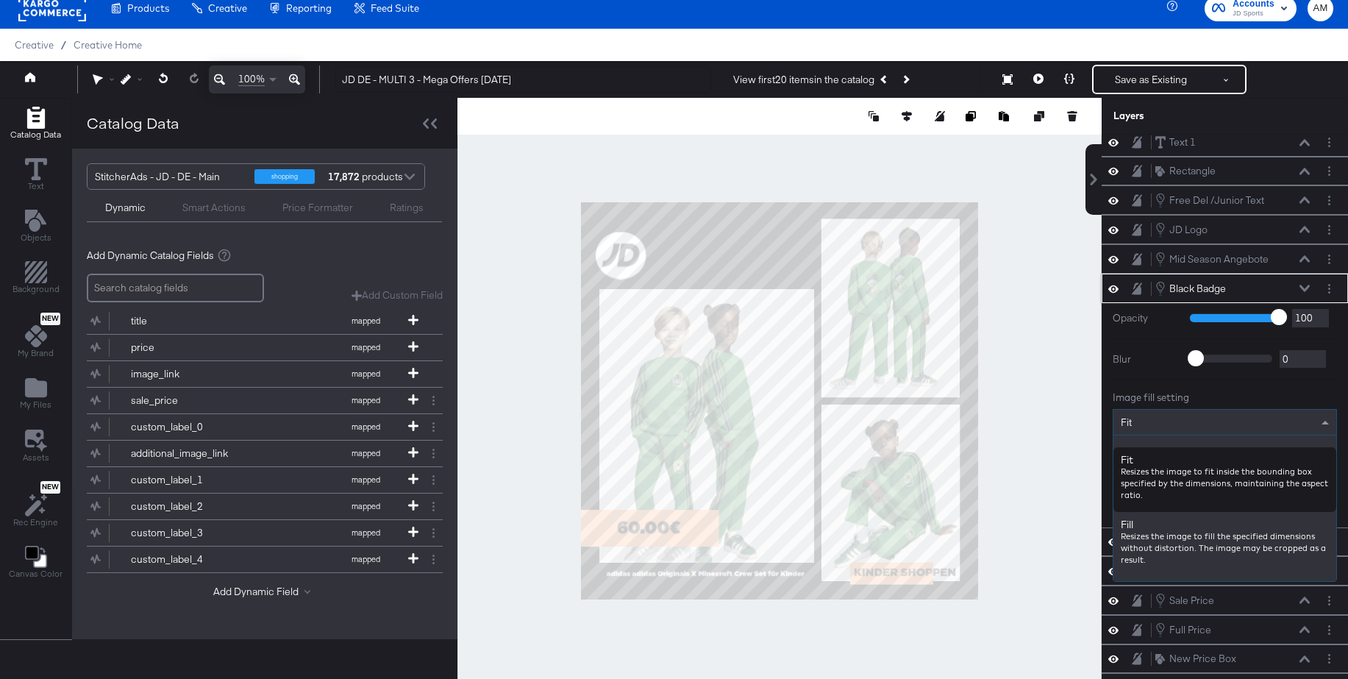
scroll to position [7, 0]
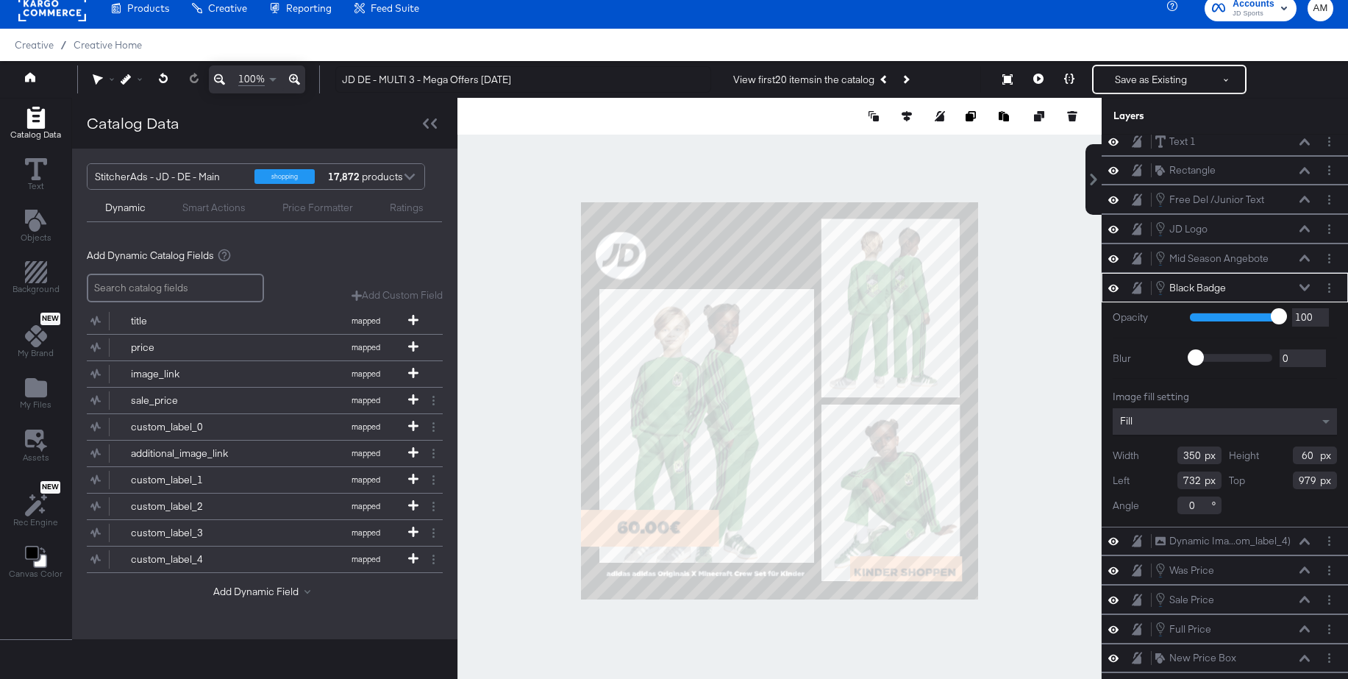
type input "305"
type input "68"
type input "962"
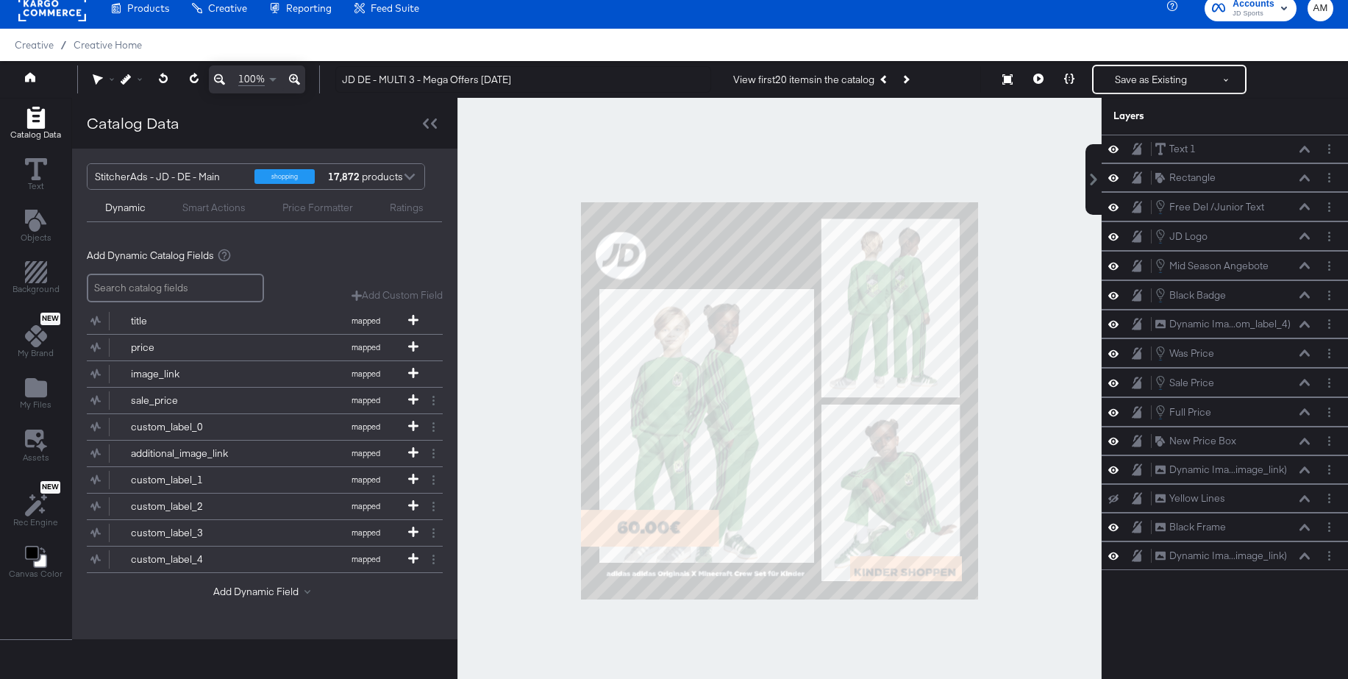
scroll to position [0, 0]
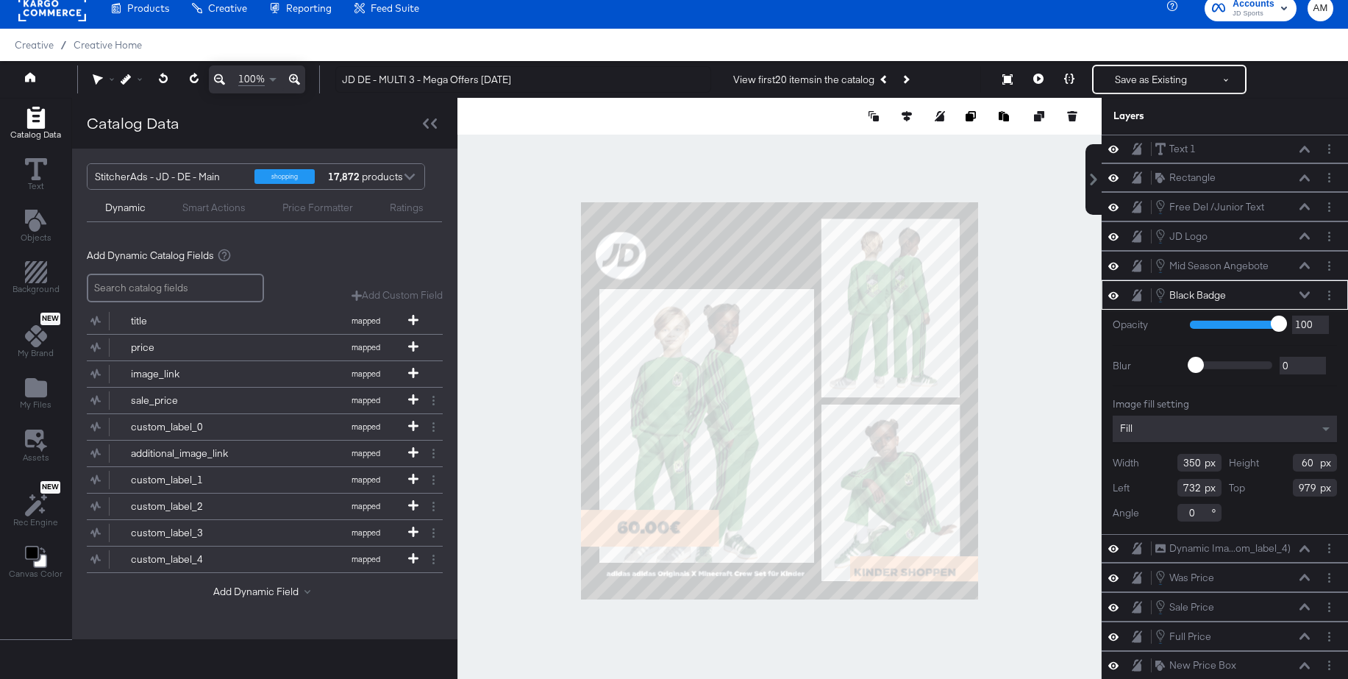
type input "348"
type input "68"
type input "962"
type input "348"
type input "68"
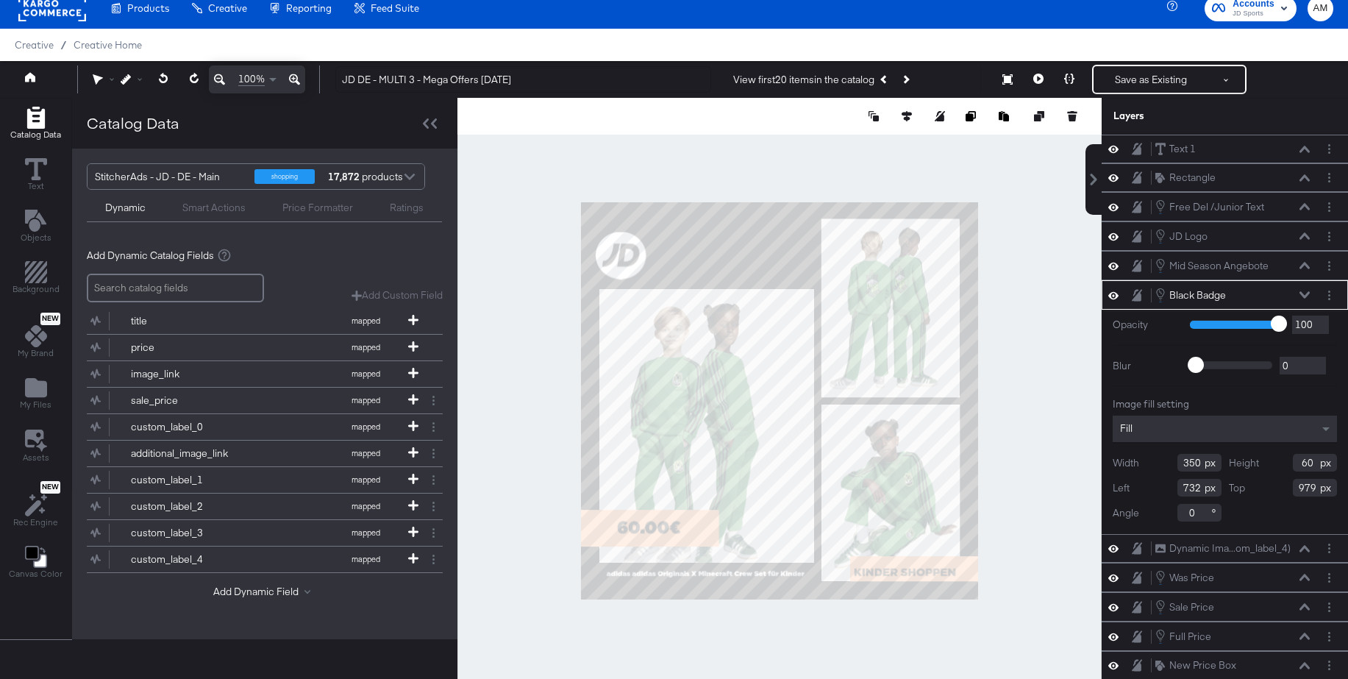
type input "962"
type input "299"
type input "51"
type input "980"
click at [1026, 560] on div at bounding box center [779, 401] width 644 height 606
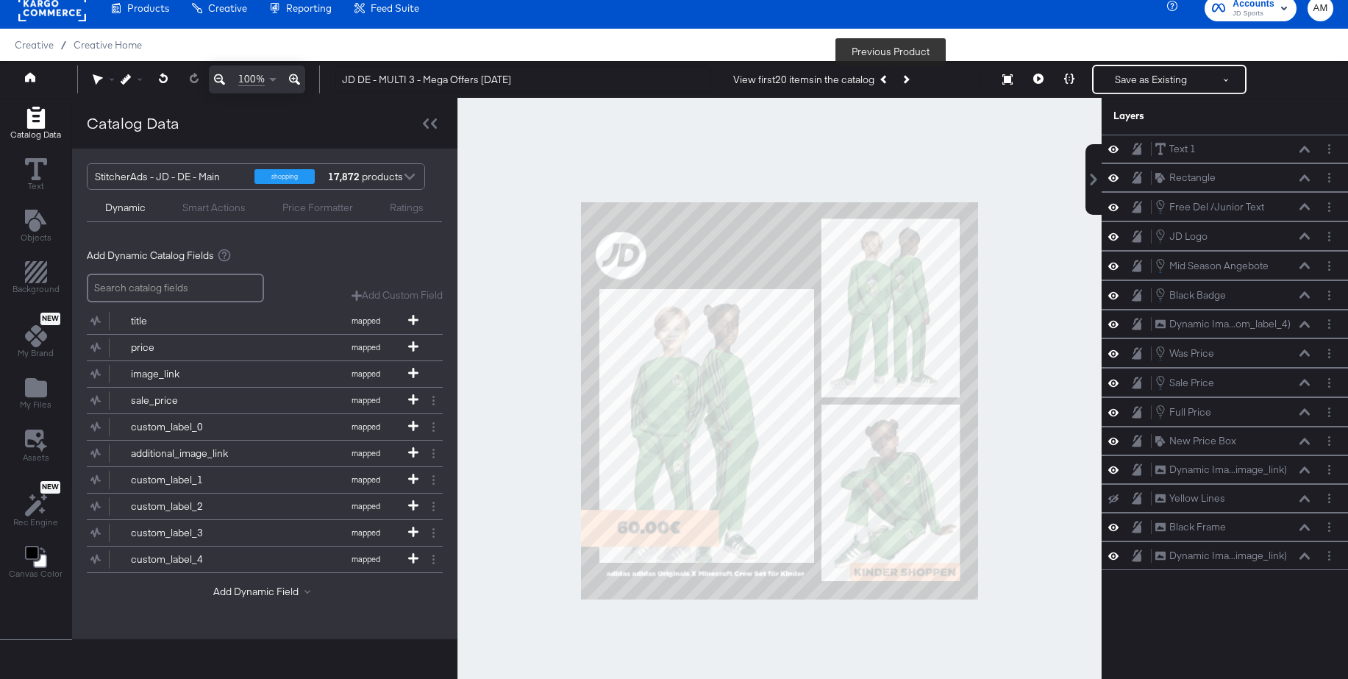
click at [889, 79] on icon "Previous Product" at bounding box center [885, 79] width 8 height 8
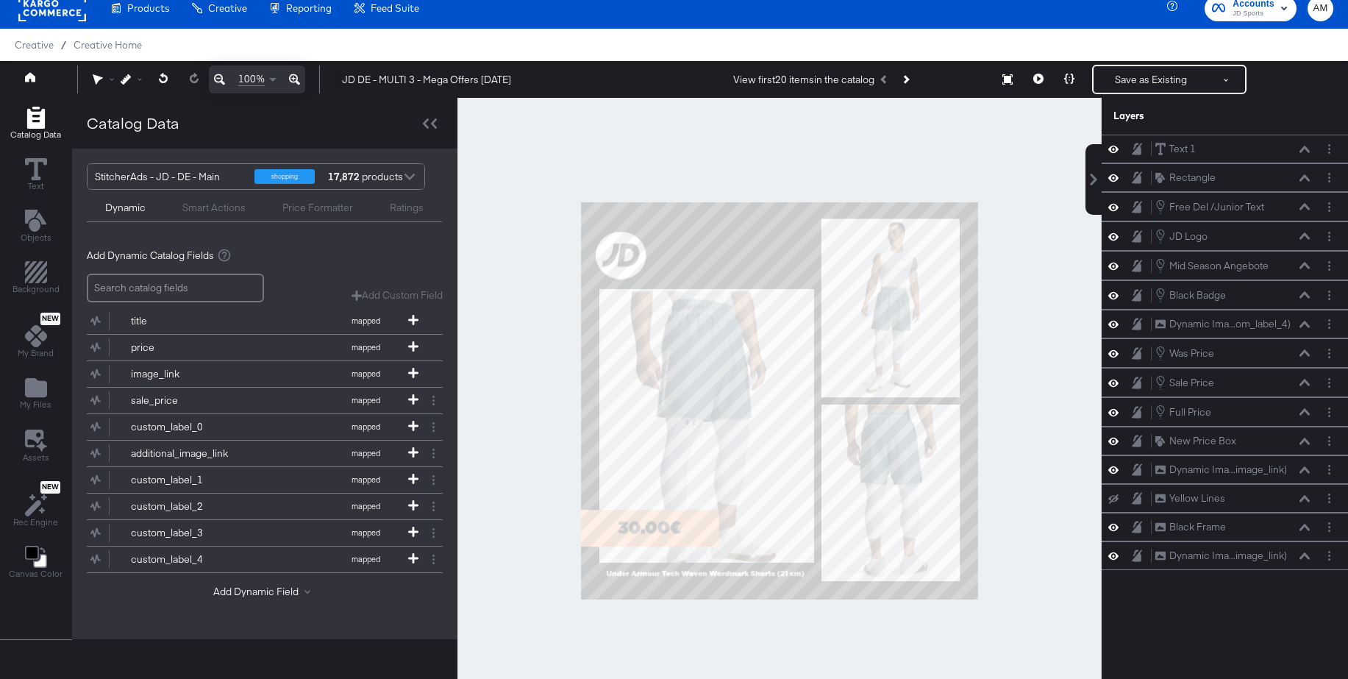
click at [891, 79] on div "View first 20 items in the catalog Previous Product" at bounding box center [824, 79] width 182 height 26
click at [910, 80] on icon "Next Product" at bounding box center [906, 79] width 8 height 8
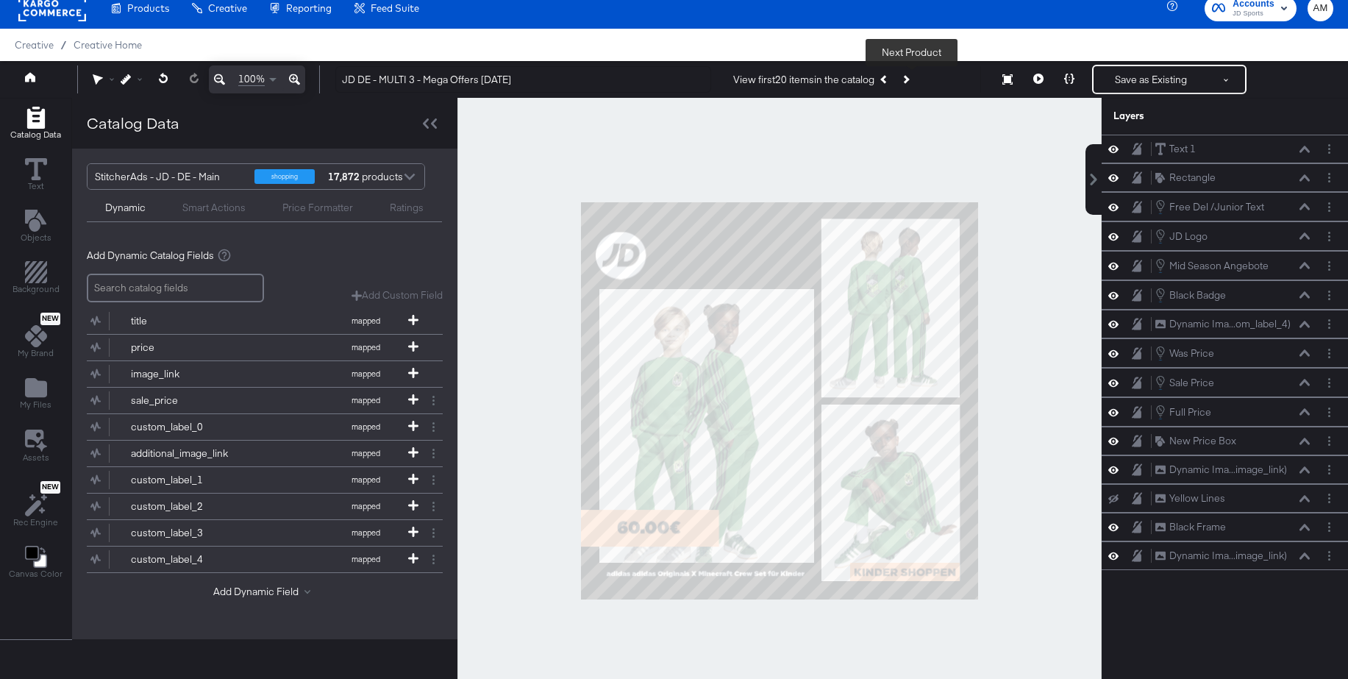
click at [910, 80] on icon "Next Product" at bounding box center [906, 79] width 8 height 8
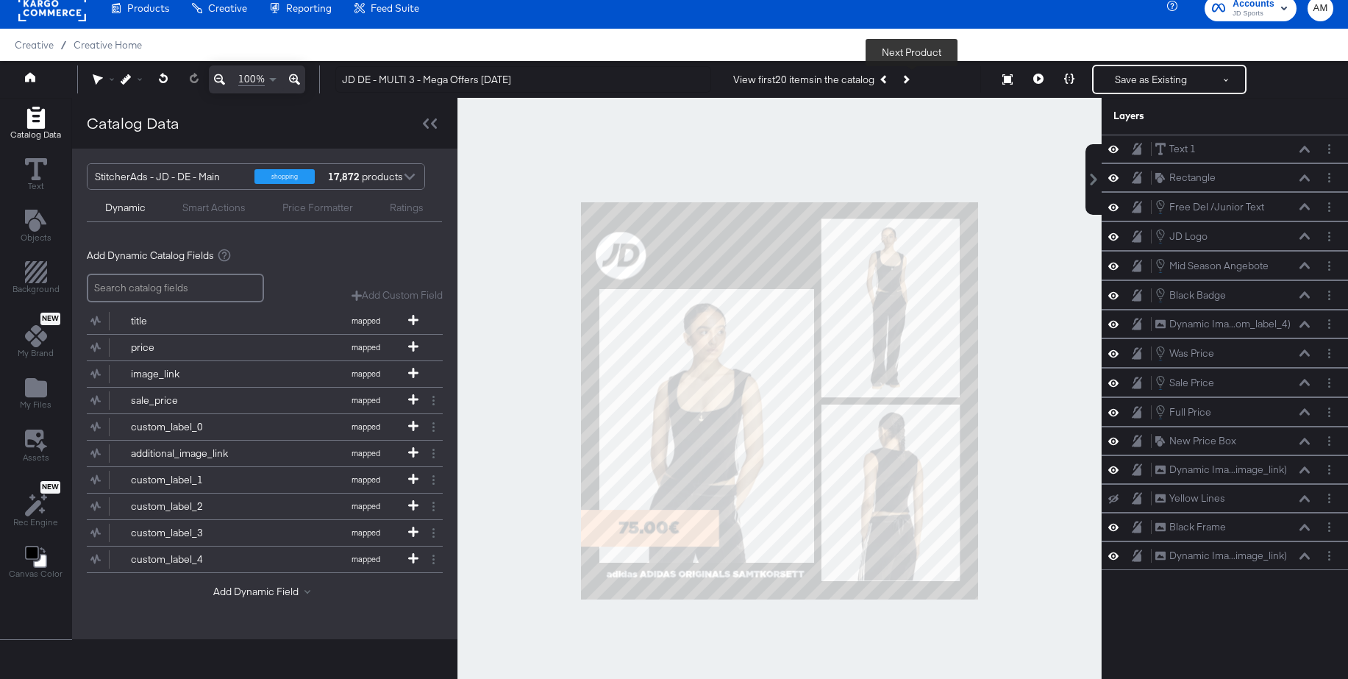
click at [910, 80] on icon "Next Product" at bounding box center [906, 79] width 8 height 8
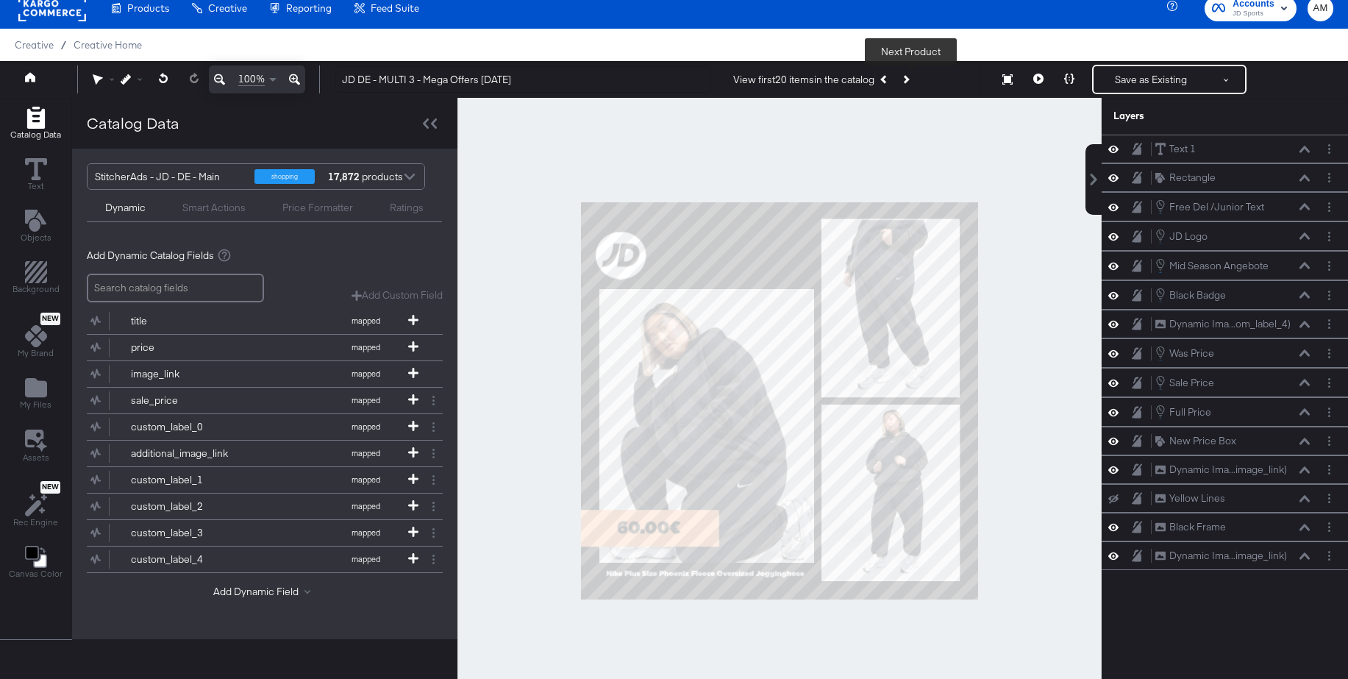
click at [910, 80] on icon "Next Product" at bounding box center [906, 79] width 8 height 8
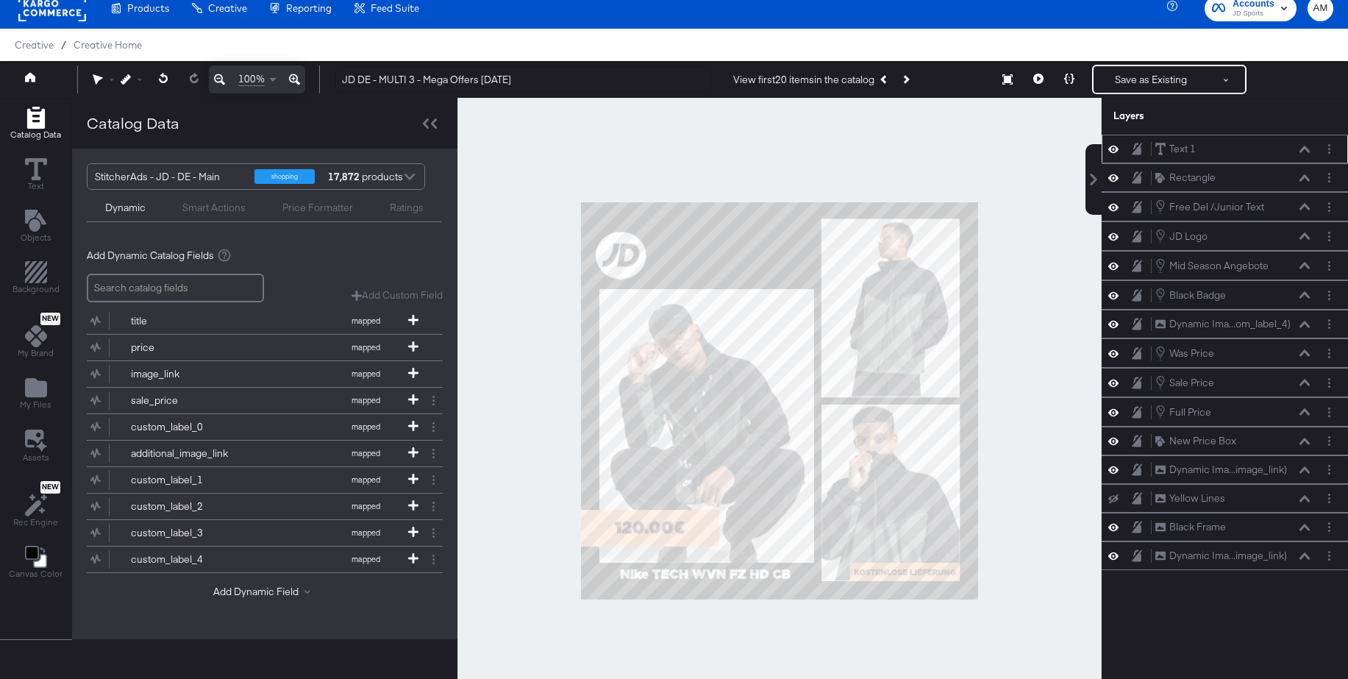
click at [895, 66] on button "Next Product" at bounding box center [905, 79] width 21 height 26
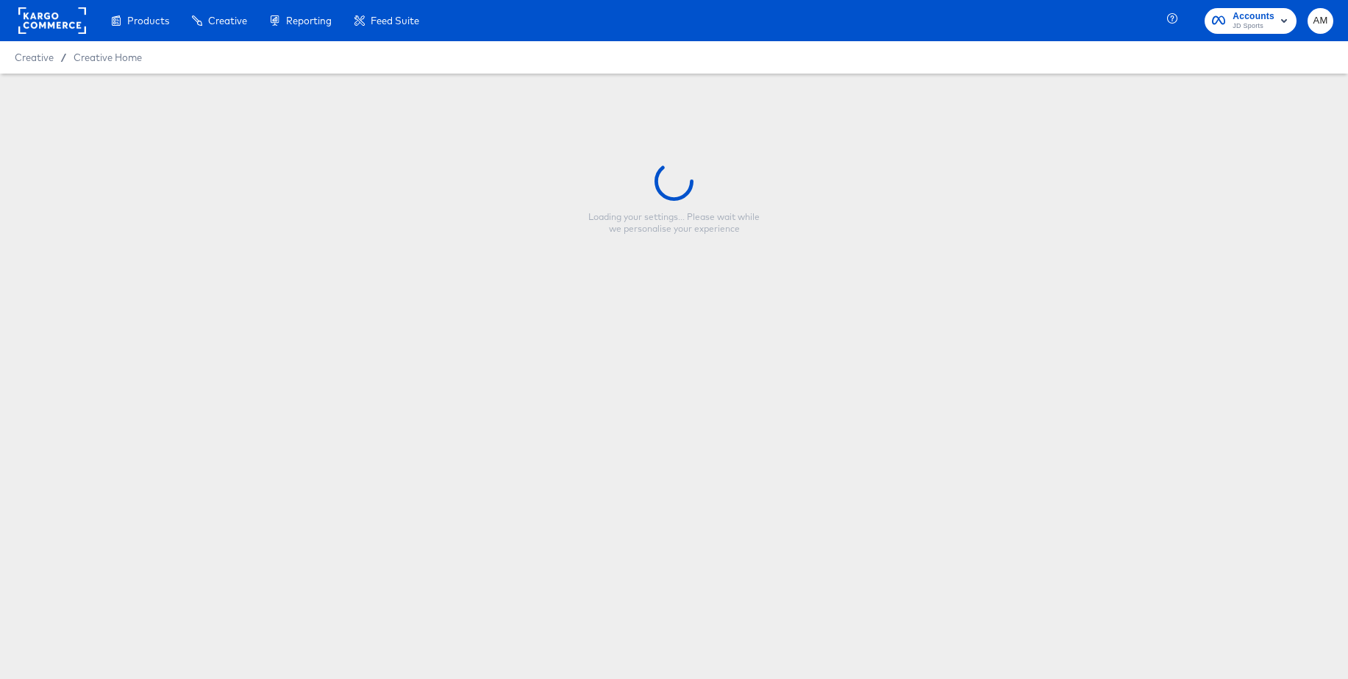
type input "JD DE - Vertical - Mega Offers [DATE]"
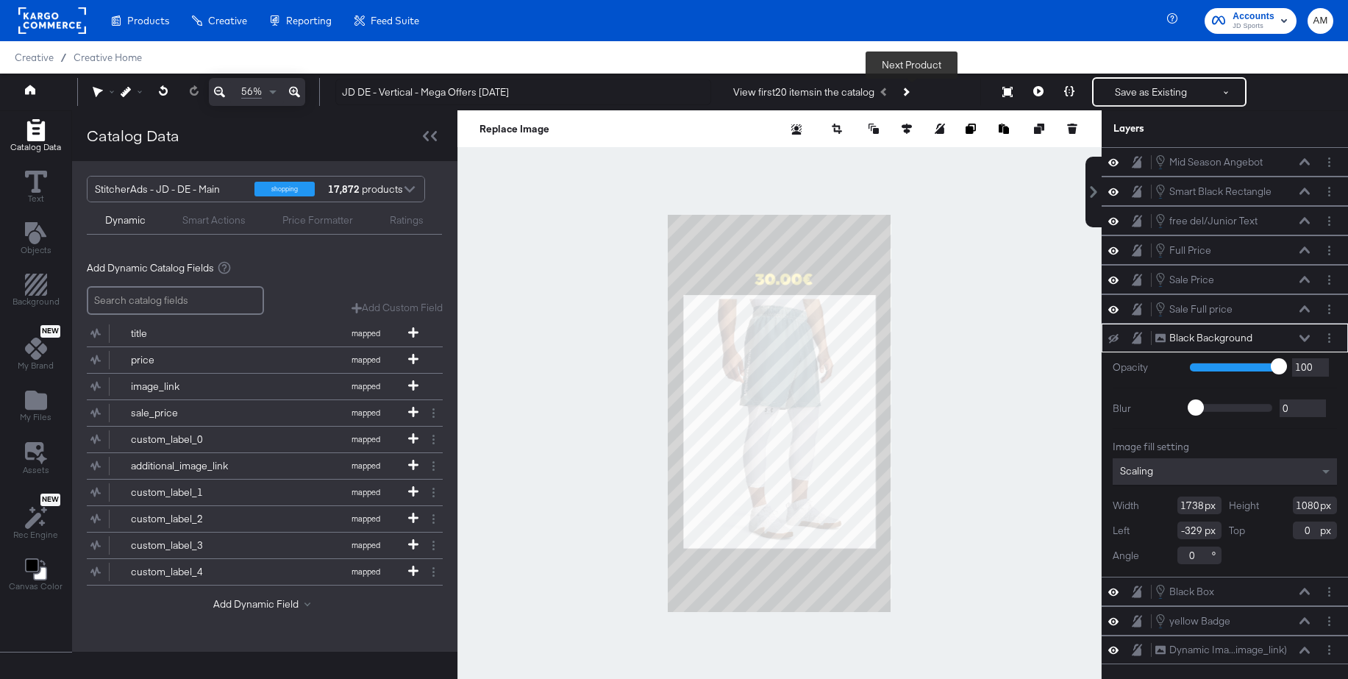
click at [910, 93] on icon "Next Product" at bounding box center [906, 92] width 8 height 8
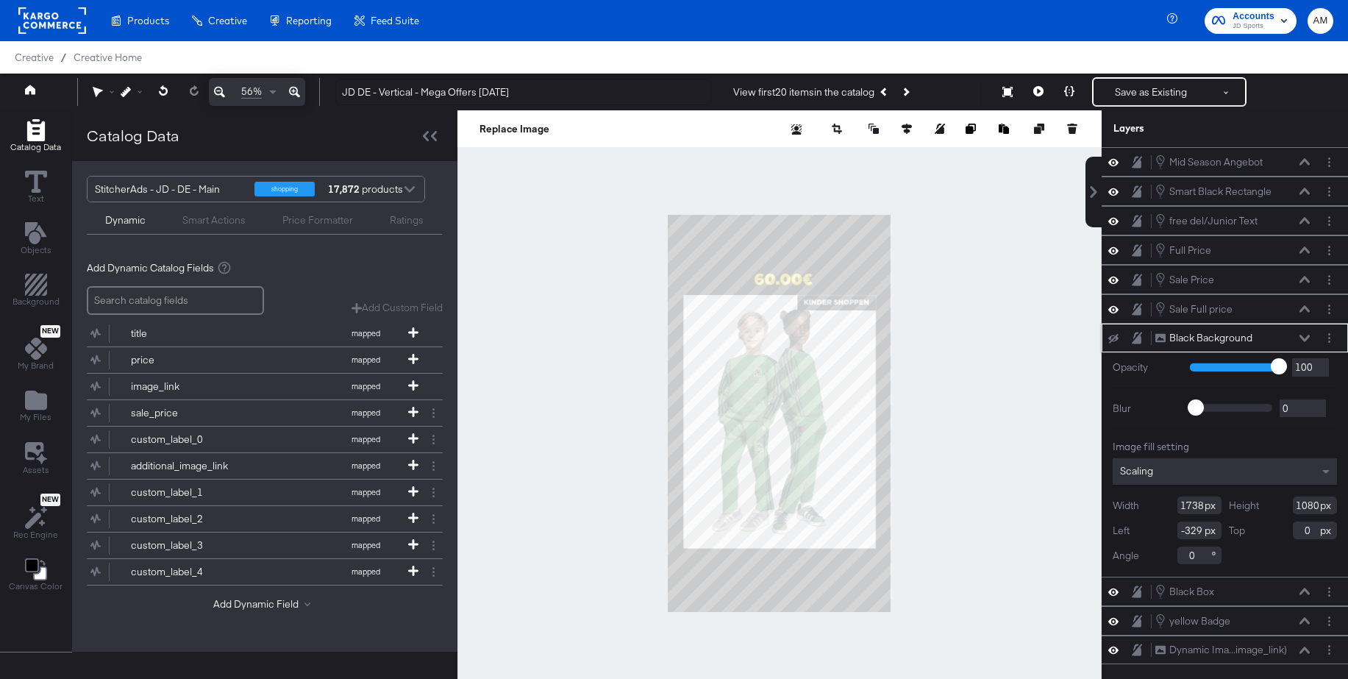
click at [1304, 340] on icon at bounding box center [1304, 338] width 10 height 7
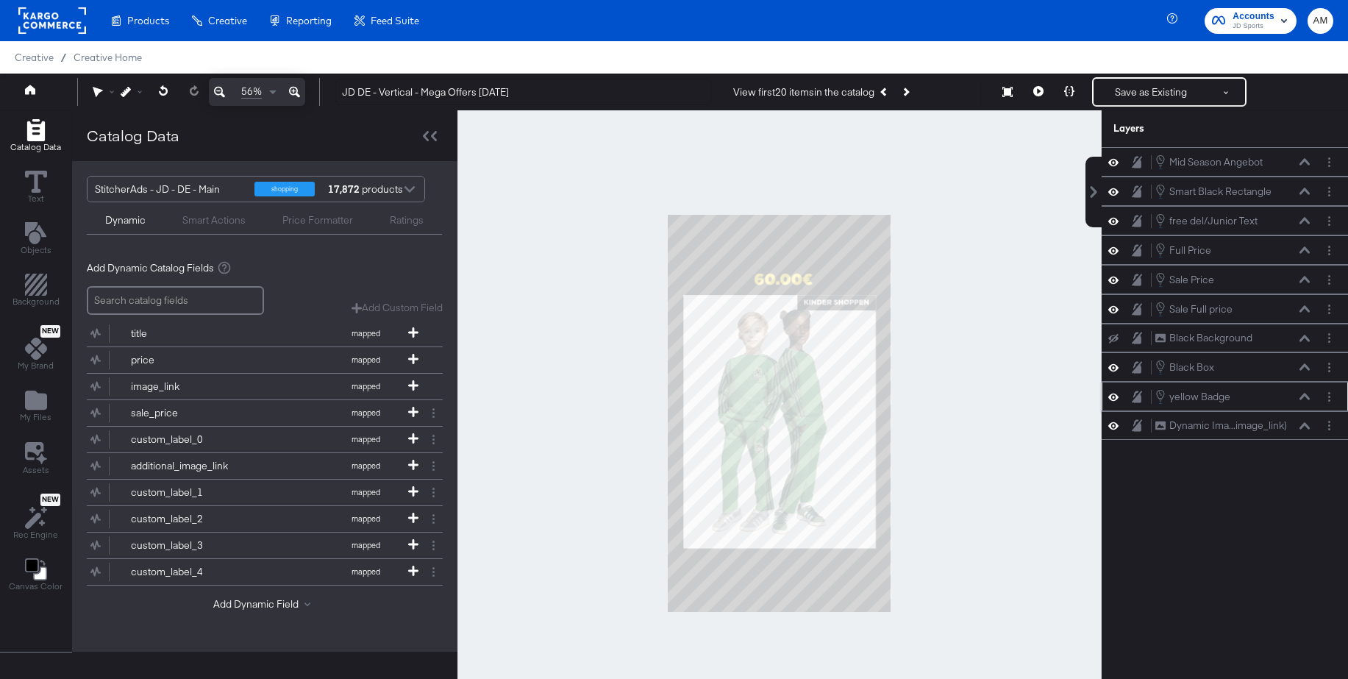
click at [1304, 396] on icon at bounding box center [1304, 396] width 10 height 7
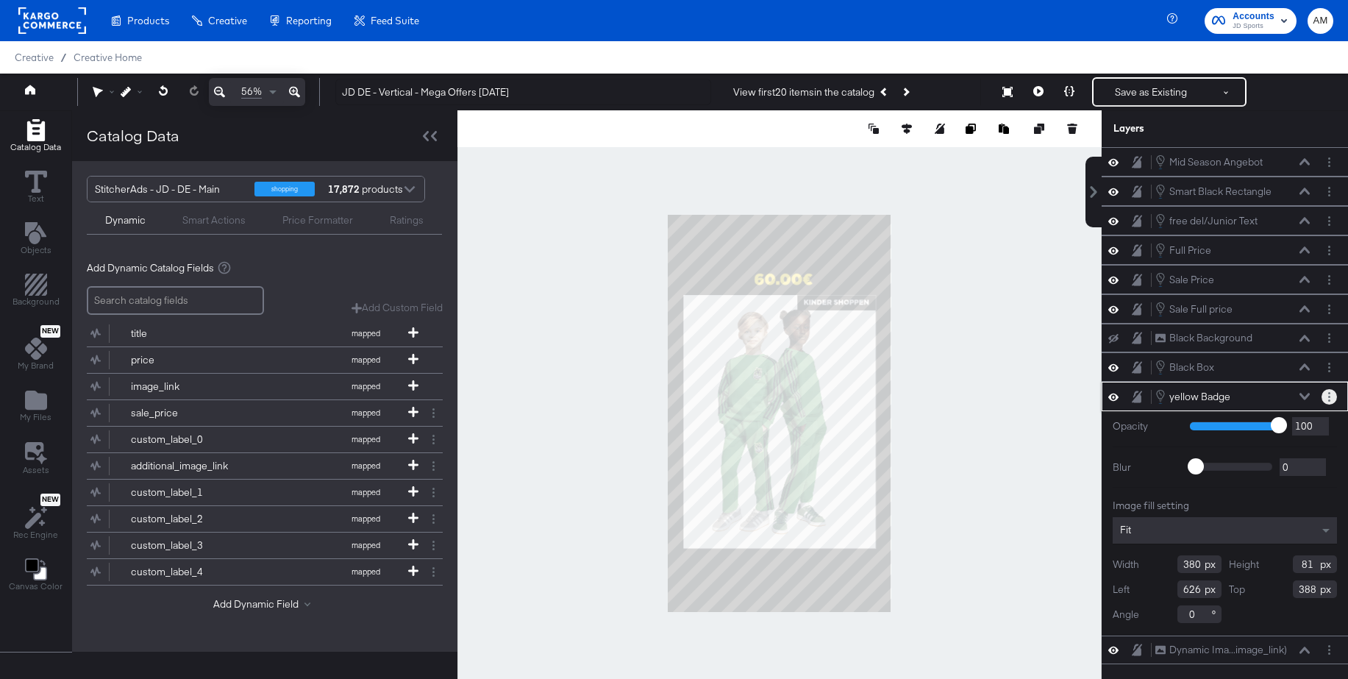
click at [1331, 395] on button "Layer Options" at bounding box center [1329, 396] width 15 height 15
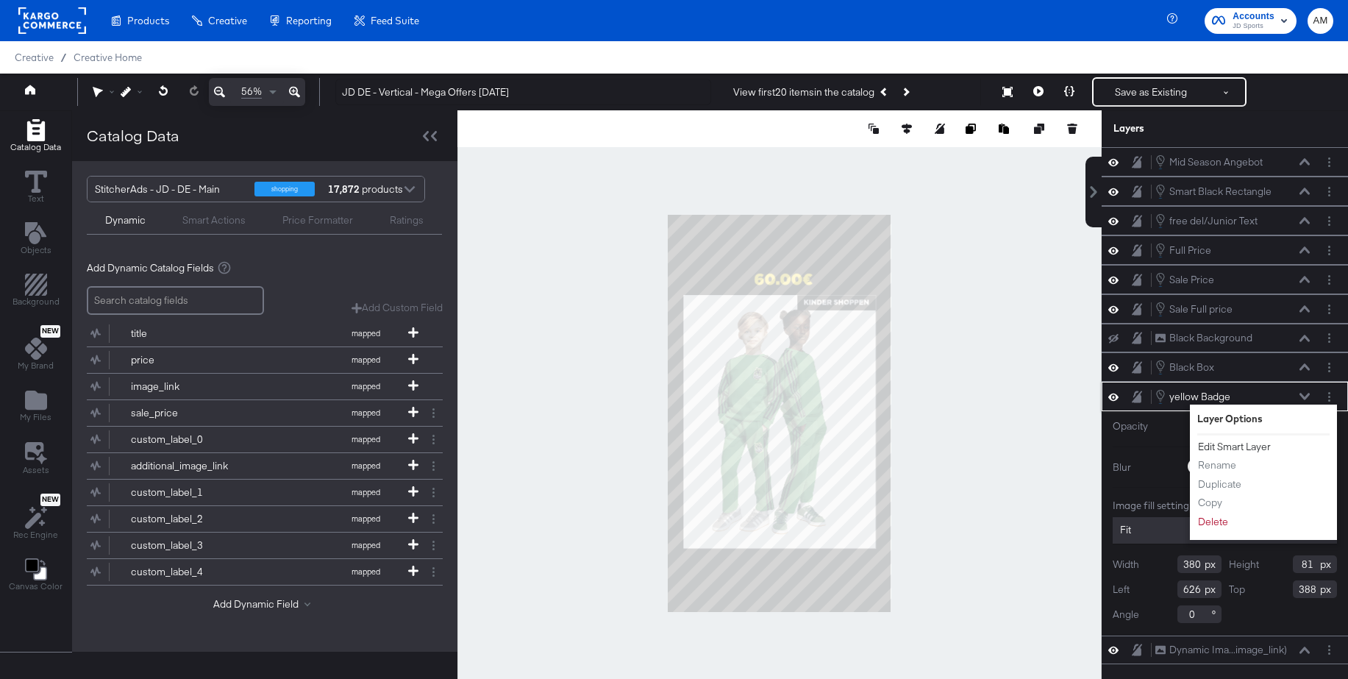
click at [1241, 447] on button "Edit Smart Layer" at bounding box center [1234, 446] width 74 height 15
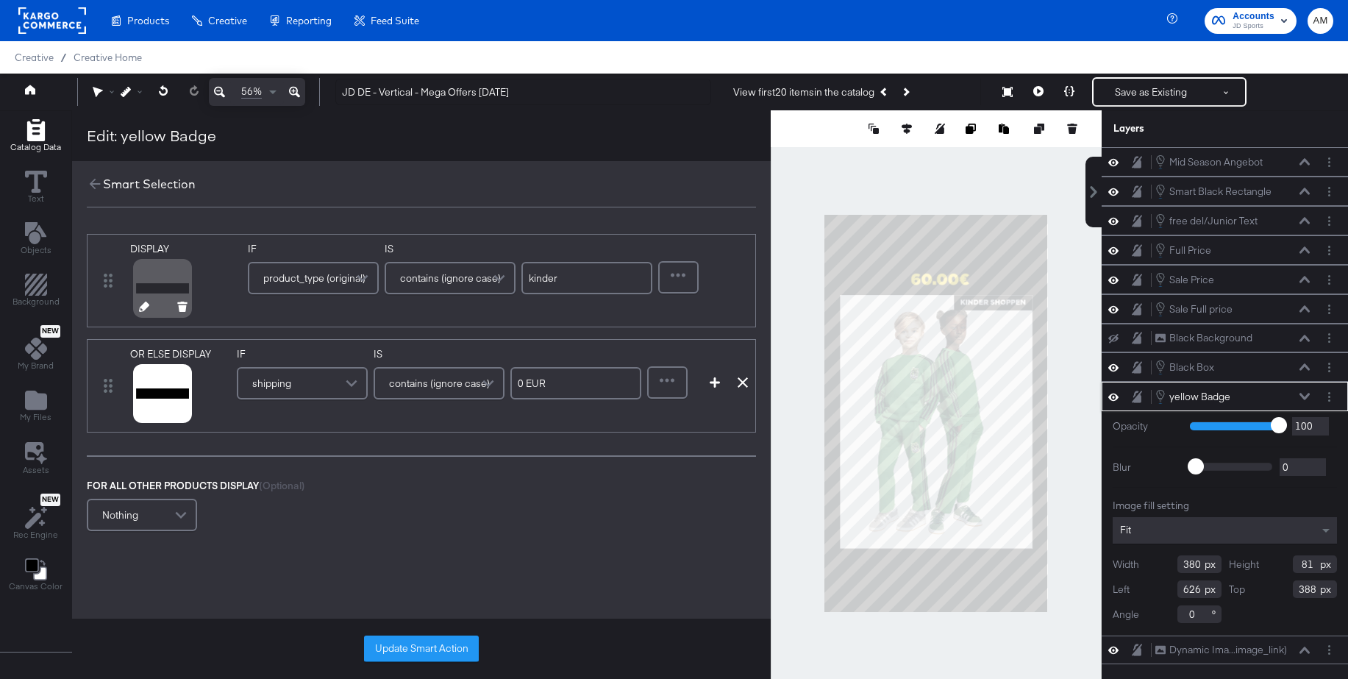
click at [139, 307] on icon at bounding box center [144, 307] width 10 height 10
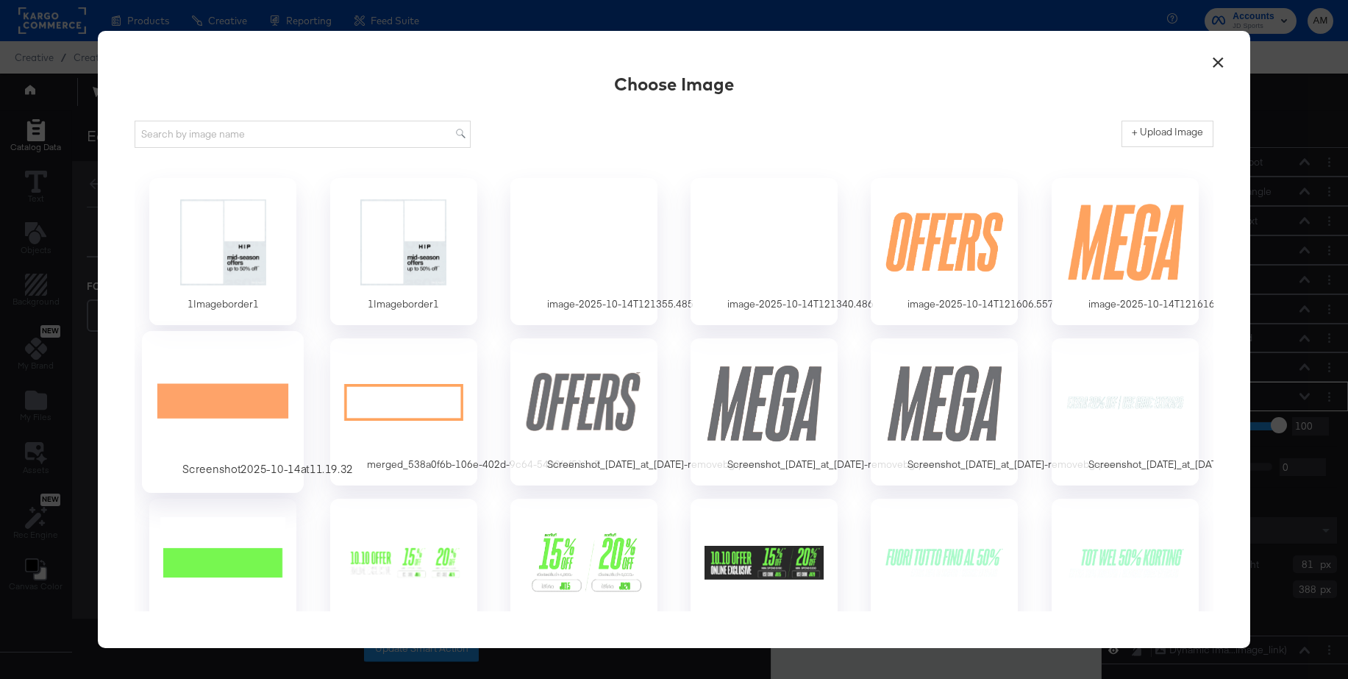
click at [251, 392] on div at bounding box center [223, 401] width 138 height 101
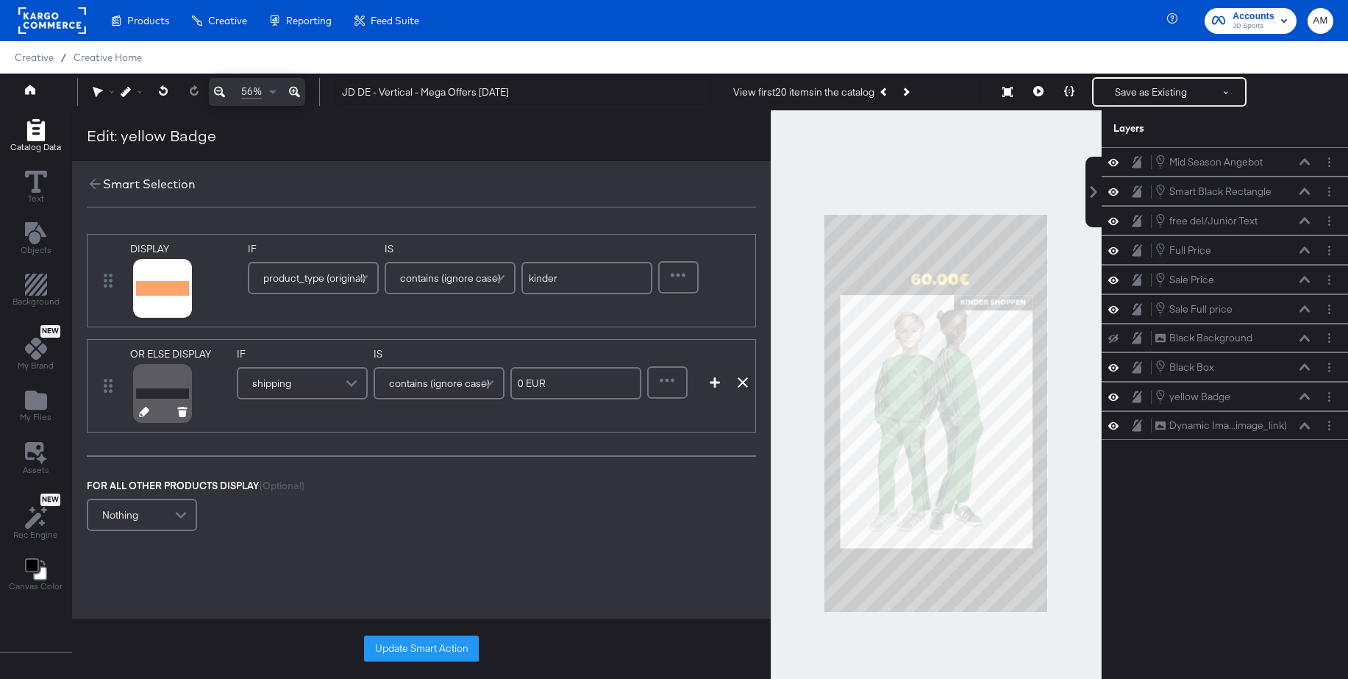
click at [139, 413] on icon at bounding box center [144, 412] width 10 height 10
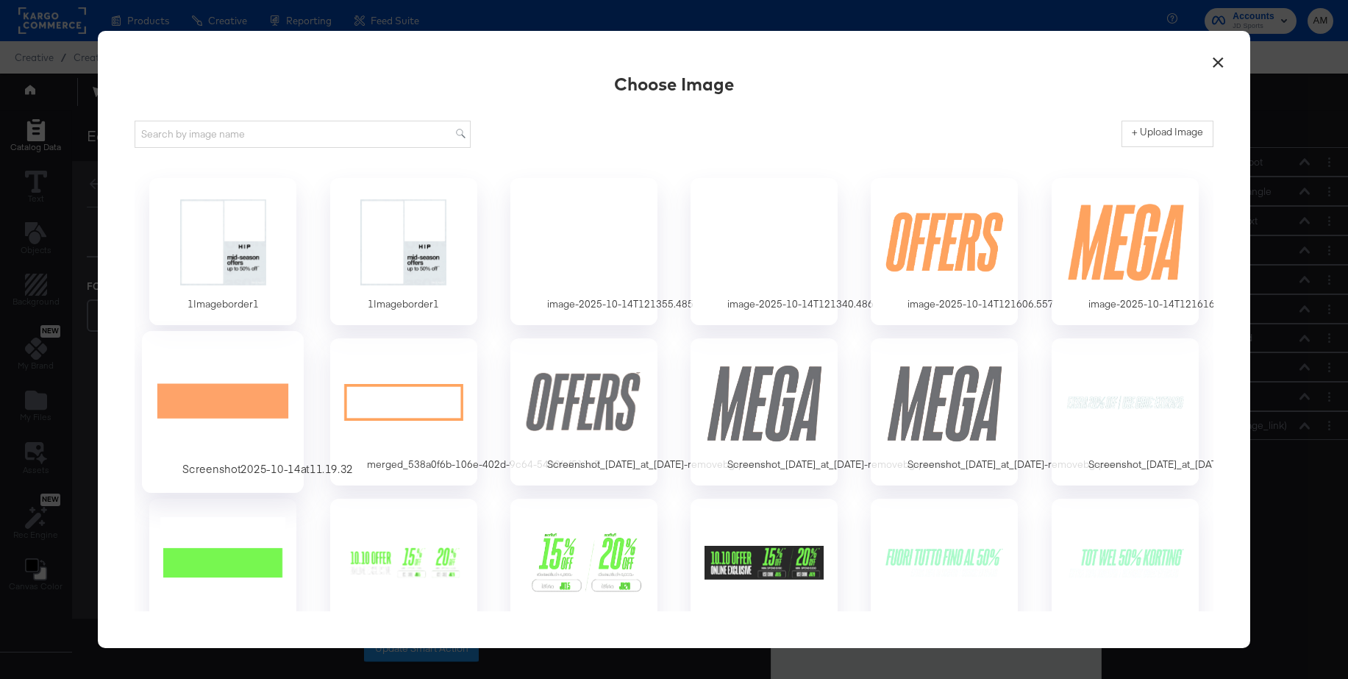
click at [207, 392] on div at bounding box center [223, 401] width 138 height 101
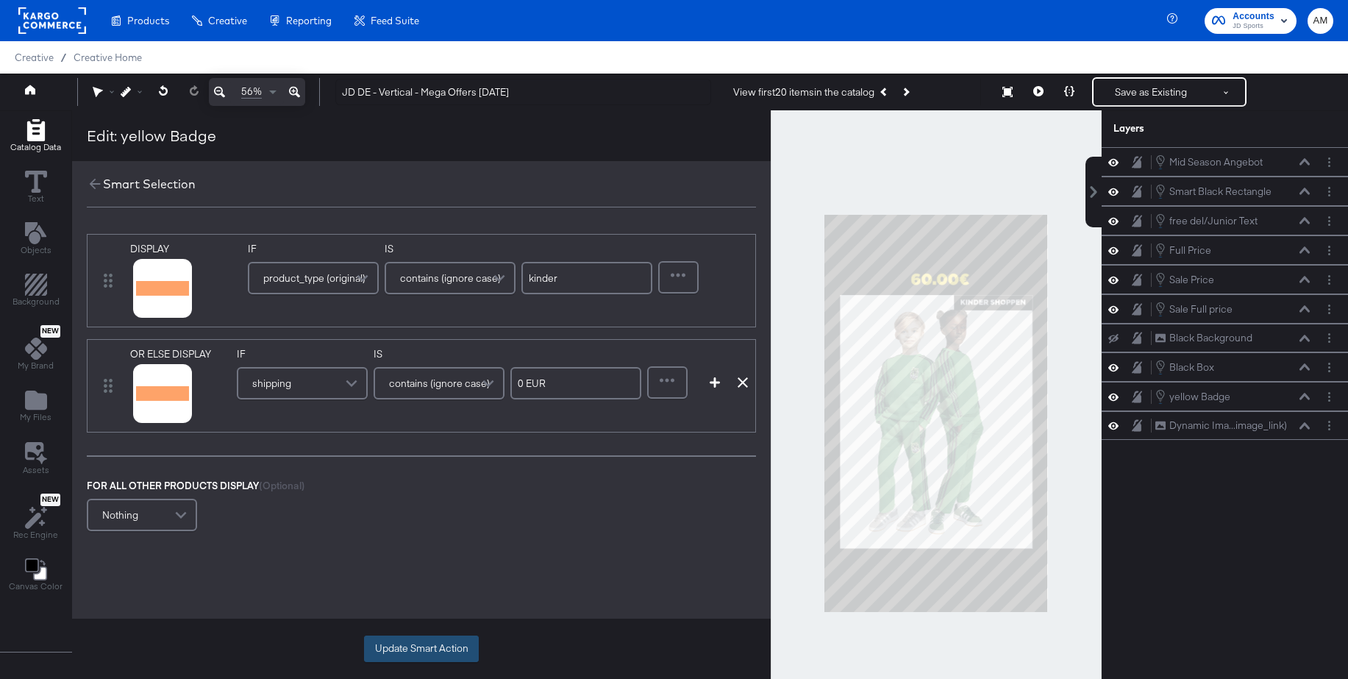
click at [408, 647] on button "Update Smart Action" at bounding box center [421, 648] width 115 height 26
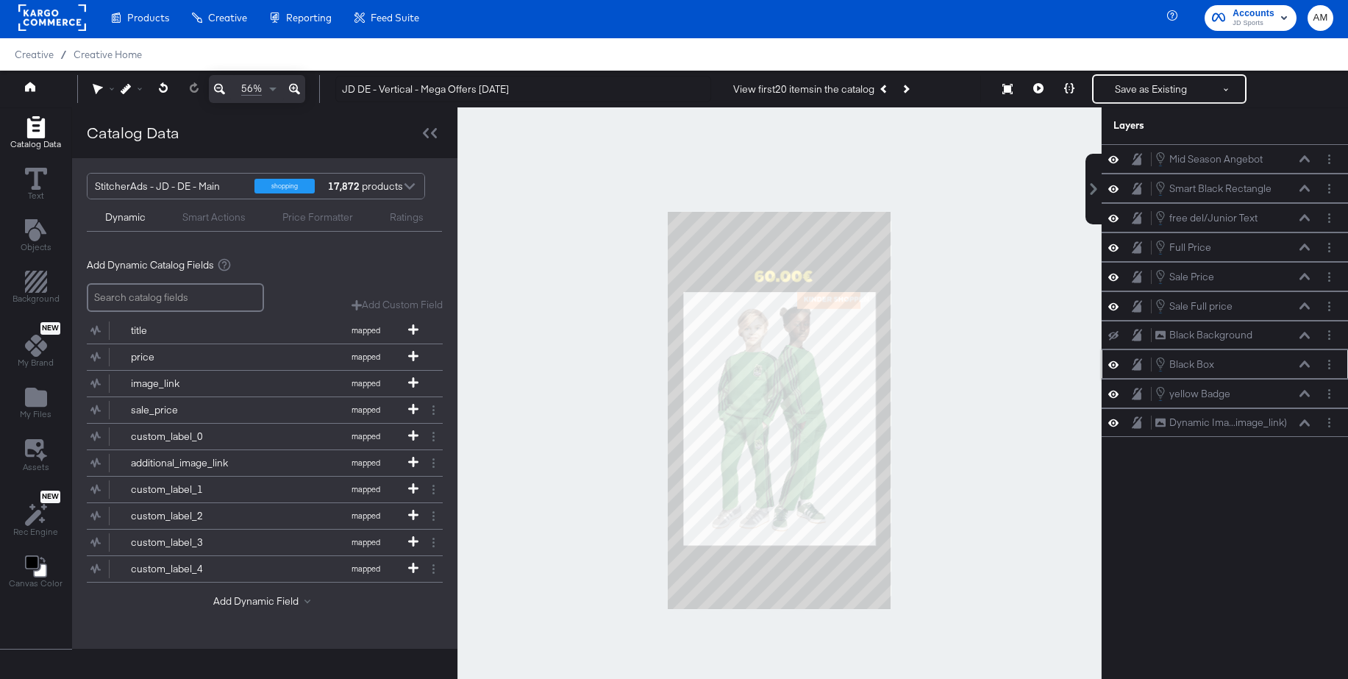
scroll to position [4, 0]
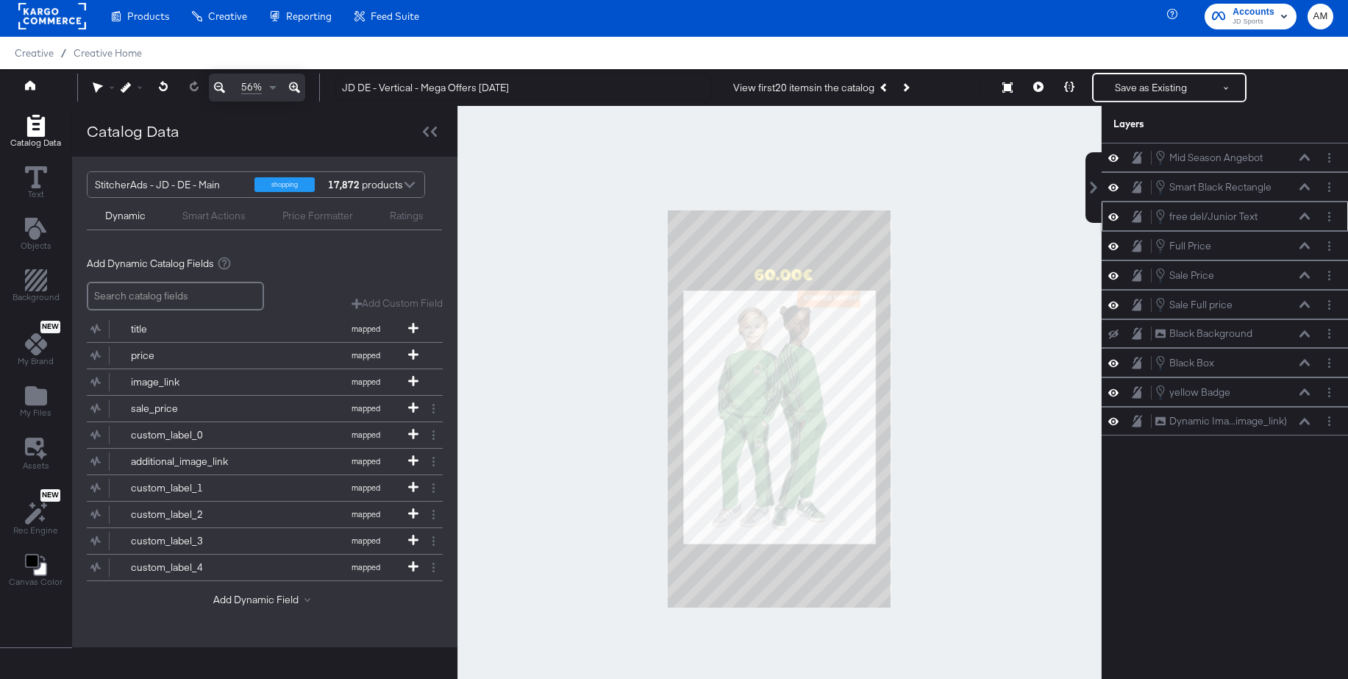
click at [1306, 220] on button at bounding box center [1305, 216] width 12 height 9
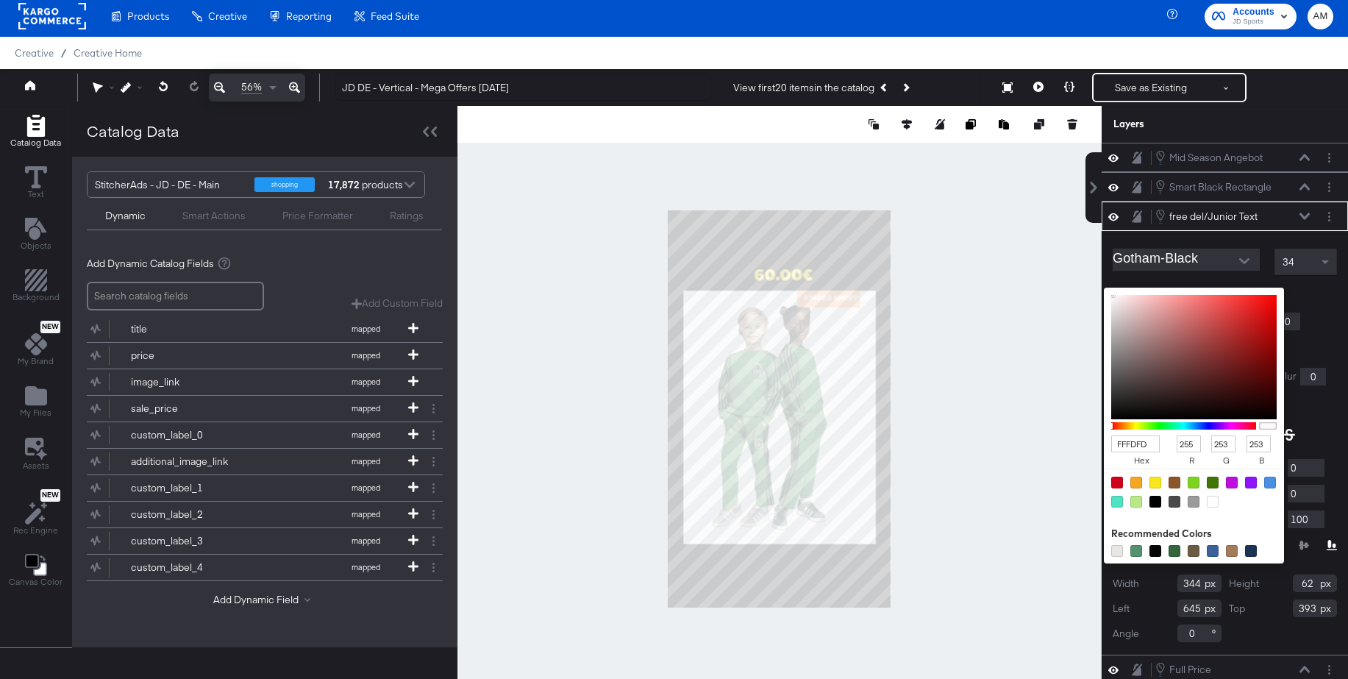
click at [1197, 292] on div "FFFDFD hex 255 r 253 g 253 b 100 a Recommended Colors" at bounding box center [1263, 294] width 148 height 12
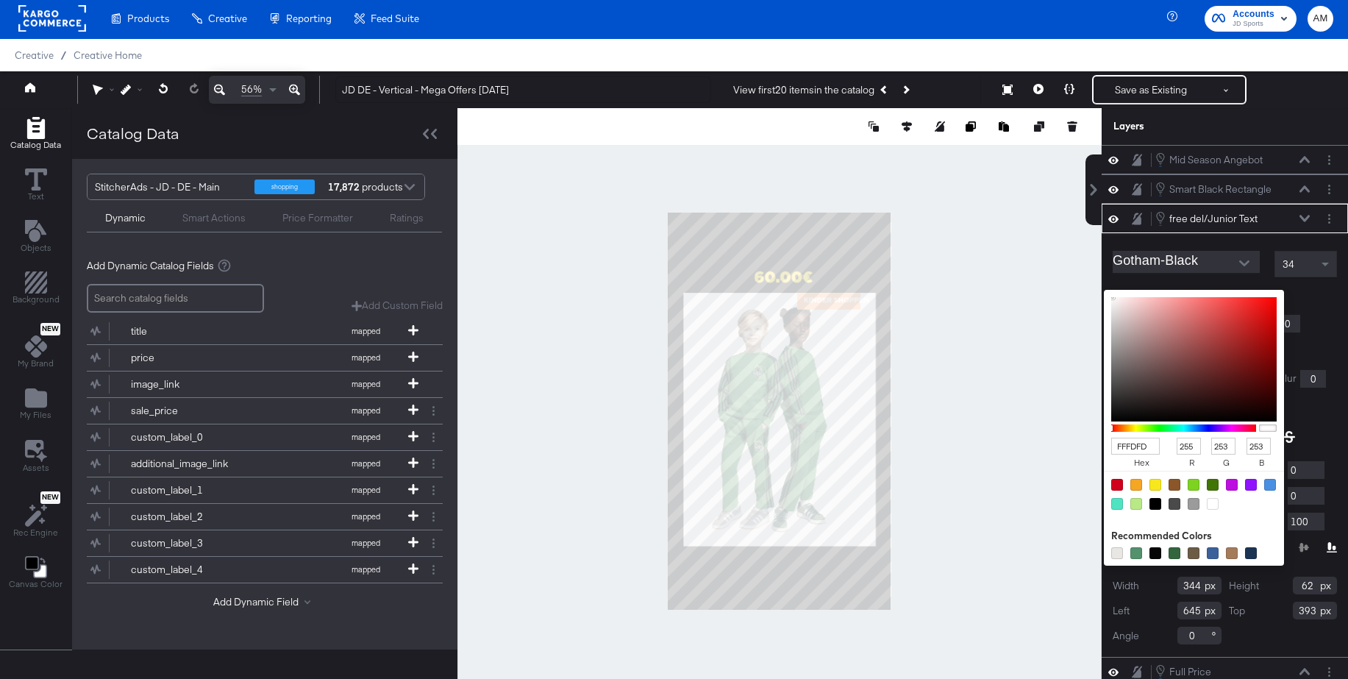
scroll to position [0, 0]
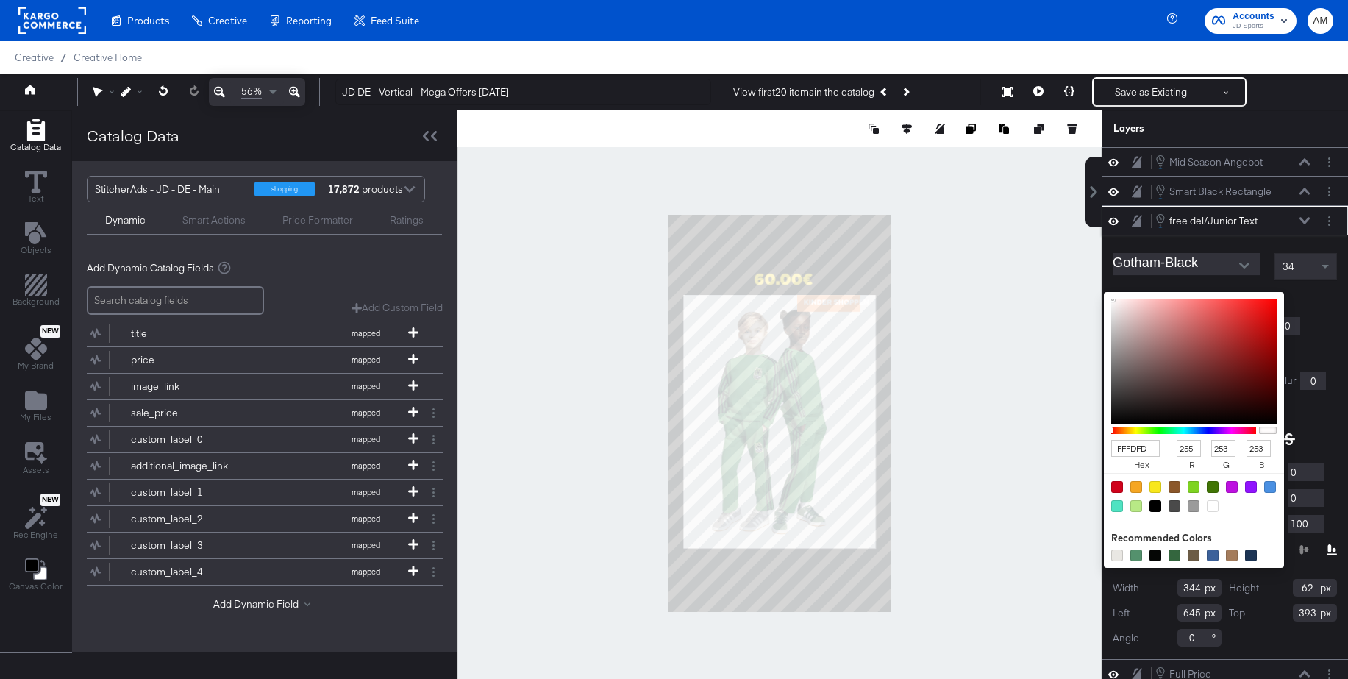
click at [1155, 509] on div at bounding box center [1155, 506] width 12 height 12
type input "000000"
type input "0"
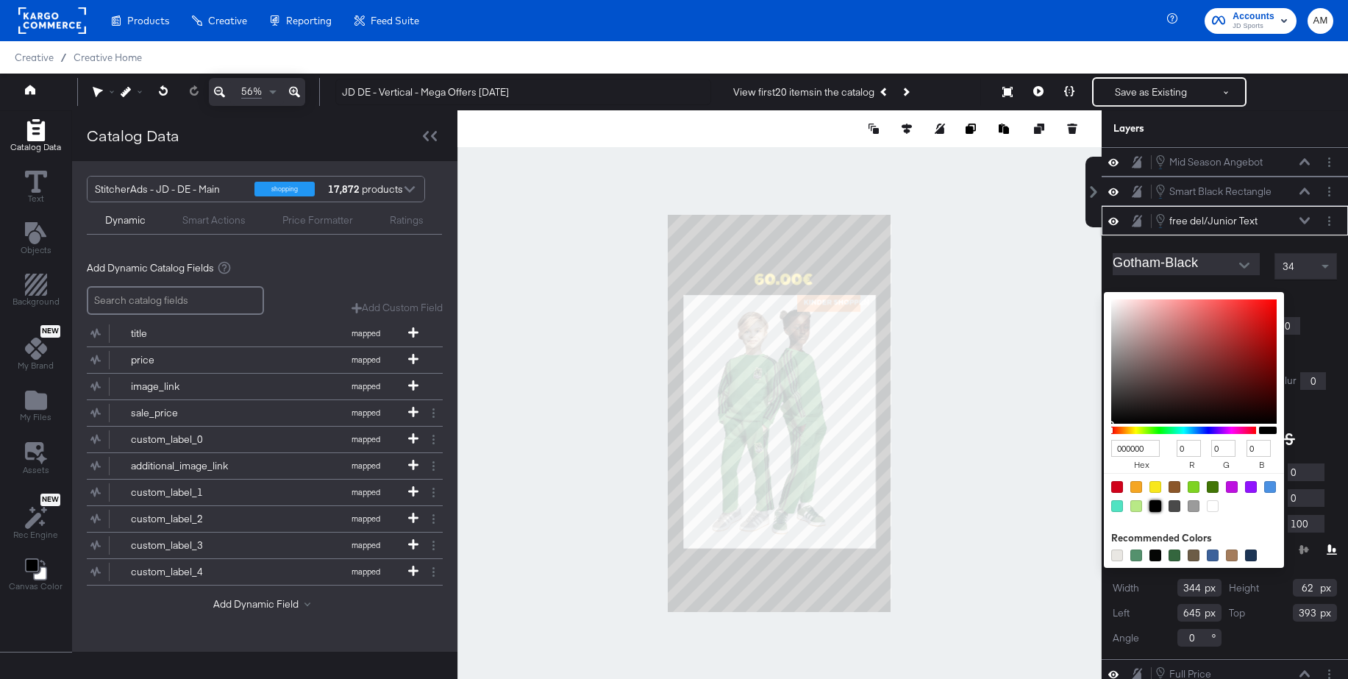
scroll to position [10, 0]
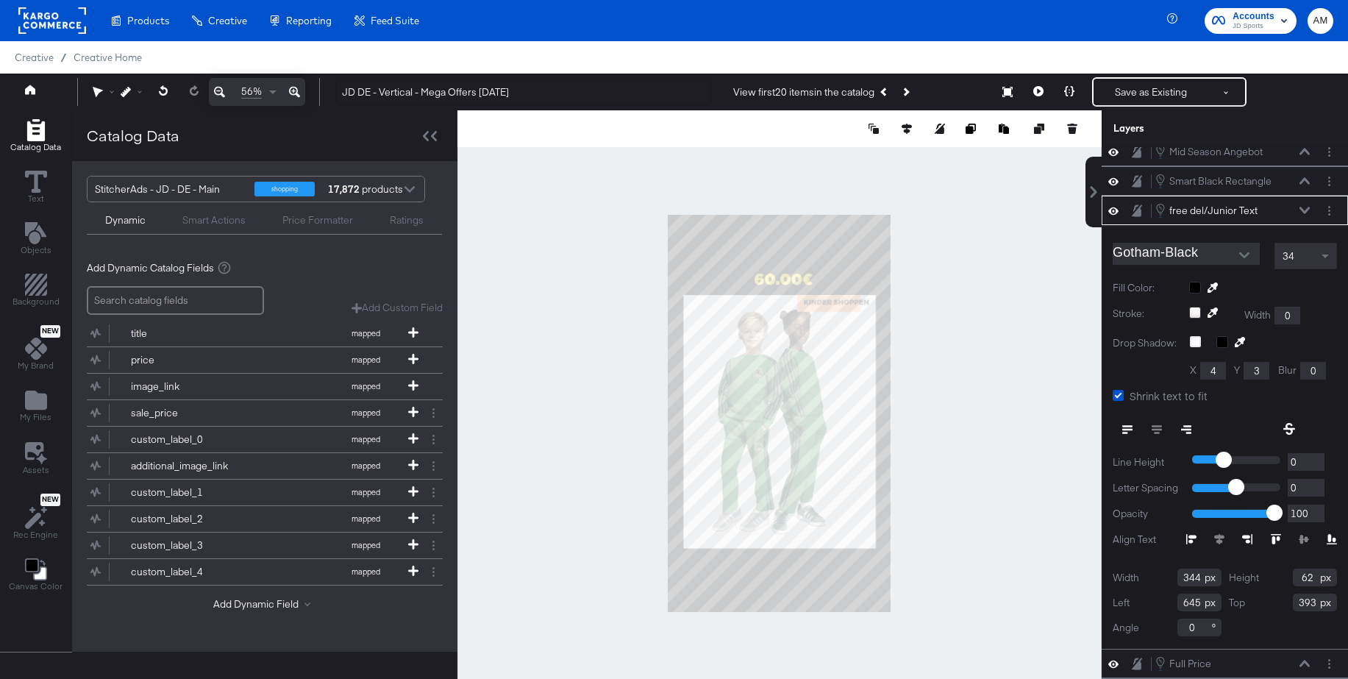
click at [1303, 211] on icon at bounding box center [1304, 210] width 10 height 7
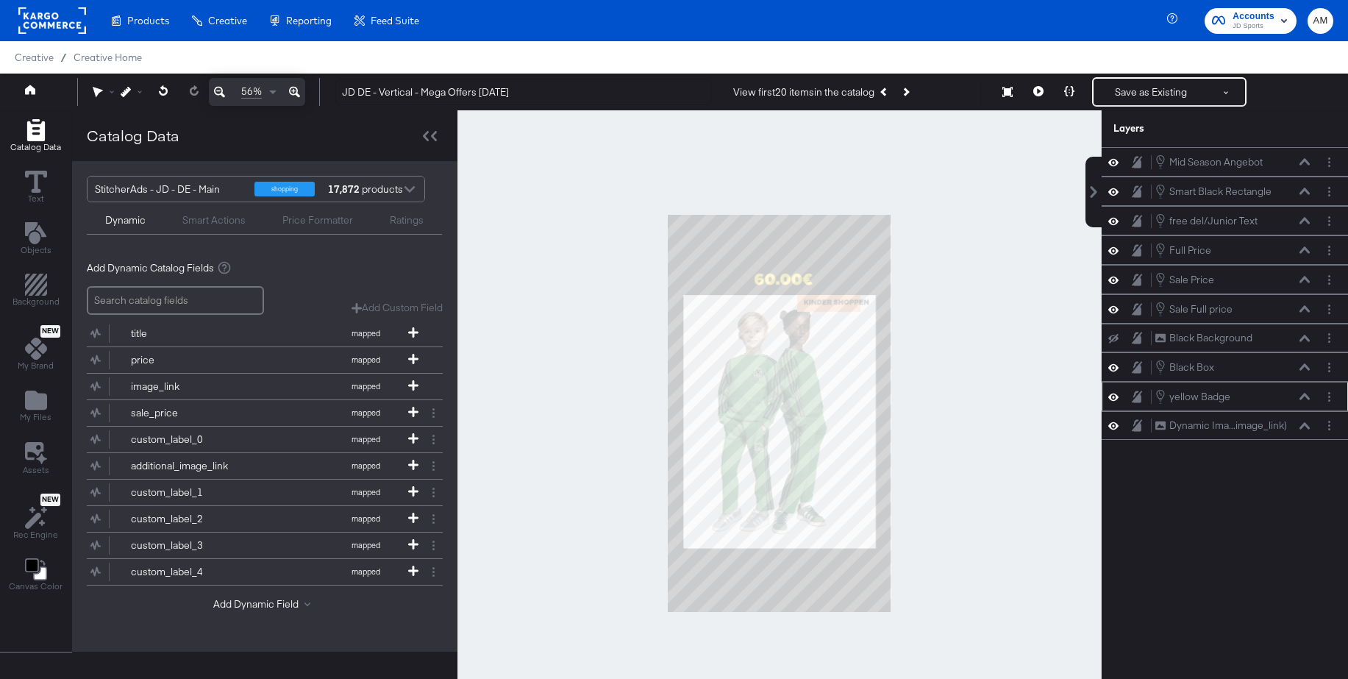
click at [1305, 400] on button at bounding box center [1305, 396] width 12 height 9
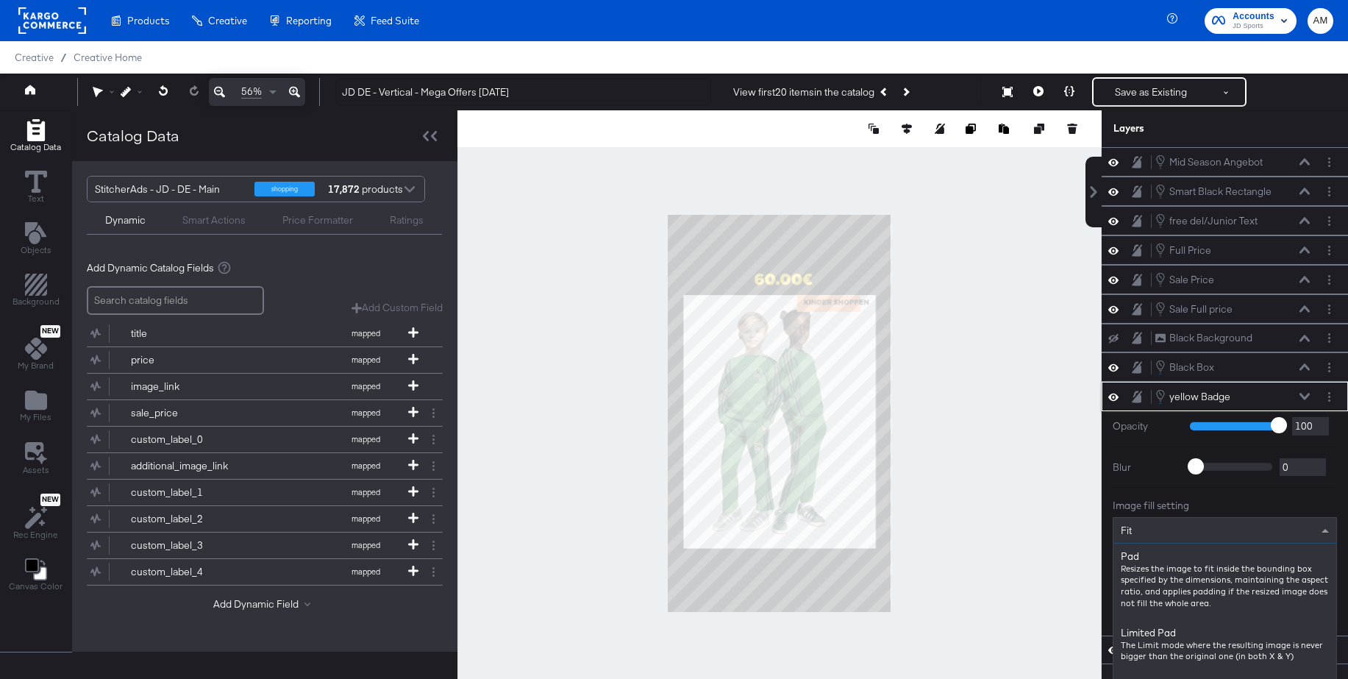
scroll to position [11, 0]
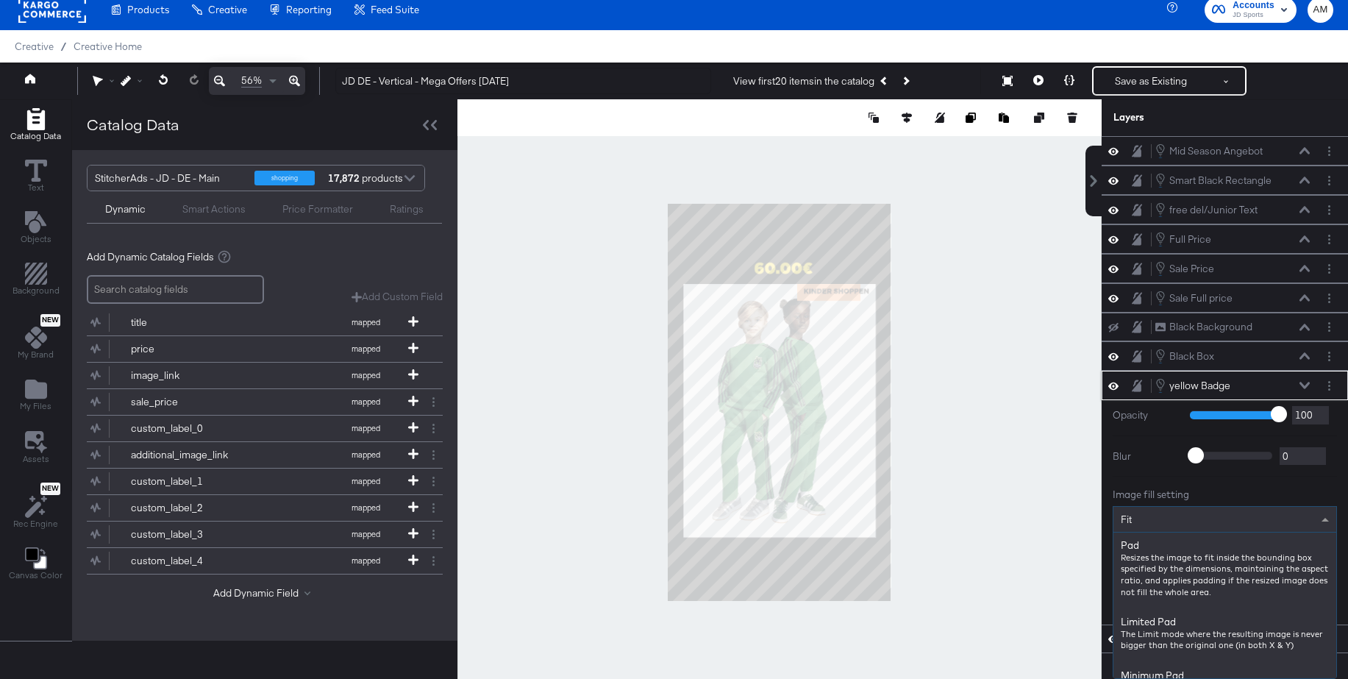
click at [1135, 532] on div "Fit Pad Resizes the image to fit inside the bounding box specified by the dimen…" at bounding box center [1225, 519] width 224 height 26
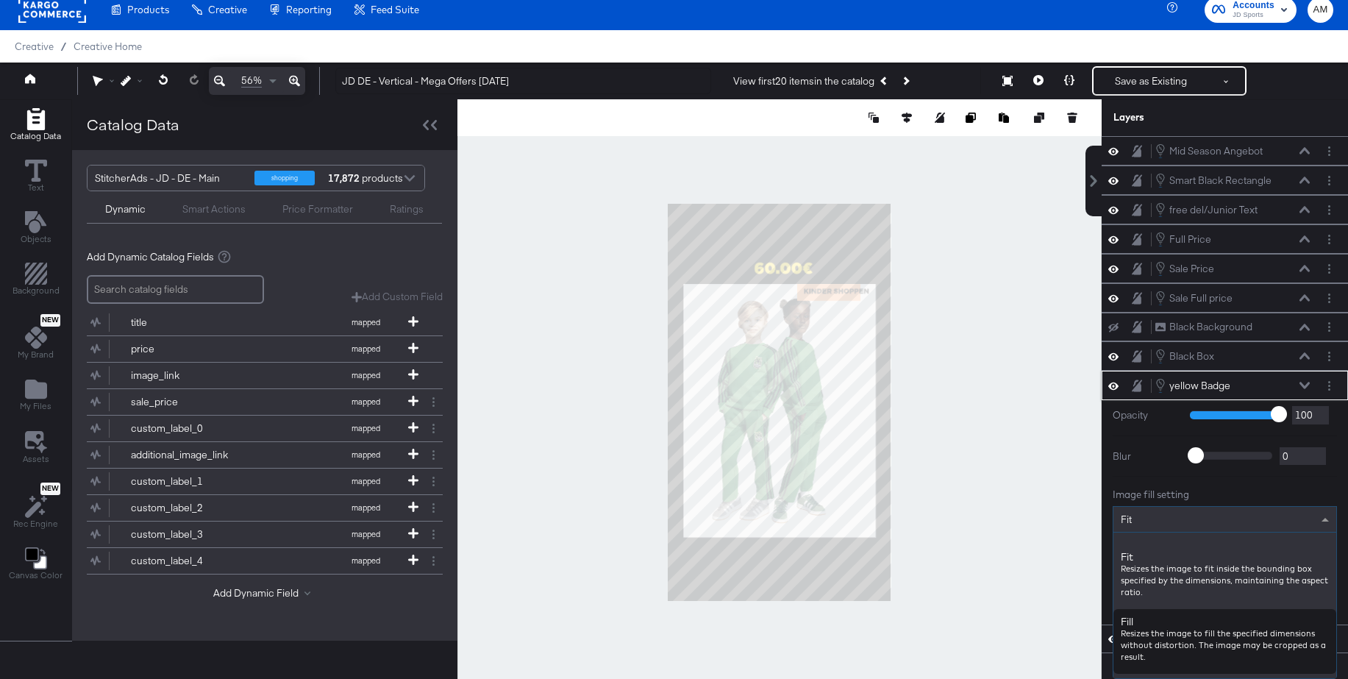
scroll to position [180, 0]
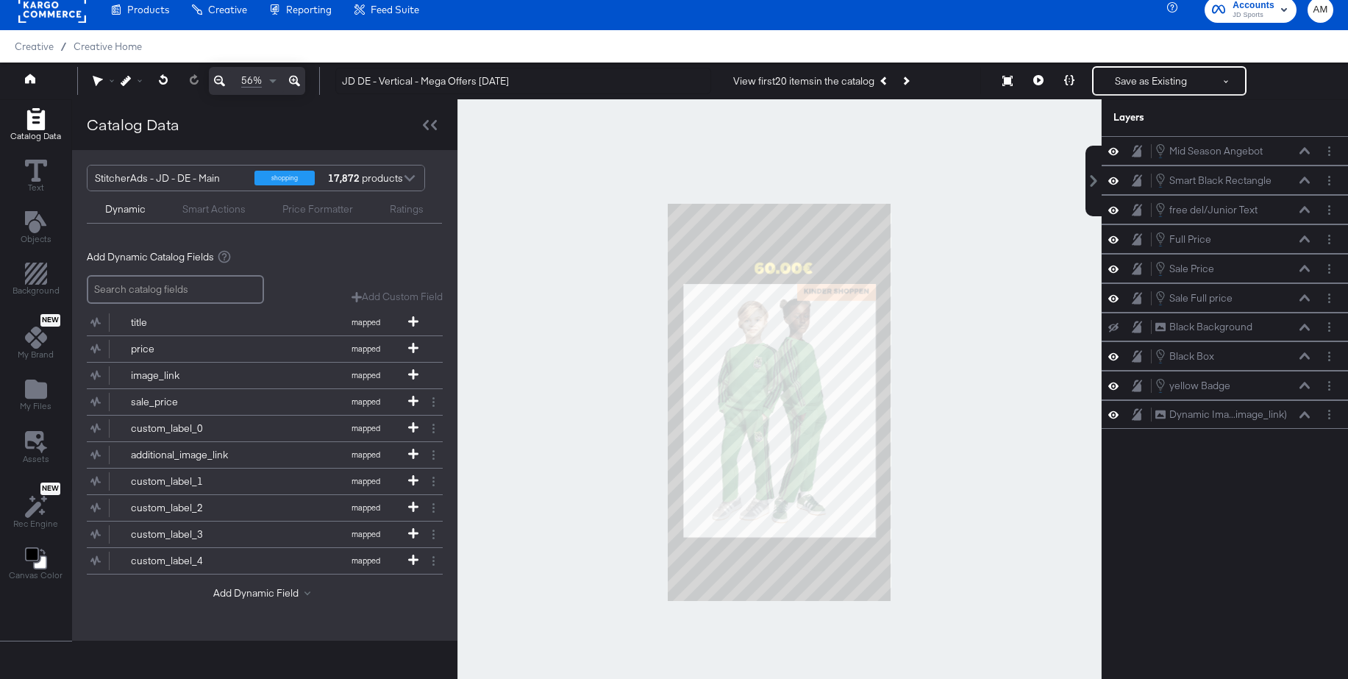
click at [988, 414] on div at bounding box center [779, 402] width 644 height 606
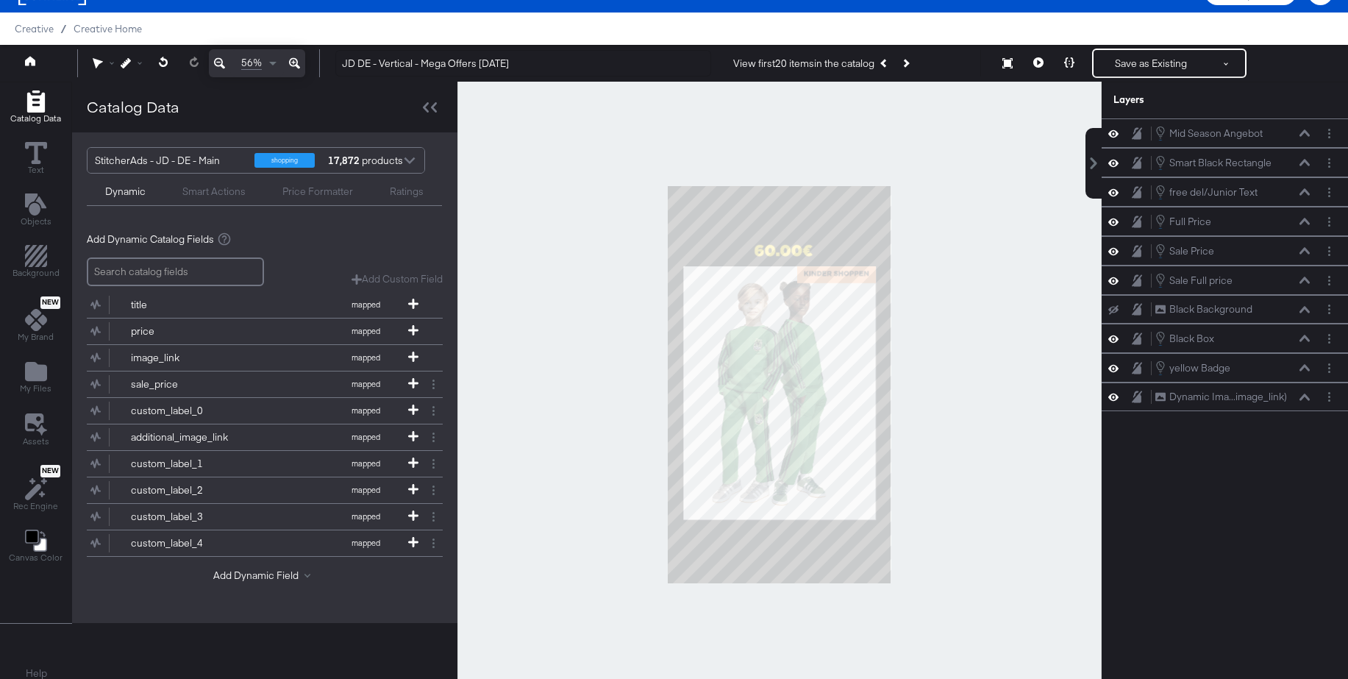
scroll to position [29, 0]
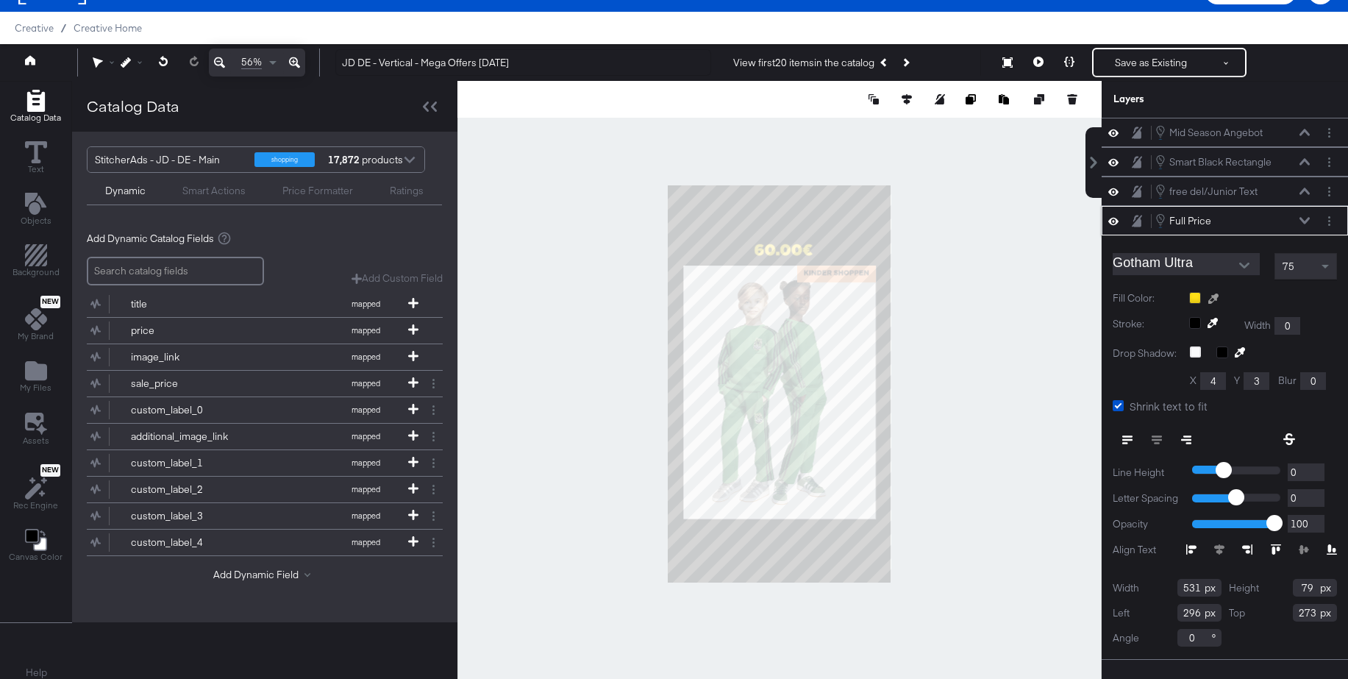
click at [1216, 296] on icon at bounding box center [1213, 298] width 10 height 10
click at [869, 279] on div at bounding box center [779, 384] width 643 height 606
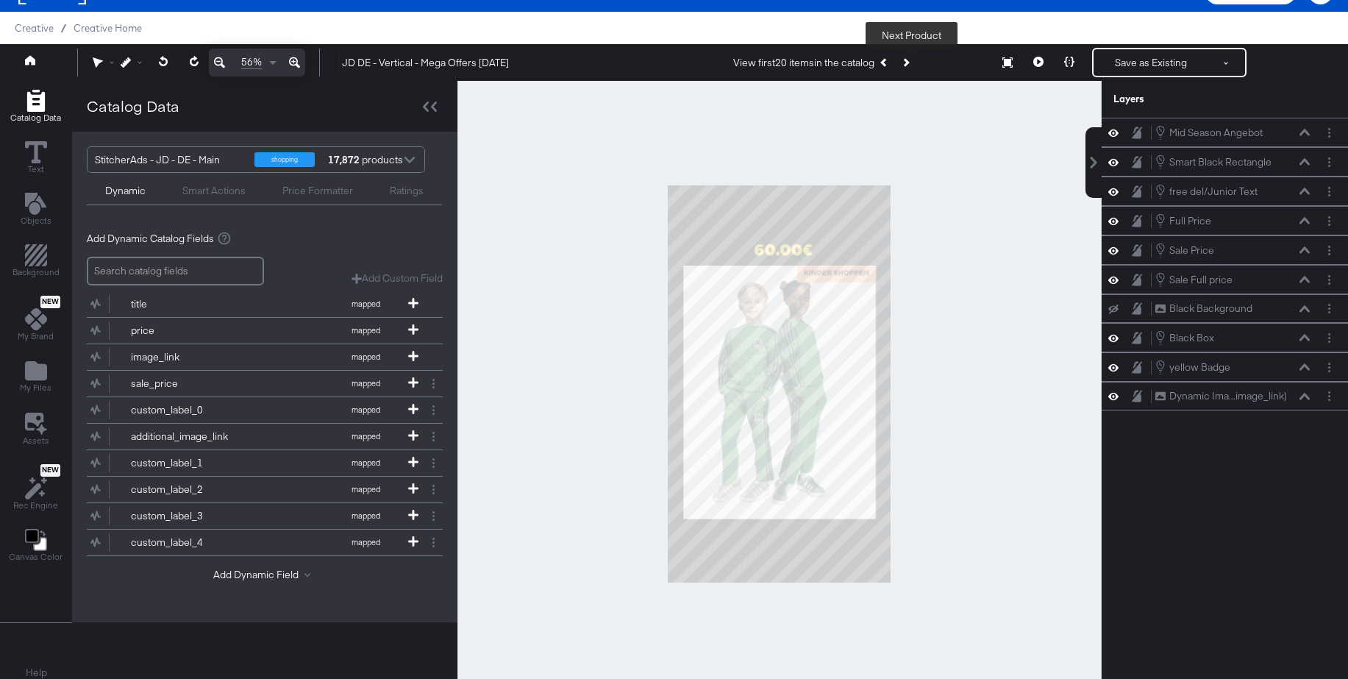
click at [915, 63] on button "Next Product" at bounding box center [905, 62] width 21 height 26
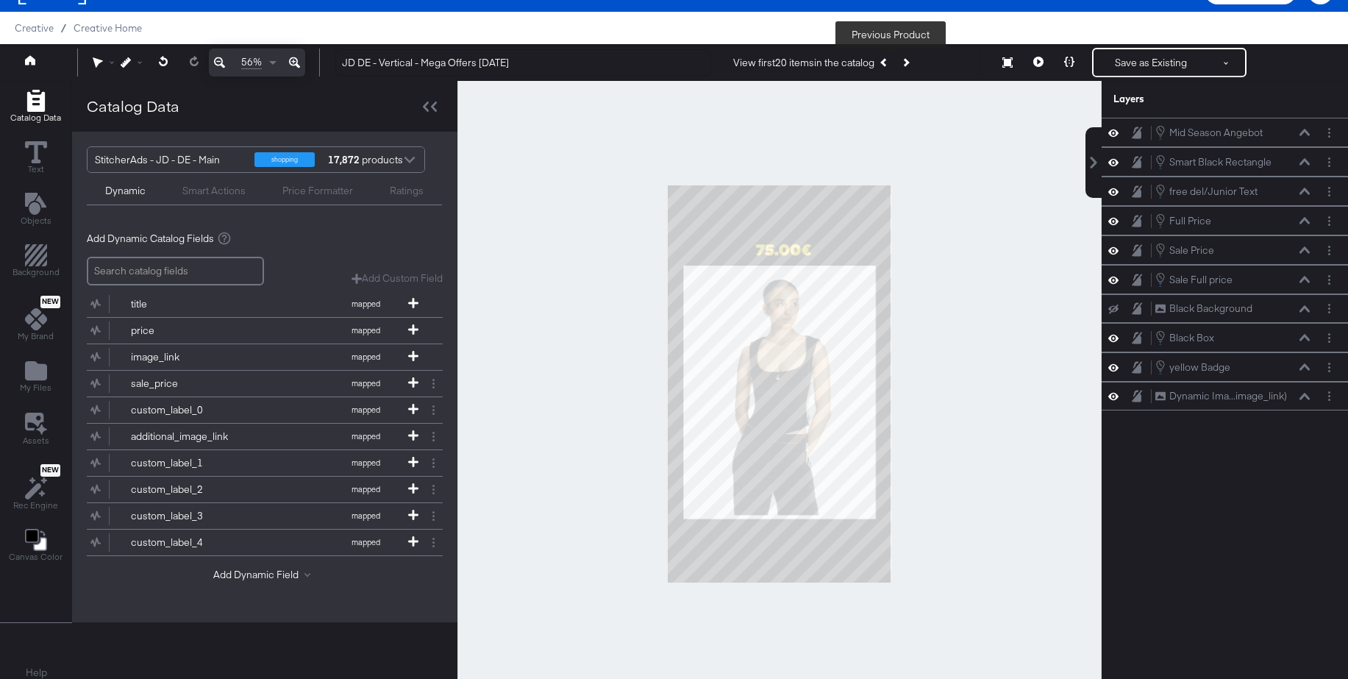
click at [889, 65] on icon "Previous Product" at bounding box center [885, 62] width 8 height 8
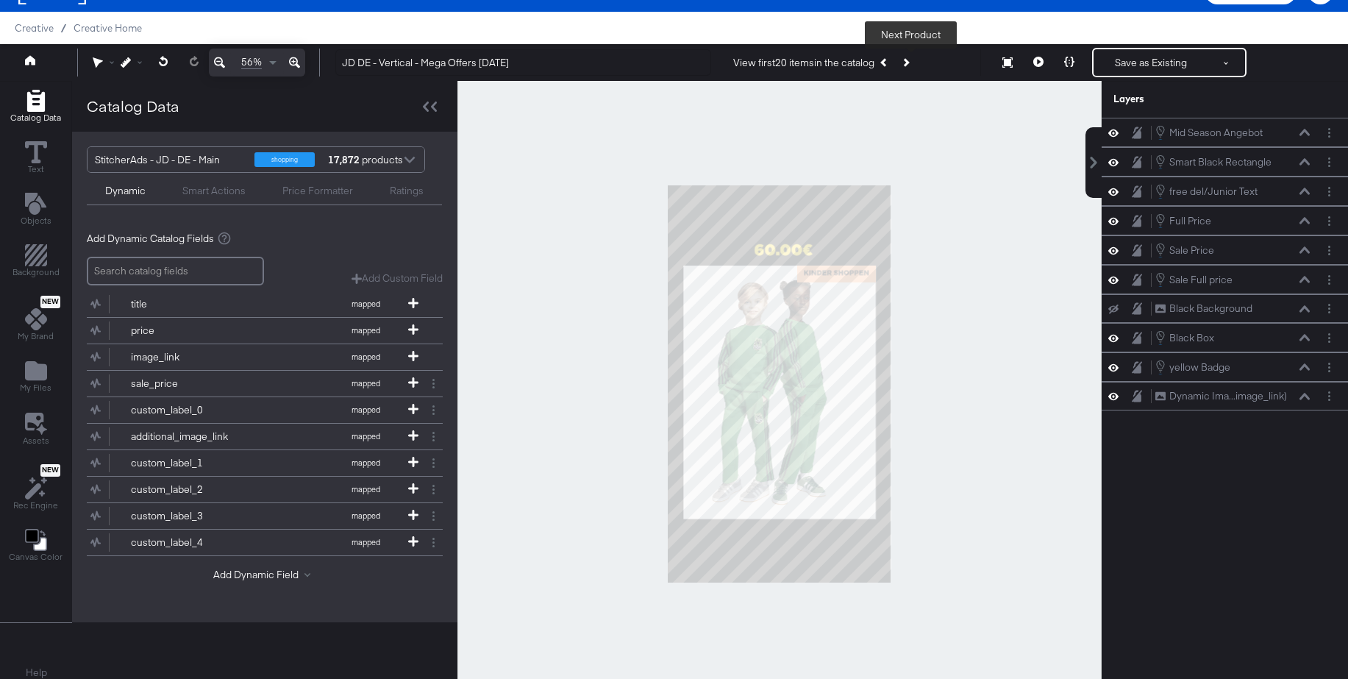
click at [913, 63] on button "Next Product" at bounding box center [905, 62] width 21 height 26
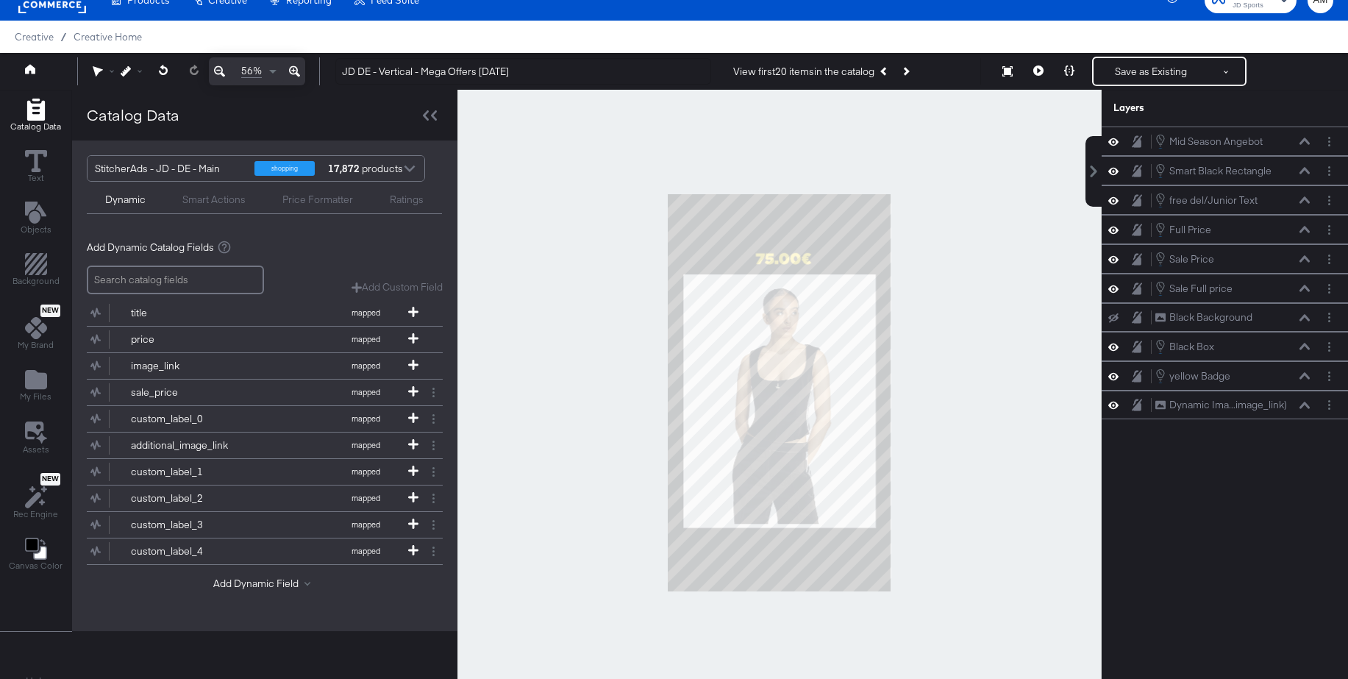
scroll to position [25, 0]
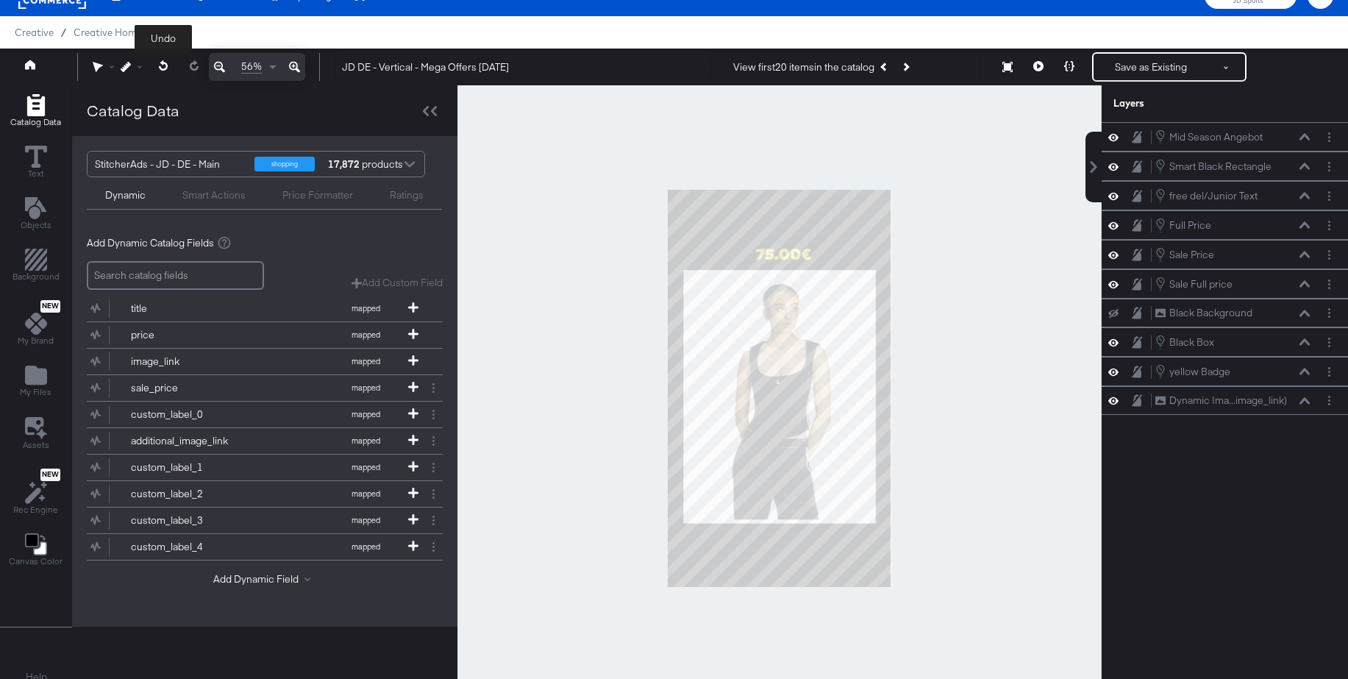
click at [164, 68] on icon at bounding box center [164, 65] width 10 height 10
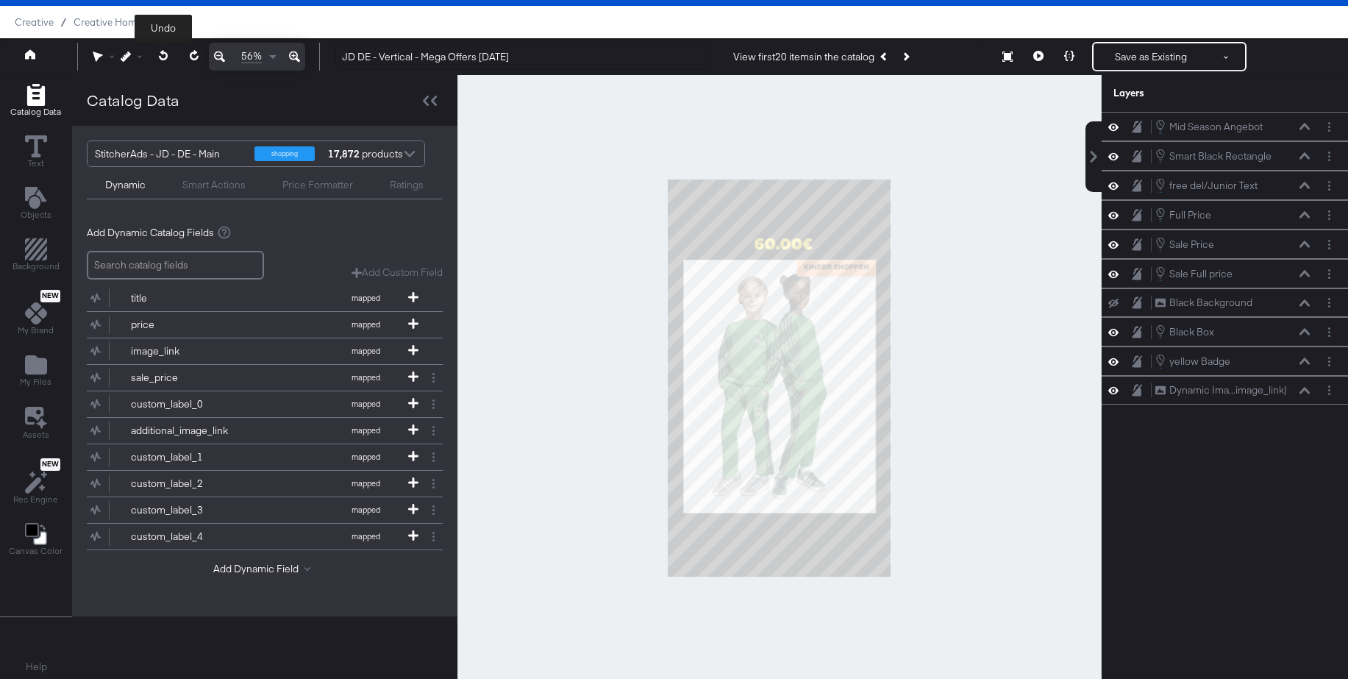
click at [162, 56] on icon at bounding box center [164, 55] width 10 height 10
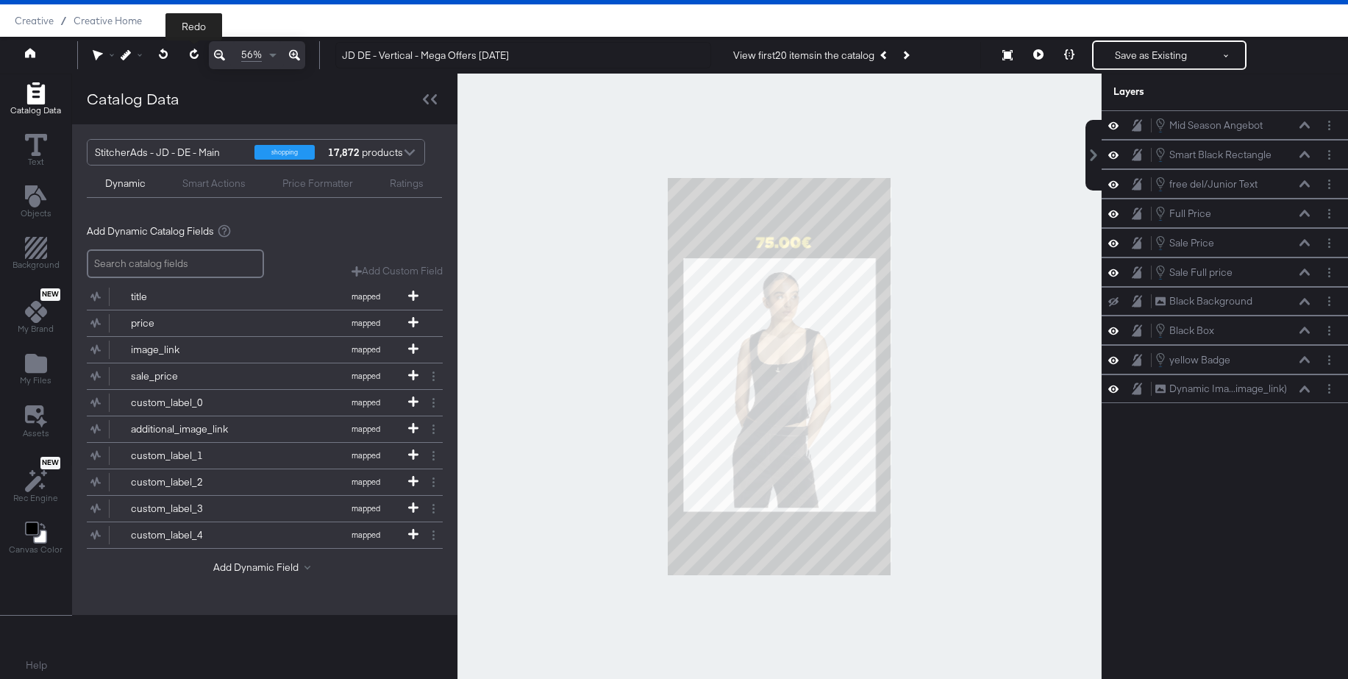
click at [196, 55] on icon at bounding box center [194, 54] width 10 height 10
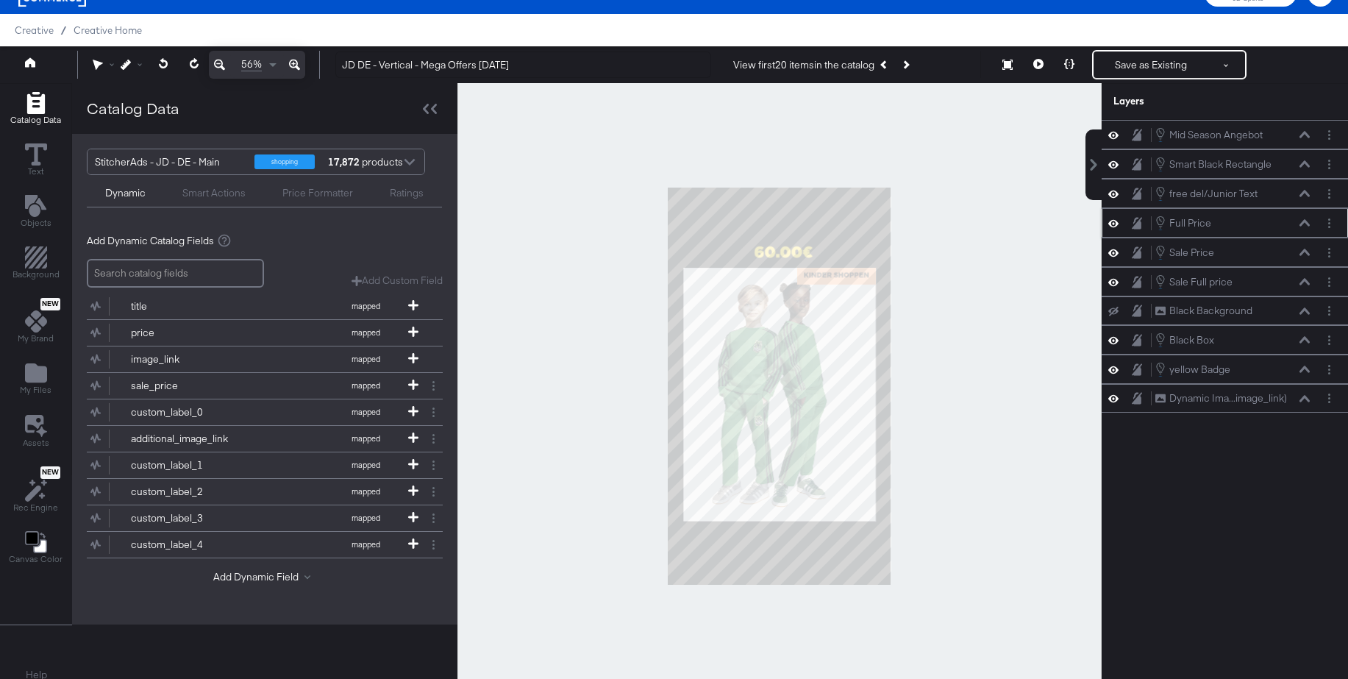
scroll to position [26, 0]
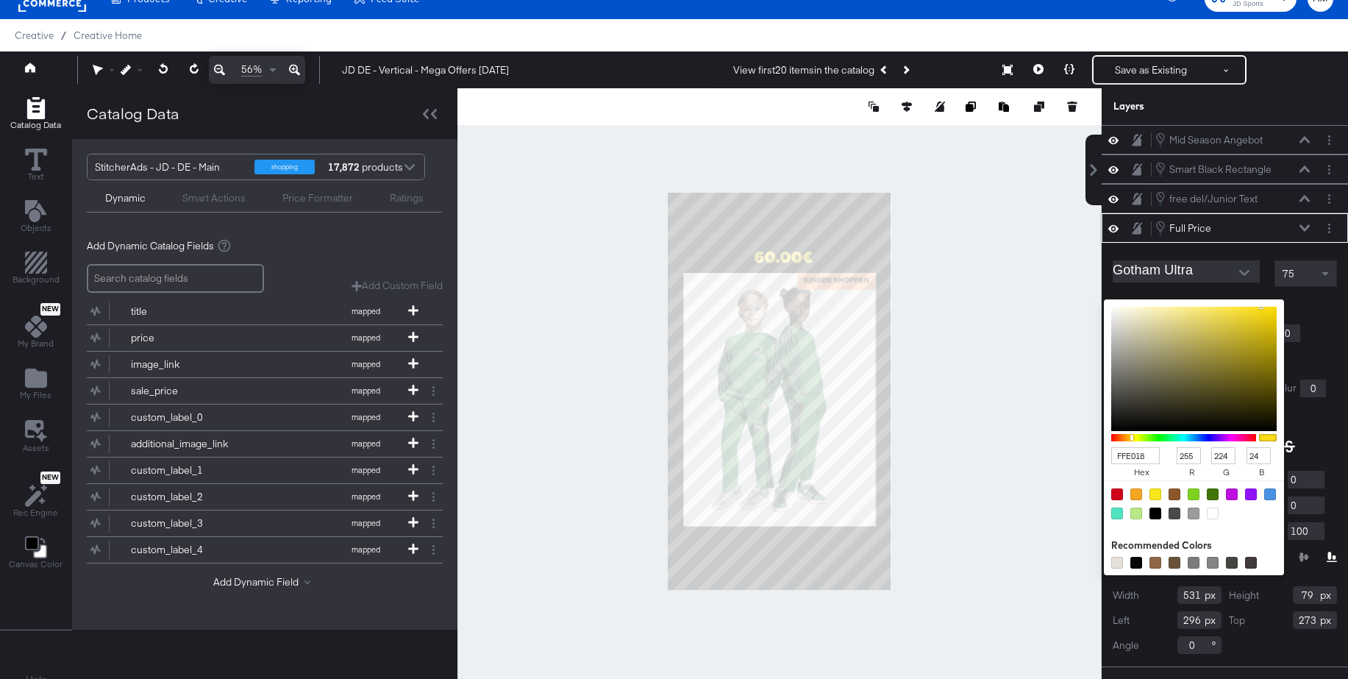
click at [1193, 304] on div "FFE018 hex 255 r 224 g 24 b 100 a Recommended Colors" at bounding box center [1263, 305] width 148 height 12
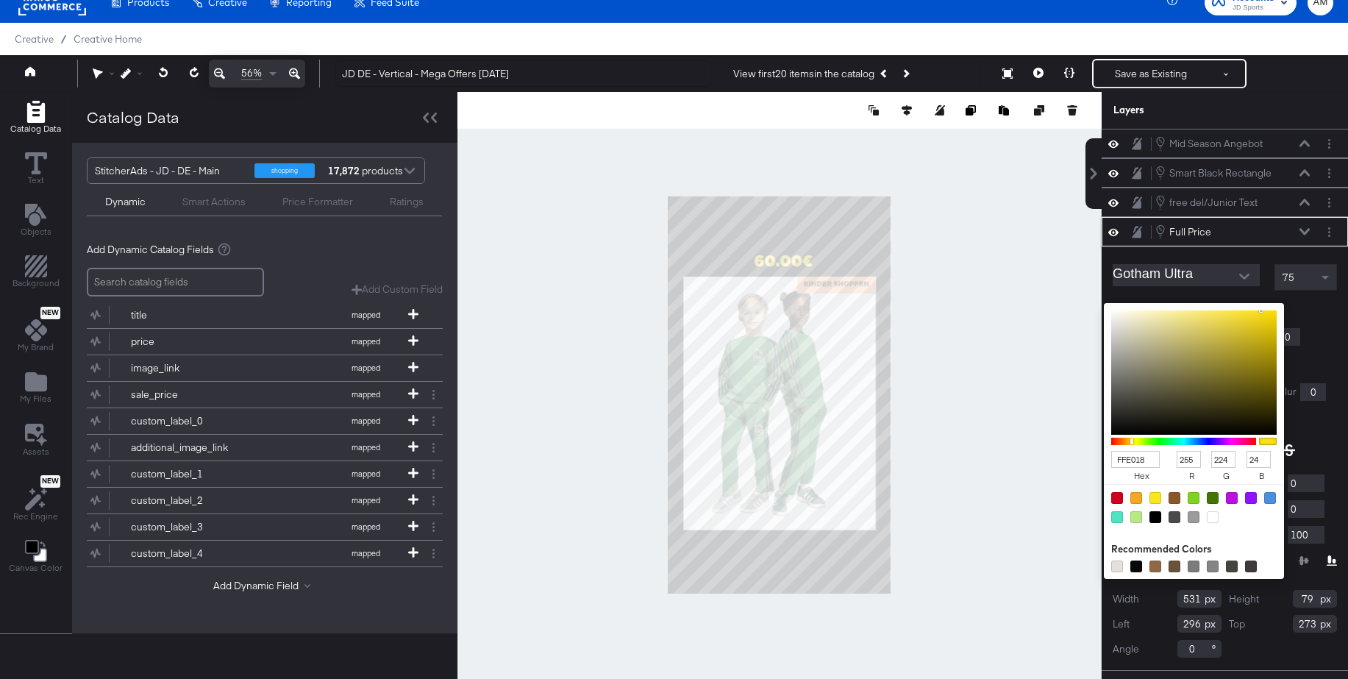
scroll to position [18, 0]
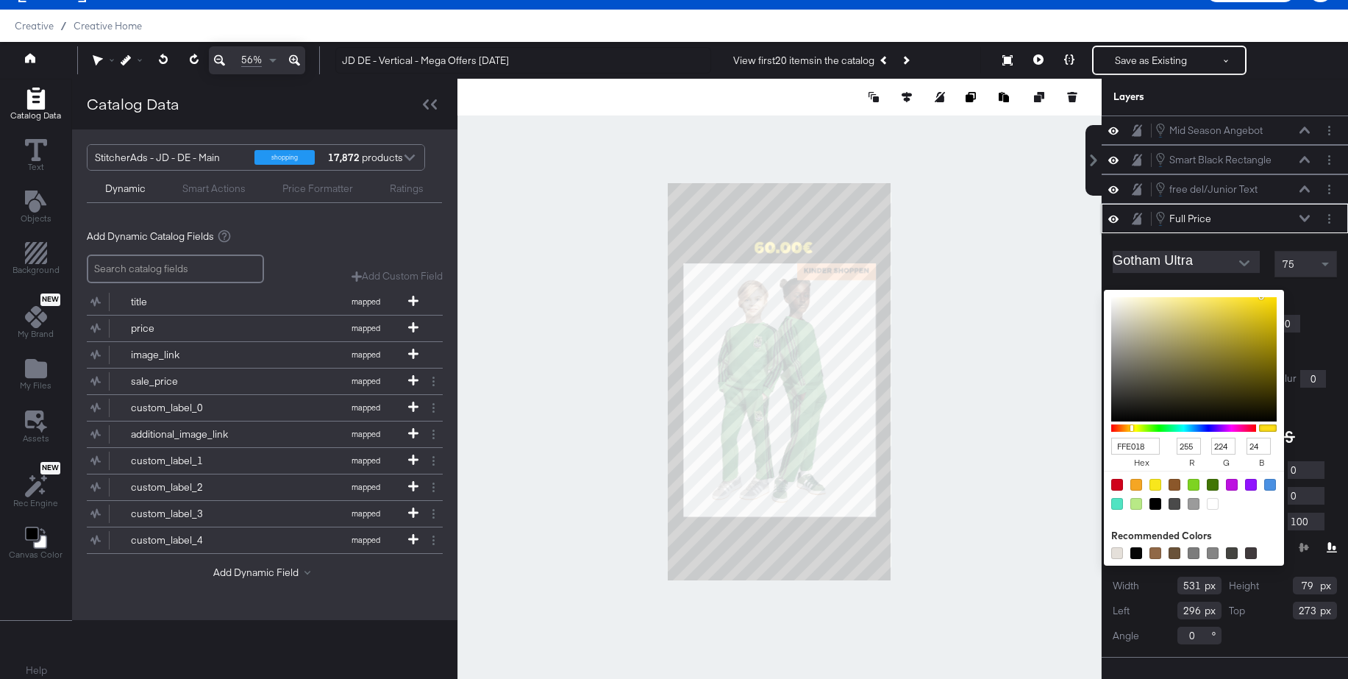
click at [1305, 227] on div "Full Price Full Price" at bounding box center [1225, 218] width 246 height 29
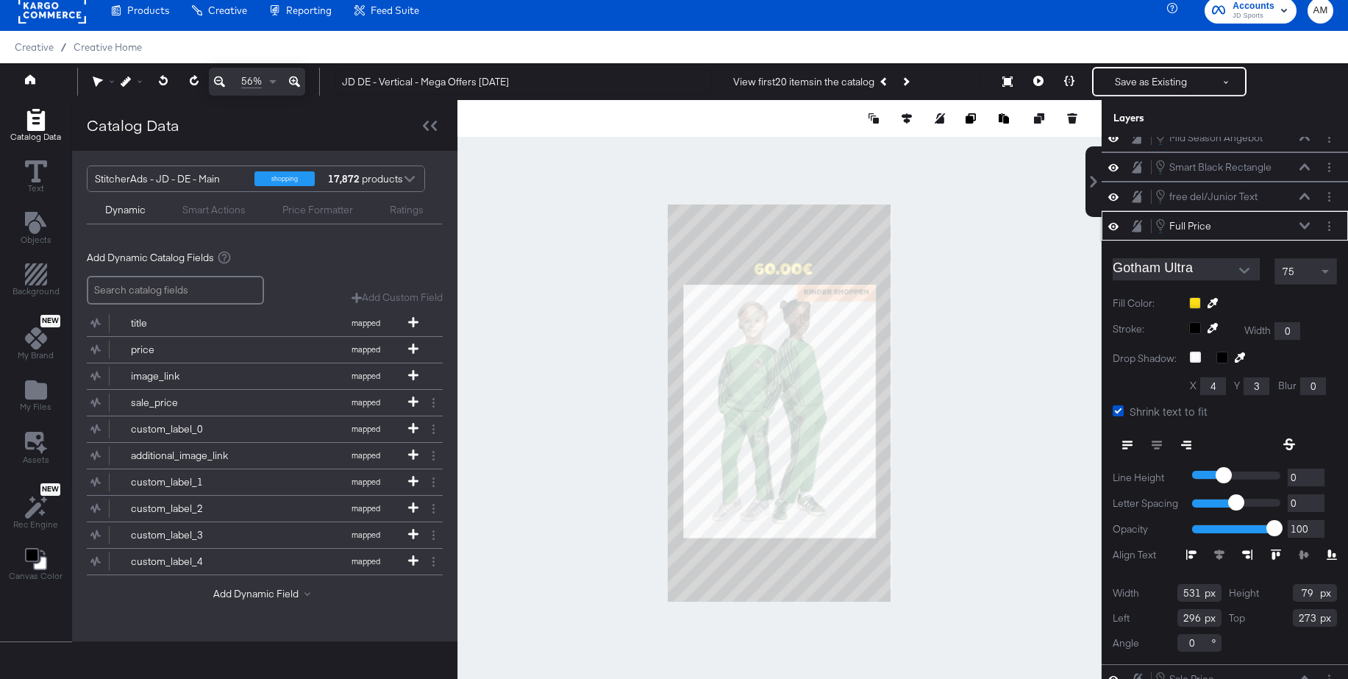
scroll to position [12, 0]
click at [1303, 223] on div "Full Price Full Price" at bounding box center [1225, 227] width 246 height 29
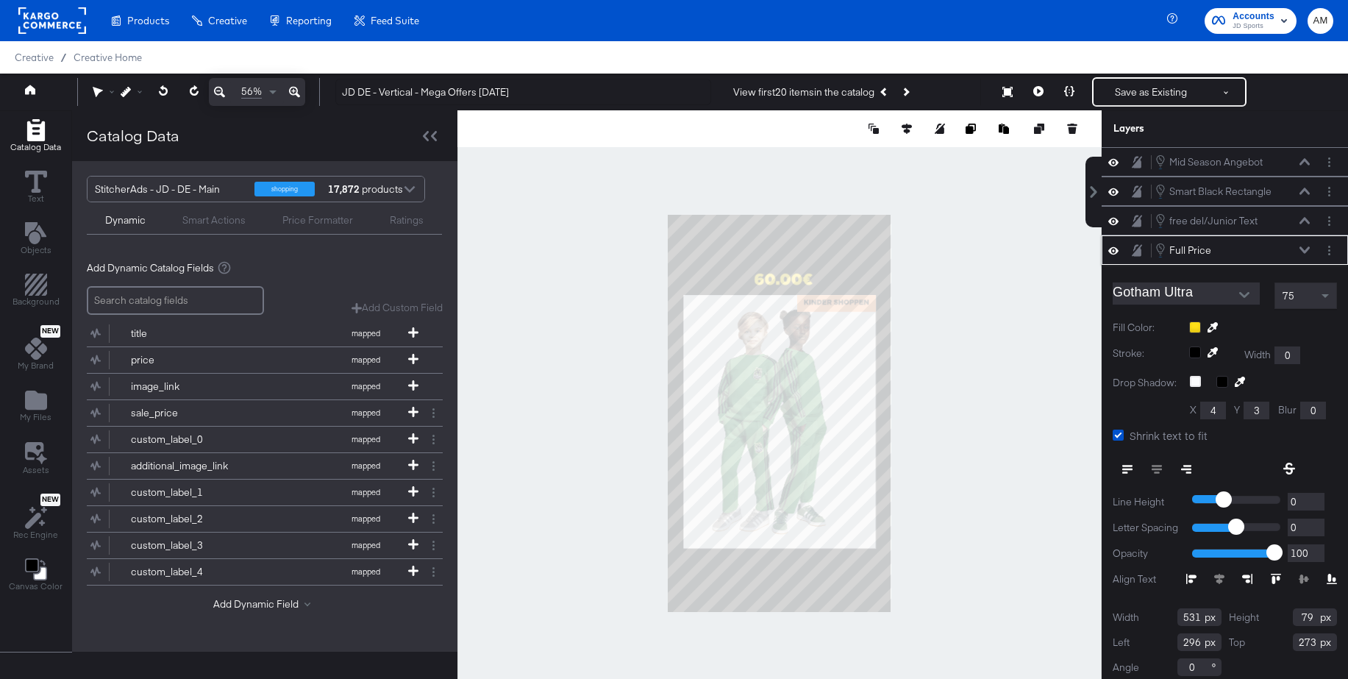
scroll to position [15, 0]
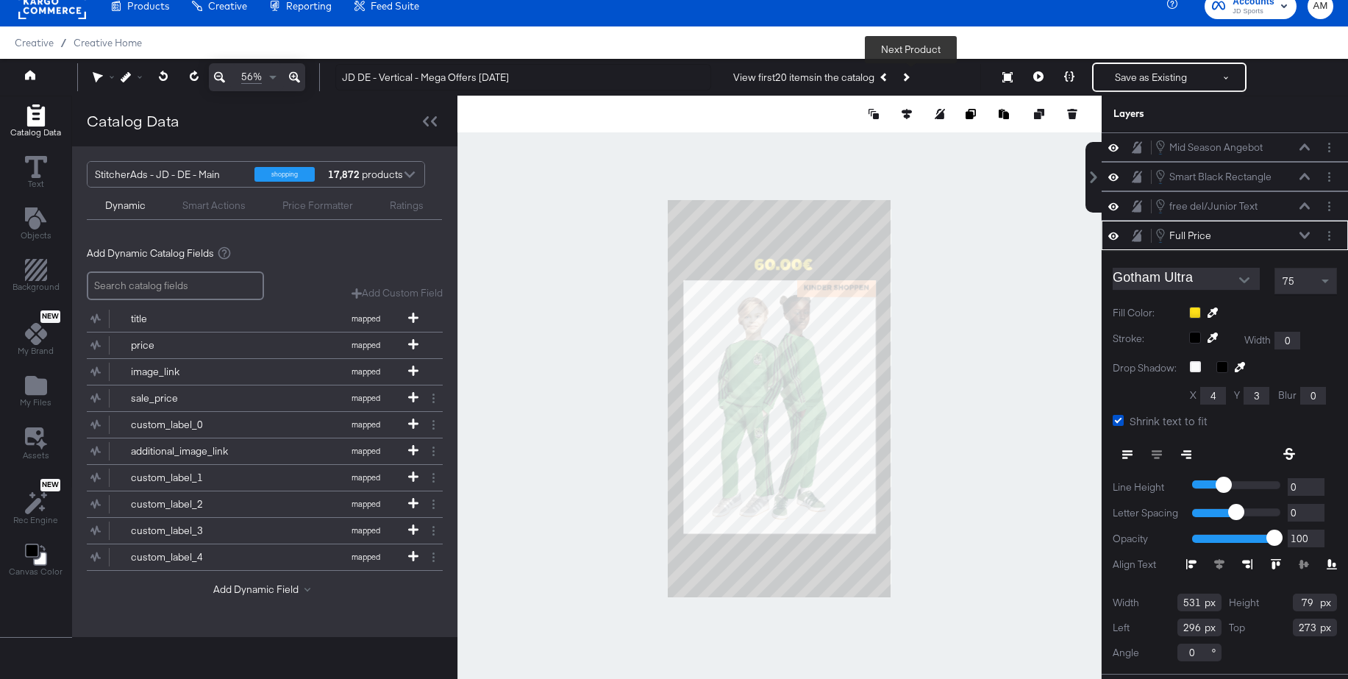
click at [910, 76] on icon "Next Product" at bounding box center [906, 77] width 8 height 8
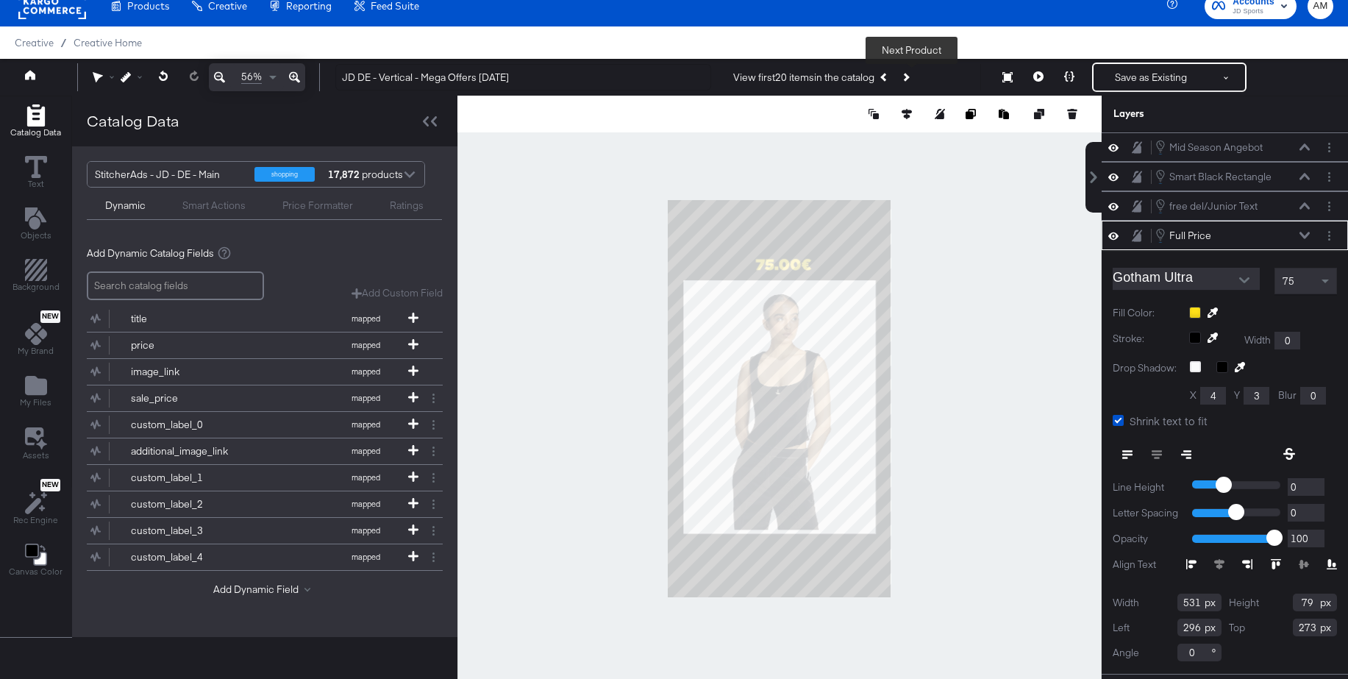
click at [910, 76] on icon "Next Product" at bounding box center [906, 77] width 8 height 8
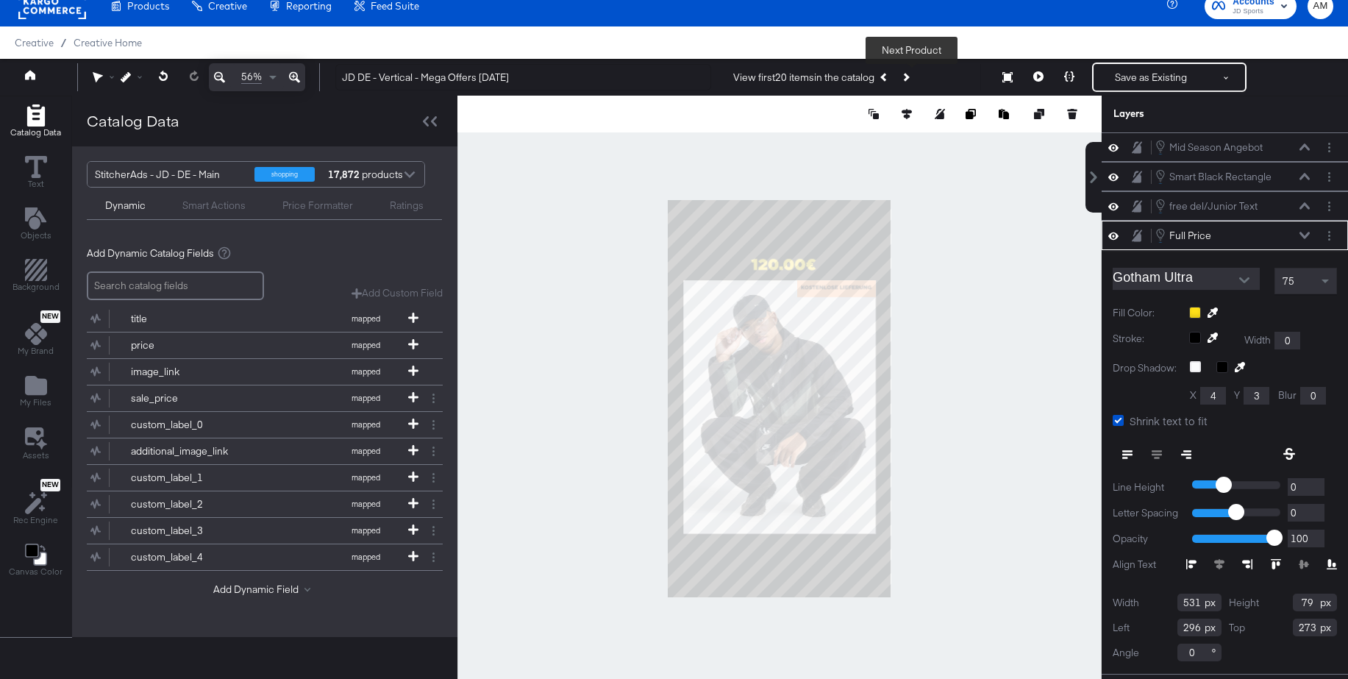
click at [910, 76] on icon "Next Product" at bounding box center [906, 77] width 8 height 8
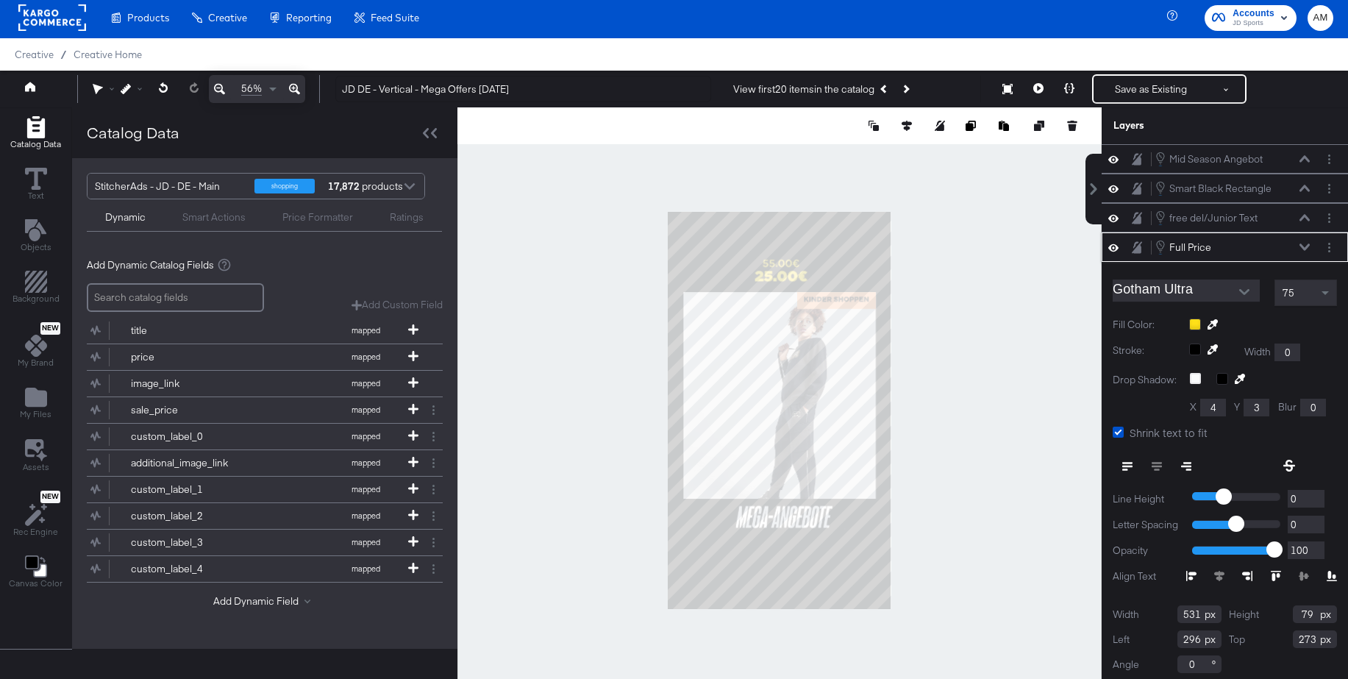
scroll to position [1, 0]
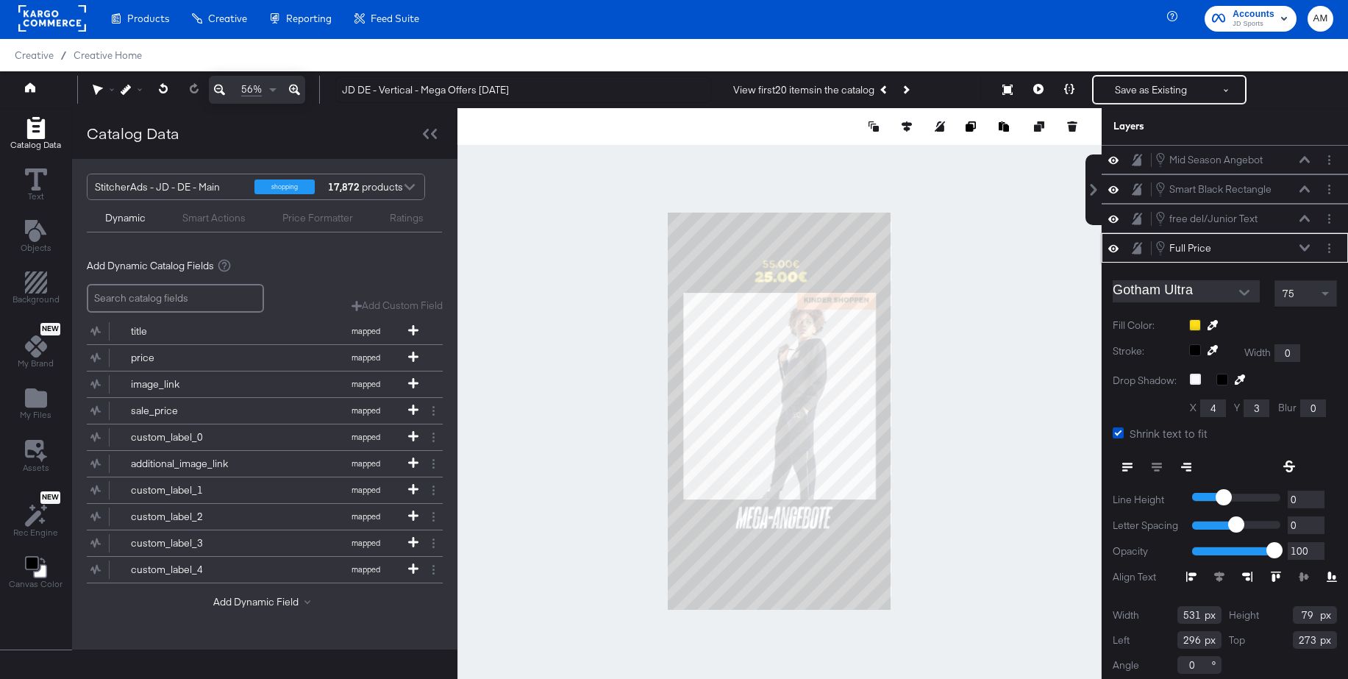
click at [1302, 244] on icon at bounding box center [1304, 247] width 10 height 7
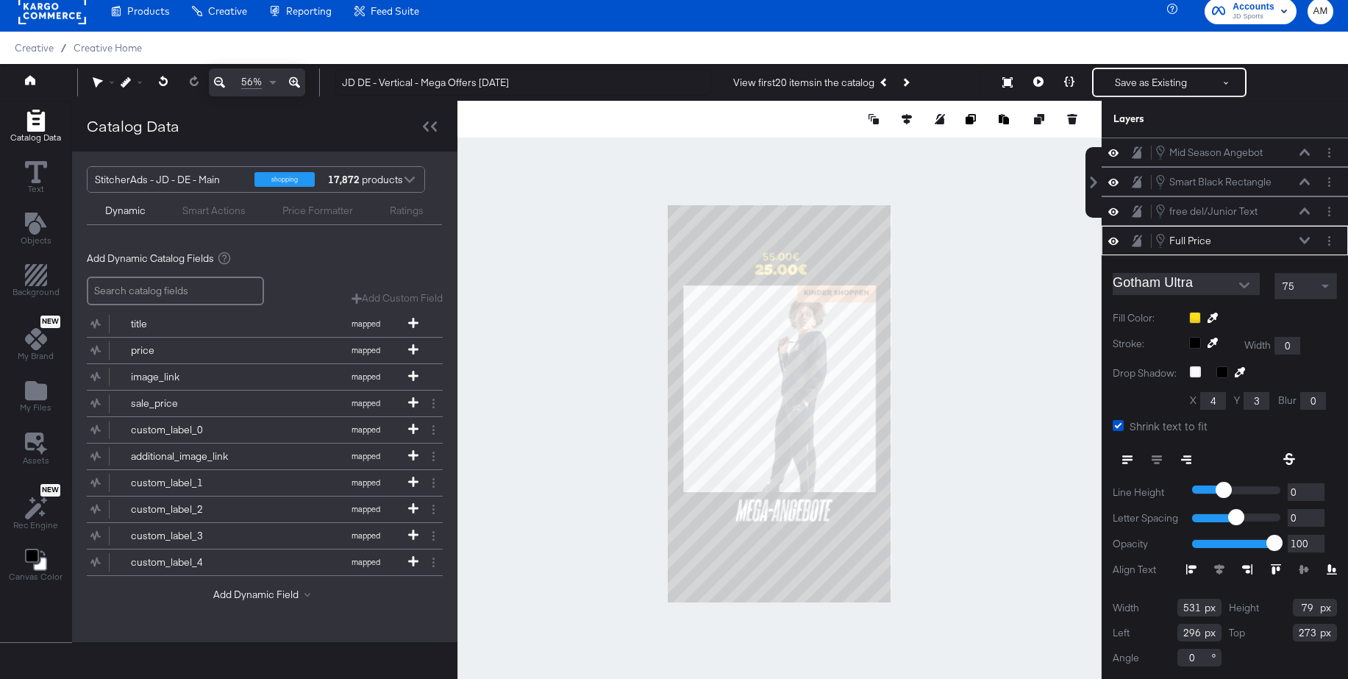
scroll to position [12, 0]
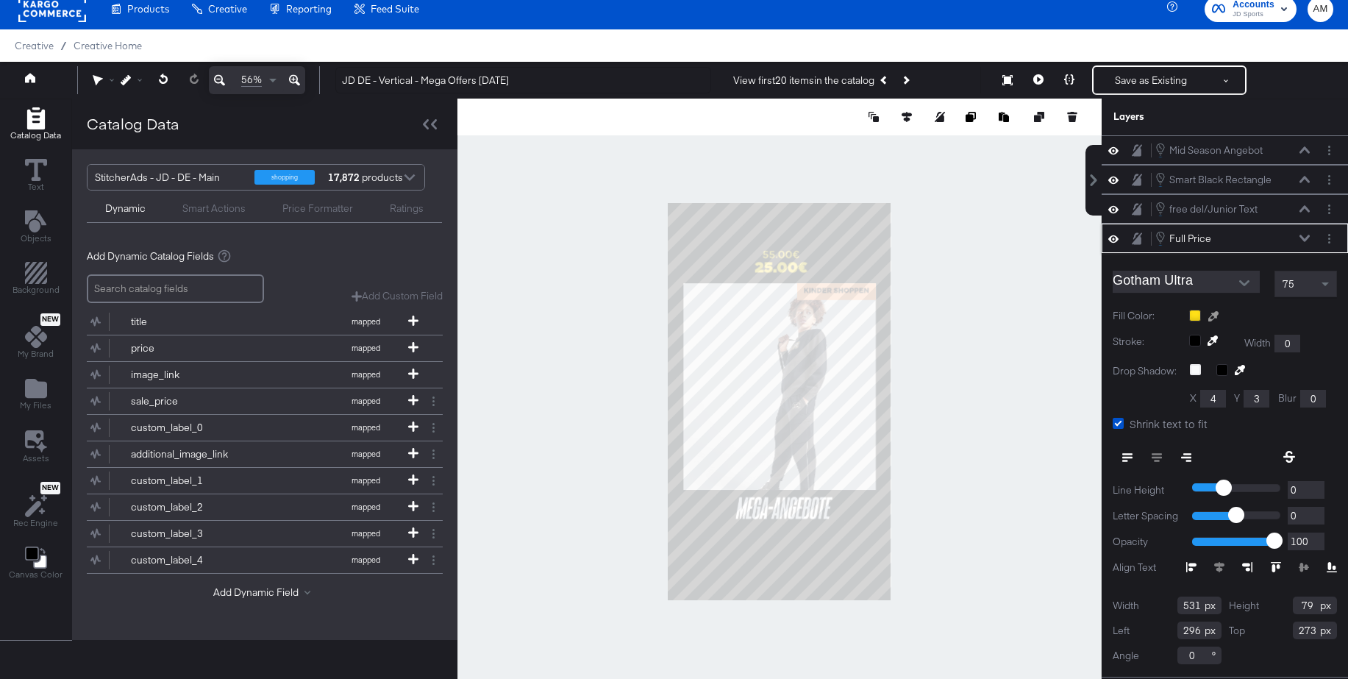
click at [1213, 314] on icon at bounding box center [1213, 316] width 10 height 10
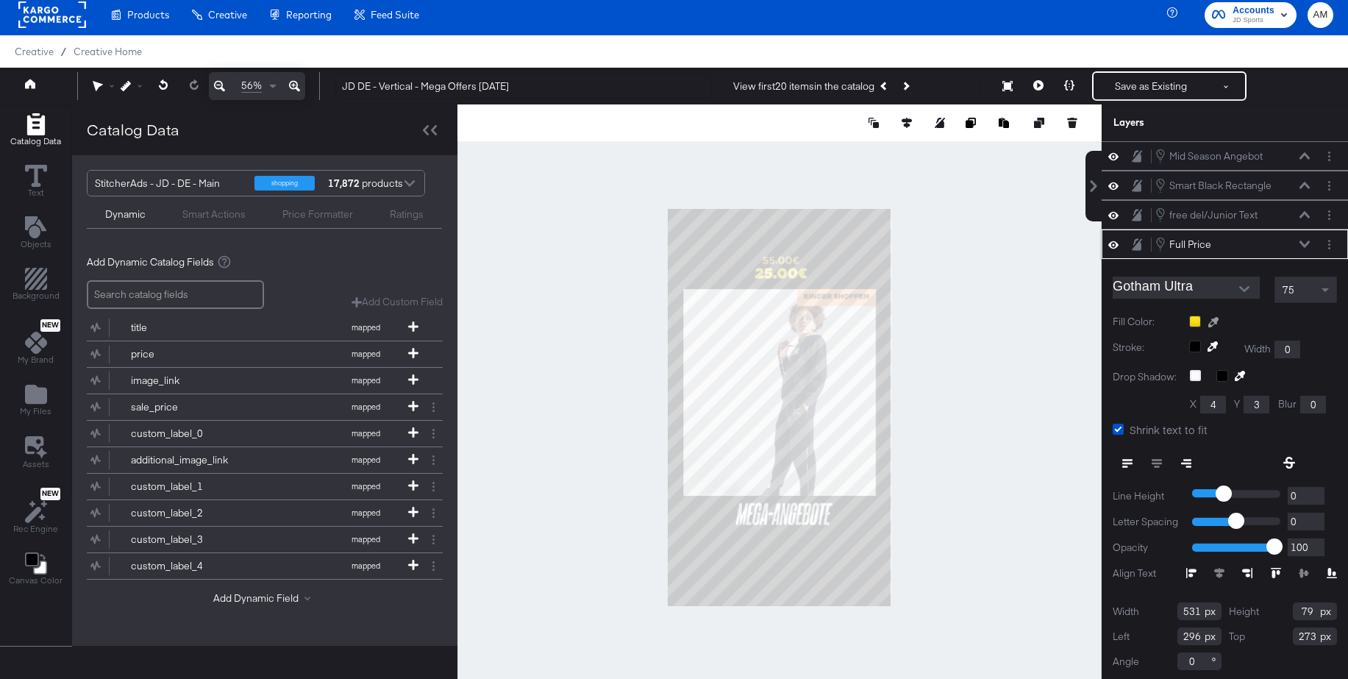
scroll to position [2, 0]
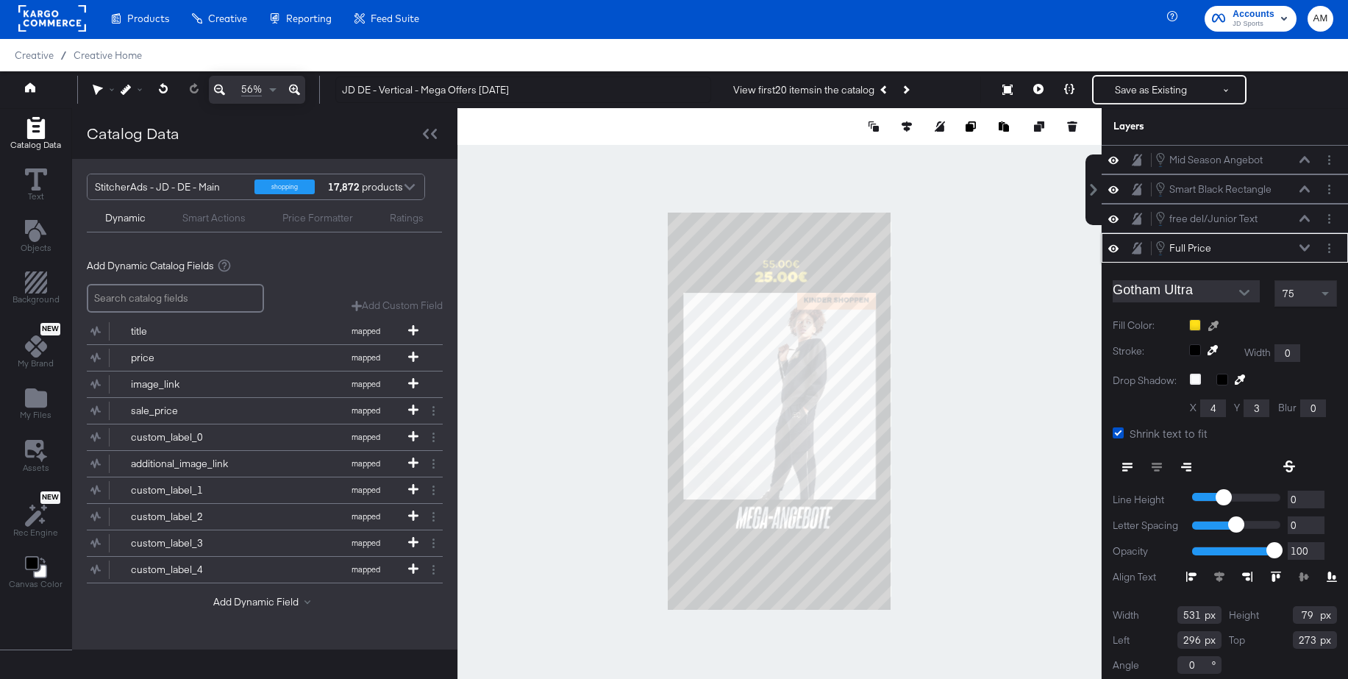
click at [870, 307] on div at bounding box center [779, 411] width 643 height 606
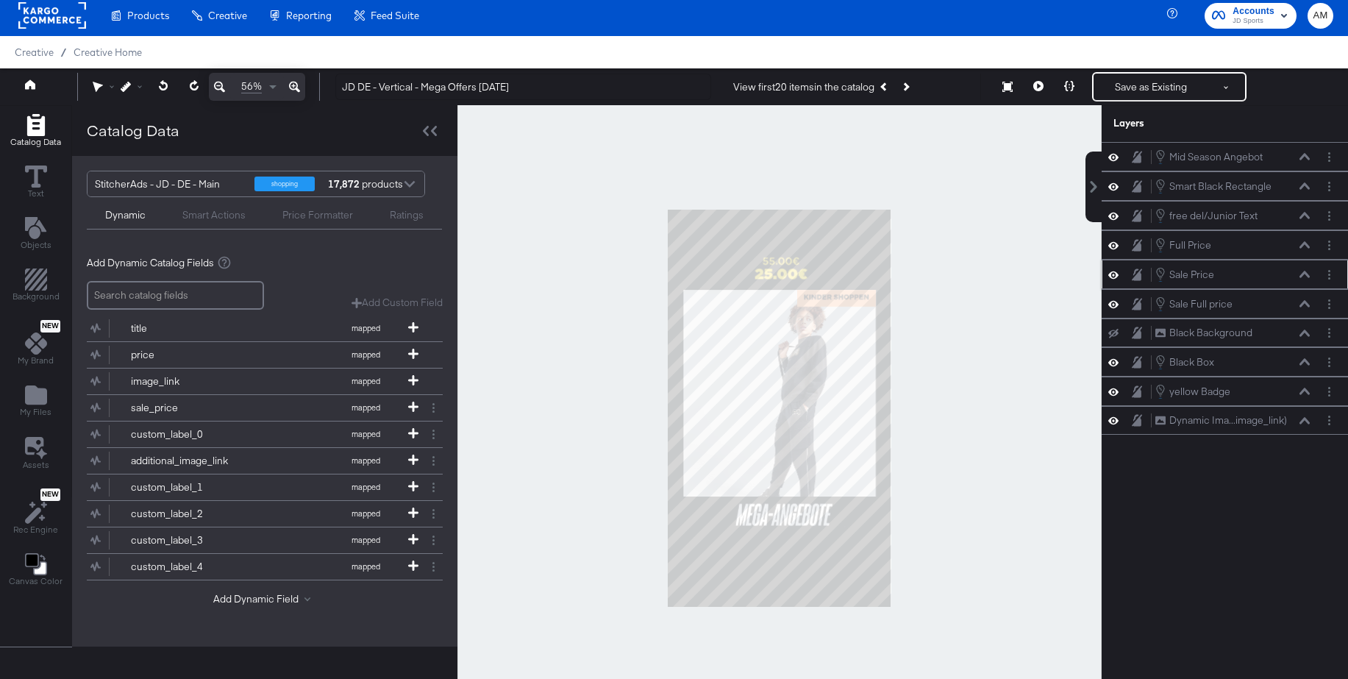
scroll to position [15, 0]
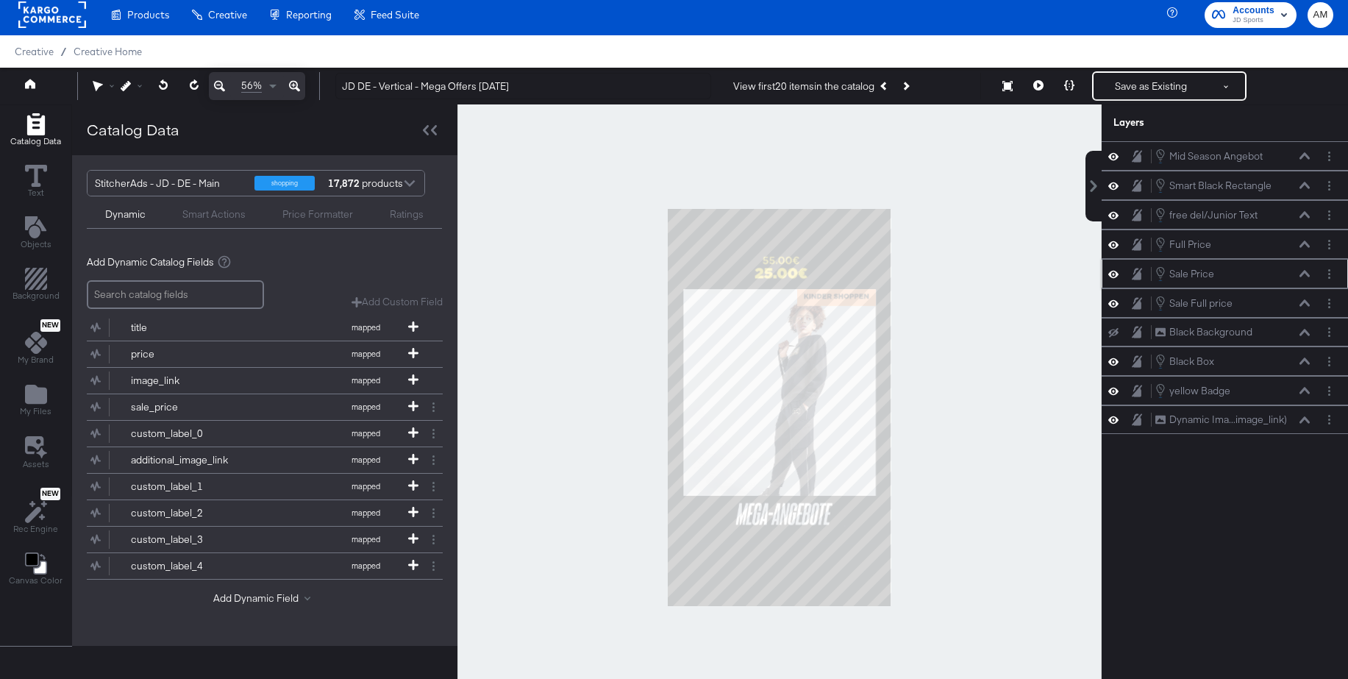
click at [1307, 274] on icon at bounding box center [1304, 273] width 10 height 7
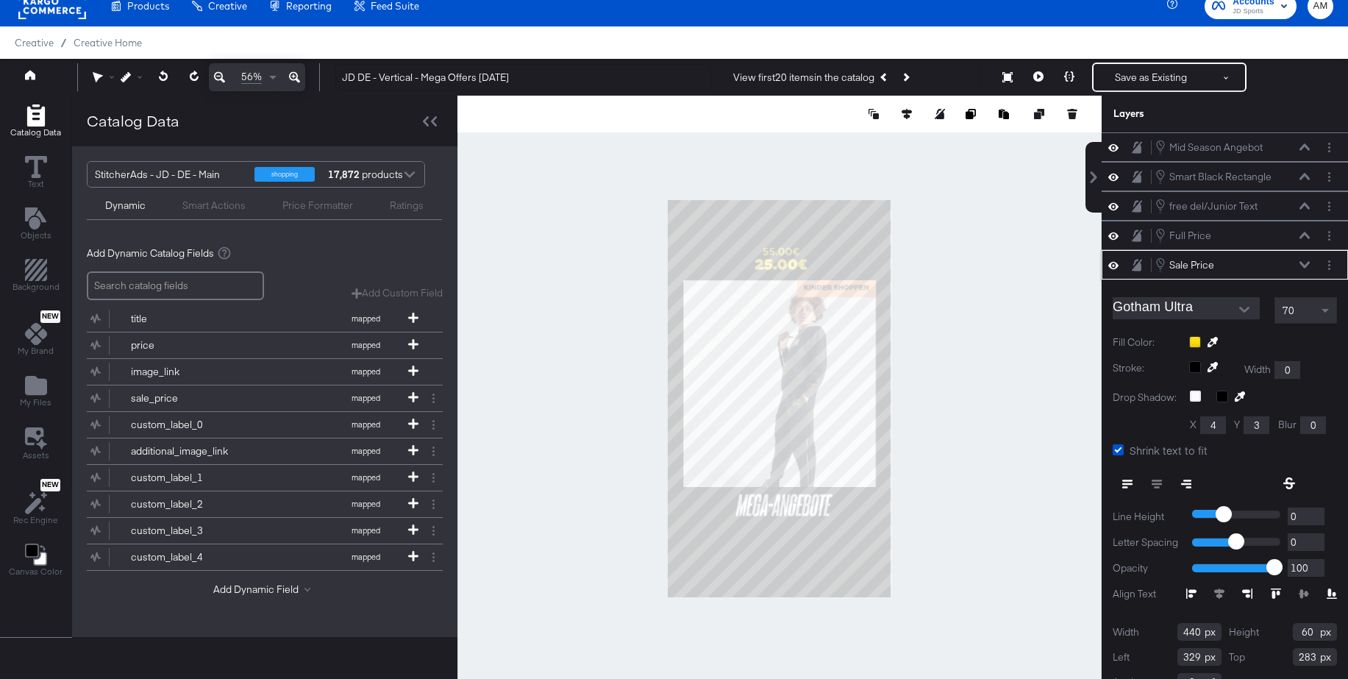
scroll to position [24, 0]
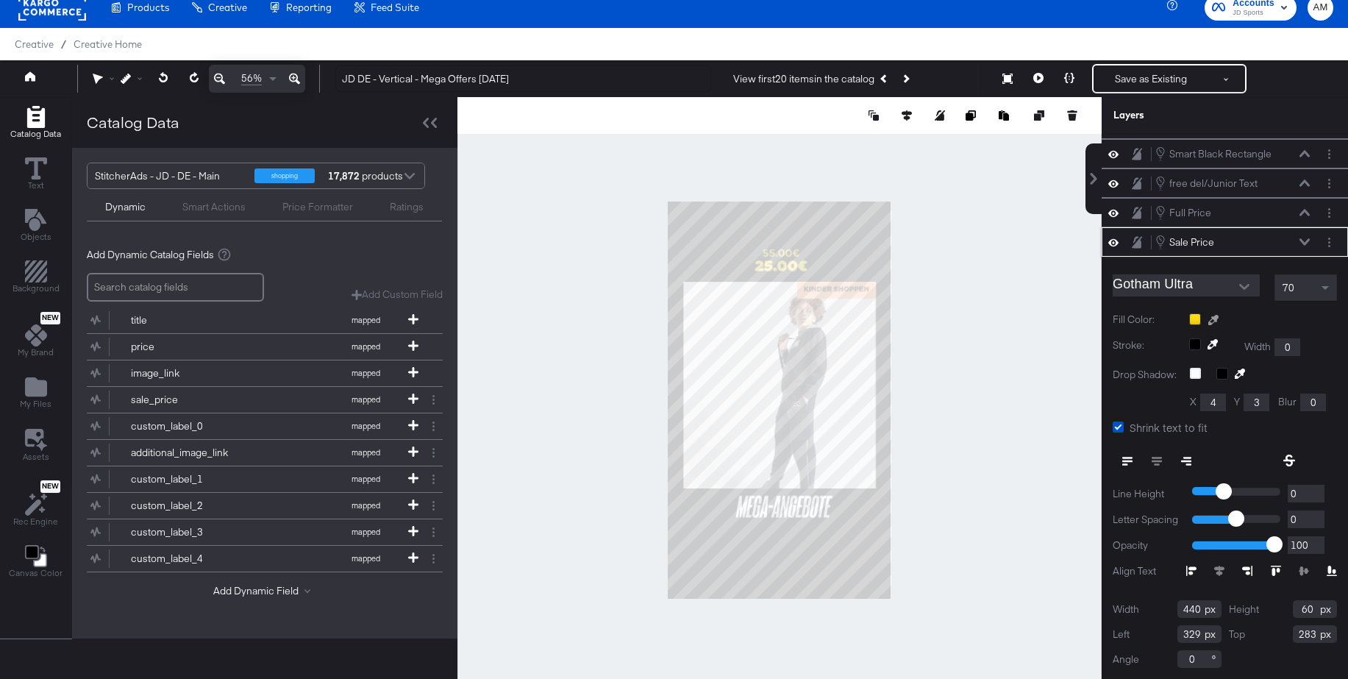
drag, startPoint x: 1216, startPoint y: 315, endPoint x: 1177, endPoint y: 311, distance: 39.1
click at [1216, 315] on icon at bounding box center [1213, 320] width 10 height 10
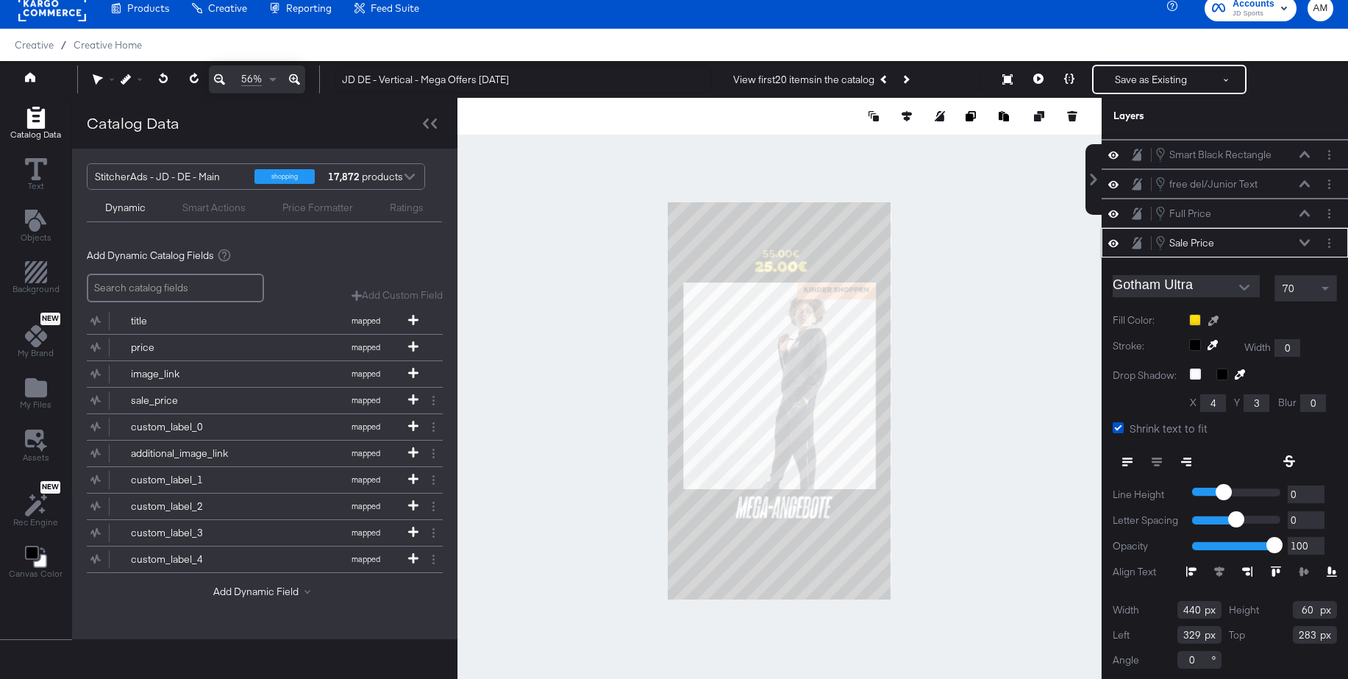
scroll to position [14, 0]
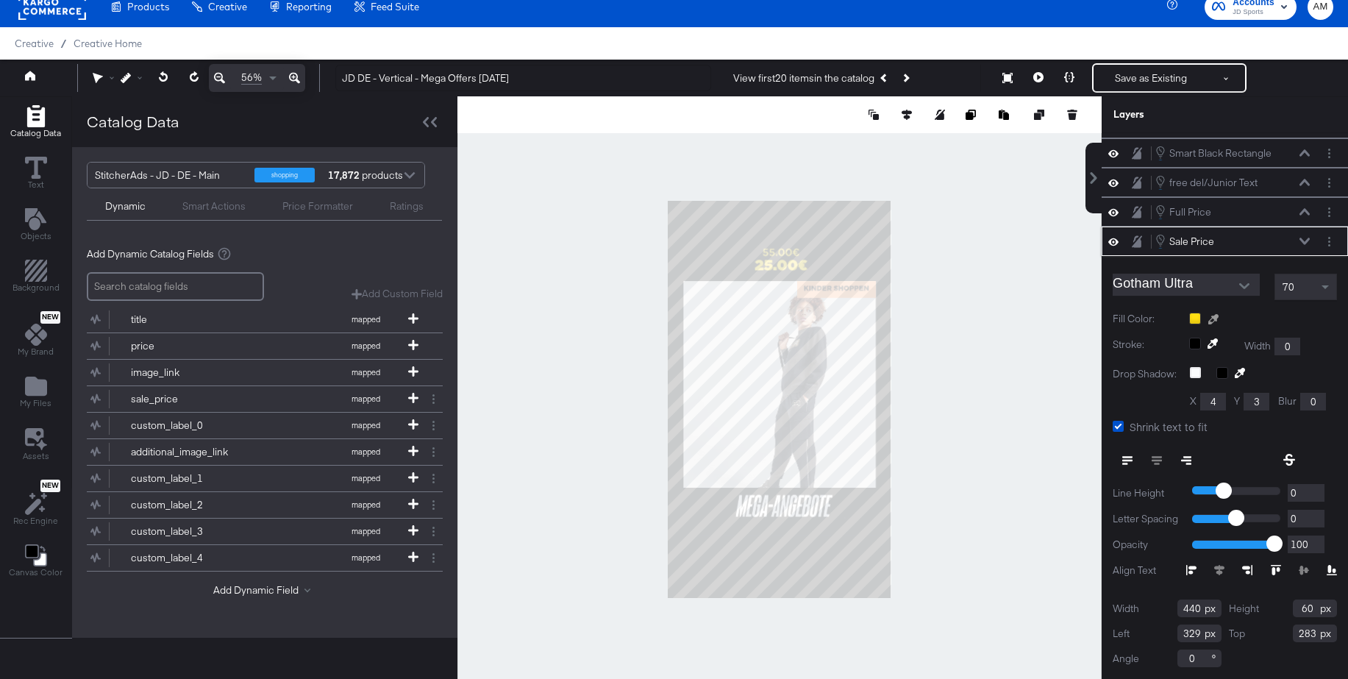
click at [871, 293] on div at bounding box center [779, 399] width 643 height 606
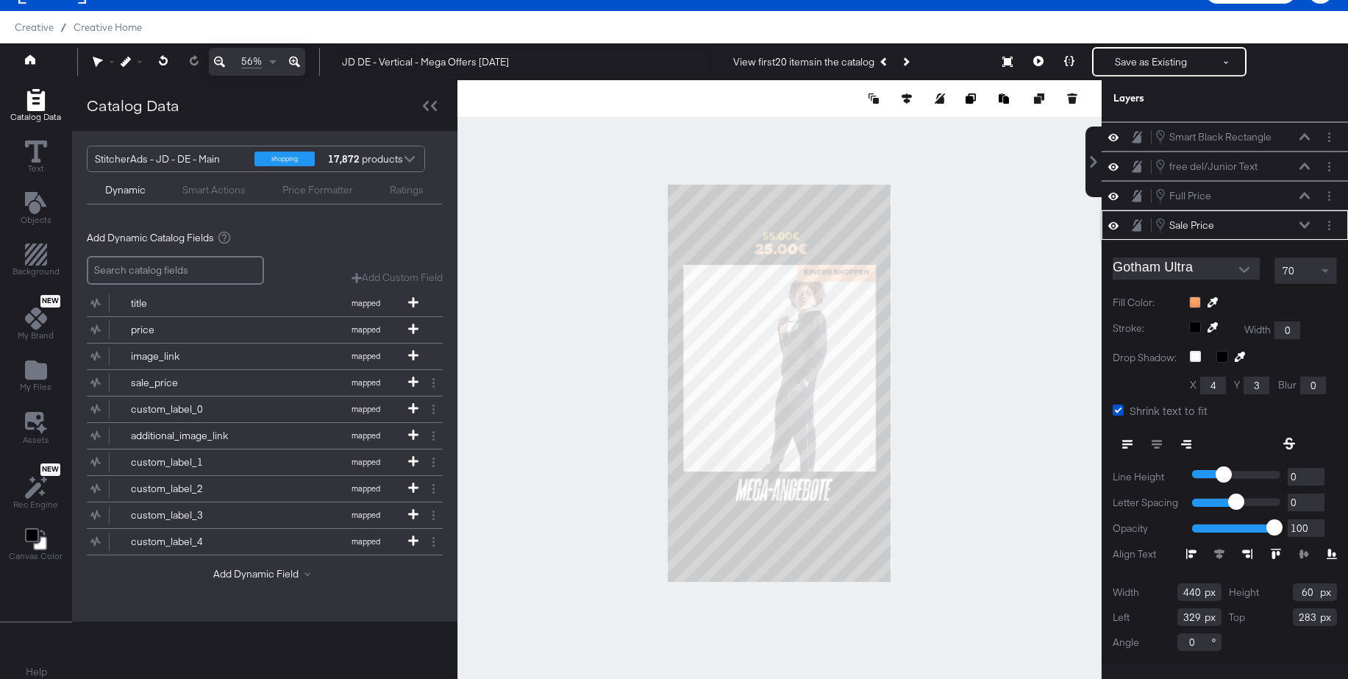
scroll to position [29, 0]
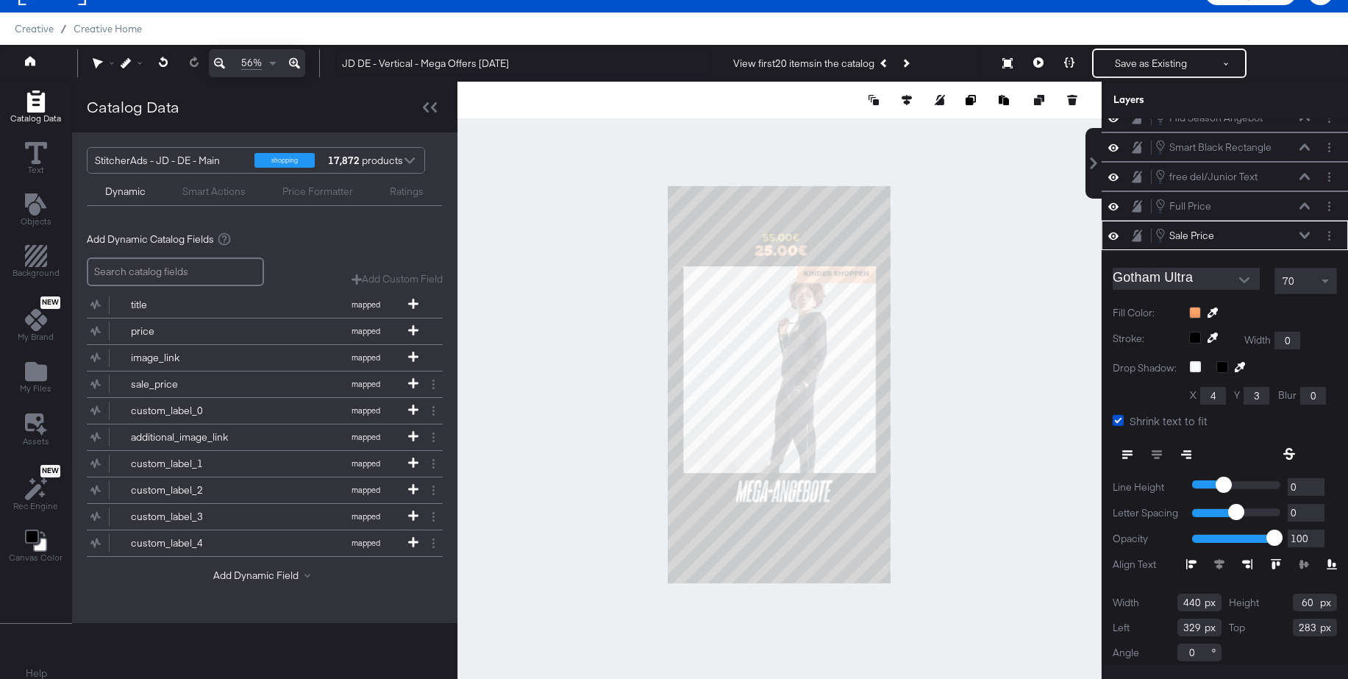
click at [1306, 229] on div "Sale Price Sale Price" at bounding box center [1233, 235] width 156 height 16
click at [1306, 235] on icon at bounding box center [1304, 234] width 10 height 7
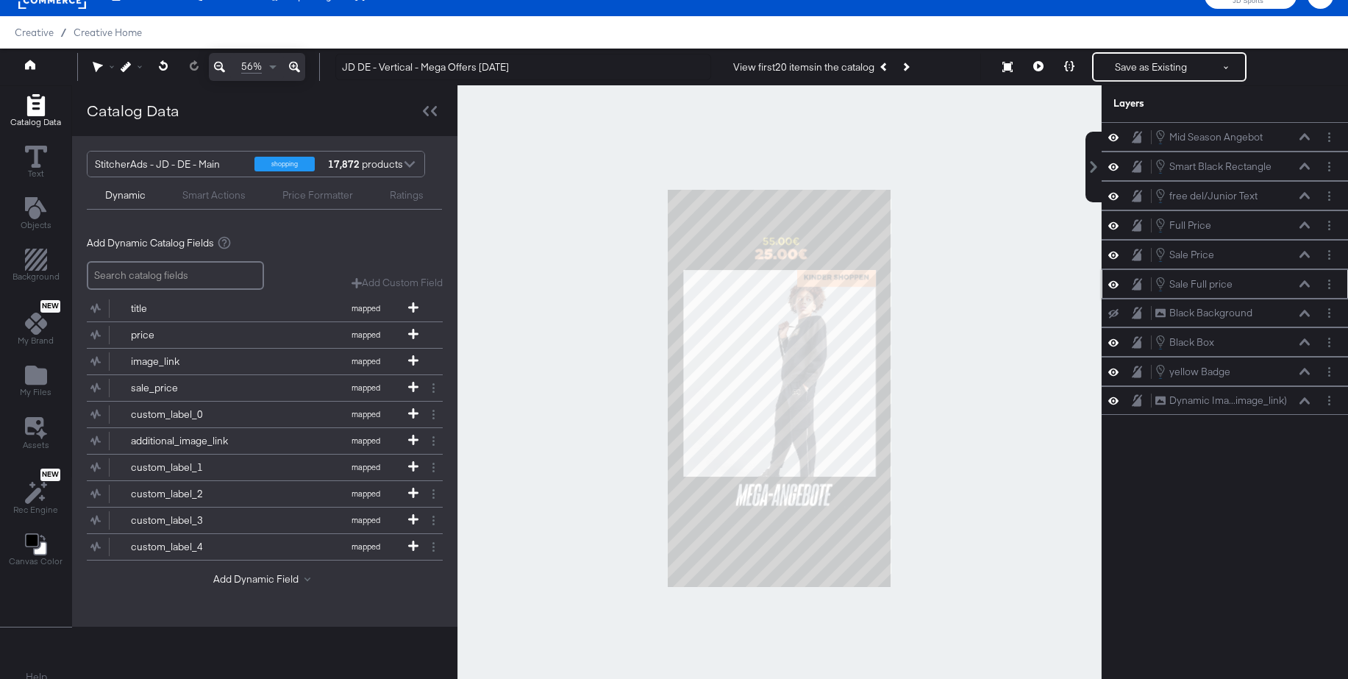
click at [1306, 286] on icon at bounding box center [1304, 283] width 10 height 7
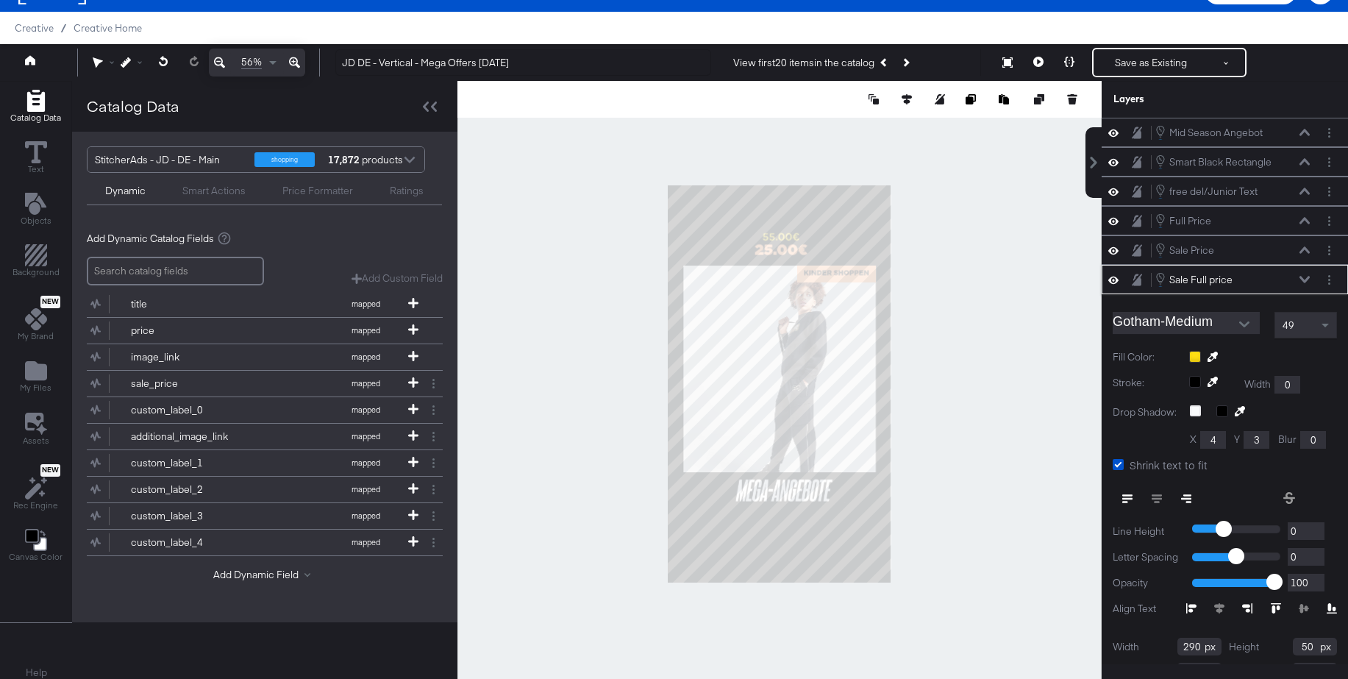
scroll to position [54, 0]
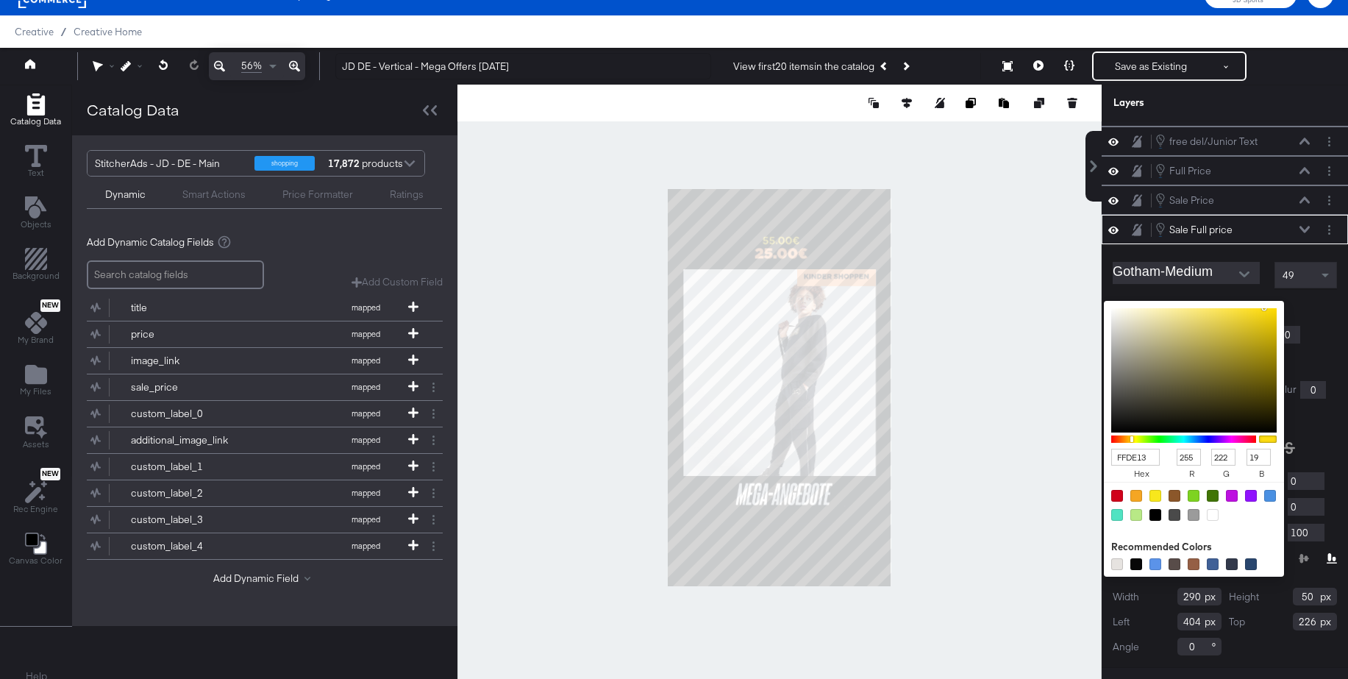
click at [1191, 308] on div "FFDE13 hex 255 r 222 g 19 b 100 a Recommended Colors" at bounding box center [1263, 307] width 148 height 12
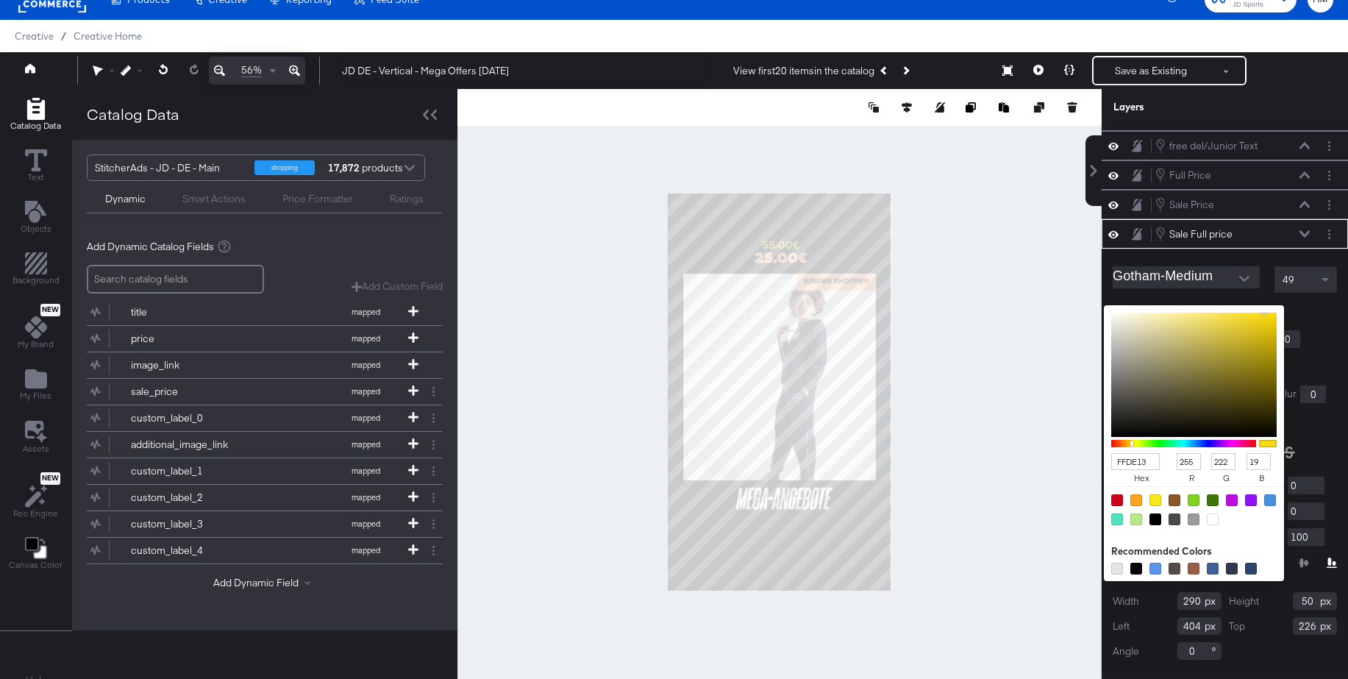
scroll to position [0, 0]
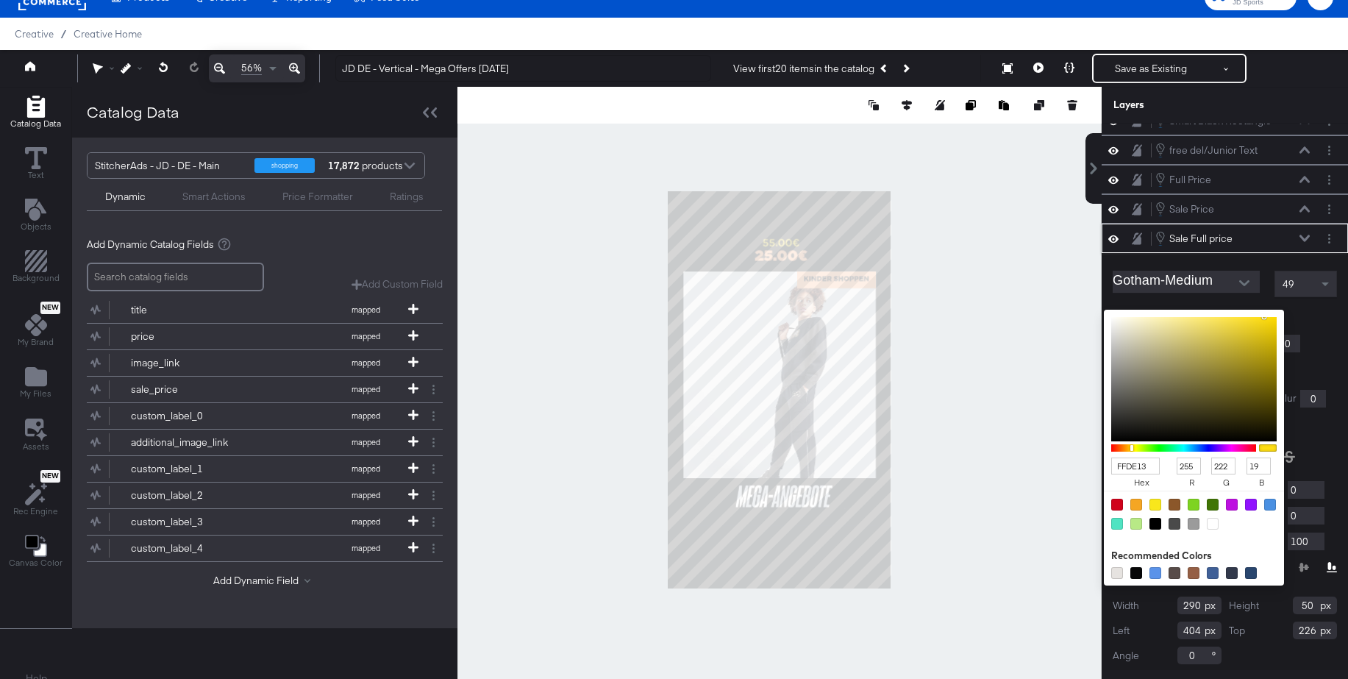
click at [1212, 521] on div at bounding box center [1213, 524] width 12 height 12
type input "FFFFFF"
type input "255"
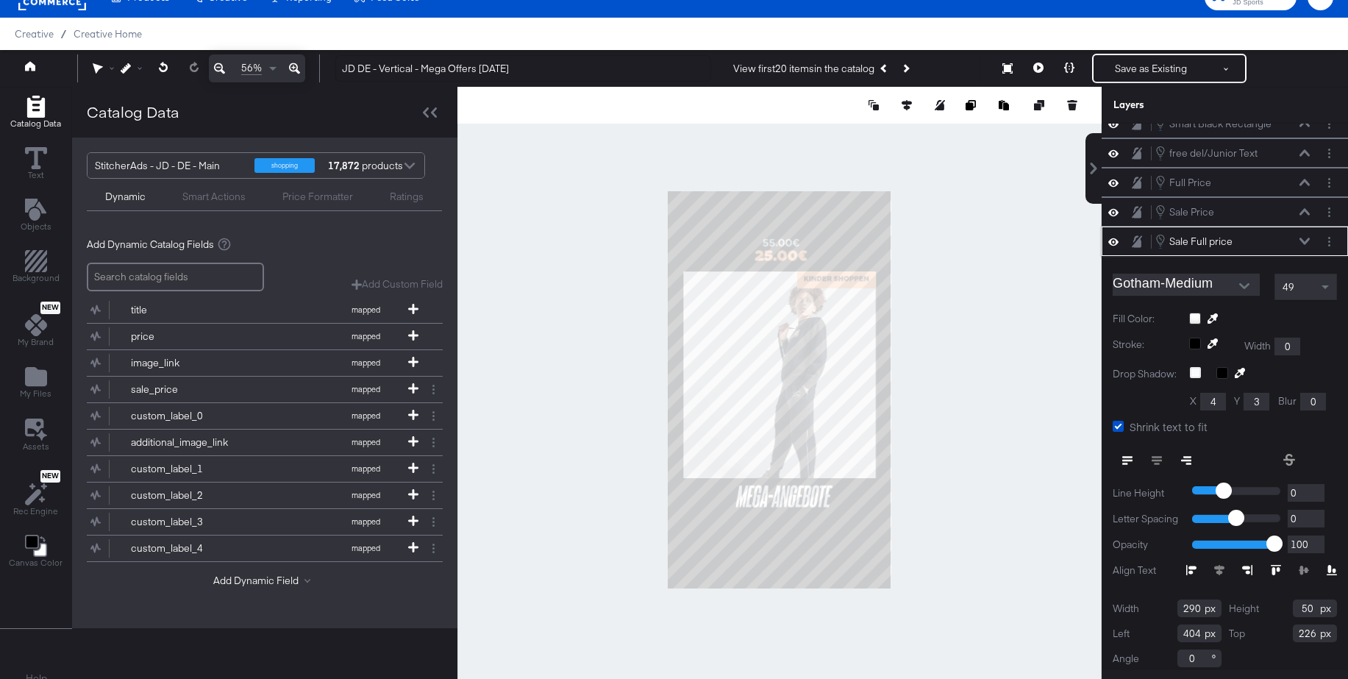
click at [1305, 239] on icon at bounding box center [1304, 241] width 10 height 7
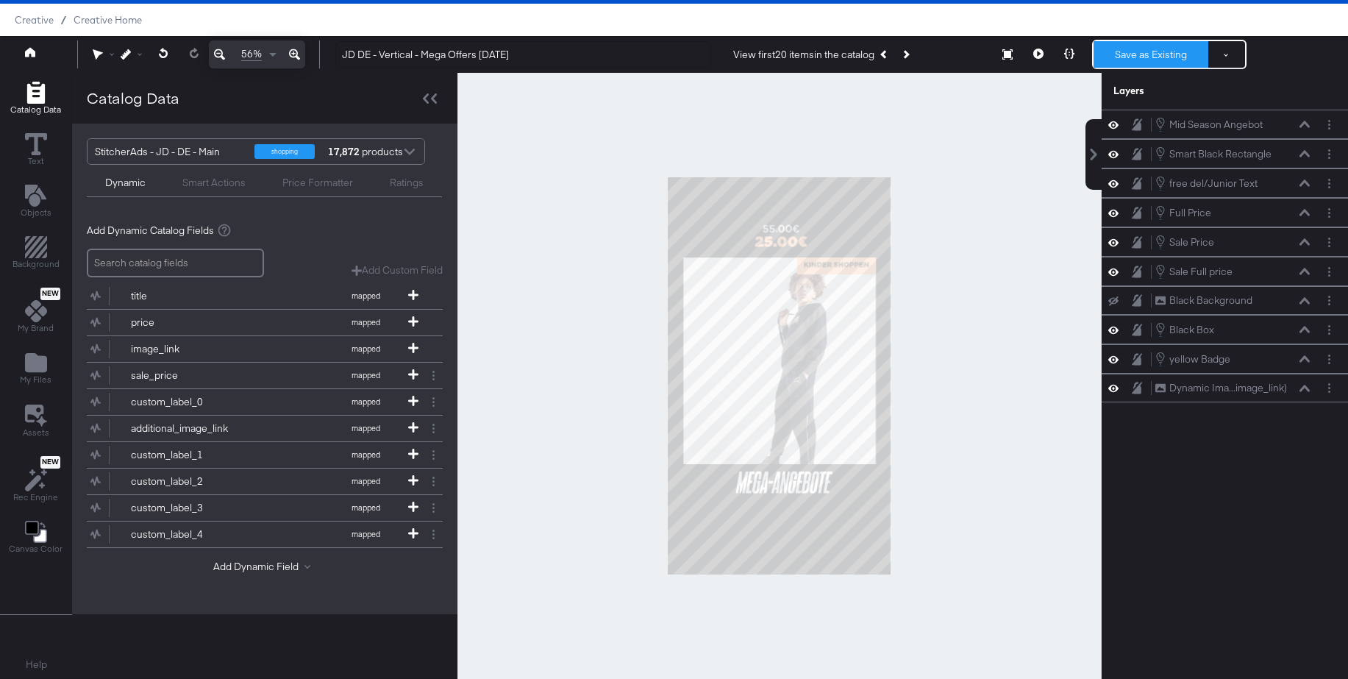
click at [1135, 58] on button "Save as Existing" at bounding box center [1151, 54] width 115 height 26
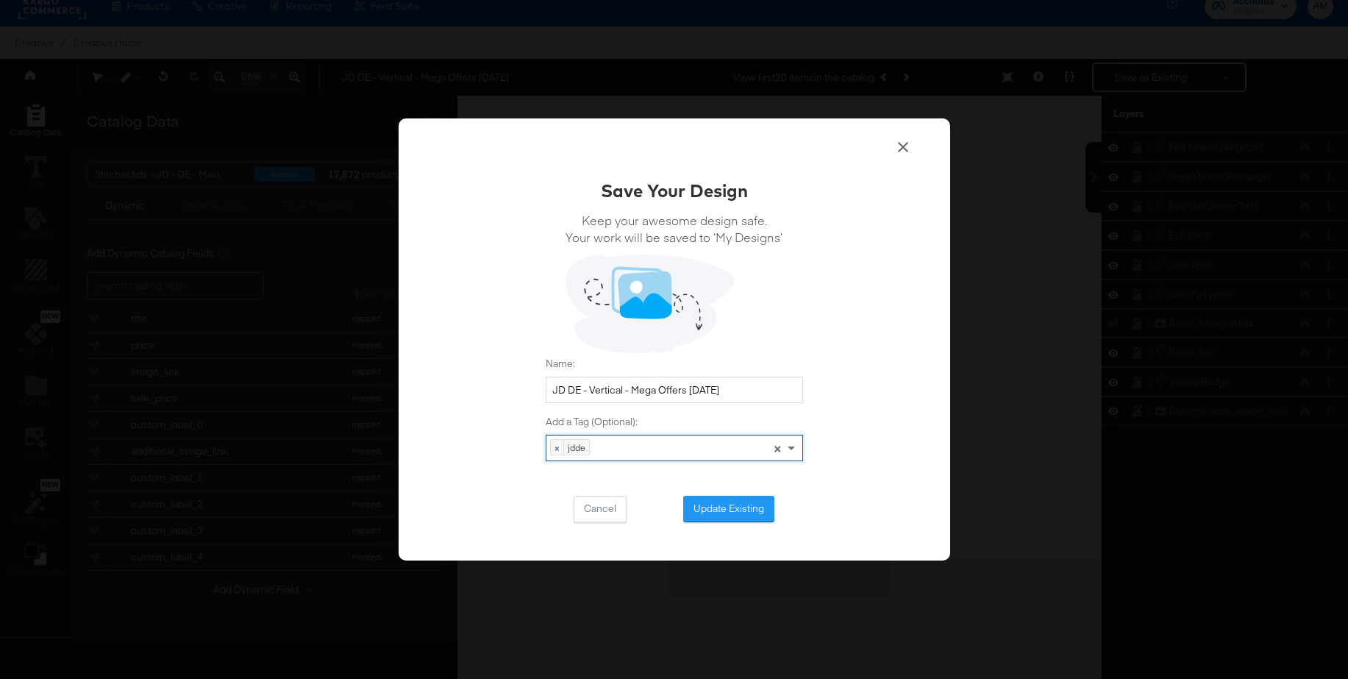
scroll to position [16, 0]
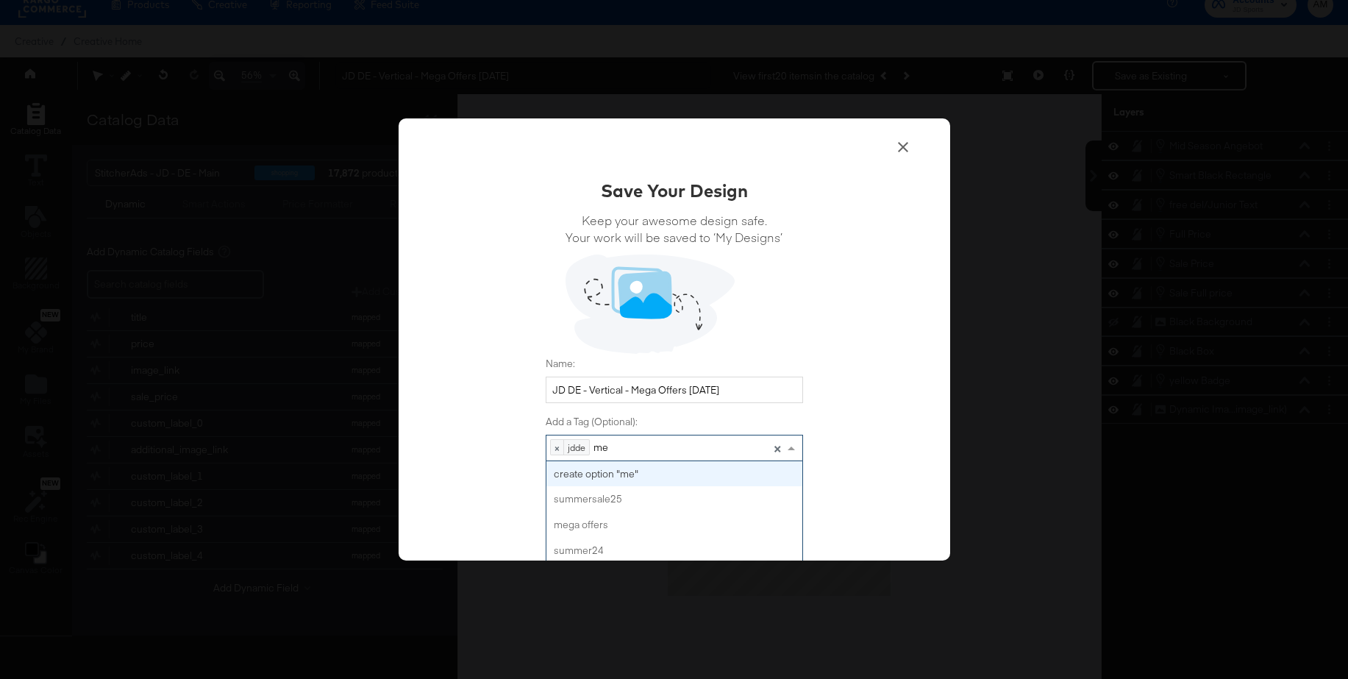
type input "meg"
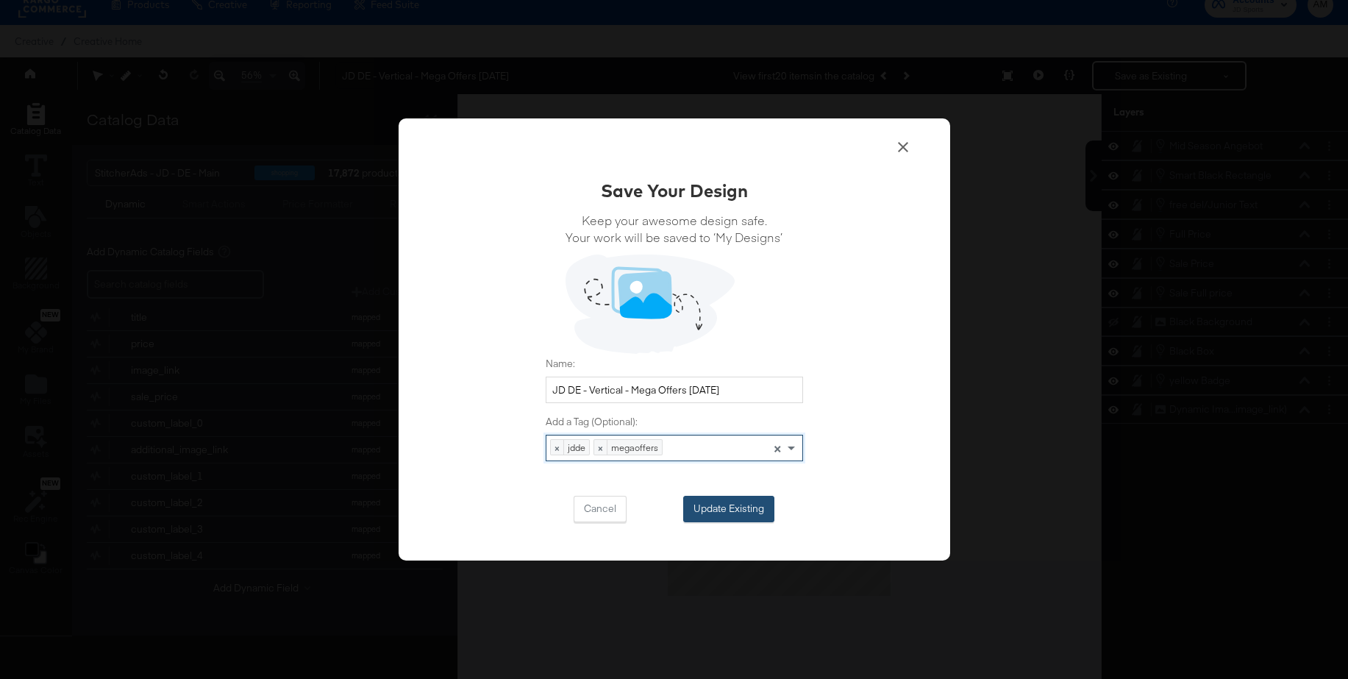
click at [731, 502] on button "Update Existing" at bounding box center [728, 509] width 91 height 26
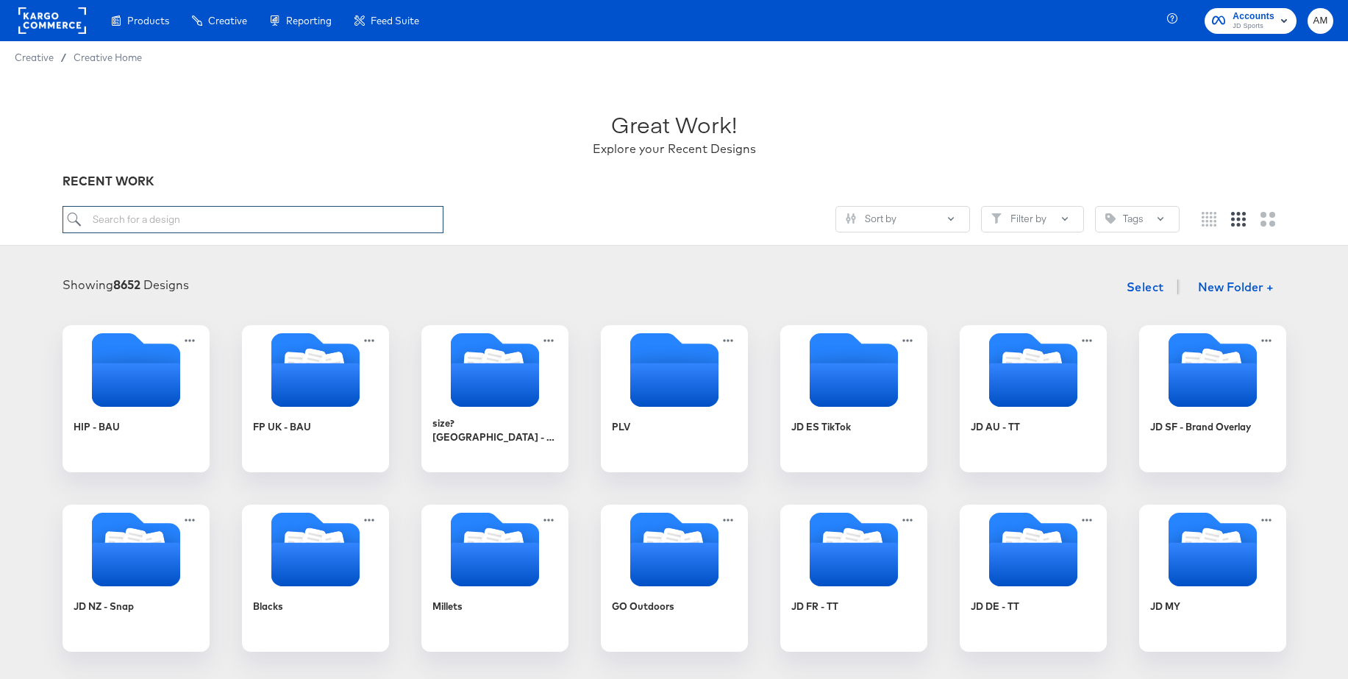
click at [213, 225] on input "search" at bounding box center [253, 219] width 381 height 27
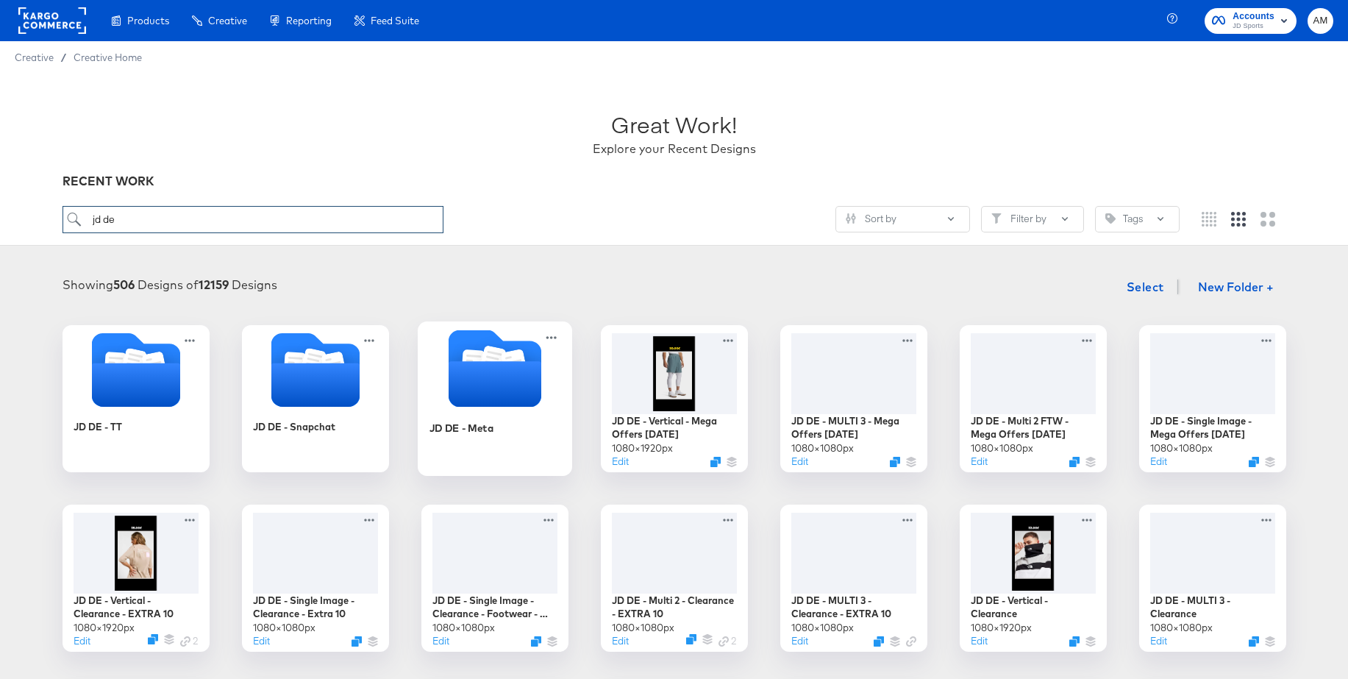
type input "jd de"
drag, startPoint x: 513, startPoint y: 346, endPoint x: 532, endPoint y: 341, distance: 18.9
click at [513, 346] on icon "Folder" at bounding box center [494, 367] width 93 height 77
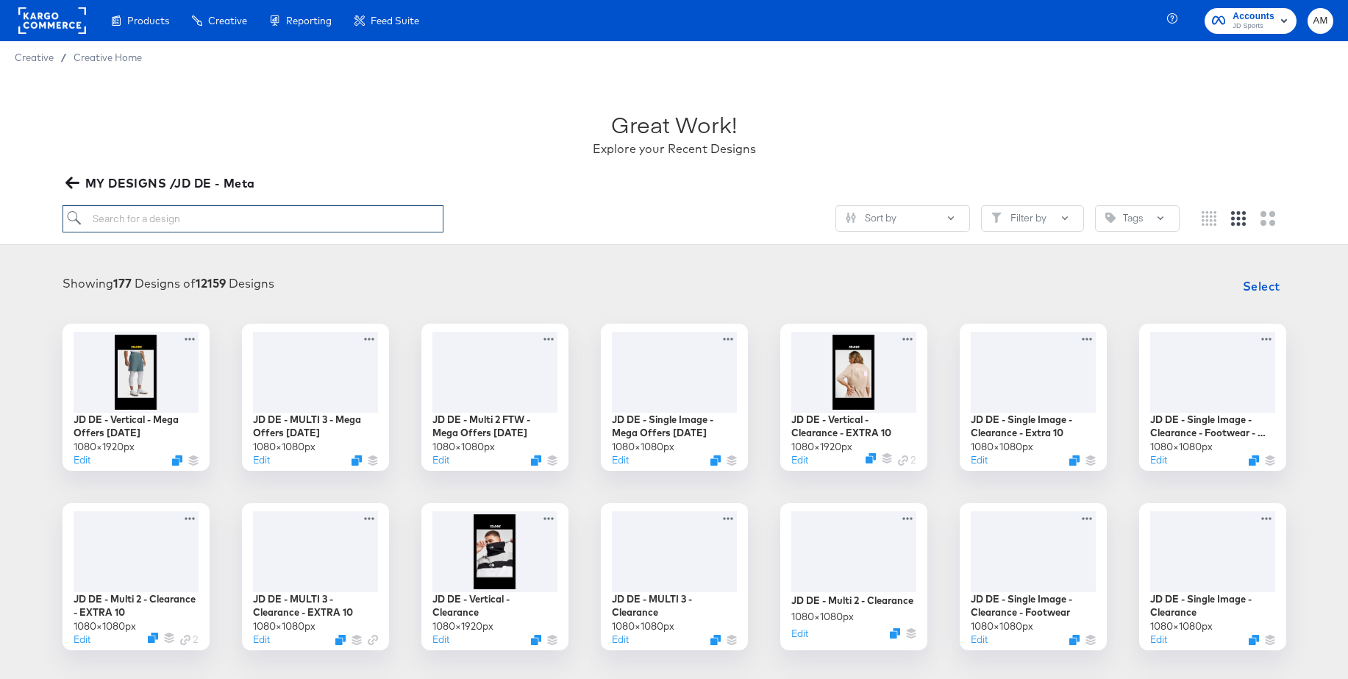
click at [213, 225] on input "search" at bounding box center [253, 218] width 381 height 27
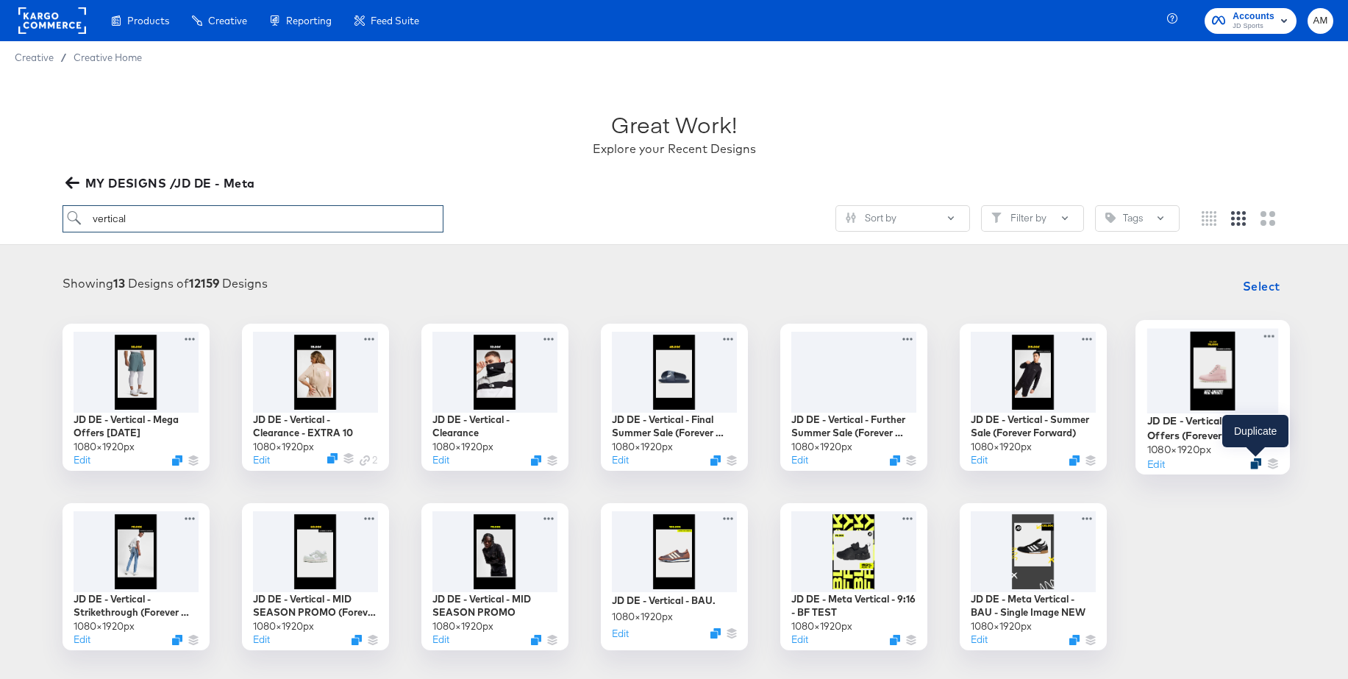
type input "vertical"
click at [1251, 463] on icon "Duplicate" at bounding box center [1255, 462] width 11 height 11
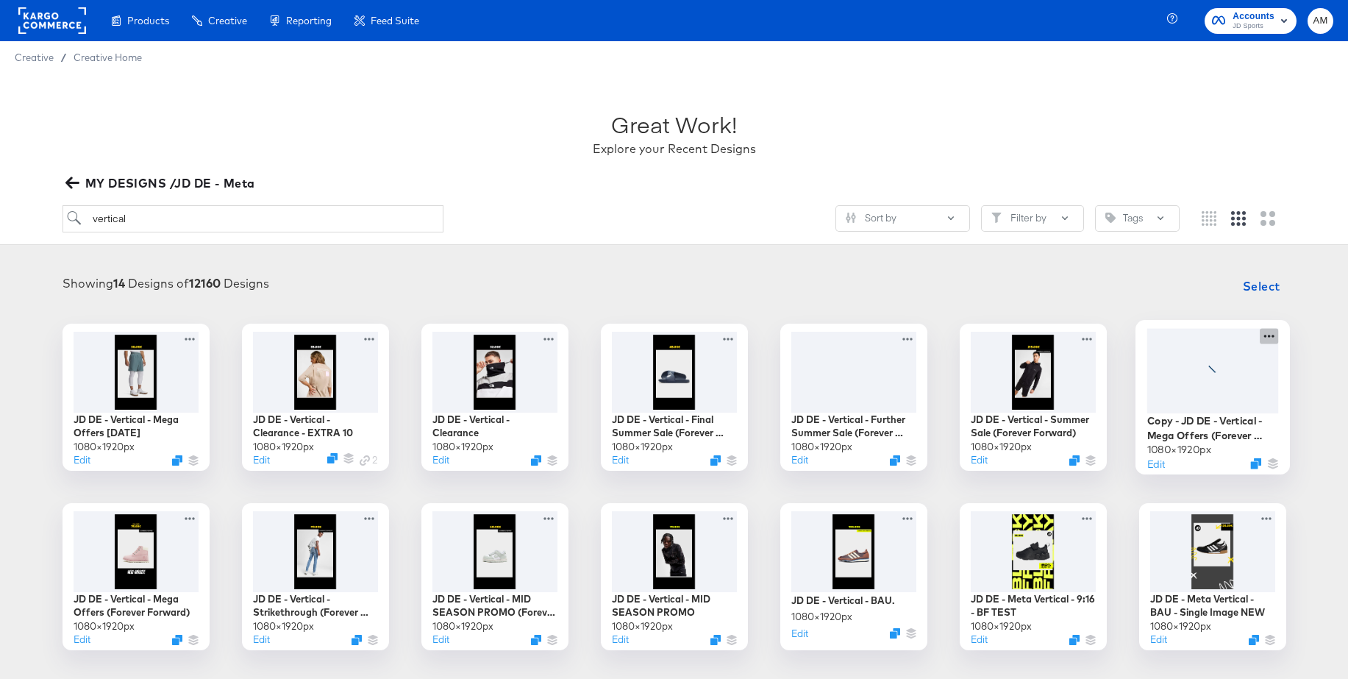
click at [1272, 331] on icon at bounding box center [1269, 335] width 18 height 15
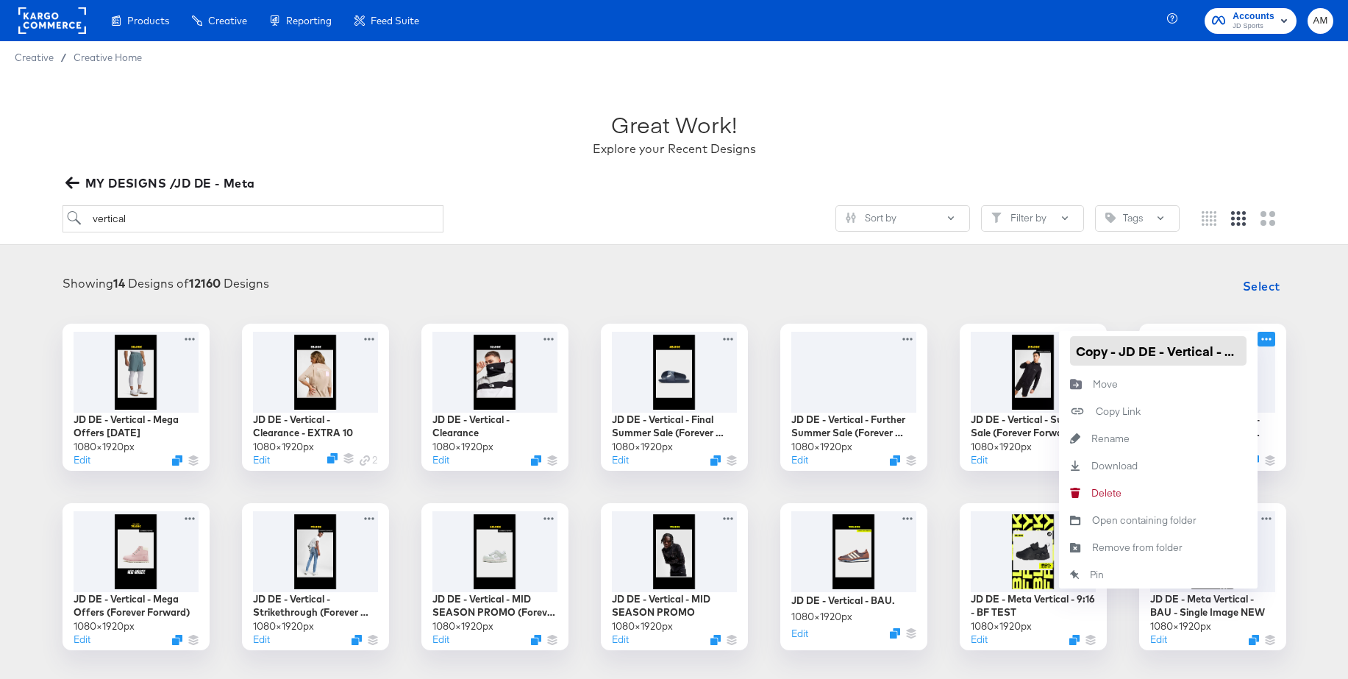
drag, startPoint x: 1119, startPoint y: 356, endPoint x: 1060, endPoint y: 354, distance: 58.9
click at [1058, 353] on div "JD DE - Vertical - Mega Offers [DATE] × 1920 px Edit JD DE - Vertical - Clearan…" at bounding box center [674, 487] width 1319 height 327
drag, startPoint x: 1183, startPoint y: 350, endPoint x: 1264, endPoint y: 352, distance: 81.7
click at [1264, 352] on div "JD DE - Vertical - Mega Offers (Forever Forward) 1080 × 1920 px Edit JD DE - Ve…" at bounding box center [1212, 397] width 147 height 147
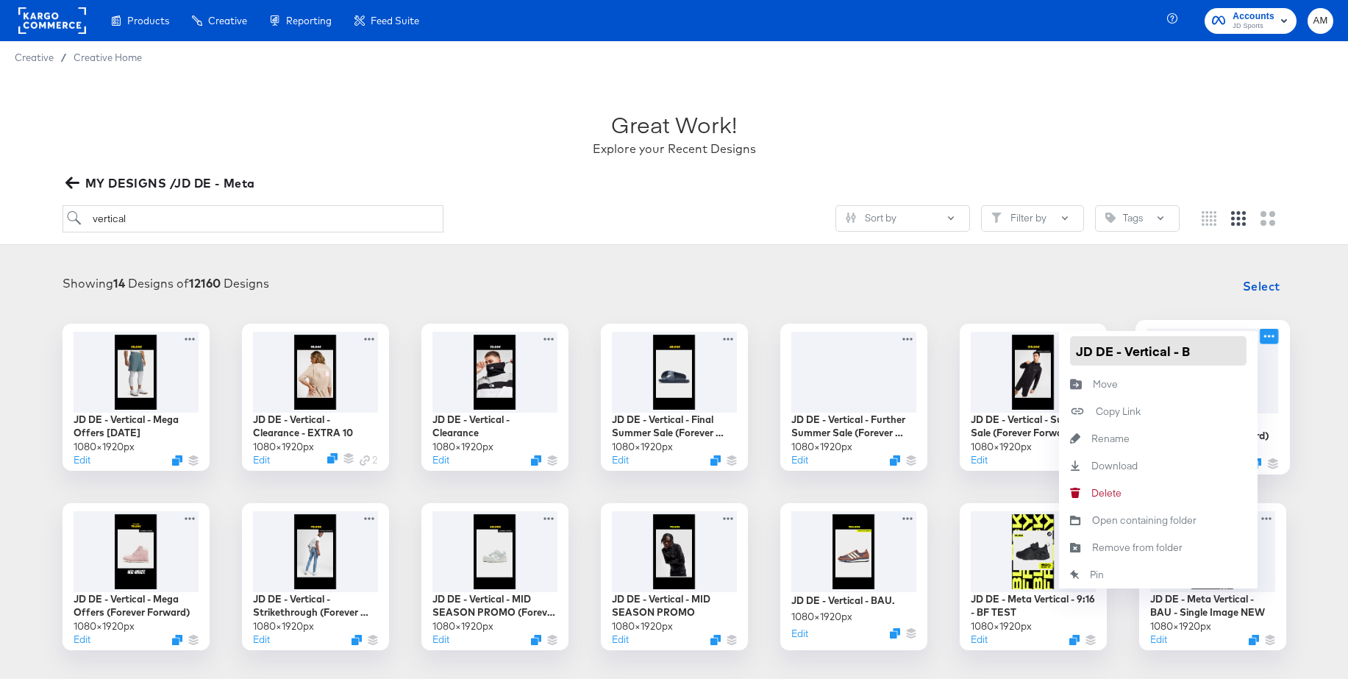
scroll to position [0, 0]
type input "JD DE - Vertical - BAU"
click at [1207, 268] on div "Showing 14 Designs of 12160 Designs Select JD DE - Vertical - Mega Offers [DATE…" at bounding box center [674, 461] width 1348 height 408
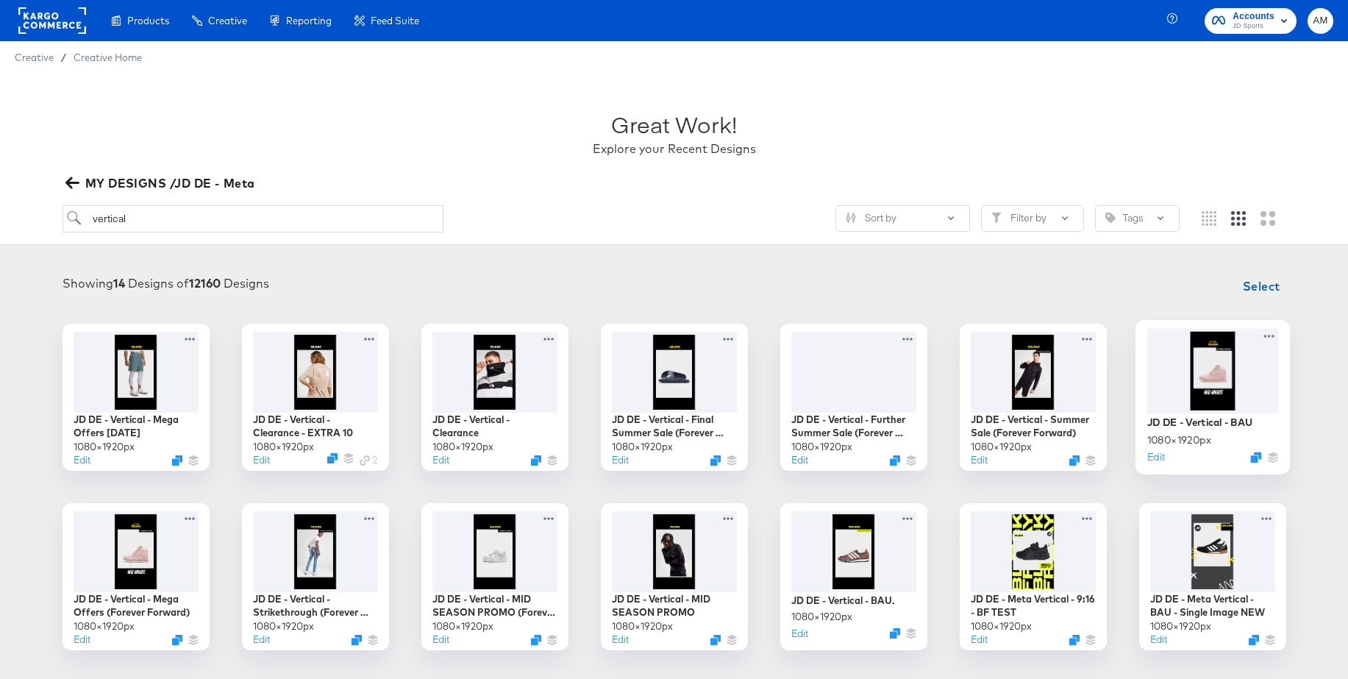
click at [1212, 360] on div at bounding box center [1212, 370] width 132 height 85
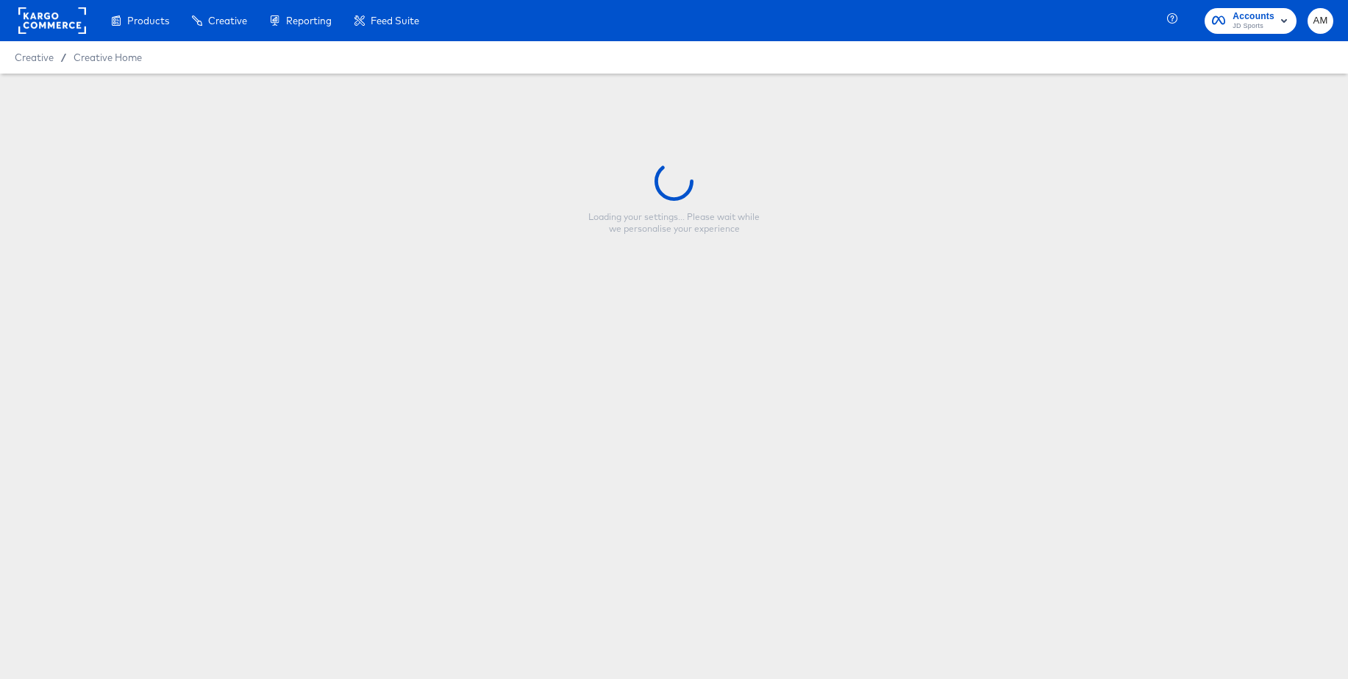
type input "JD DE - Vertical - BAU"
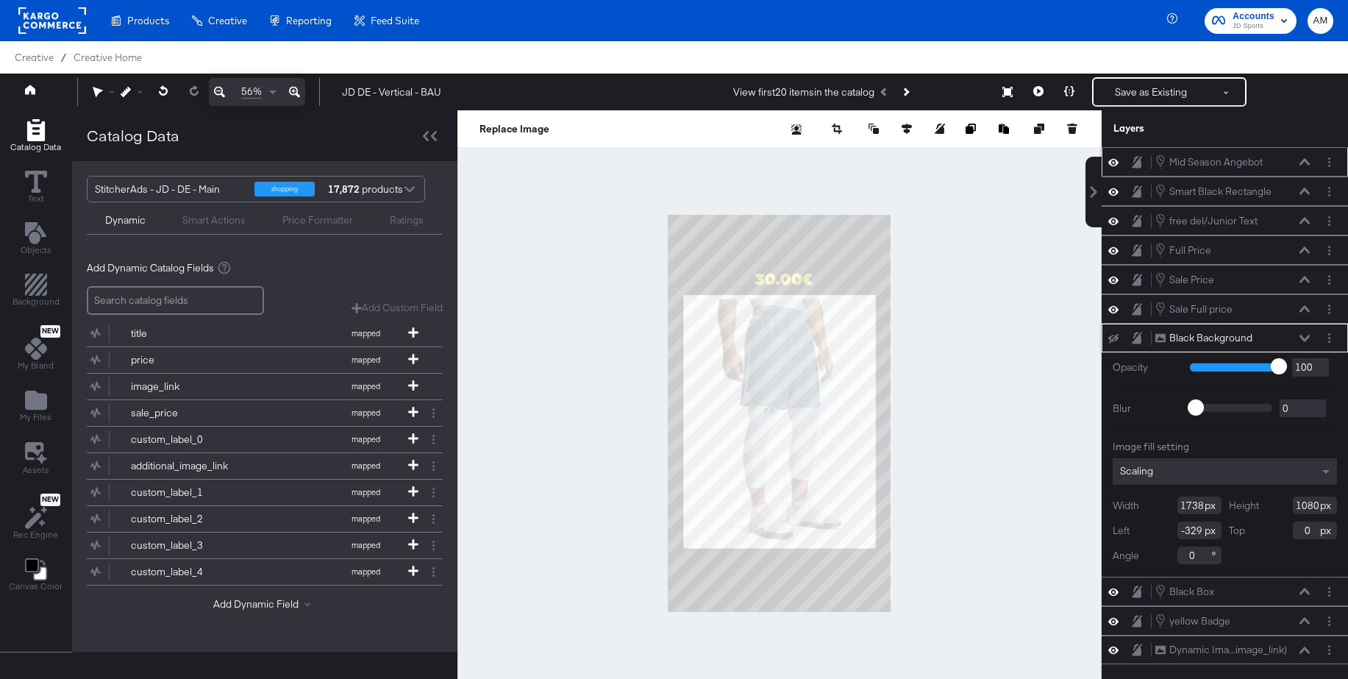
click at [1115, 164] on icon at bounding box center [1113, 162] width 10 height 13
click at [1305, 340] on icon at bounding box center [1304, 338] width 10 height 7
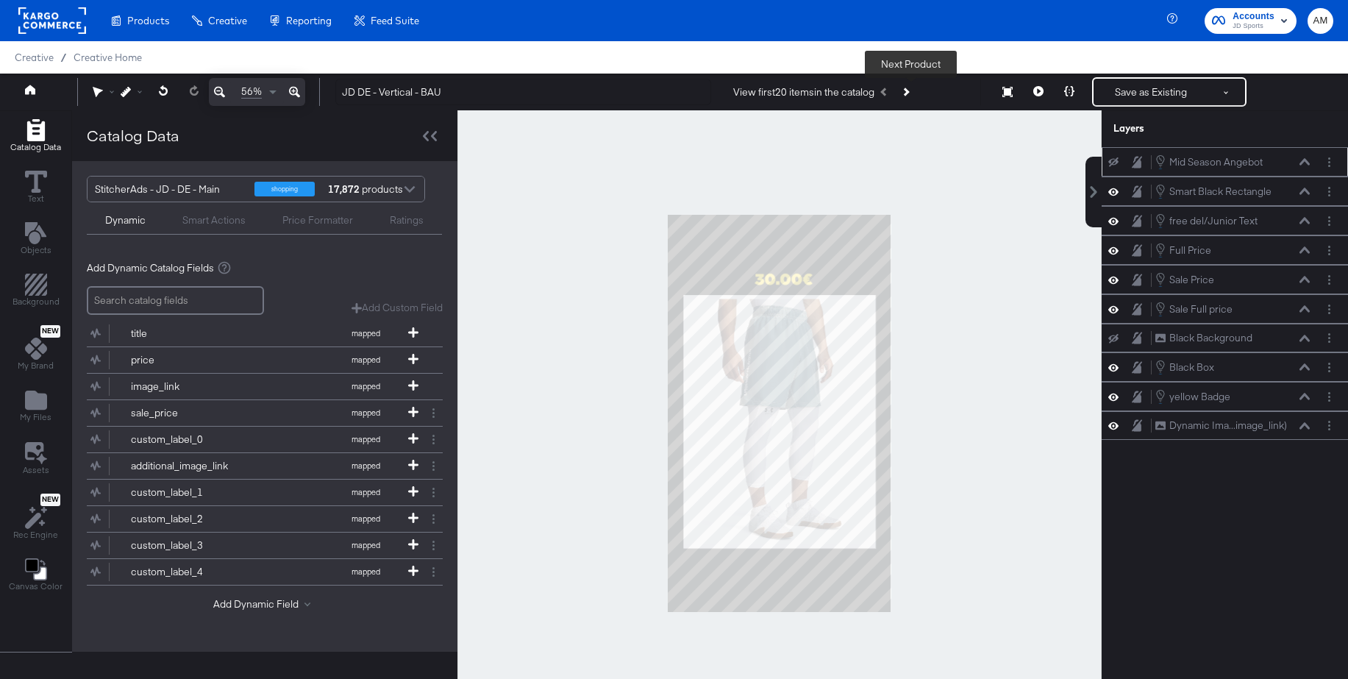
click at [909, 93] on icon "Next Product" at bounding box center [906, 92] width 8 height 8
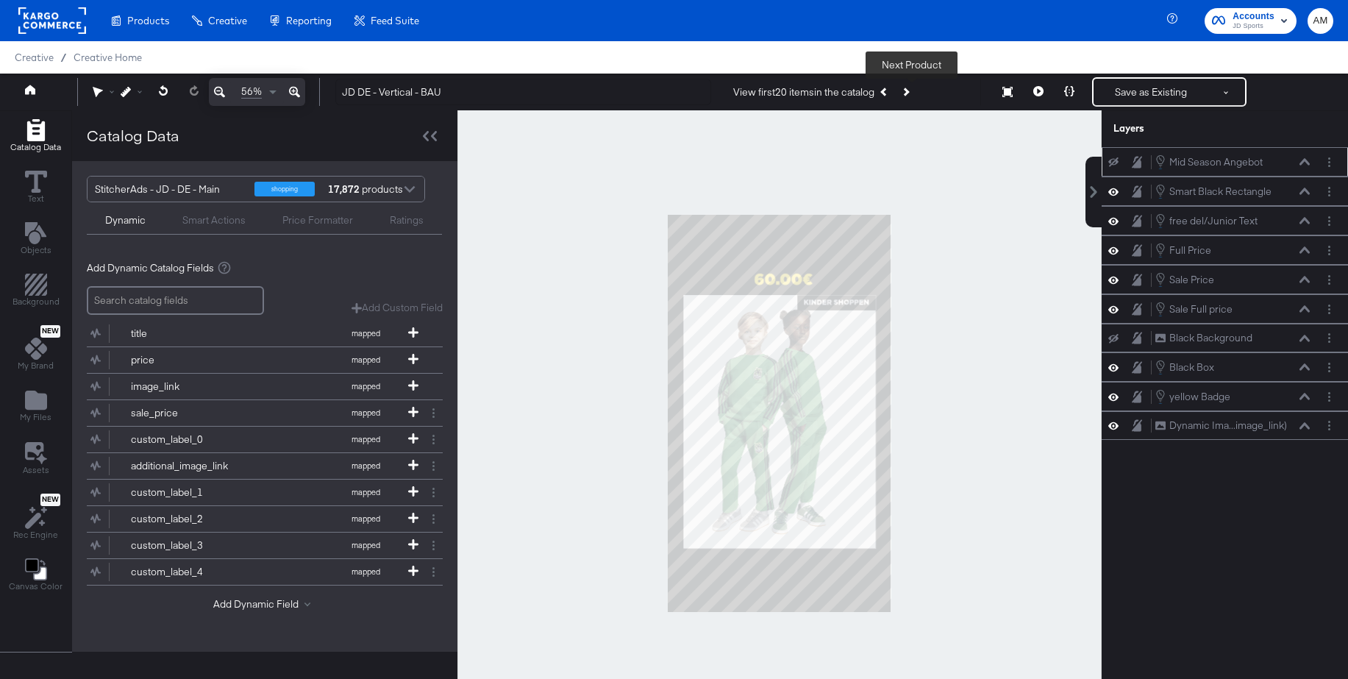
click at [913, 93] on button "Next Product" at bounding box center [905, 92] width 21 height 26
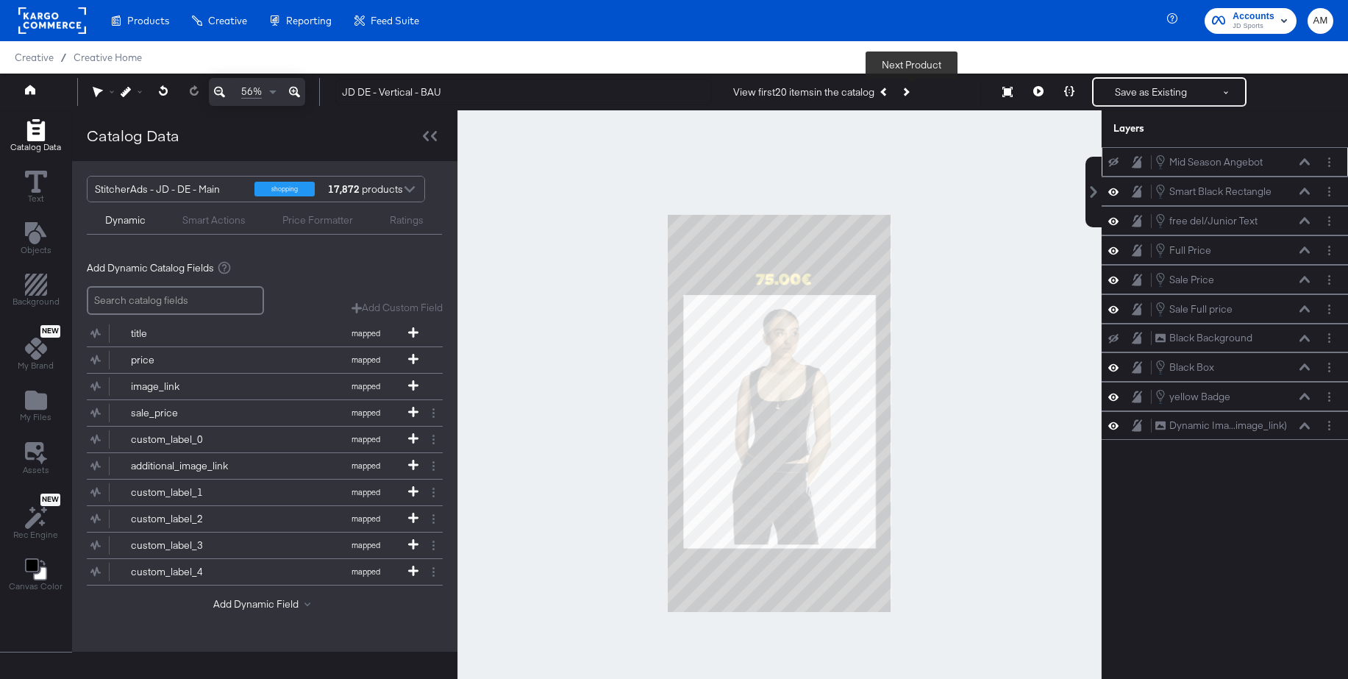
click at [913, 93] on button "Next Product" at bounding box center [905, 92] width 21 height 26
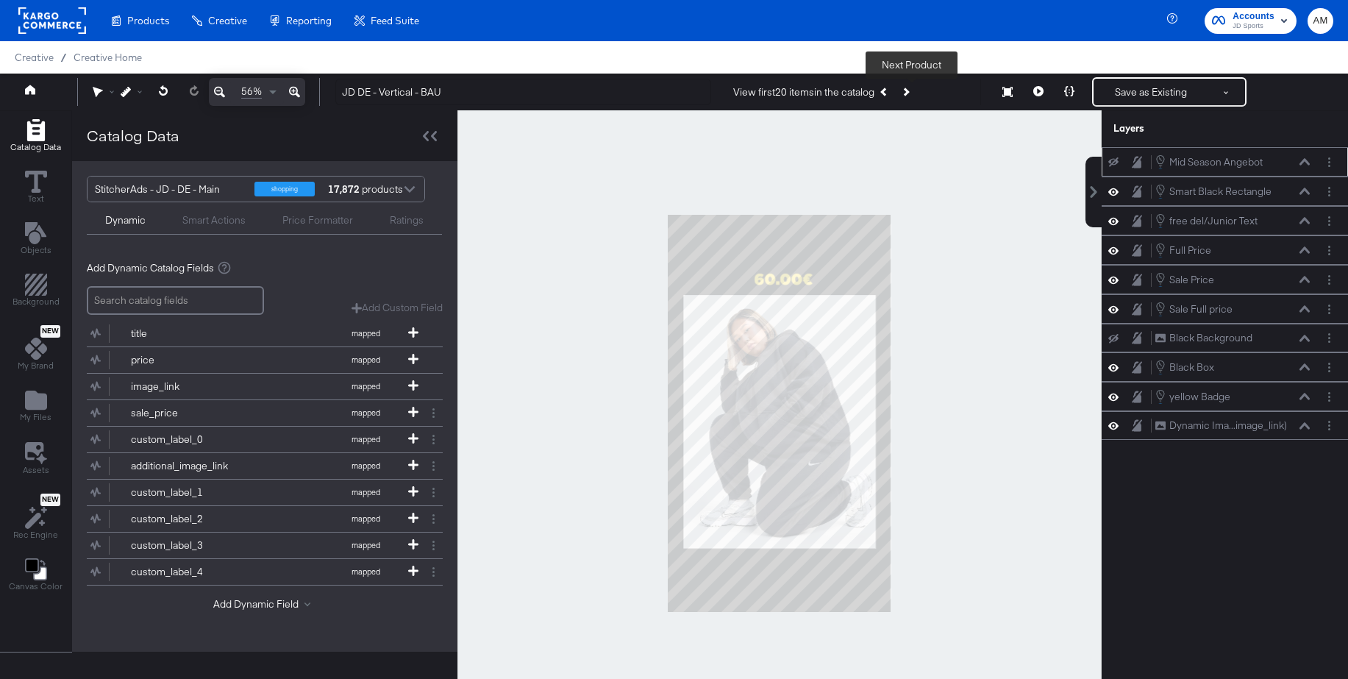
click at [913, 93] on button "Next Product" at bounding box center [905, 92] width 21 height 26
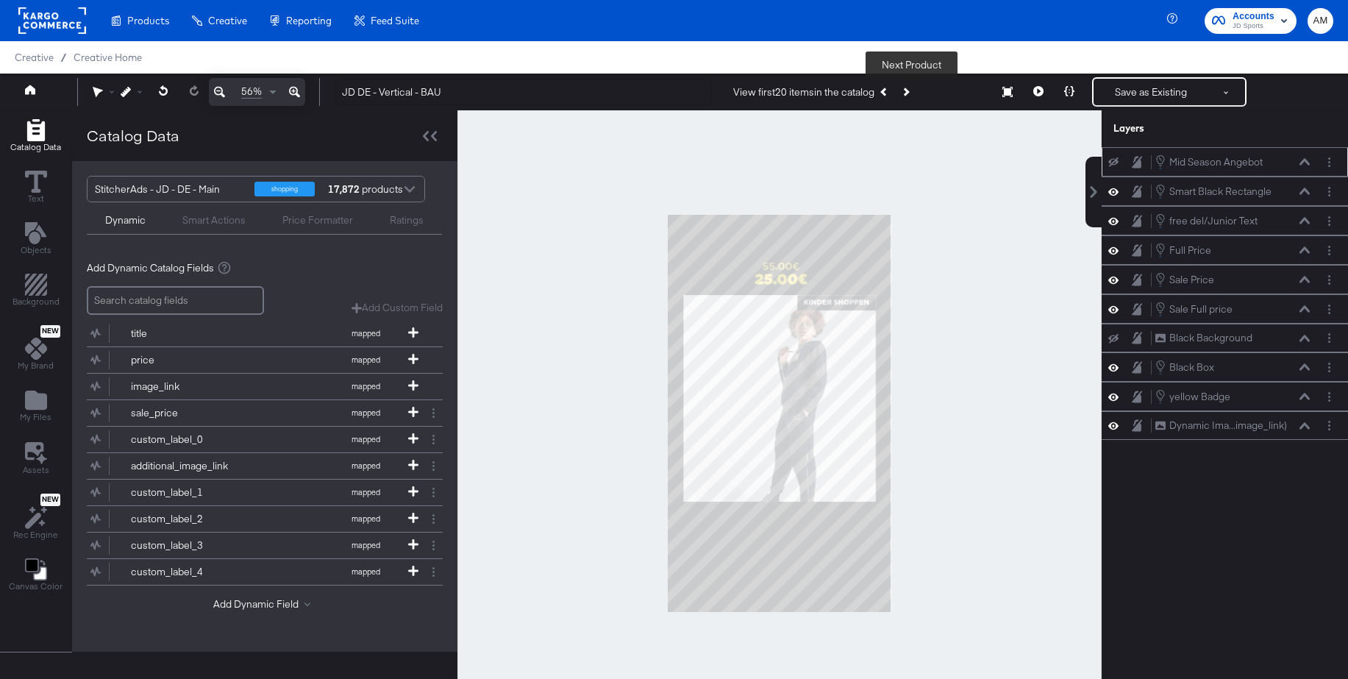
click at [913, 93] on button "Next Product" at bounding box center [905, 92] width 21 height 26
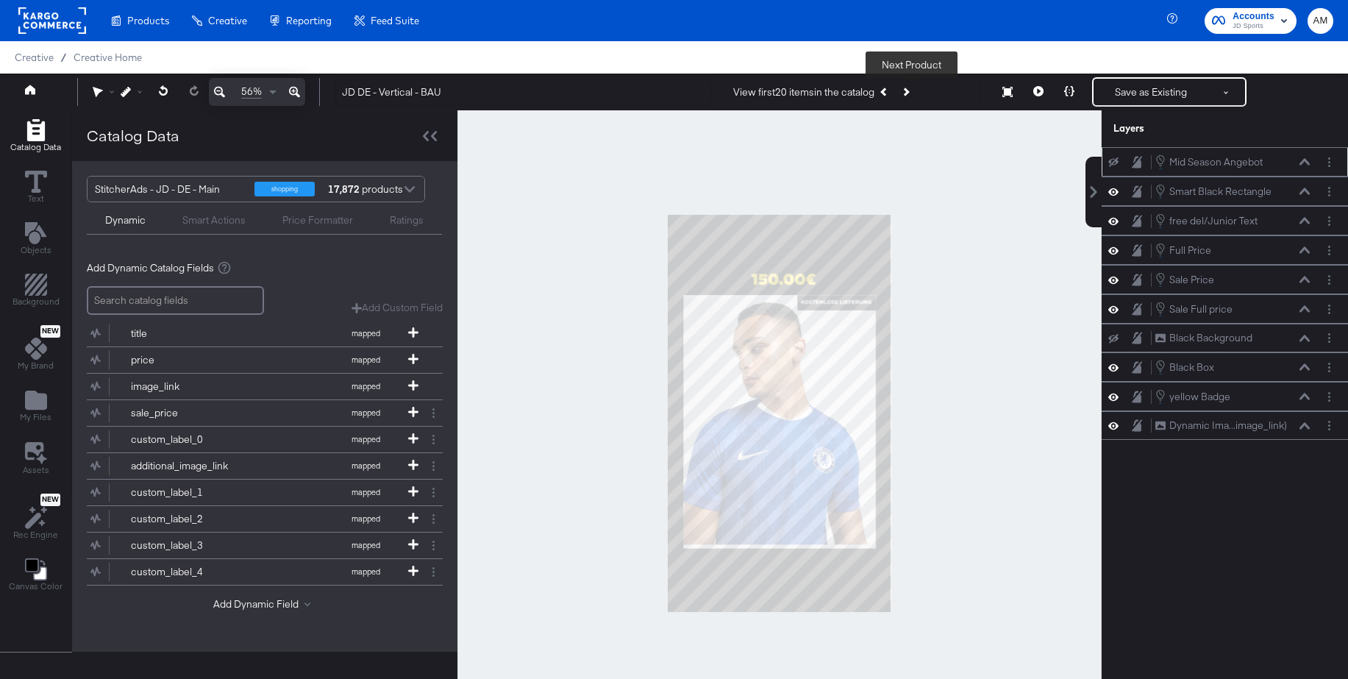
click at [913, 93] on button "Next Product" at bounding box center [905, 92] width 21 height 26
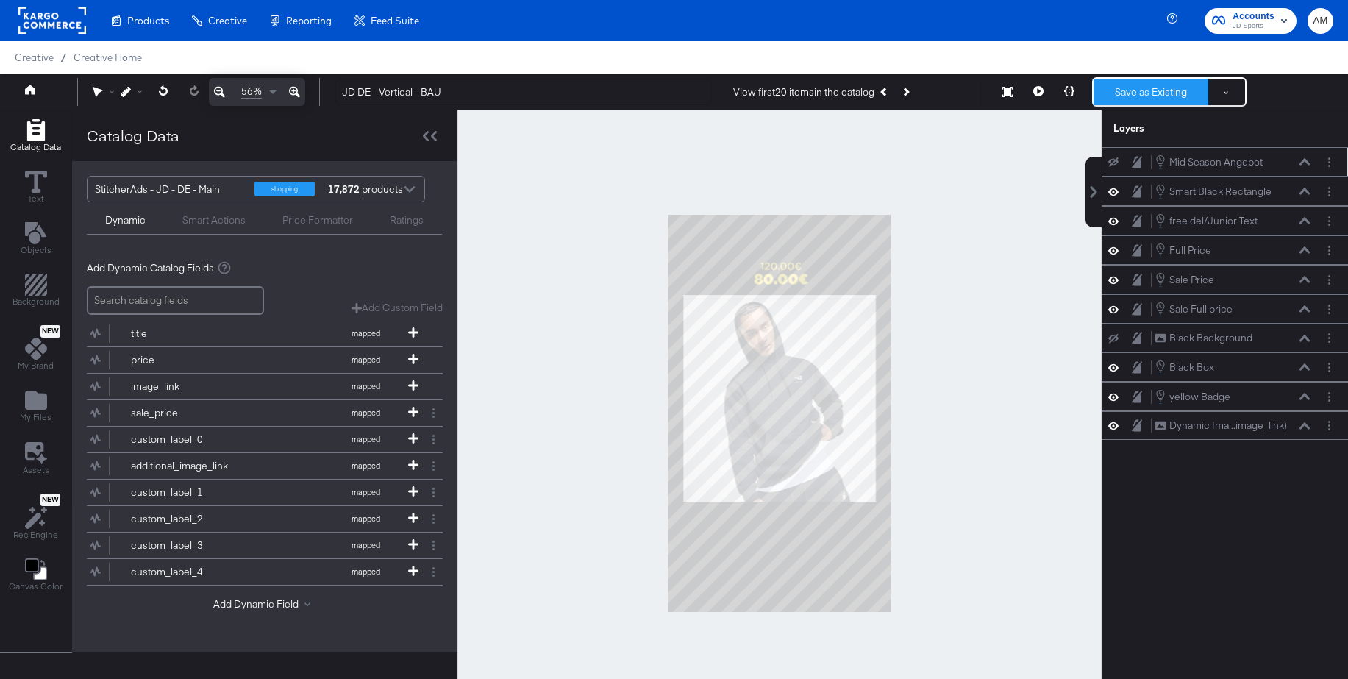
click at [1132, 94] on button "Save as Existing" at bounding box center [1151, 92] width 115 height 26
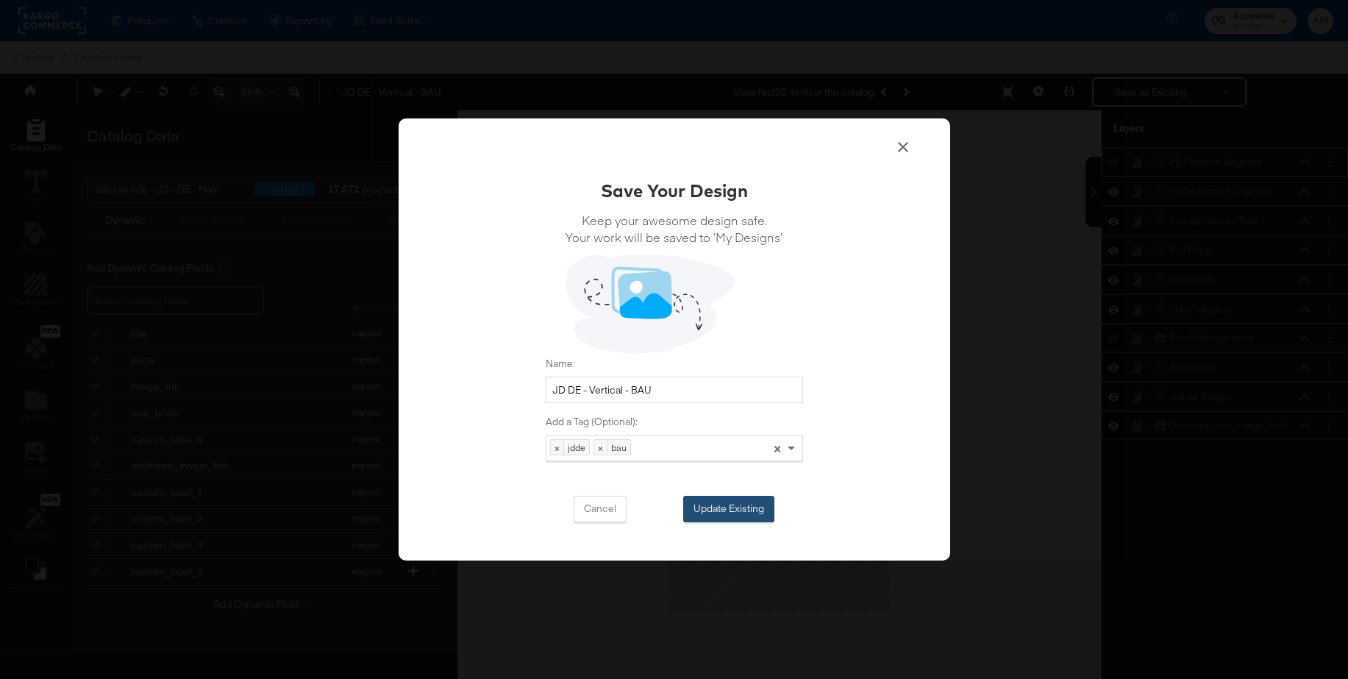
click at [724, 512] on button "Update Existing" at bounding box center [728, 509] width 91 height 26
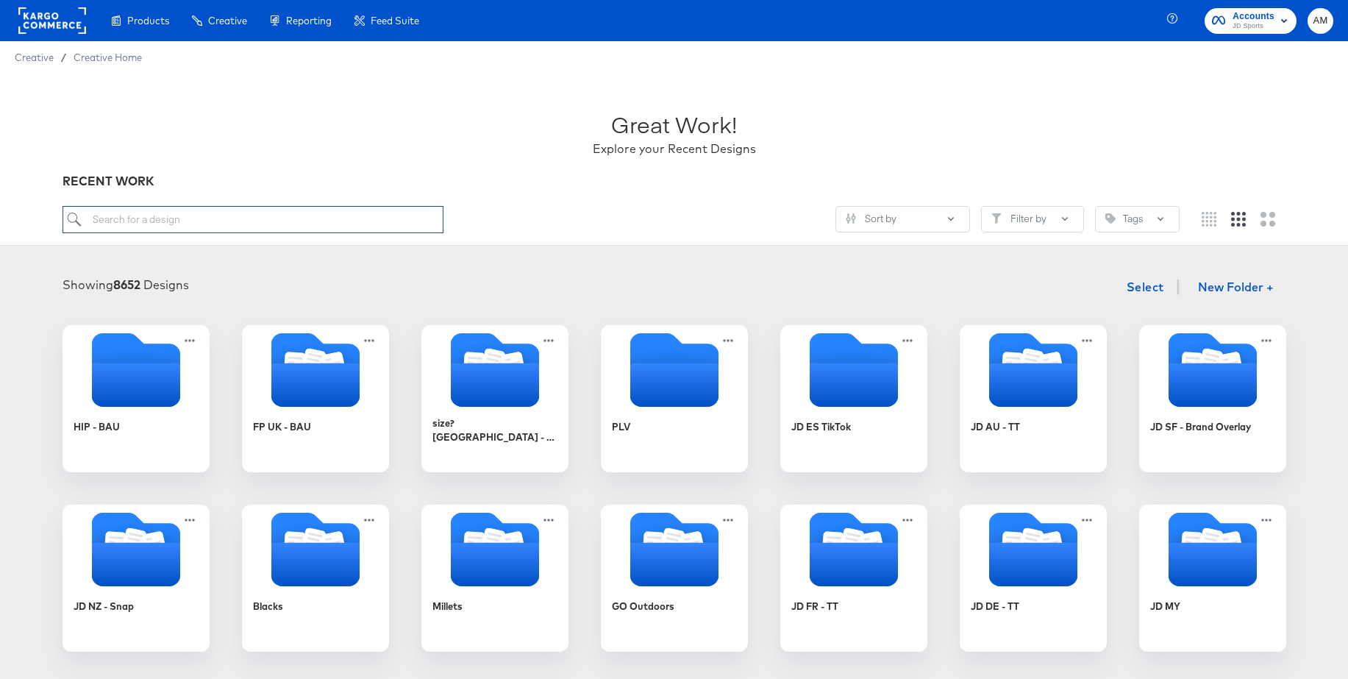
click at [241, 217] on input "search" at bounding box center [253, 219] width 381 height 27
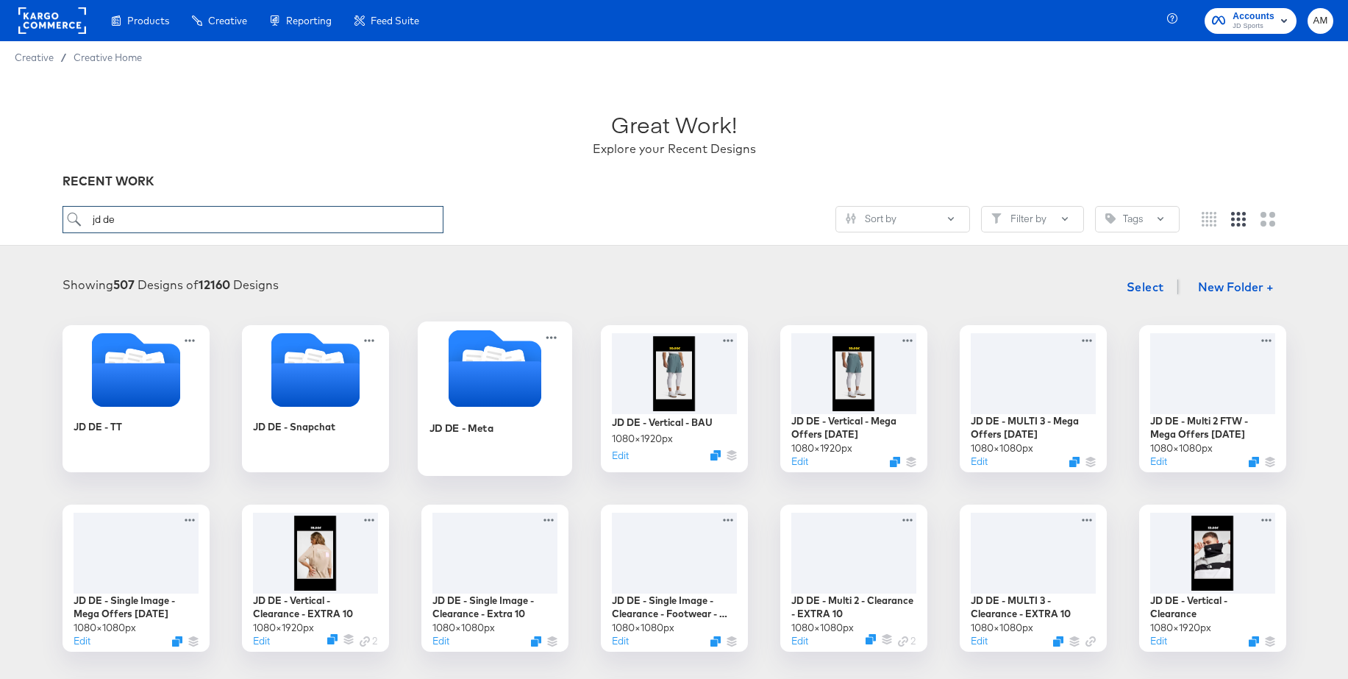
type input "jd de"
click at [538, 393] on icon "Folder" at bounding box center [494, 384] width 93 height 46
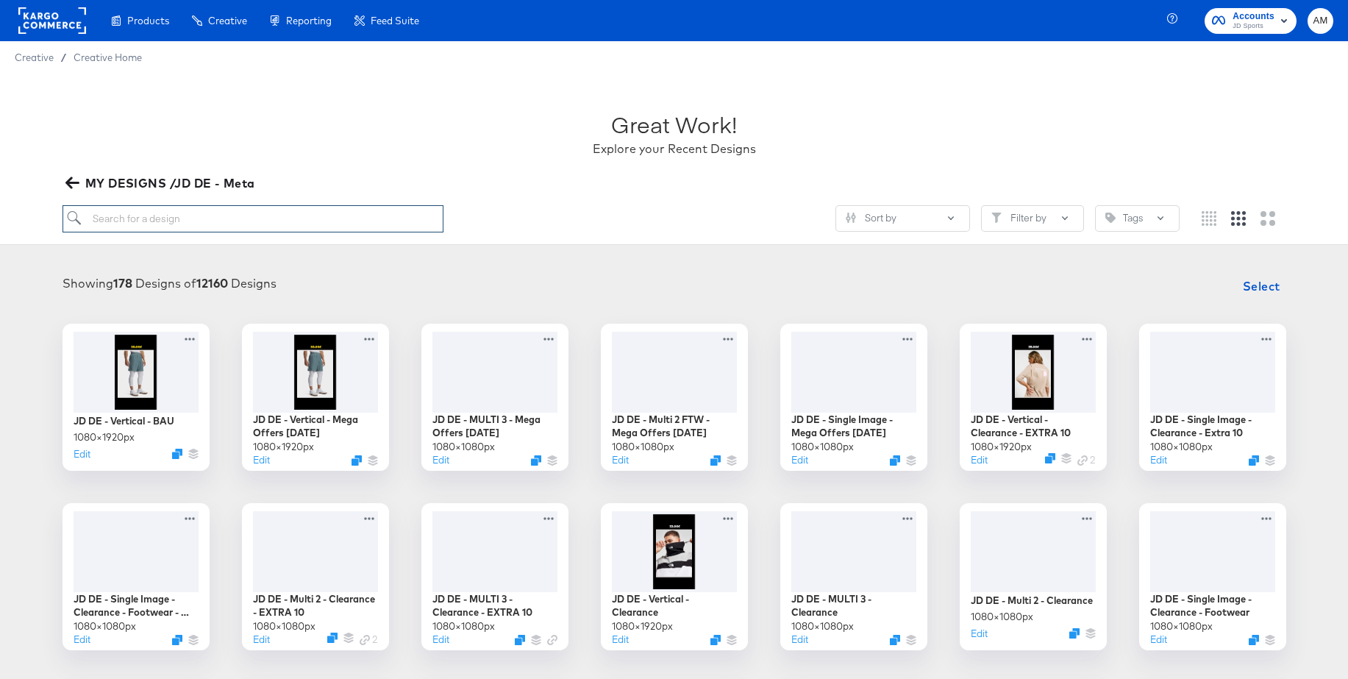
click at [233, 218] on input "search" at bounding box center [253, 218] width 381 height 27
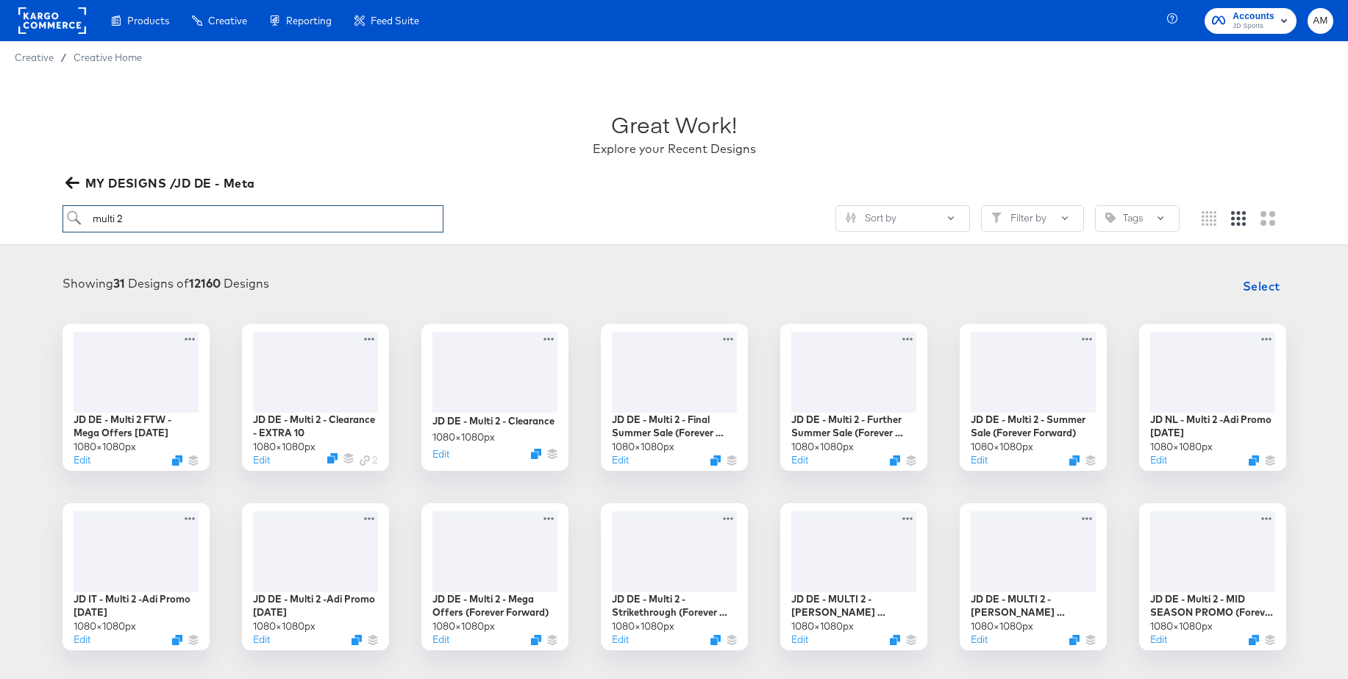
type input "multi 2"
